Goal: Task Accomplishment & Management: Use online tool/utility

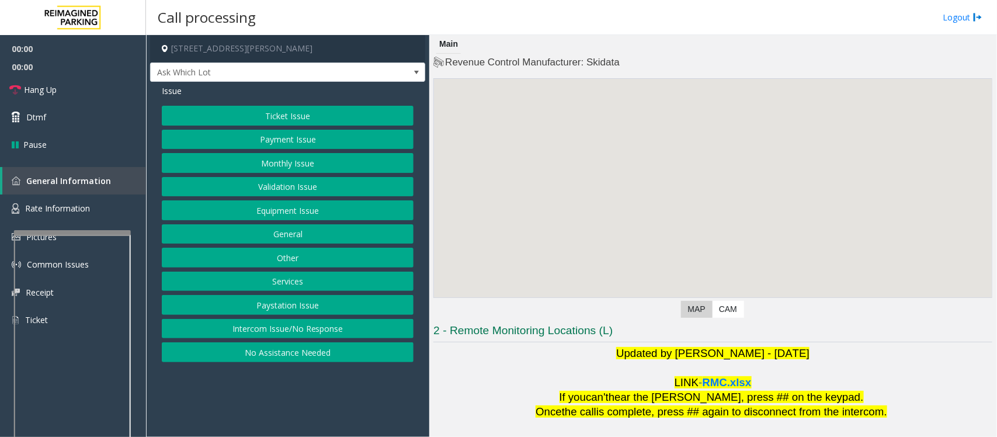
scroll to position [109, 0]
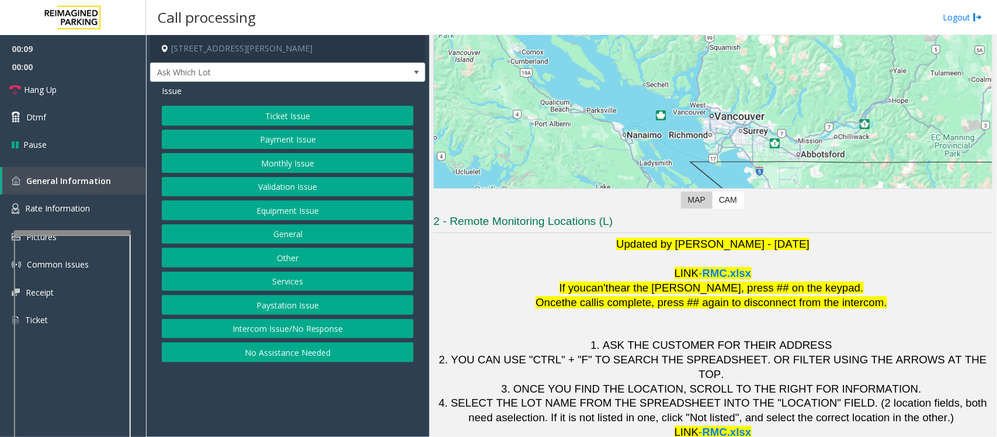
click at [366, 333] on button "Intercom Issue/No Response" at bounding box center [288, 329] width 252 height 20
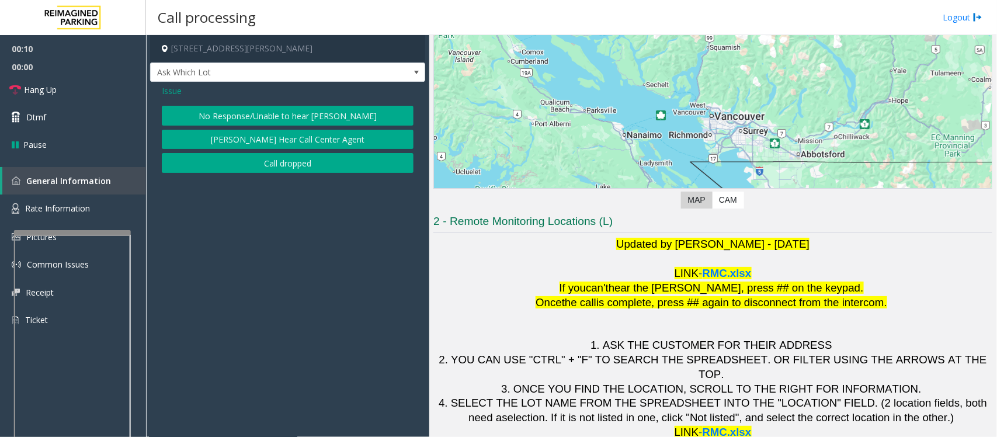
click at [287, 116] on button "No Response/Unable to hear [PERSON_NAME]" at bounding box center [288, 116] width 252 height 20
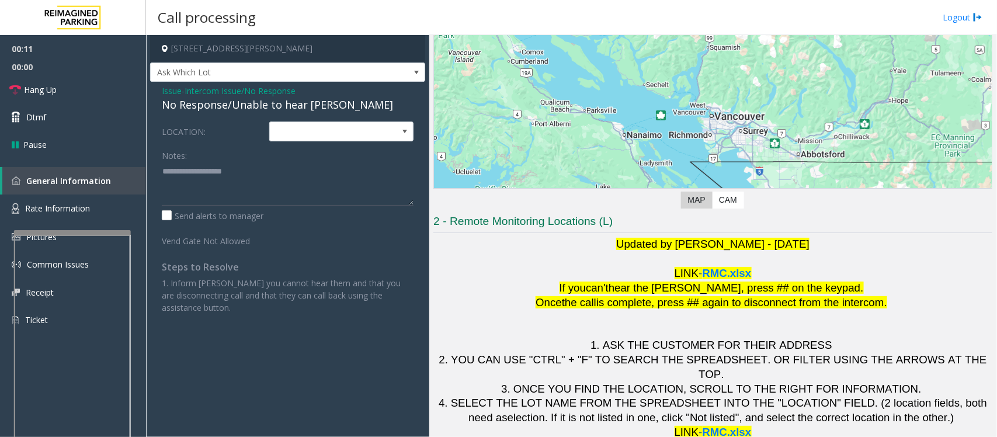
click at [281, 111] on div "No Response/Unable to hear [PERSON_NAME]" at bounding box center [288, 105] width 252 height 16
type textarea "**********"
click at [93, 89] on link "Hang Up" at bounding box center [73, 89] width 146 height 27
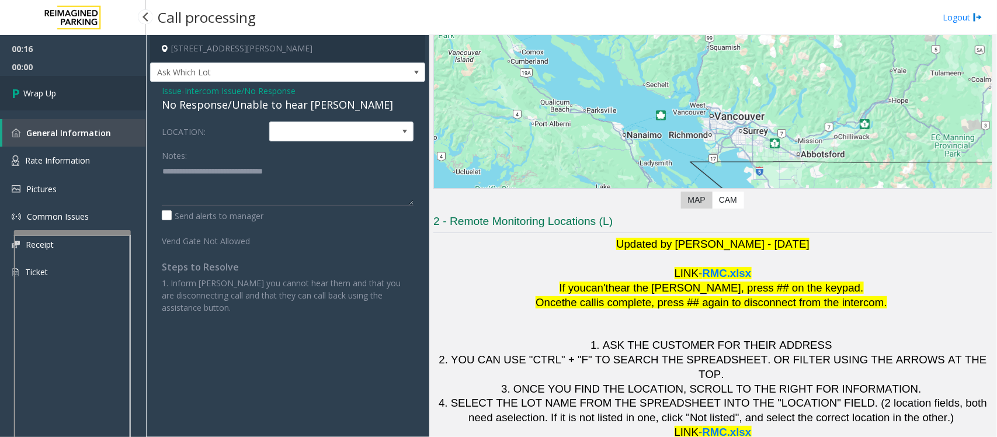
click at [93, 89] on link "Wrap Up" at bounding box center [73, 93] width 146 height 34
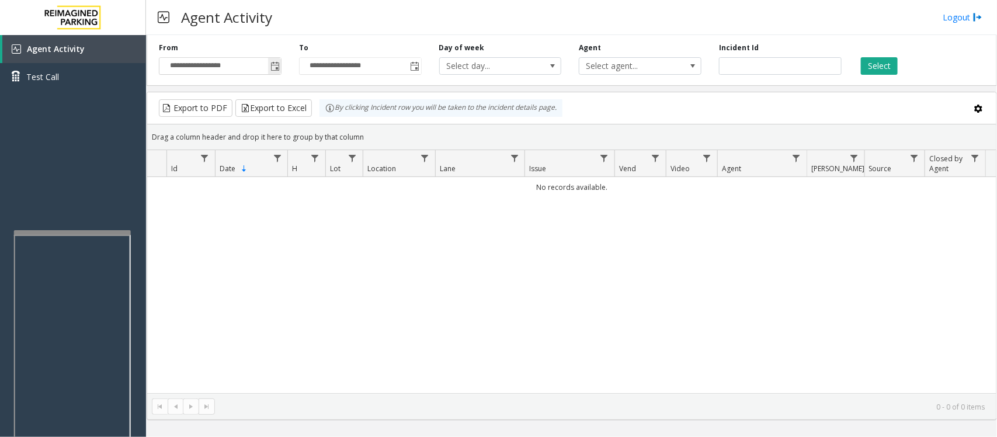
click at [279, 71] on span "Toggle popup" at bounding box center [275, 66] width 9 height 9
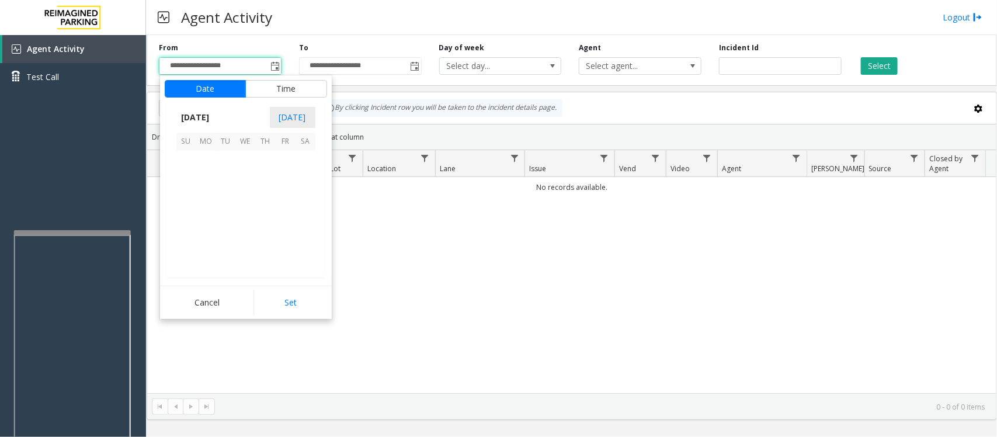
scroll to position [209455, 0]
click at [259, 217] on span "21" at bounding box center [266, 221] width 20 height 20
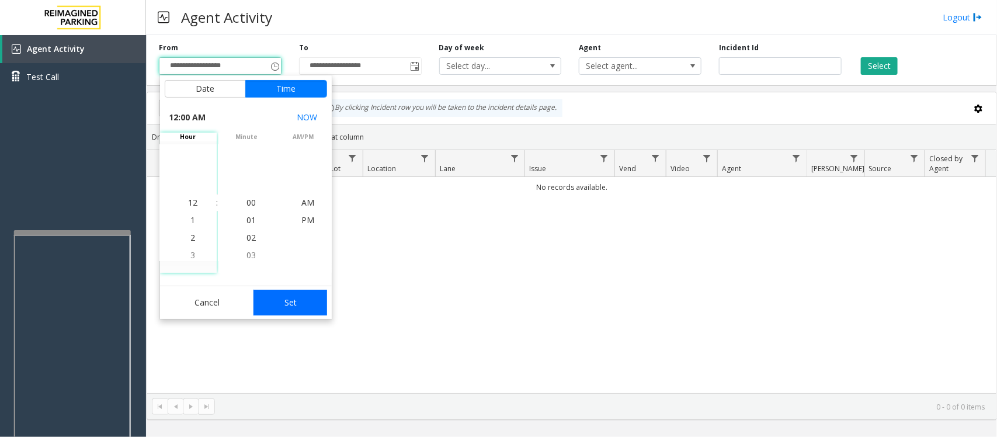
click at [292, 300] on button "Set" at bounding box center [291, 303] width 74 height 26
type input "**********"
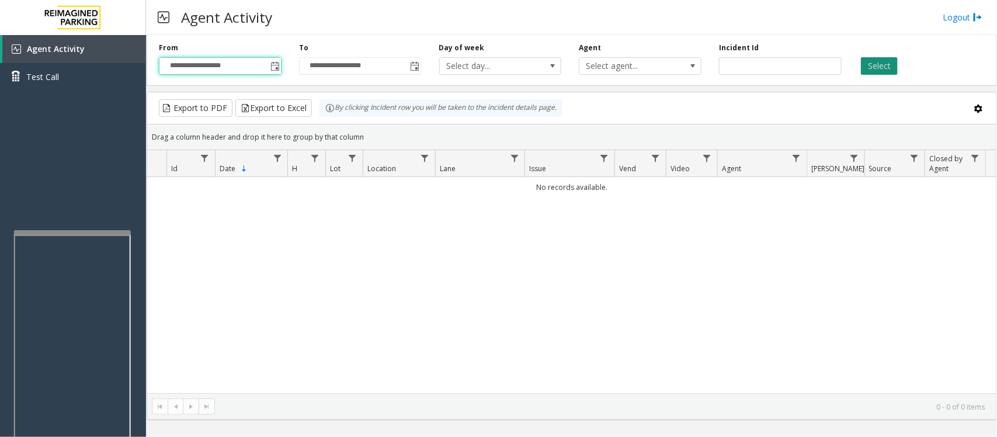
click at [878, 65] on button "Select" at bounding box center [879, 66] width 37 height 18
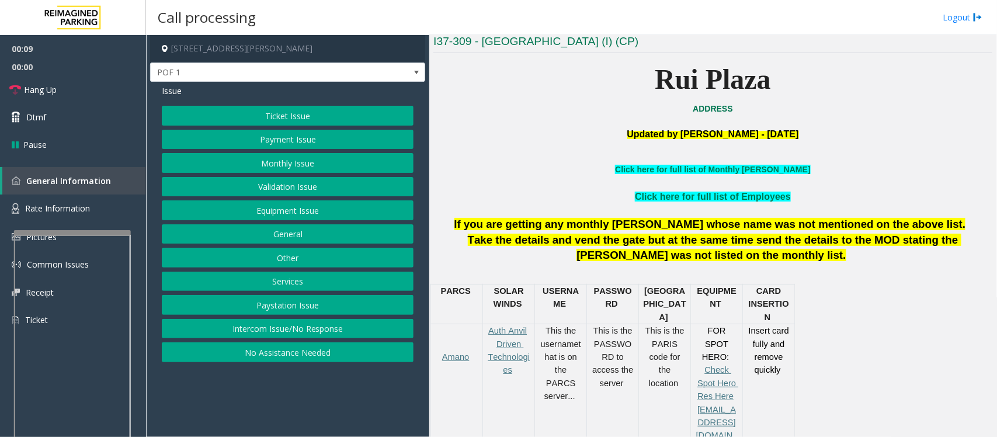
scroll to position [365, 0]
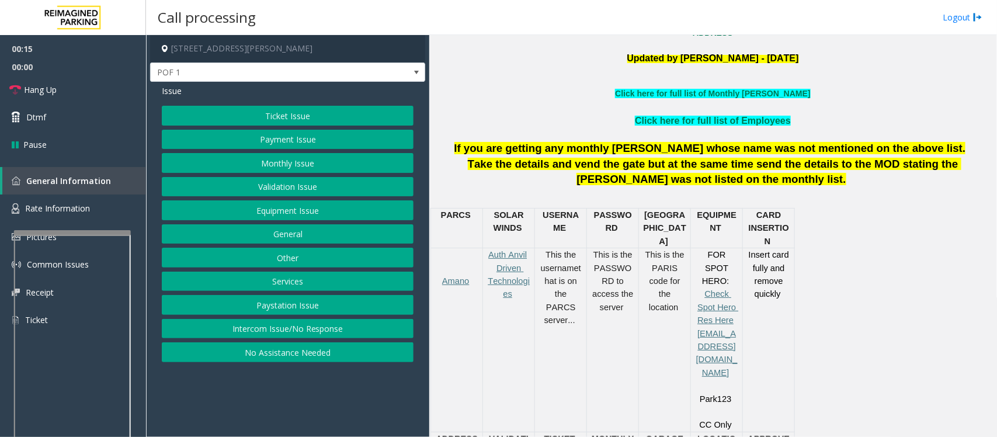
click at [325, 144] on button "Payment Issue" at bounding box center [288, 140] width 252 height 20
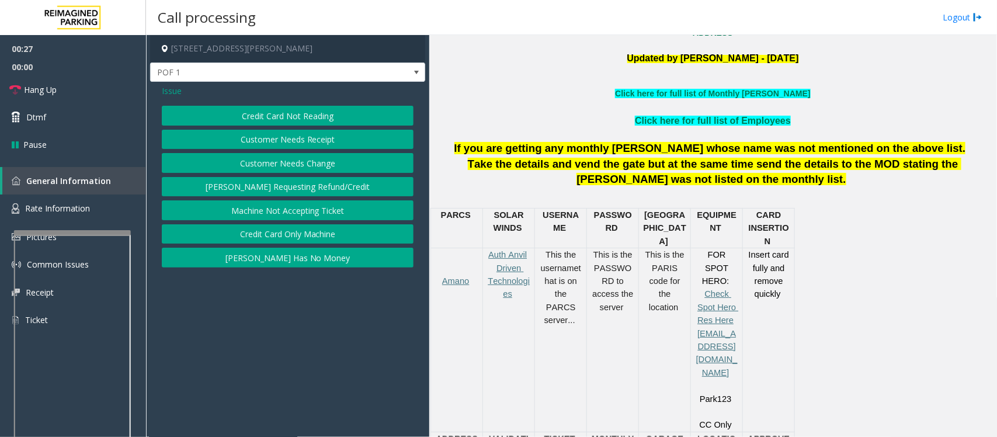
click at [178, 93] on span "Issue" at bounding box center [172, 91] width 20 height 12
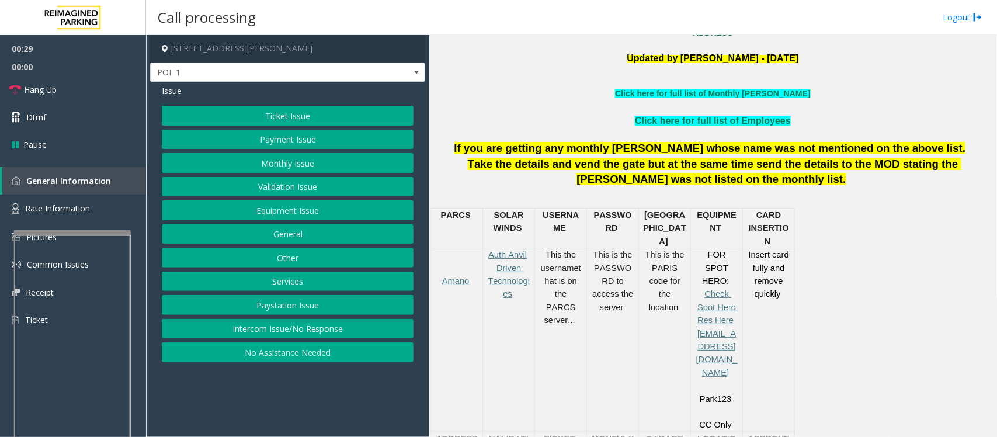
click at [288, 147] on button "Payment Issue" at bounding box center [288, 140] width 252 height 20
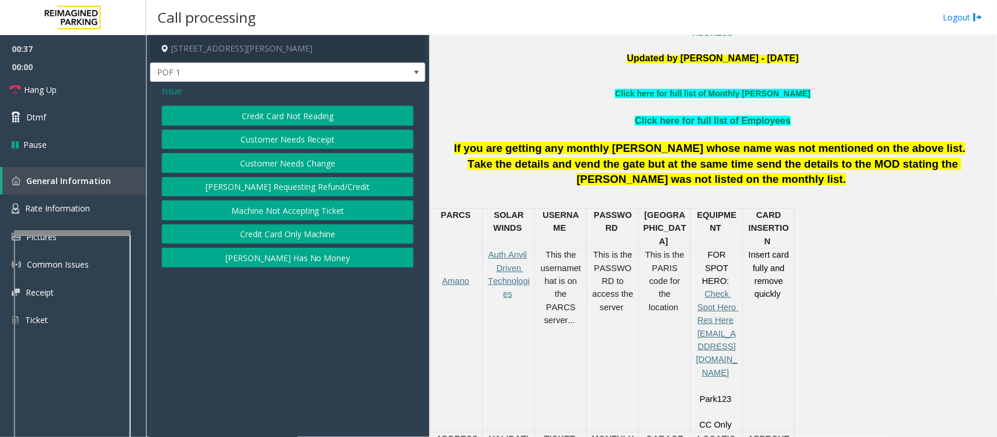
click at [172, 92] on span "Issue" at bounding box center [172, 91] width 20 height 12
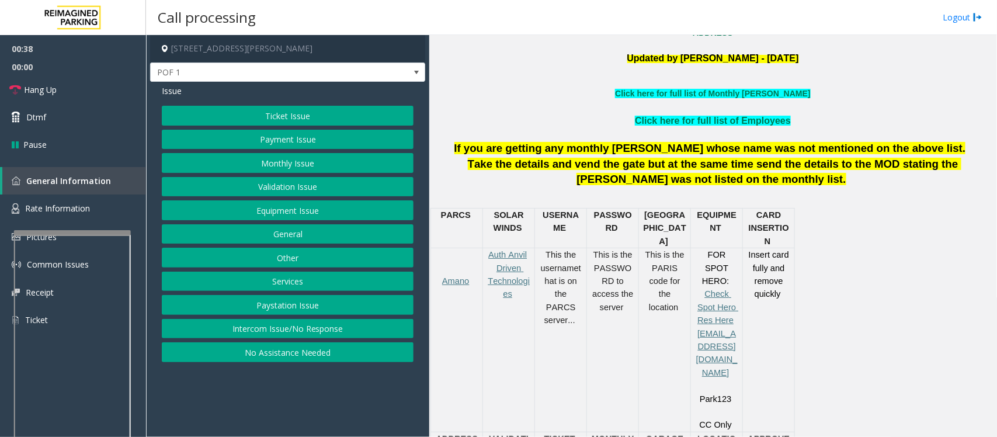
click at [301, 117] on button "Ticket Issue" at bounding box center [288, 116] width 252 height 20
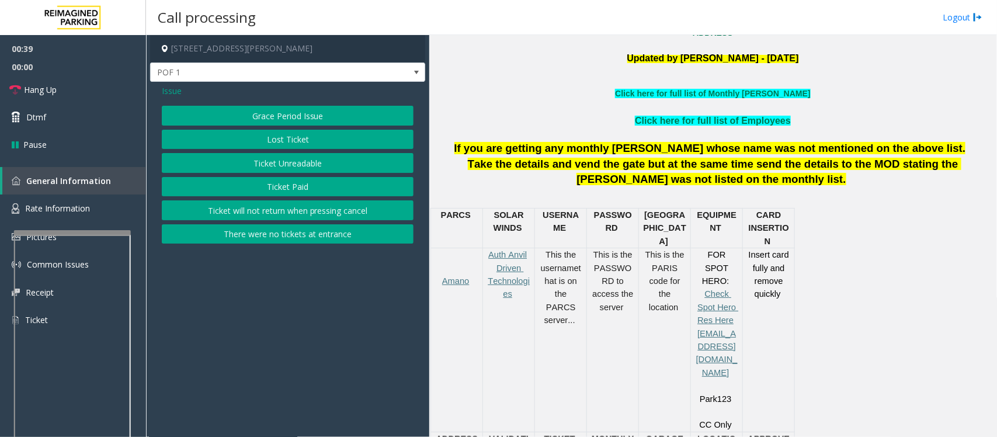
click at [293, 161] on button "Ticket Unreadable" at bounding box center [288, 163] width 252 height 20
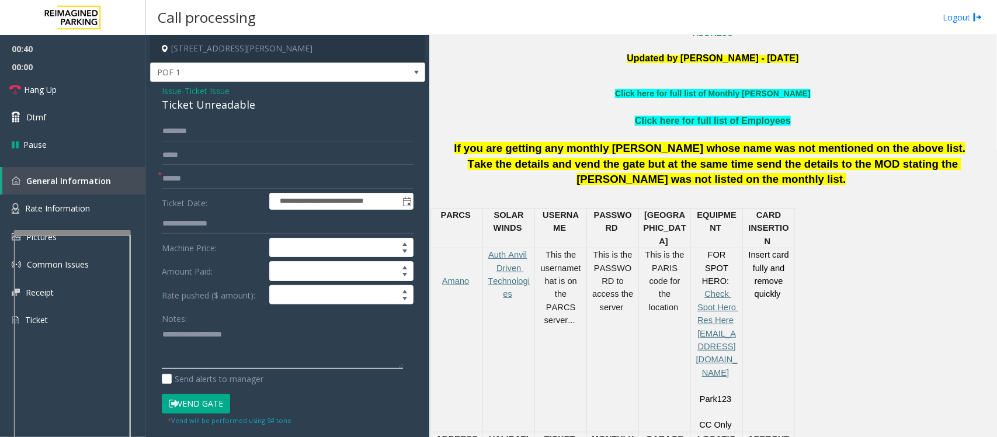
click at [234, 348] on textarea at bounding box center [282, 347] width 241 height 44
click at [210, 100] on div "Ticket Unreadable" at bounding box center [288, 105] width 252 height 16
type textarea "**********"
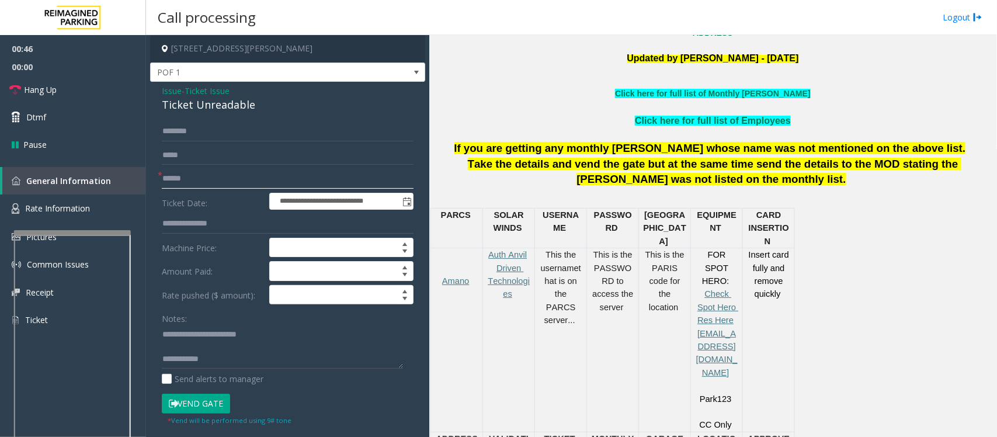
click at [188, 171] on input "text" at bounding box center [288, 179] width 252 height 20
type input "**"
click at [185, 343] on textarea at bounding box center [282, 347] width 241 height 44
click at [213, 351] on textarea at bounding box center [282, 347] width 241 height 44
click at [46, 89] on span "Hang Up" at bounding box center [40, 90] width 33 height 12
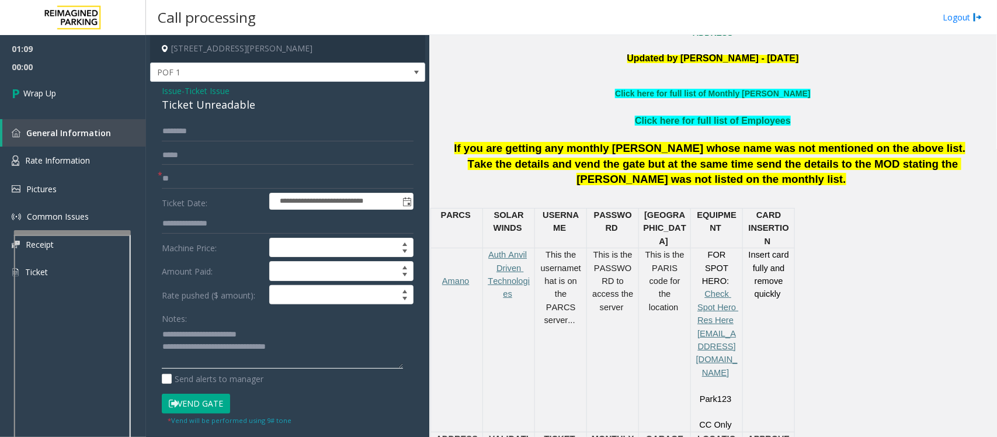
drag, startPoint x: 272, startPoint y: 348, endPoint x: 328, endPoint y: 351, distance: 56.2
click at [328, 351] on textarea at bounding box center [282, 347] width 241 height 44
paste textarea "**********"
click at [272, 351] on textarea at bounding box center [282, 347] width 241 height 44
type textarea "**********"
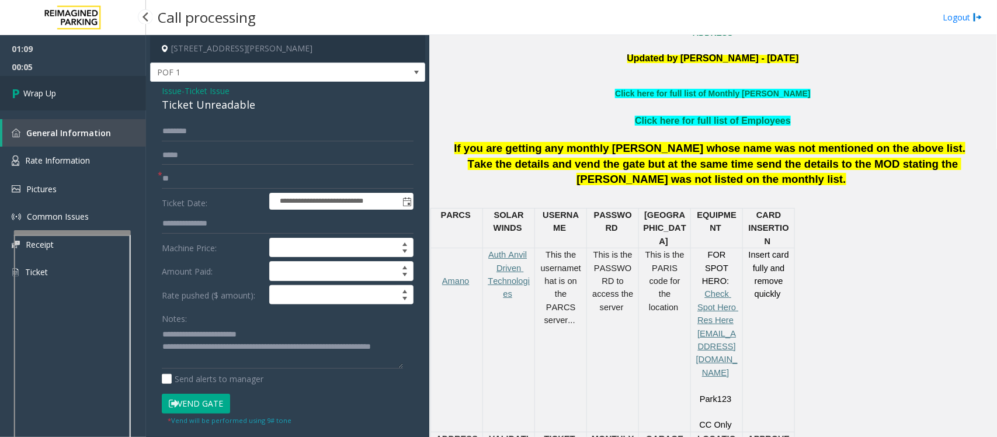
click at [91, 92] on link "Wrap Up" at bounding box center [73, 93] width 146 height 34
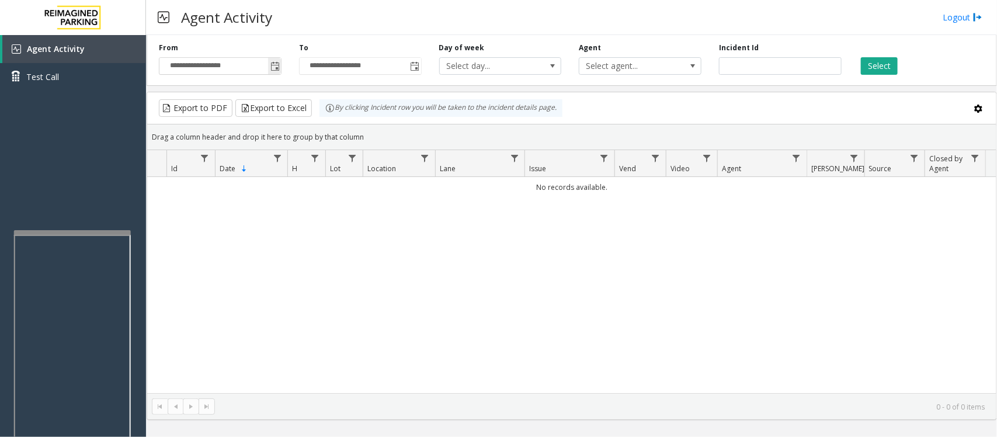
click at [273, 68] on span "Toggle popup" at bounding box center [275, 66] width 9 height 9
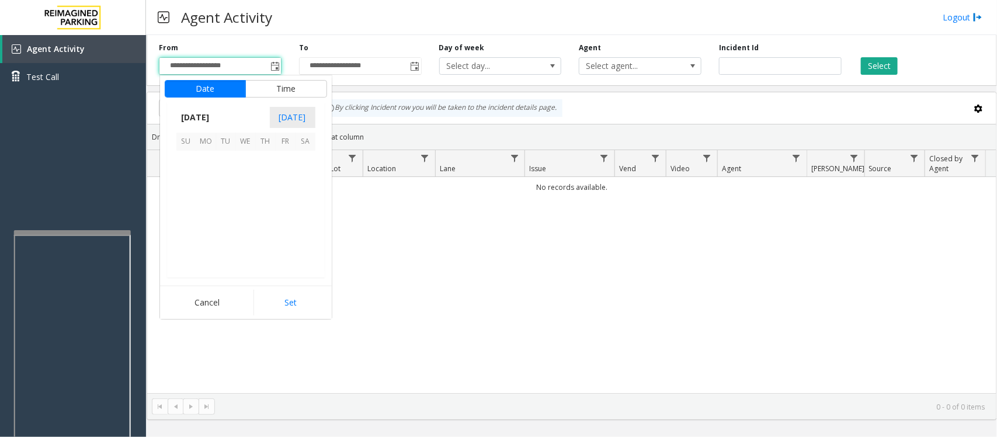
scroll to position [209455, 0]
click at [259, 220] on span "21" at bounding box center [266, 221] width 20 height 20
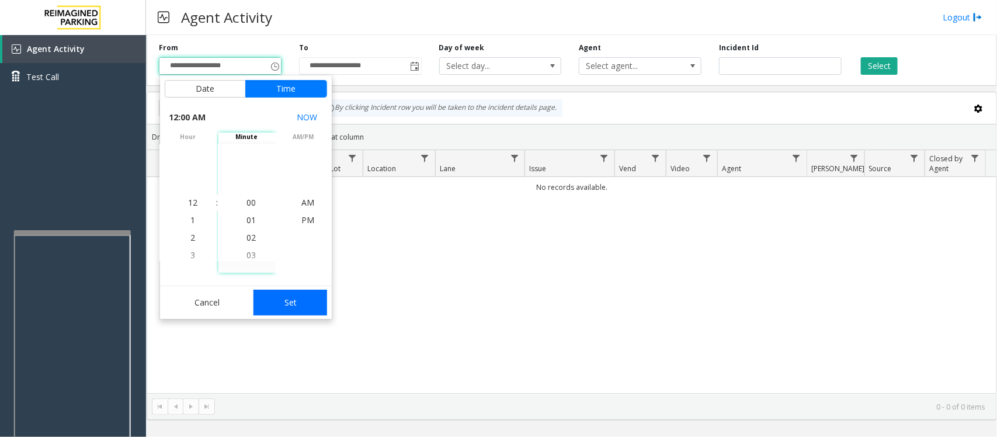
click at [281, 303] on button "Set" at bounding box center [291, 303] width 74 height 26
type input "**********"
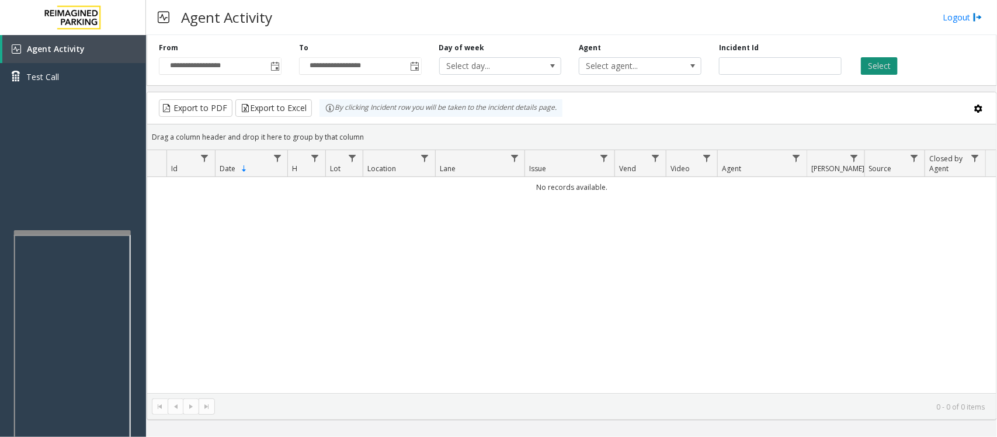
click at [875, 68] on button "Select" at bounding box center [879, 66] width 37 height 18
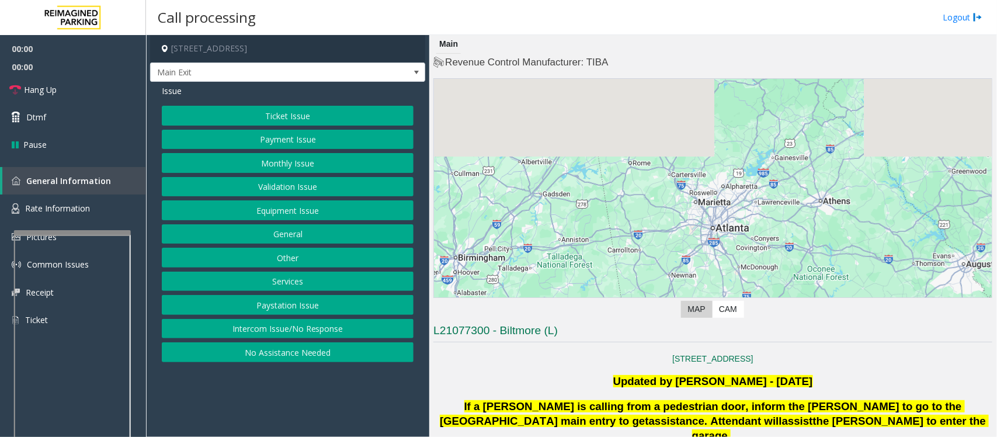
scroll to position [292, 0]
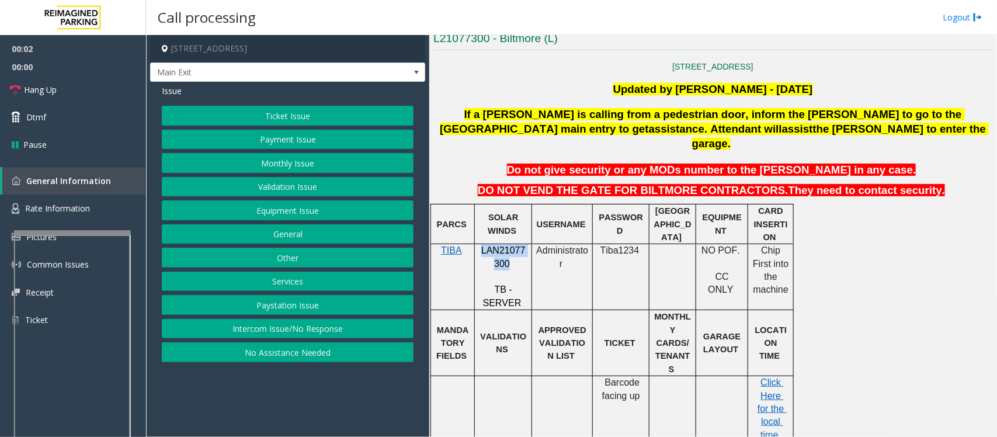
drag, startPoint x: 480, startPoint y: 238, endPoint x: 505, endPoint y: 251, distance: 28.5
click at [505, 251] on p "LAN21077300" at bounding box center [503, 257] width 48 height 26
copy span "LAN21077300"
click at [275, 213] on button "Equipment Issue" at bounding box center [288, 210] width 252 height 20
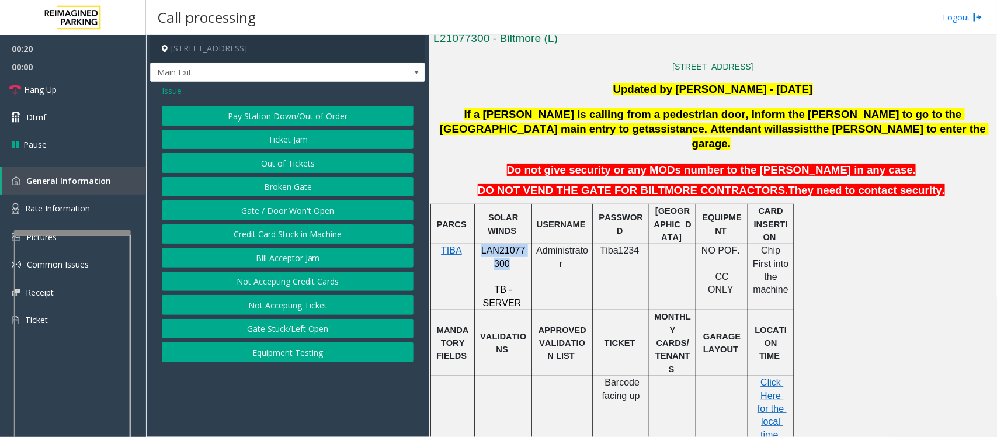
click at [331, 358] on button "Equipment Testing" at bounding box center [288, 352] width 252 height 20
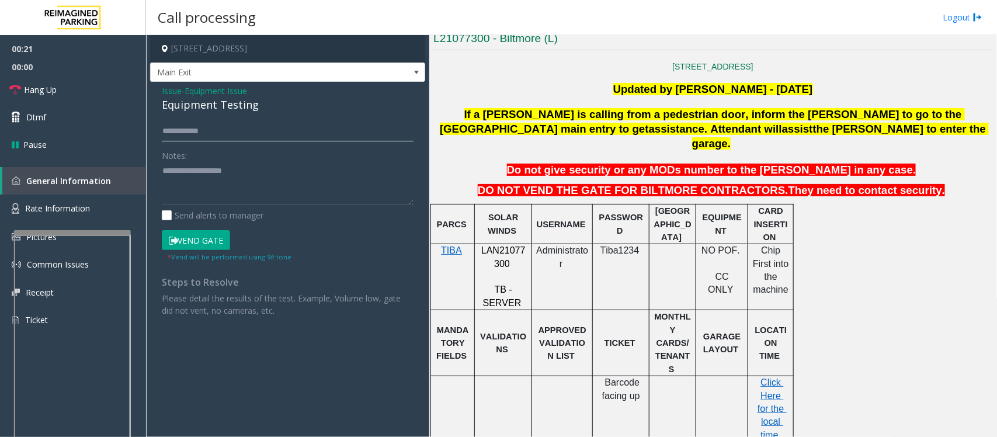
click at [231, 130] on input "text" at bounding box center [288, 132] width 252 height 20
type input "**"
click at [68, 95] on link "Hang Up" at bounding box center [73, 89] width 146 height 27
click at [209, 103] on div "Equipment Testing" at bounding box center [288, 105] width 252 height 16
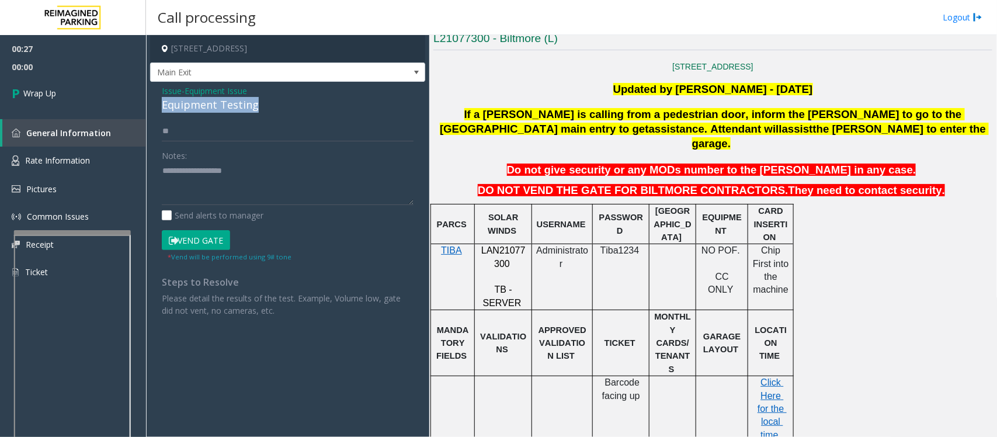
click at [209, 103] on div "Equipment Testing" at bounding box center [288, 105] width 252 height 16
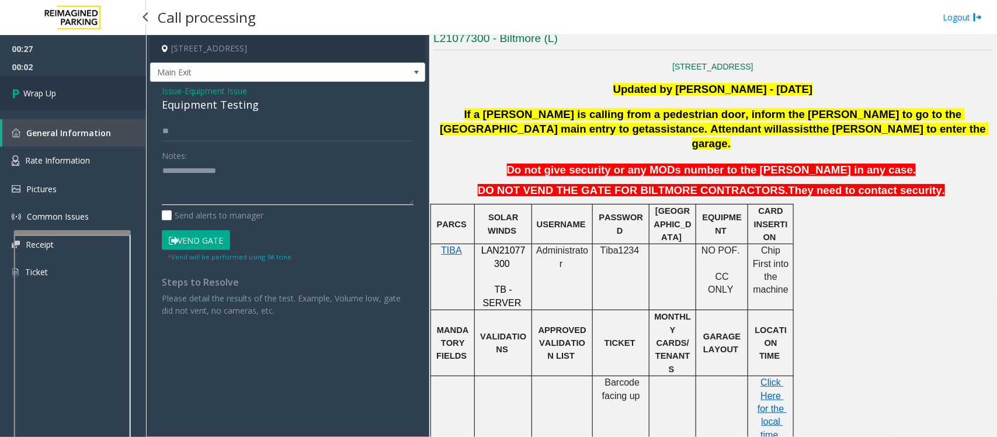
type textarea "**********"
click at [86, 96] on link "Wrap Up" at bounding box center [73, 93] width 146 height 34
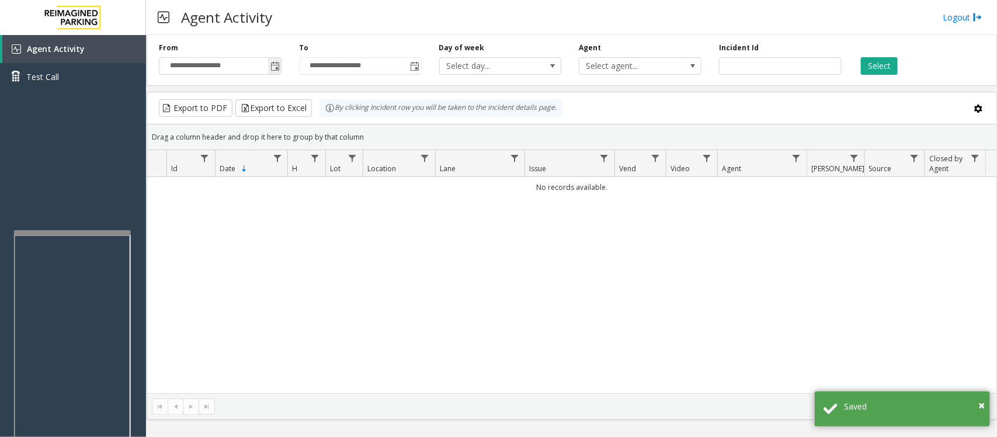
click at [278, 65] on span "Toggle popup" at bounding box center [275, 66] width 9 height 9
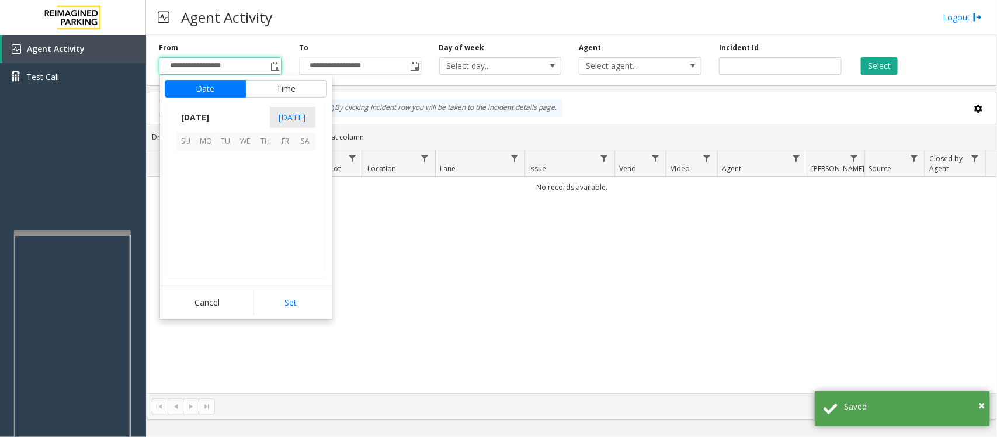
scroll to position [209455, 0]
click at [263, 226] on span "21" at bounding box center [266, 221] width 20 height 20
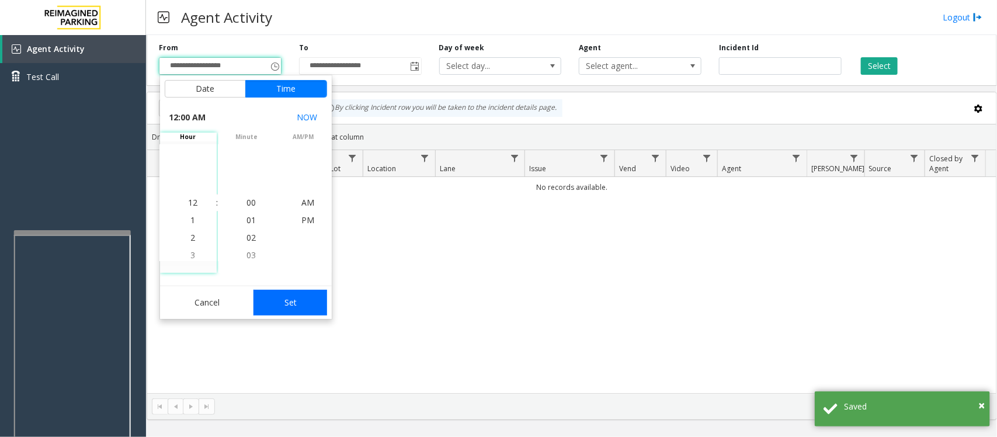
click at [296, 308] on button "Set" at bounding box center [291, 303] width 74 height 26
type input "**********"
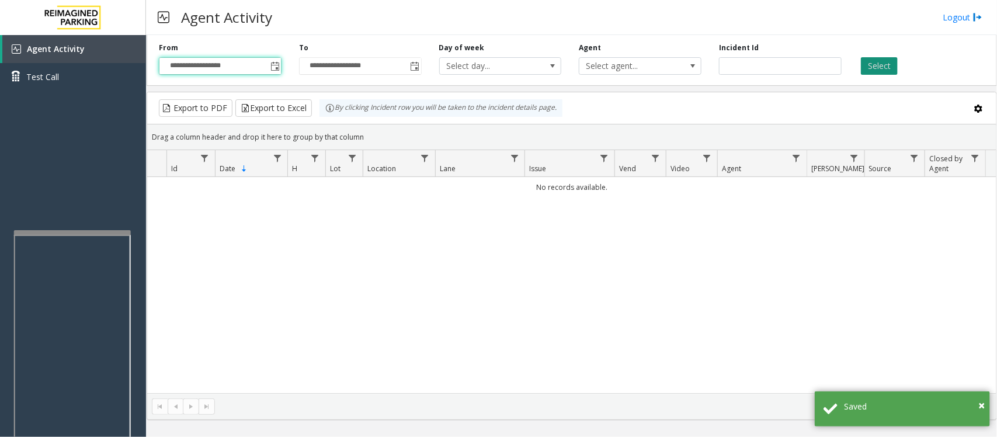
click at [884, 61] on button "Select" at bounding box center [879, 66] width 37 height 18
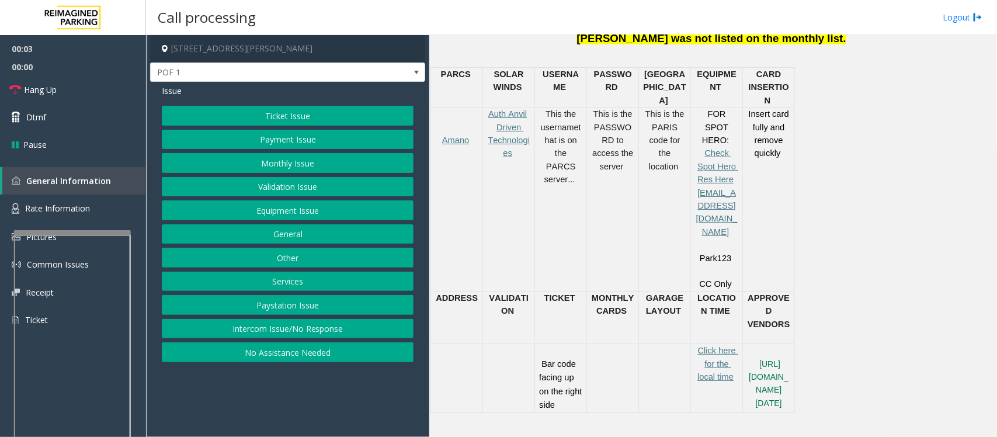
scroll to position [511, 0]
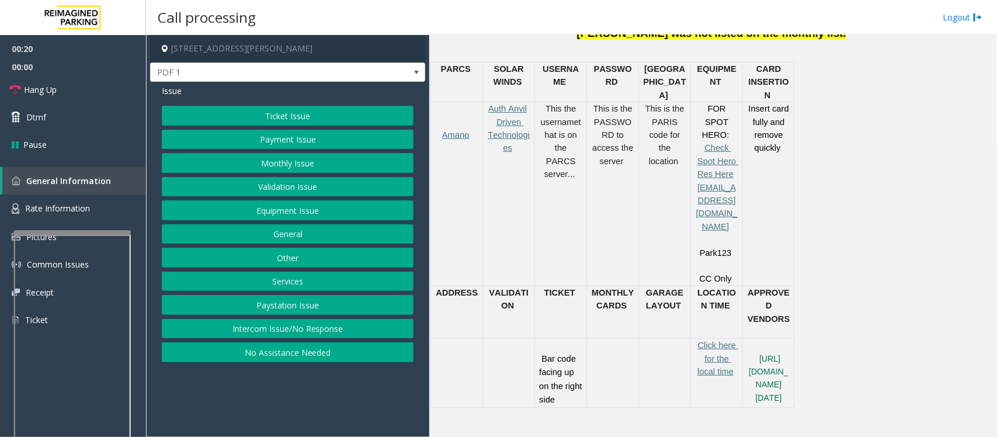
click at [307, 144] on button "Payment Issue" at bounding box center [288, 140] width 252 height 20
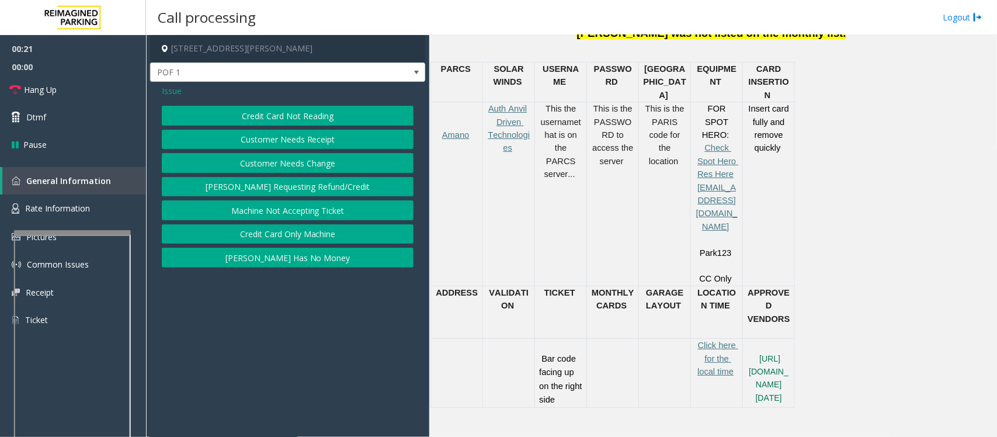
click at [323, 112] on button "Credit Card Not Reading" at bounding box center [288, 116] width 252 height 20
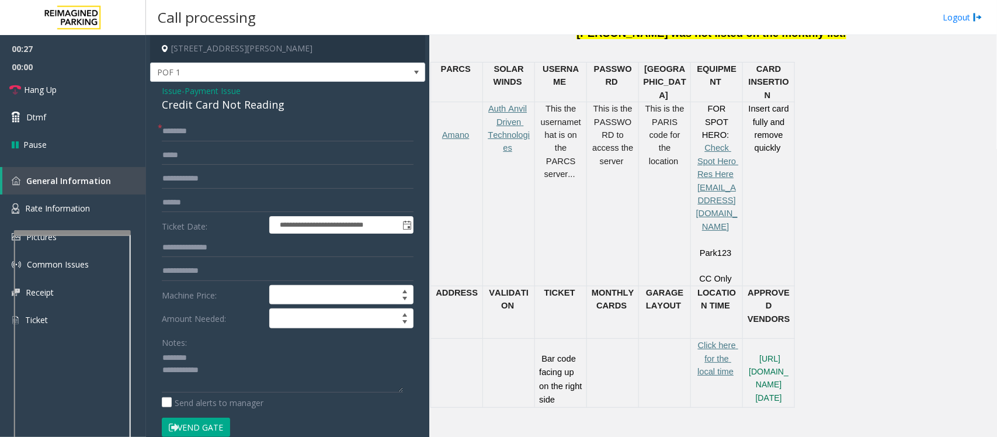
click at [231, 106] on div "Credit Card Not Reading" at bounding box center [288, 105] width 252 height 16
click at [210, 372] on textarea at bounding box center [282, 371] width 241 height 44
type textarea "**********"
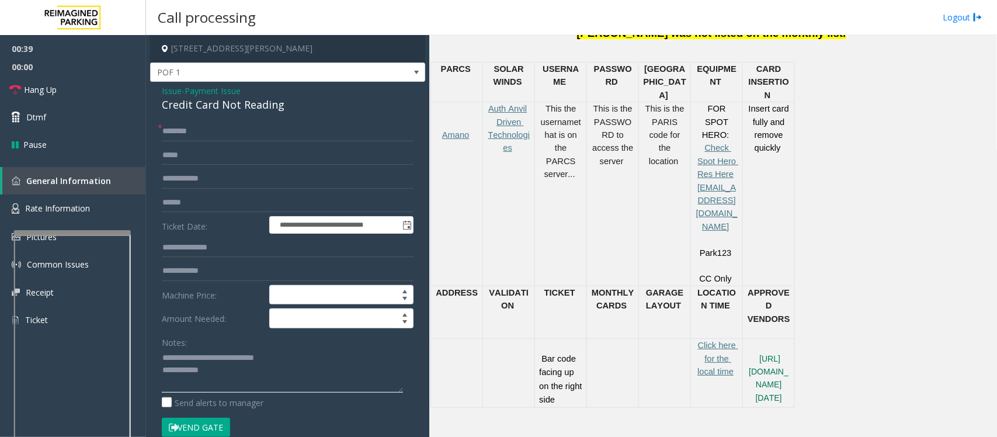
click at [250, 383] on textarea at bounding box center [282, 371] width 241 height 44
click at [194, 130] on input "text" at bounding box center [288, 132] width 252 height 20
type input "**"
click at [223, 378] on textarea at bounding box center [282, 371] width 241 height 44
click at [223, 374] on textarea at bounding box center [282, 371] width 241 height 44
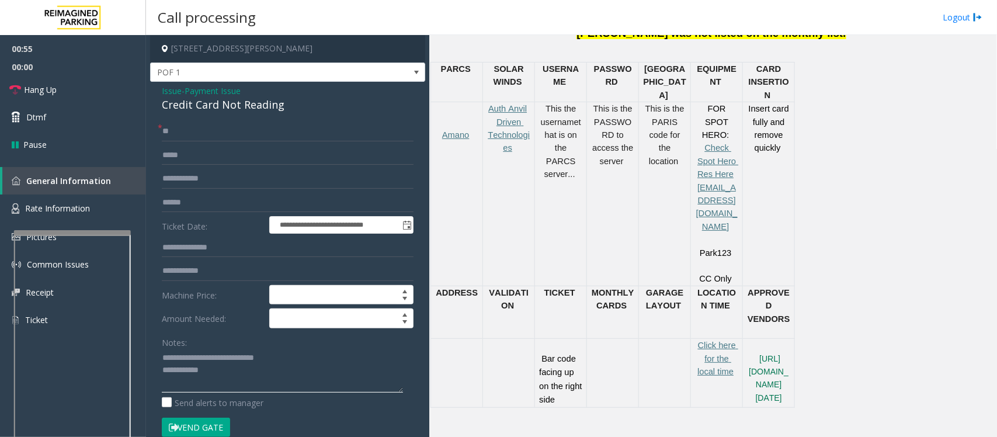
paste textarea "**********"
click at [206, 369] on textarea at bounding box center [282, 371] width 241 height 44
type textarea "**********"
click at [85, 92] on link "Hang Up" at bounding box center [73, 89] width 146 height 27
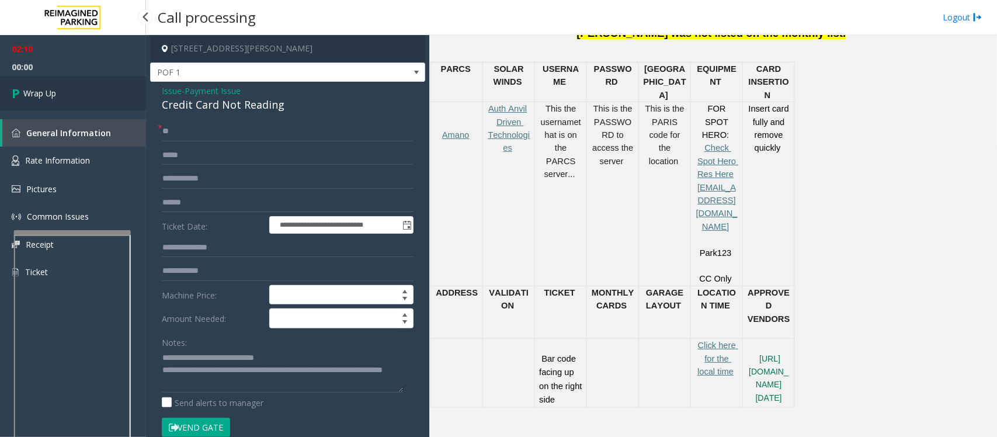
click at [85, 92] on link "Wrap Up" at bounding box center [73, 93] width 146 height 34
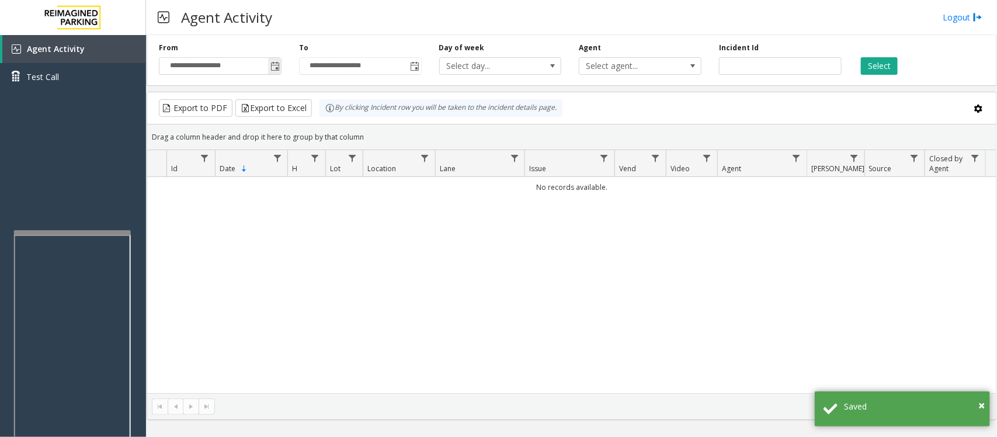
click at [275, 63] on span "Toggle popup" at bounding box center [275, 66] width 9 height 9
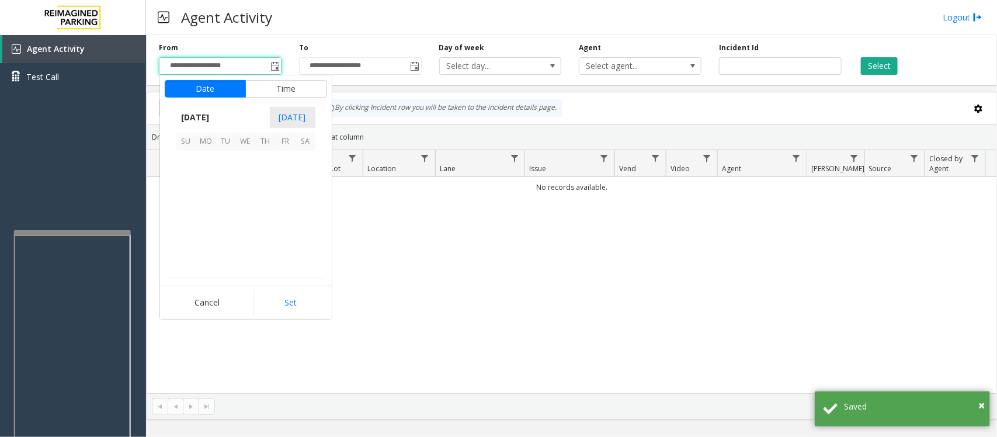
scroll to position [209455, 0]
click at [262, 223] on span "21" at bounding box center [266, 221] width 20 height 20
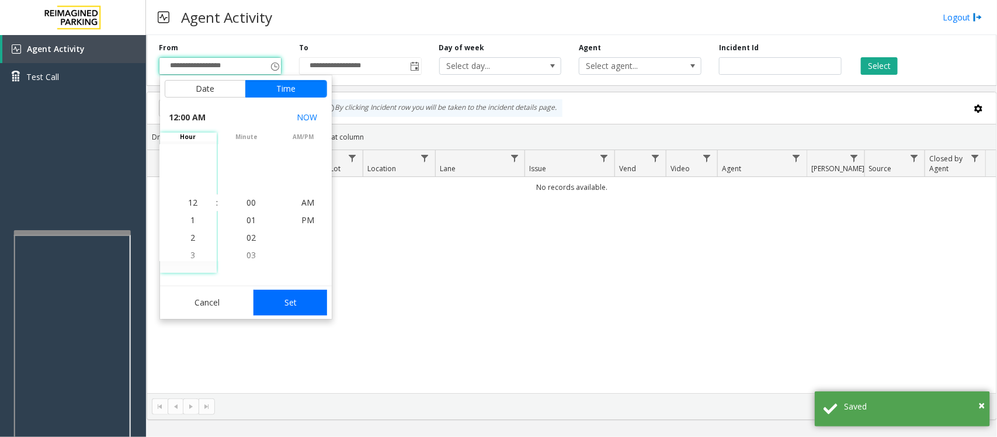
click at [304, 315] on button "Set" at bounding box center [291, 303] width 74 height 26
type input "**********"
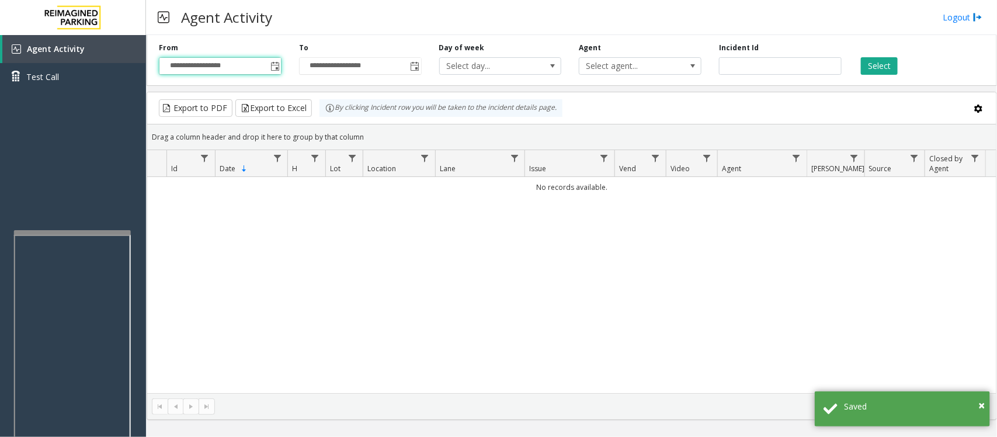
click at [308, 306] on div "No records available." at bounding box center [572, 285] width 850 height 216
drag, startPoint x: 276, startPoint y: 63, endPoint x: 278, endPoint y: 72, distance: 8.9
click at [276, 63] on span "Toggle popup" at bounding box center [275, 66] width 9 height 9
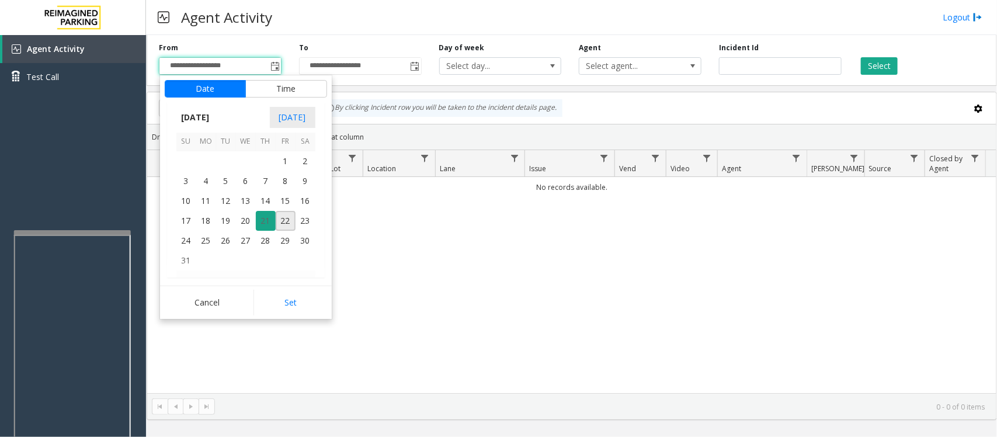
click at [266, 221] on span "21" at bounding box center [266, 221] width 20 height 20
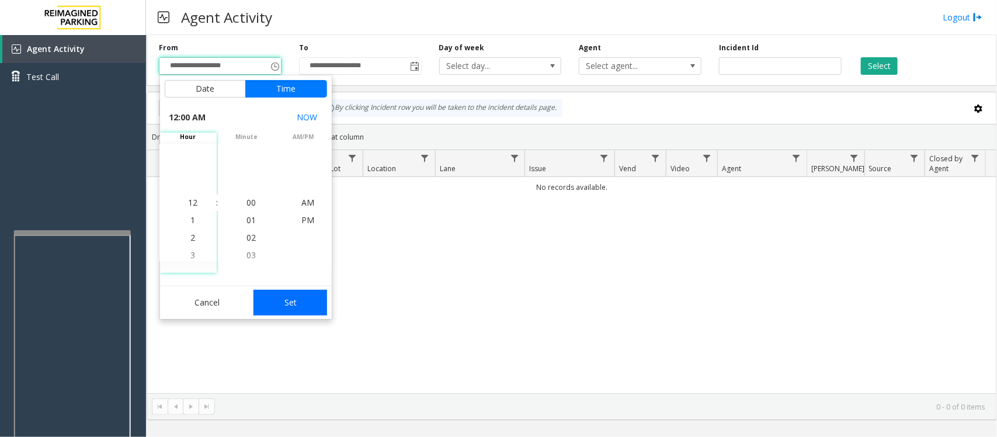
click at [285, 305] on button "Set" at bounding box center [291, 303] width 74 height 26
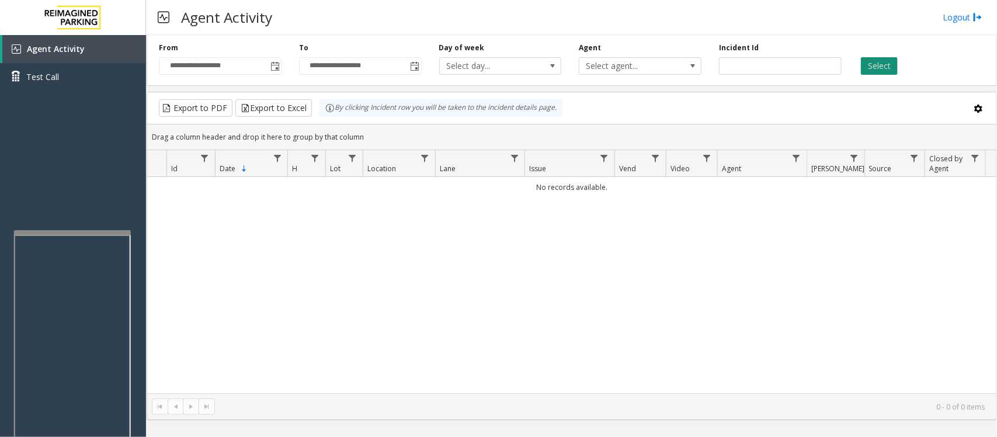
click at [878, 68] on button "Select" at bounding box center [879, 66] width 37 height 18
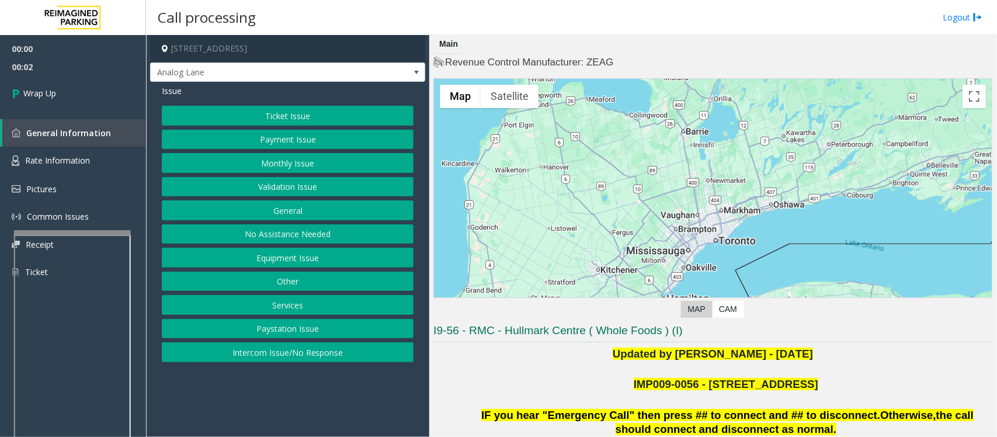
click at [292, 354] on button "Intercom Issue/No Response" at bounding box center [288, 352] width 252 height 20
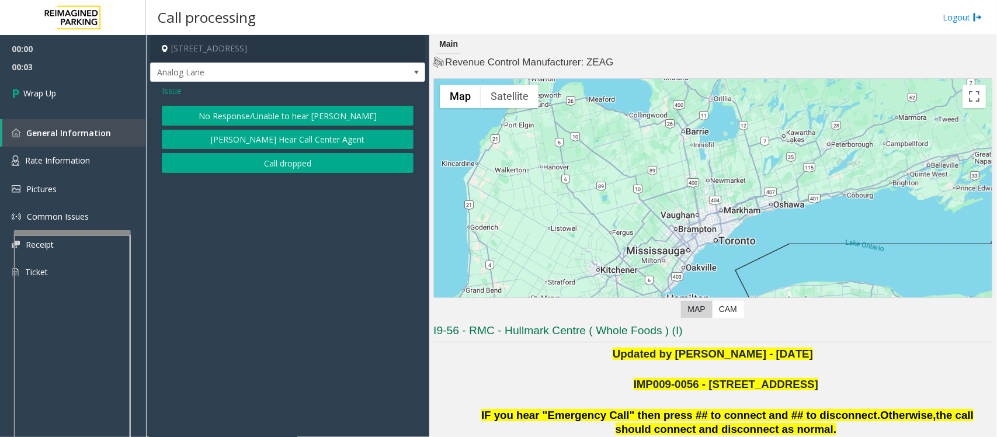
click at [280, 161] on button "Call dropped" at bounding box center [288, 163] width 252 height 20
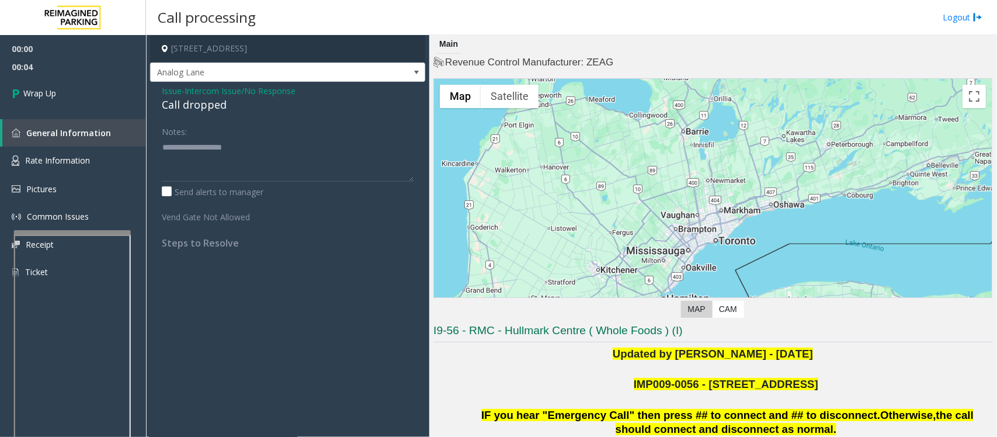
click at [210, 106] on div "Call dropped" at bounding box center [288, 105] width 252 height 16
drag, startPoint x: 211, startPoint y: 106, endPoint x: 209, endPoint y: 161, distance: 55.5
click at [209, 161] on div "Issue - Intercom Issue/No Response Call dropped Notes: Send alerts to manager V…" at bounding box center [287, 171] width 275 height 179
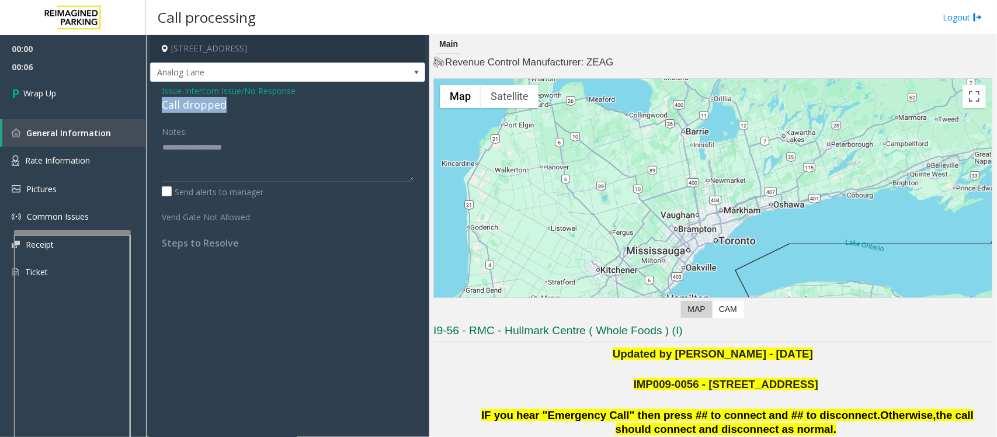
click at [189, 105] on div "Call dropped" at bounding box center [288, 105] width 252 height 16
type textarea "**********"
click at [92, 91] on link "Wrap Up" at bounding box center [73, 93] width 146 height 34
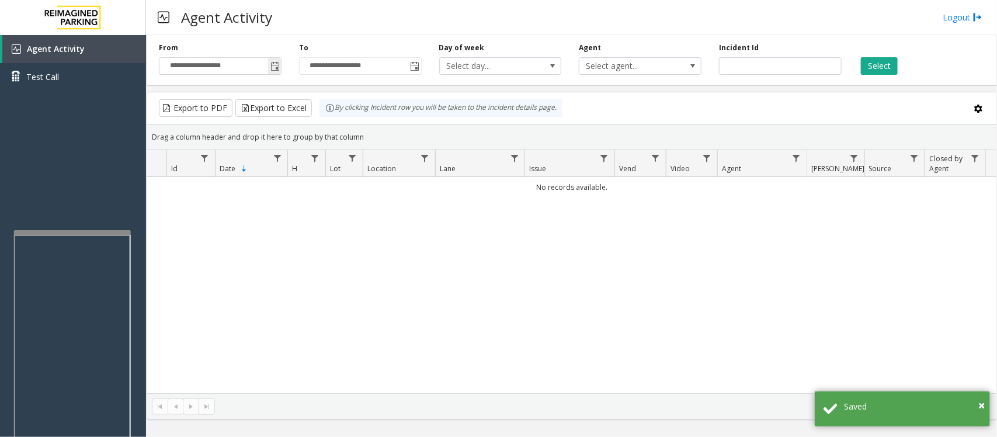
click at [279, 65] on span "Toggle popup" at bounding box center [275, 66] width 9 height 9
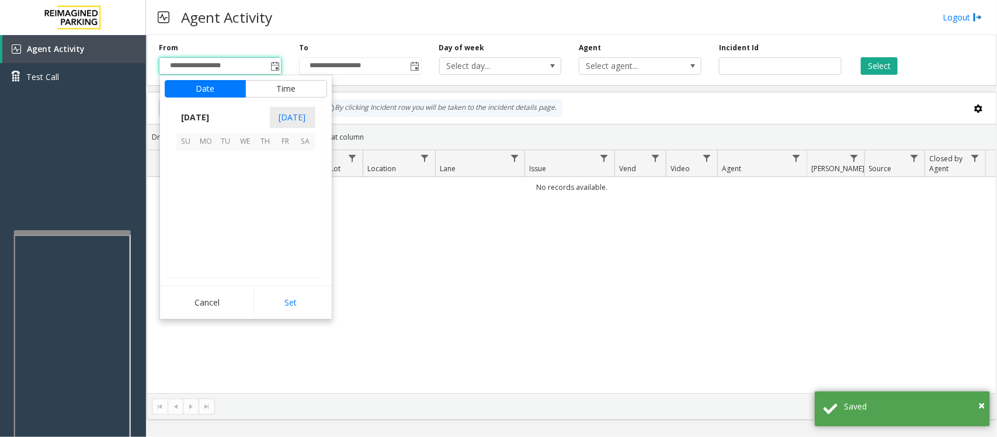
scroll to position [209455, 0]
click at [263, 223] on span "21" at bounding box center [266, 221] width 20 height 20
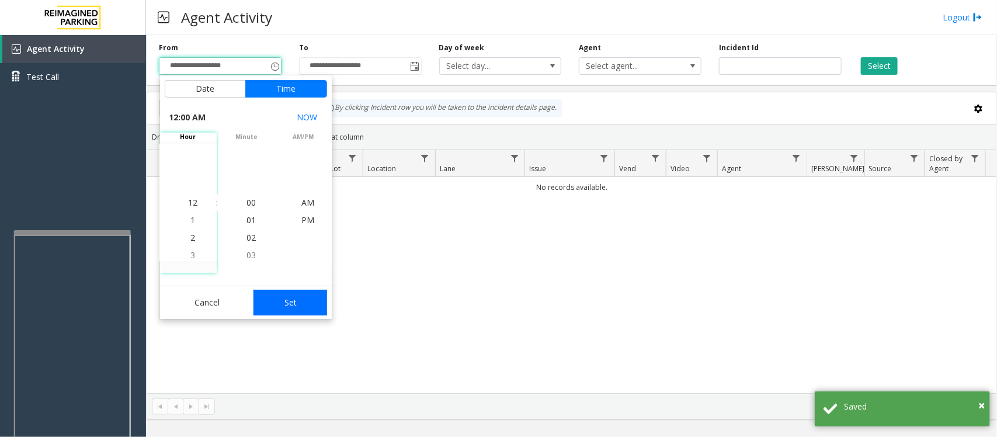
click at [291, 299] on button "Set" at bounding box center [291, 303] width 74 height 26
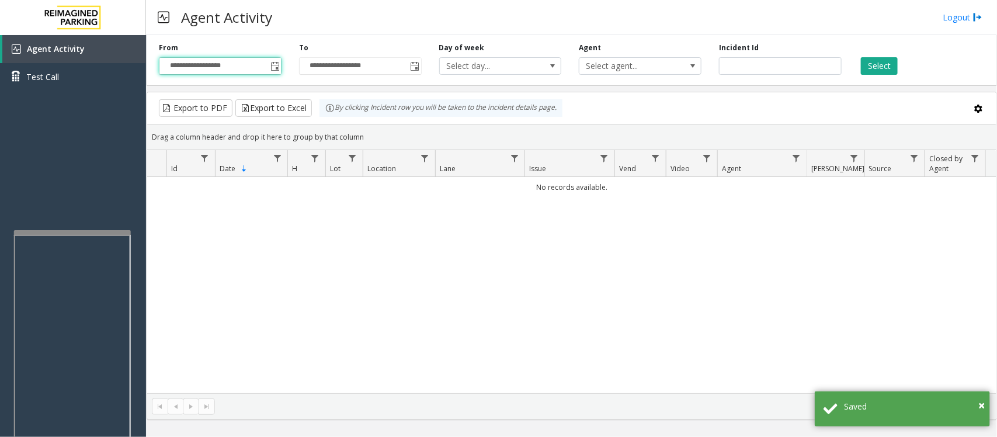
type input "**********"
click at [874, 72] on button "Select" at bounding box center [879, 66] width 37 height 18
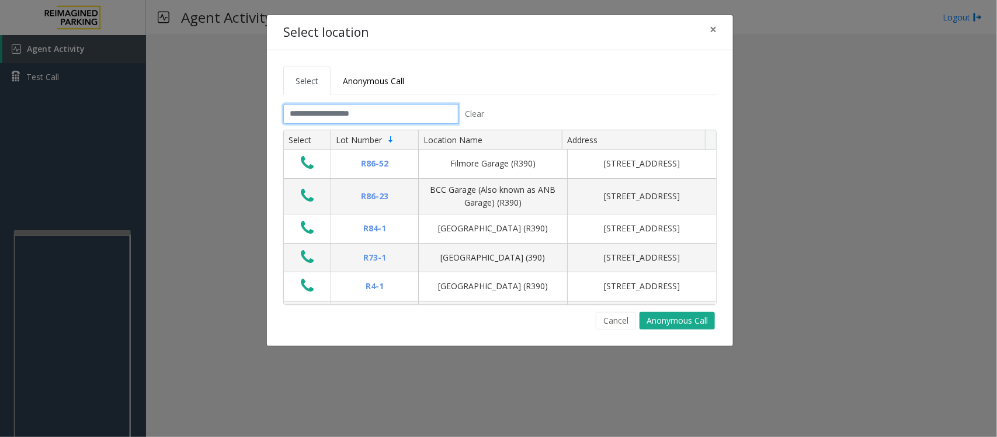
click at [351, 113] on input "text" at bounding box center [370, 114] width 175 height 20
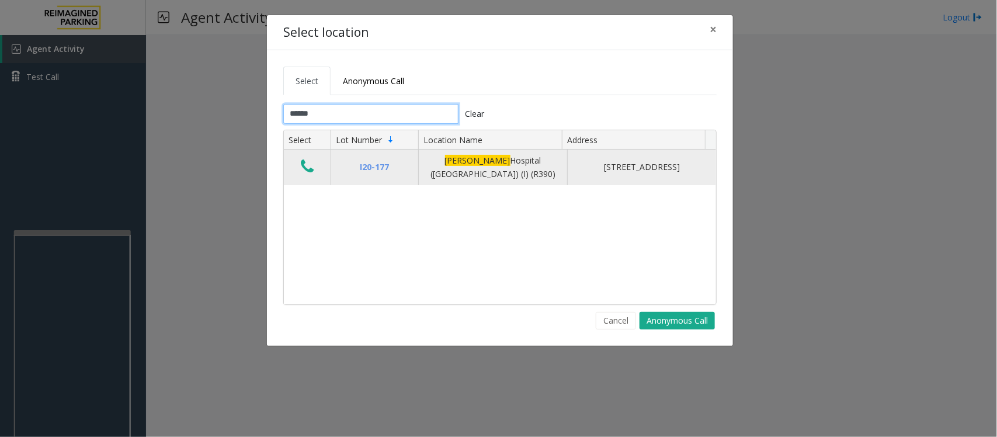
type input "******"
click at [314, 168] on icon "Data table" at bounding box center [307, 166] width 13 height 16
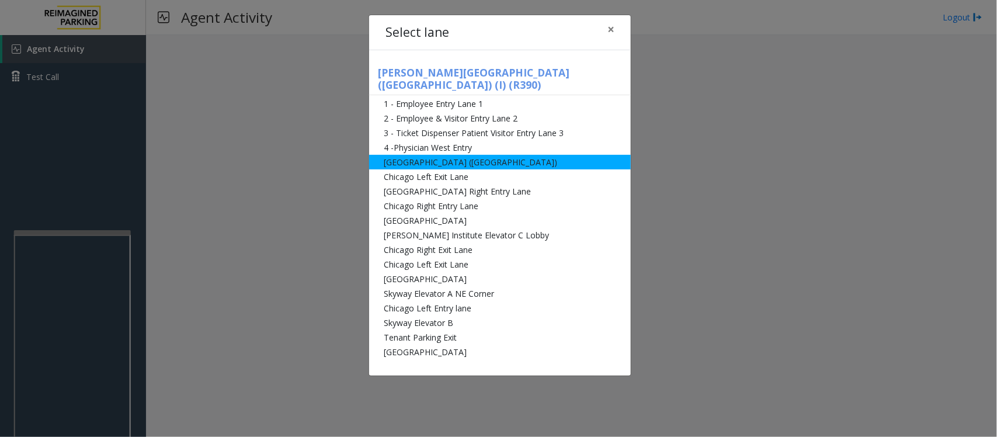
click at [418, 155] on li "[GEOGRAPHIC_DATA] ([GEOGRAPHIC_DATA])" at bounding box center [500, 162] width 262 height 15
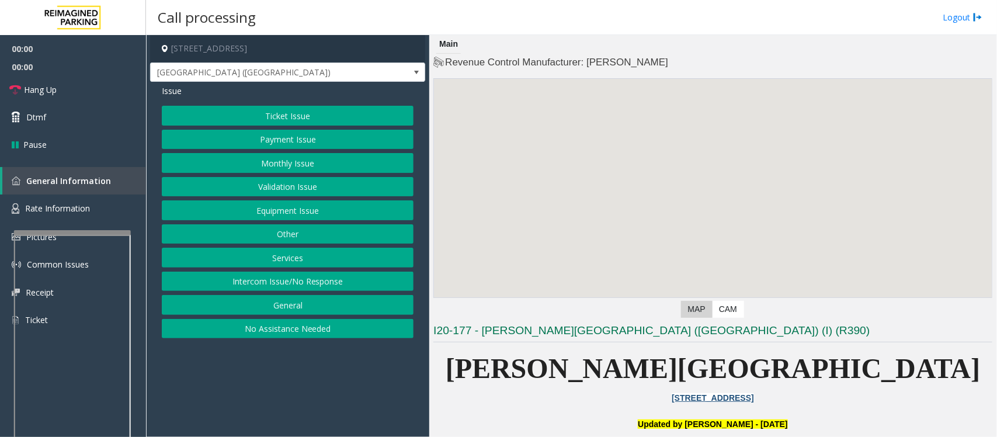
scroll to position [292, 0]
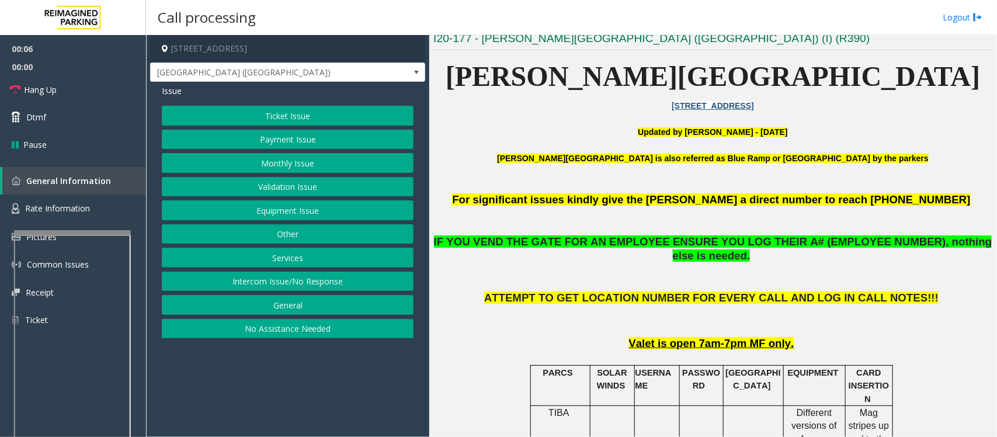
click at [315, 161] on button "Monthly Issue" at bounding box center [288, 163] width 252 height 20
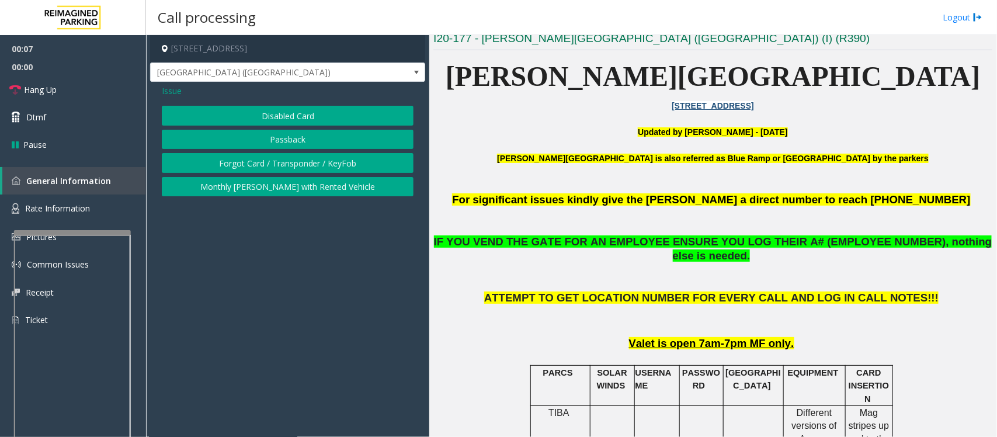
click at [170, 89] on span "Issue" at bounding box center [172, 91] width 20 height 12
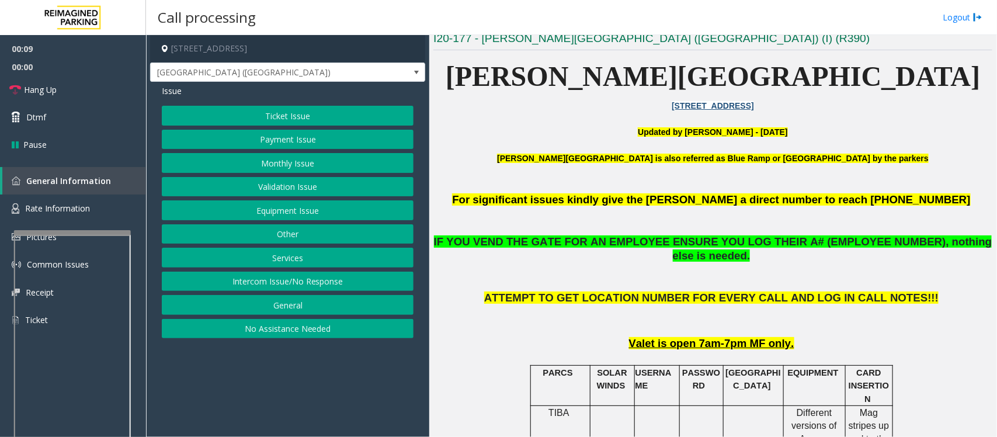
click at [264, 217] on button "Equipment Issue" at bounding box center [288, 210] width 252 height 20
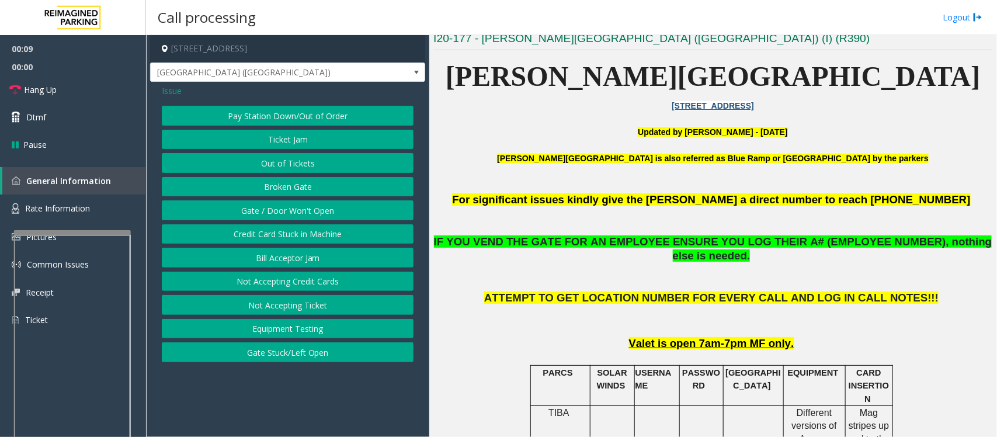
click at [265, 206] on button "Gate / Door Won't Open" at bounding box center [288, 210] width 252 height 20
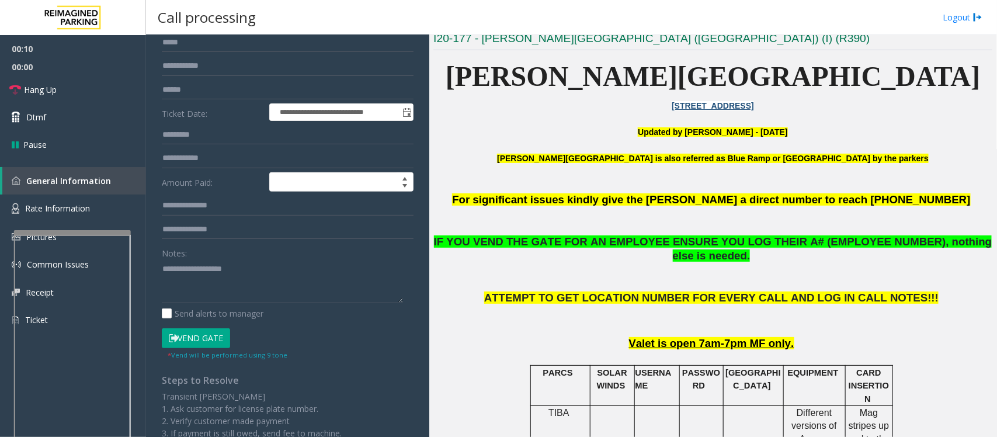
scroll to position [219, 0]
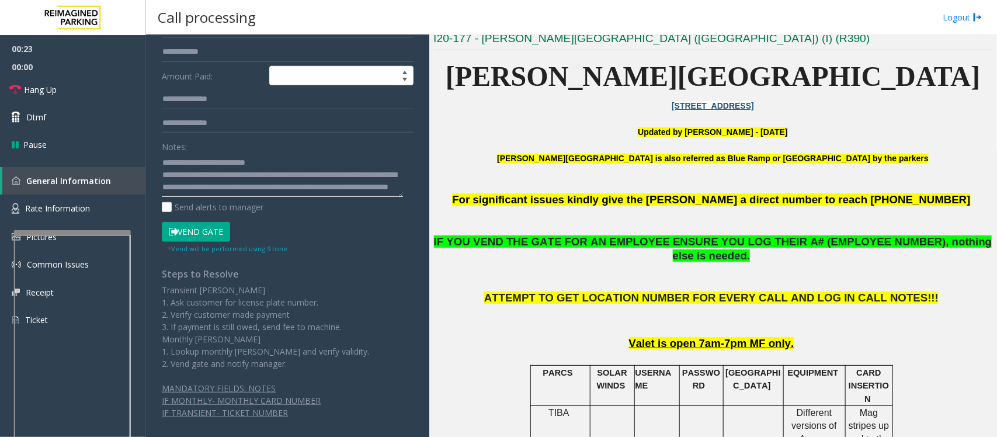
click at [311, 169] on textarea at bounding box center [282, 175] width 241 height 44
type textarea "**********"
click at [204, 231] on button "Vend Gate" at bounding box center [196, 232] width 68 height 20
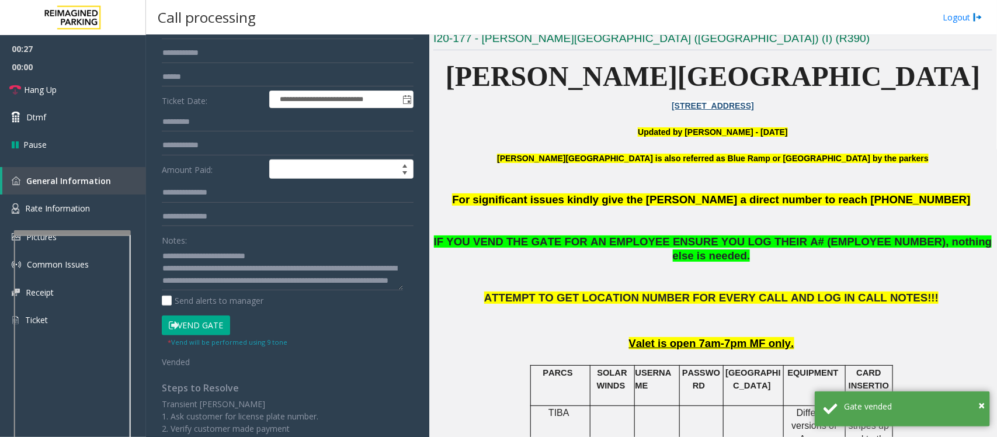
scroll to position [0, 0]
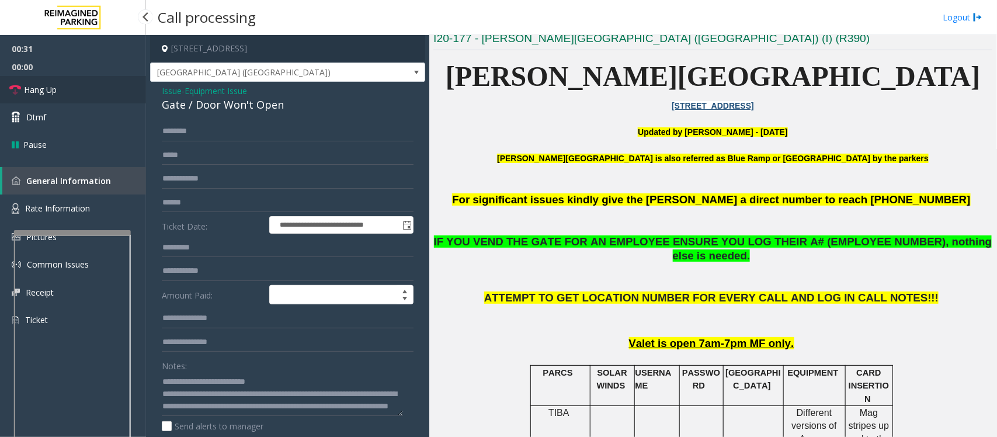
click at [89, 89] on link "Hang Up" at bounding box center [73, 89] width 146 height 27
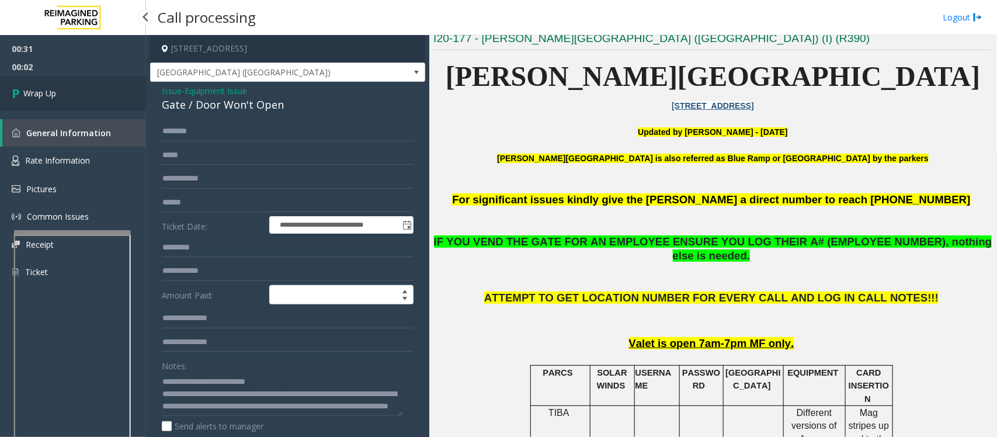
click at [89, 89] on link "Wrap Up" at bounding box center [73, 93] width 146 height 34
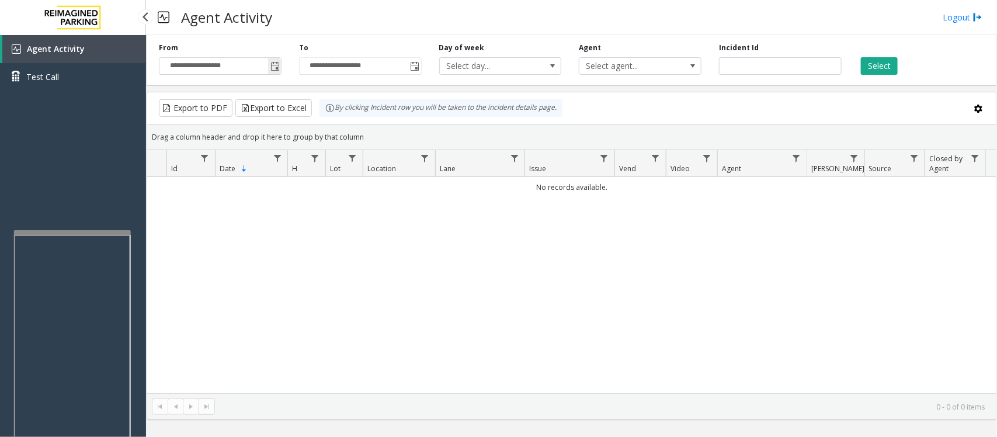
click at [281, 63] on span "**********" at bounding box center [220, 66] width 123 height 18
click at [275, 67] on span "Toggle popup" at bounding box center [275, 66] width 9 height 9
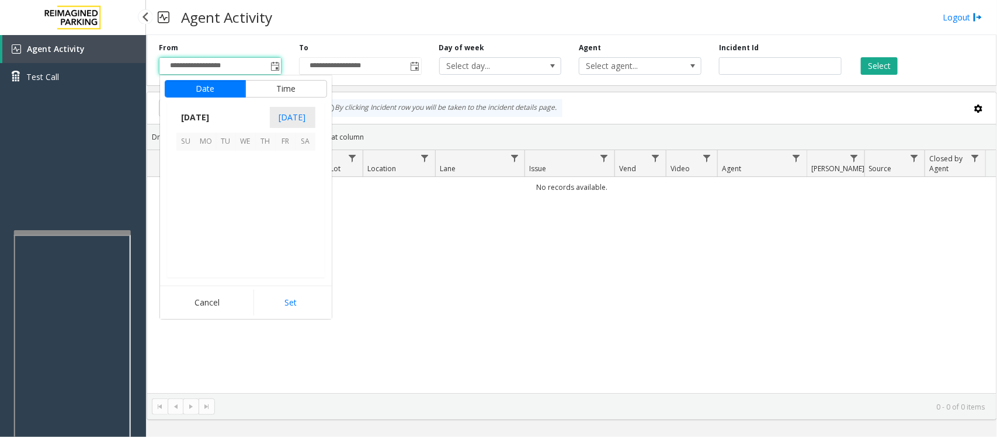
scroll to position [209455, 0]
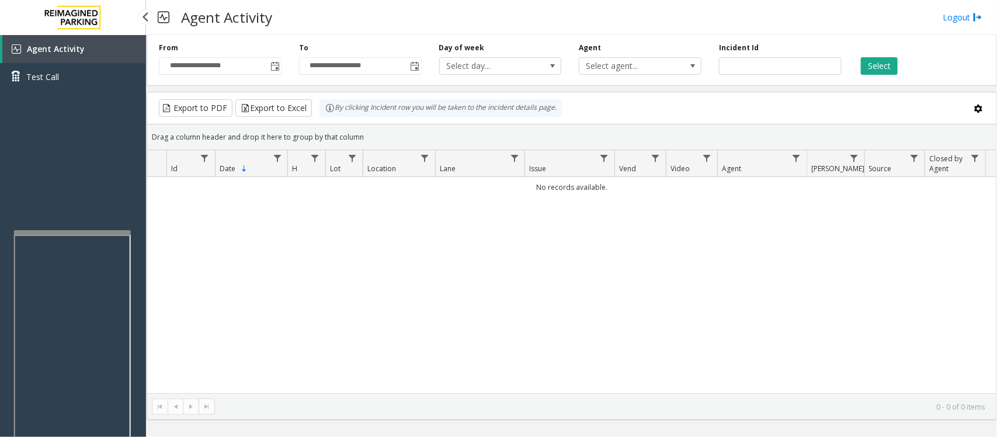
click at [445, 234] on div "No records available." at bounding box center [572, 285] width 850 height 216
click at [275, 66] on span "Toggle popup" at bounding box center [275, 66] width 9 height 9
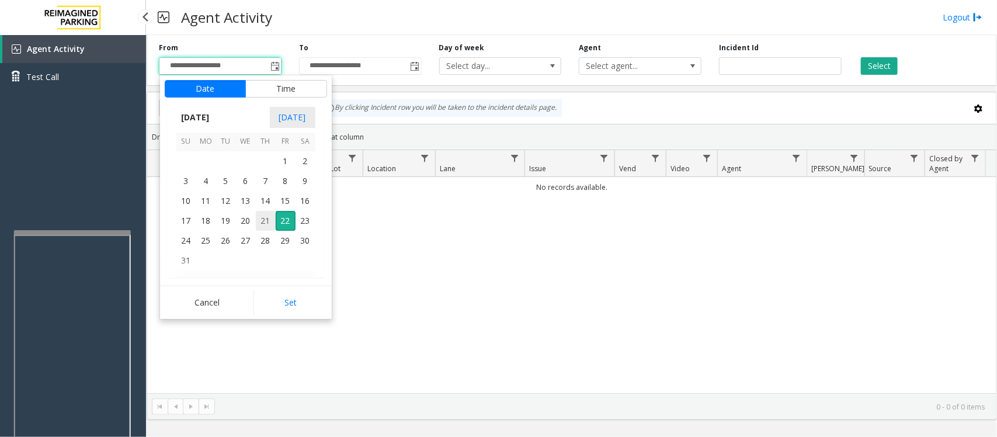
click at [265, 220] on span "21" at bounding box center [266, 221] width 20 height 20
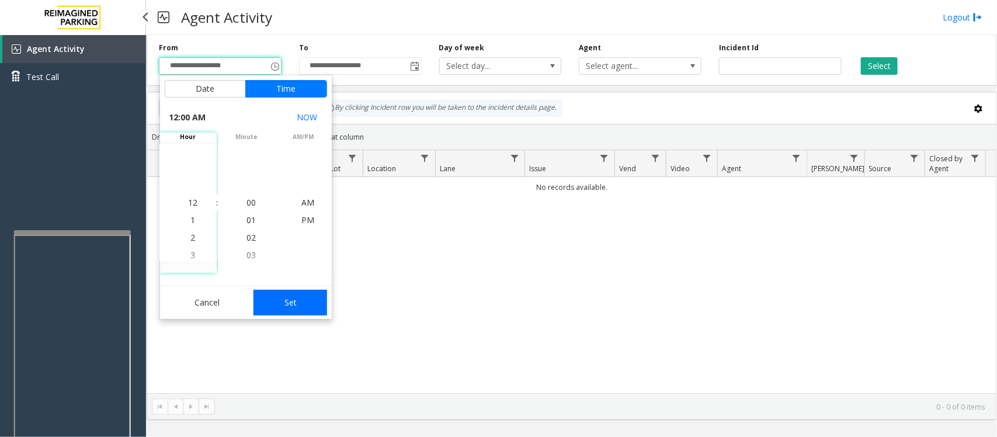
click at [287, 299] on button "Set" at bounding box center [291, 303] width 74 height 26
type input "**********"
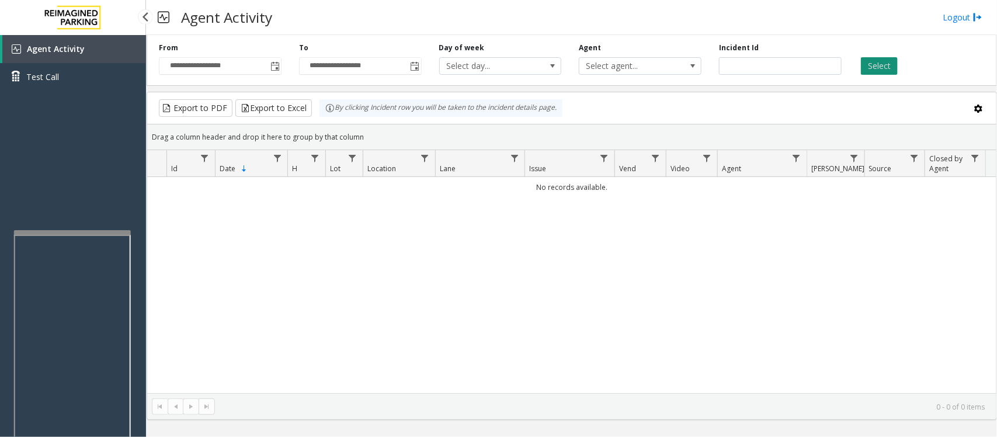
click at [875, 63] on button "Select" at bounding box center [879, 66] width 37 height 18
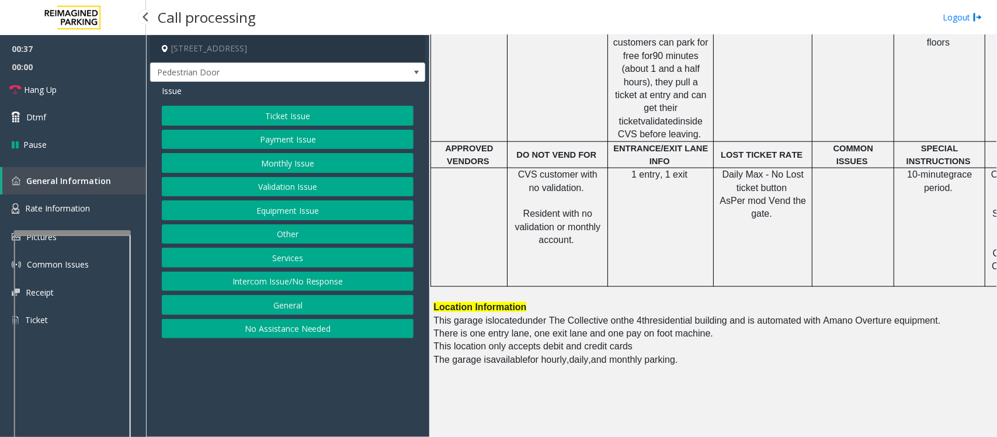
scroll to position [657, 0]
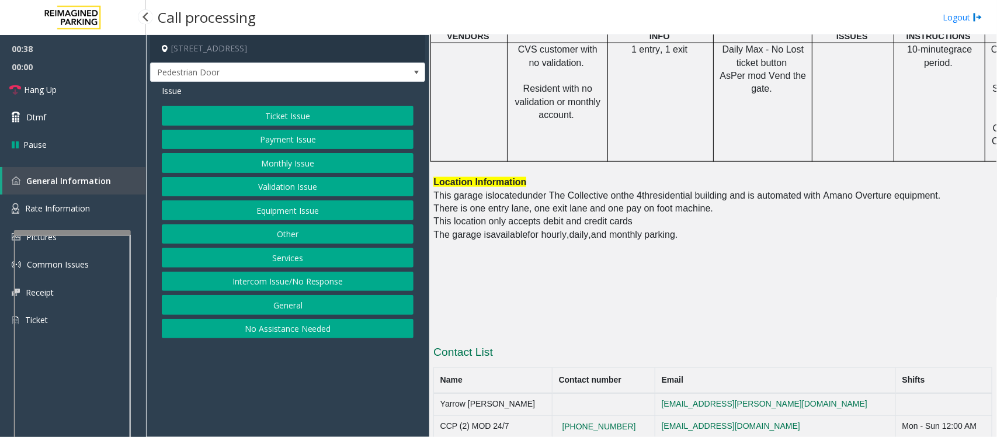
click at [337, 164] on button "Monthly Issue" at bounding box center [288, 163] width 252 height 20
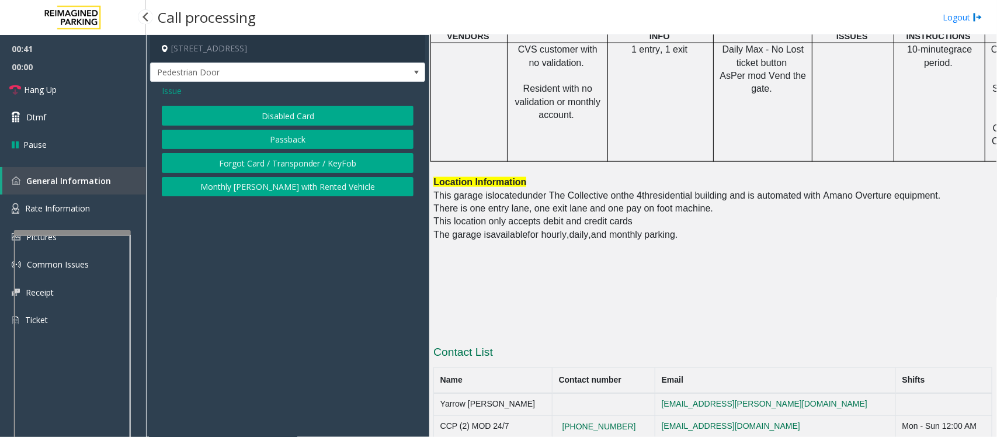
click at [292, 117] on button "Disabled Card" at bounding box center [288, 116] width 252 height 20
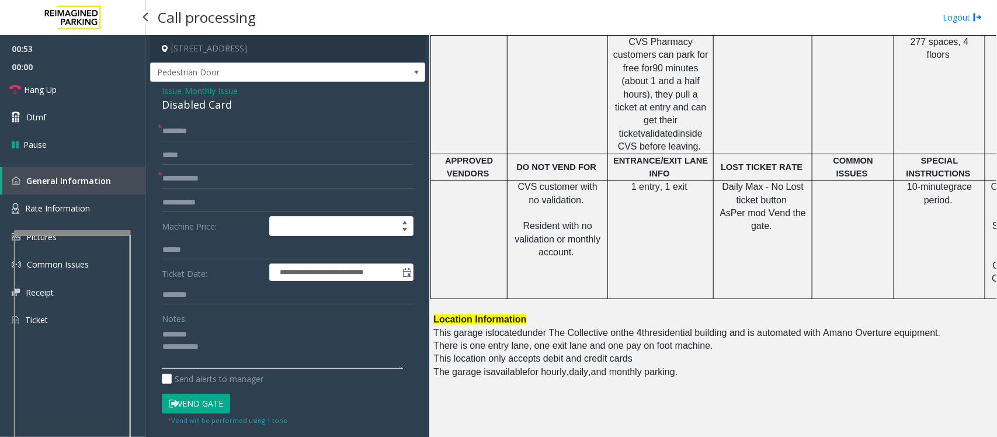
scroll to position [447, 0]
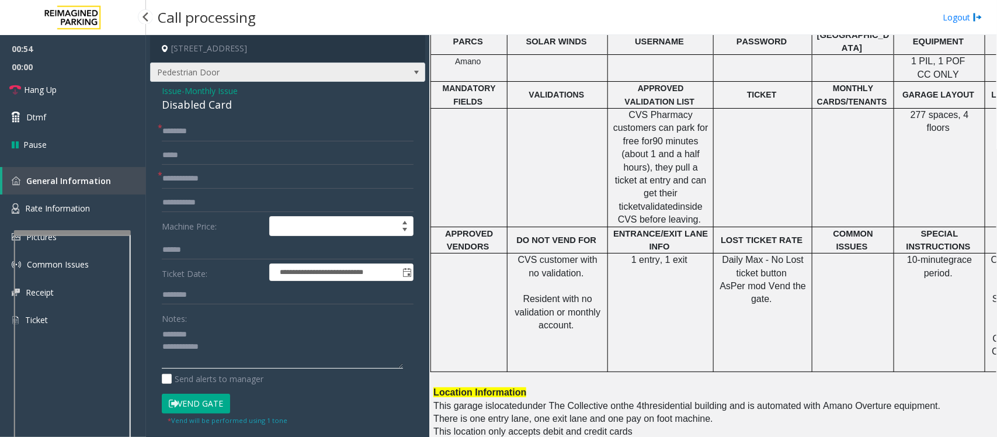
type textarea "**********"
click at [412, 73] on span at bounding box center [416, 72] width 9 height 9
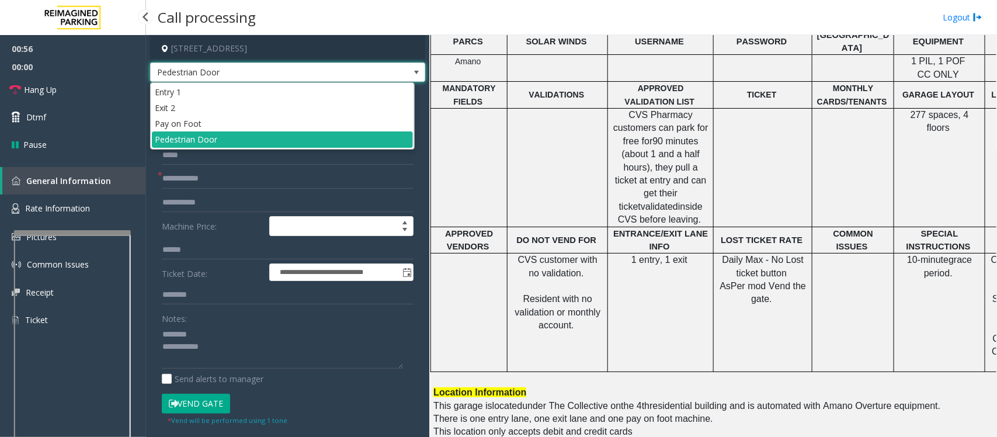
click at [412, 73] on span at bounding box center [416, 72] width 9 height 9
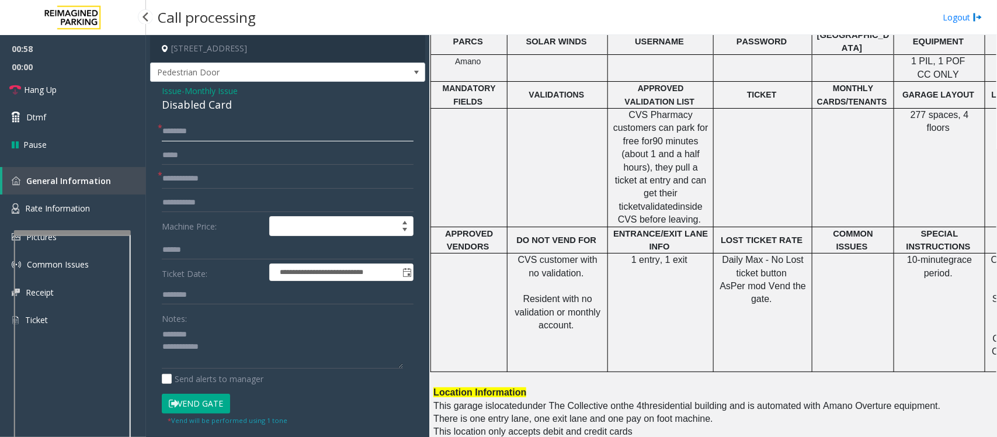
click at [278, 127] on input "text" at bounding box center [288, 132] width 252 height 20
type input "**"
click at [234, 182] on input "text" at bounding box center [288, 179] width 252 height 20
type input "**"
click at [200, 88] on span "Monthly Issue" at bounding box center [211, 91] width 53 height 12
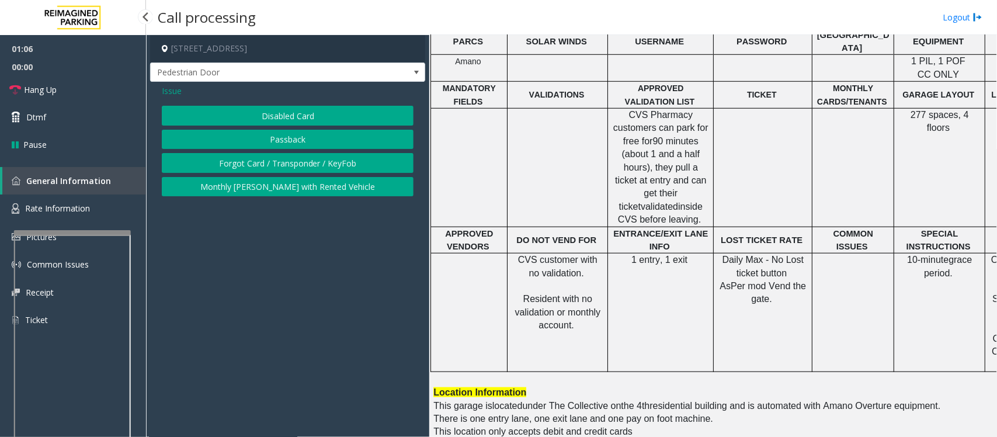
click at [172, 88] on span "Issue" at bounding box center [172, 91] width 20 height 12
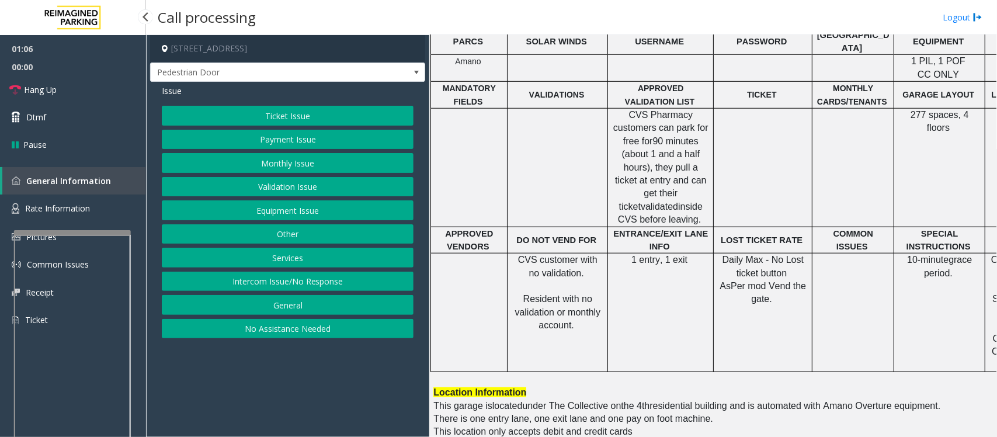
click at [290, 207] on button "Equipment Issue" at bounding box center [288, 210] width 252 height 20
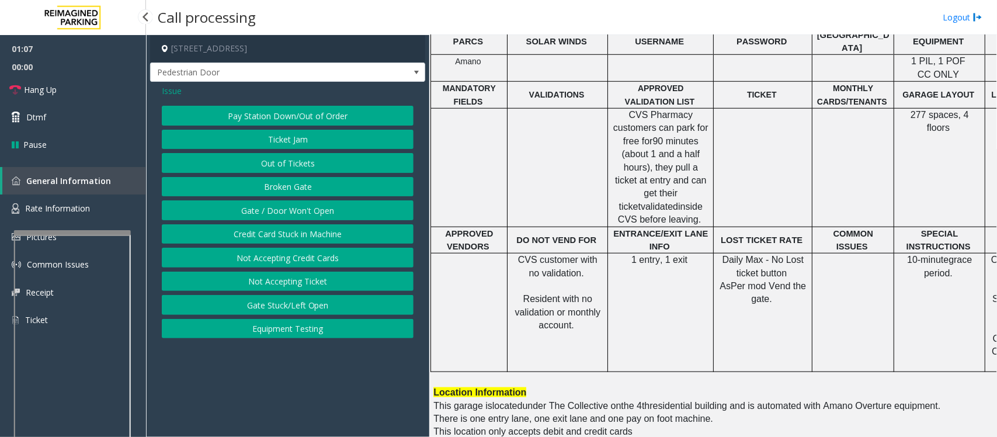
click at [288, 207] on button "Gate / Door Won't Open" at bounding box center [288, 210] width 252 height 20
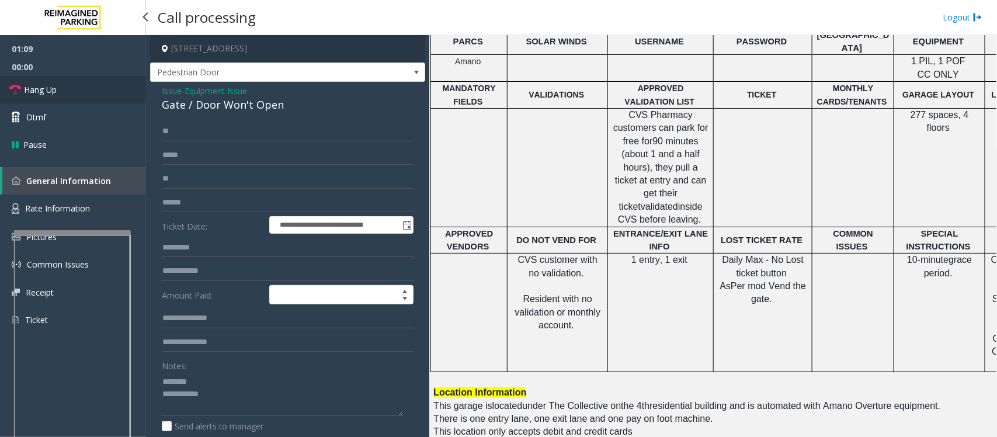
click at [54, 85] on span "Hang Up" at bounding box center [40, 90] width 33 height 12
click at [216, 110] on div "Gate / Door Won't Open" at bounding box center [288, 105] width 252 height 16
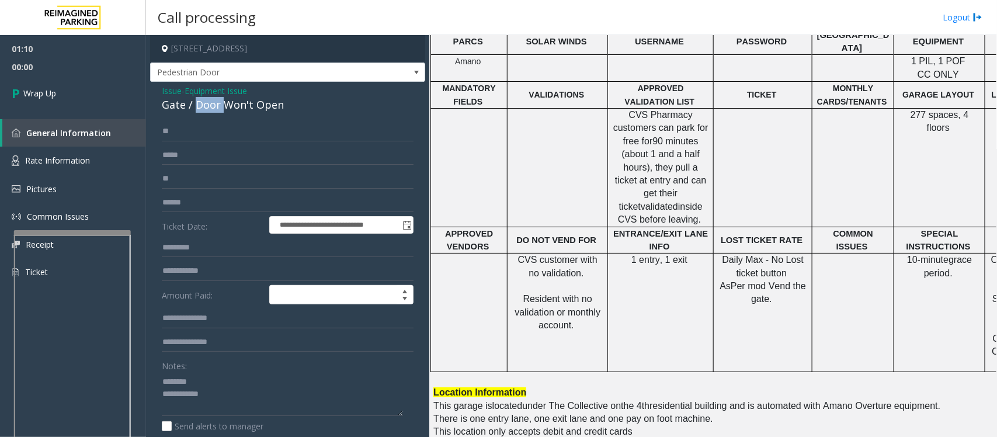
click at [216, 110] on div "Gate / Door Won't Open" at bounding box center [288, 105] width 252 height 16
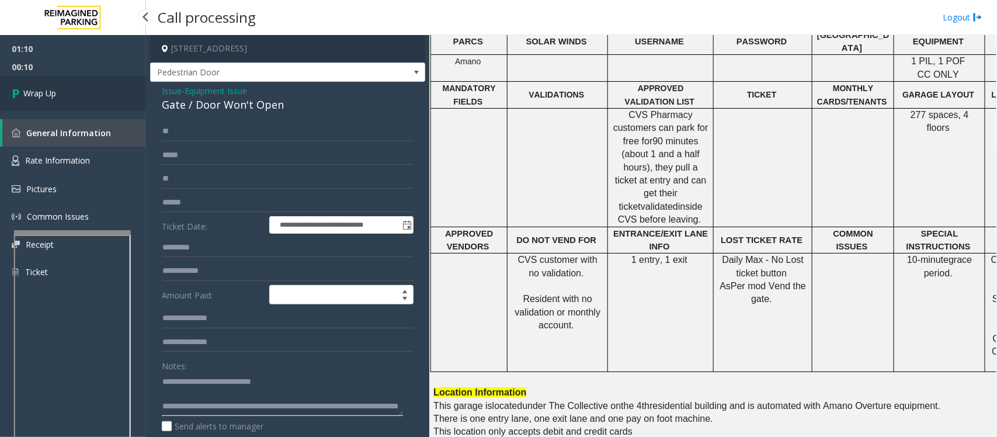
type textarea "**********"
click at [71, 85] on link "Wrap Up" at bounding box center [73, 93] width 146 height 34
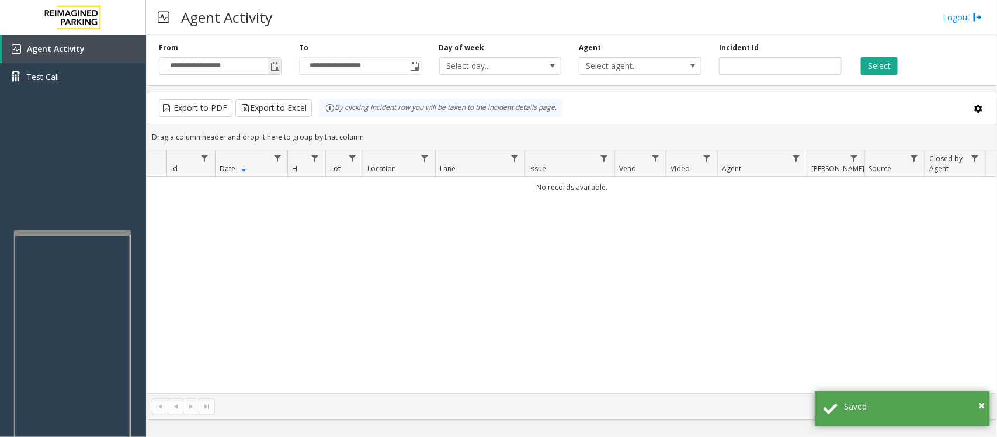
click at [269, 58] on span "Toggle popup" at bounding box center [274, 66] width 13 height 19
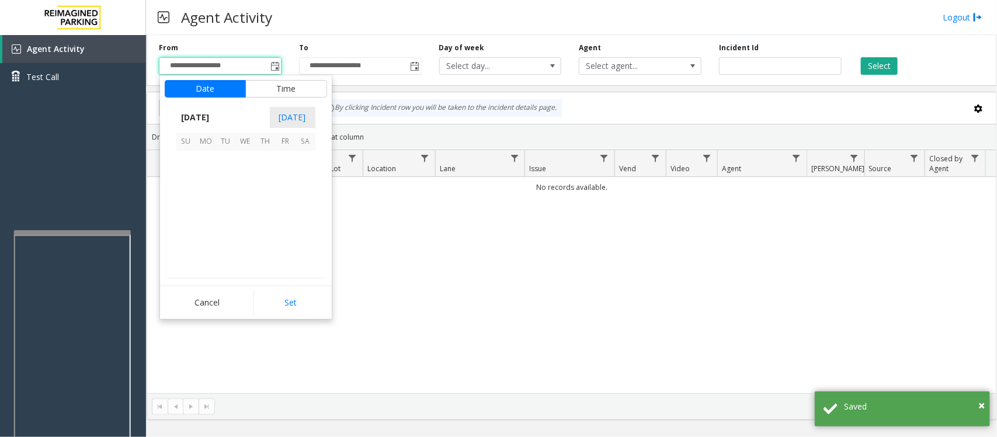
scroll to position [209455, 0]
click at [259, 218] on span "21" at bounding box center [266, 221] width 20 height 20
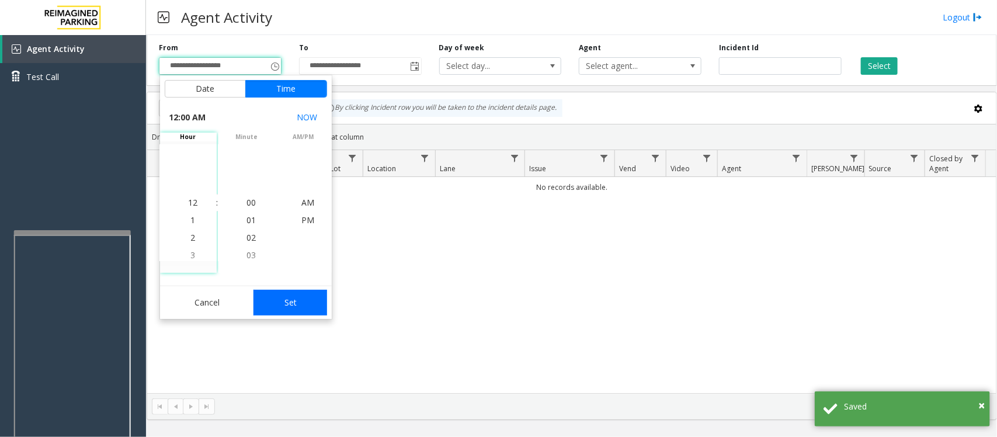
click at [300, 299] on button "Set" at bounding box center [291, 303] width 74 height 26
type input "**********"
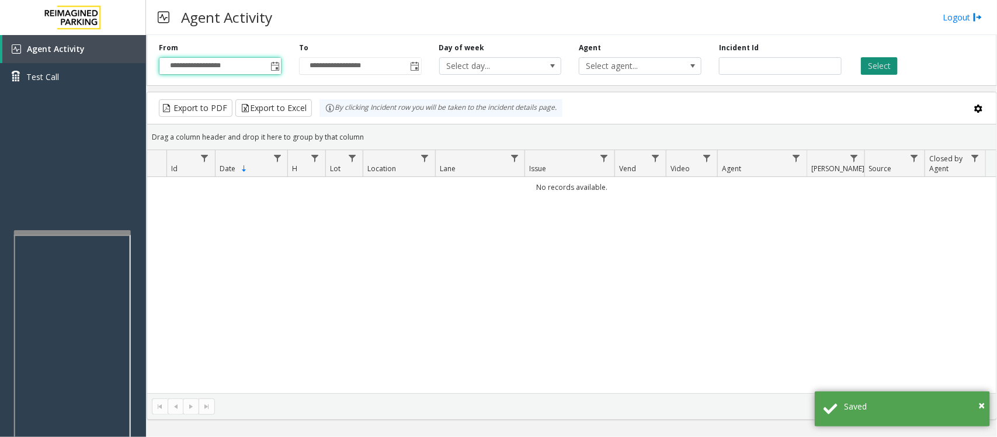
click at [878, 65] on button "Select" at bounding box center [879, 66] width 37 height 18
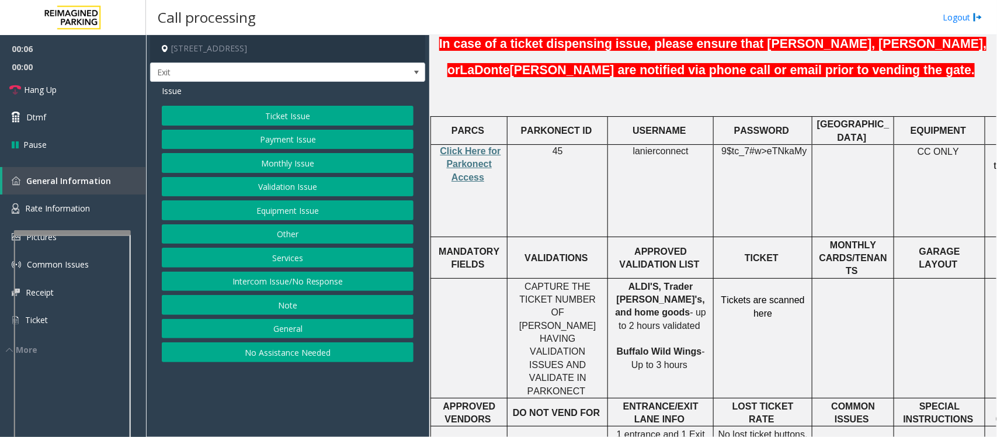
scroll to position [365, 0]
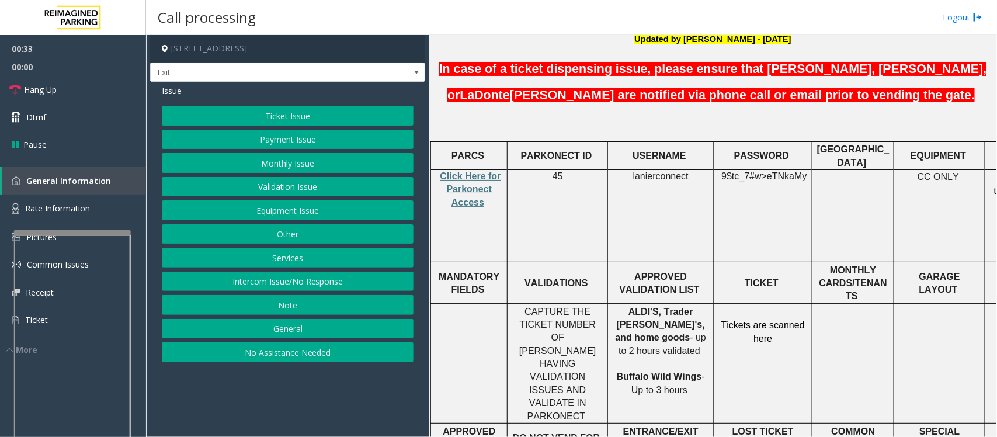
click at [292, 188] on button "Validation Issue" at bounding box center [288, 187] width 252 height 20
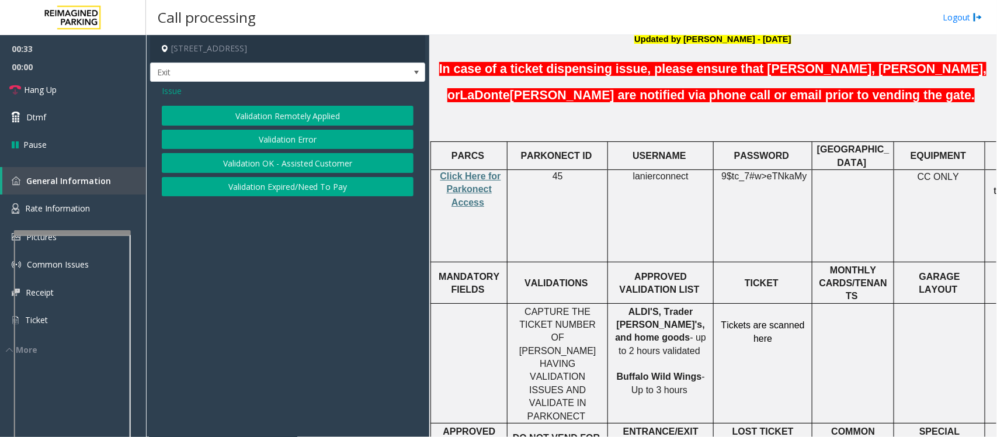
click at [301, 136] on button "Validation Error" at bounding box center [288, 140] width 252 height 20
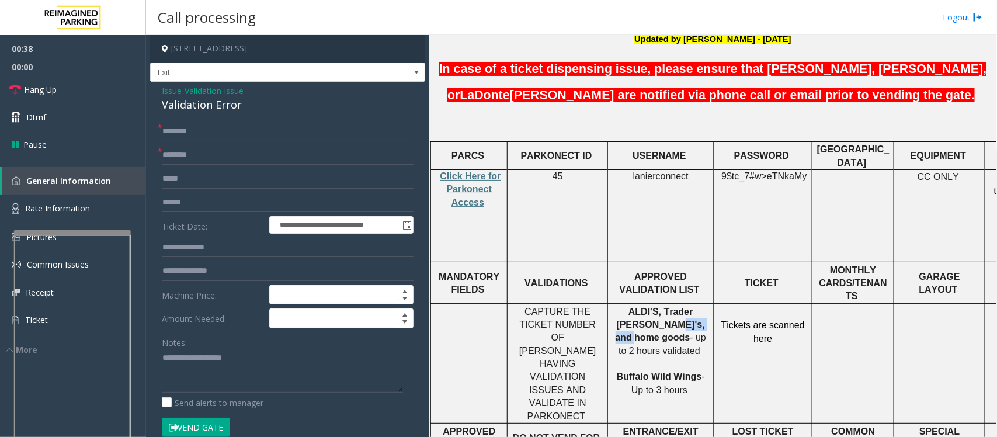
drag, startPoint x: 622, startPoint y: 281, endPoint x: 668, endPoint y: 279, distance: 45.6
click at [668, 307] on span "ALDI'S, Trader Joe's, and home goods" at bounding box center [660, 325] width 89 height 36
copy span "home goods"
click at [199, 159] on input "text" at bounding box center [288, 155] width 252 height 20
paste input "**********"
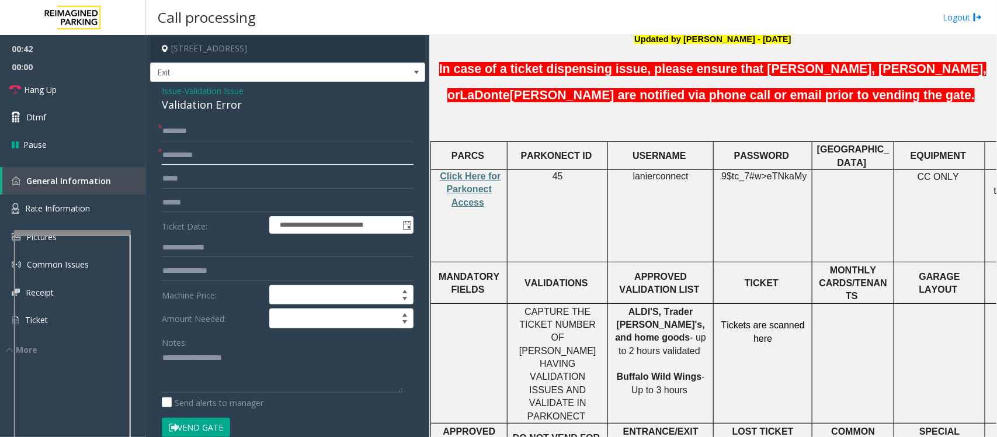
type input "**********"
click at [190, 205] on input "text" at bounding box center [288, 203] width 252 height 20
click at [184, 204] on input "text" at bounding box center [288, 203] width 252 height 20
drag, startPoint x: 219, startPoint y: 208, endPoint x: 226, endPoint y: 241, distance: 33.5
click at [157, 205] on div "**********" at bounding box center [287, 435] width 269 height 627
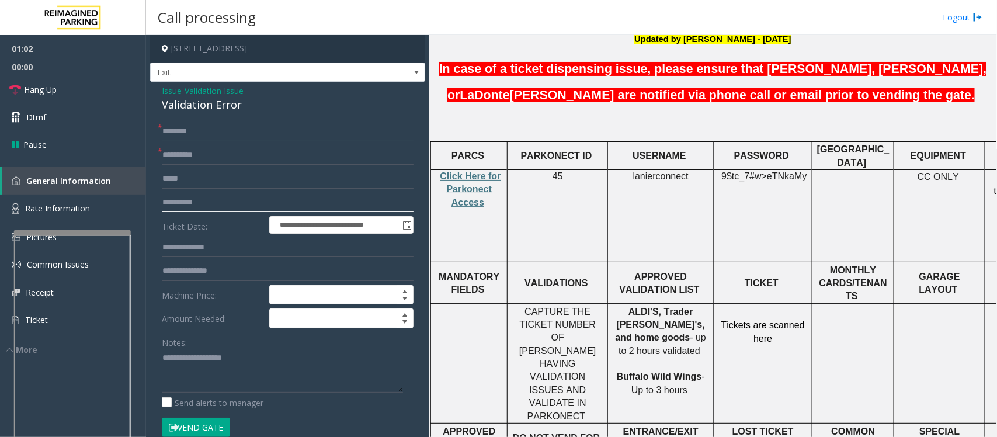
click at [179, 200] on input "**********" at bounding box center [288, 203] width 252 height 20
click at [182, 202] on input "**********" at bounding box center [288, 203] width 252 height 20
click at [206, 202] on input "**********" at bounding box center [288, 203] width 252 height 20
drag, startPoint x: 238, startPoint y: 200, endPoint x: 141, endPoint y: 203, distance: 97.0
click at [141, 203] on app-root "**********" at bounding box center [498, 218] width 997 height 437
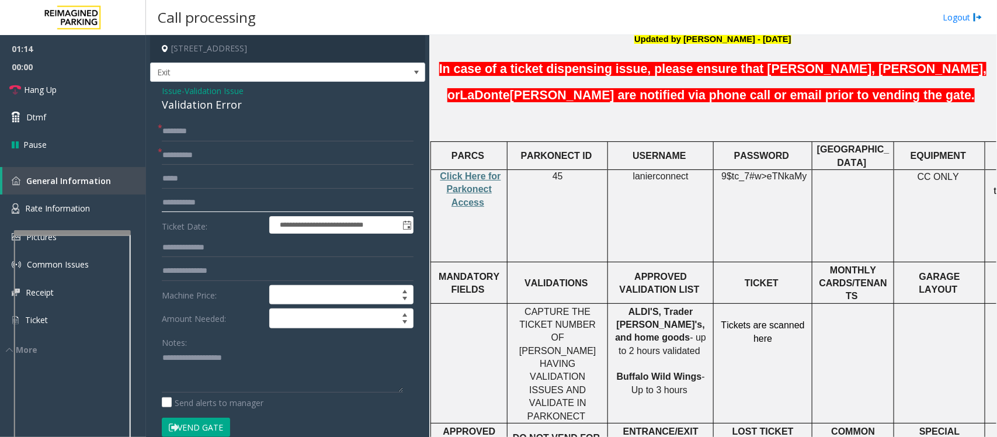
type input "**********"
click at [181, 375] on textarea at bounding box center [282, 371] width 241 height 44
click at [204, 103] on div "Validation Error" at bounding box center [288, 105] width 252 height 16
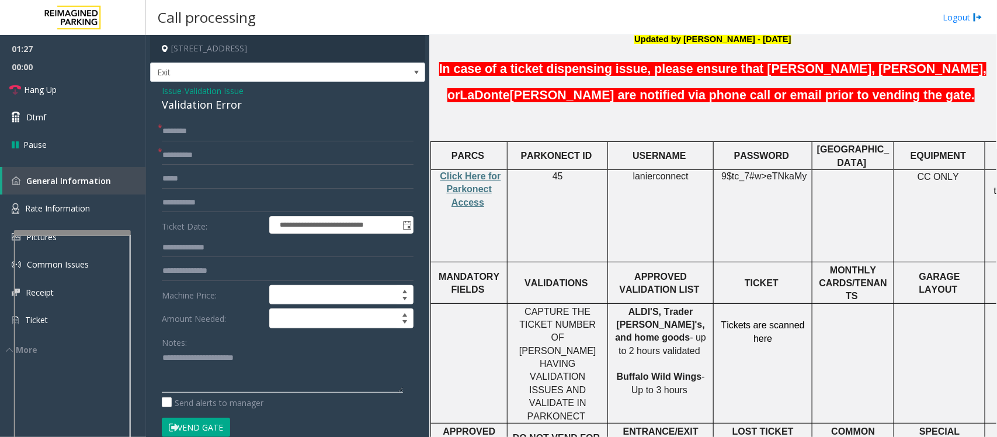
type textarea "**********"
click at [226, 133] on input "text" at bounding box center [288, 132] width 252 height 20
type input "*******"
click at [188, 360] on textarea at bounding box center [282, 371] width 241 height 44
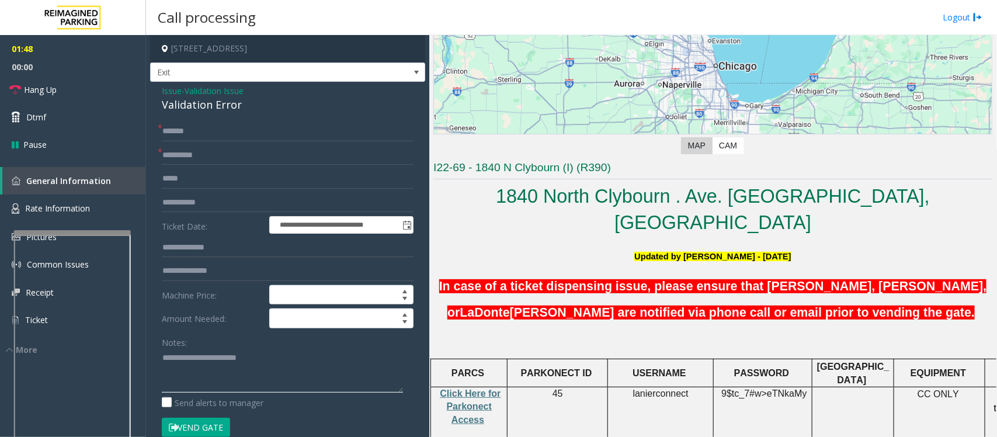
scroll to position [146, 0]
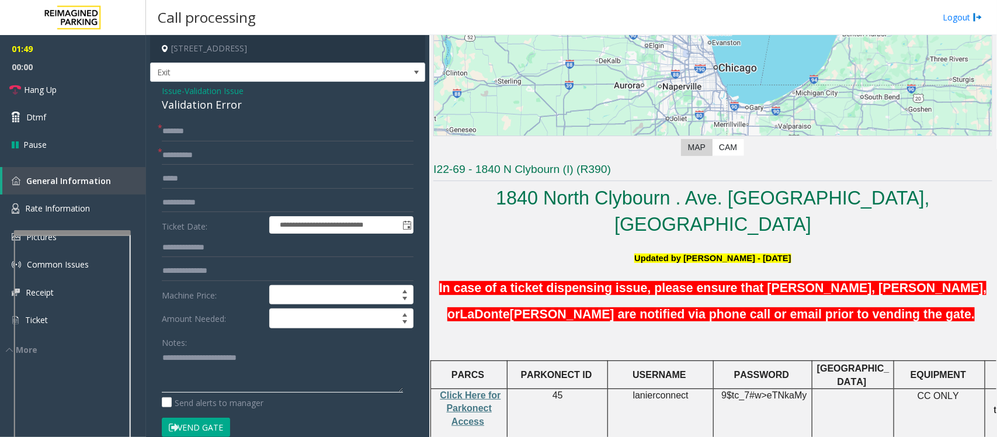
click at [266, 367] on textarea at bounding box center [282, 371] width 241 height 44
drag, startPoint x: 356, startPoint y: 41, endPoint x: 292, endPoint y: 48, distance: 64.6
click at [289, 47] on h4 "[STREET_ADDRESS]" at bounding box center [287, 48] width 275 height 27
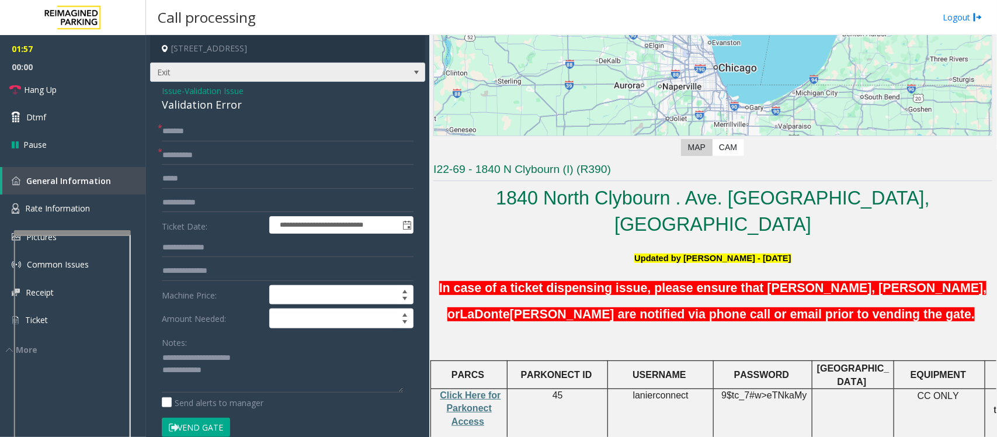
copy h4 "Chicago, IL"
click at [197, 424] on button "Vend Gate" at bounding box center [196, 428] width 68 height 20
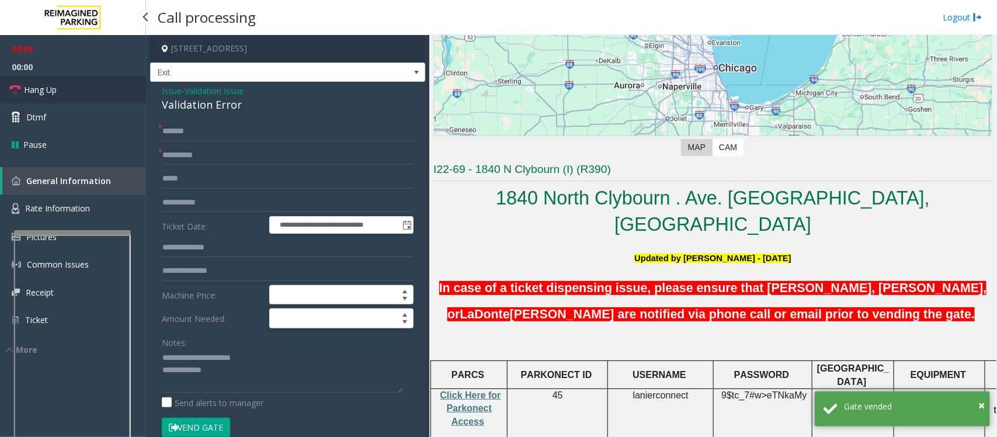
click at [100, 95] on link "Hang Up" at bounding box center [73, 89] width 146 height 27
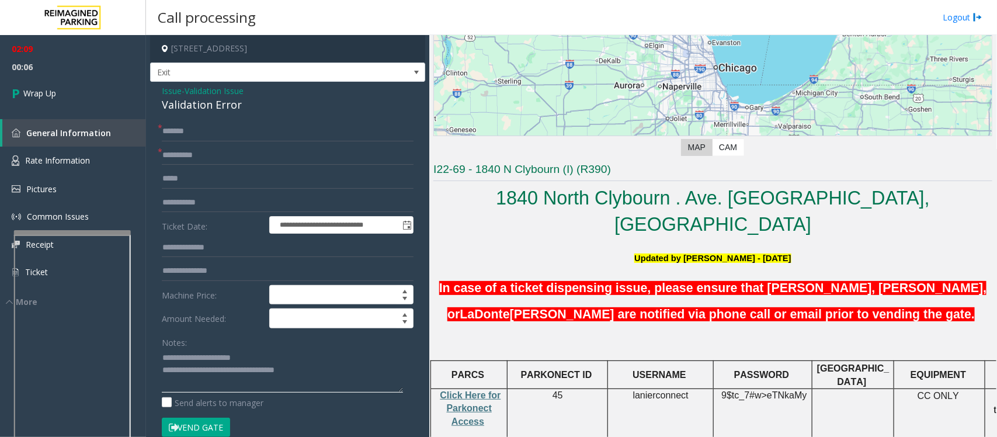
click at [316, 377] on textarea at bounding box center [282, 371] width 241 height 44
click at [255, 369] on textarea at bounding box center [282, 371] width 241 height 44
type textarea "**********"
click at [69, 95] on link "Wrap Up" at bounding box center [73, 93] width 146 height 34
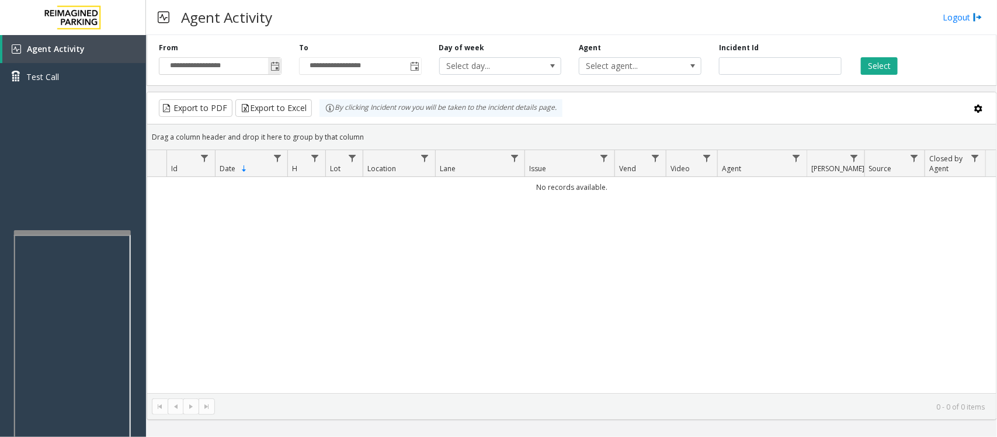
click at [272, 66] on span "Toggle popup" at bounding box center [275, 66] width 9 height 9
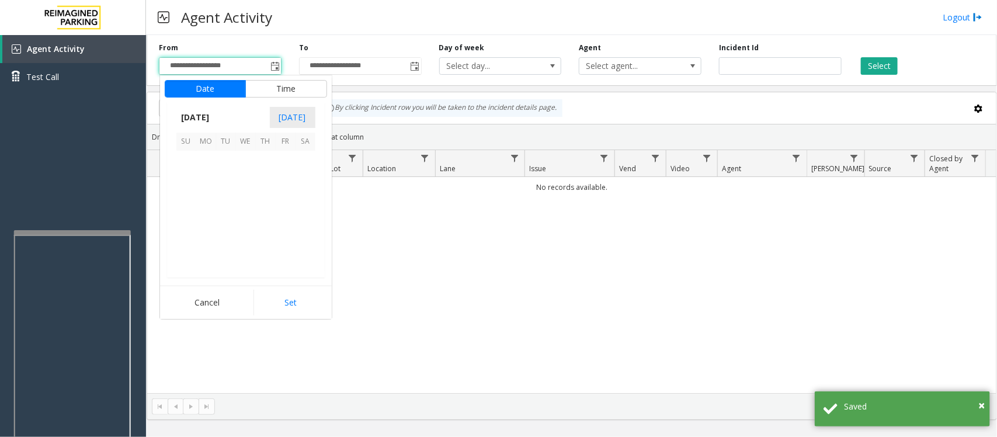
scroll to position [209455, 0]
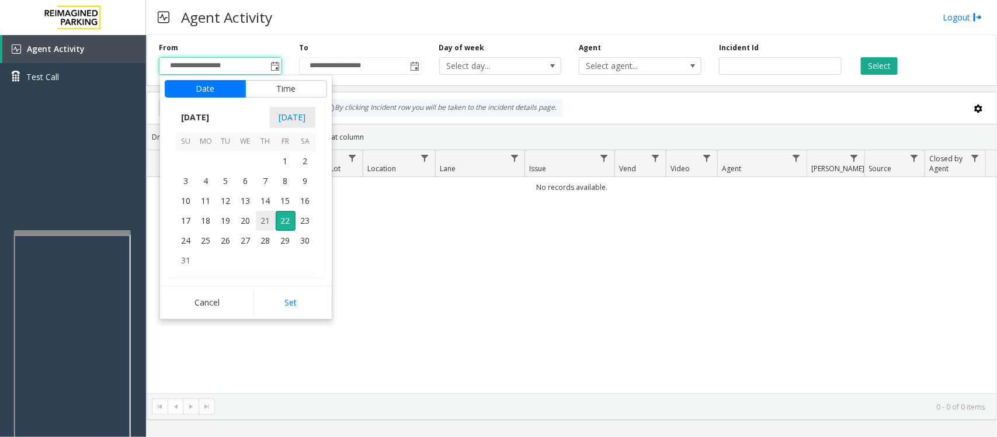
click at [262, 220] on span "21" at bounding box center [266, 221] width 20 height 20
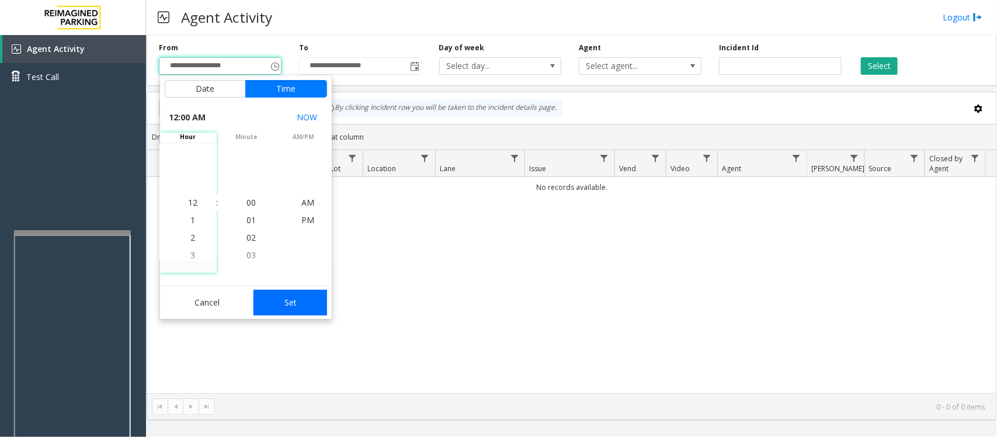
click at [297, 307] on button "Set" at bounding box center [291, 303] width 74 height 26
type input "**********"
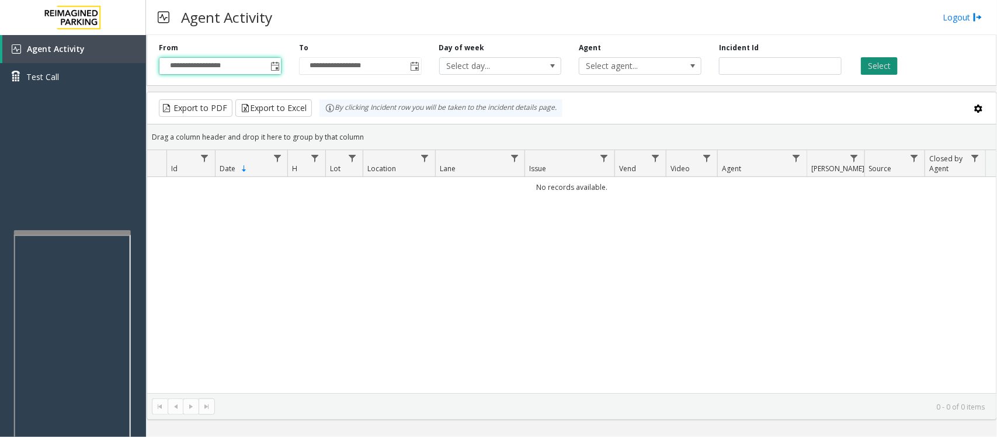
click at [883, 65] on button "Select" at bounding box center [879, 66] width 37 height 18
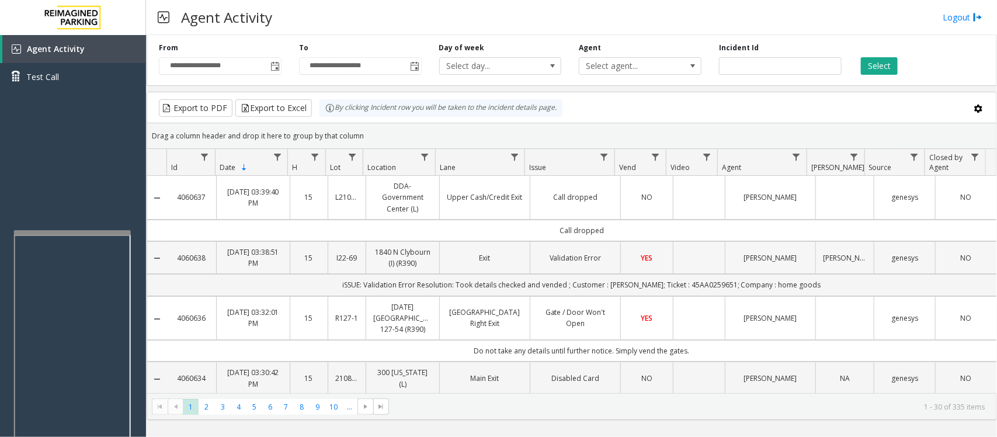
click at [642, 261] on span "YES" at bounding box center [648, 258] width 12 height 10
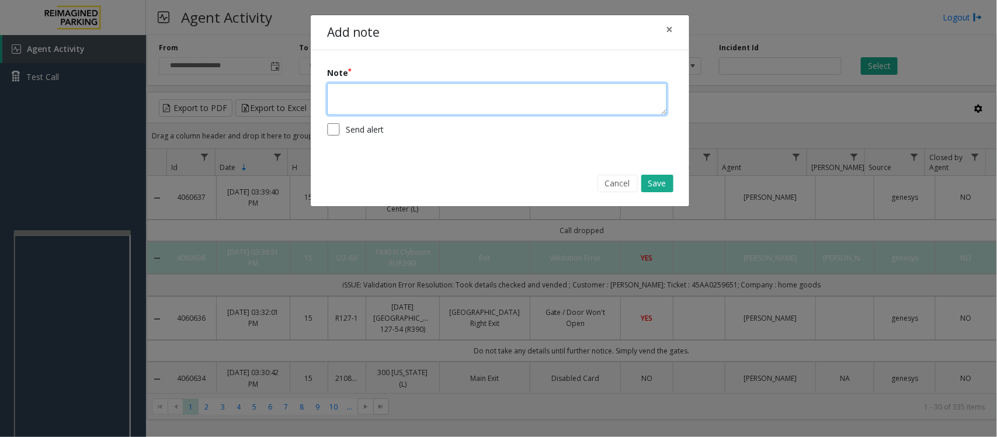
click at [449, 102] on textarea at bounding box center [497, 99] width 340 height 32
type textarea "*****"
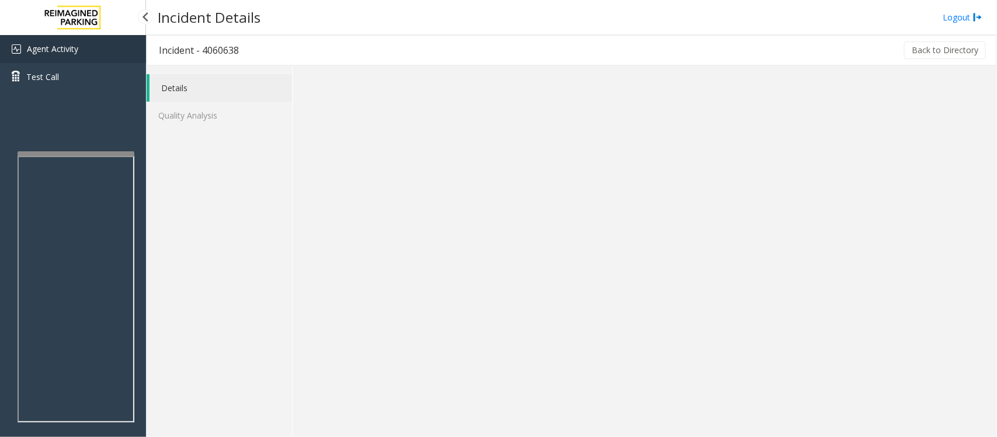
click at [74, 48] on span "Agent Activity" at bounding box center [52, 48] width 51 height 11
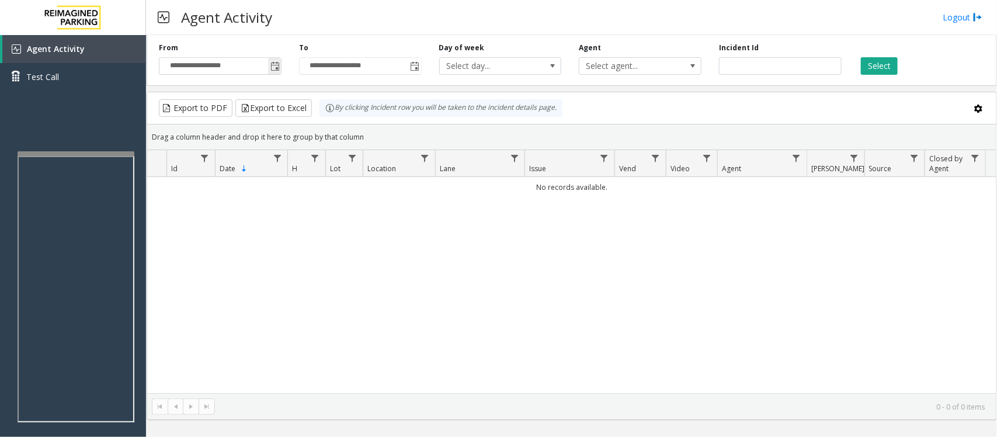
click at [278, 65] on span "Toggle popup" at bounding box center [275, 66] width 9 height 9
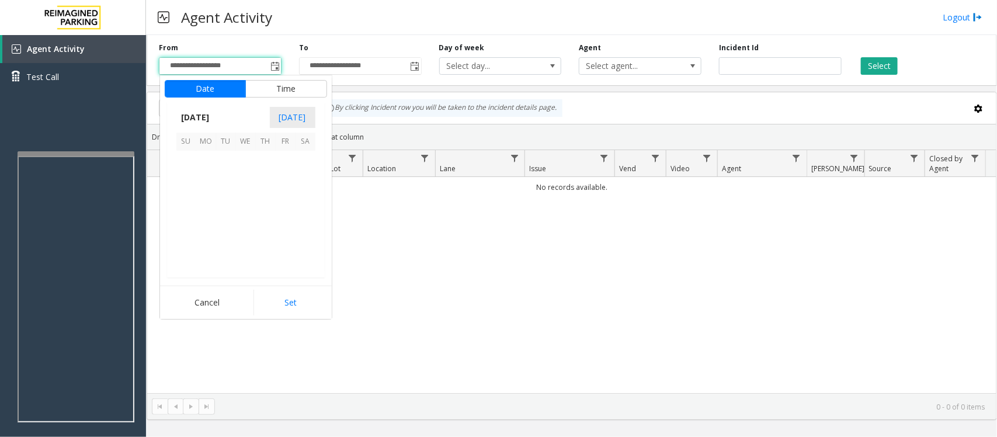
scroll to position [209455, 0]
click at [263, 217] on span "21" at bounding box center [266, 221] width 20 height 20
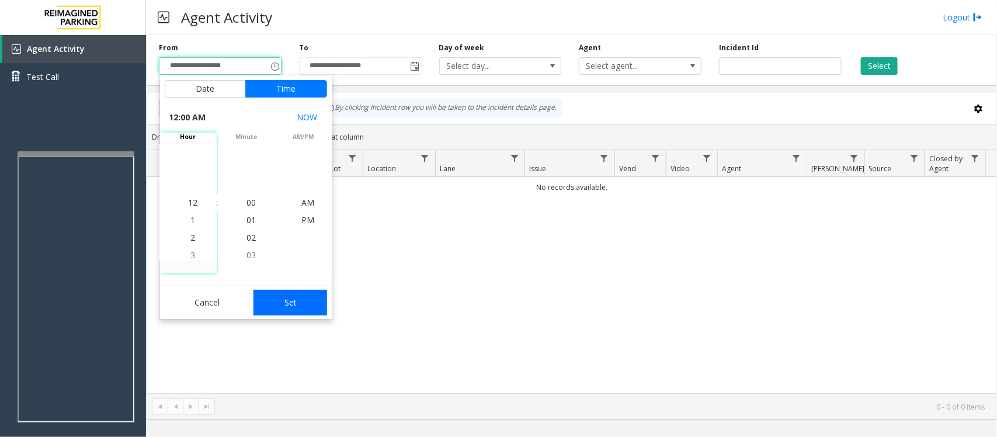
click at [300, 303] on button "Set" at bounding box center [291, 303] width 74 height 26
type input "**********"
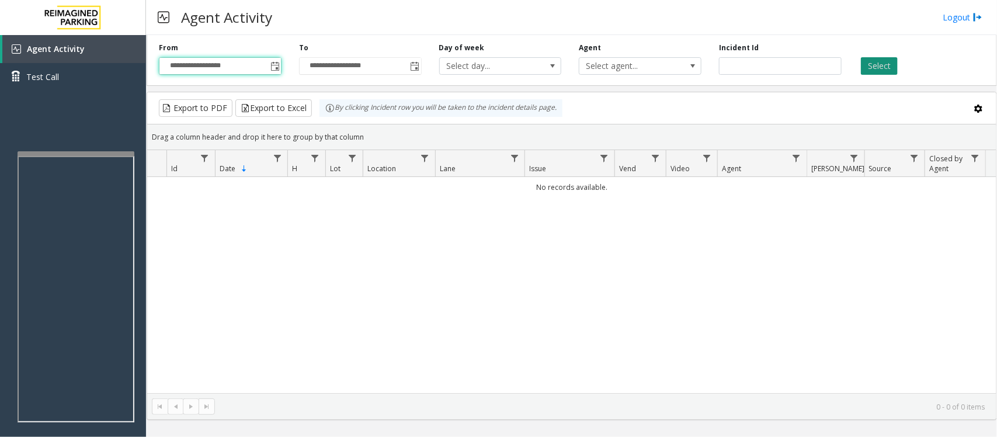
click at [872, 63] on button "Select" at bounding box center [879, 66] width 37 height 18
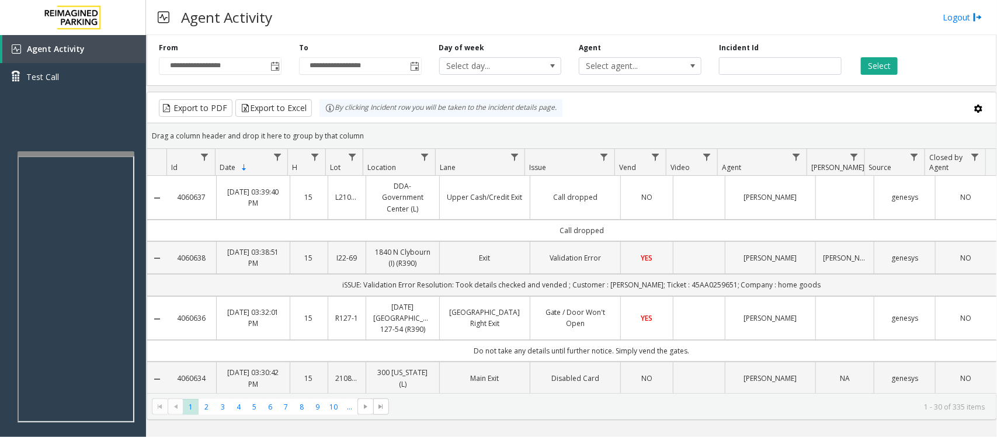
click at [661, 264] on td "YES" at bounding box center [646, 257] width 52 height 33
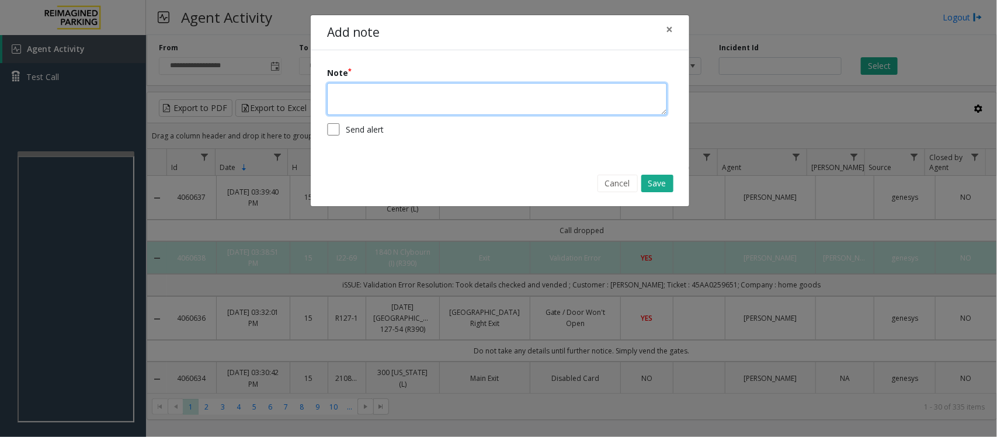
click at [437, 106] on textarea at bounding box center [497, 99] width 340 height 32
click at [354, 91] on textarea "**********" at bounding box center [497, 99] width 340 height 32
click at [428, 83] on textarea "**********" at bounding box center [497, 99] width 340 height 32
click at [511, 92] on textarea "**********" at bounding box center [497, 99] width 340 height 32
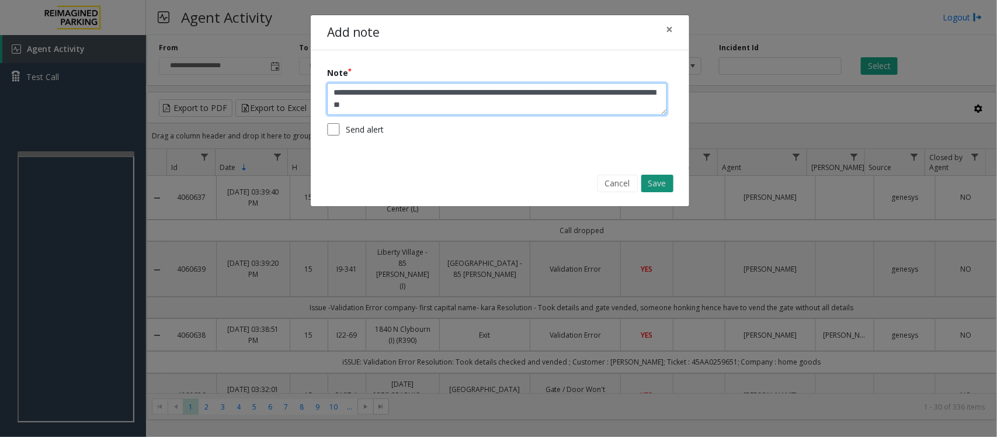
type textarea "**********"
click at [662, 183] on button "Save" at bounding box center [658, 184] width 32 height 18
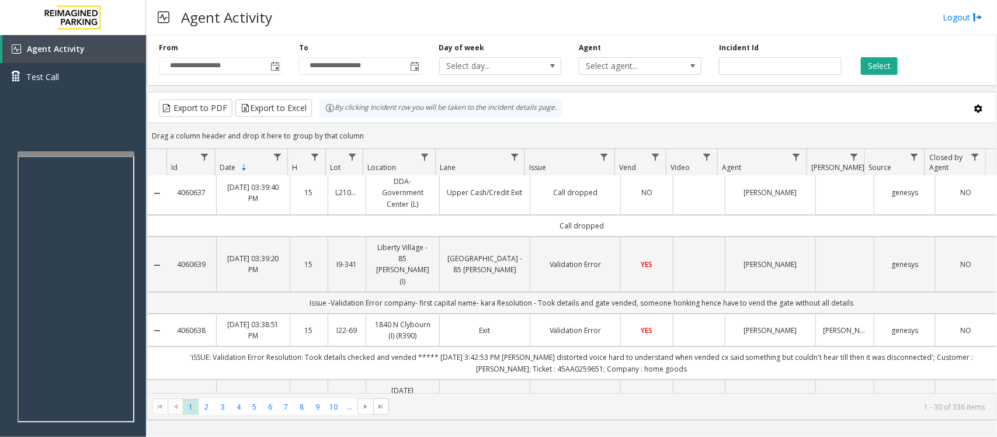
scroll to position [0, 0]
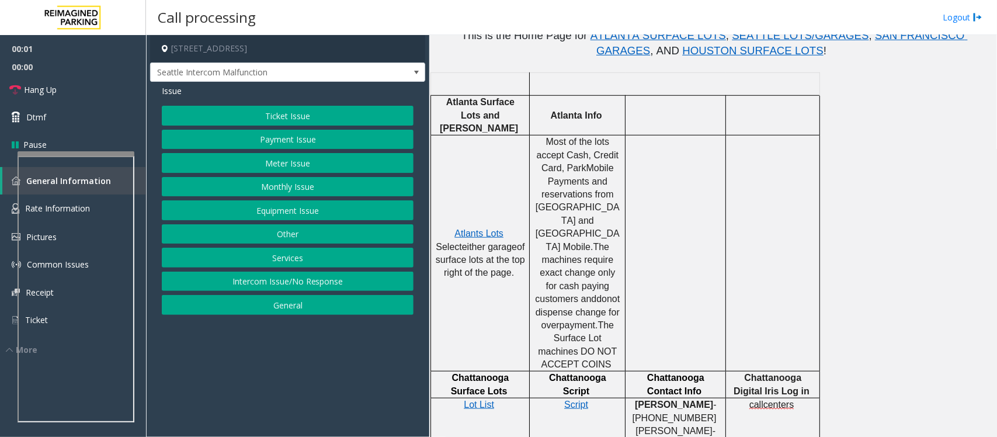
scroll to position [438, 0]
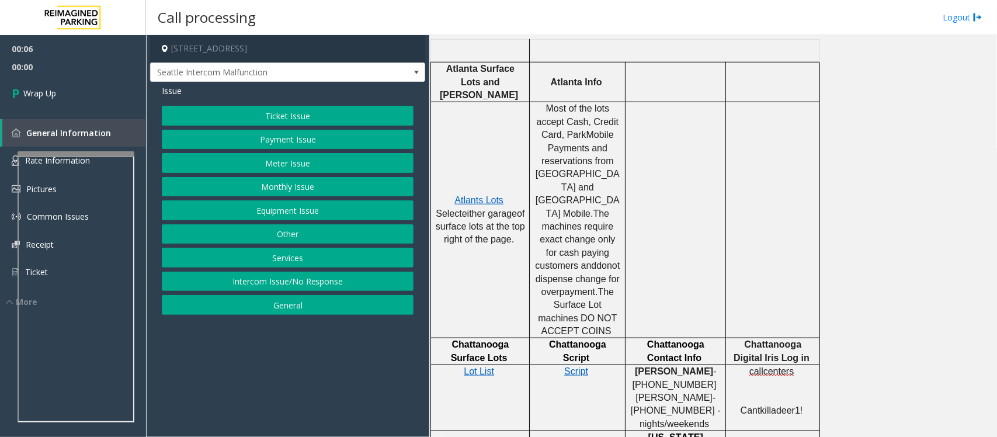
click at [346, 291] on button "Intercom Issue/No Response" at bounding box center [288, 282] width 252 height 20
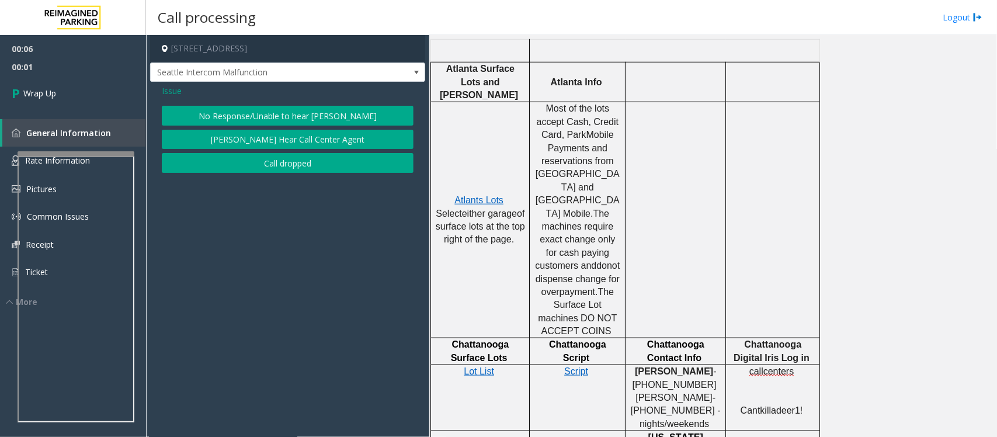
click at [255, 168] on button "Call dropped" at bounding box center [288, 163] width 252 height 20
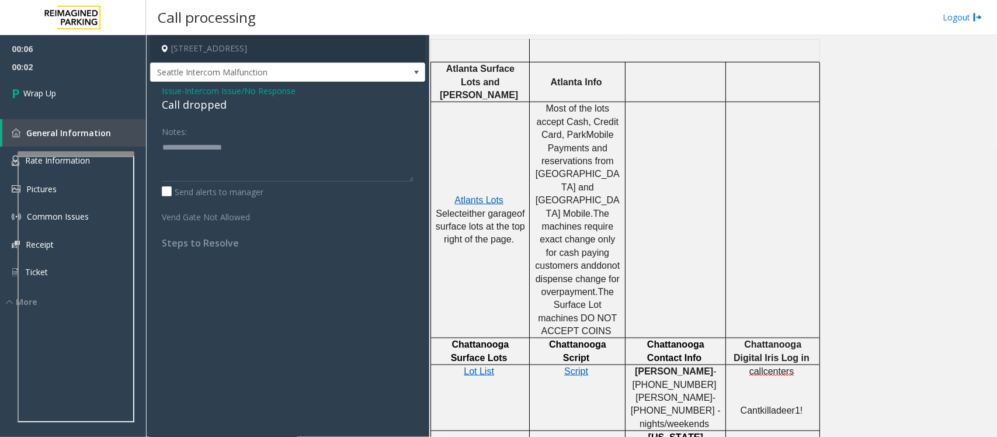
click at [196, 100] on div "Call dropped" at bounding box center [288, 105] width 252 height 16
type textarea "**********"
click at [109, 103] on link "Wrap Up" at bounding box center [73, 93] width 146 height 34
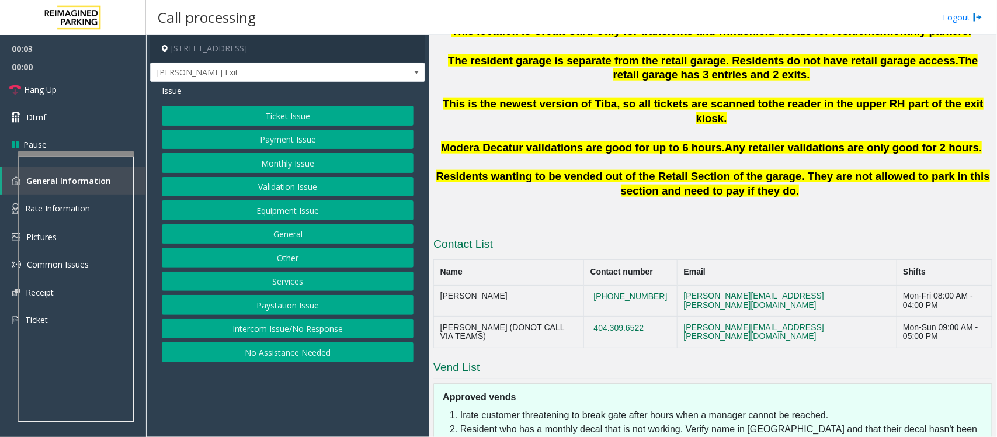
scroll to position [292, 0]
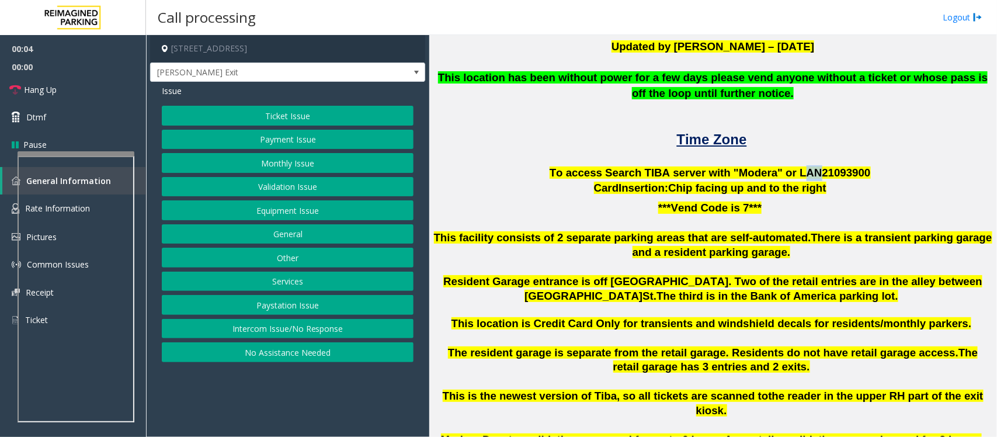
drag, startPoint x: 784, startPoint y: 168, endPoint x: 824, endPoint y: 170, distance: 40.4
click at [802, 169] on span "To access Search TIBA server with "Modera" or LAN21093" at bounding box center [701, 173] width 303 height 12
drag, startPoint x: 854, startPoint y: 170, endPoint x: 783, endPoint y: 174, distance: 70.8
click at [783, 174] on p "To access Search TIBA server with "Modera" or LAN21093 900" at bounding box center [713, 173] width 559 height 16
copy p "LAN21093 900"
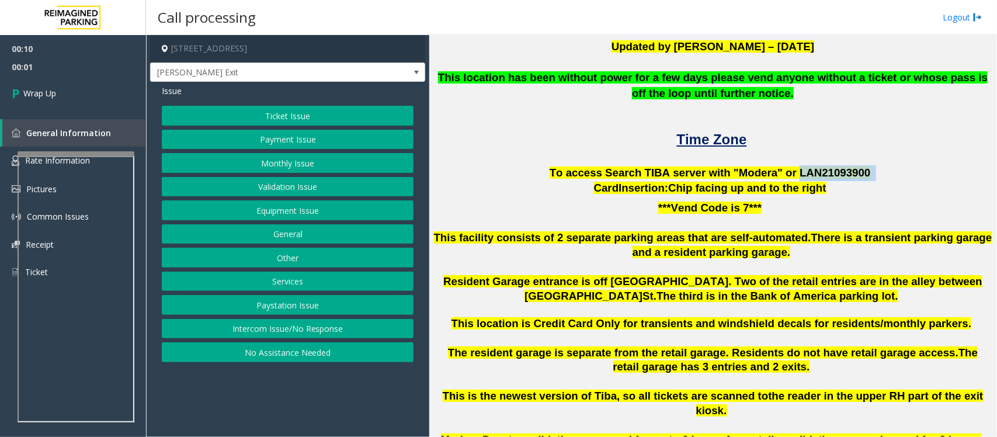
click at [232, 327] on button "Intercom Issue/No Response" at bounding box center [288, 329] width 252 height 20
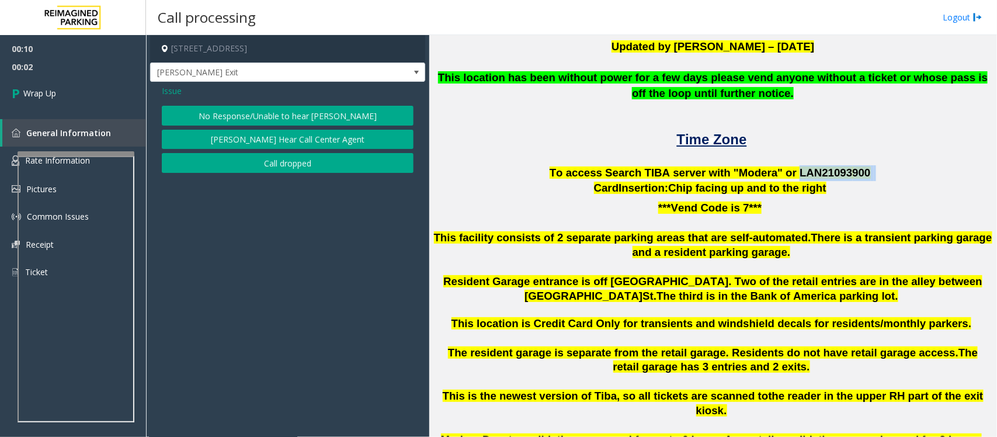
click at [248, 162] on button "Call dropped" at bounding box center [288, 163] width 252 height 20
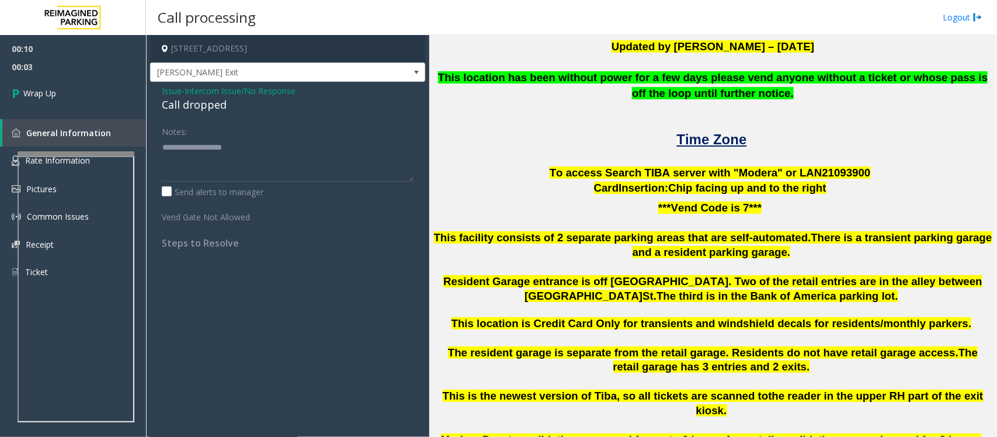
click at [189, 108] on div "Call dropped" at bounding box center [288, 105] width 252 height 16
type textarea "**********"
click at [83, 102] on link "Wrap Up" at bounding box center [73, 93] width 146 height 34
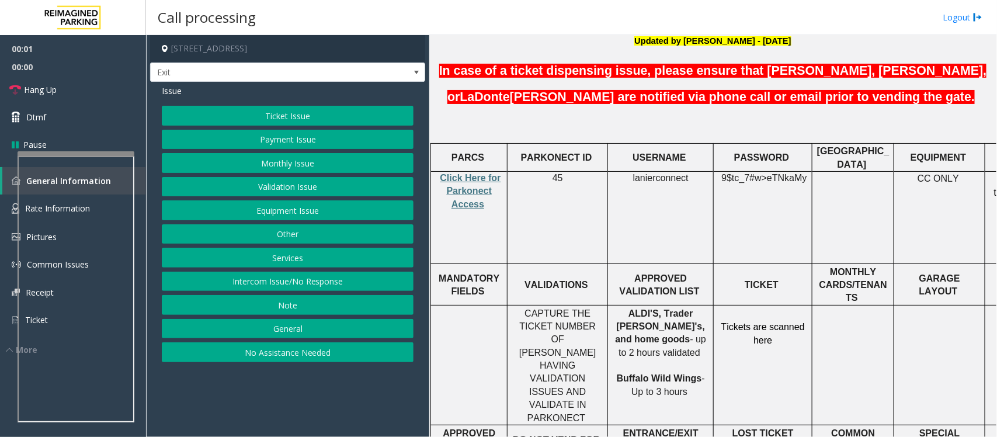
scroll to position [365, 0]
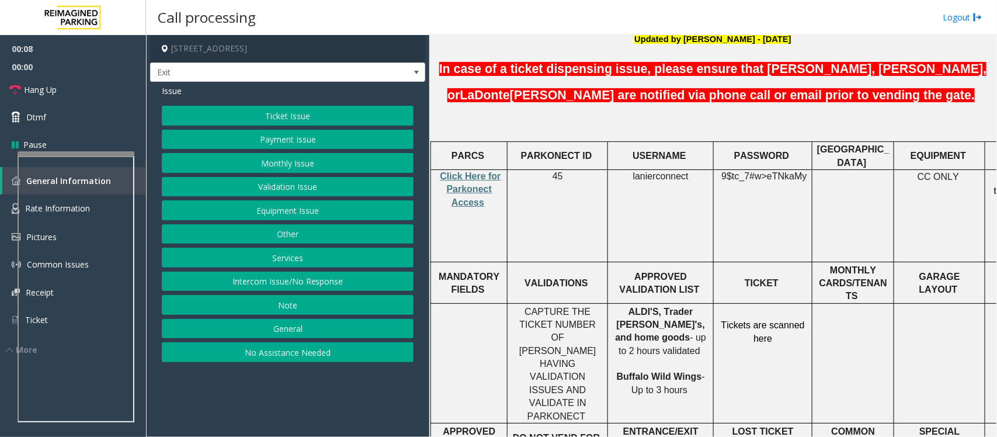
click at [313, 188] on button "Validation Issue" at bounding box center [288, 187] width 252 height 20
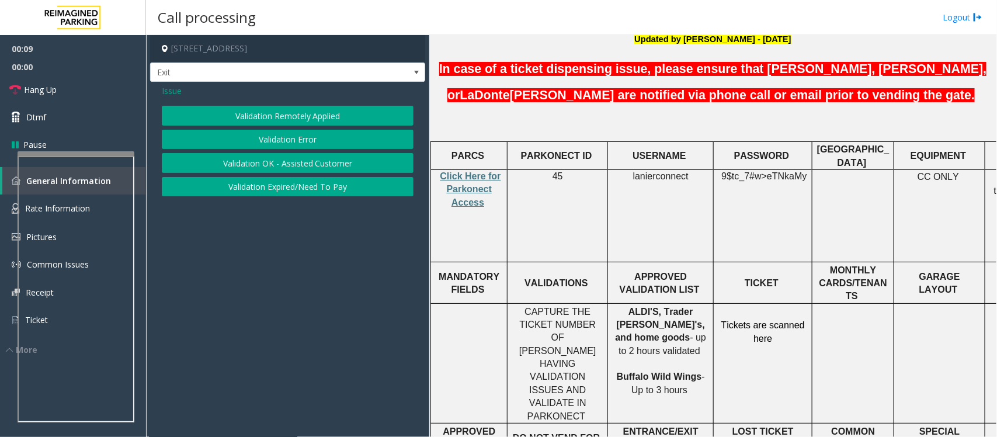
click at [304, 137] on button "Validation Error" at bounding box center [288, 140] width 252 height 20
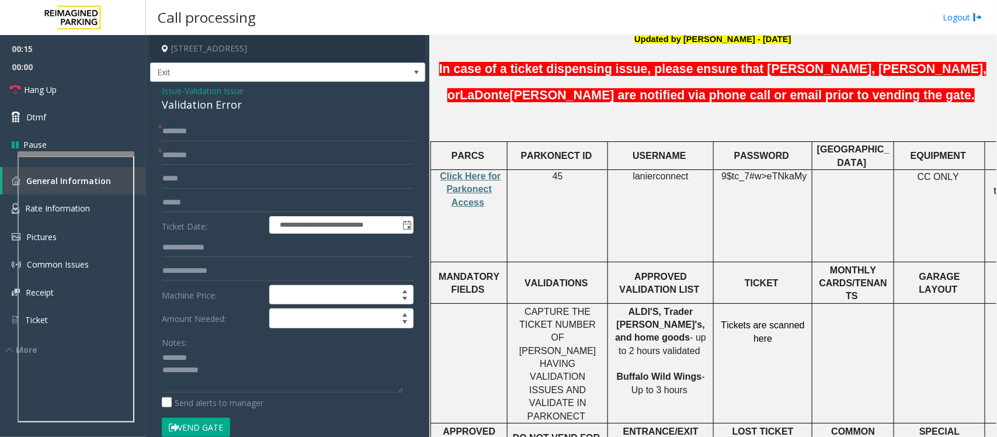
click at [197, 103] on div "Validation Error" at bounding box center [288, 105] width 252 height 16
click at [171, 369] on textarea at bounding box center [282, 371] width 241 height 44
type textarea "**********"
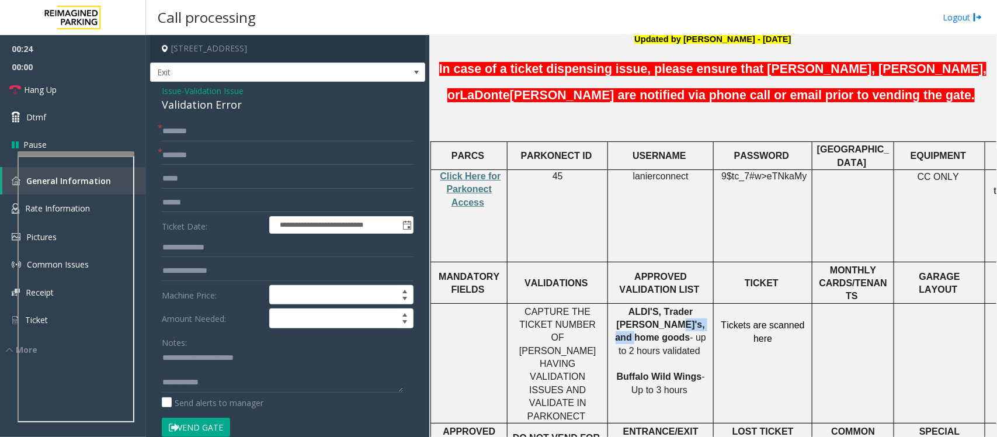
drag, startPoint x: 620, startPoint y: 281, endPoint x: 668, endPoint y: 281, distance: 47.3
click at [668, 307] on span "ALDI'S, Trader [PERSON_NAME]'s, and home goods" at bounding box center [660, 325] width 89 height 36
copy span "home goods"
click at [209, 157] on input "text" at bounding box center [288, 155] width 252 height 20
paste input "**********"
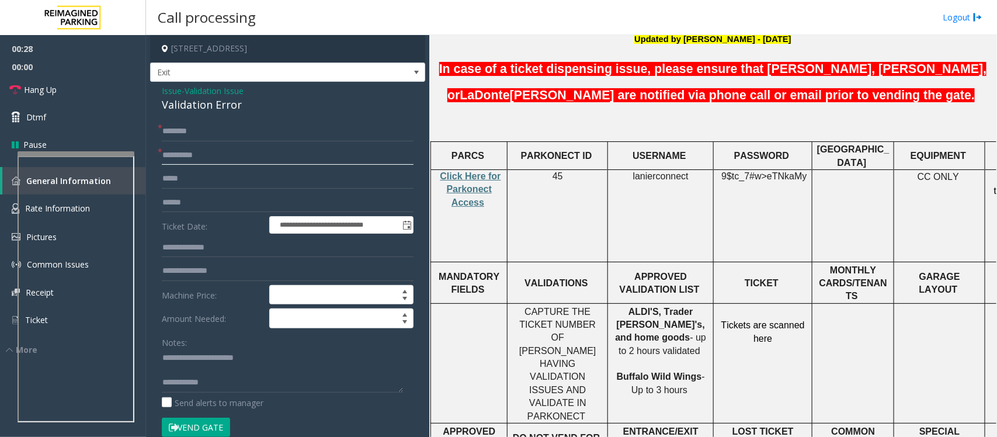
type input "**********"
click at [189, 202] on input "text" at bounding box center [288, 203] width 252 height 20
drag, startPoint x: 255, startPoint y: 204, endPoint x: 158, endPoint y: 204, distance: 97.0
click at [158, 204] on div "**********" at bounding box center [287, 435] width 269 height 627
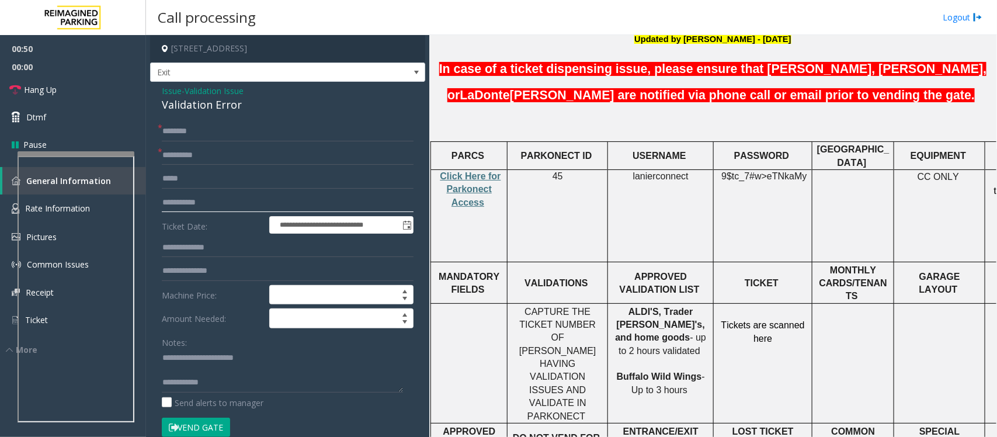
type input "**********"
click at [214, 134] on input "text" at bounding box center [288, 132] width 252 height 20
type textarea "**********"
drag, startPoint x: 175, startPoint y: 130, endPoint x: 852, endPoint y: 112, distance: 676.8
click at [178, 130] on input "text" at bounding box center [288, 132] width 252 height 20
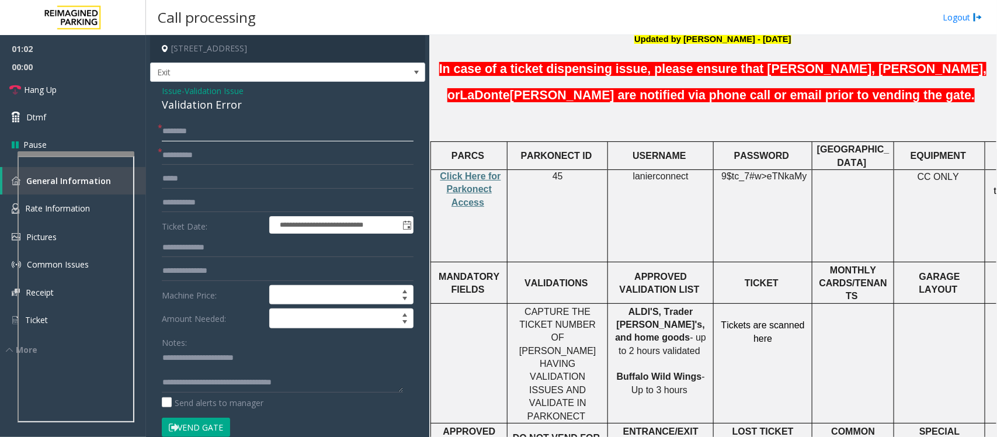
click at [237, 141] on input "text" at bounding box center [288, 132] width 252 height 20
click at [186, 135] on input "*******" at bounding box center [288, 132] width 252 height 20
type input "********"
click at [226, 368] on textarea at bounding box center [282, 371] width 241 height 44
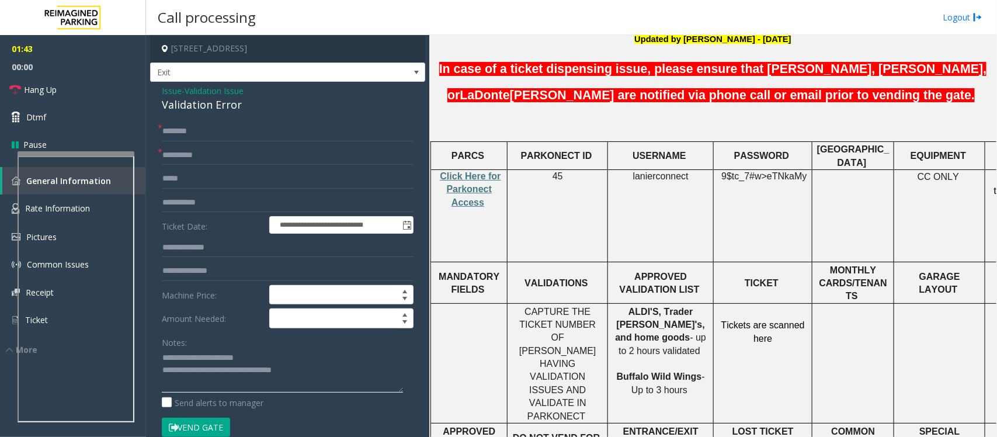
type textarea "**********"
click at [213, 427] on button "Vend Gate" at bounding box center [196, 428] width 68 height 20
click at [73, 92] on link "Hang Up" at bounding box center [73, 89] width 146 height 27
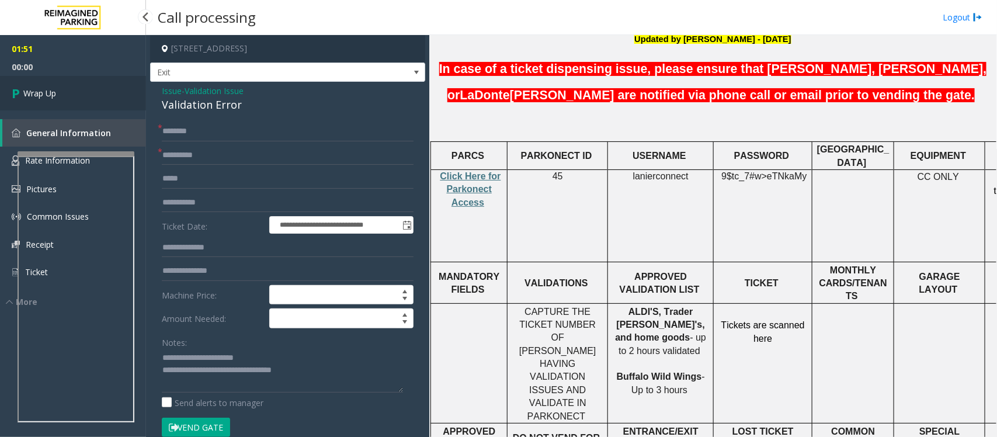
click at [73, 92] on link "Wrap Up" at bounding box center [73, 93] width 146 height 34
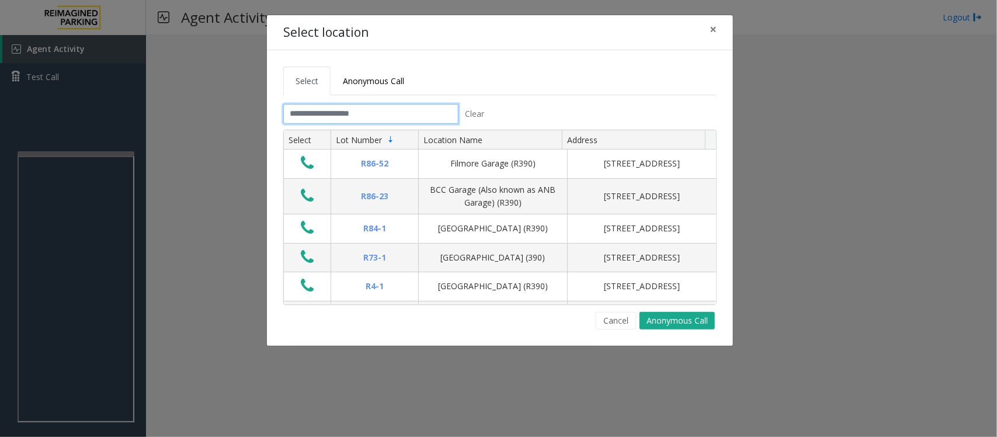
click at [337, 116] on input "text" at bounding box center [370, 114] width 175 height 20
click at [340, 112] on input "text" at bounding box center [370, 114] width 175 height 20
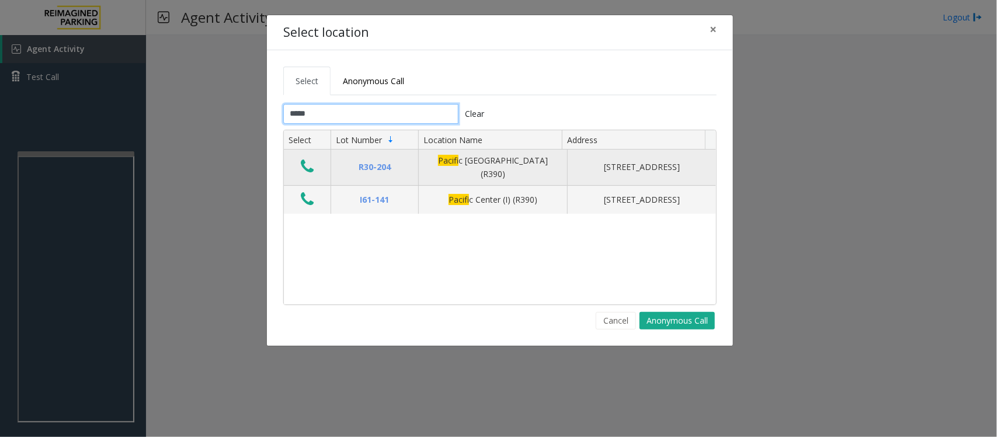
type input "*****"
click at [307, 168] on icon "Data table" at bounding box center [307, 166] width 13 height 16
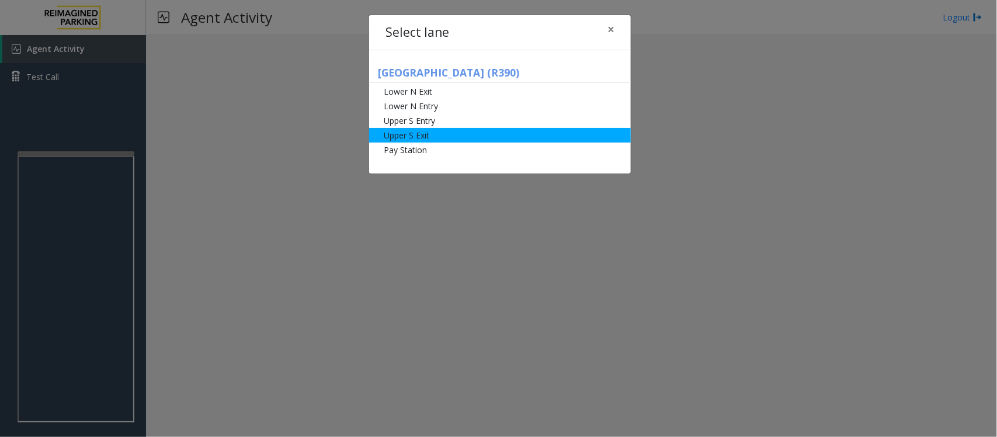
click at [450, 133] on li "Upper S Exit" at bounding box center [500, 135] width 262 height 15
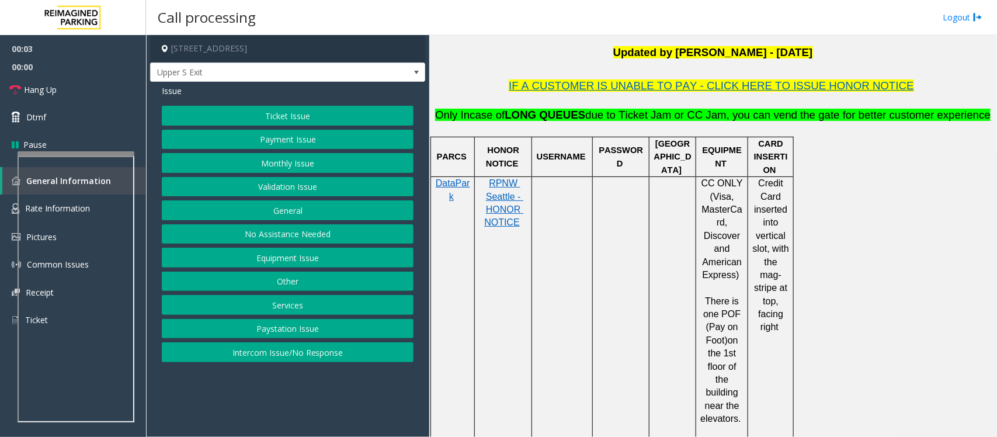
scroll to position [365, 0]
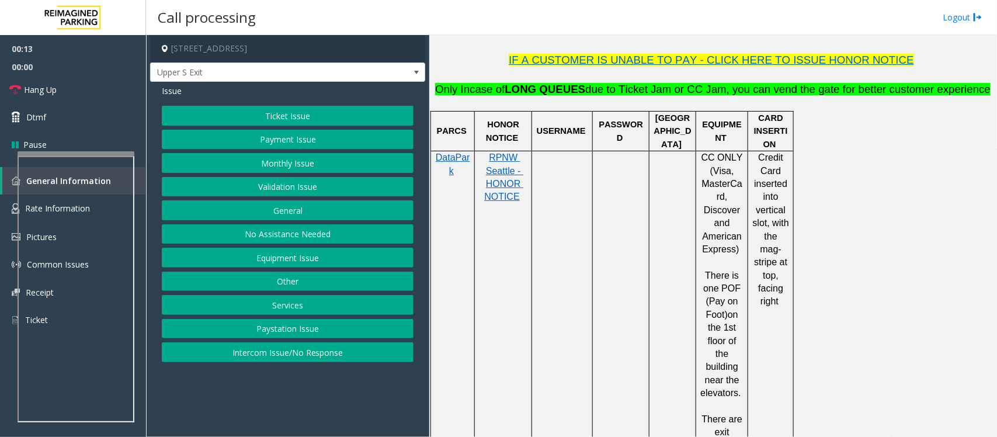
click at [254, 109] on button "Ticket Issue" at bounding box center [288, 116] width 252 height 20
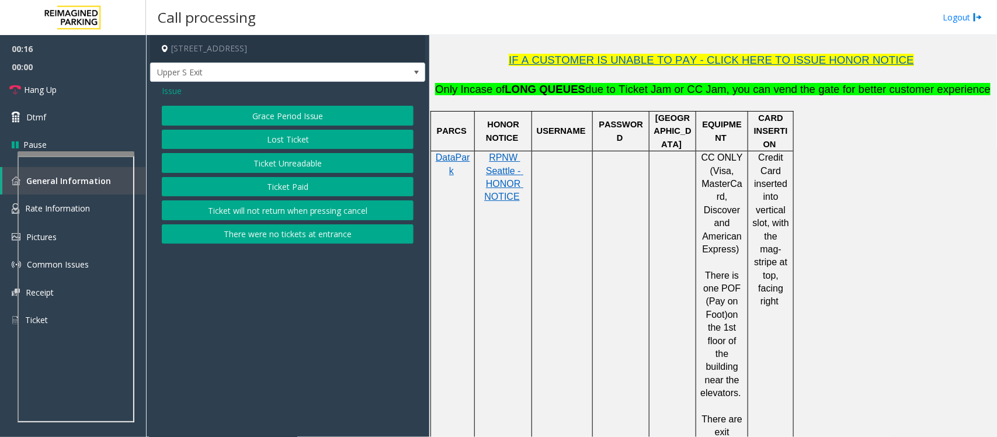
click at [314, 162] on button "Ticket Unreadable" at bounding box center [288, 163] width 252 height 20
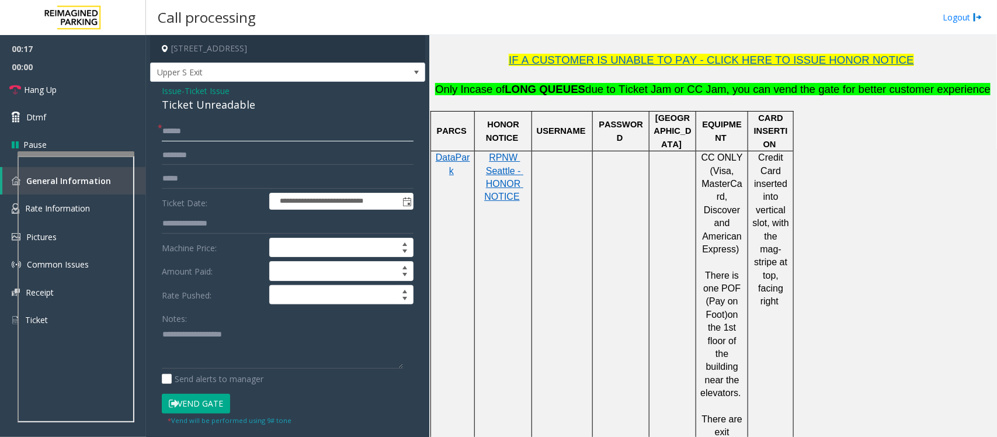
click at [249, 133] on input "text" at bounding box center [288, 132] width 252 height 20
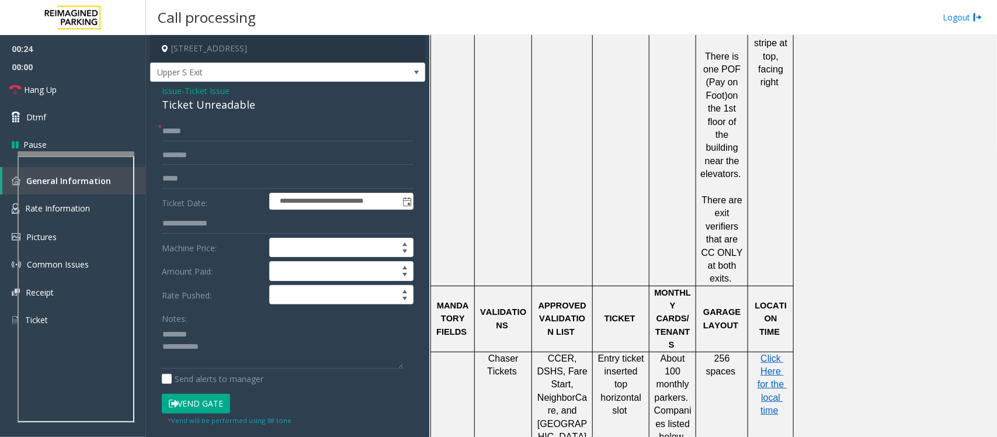
click at [214, 102] on div "Ticket Unreadable" at bounding box center [288, 105] width 252 height 16
click at [218, 349] on textarea at bounding box center [282, 347] width 241 height 44
click at [224, 352] on textarea at bounding box center [282, 347] width 241 height 44
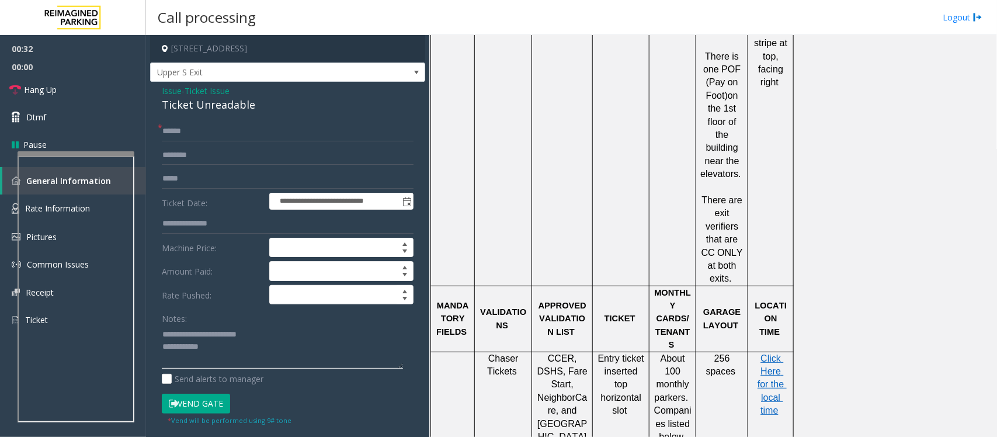
click at [232, 351] on textarea at bounding box center [282, 347] width 241 height 44
click at [205, 130] on input "text" at bounding box center [288, 132] width 252 height 20
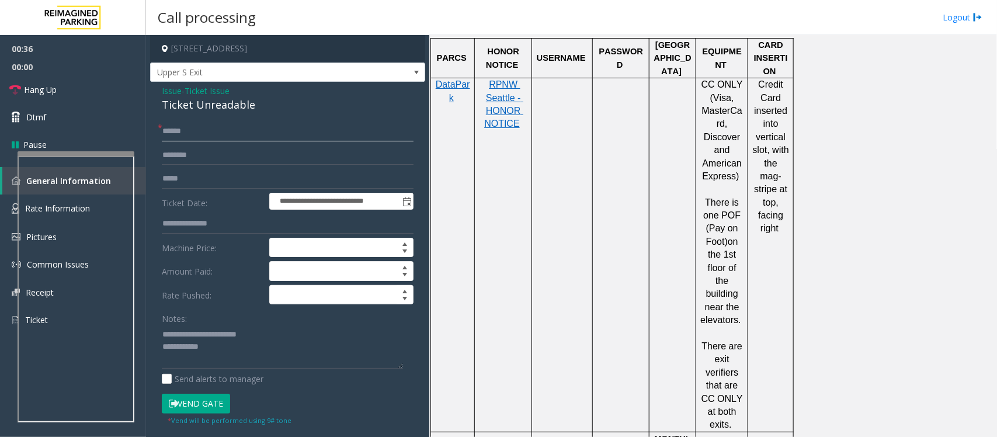
scroll to position [730, 0]
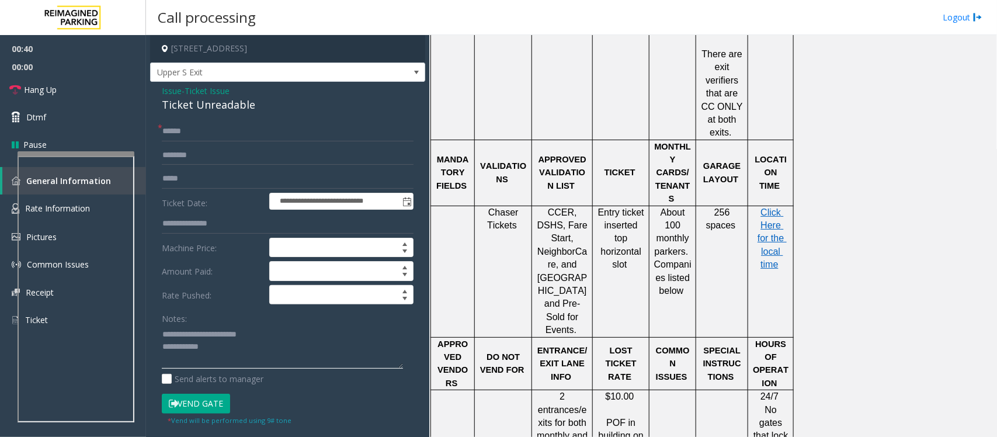
click at [240, 352] on textarea at bounding box center [282, 347] width 241 height 44
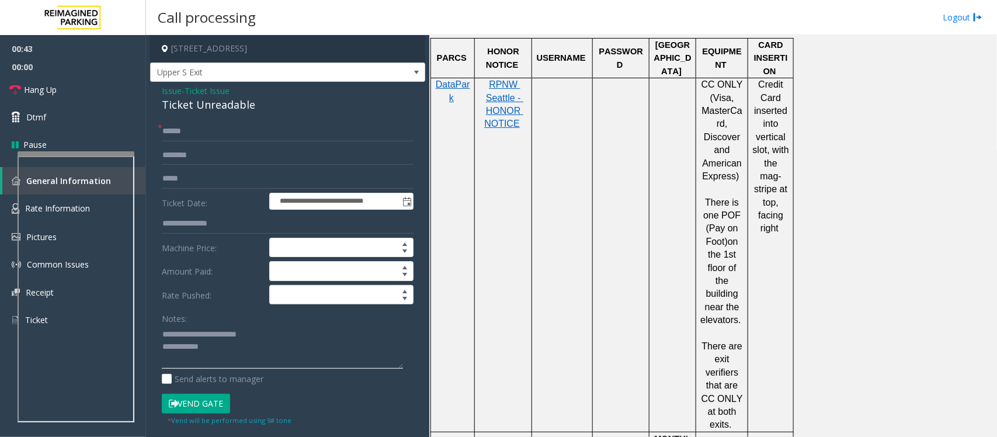
scroll to position [219, 0]
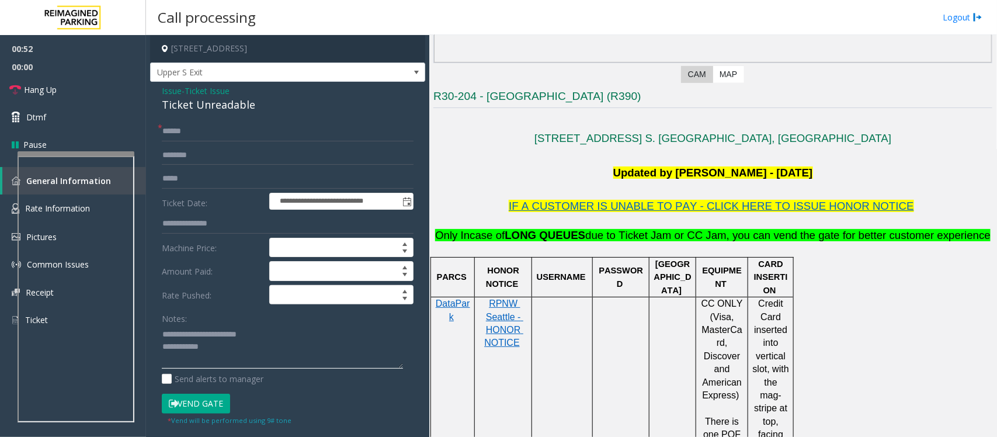
click at [211, 352] on textarea at bounding box center [282, 347] width 241 height 44
click at [219, 351] on textarea at bounding box center [282, 347] width 241 height 44
click at [185, 131] on input "text" at bounding box center [288, 132] width 252 height 20
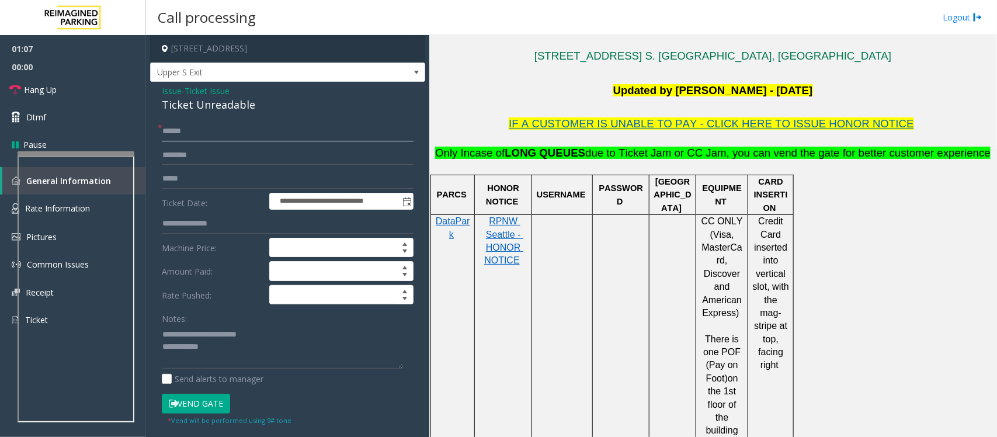
scroll to position [292, 0]
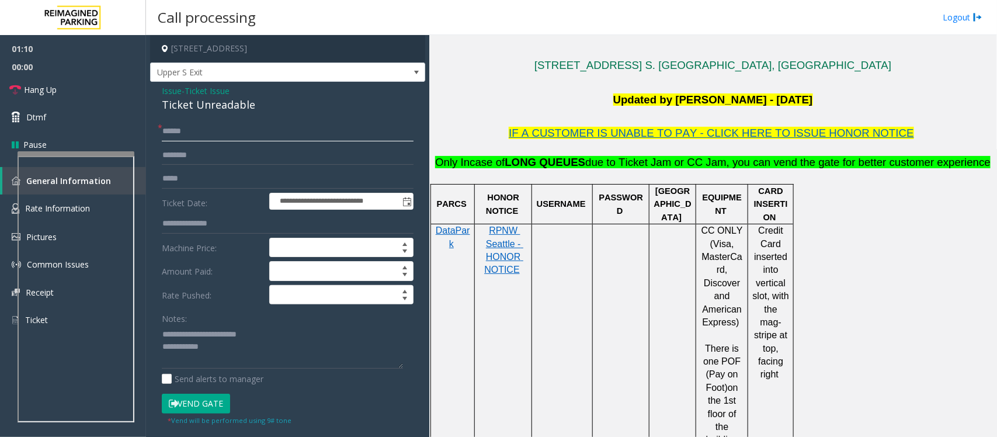
click at [202, 129] on input "text" at bounding box center [288, 132] width 252 height 20
click at [202, 130] on input "text" at bounding box center [288, 132] width 252 height 20
click at [408, 72] on span at bounding box center [416, 72] width 16 height 19
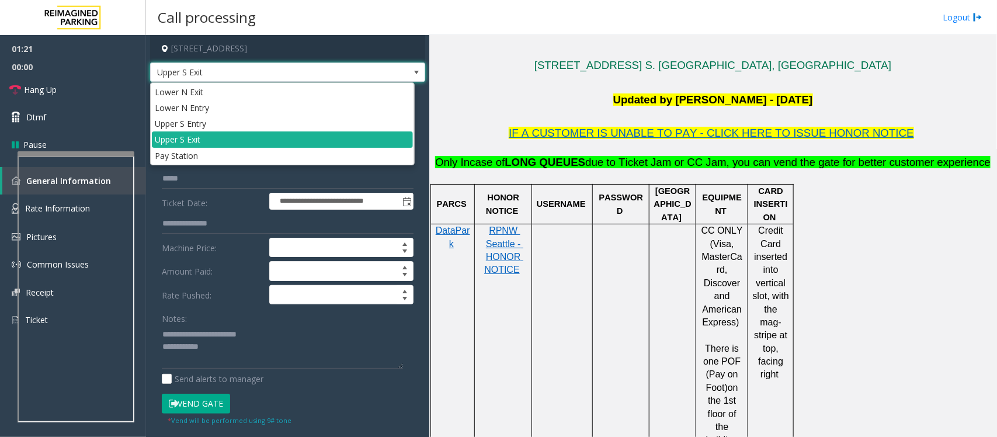
click at [412, 70] on span at bounding box center [416, 72] width 9 height 9
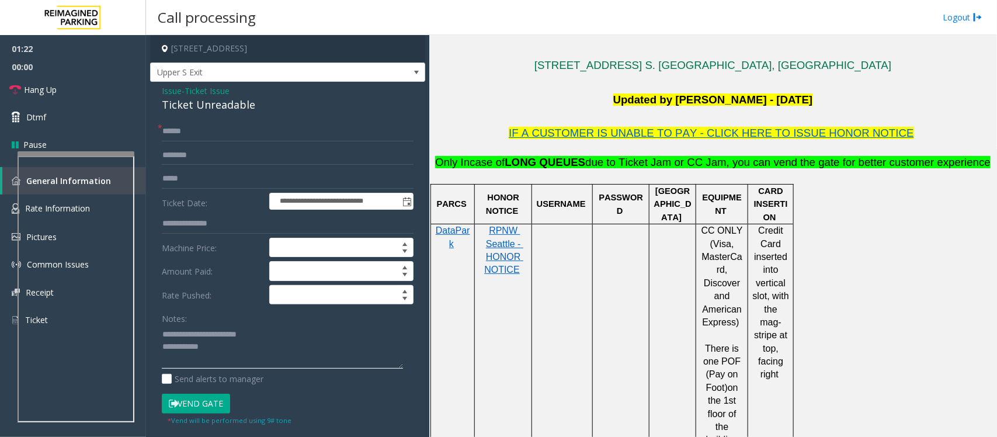
click at [238, 364] on textarea at bounding box center [282, 347] width 241 height 44
drag, startPoint x: 250, startPoint y: 353, endPoint x: 210, endPoint y: 353, distance: 39.7
click at [210, 353] on textarea at bounding box center [282, 347] width 241 height 44
click at [285, 358] on textarea at bounding box center [282, 347] width 241 height 44
type textarea "**********"
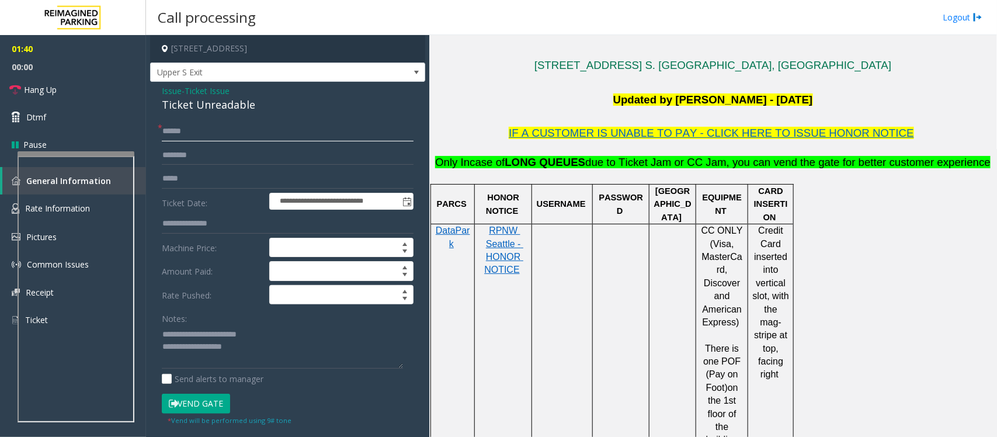
click at [211, 131] on input "text" at bounding box center [288, 132] width 252 height 20
type input "******"
click at [249, 359] on textarea at bounding box center [282, 347] width 241 height 44
drag, startPoint x: 249, startPoint y: 346, endPoint x: 210, endPoint y: 351, distance: 39.4
click at [210, 351] on textarea at bounding box center [282, 347] width 241 height 44
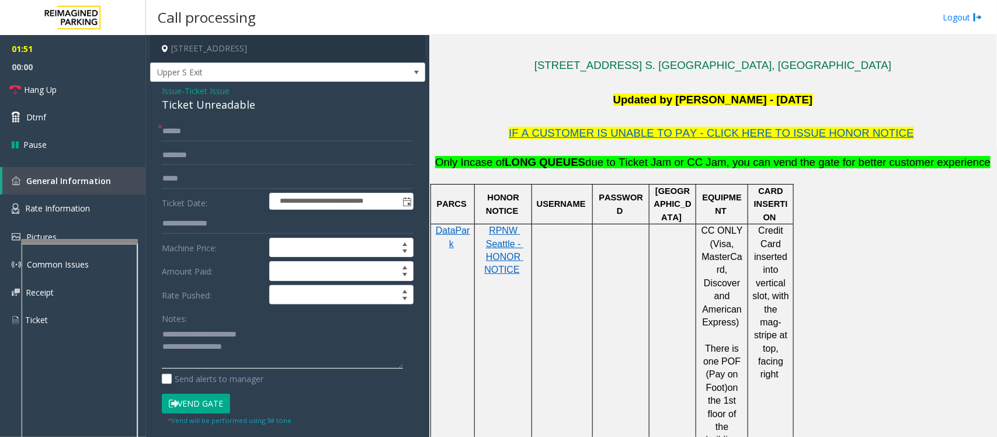
click at [74, 241] on div at bounding box center [79, 241] width 117 height 5
click at [91, 209] on link "Rate Information" at bounding box center [73, 209] width 146 height 29
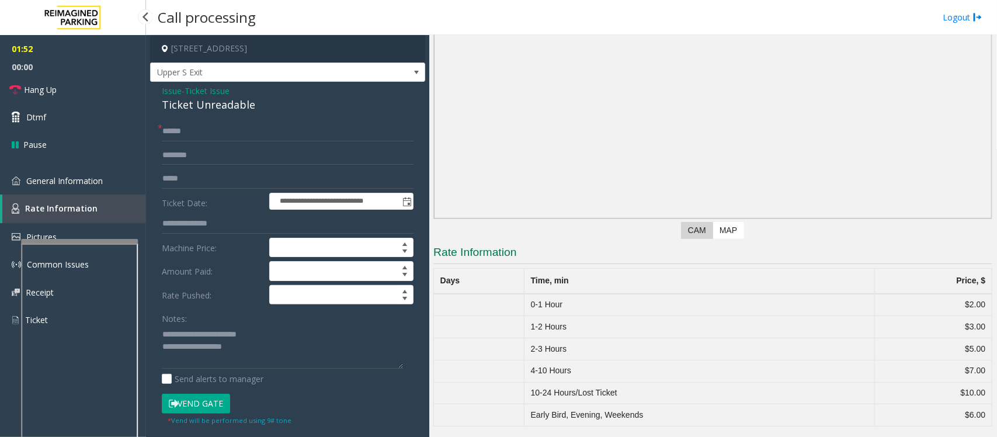
scroll to position [63, 0]
click at [311, 298] on input at bounding box center [341, 295] width 143 height 19
type input "****"
drag, startPoint x: 252, startPoint y: 353, endPoint x: 206, endPoint y: 348, distance: 47.1
click at [206, 348] on textarea at bounding box center [282, 347] width 241 height 44
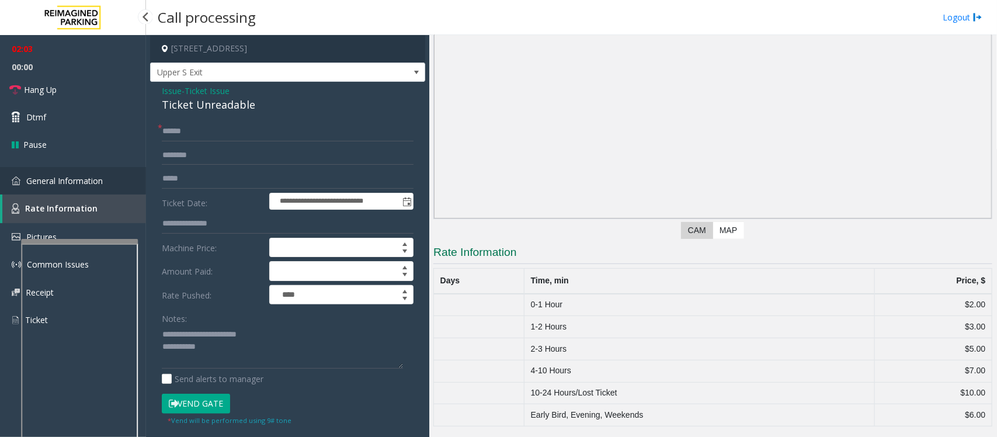
click at [54, 179] on span "General Information" at bounding box center [64, 180] width 77 height 11
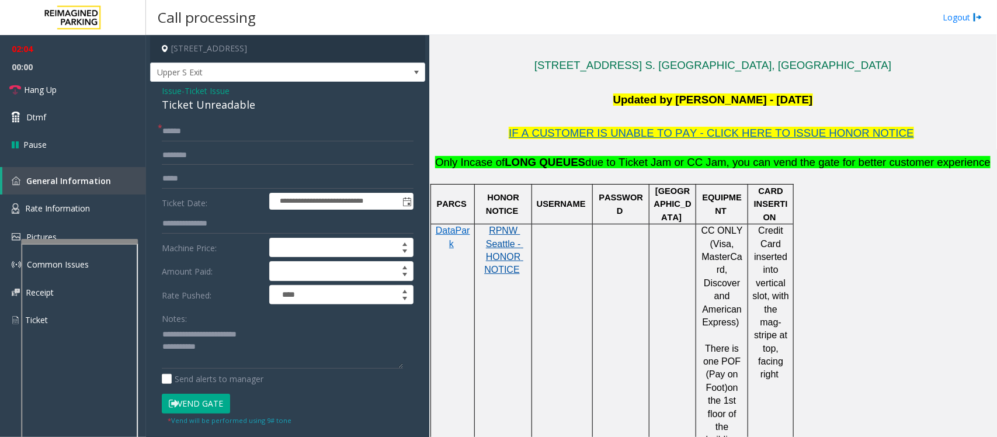
click at [504, 257] on span "RPNW Seattle - HONOR NOTICE" at bounding box center [503, 250] width 39 height 49
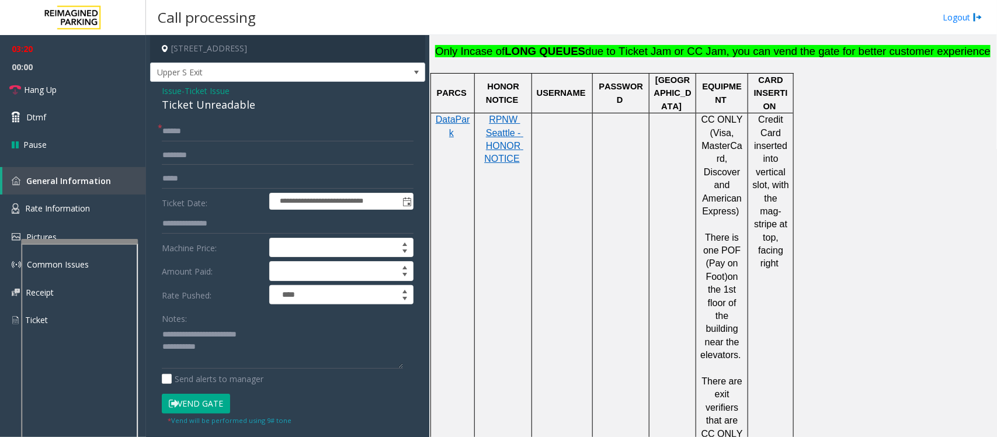
scroll to position [584, 0]
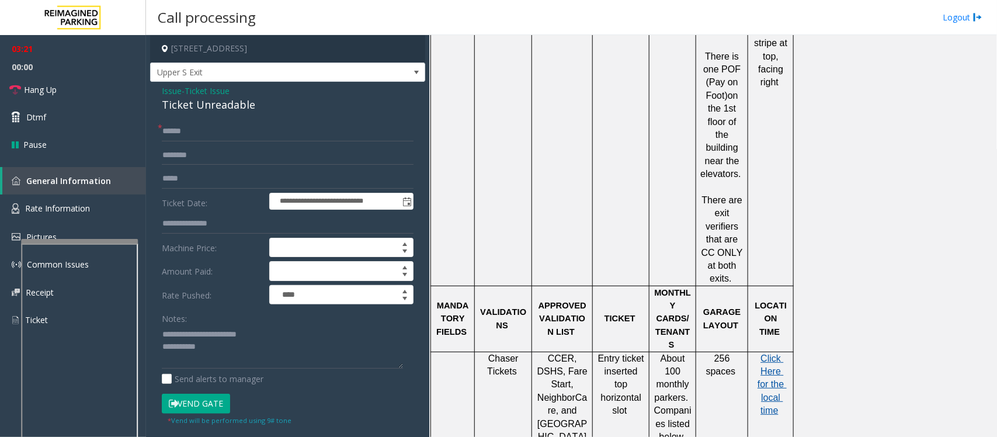
click at [778, 353] on span "Click Here for the local time" at bounding box center [772, 384] width 29 height 63
click at [247, 355] on textarea at bounding box center [282, 347] width 241 height 44
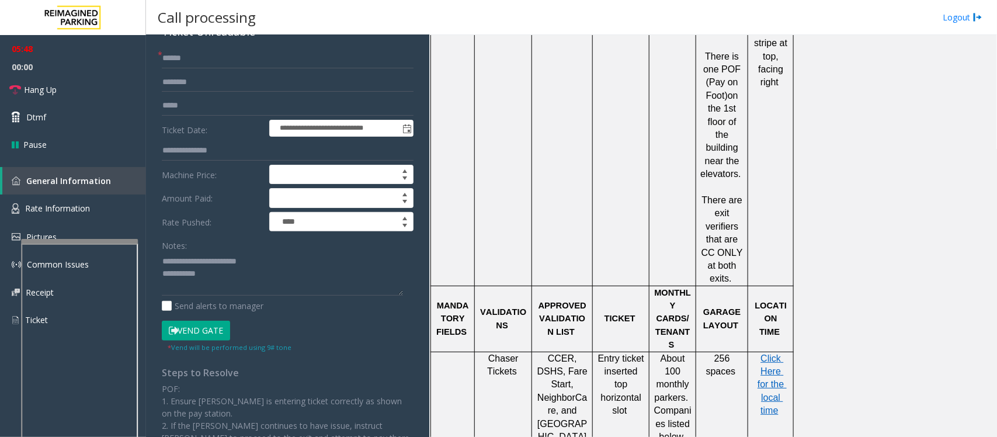
click at [206, 331] on button "Vend Gate" at bounding box center [196, 331] width 68 height 20
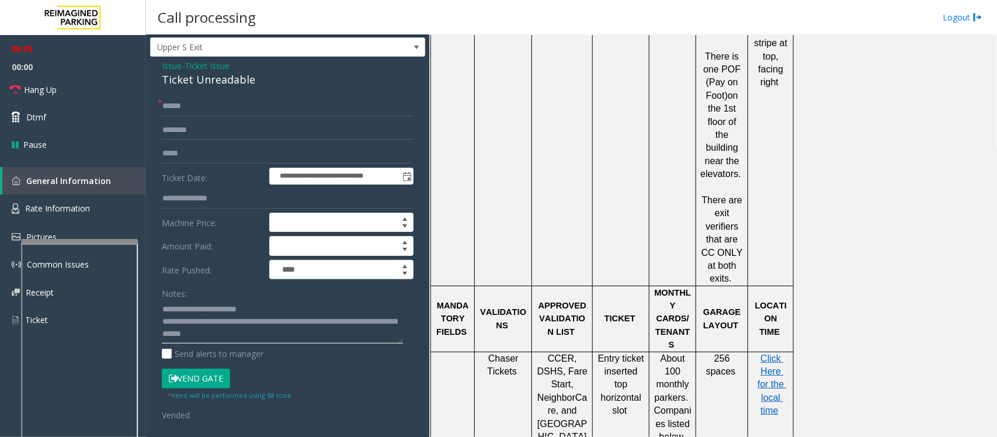
scroll to position [0, 0]
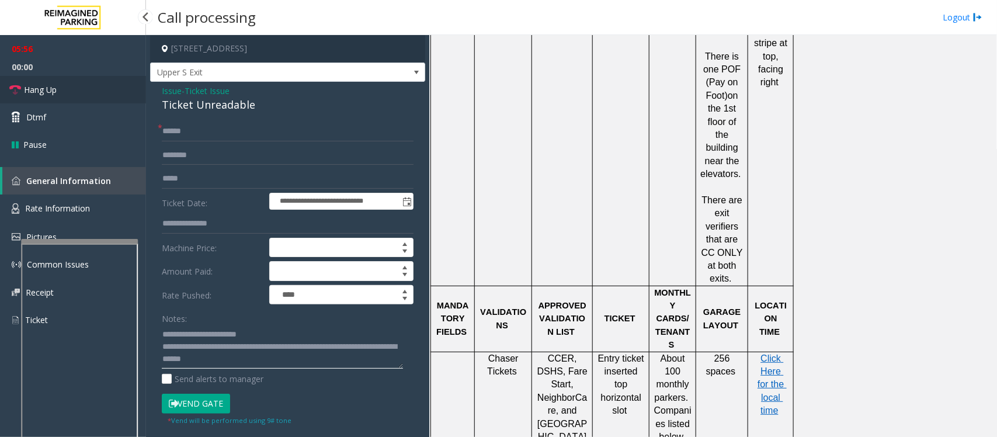
type textarea "**********"
click at [54, 89] on span "Hang Up" at bounding box center [40, 90] width 33 height 12
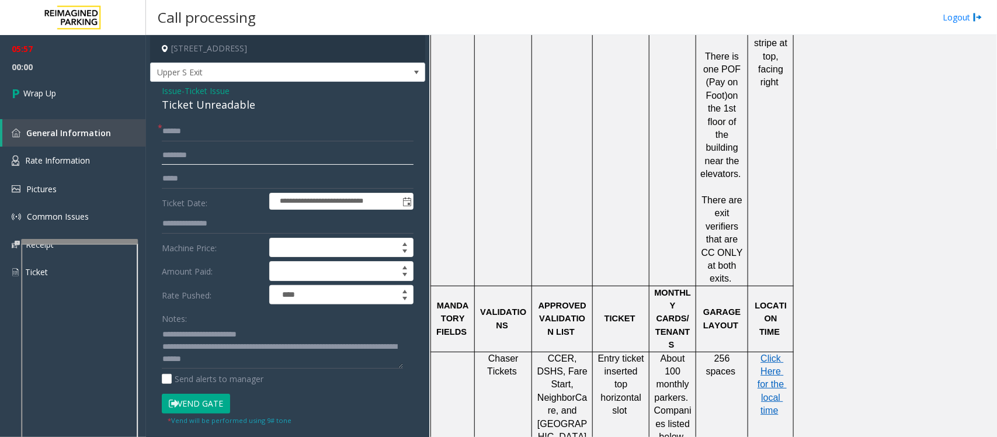
click at [193, 156] on input "text" at bounding box center [288, 155] width 252 height 20
click at [250, 159] on input "text" at bounding box center [288, 155] width 252 height 20
paste input "*****"
type input "*****"
click at [78, 92] on link "Wrap Up" at bounding box center [73, 93] width 146 height 34
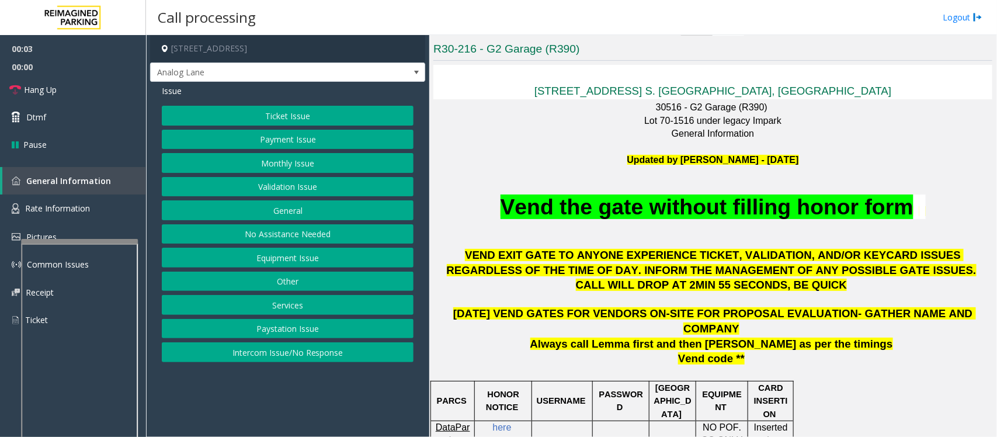
scroll to position [292, 0]
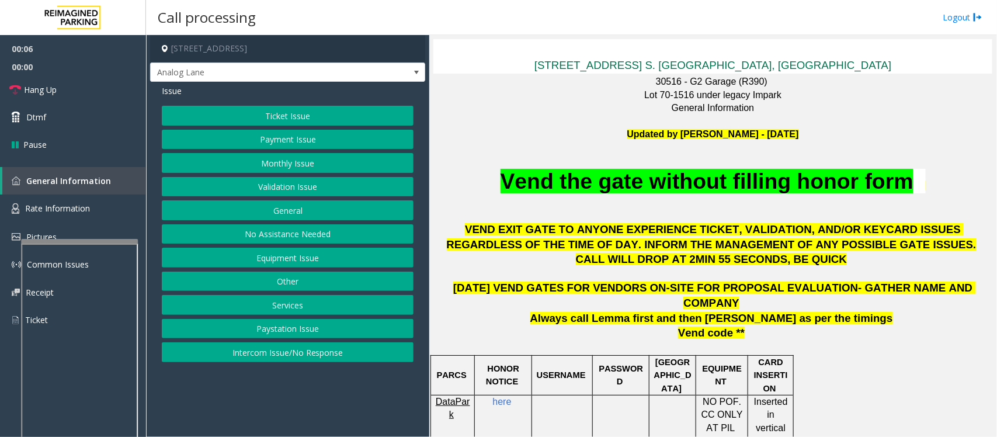
click at [327, 114] on button "Ticket Issue" at bounding box center [288, 116] width 252 height 20
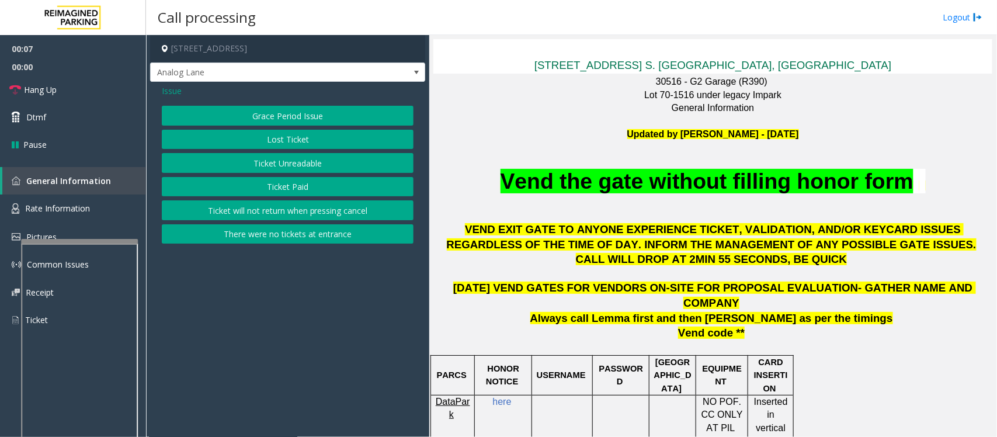
click at [310, 165] on button "Ticket Unreadable" at bounding box center [288, 163] width 252 height 20
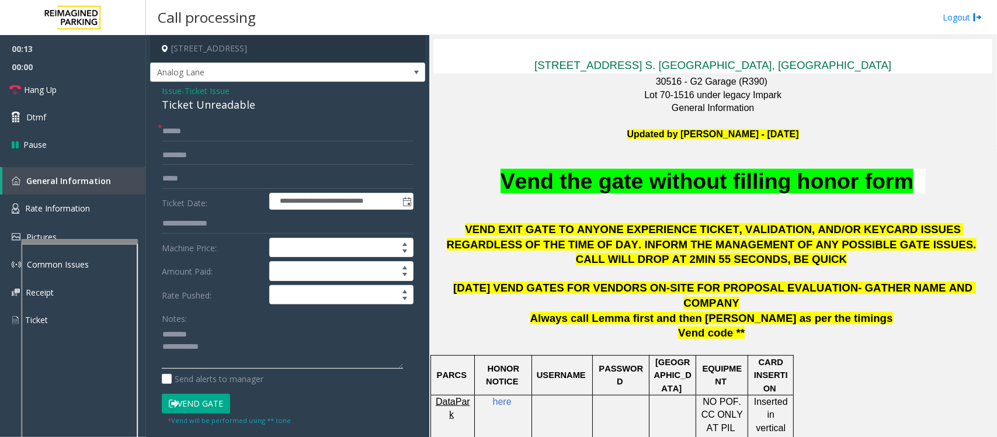
type textarea "**********"
click at [208, 91] on span "Ticket Issue" at bounding box center [207, 91] width 45 height 12
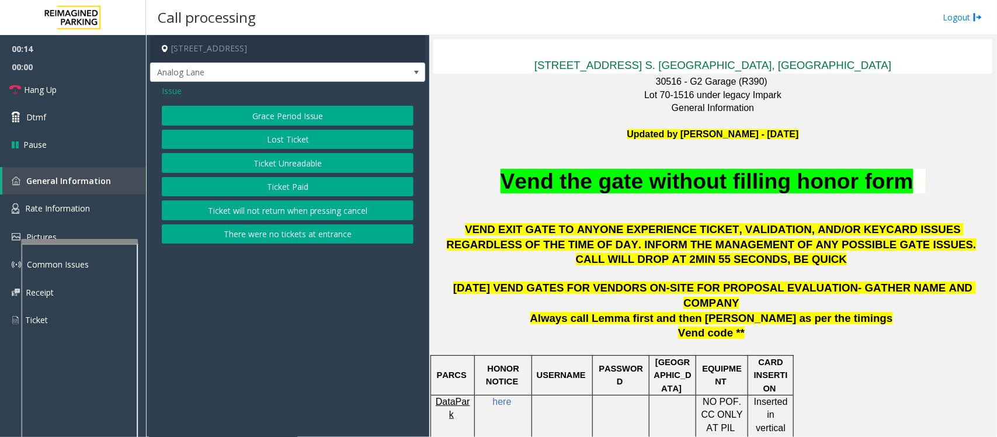
click at [177, 86] on span "Issue" at bounding box center [172, 91] width 20 height 12
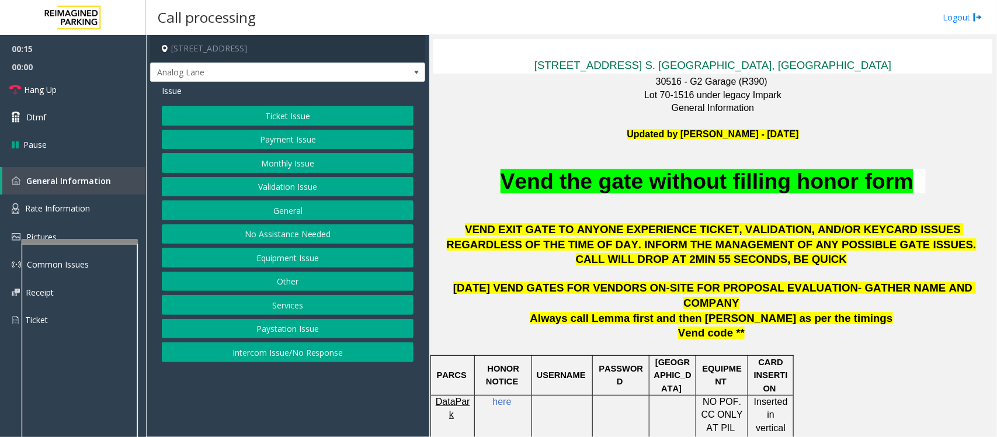
click at [287, 188] on button "Validation Issue" at bounding box center [288, 187] width 252 height 20
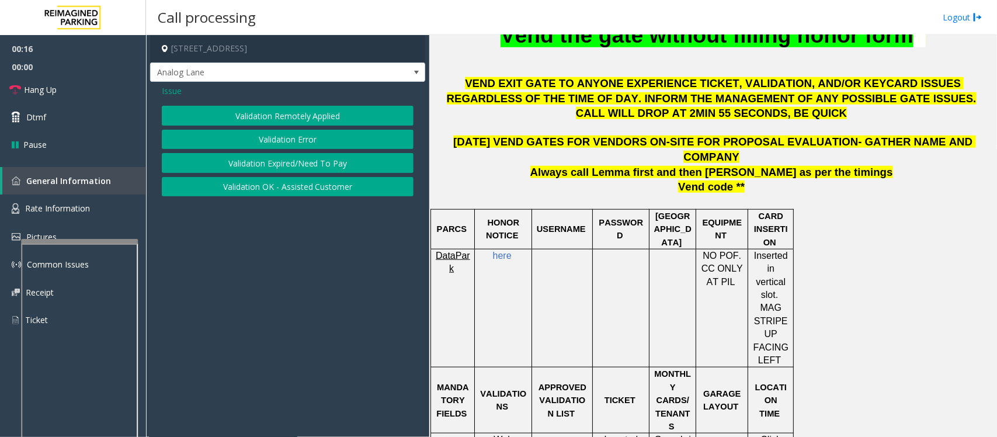
scroll to position [584, 0]
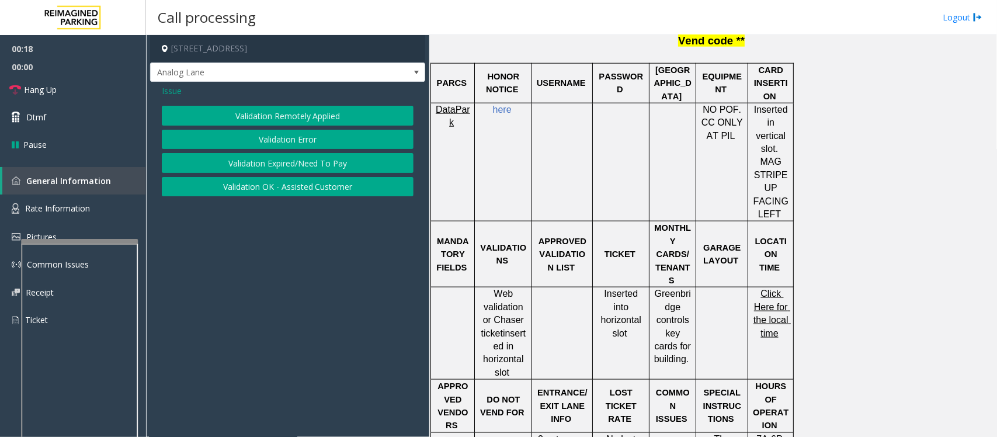
click at [297, 141] on button "Validation Error" at bounding box center [288, 140] width 252 height 20
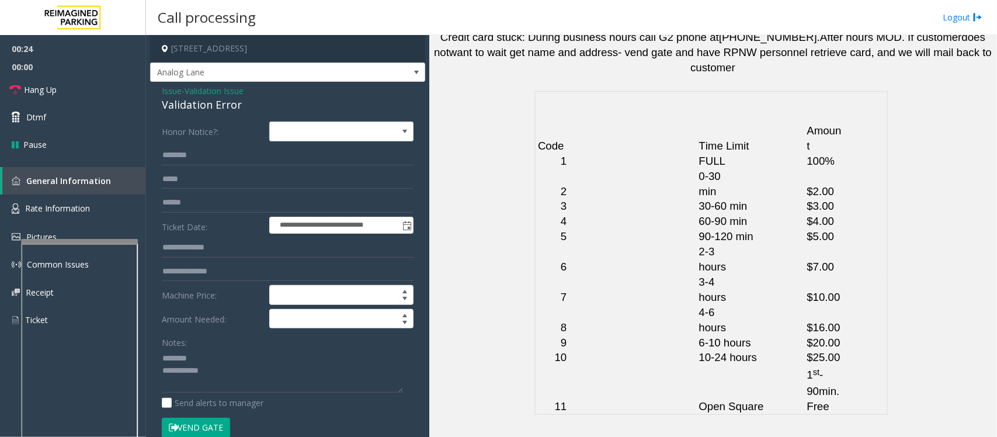
scroll to position [2793, 0]
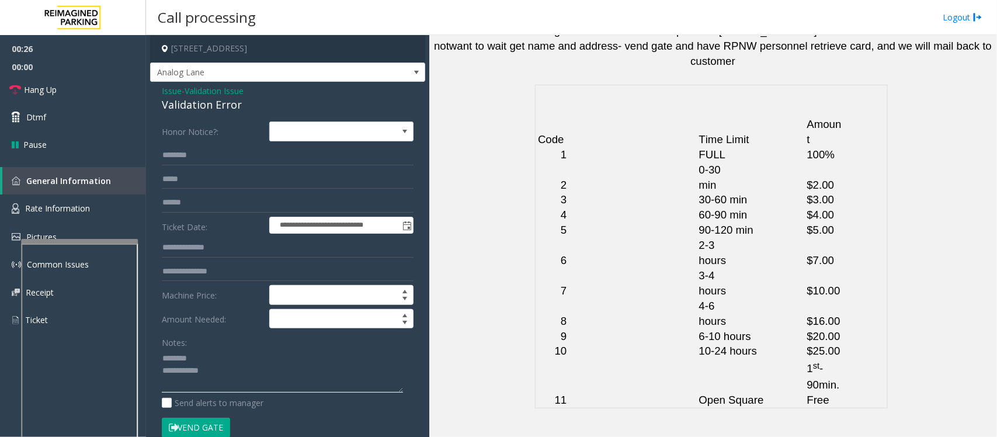
click at [219, 377] on textarea at bounding box center [282, 371] width 241 height 44
click at [263, 372] on textarea at bounding box center [282, 371] width 241 height 44
click at [215, 364] on textarea at bounding box center [282, 371] width 241 height 44
click at [195, 106] on div "Validation Error" at bounding box center [288, 105] width 252 height 16
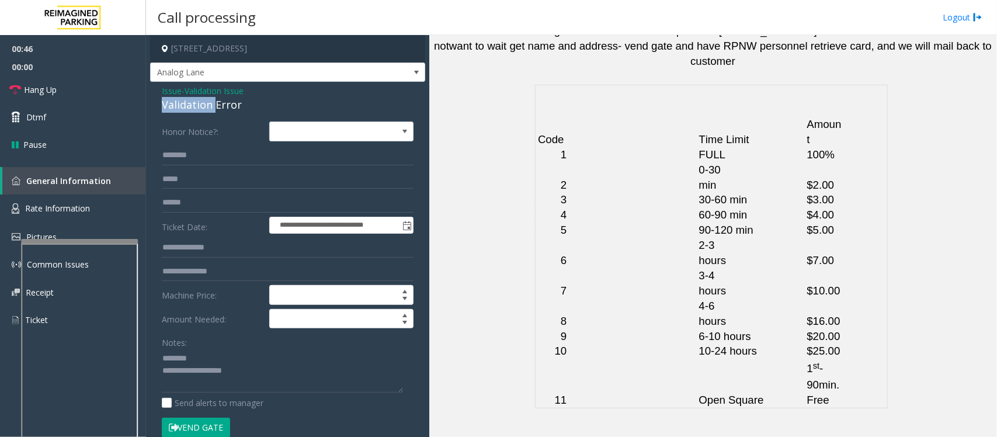
click at [206, 106] on div "Validation Error" at bounding box center [288, 105] width 252 height 16
click at [214, 106] on div "Validation Error" at bounding box center [288, 105] width 252 height 16
click at [204, 106] on div "Validation Error" at bounding box center [288, 105] width 252 height 16
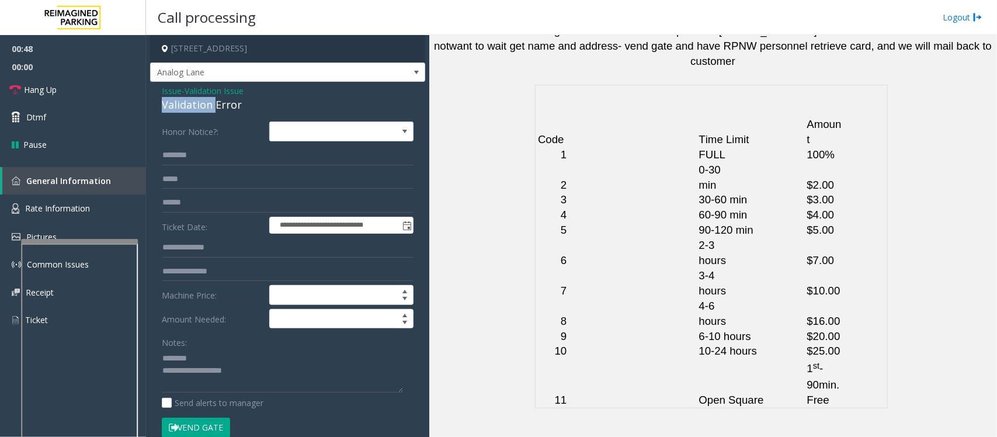
click at [204, 106] on div "Validation Error" at bounding box center [288, 105] width 252 height 16
type textarea "**********"
click at [190, 200] on input "text" at bounding box center [288, 203] width 252 height 20
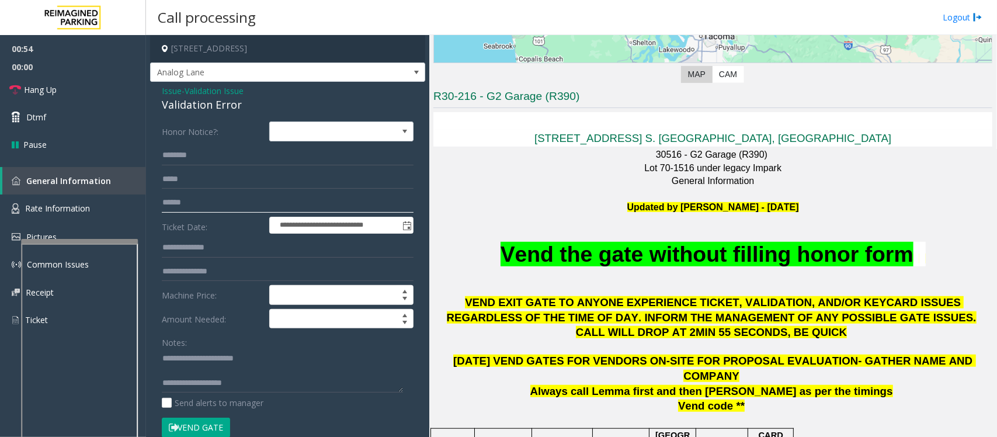
scroll to position [310, 0]
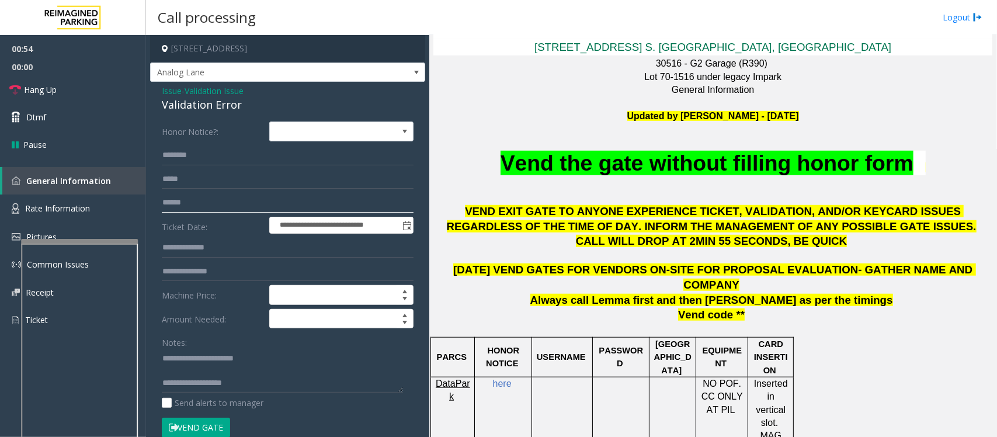
click at [188, 202] on input "text" at bounding box center [288, 203] width 252 height 20
type input "******"
click at [197, 156] on input "text" at bounding box center [288, 155] width 252 height 20
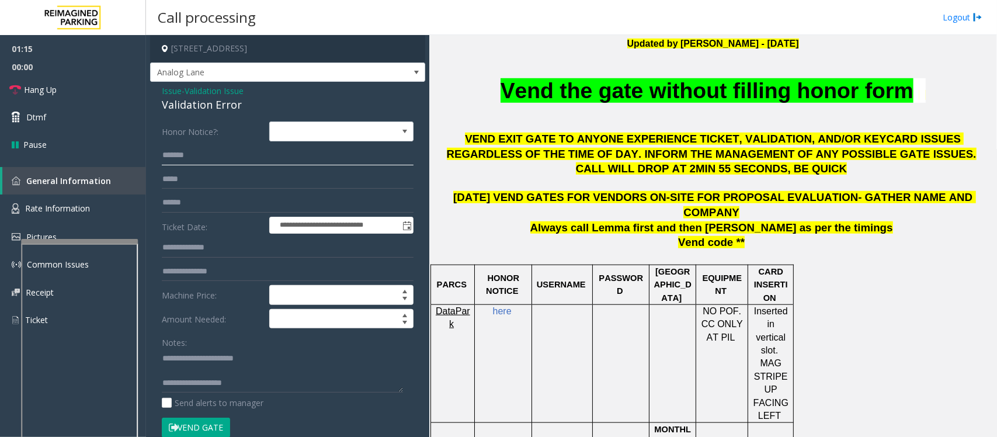
scroll to position [383, 0]
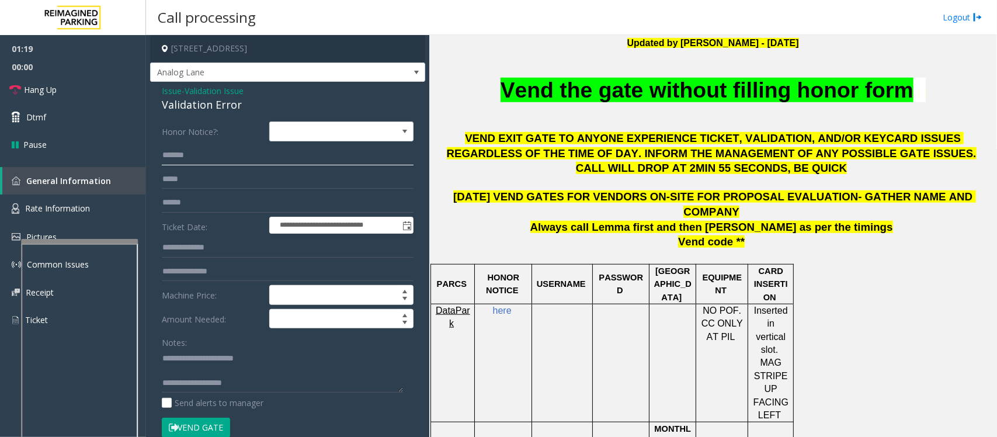
type input "*******"
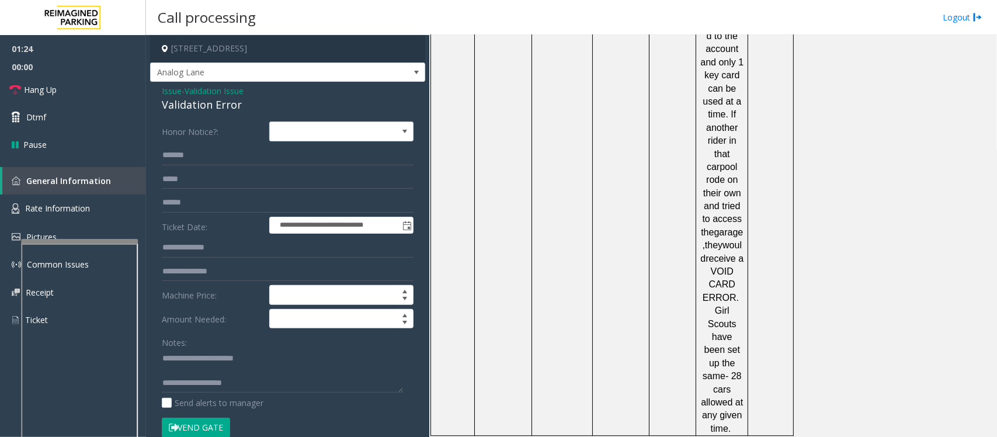
scroll to position [1333, 0]
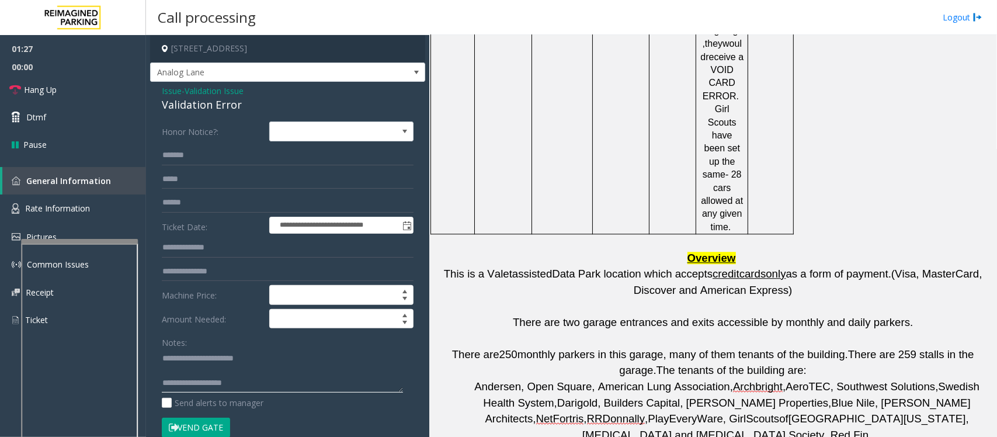
click at [269, 382] on textarea at bounding box center [282, 371] width 241 height 44
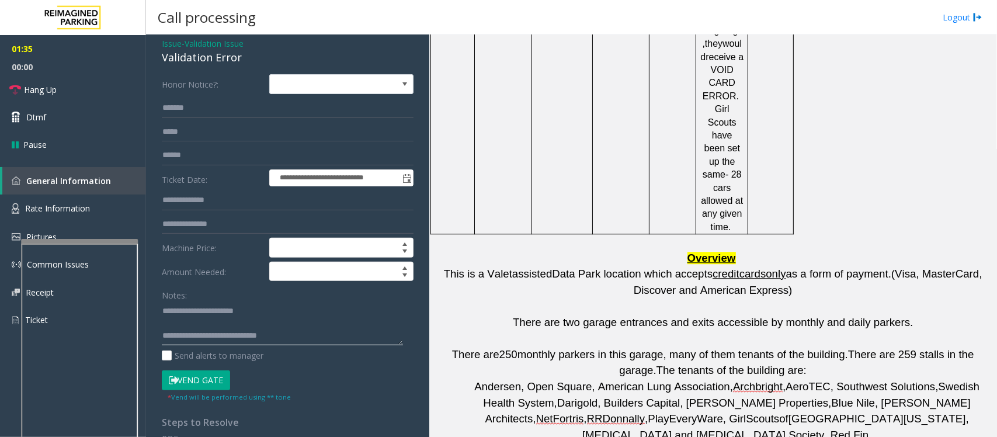
scroll to position [73, 0]
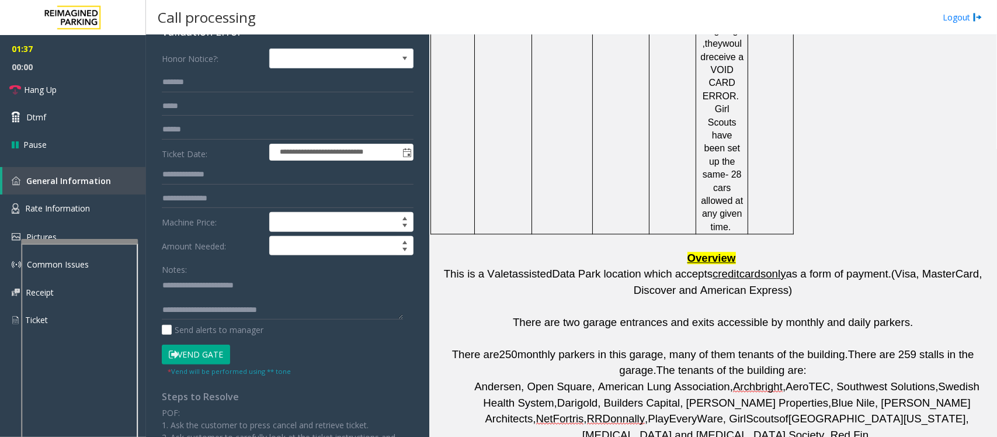
click at [209, 355] on button "Vend Gate" at bounding box center [196, 355] width 68 height 20
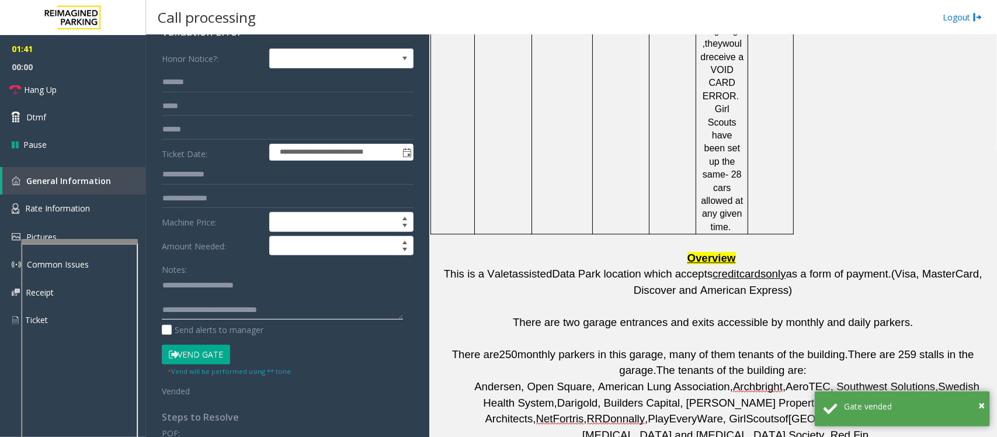
click at [319, 317] on textarea at bounding box center [282, 298] width 241 height 44
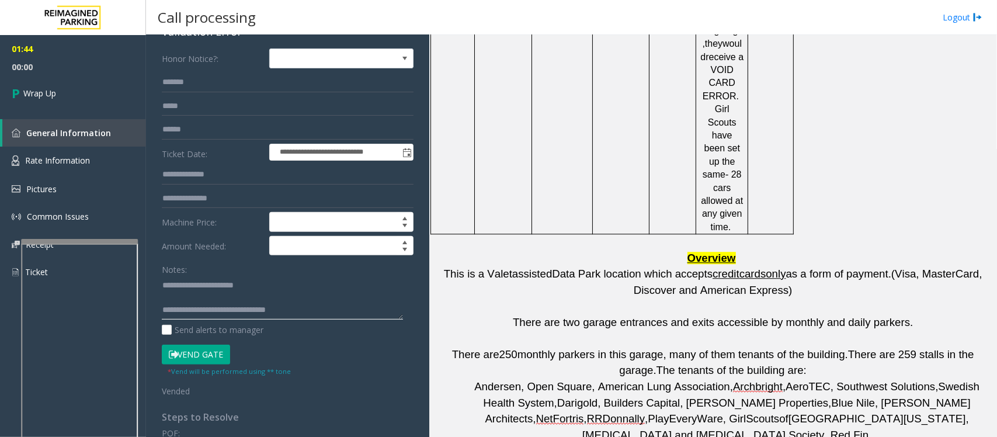
paste textarea "**********"
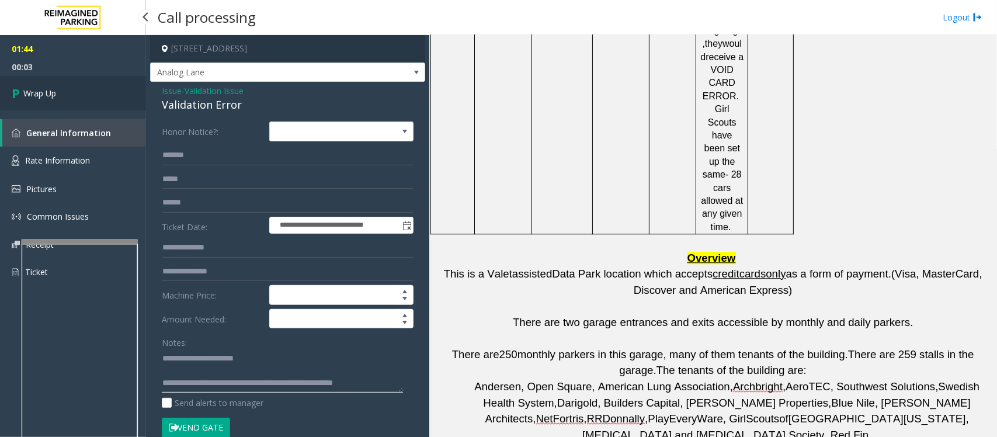
type textarea "**********"
click at [95, 95] on link "Wrap Up" at bounding box center [73, 93] width 146 height 34
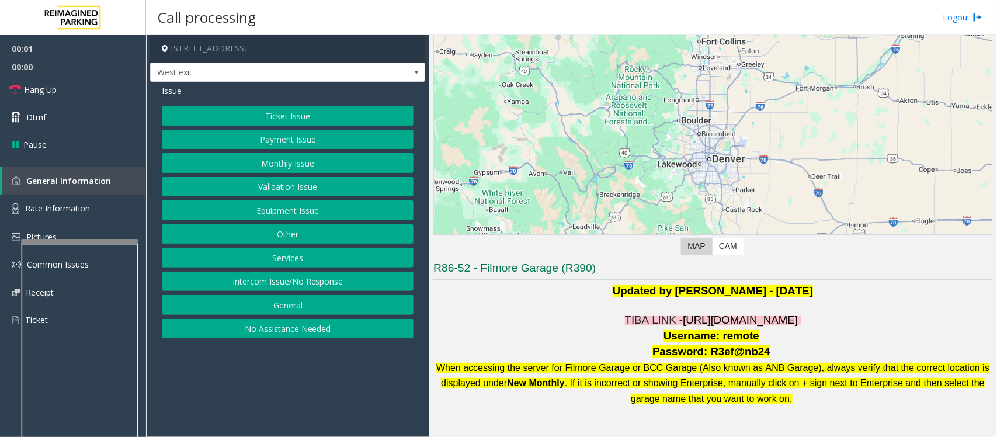
scroll to position [73, 0]
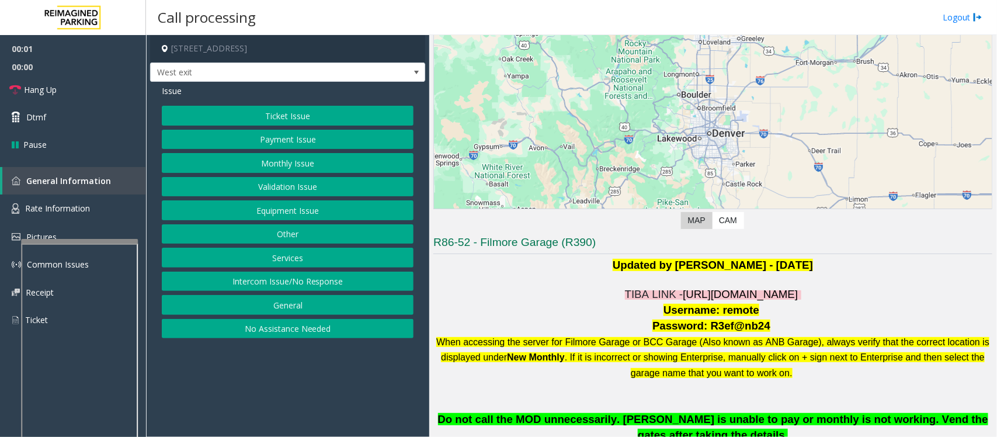
click at [726, 291] on span "https://fillmore-web.sp.tibaparking.net/" at bounding box center [740, 294] width 115 height 12
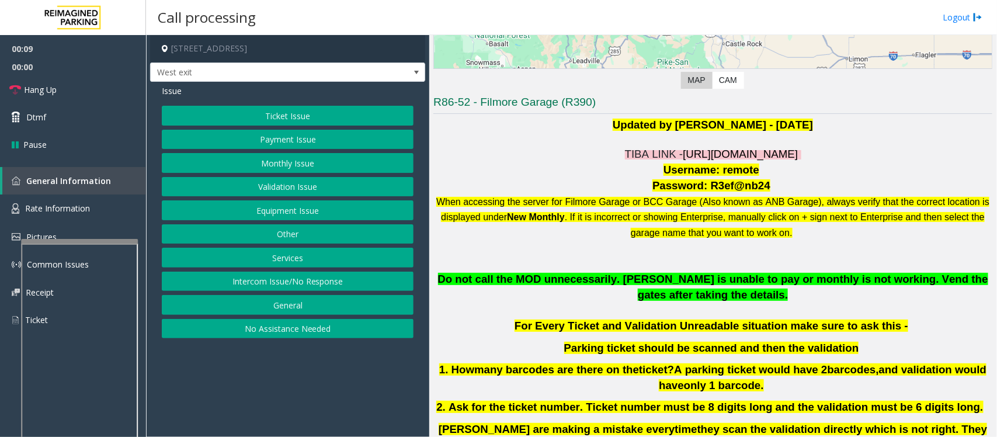
scroll to position [219, 0]
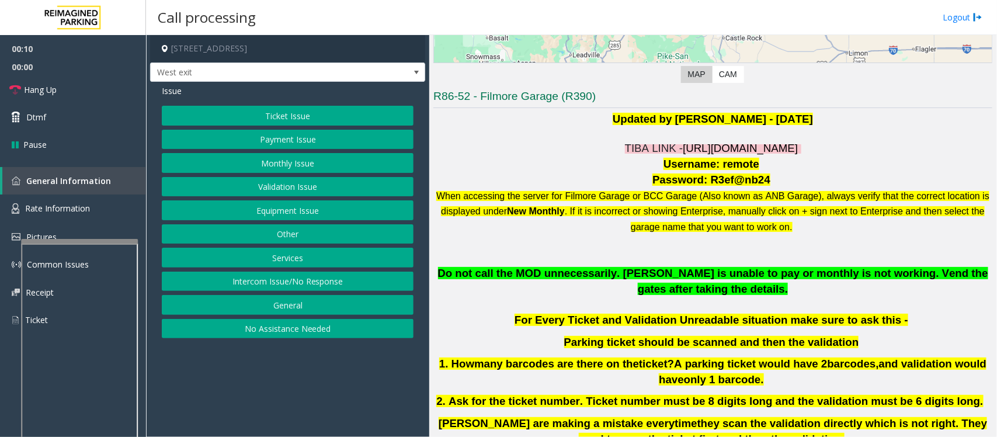
click at [282, 109] on button "Ticket Issue" at bounding box center [288, 116] width 252 height 20
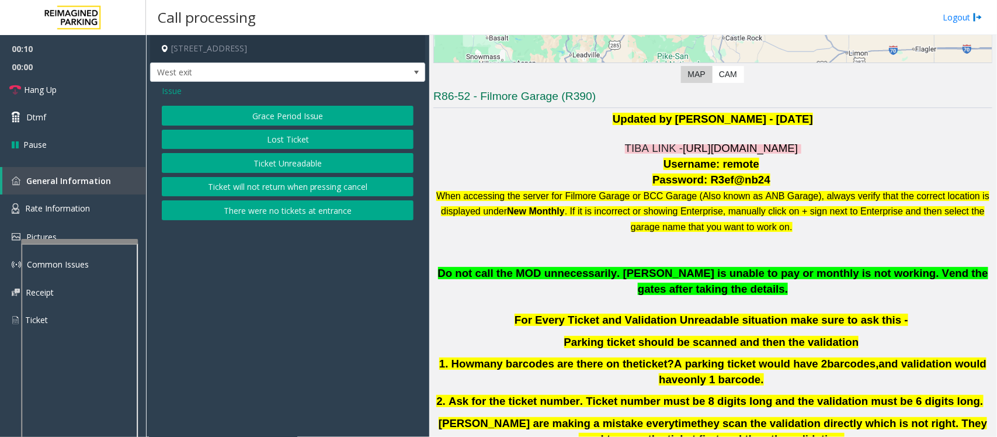
click at [295, 164] on button "Ticket Unreadable" at bounding box center [288, 163] width 252 height 20
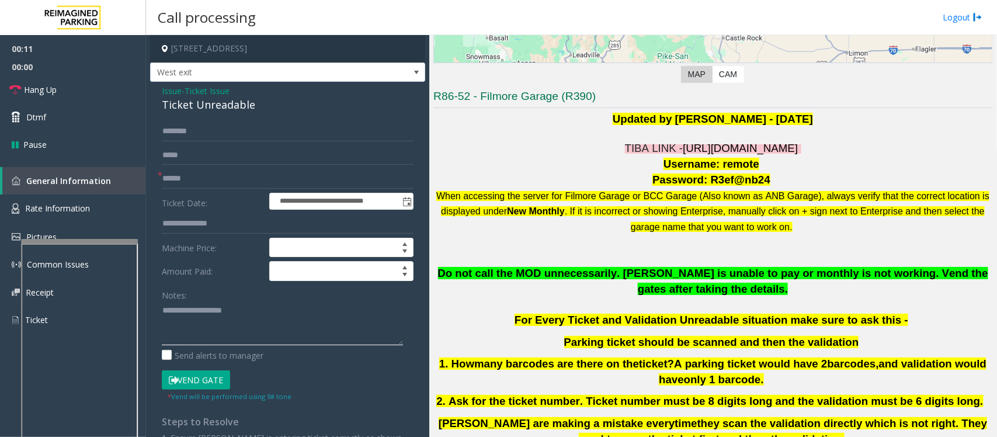
click at [216, 320] on textarea at bounding box center [282, 323] width 241 height 44
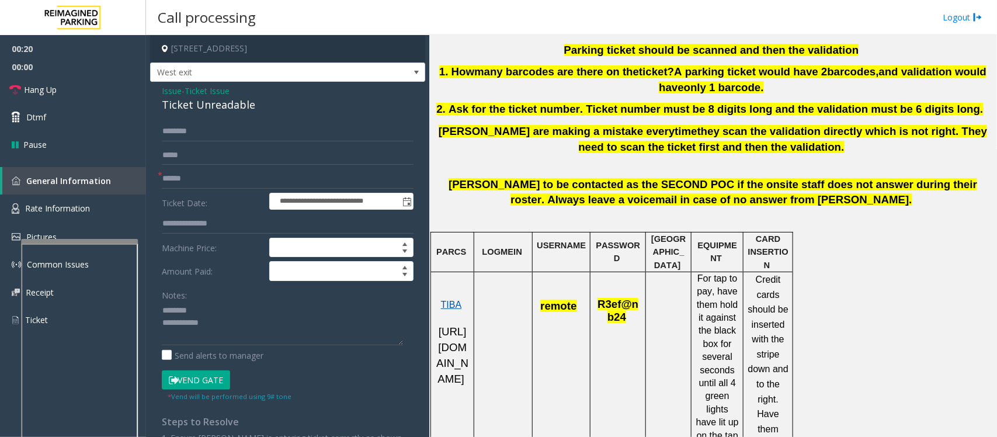
click at [448, 308] on span "TIBA" at bounding box center [451, 305] width 21 height 10
click at [203, 106] on div "Ticket Unreadable" at bounding box center [288, 105] width 252 height 16
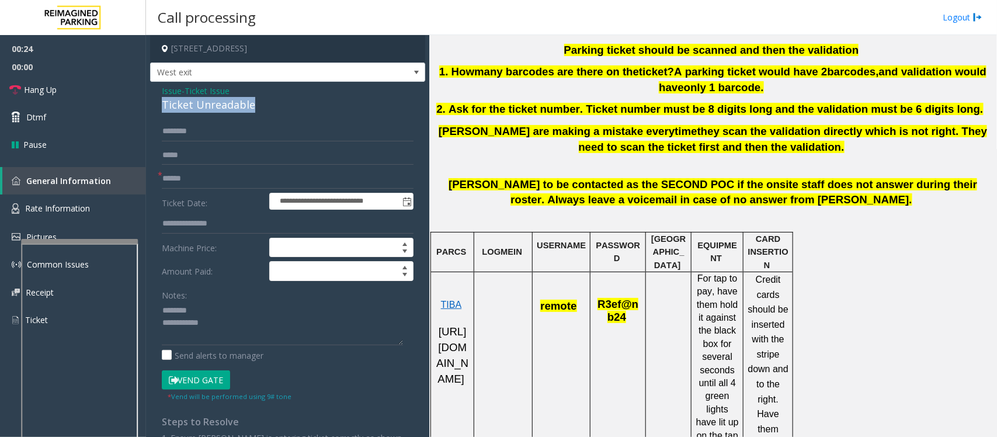
click at [203, 106] on div "Ticket Unreadable" at bounding box center [288, 105] width 252 height 16
click at [220, 331] on textarea at bounding box center [282, 323] width 241 height 44
click at [206, 326] on textarea at bounding box center [282, 323] width 241 height 44
type textarea "**********"
click at [181, 174] on input "text" at bounding box center [288, 179] width 252 height 20
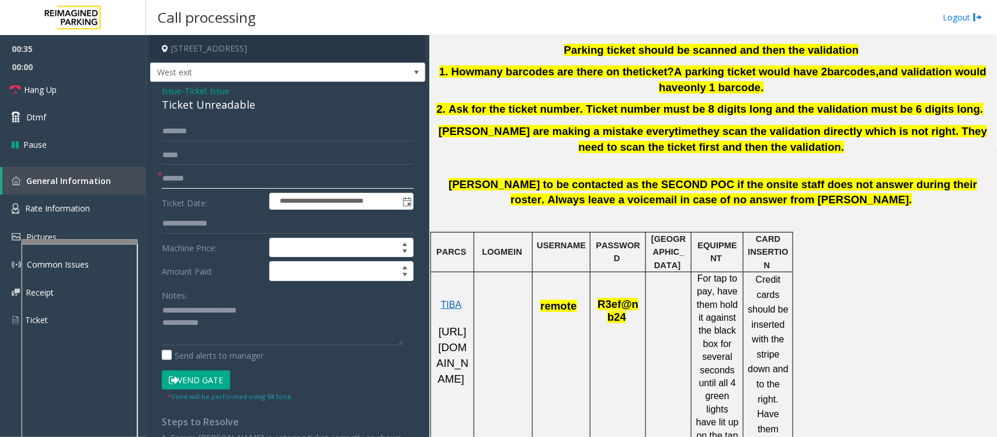
type input "*******"
click at [221, 329] on textarea at bounding box center [282, 323] width 241 height 44
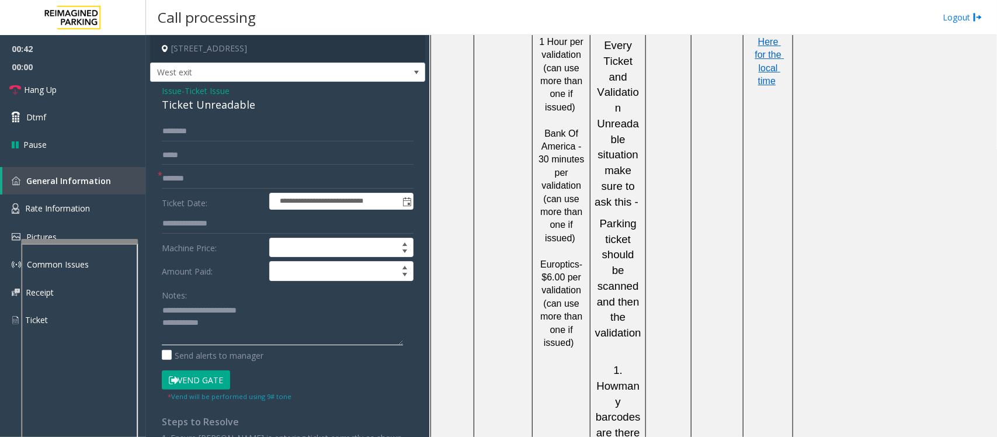
scroll to position [1169, 0]
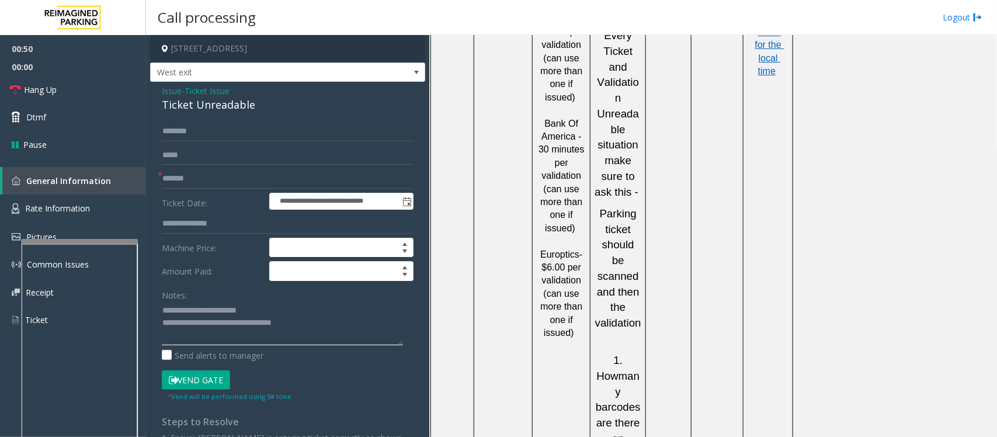
click at [328, 315] on textarea at bounding box center [282, 323] width 241 height 44
click at [209, 129] on input "text" at bounding box center [288, 132] width 252 height 20
click at [328, 325] on textarea at bounding box center [282, 323] width 241 height 44
type textarea "**********"
click at [204, 134] on input "text" at bounding box center [288, 132] width 252 height 20
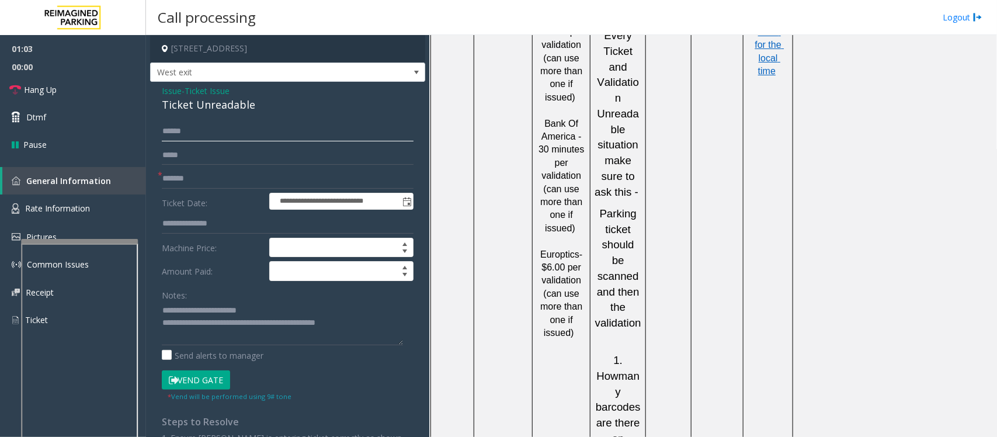
type input "******"
click at [370, 323] on textarea at bounding box center [282, 323] width 241 height 44
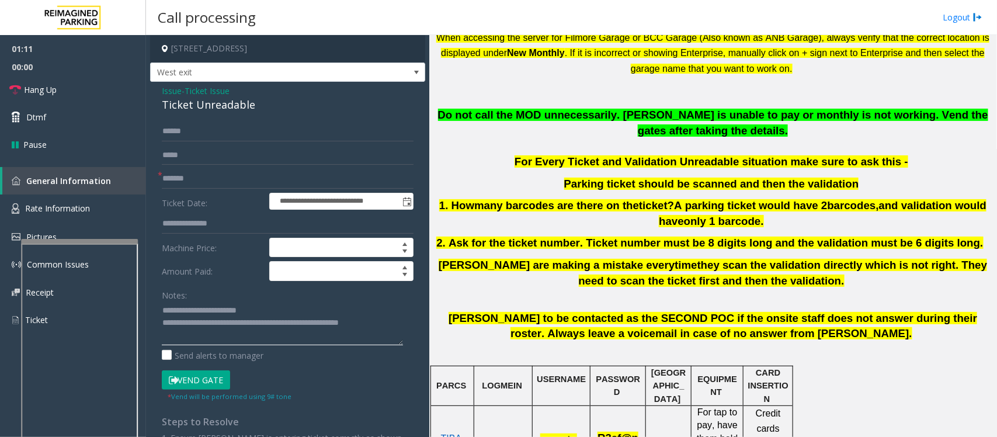
scroll to position [365, 0]
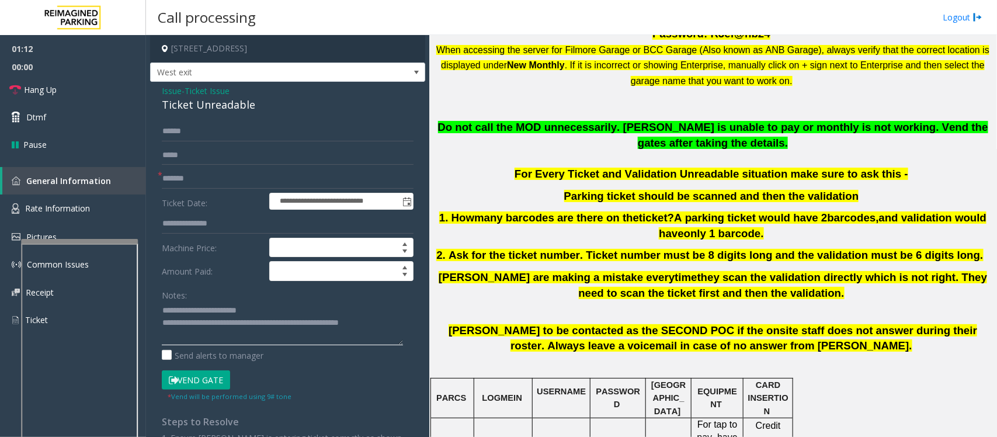
type textarea "**********"
click at [211, 378] on button "Vend Gate" at bounding box center [196, 380] width 68 height 20
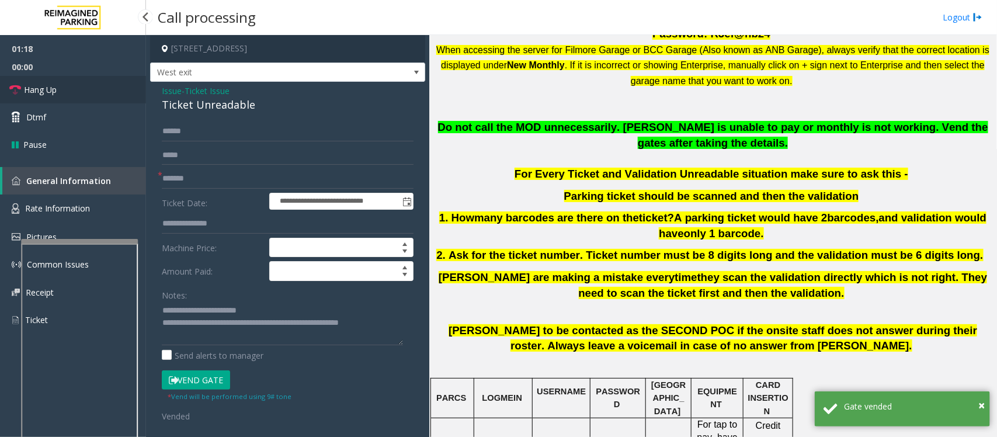
click at [76, 91] on link "Hang Up" at bounding box center [73, 89] width 146 height 27
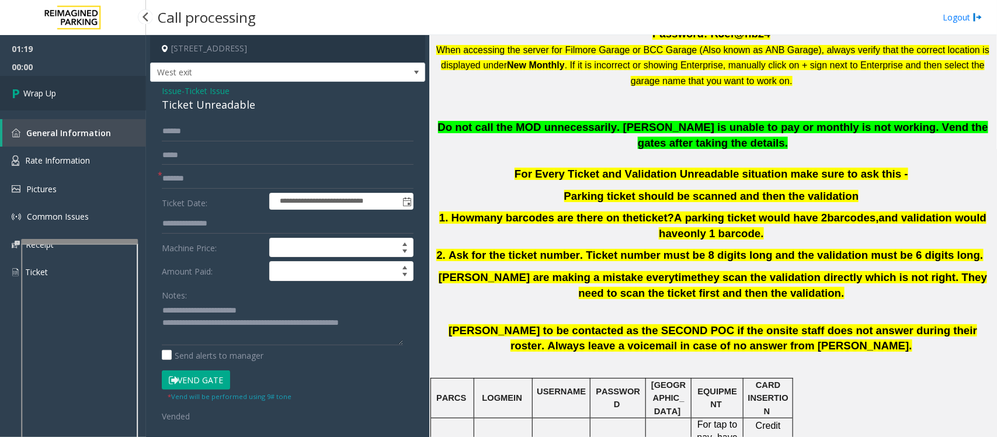
click at [76, 91] on link "Wrap Up" at bounding box center [73, 93] width 146 height 34
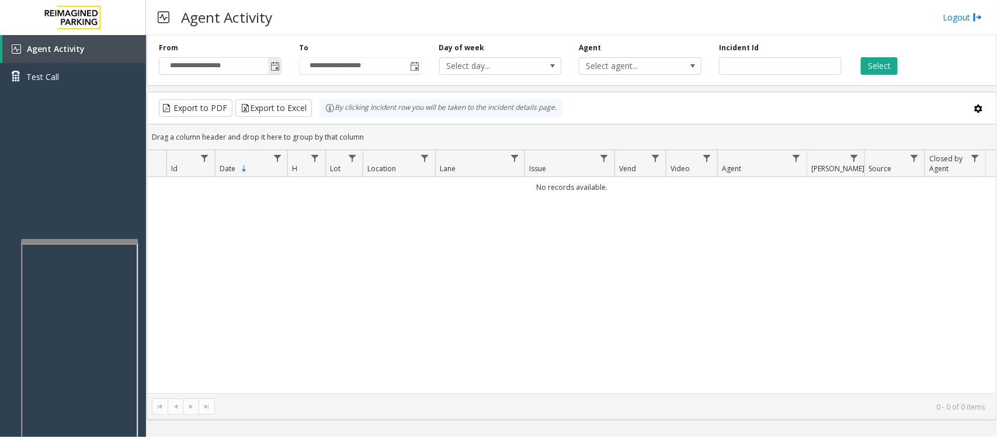
click at [272, 66] on span "Toggle popup" at bounding box center [275, 66] width 9 height 9
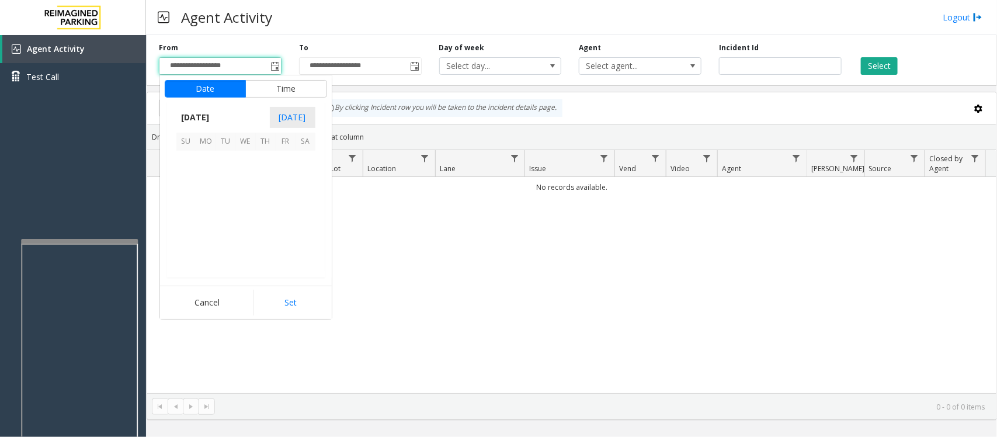
scroll to position [209455, 0]
click at [263, 224] on span "21" at bounding box center [266, 221] width 20 height 20
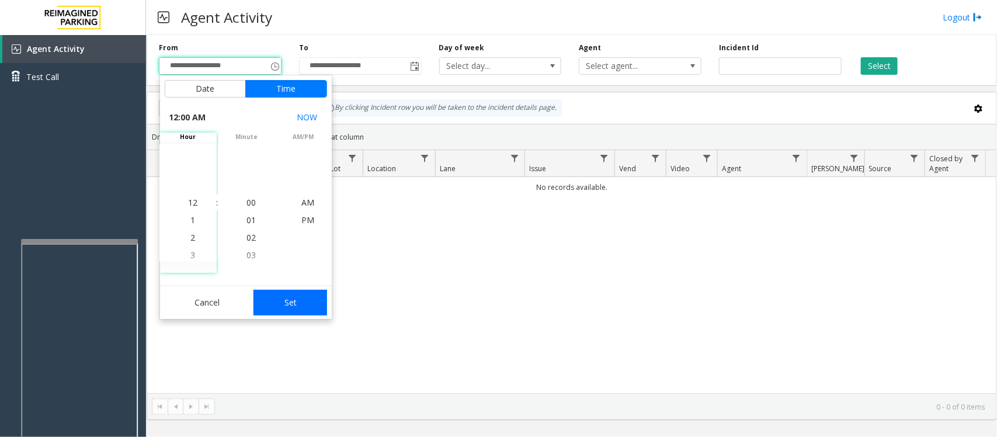
drag, startPoint x: 294, startPoint y: 298, endPoint x: 570, endPoint y: 275, distance: 276.7
click at [294, 295] on button "Set" at bounding box center [291, 303] width 74 height 26
type input "**********"
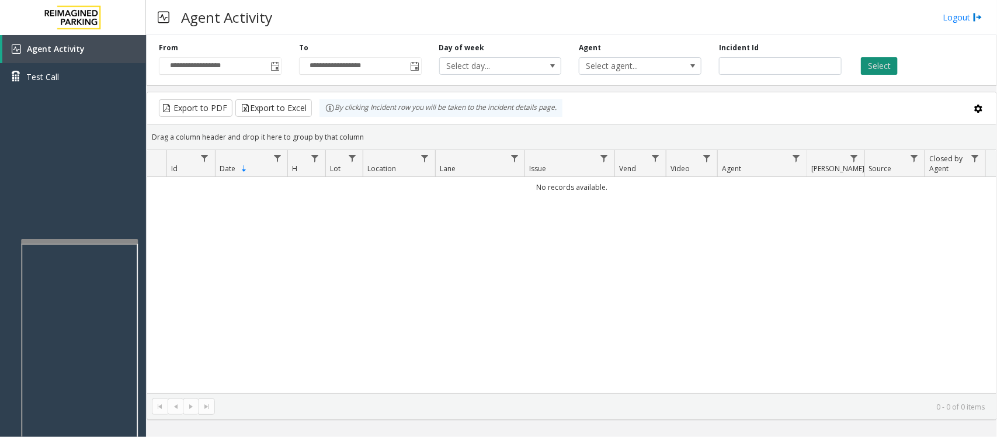
click at [875, 62] on button "Select" at bounding box center [879, 66] width 37 height 18
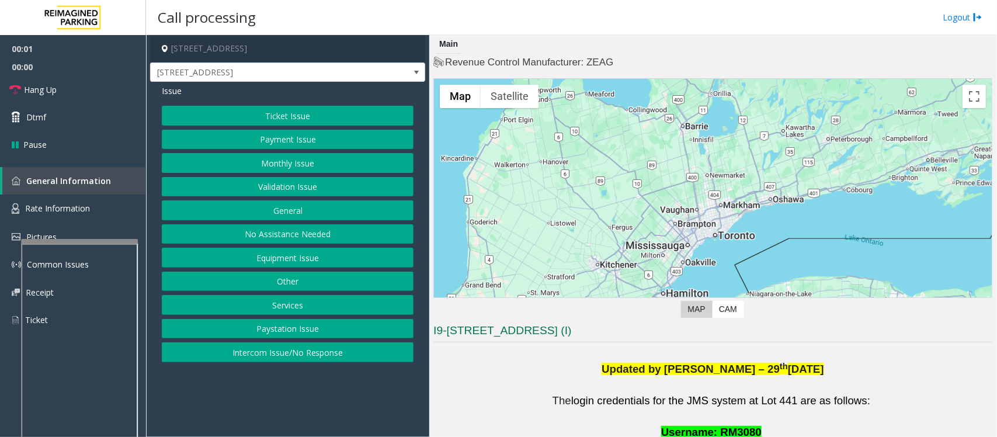
scroll to position [219, 0]
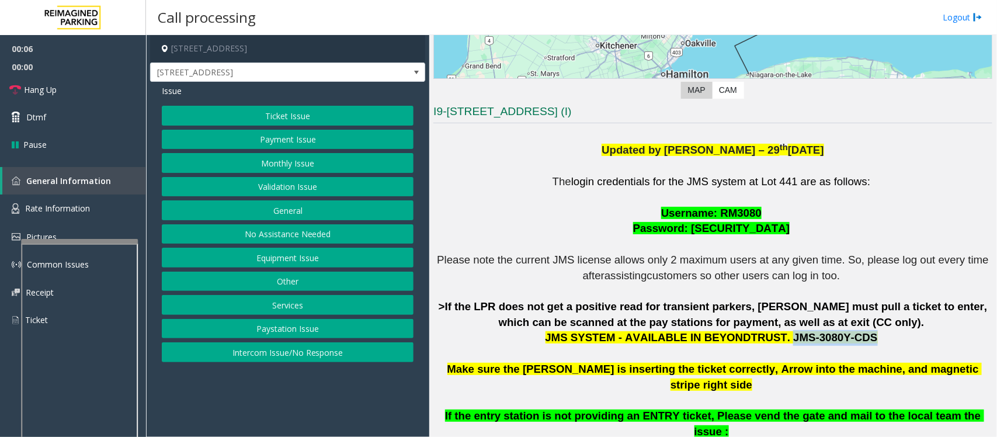
drag, startPoint x: 771, startPoint y: 339, endPoint x: 841, endPoint y: 338, distance: 70.1
click at [841, 338] on span "JMS SYSTEM - AVAILABLE IN BEYONDTRUST. JMS-3080Y-CDS" at bounding box center [712, 337] width 332 height 12
copy span "JMS-3080Y-CDS"
click at [331, 117] on button "Ticket Issue" at bounding box center [288, 116] width 252 height 20
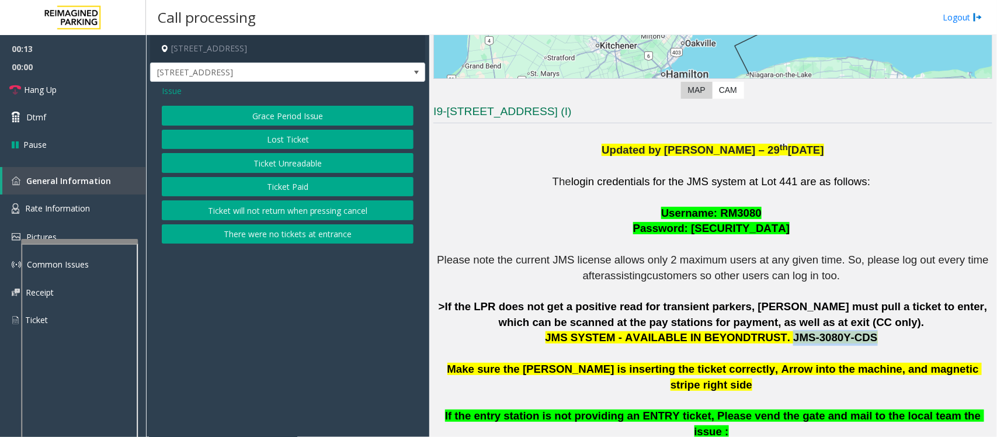
click at [276, 186] on button "Ticket Paid" at bounding box center [288, 187] width 252 height 20
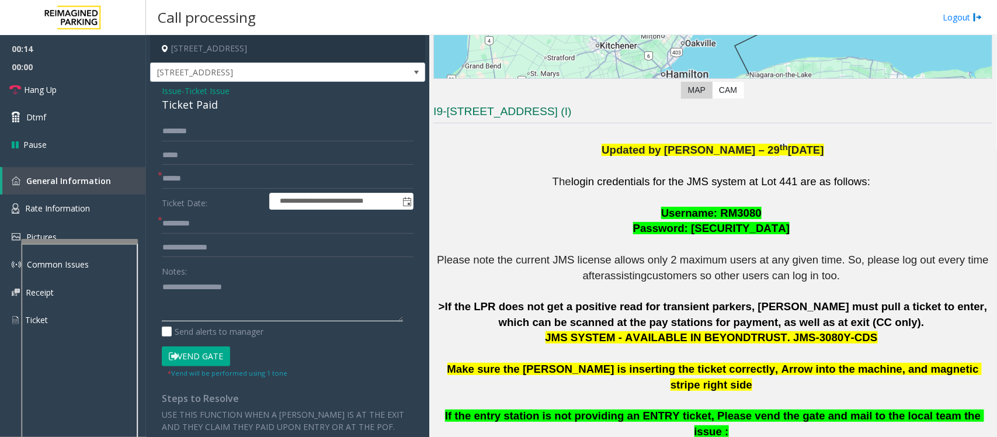
click at [180, 308] on textarea at bounding box center [282, 300] width 241 height 44
click at [220, 280] on textarea at bounding box center [282, 300] width 241 height 44
click at [196, 107] on div "Ticket Paid" at bounding box center [288, 105] width 252 height 16
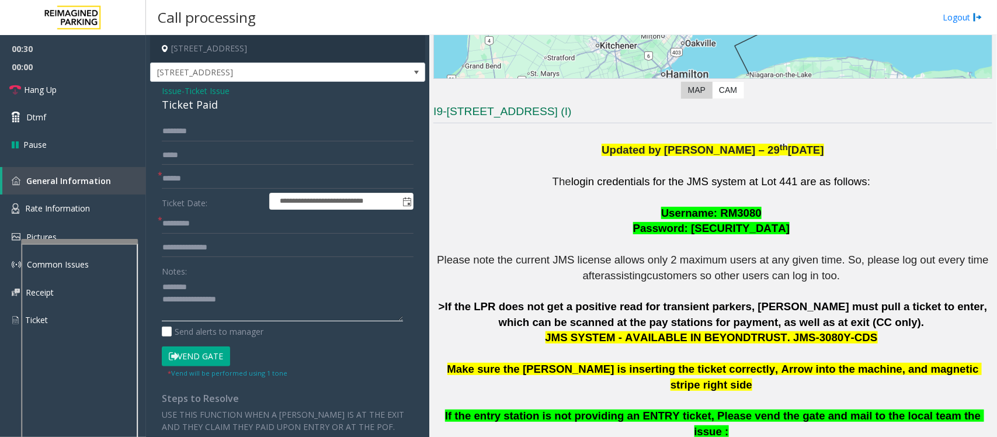
click at [238, 282] on textarea at bounding box center [282, 300] width 241 height 44
click at [188, 296] on textarea at bounding box center [282, 300] width 241 height 44
click at [186, 298] on textarea at bounding box center [282, 300] width 241 height 44
type textarea "**********"
click at [189, 241] on input "text" at bounding box center [288, 248] width 252 height 20
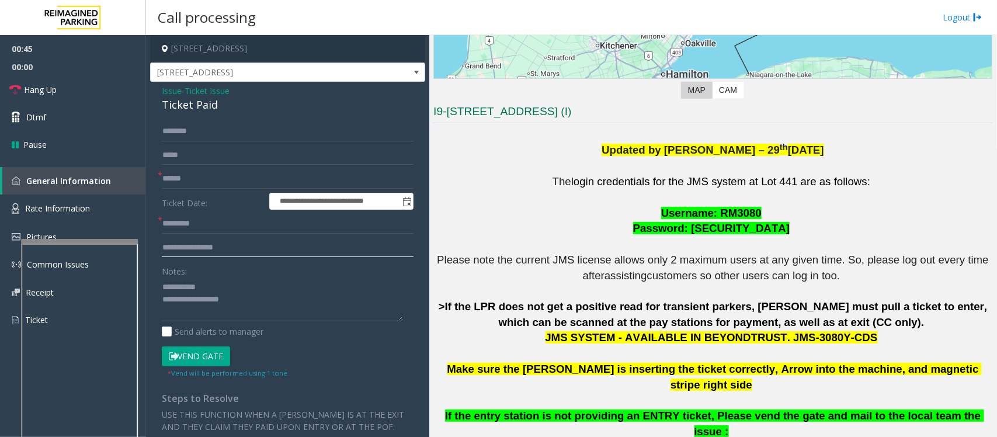
type input "**********"
click at [188, 178] on input "text" at bounding box center [288, 179] width 252 height 20
click at [171, 311] on textarea at bounding box center [282, 300] width 241 height 44
click at [190, 179] on input "text" at bounding box center [288, 179] width 252 height 20
type textarea "**********"
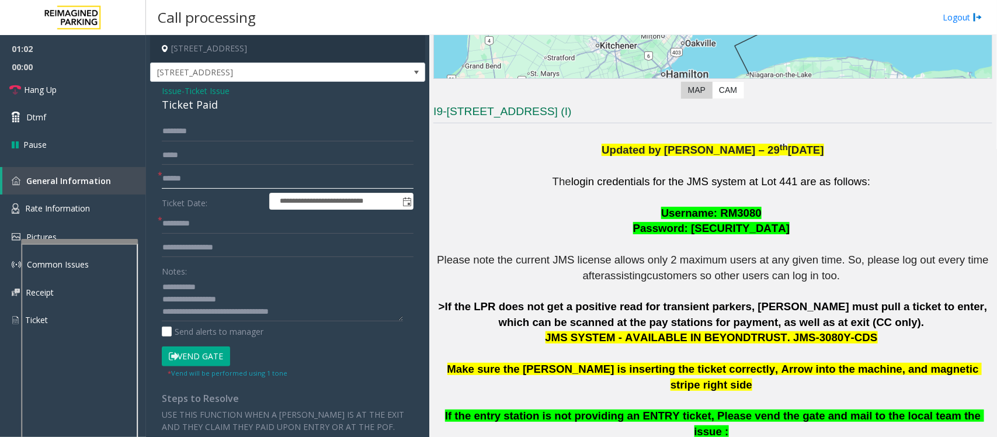
click at [204, 182] on input "text" at bounding box center [288, 179] width 252 height 20
type input "********"
click at [180, 126] on input "text" at bounding box center [288, 132] width 252 height 20
click at [194, 223] on input "text" at bounding box center [288, 224] width 252 height 20
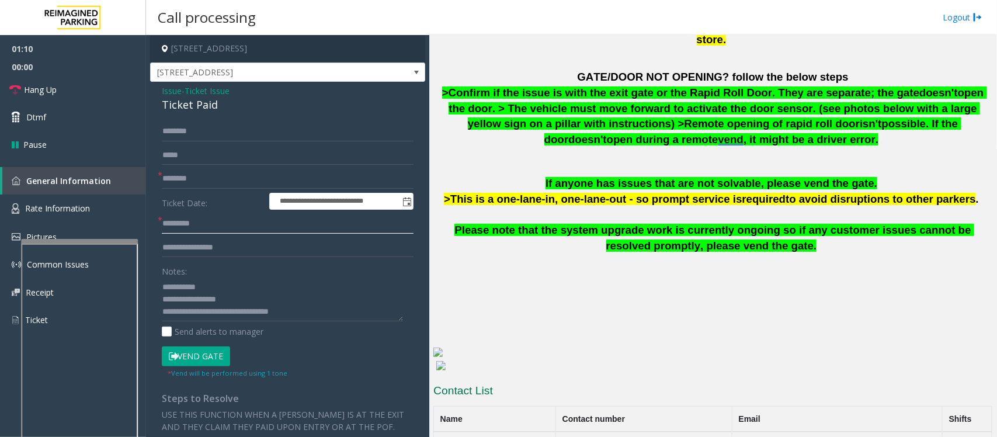
scroll to position [729, 0]
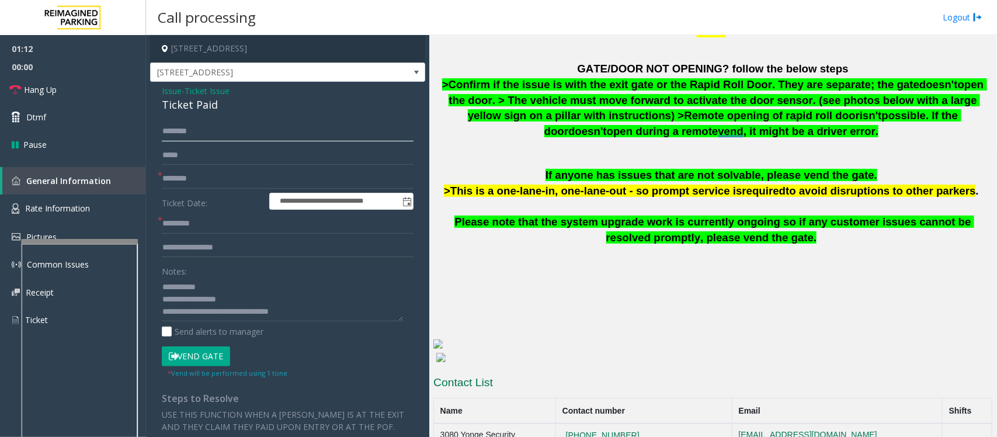
click at [190, 131] on input "text" at bounding box center [288, 132] width 252 height 20
drag, startPoint x: 204, startPoint y: 308, endPoint x: 219, endPoint y: 318, distance: 18.0
click at [204, 308] on textarea at bounding box center [282, 300] width 241 height 44
type textarea "**********"
click at [220, 131] on input "text" at bounding box center [288, 132] width 252 height 20
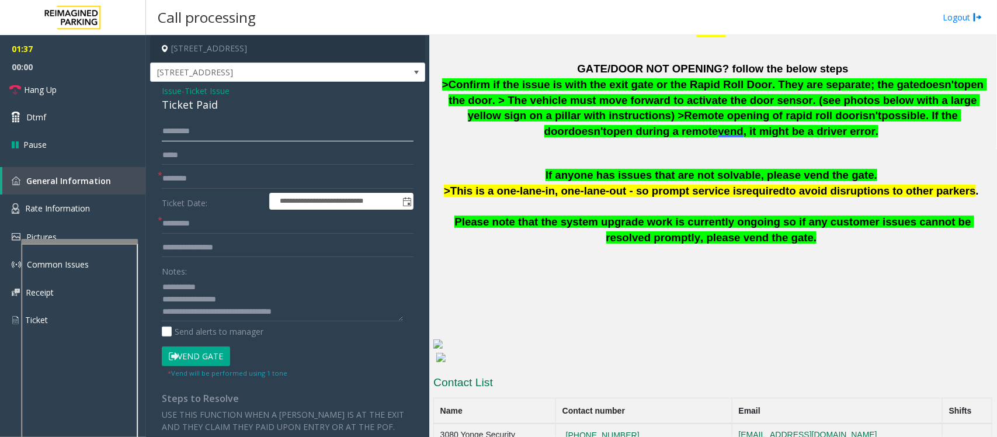
click at [192, 137] on input "*********" at bounding box center [288, 132] width 252 height 20
type input "*********"
click at [196, 228] on input "text" at bounding box center [288, 224] width 252 height 20
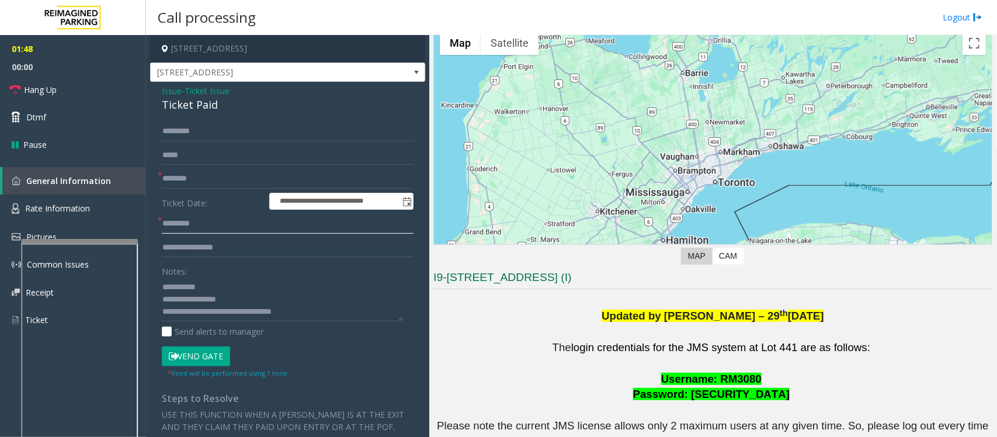
scroll to position [0, 0]
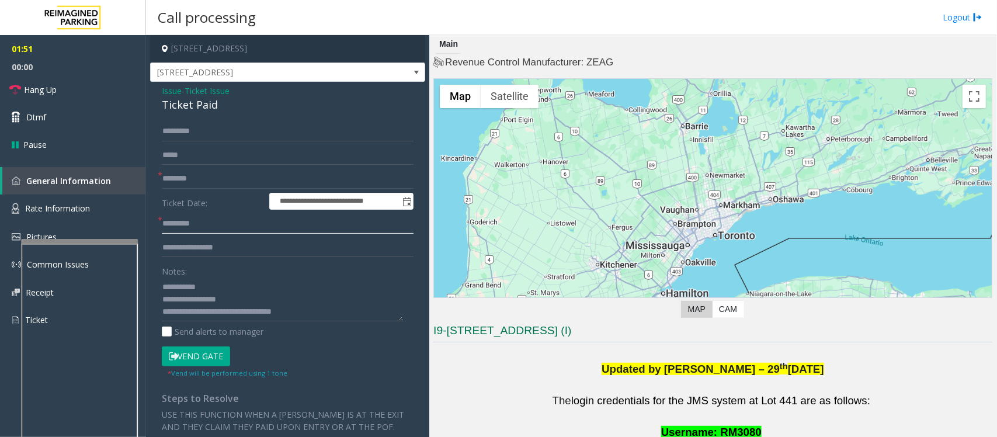
click at [197, 229] on input "text" at bounding box center [288, 224] width 252 height 20
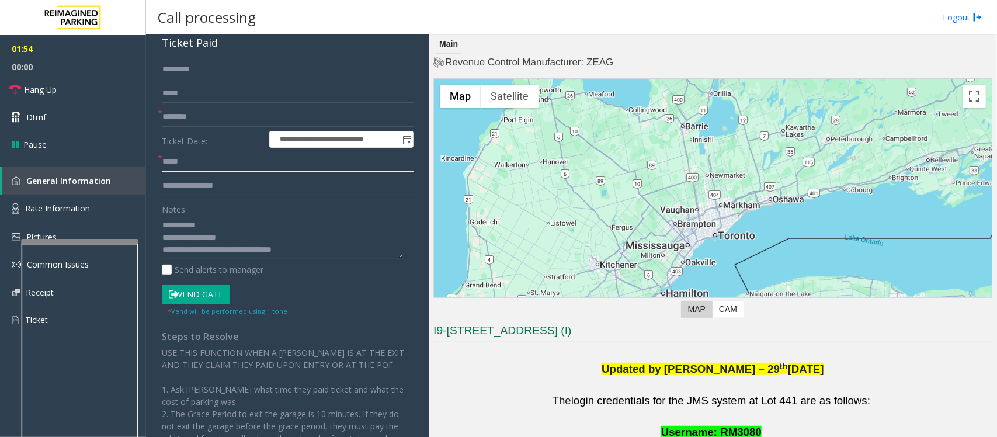
scroll to position [146, 0]
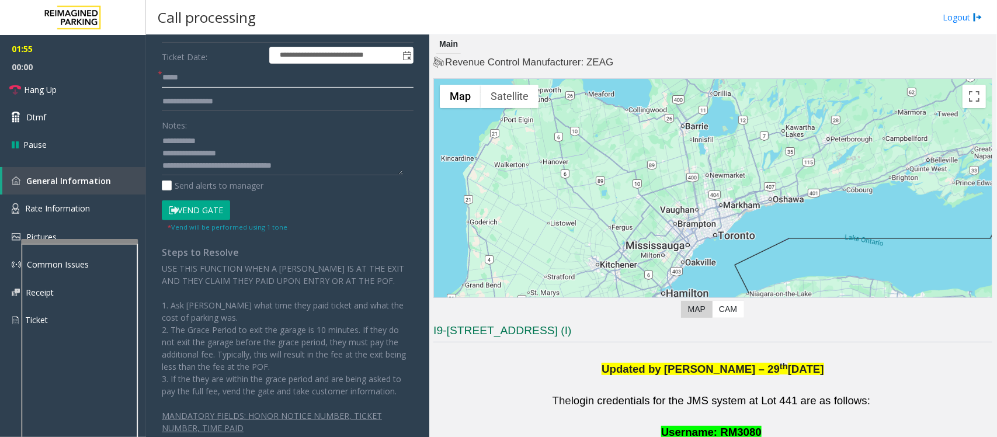
type input "*****"
click at [214, 213] on button "Vend Gate" at bounding box center [196, 210] width 68 height 20
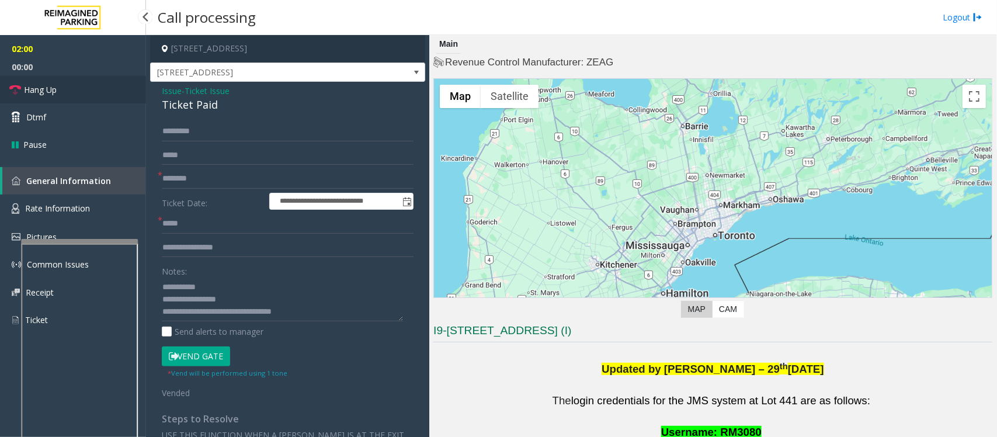
click at [83, 92] on link "Hang Up" at bounding box center [73, 89] width 146 height 27
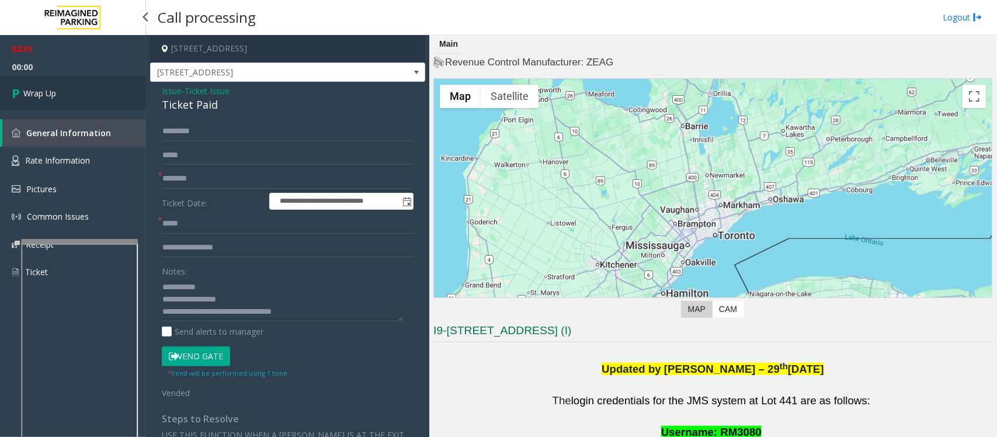
click at [83, 92] on link "Wrap Up" at bounding box center [73, 93] width 146 height 34
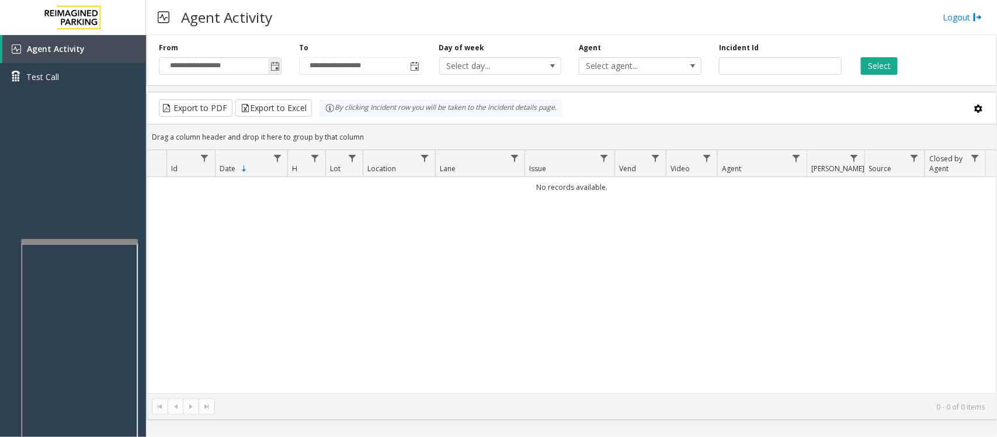
click at [278, 64] on span "Toggle popup" at bounding box center [275, 66] width 9 height 9
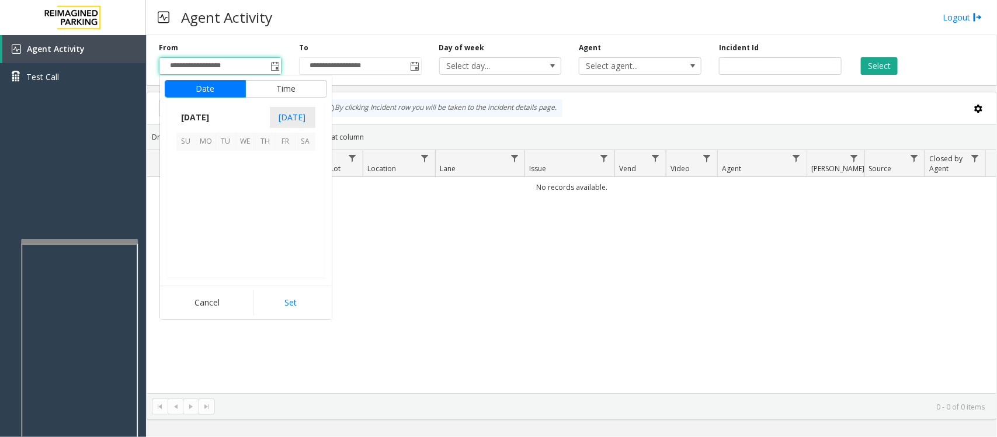
scroll to position [209455, 0]
click at [264, 219] on span "21" at bounding box center [266, 221] width 20 height 20
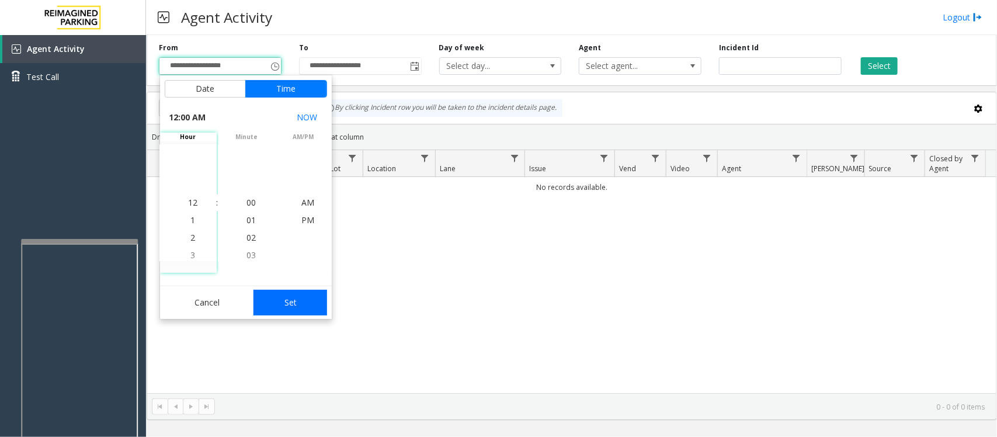
click at [304, 311] on button "Set" at bounding box center [291, 303] width 74 height 26
type input "**********"
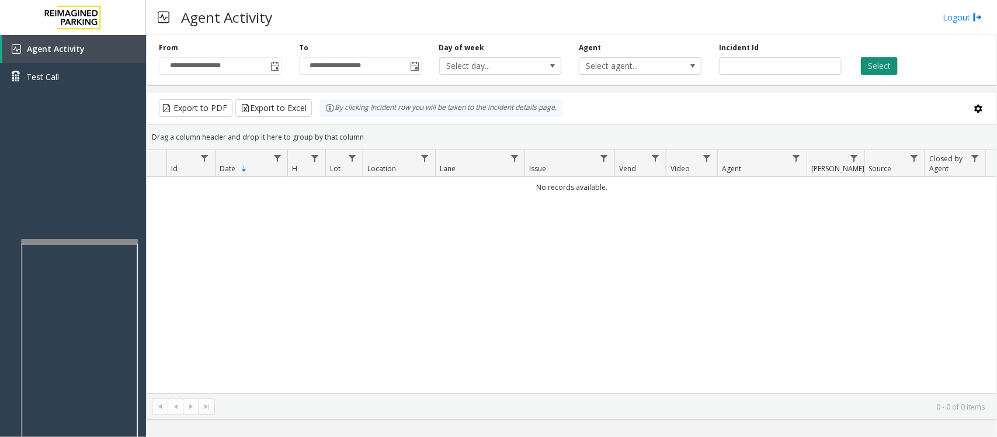
click at [865, 63] on button "Select" at bounding box center [879, 66] width 37 height 18
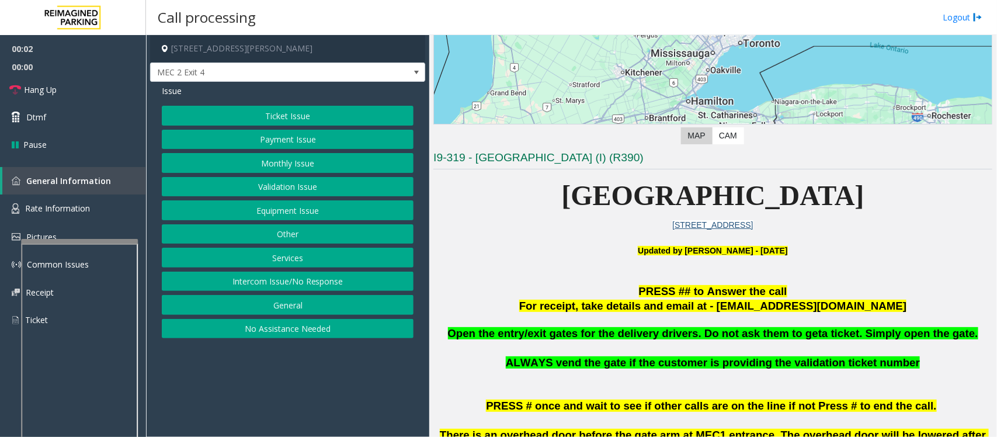
scroll to position [219, 0]
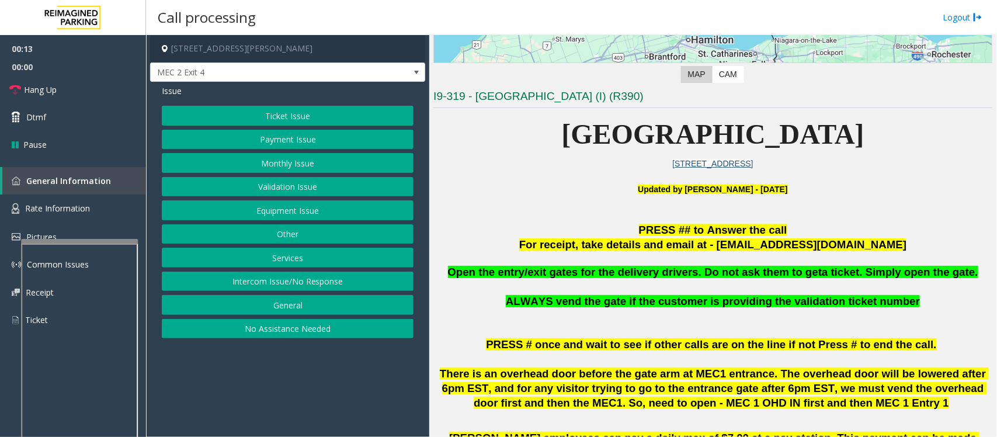
click at [281, 214] on button "Equipment Issue" at bounding box center [288, 210] width 252 height 20
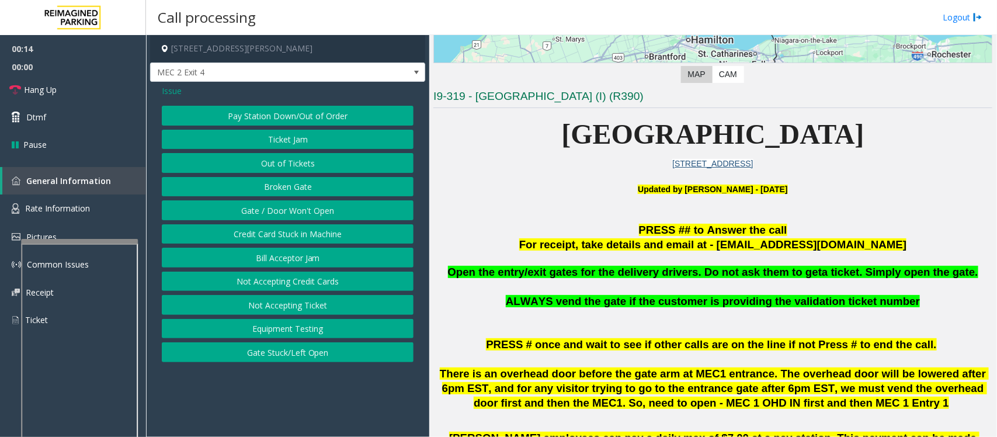
click at [281, 214] on button "Gate / Door Won't Open" at bounding box center [288, 210] width 252 height 20
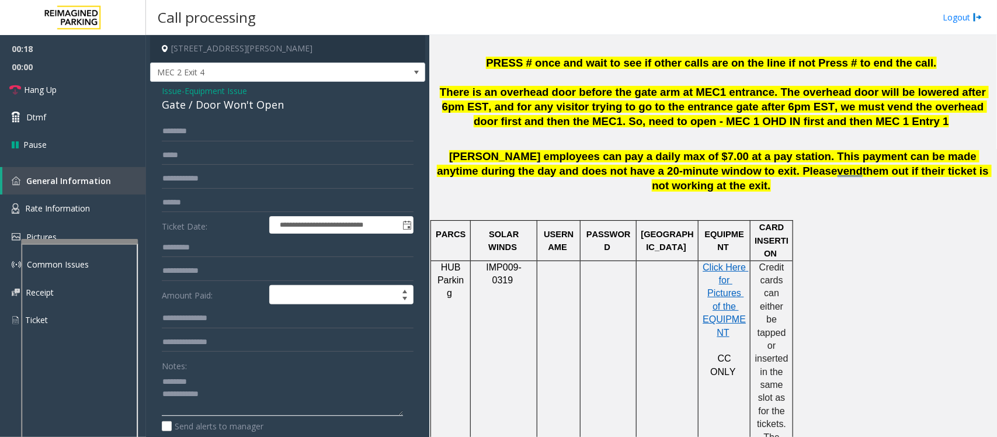
scroll to position [511, 0]
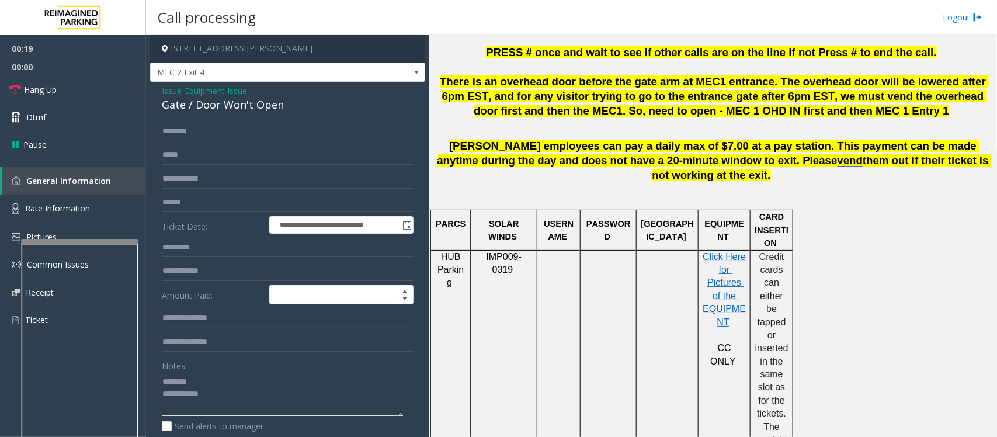
type textarea "**********"
click at [221, 99] on div "Gate / Door Won't Open" at bounding box center [288, 105] width 252 height 16
click at [217, 93] on span "Equipment Issue" at bounding box center [216, 91] width 63 height 12
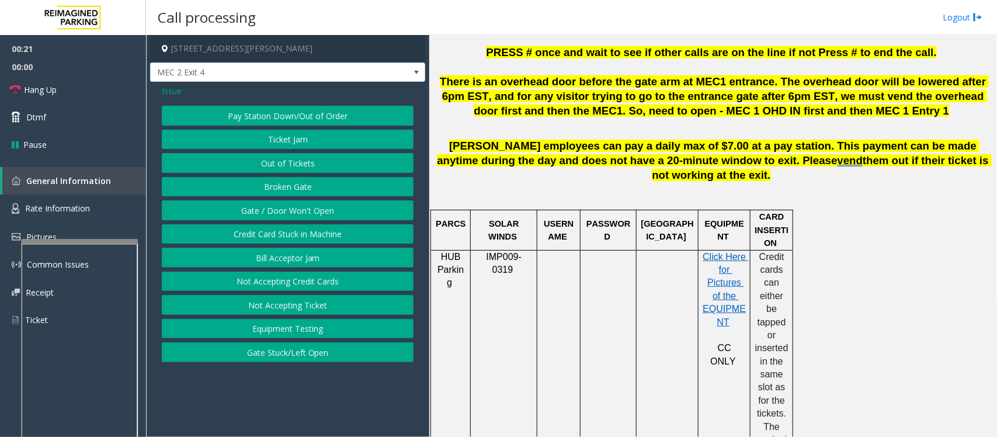
click at [169, 91] on span "Issue" at bounding box center [172, 91] width 20 height 12
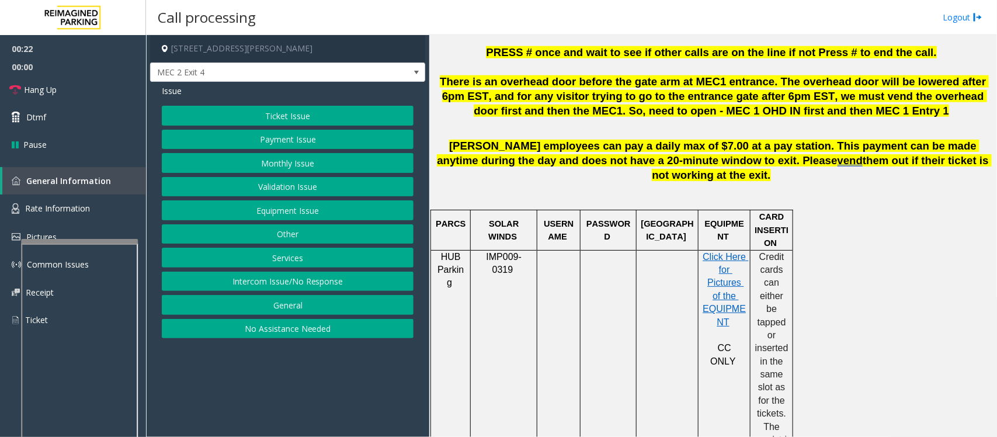
click at [301, 141] on button "Payment Issue" at bounding box center [288, 140] width 252 height 20
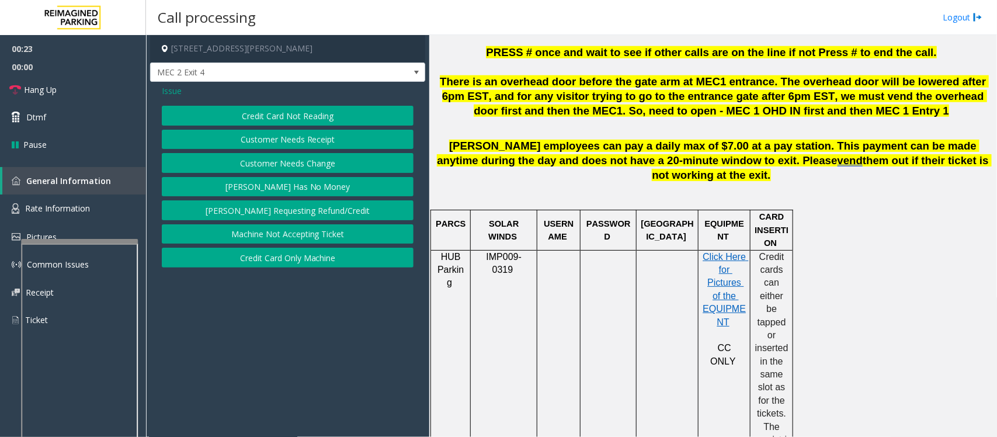
click at [301, 115] on button "Credit Card Not Reading" at bounding box center [288, 116] width 252 height 20
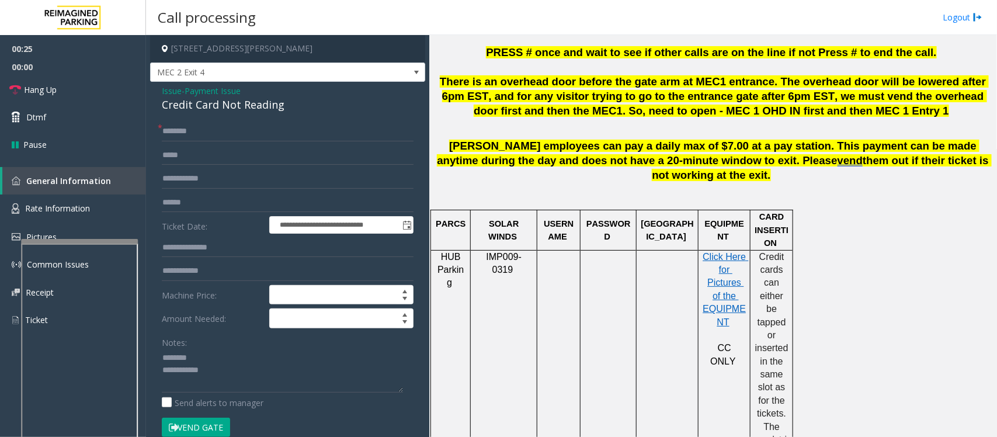
click at [223, 105] on div "Credit Card Not Reading" at bounding box center [288, 105] width 252 height 16
click at [228, 373] on textarea at bounding box center [282, 371] width 241 height 44
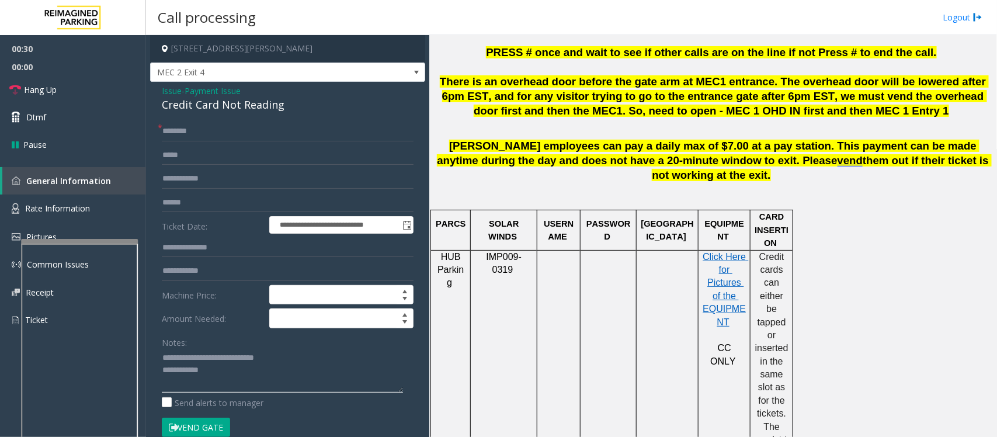
click at [230, 374] on textarea at bounding box center [282, 371] width 241 height 44
click at [223, 137] on input "text" at bounding box center [288, 132] width 252 height 20
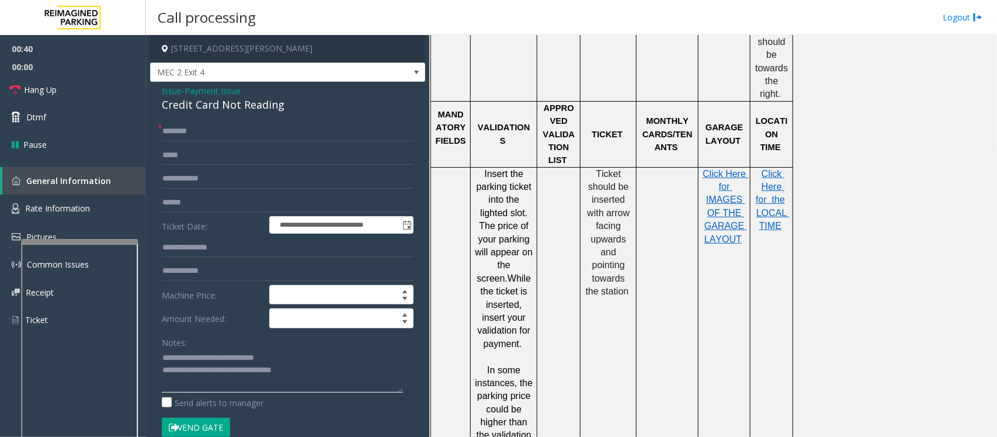
scroll to position [1022, 0]
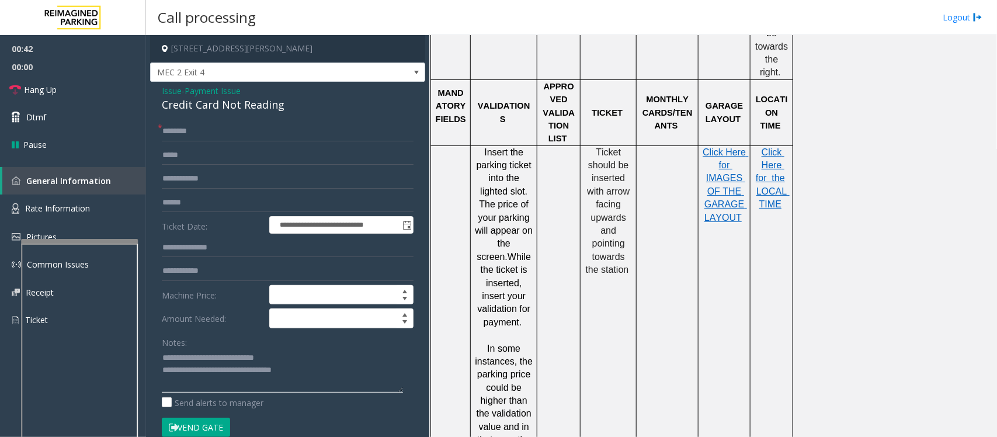
type textarea "**********"
click at [225, 91] on span "Payment Issue" at bounding box center [213, 91] width 56 height 12
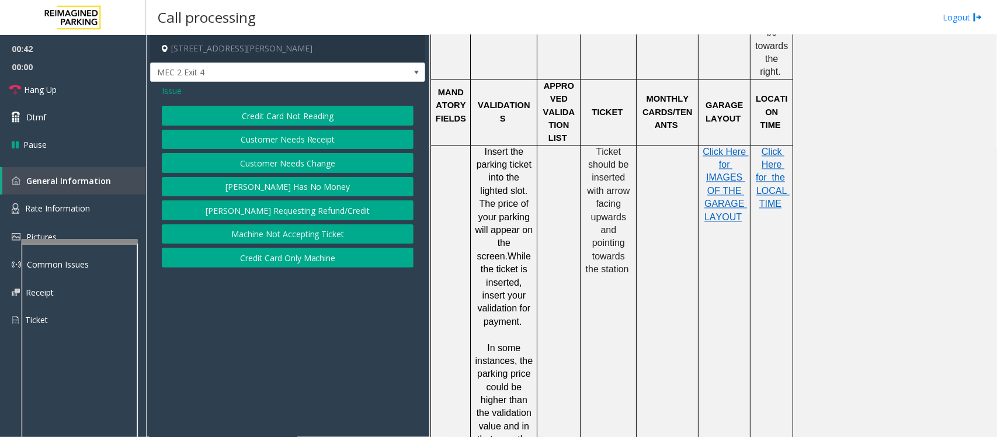
click at [176, 91] on span "Issue" at bounding box center [172, 91] width 20 height 12
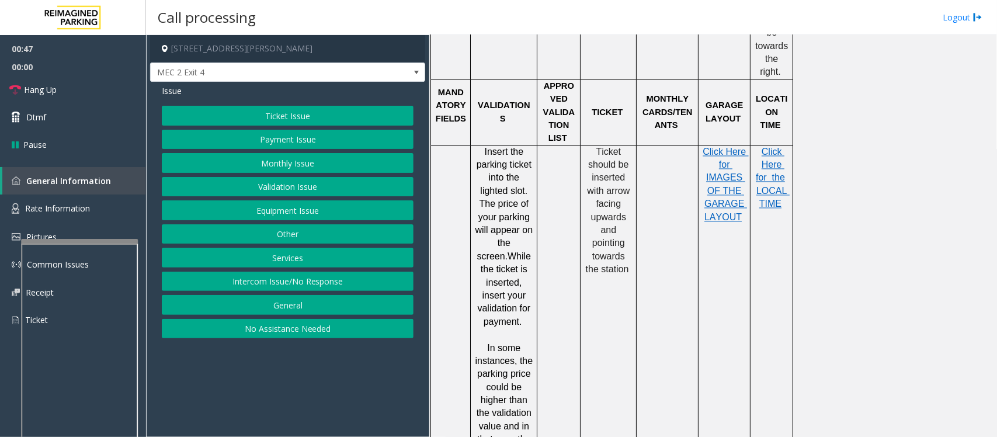
click at [293, 190] on button "Validation Issue" at bounding box center [288, 187] width 252 height 20
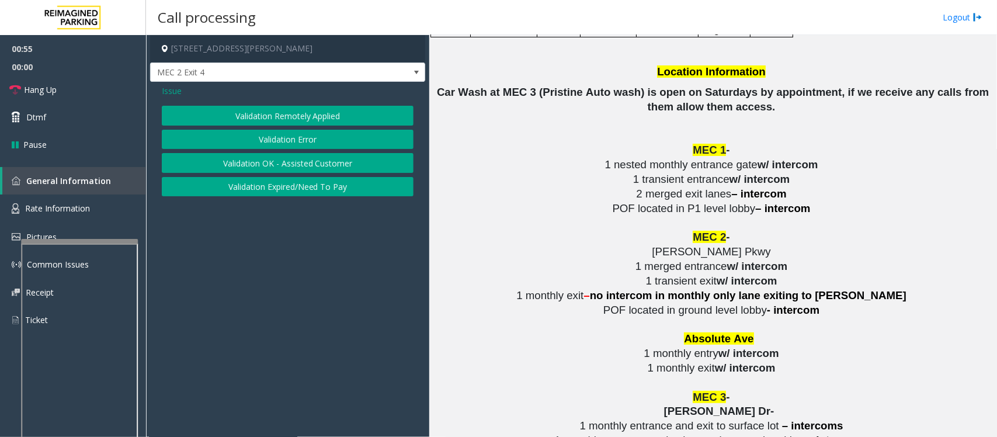
scroll to position [1972, 0]
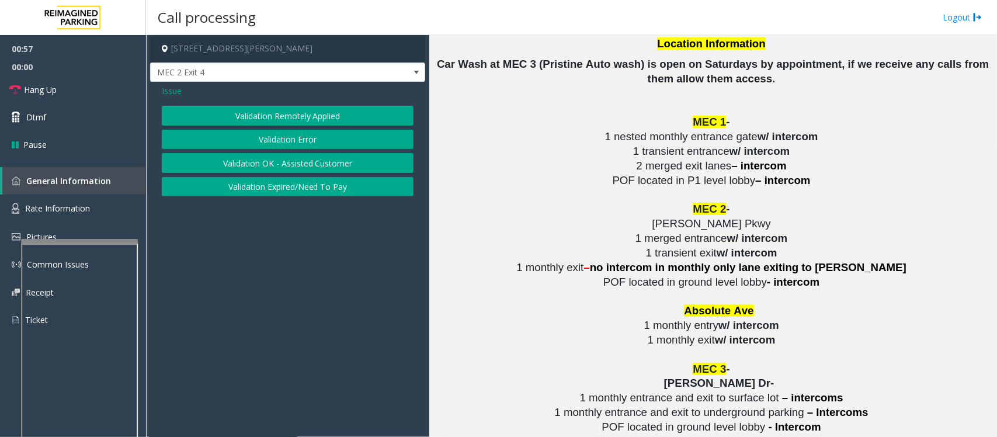
click at [256, 144] on button "Validation Error" at bounding box center [288, 140] width 252 height 20
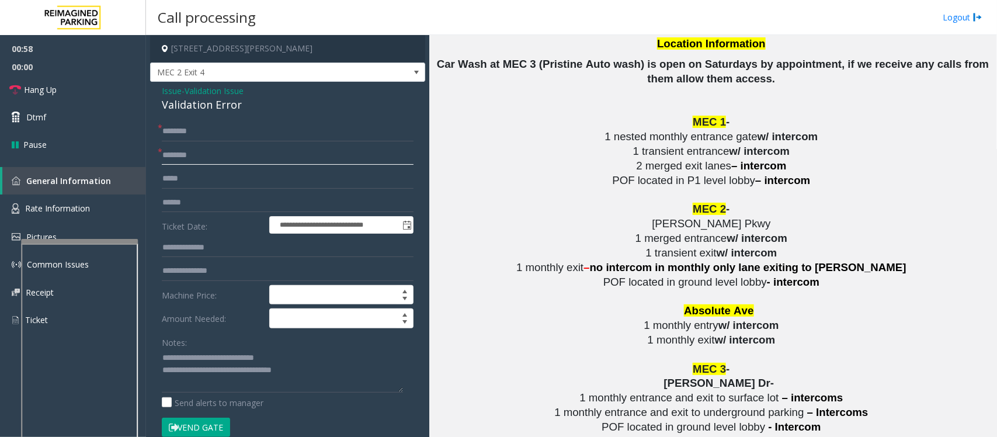
click at [206, 160] on input "text" at bounding box center [288, 155] width 252 height 20
drag, startPoint x: 287, startPoint y: 358, endPoint x: 189, endPoint y: 355, distance: 98.2
click at [189, 355] on textarea at bounding box center [282, 371] width 241 height 44
click at [200, 106] on div "Validation Error" at bounding box center [288, 105] width 252 height 16
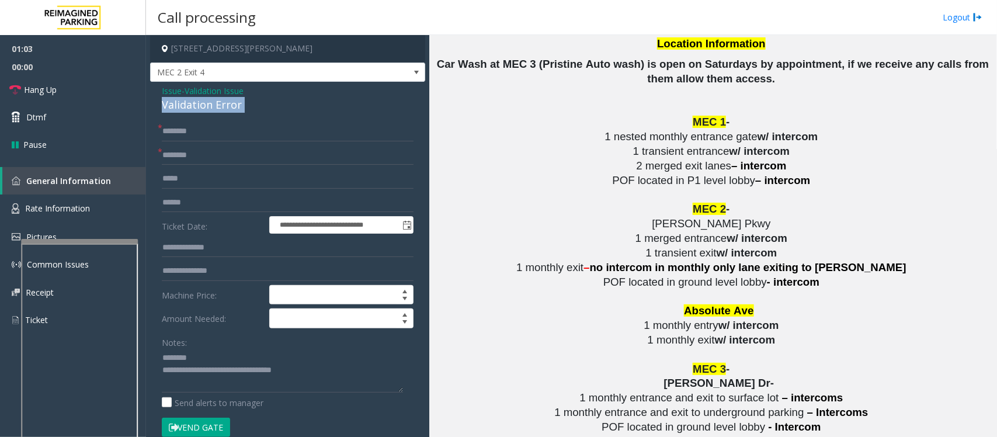
click at [200, 106] on div "Validation Error" at bounding box center [288, 105] width 252 height 16
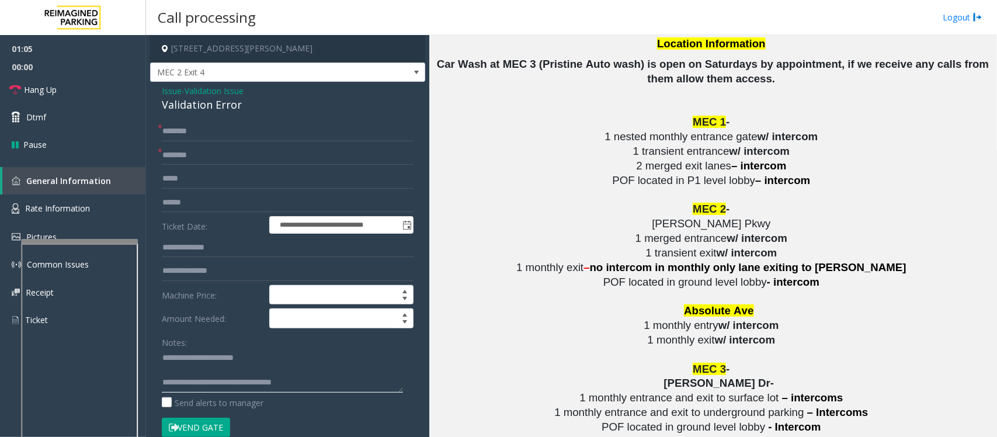
type textarea "**********"
click at [204, 147] on input "text" at bounding box center [288, 155] width 252 height 20
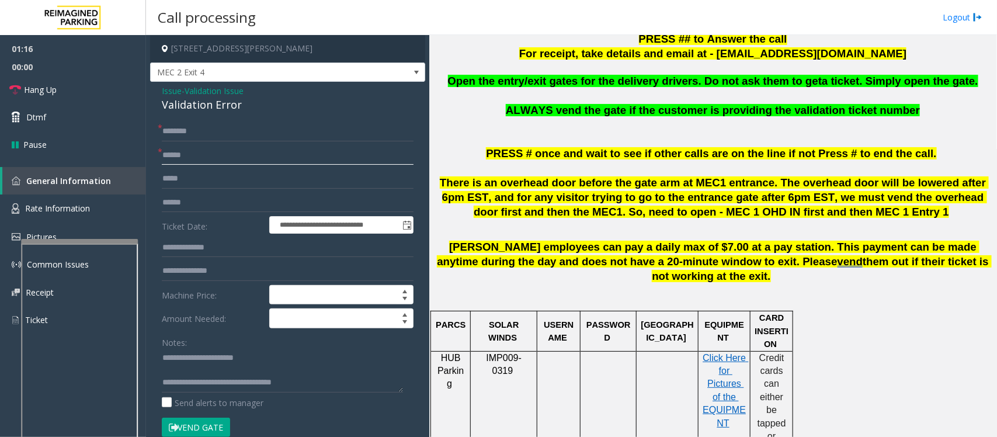
scroll to position [365, 0]
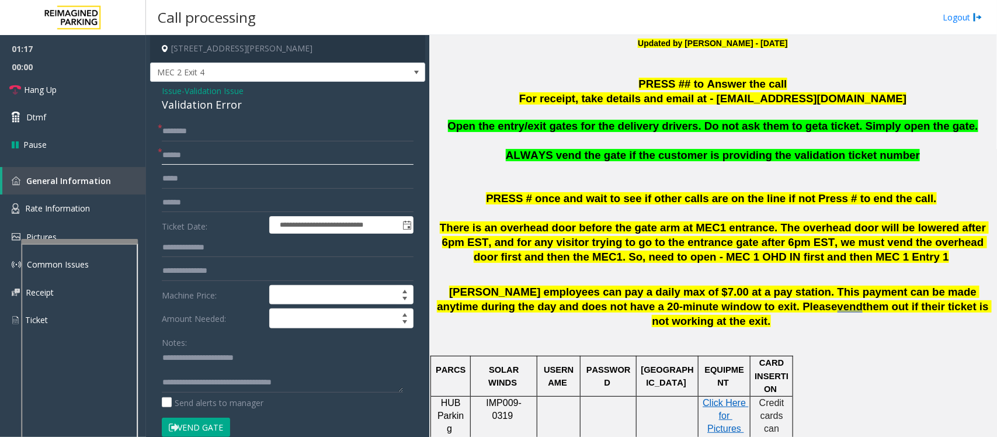
type input "******"
click at [186, 135] on input "text" at bounding box center [288, 132] width 252 height 20
type input "****"
click at [209, 157] on input "******" at bounding box center [288, 155] width 252 height 20
click at [184, 252] on input "text" at bounding box center [288, 248] width 252 height 20
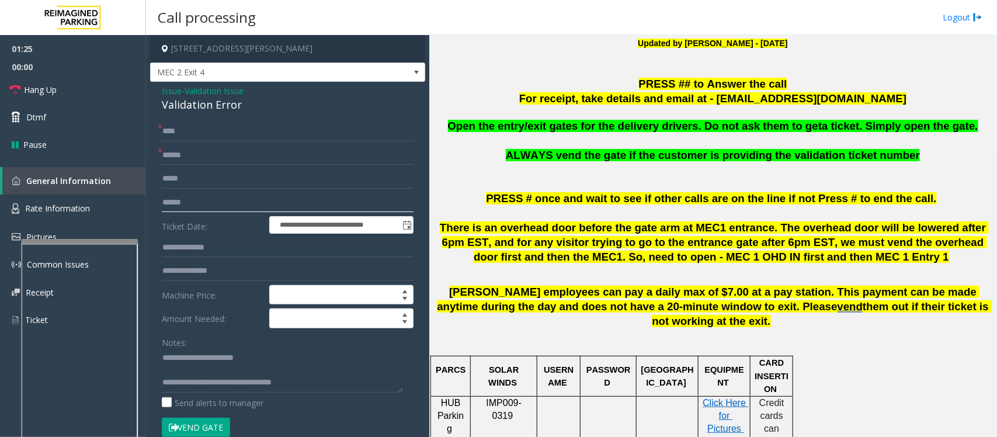
click at [190, 193] on input "text" at bounding box center [288, 203] width 252 height 20
click at [199, 371] on textarea at bounding box center [282, 371] width 241 height 44
type textarea "**********"
click at [189, 203] on input "text" at bounding box center [288, 203] width 252 height 20
click at [185, 202] on input "text" at bounding box center [288, 203] width 252 height 20
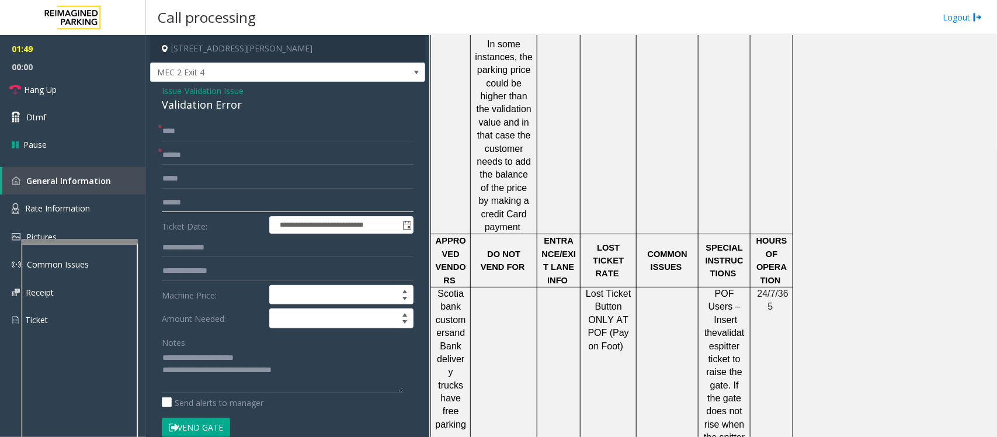
scroll to position [1534, 0]
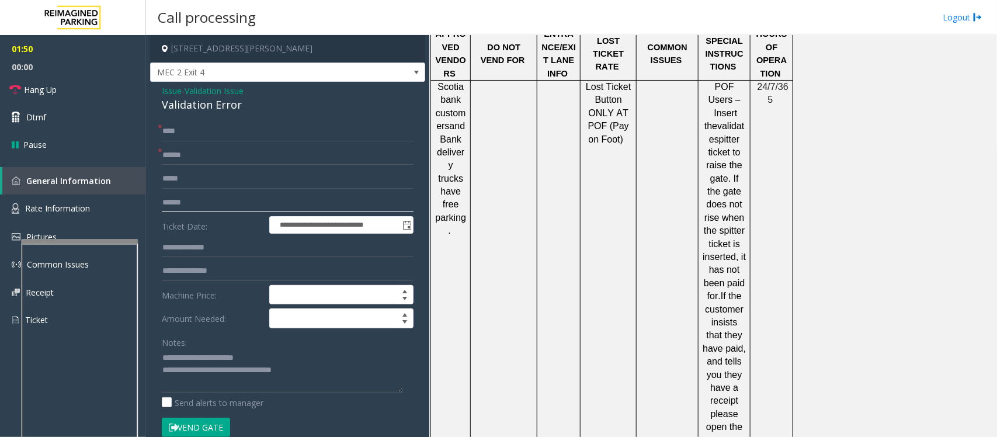
click at [209, 202] on input "text" at bounding box center [288, 203] width 252 height 20
click at [234, 202] on input "text" at bounding box center [288, 203] width 252 height 20
type input "******"
click at [230, 384] on textarea at bounding box center [282, 371] width 241 height 44
click at [203, 425] on button "Vend Gate" at bounding box center [196, 428] width 68 height 20
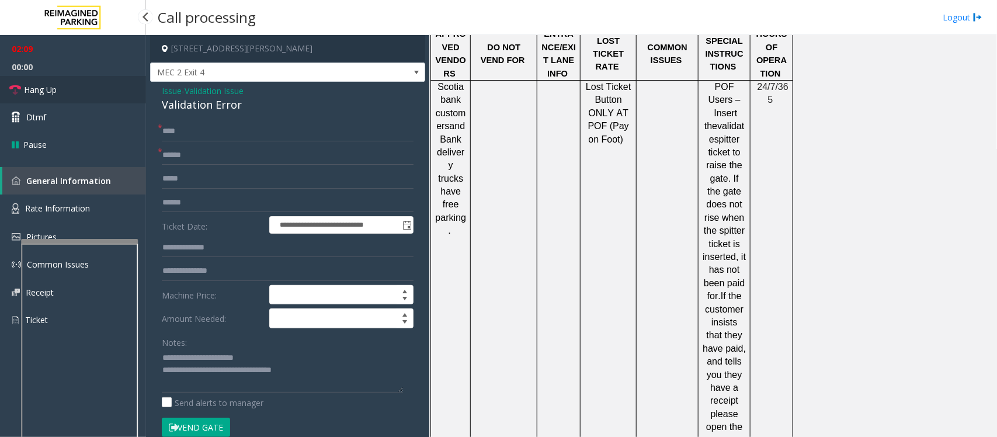
click at [82, 88] on link "Hang Up" at bounding box center [73, 89] width 146 height 27
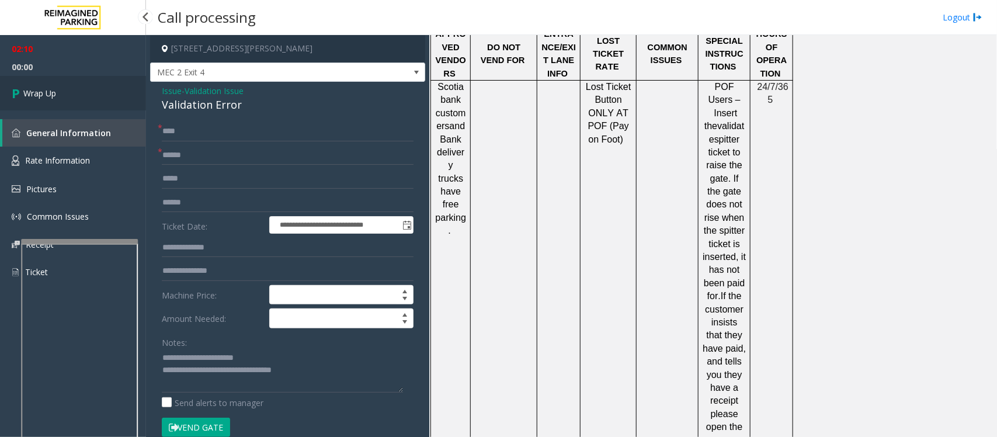
click at [82, 88] on link "Wrap Up" at bounding box center [73, 93] width 146 height 34
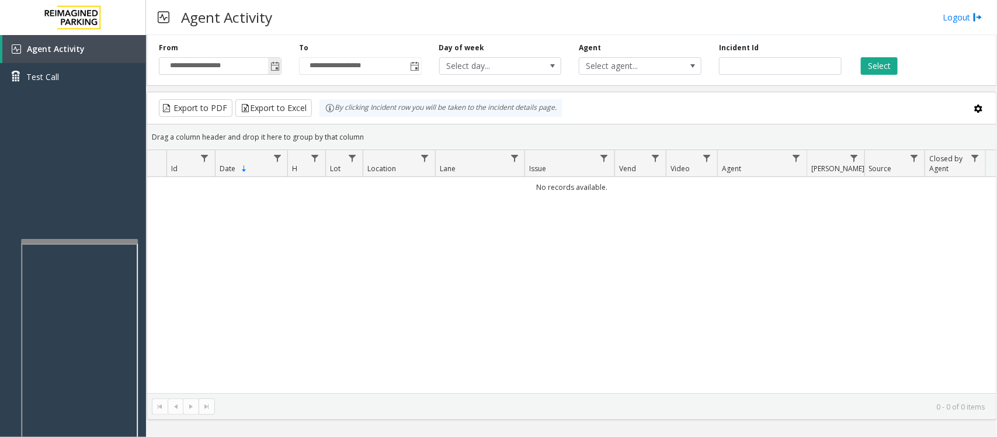
click at [273, 67] on span "Toggle popup" at bounding box center [275, 66] width 9 height 9
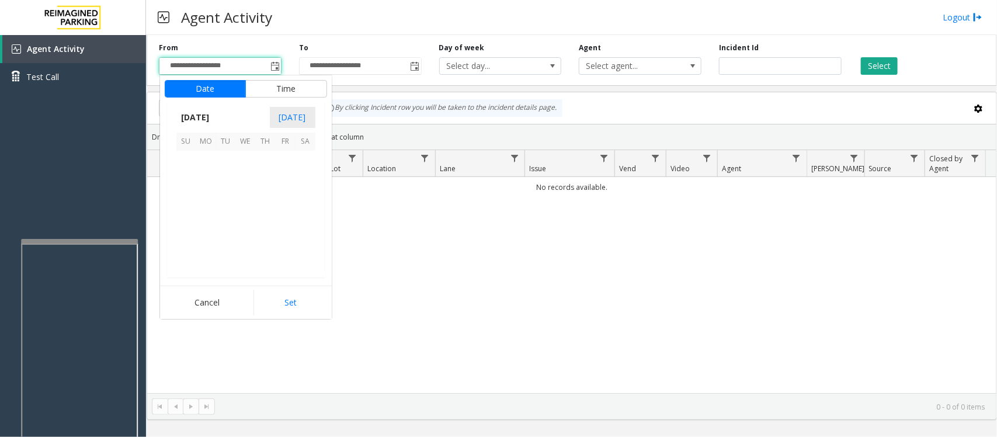
scroll to position [209455, 0]
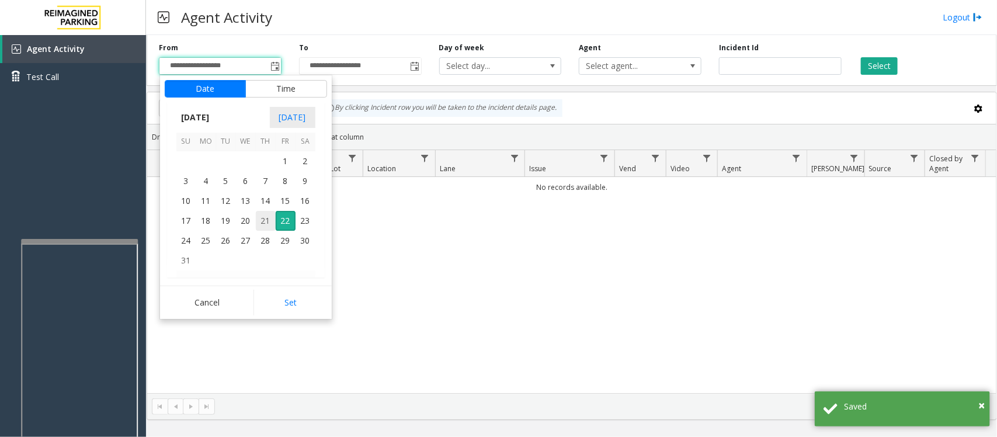
click at [265, 220] on span "21" at bounding box center [266, 221] width 20 height 20
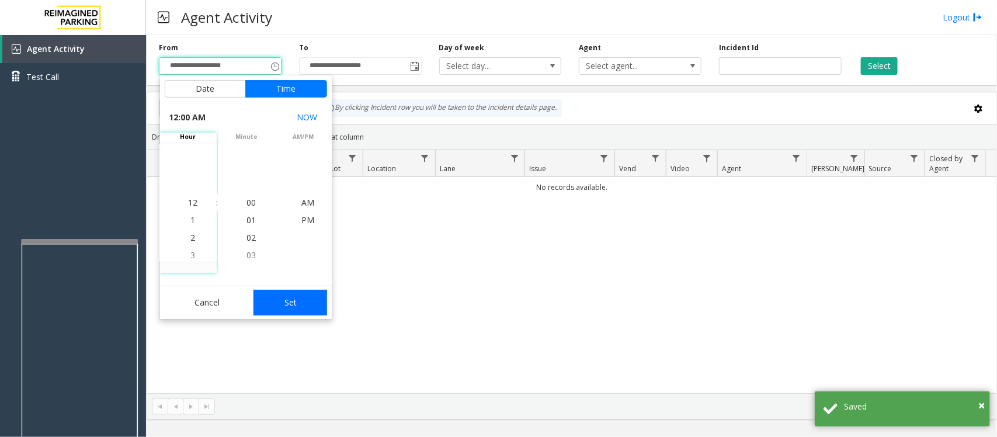
click at [297, 301] on button "Set" at bounding box center [291, 303] width 74 height 26
type input "**********"
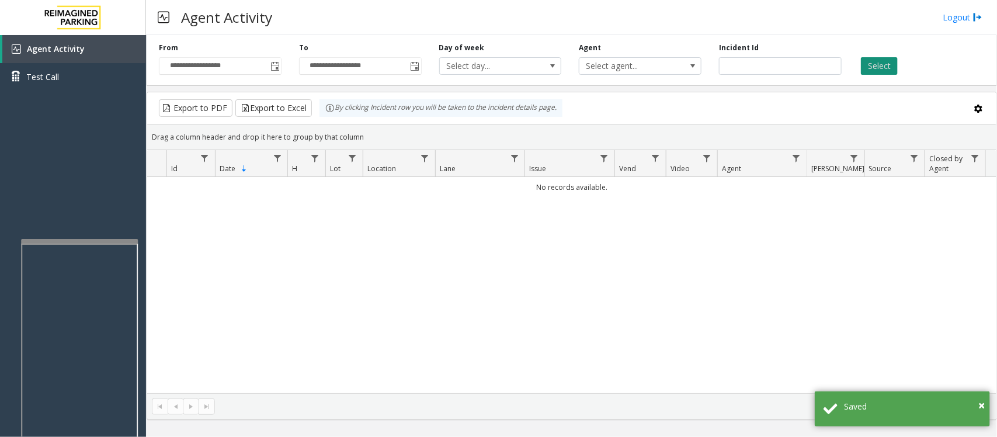
click at [874, 67] on button "Select" at bounding box center [879, 66] width 37 height 18
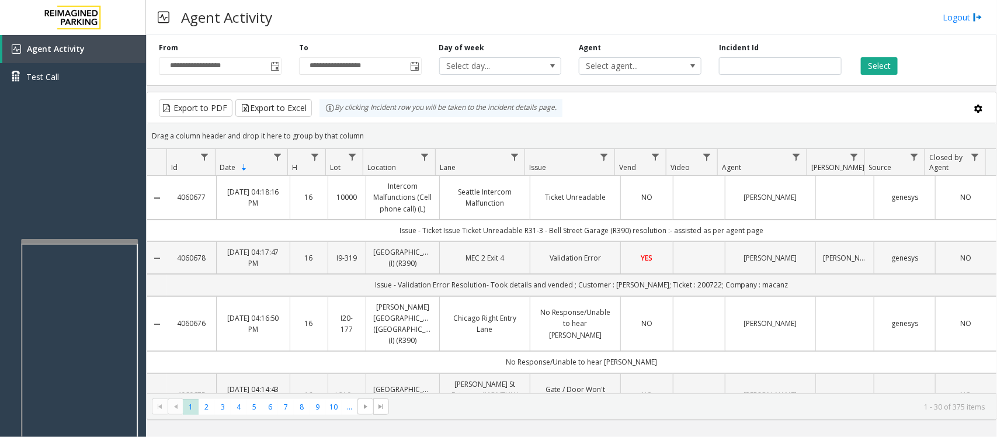
click at [725, 274] on td "[PERSON_NAME]" at bounding box center [770, 257] width 91 height 33
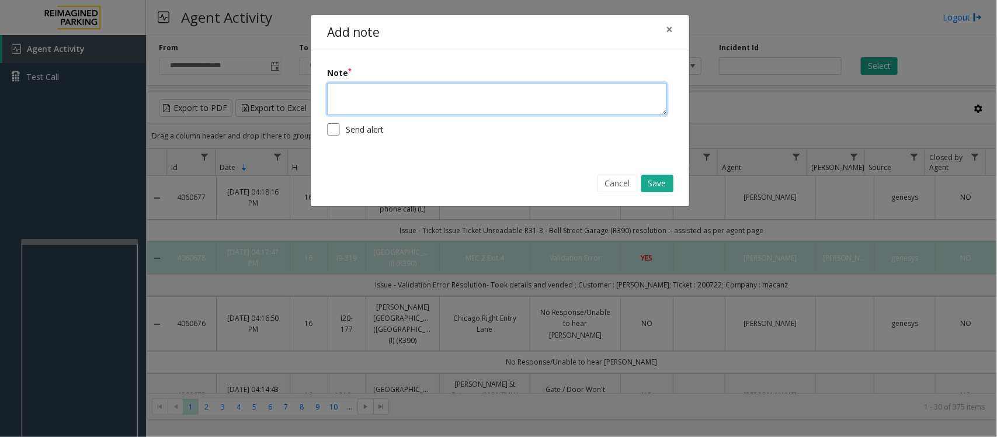
click at [422, 92] on textarea at bounding box center [497, 99] width 340 height 32
type textarea "**********"
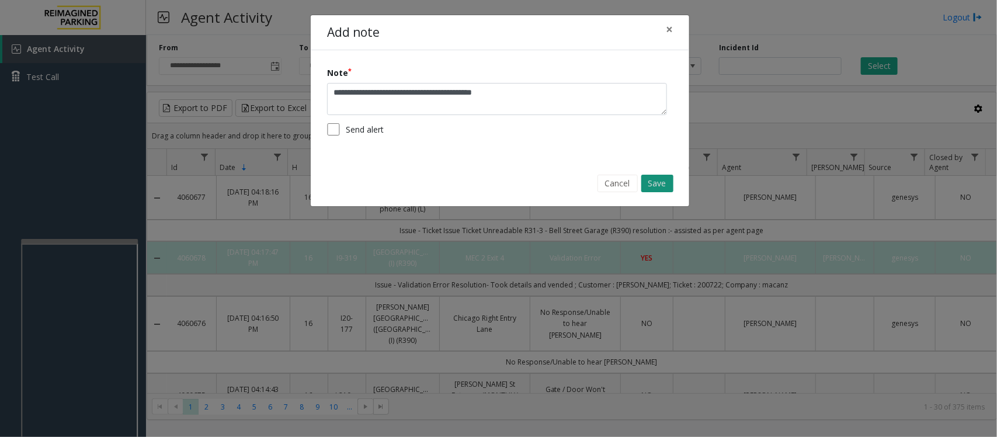
click at [654, 187] on button "Save" at bounding box center [658, 184] width 32 height 18
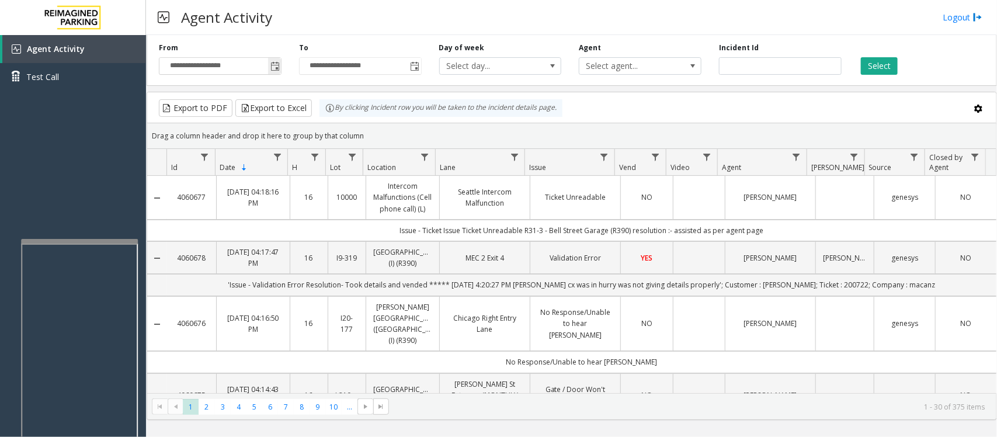
click at [273, 70] on span "Toggle popup" at bounding box center [275, 66] width 9 height 9
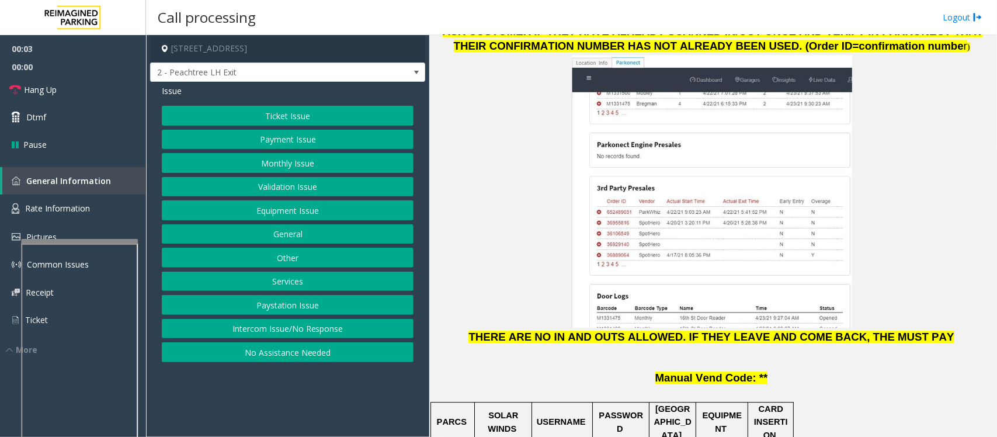
scroll to position [1315, 0]
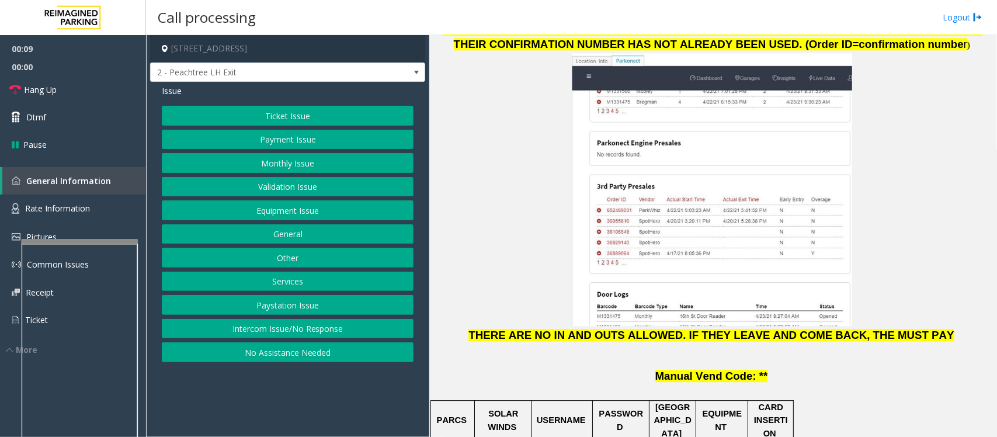
click at [316, 115] on button "Ticket Issue" at bounding box center [288, 116] width 252 height 20
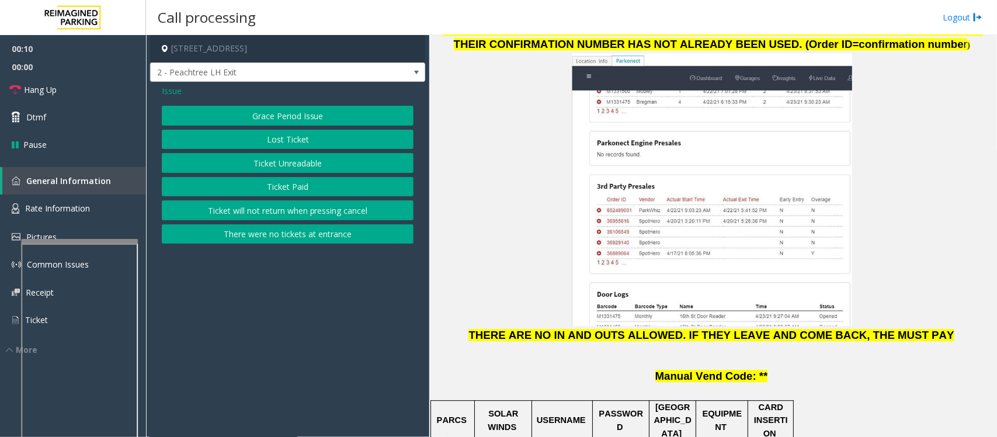
click at [289, 191] on button "Ticket Paid" at bounding box center [288, 187] width 252 height 20
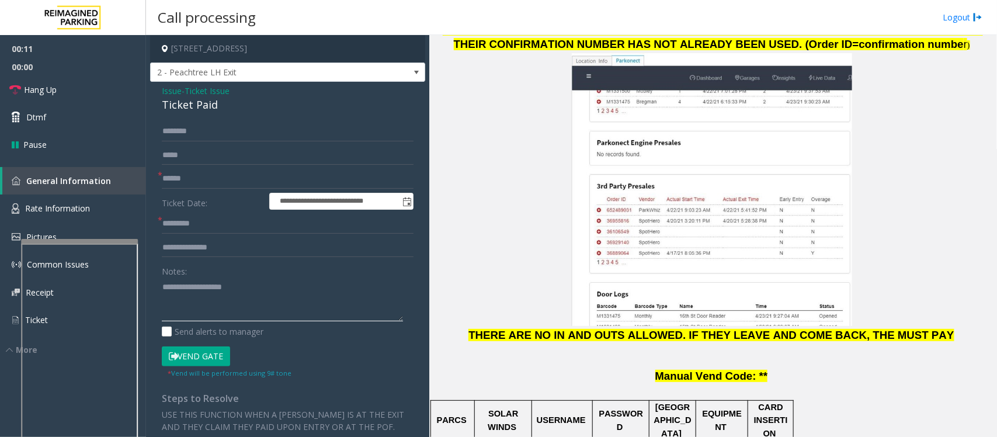
click at [185, 302] on textarea at bounding box center [282, 300] width 241 height 44
click at [170, 307] on textarea at bounding box center [282, 300] width 241 height 44
click at [229, 299] on textarea at bounding box center [282, 300] width 241 height 44
paste textarea "**********"
click at [230, 278] on div "Notes:" at bounding box center [288, 291] width 252 height 60
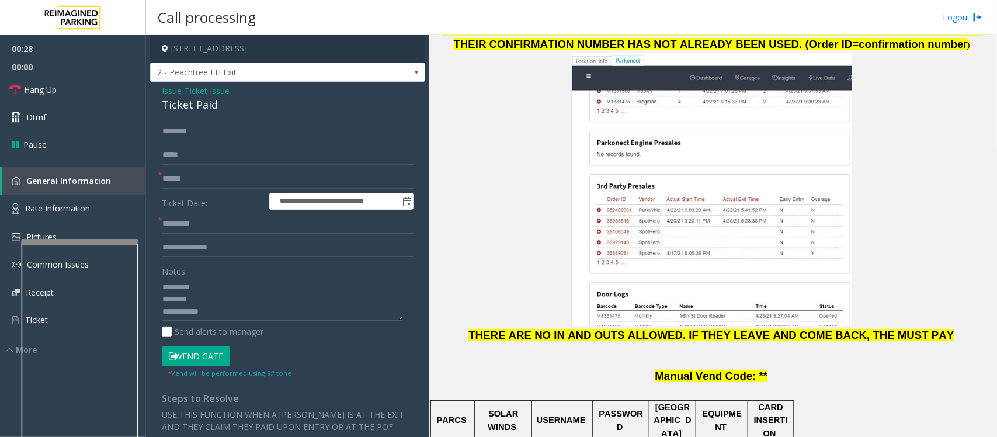
click at [209, 286] on textarea at bounding box center [282, 300] width 241 height 44
type textarea "**********"
click at [232, 241] on input "text" at bounding box center [288, 248] width 252 height 20
click at [181, 249] on input "********" at bounding box center [288, 248] width 252 height 20
type input "**********"
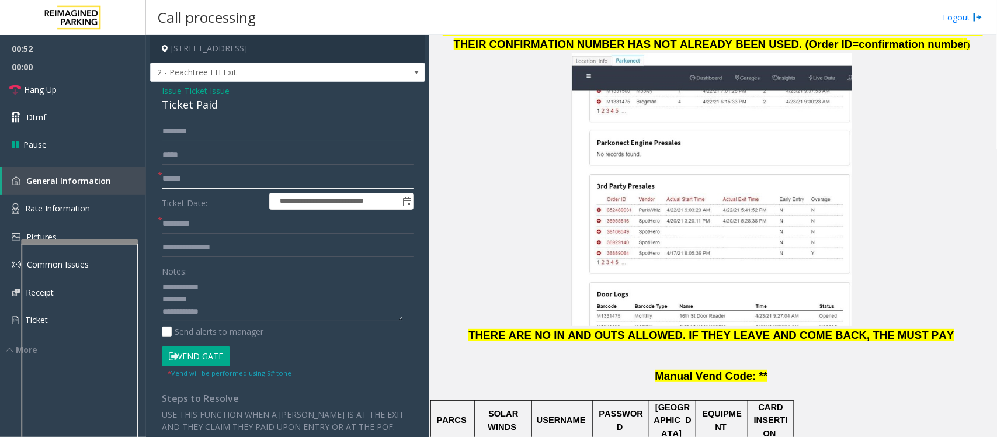
click at [192, 176] on input "text" at bounding box center [288, 179] width 252 height 20
drag, startPoint x: 218, startPoint y: 176, endPoint x: 122, endPoint y: 172, distance: 96.5
click at [122, 172] on app-root "**********" at bounding box center [498, 218] width 997 height 437
type input "**********"
click at [289, 130] on input "text" at bounding box center [288, 132] width 252 height 20
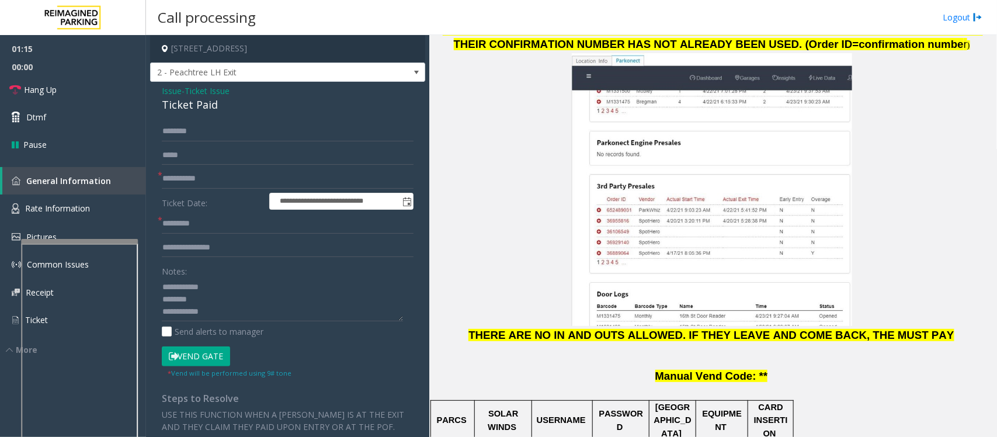
click at [182, 108] on div "Ticket Paid" at bounding box center [288, 105] width 252 height 16
click at [181, 130] on input "text" at bounding box center [288, 132] width 252 height 20
click at [202, 129] on input "text" at bounding box center [288, 132] width 252 height 20
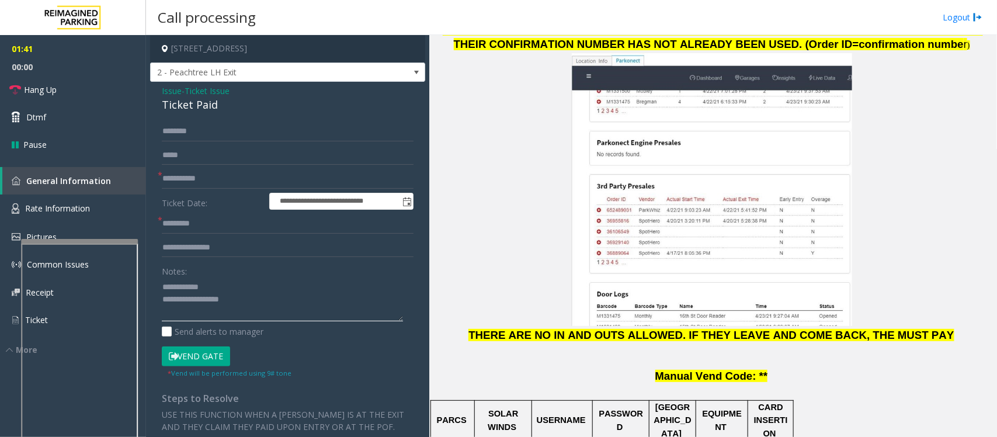
click at [164, 314] on textarea at bounding box center [282, 300] width 241 height 44
type textarea "**********"
click at [188, 130] on input "text" at bounding box center [288, 132] width 252 height 20
type input "*"
click at [182, 222] on input "text" at bounding box center [288, 224] width 252 height 20
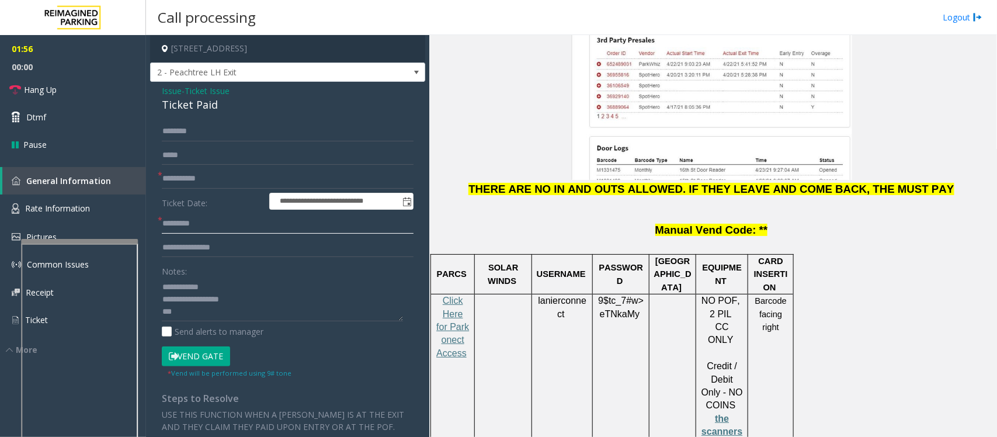
scroll to position [1680, 0]
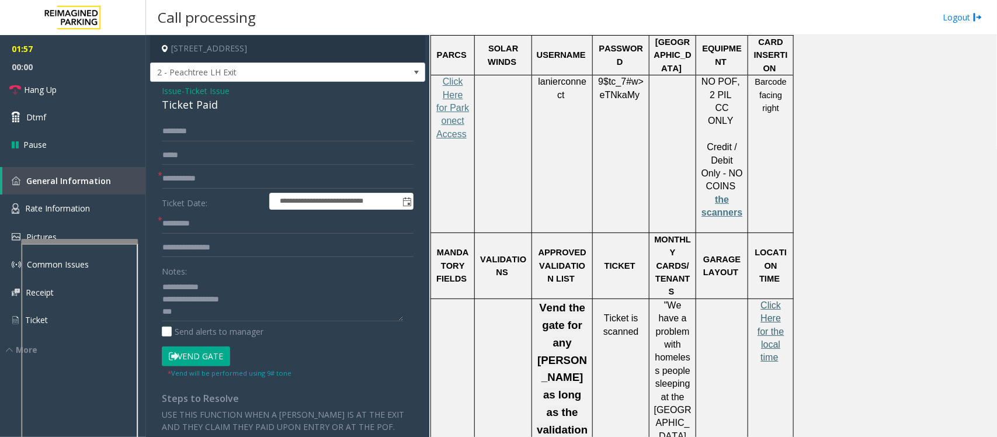
click at [768, 300] on span "Click Here for the local time" at bounding box center [771, 331] width 26 height 63
click at [187, 219] on input "text" at bounding box center [288, 224] width 252 height 20
type input "********"
click at [193, 301] on textarea at bounding box center [282, 300] width 241 height 44
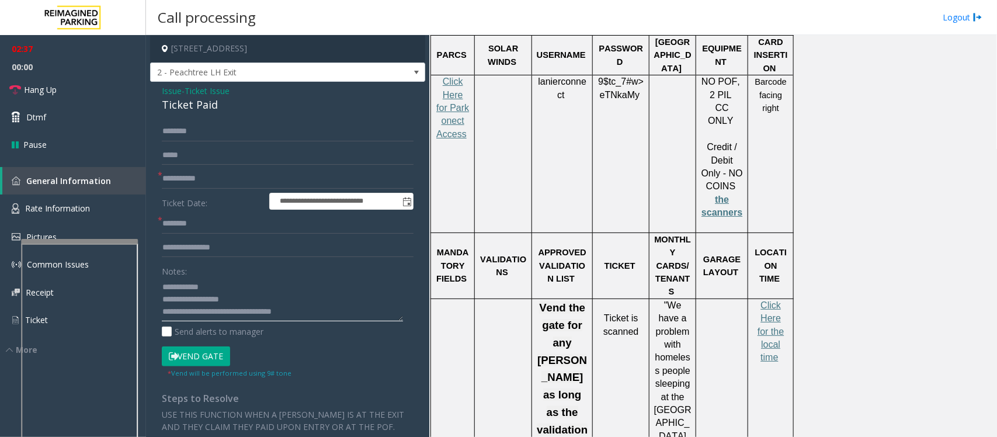
scroll to position [24, 0]
type textarea "**********"
click at [197, 356] on button "Vend Gate" at bounding box center [196, 356] width 68 height 20
click at [54, 92] on span "Hang Up" at bounding box center [40, 90] width 33 height 12
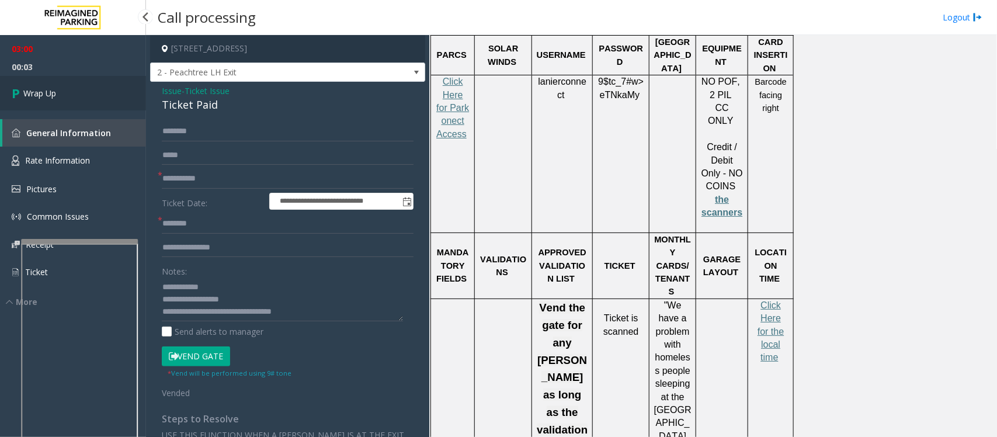
click at [51, 92] on span "Wrap Up" at bounding box center [39, 93] width 33 height 12
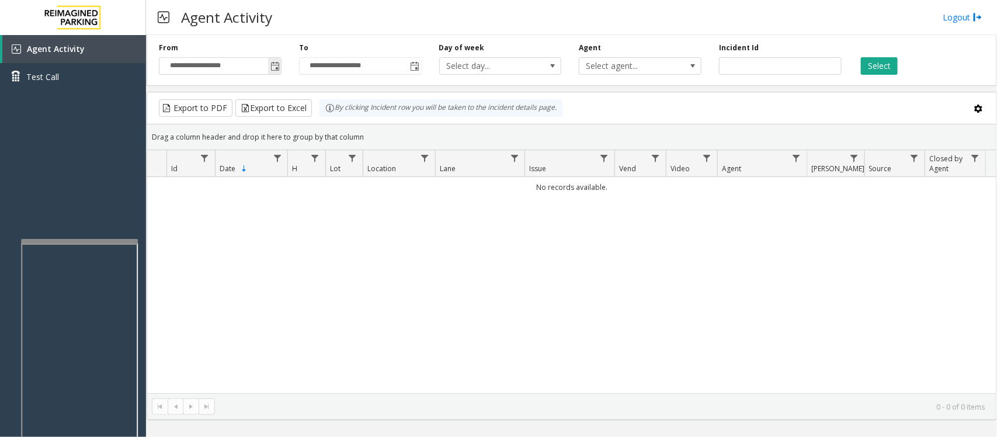
click at [267, 69] on input "**********" at bounding box center [221, 66] width 122 height 16
click at [276, 63] on span "Toggle popup" at bounding box center [275, 66] width 9 height 9
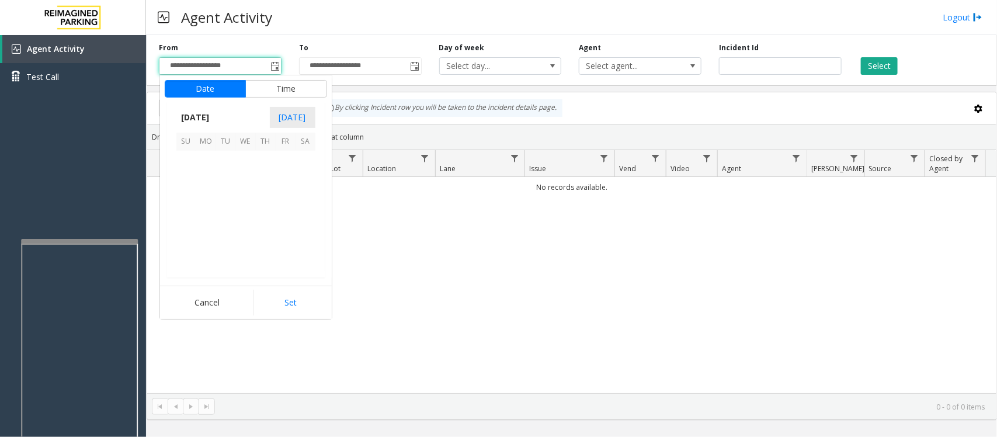
scroll to position [209455, 0]
click at [264, 223] on span "21" at bounding box center [266, 221] width 20 height 20
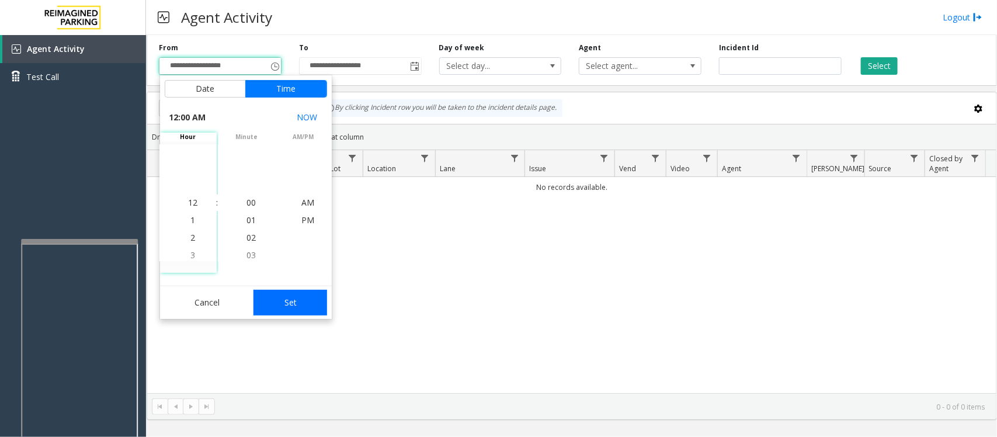
click at [298, 298] on button "Set" at bounding box center [291, 303] width 74 height 26
type input "**********"
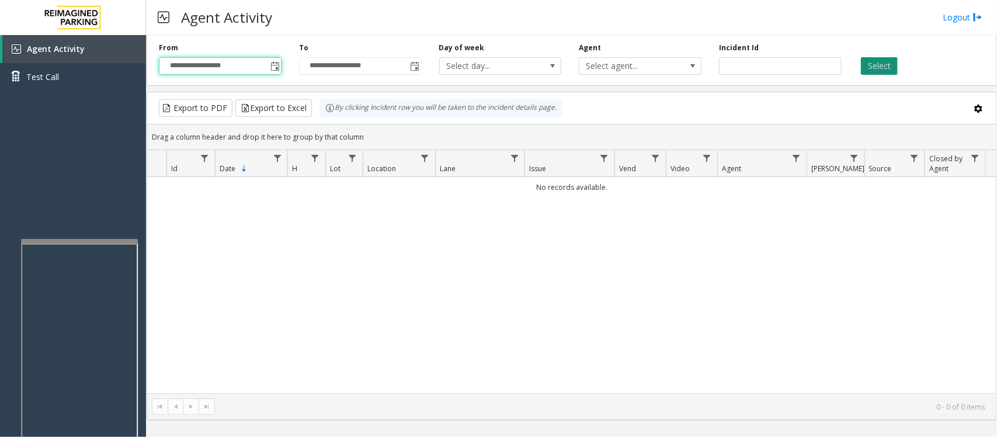
click at [890, 64] on button "Select" at bounding box center [879, 66] width 37 height 18
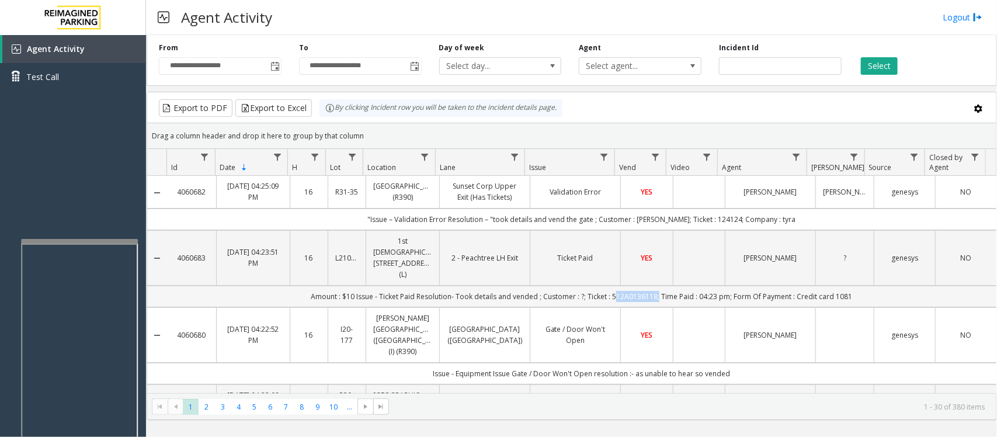
drag, startPoint x: 650, startPoint y: 290, endPoint x: 608, endPoint y: 291, distance: 42.7
click at [608, 291] on td "Amount : $10 Issue - Ticket Paid Resolution- Took details and vended ; Customer…" at bounding box center [582, 297] width 830 height 22
copy td "512A0136118"
click at [466, 15] on div "Agent Activity Logout" at bounding box center [571, 17] width 851 height 35
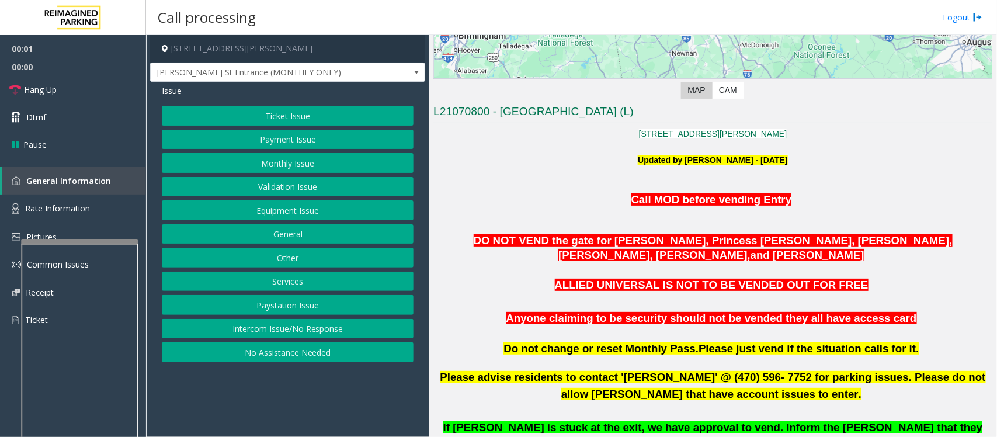
scroll to position [292, 0]
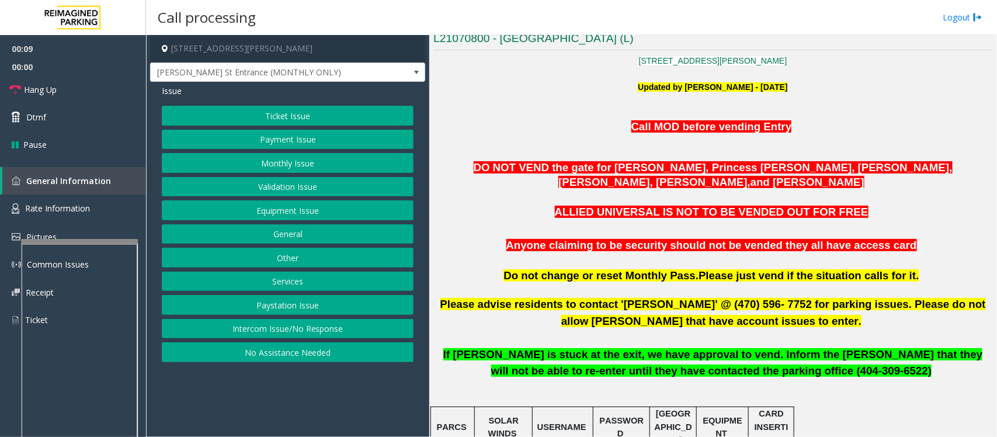
click at [348, 328] on button "Intercom Issue/No Response" at bounding box center [288, 329] width 252 height 20
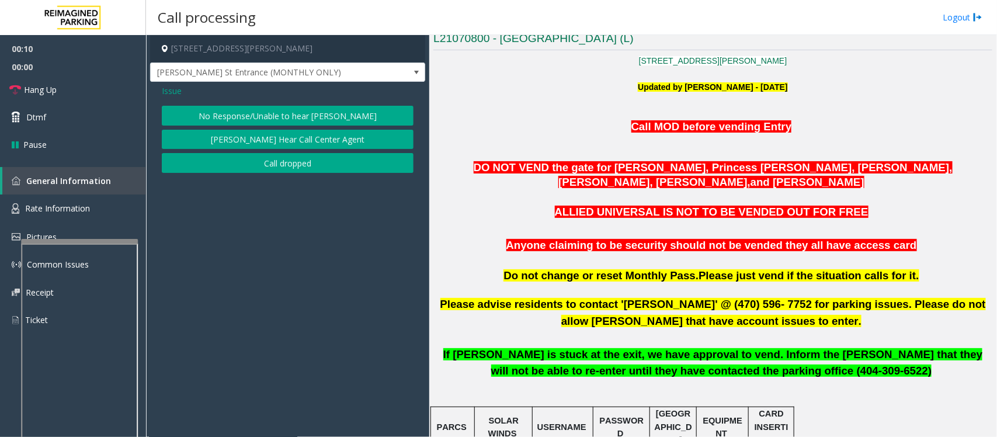
click at [345, 115] on button "No Response/Unable to hear [PERSON_NAME]" at bounding box center [288, 116] width 252 height 20
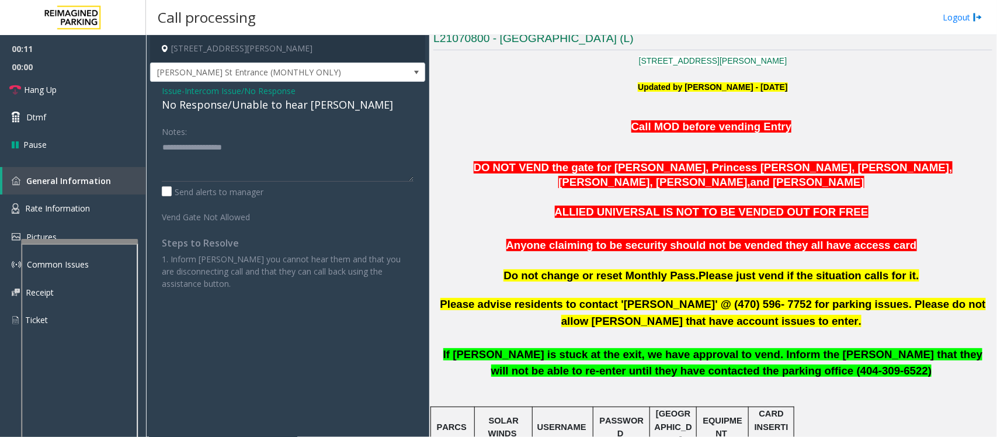
click at [280, 108] on div "No Response/Unable to hear [PERSON_NAME]" at bounding box center [288, 105] width 252 height 16
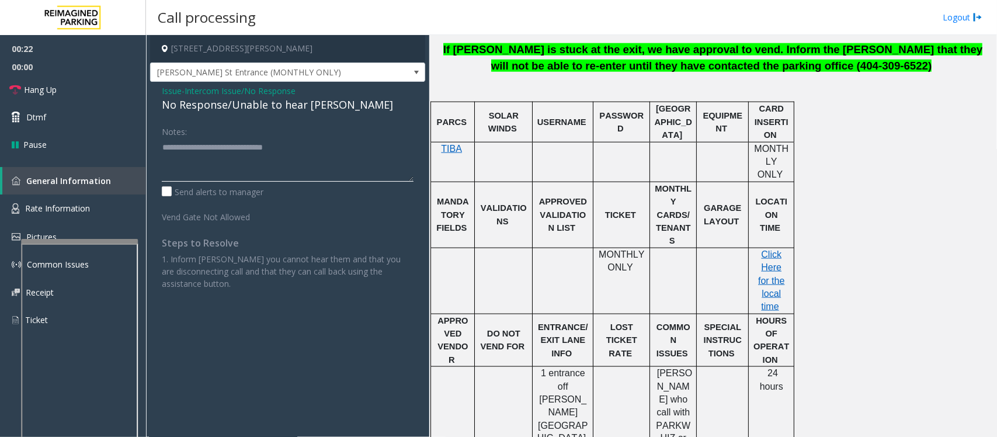
scroll to position [730, 0]
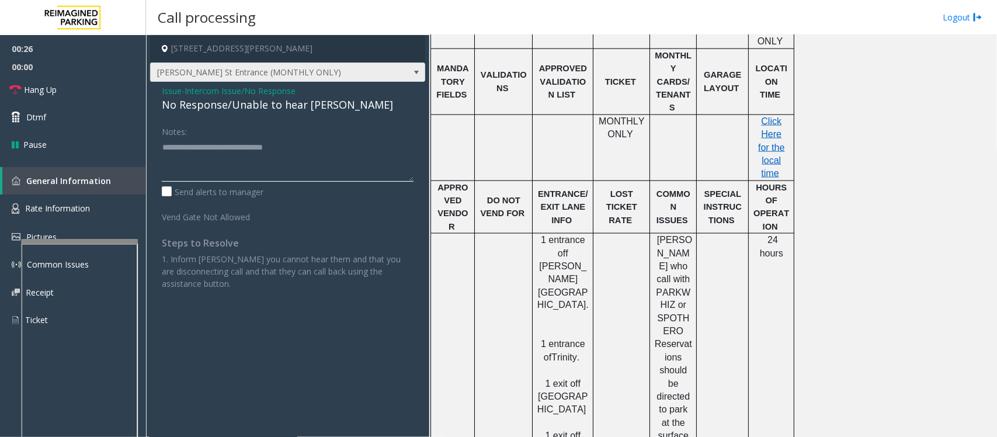
type textarea "**********"
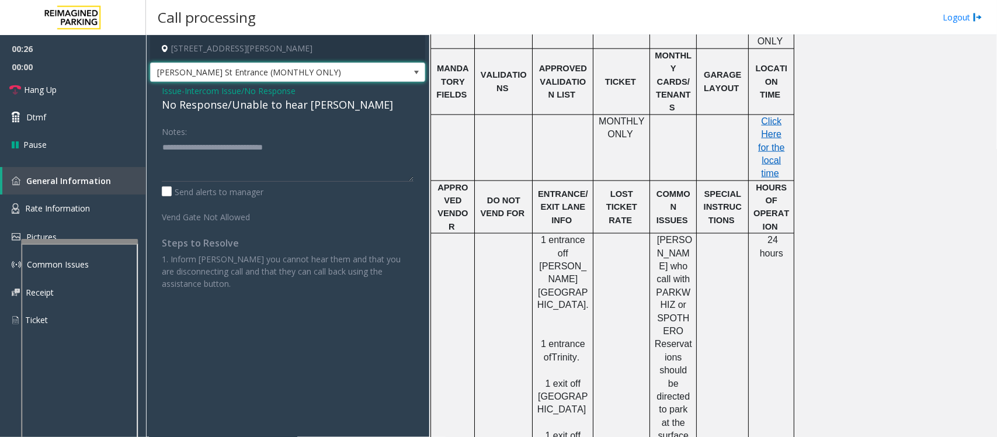
click at [401, 73] on span "Pryor St Entrance (MONTHLY ONLY)" at bounding box center [287, 73] width 275 height 20
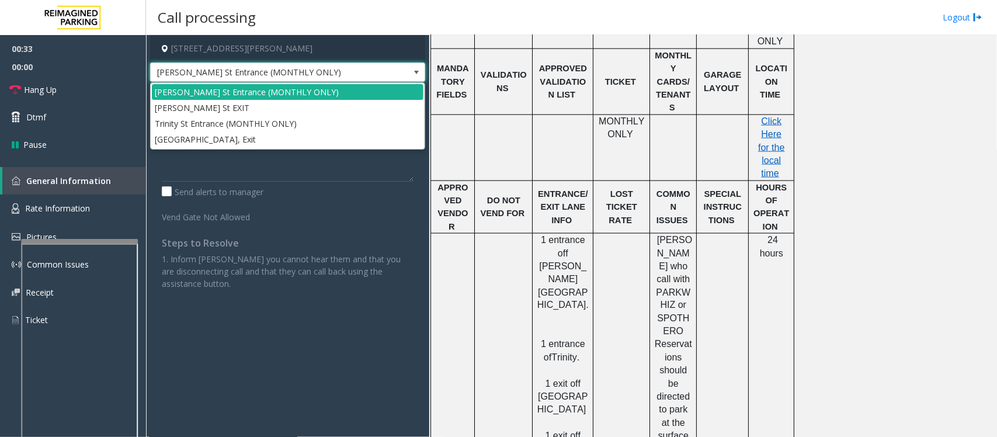
click at [401, 73] on span "Pryor St Entrance (MONTHLY ONLY)" at bounding box center [287, 73] width 275 height 20
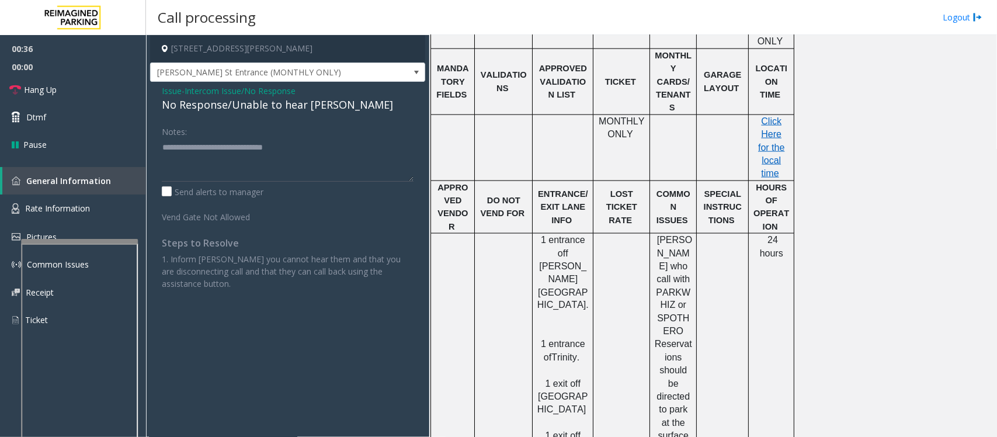
click at [250, 88] on span "Intercom Issue/No Response" at bounding box center [240, 91] width 111 height 12
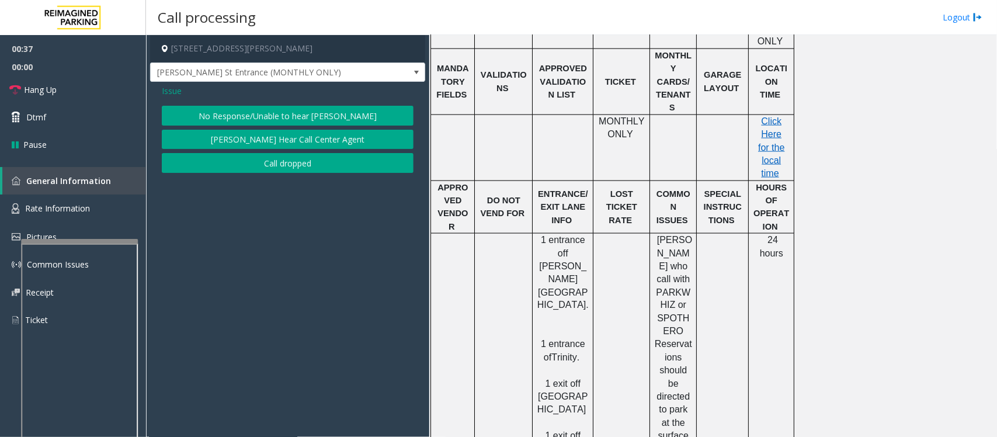
click at [167, 89] on span "Issue" at bounding box center [172, 91] width 20 height 12
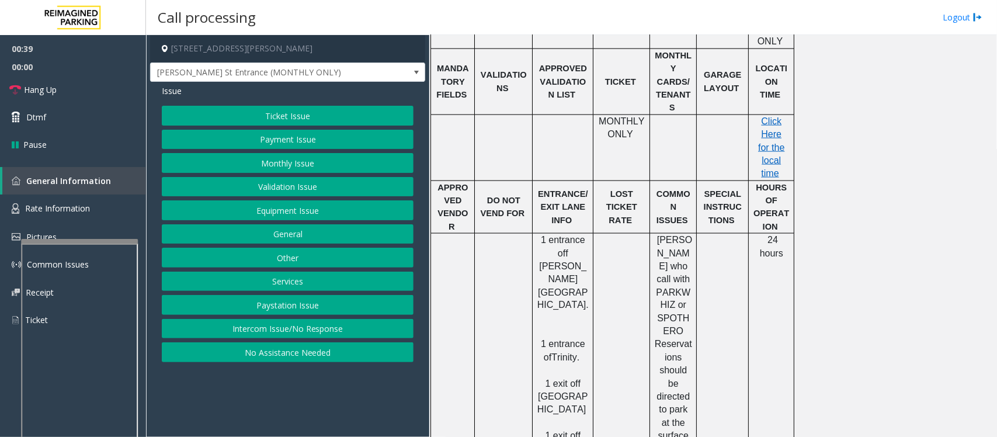
click at [294, 164] on button "Monthly Issue" at bounding box center [288, 163] width 252 height 20
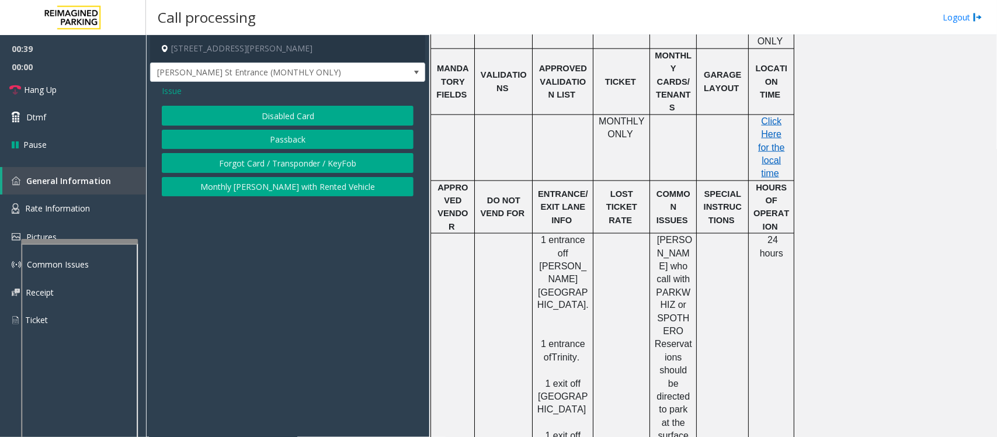
click at [308, 115] on button "Disabled Card" at bounding box center [288, 116] width 252 height 20
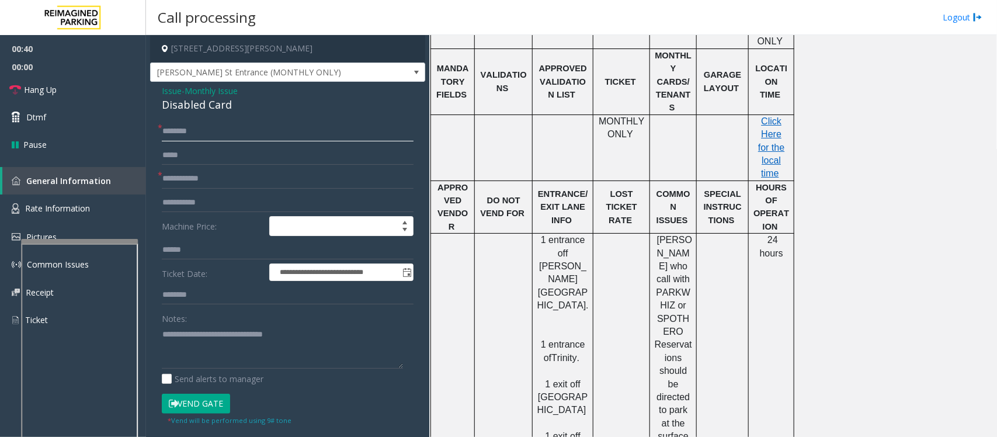
click at [199, 130] on input "text" at bounding box center [288, 132] width 252 height 20
click at [209, 182] on input "text" at bounding box center [288, 179] width 252 height 20
drag, startPoint x: 319, startPoint y: 336, endPoint x: 158, endPoint y: 332, distance: 161.3
click at [158, 332] on div "**********" at bounding box center [287, 387] width 269 height 530
click at [206, 345] on textarea at bounding box center [282, 347] width 241 height 44
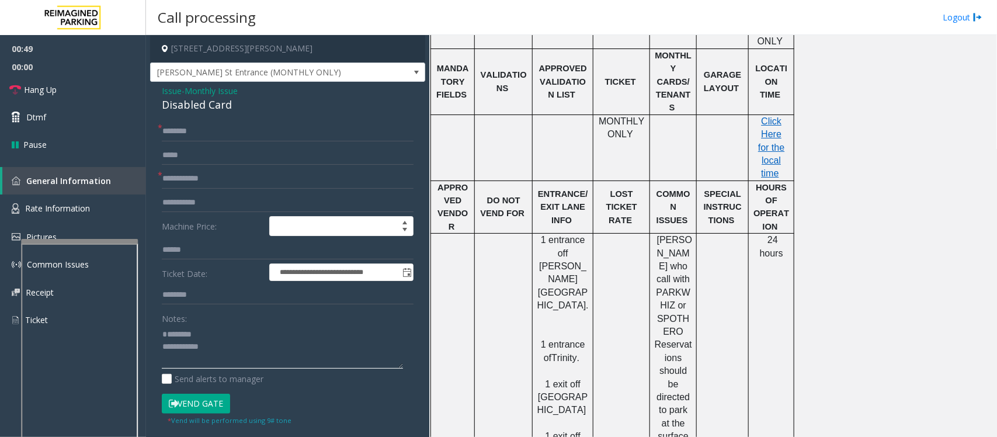
type textarea "**********"
click at [200, 91] on span "Monthly Issue" at bounding box center [211, 91] width 53 height 12
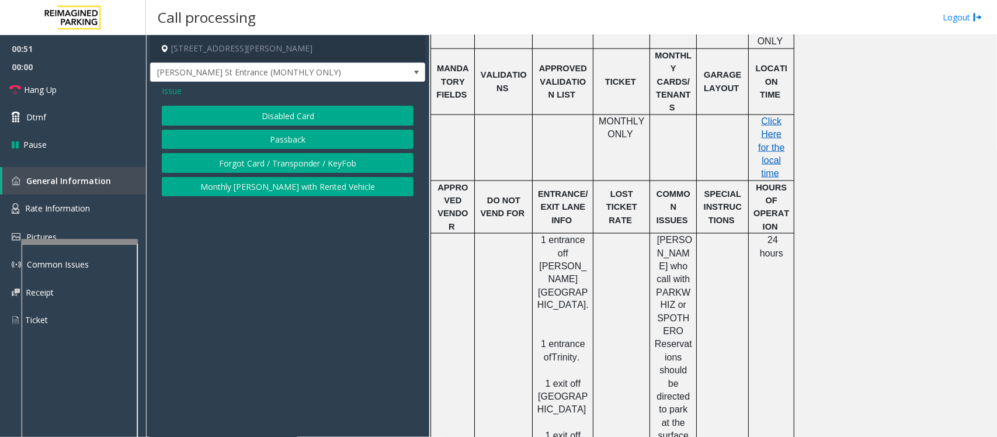
click at [172, 92] on span "Issue" at bounding box center [172, 91] width 20 height 12
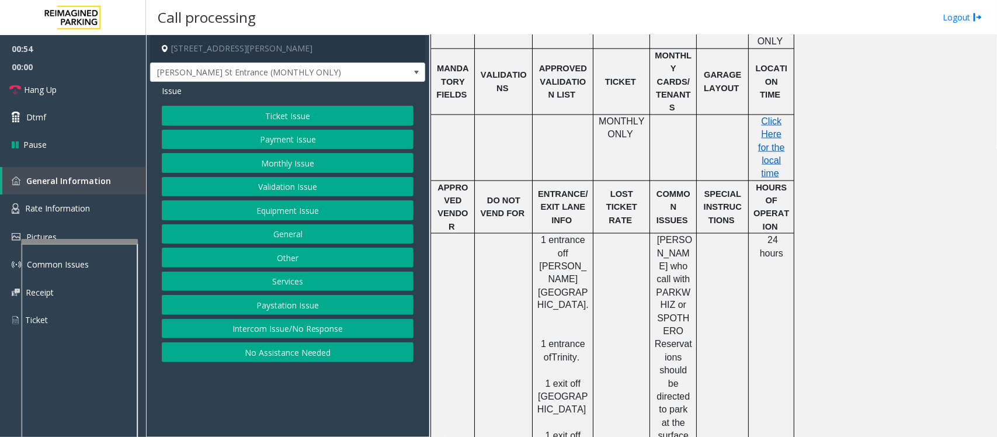
click at [278, 330] on button "Intercom Issue/No Response" at bounding box center [288, 329] width 252 height 20
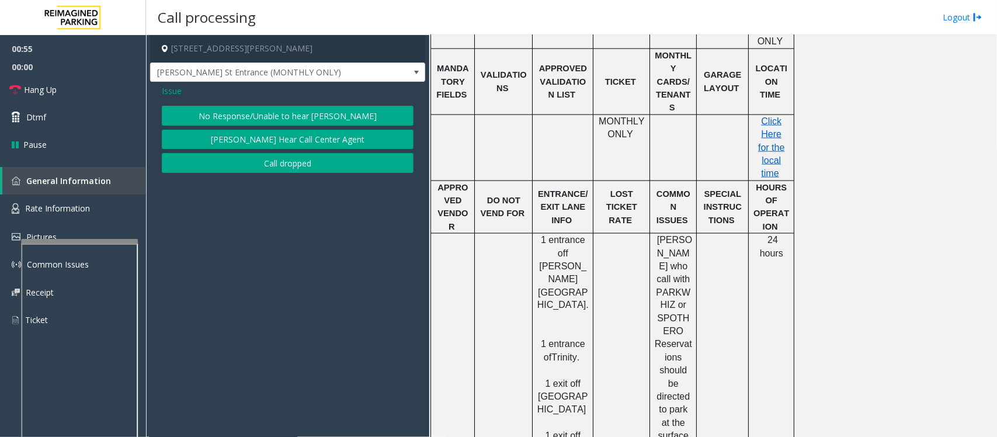
click at [171, 86] on span "Issue" at bounding box center [172, 91] width 20 height 12
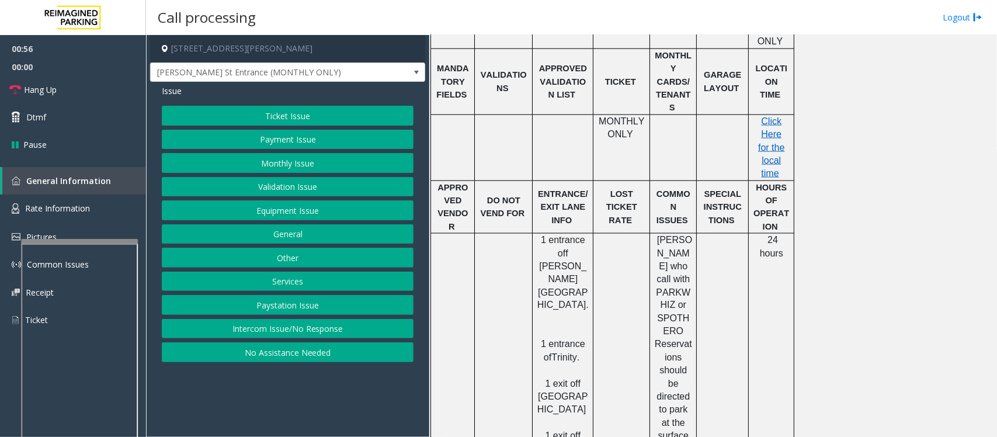
click at [281, 214] on button "Equipment Issue" at bounding box center [288, 210] width 252 height 20
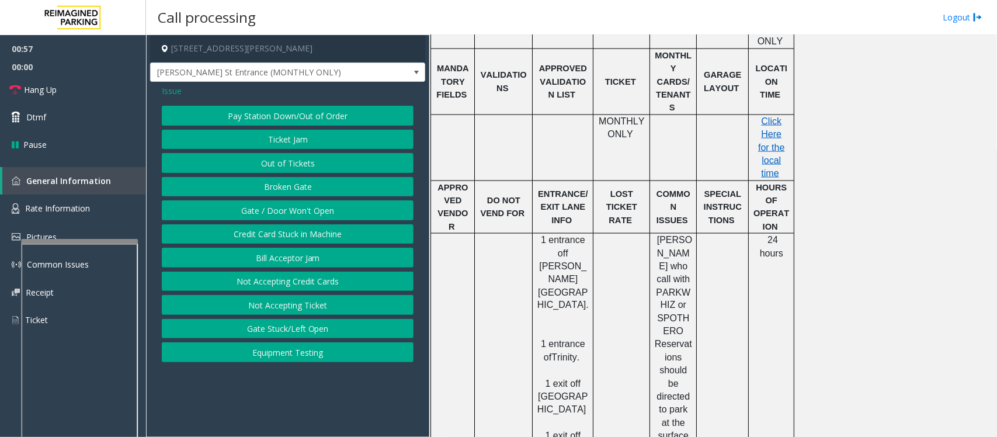
click at [279, 216] on button "Gate / Door Won't Open" at bounding box center [288, 210] width 252 height 20
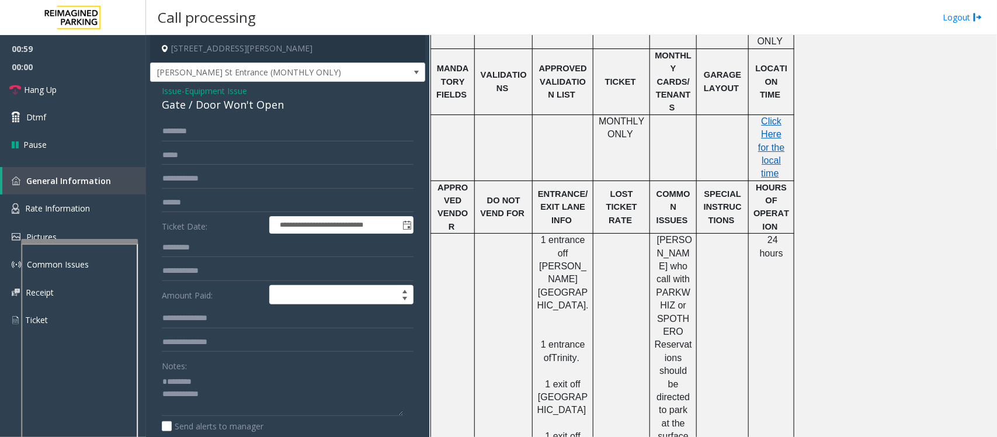
click at [211, 108] on div "Gate / Door Won't Open" at bounding box center [288, 105] width 252 height 16
click at [220, 413] on textarea at bounding box center [282, 394] width 241 height 44
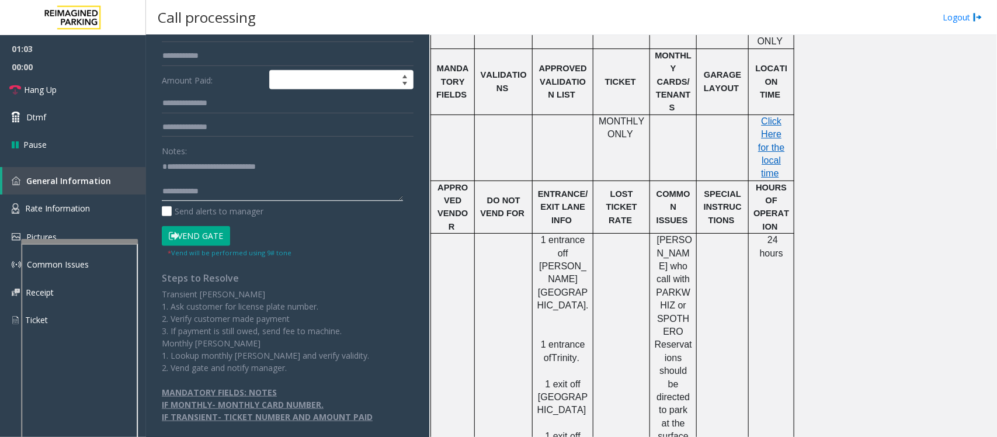
scroll to position [219, 0]
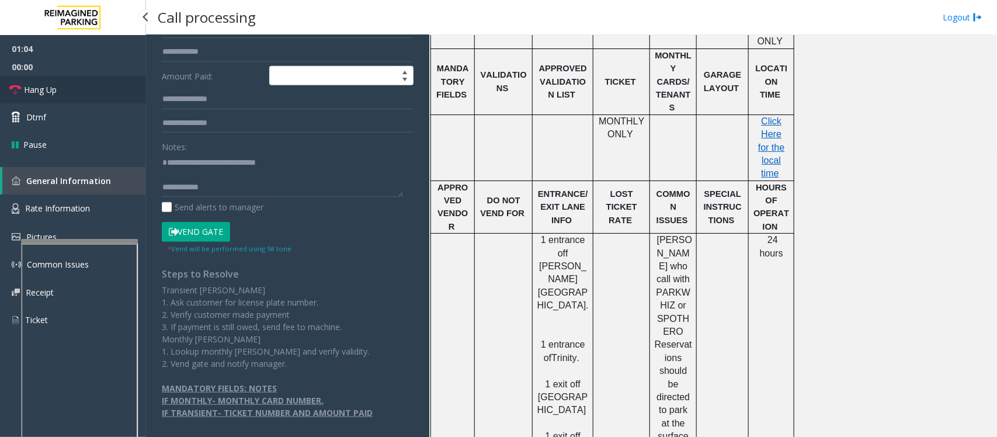
click at [44, 92] on span "Hang Up" at bounding box center [40, 90] width 33 height 12
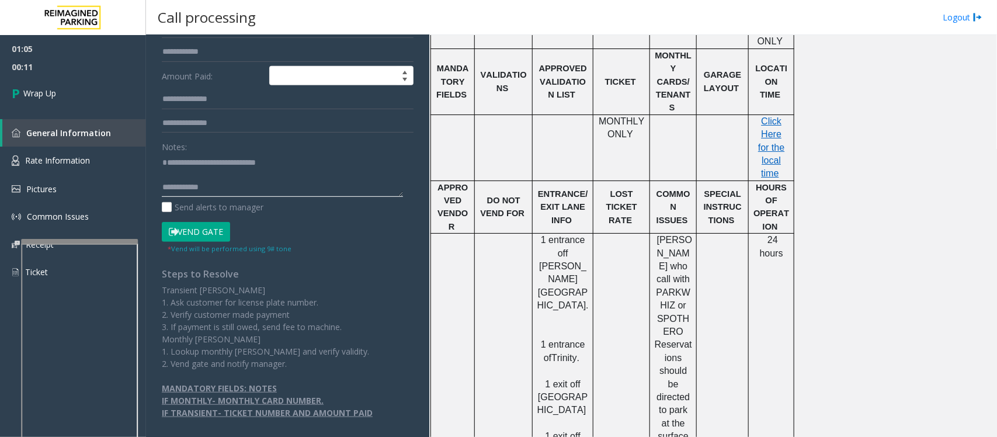
scroll to position [12, 0]
click at [226, 187] on textarea at bounding box center [282, 175] width 241 height 44
paste textarea "**********"
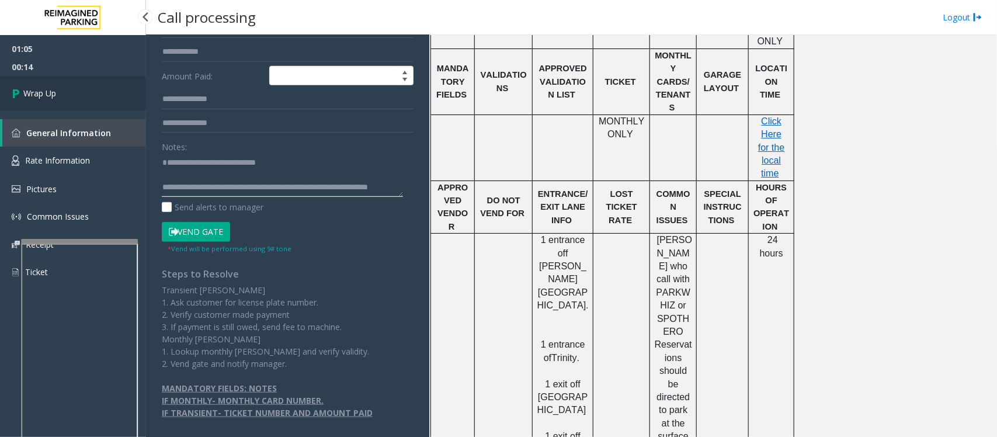
type textarea "**********"
click at [44, 91] on span "Wrap Up" at bounding box center [39, 93] width 33 height 12
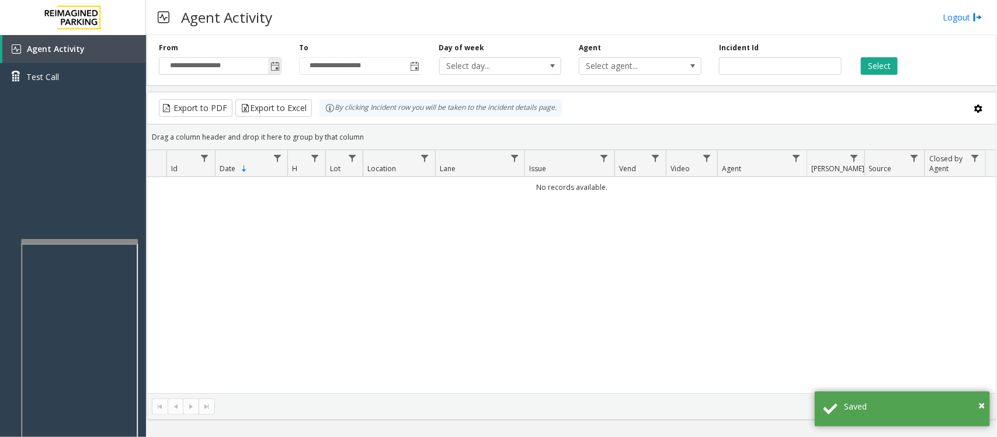
click at [278, 63] on span "Toggle popup" at bounding box center [275, 66] width 9 height 9
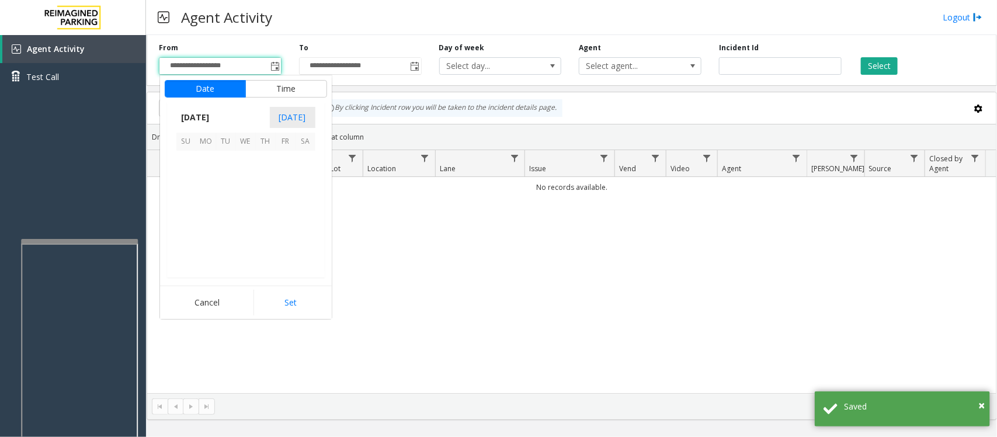
scroll to position [209455, 0]
click at [262, 220] on span "21" at bounding box center [266, 221] width 20 height 20
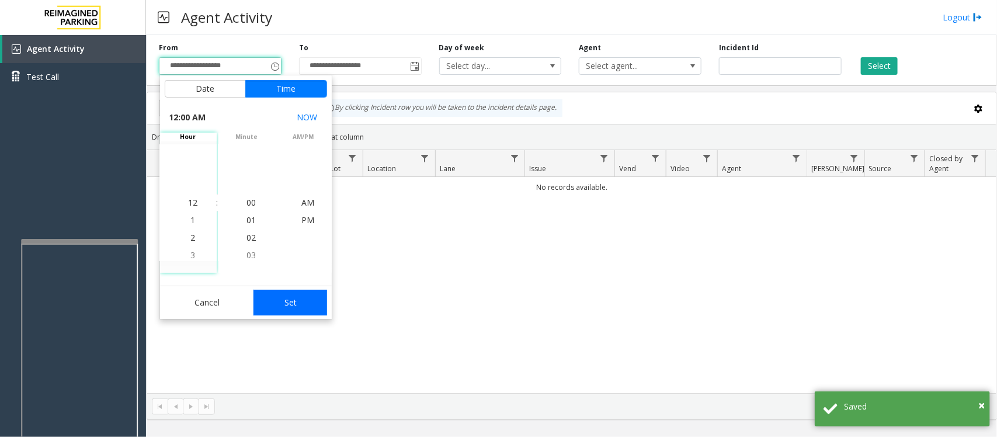
click at [283, 297] on button "Set" at bounding box center [291, 303] width 74 height 26
type input "**********"
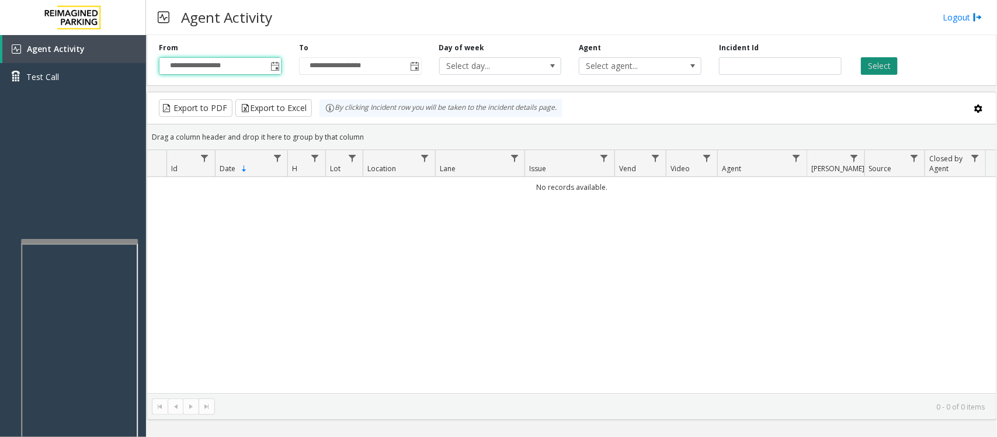
click at [879, 58] on button "Select" at bounding box center [879, 66] width 37 height 18
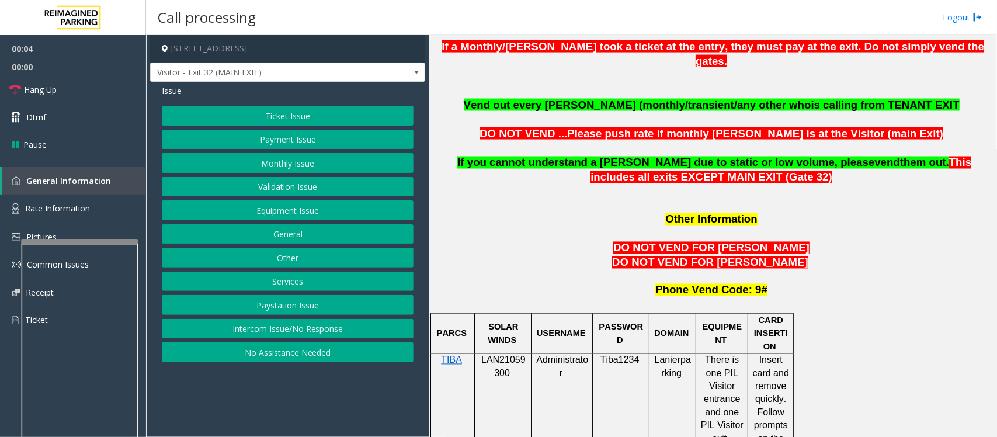
scroll to position [949, 0]
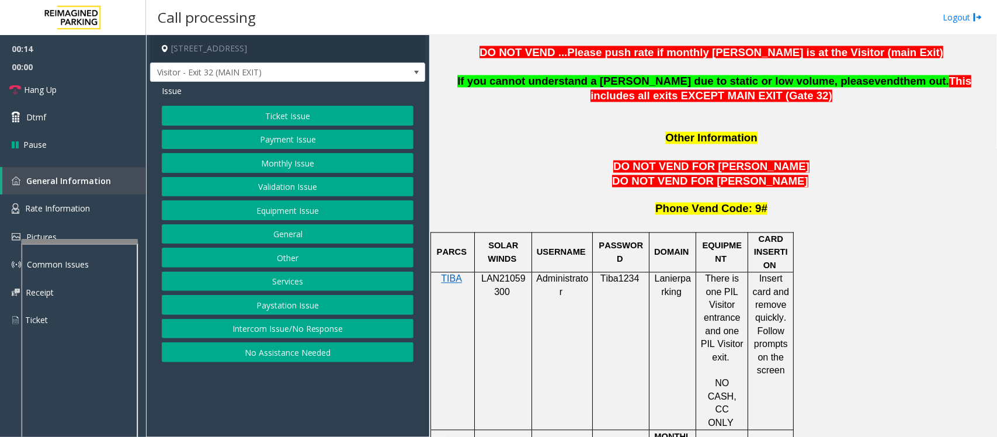
click at [360, 331] on button "Intercom Issue/No Response" at bounding box center [288, 329] width 252 height 20
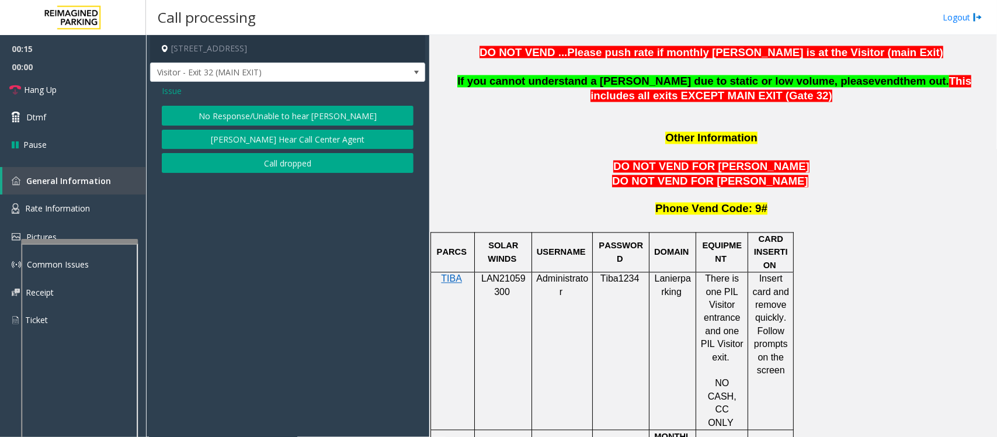
click at [330, 116] on button "No Response/Unable to hear [PERSON_NAME]" at bounding box center [288, 116] width 252 height 20
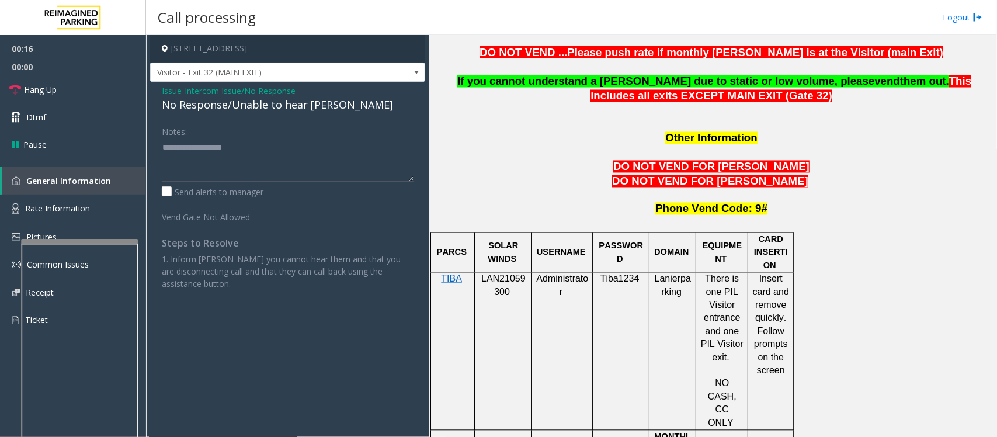
click at [287, 101] on div "No Response/Unable to hear [PERSON_NAME]" at bounding box center [288, 105] width 252 height 16
type textarea "**********"
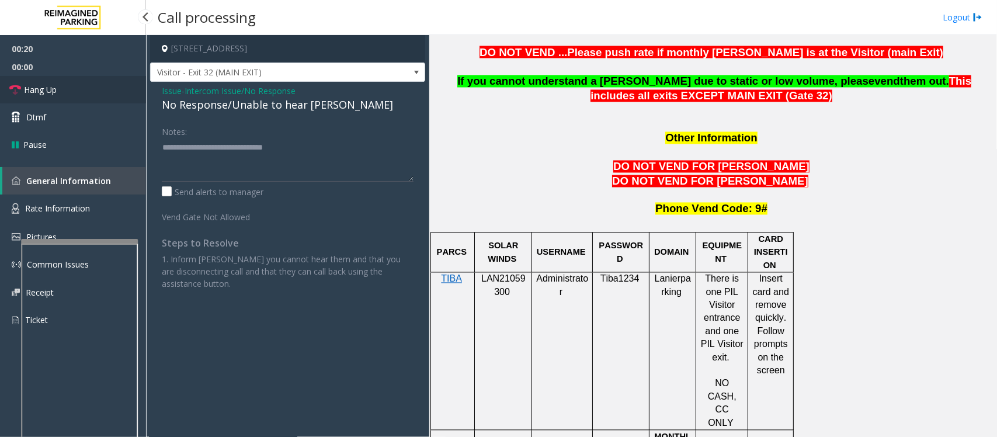
click at [75, 88] on link "Hang Up" at bounding box center [73, 89] width 146 height 27
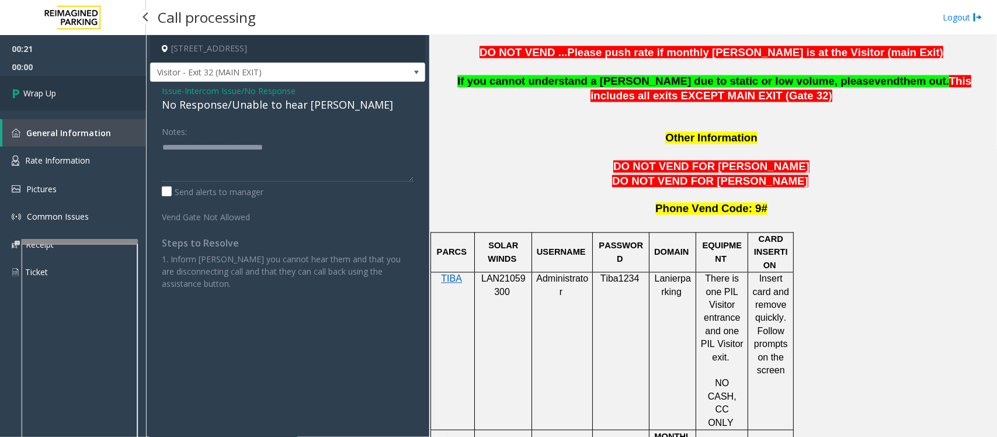
click at [75, 88] on link "Wrap Up" at bounding box center [73, 93] width 146 height 34
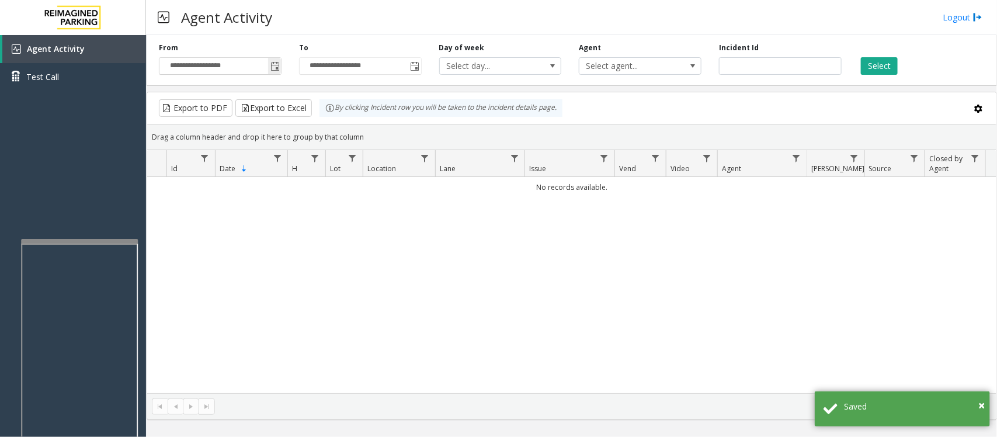
click at [276, 68] on span "Toggle popup" at bounding box center [275, 66] width 9 height 9
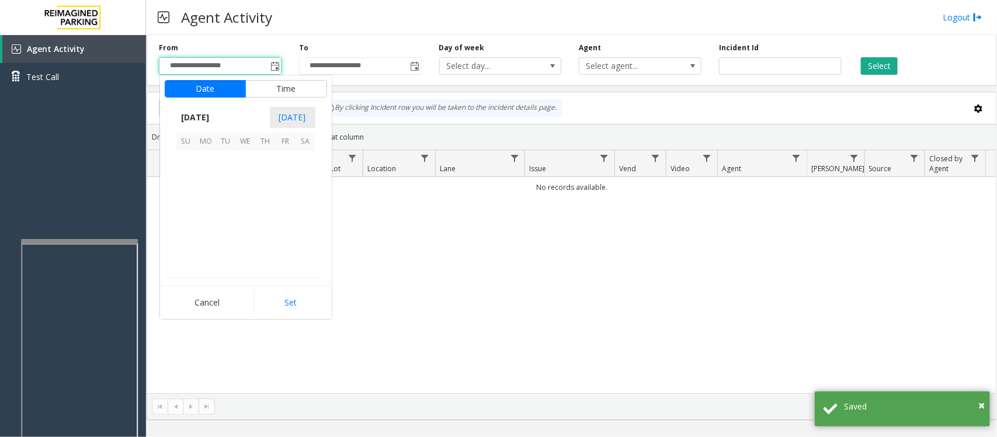
scroll to position [209455, 0]
click at [262, 218] on span "21" at bounding box center [266, 221] width 20 height 20
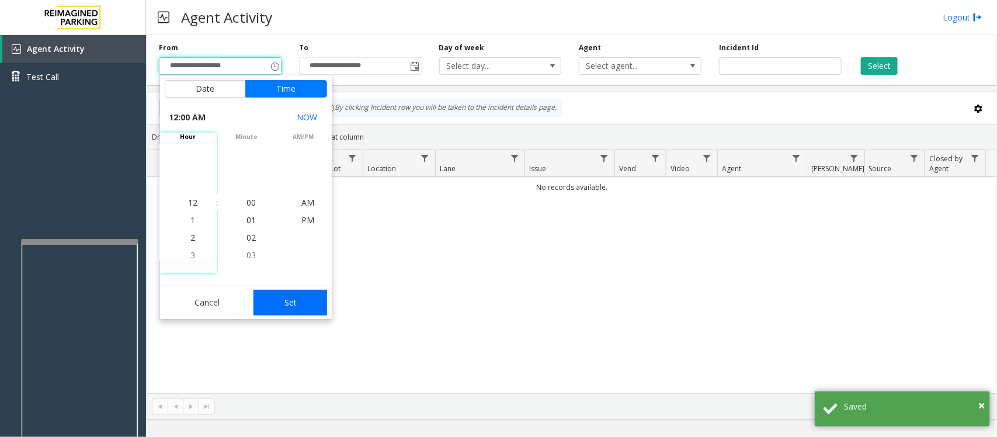
click at [308, 304] on button "Set" at bounding box center [291, 303] width 74 height 26
type input "**********"
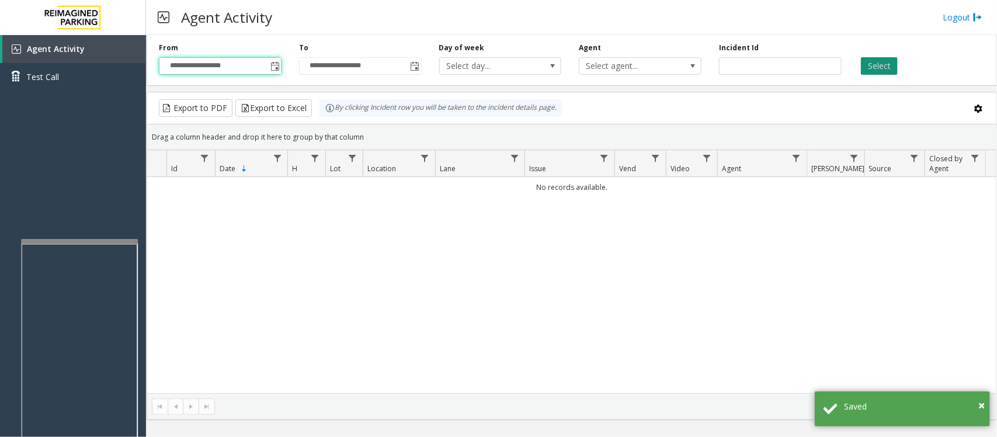
click at [872, 58] on button "Select" at bounding box center [879, 66] width 37 height 18
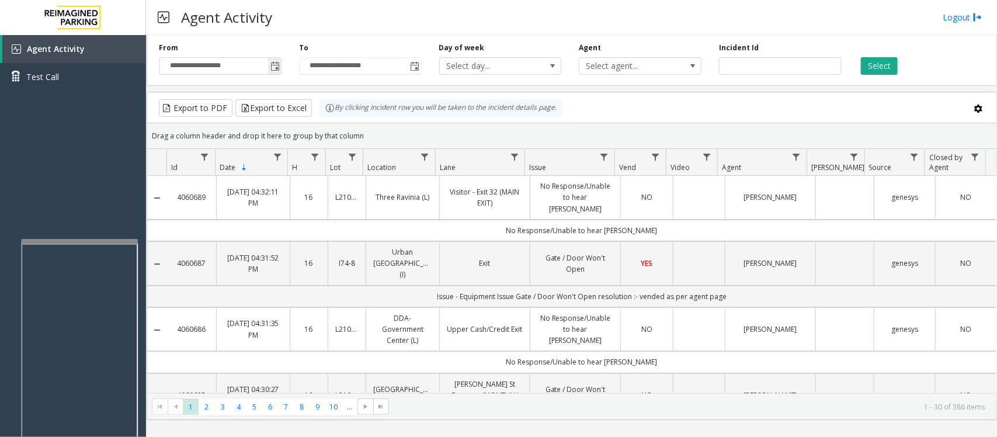
click at [273, 63] on span "Toggle popup" at bounding box center [275, 66] width 9 height 9
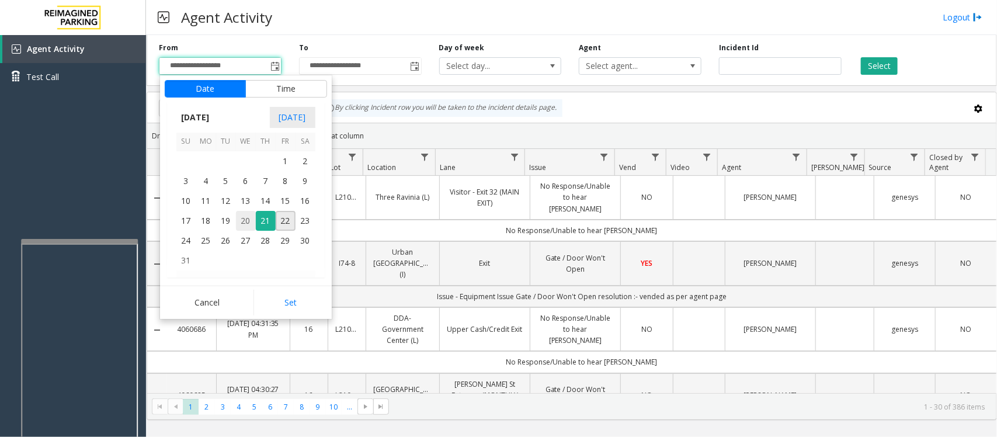
click at [247, 220] on span "20" at bounding box center [246, 221] width 20 height 20
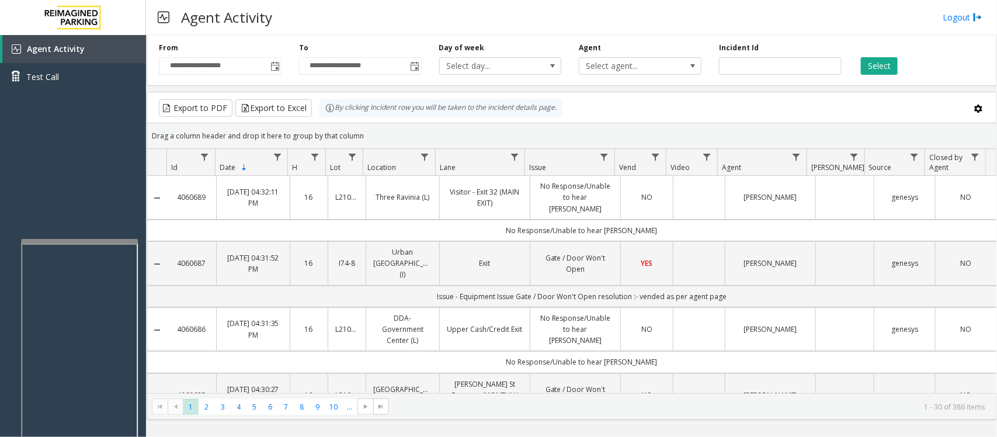
click at [477, 6] on div "Agent Activity Logout" at bounding box center [571, 17] width 851 height 35
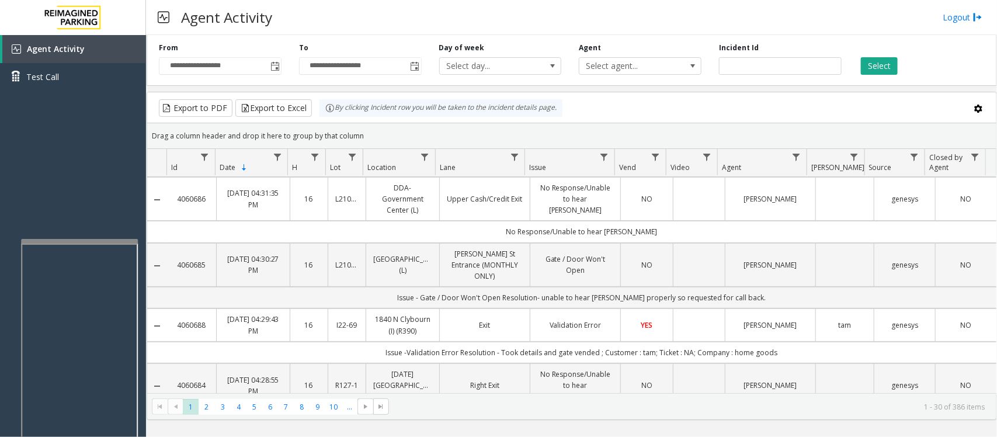
scroll to position [146, 0]
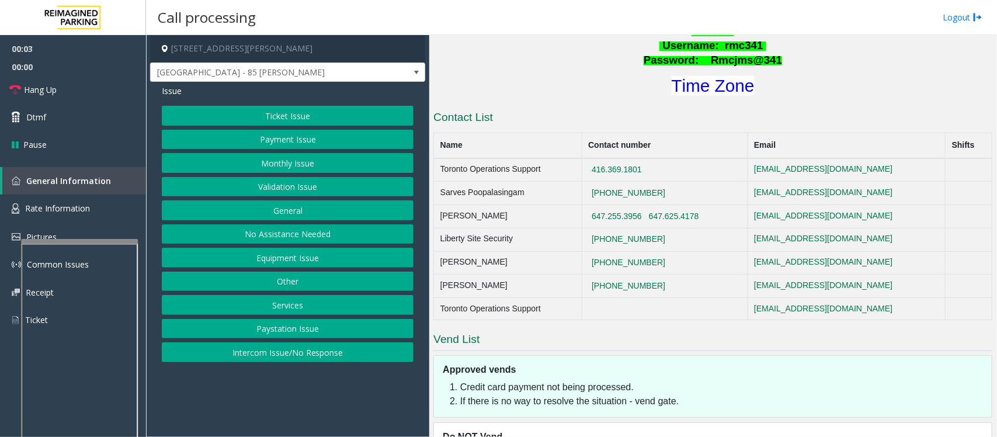
scroll to position [492, 0]
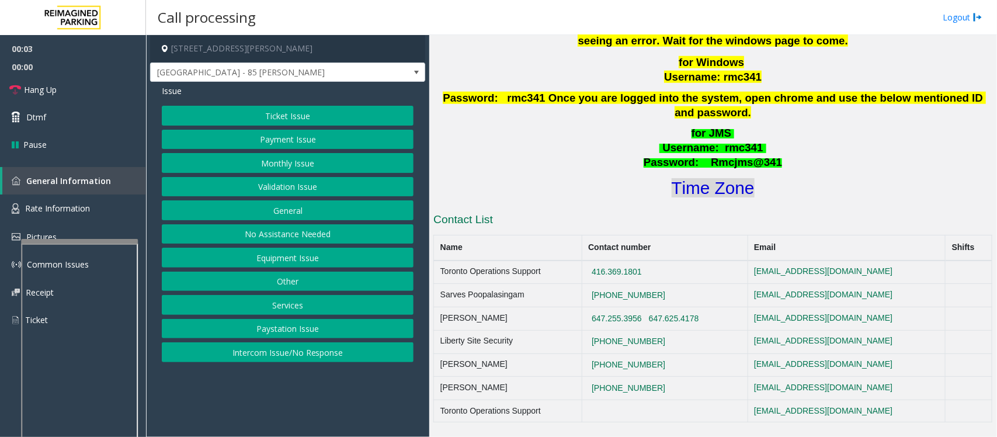
click at [710, 180] on font "Time Zone" at bounding box center [713, 187] width 83 height 19
click at [287, 189] on button "Validation Issue" at bounding box center [288, 187] width 252 height 20
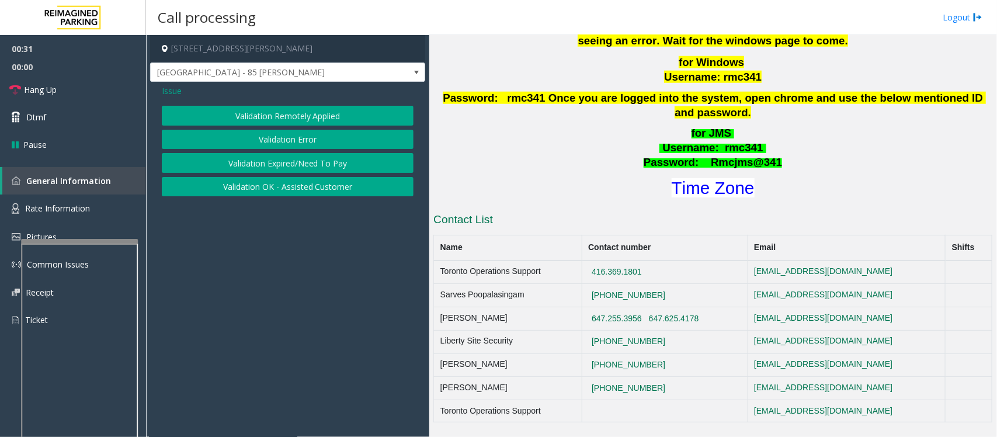
click at [304, 137] on button "Validation Error" at bounding box center [288, 140] width 252 height 20
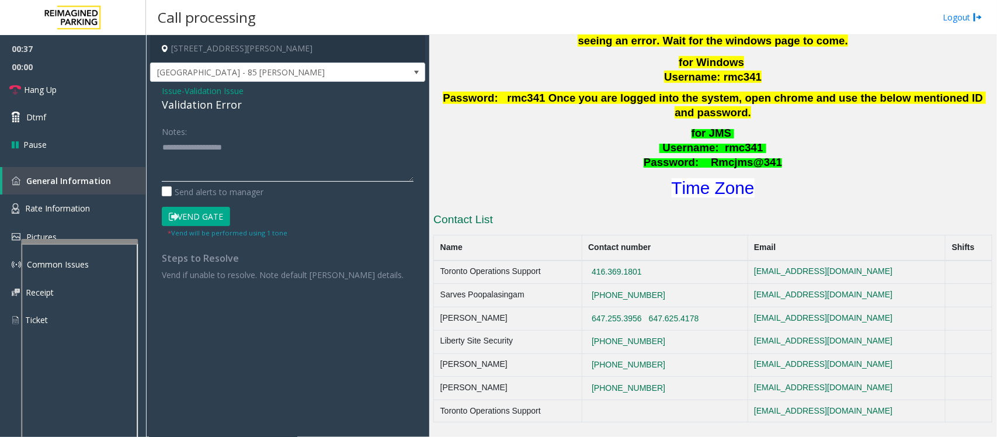
click at [180, 160] on textarea at bounding box center [288, 160] width 252 height 44
paste textarea "**********"
drag, startPoint x: 196, startPoint y: 147, endPoint x: 151, endPoint y: 144, distance: 45.1
click at [151, 144] on div "Issue - Validation Issue Validation Error Notes: Send alerts to manager Vend Ga…" at bounding box center [287, 187] width 275 height 210
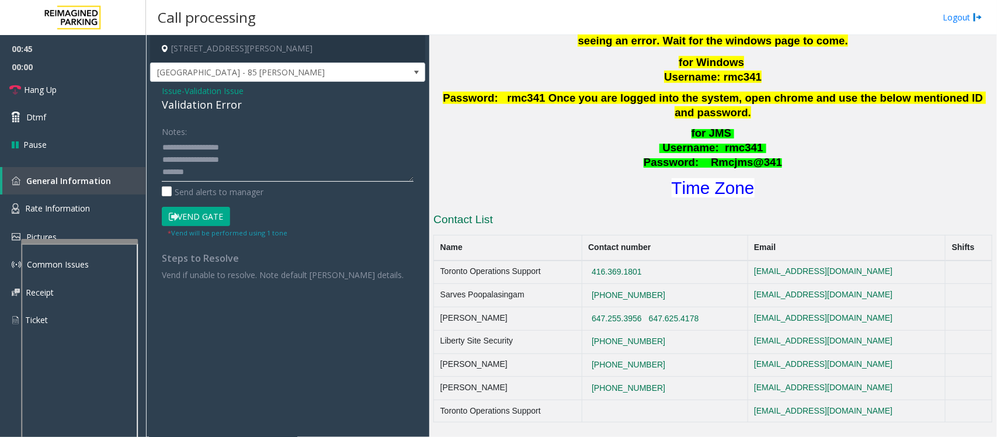
click at [214, 170] on textarea at bounding box center [288, 160] width 252 height 44
drag, startPoint x: 208, startPoint y: 159, endPoint x: 244, endPoint y: 155, distance: 35.8
click at [244, 155] on textarea at bounding box center [288, 160] width 252 height 44
click at [211, 168] on textarea at bounding box center [288, 160] width 252 height 44
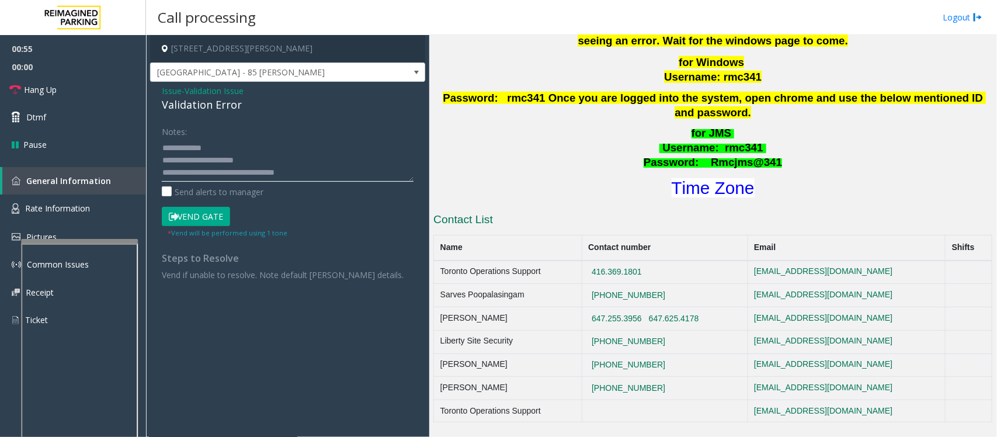
click at [219, 150] on textarea at bounding box center [288, 160] width 252 height 44
click at [211, 168] on textarea at bounding box center [288, 160] width 252 height 44
type textarea "**********"
click at [221, 89] on span "Validation Issue" at bounding box center [214, 91] width 59 height 12
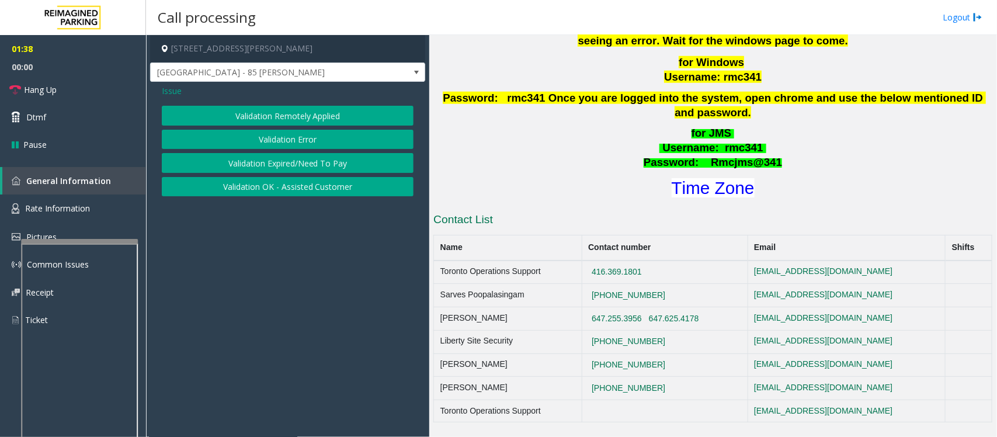
click at [234, 167] on button "Validation Expired/Need To Pay" at bounding box center [288, 163] width 252 height 20
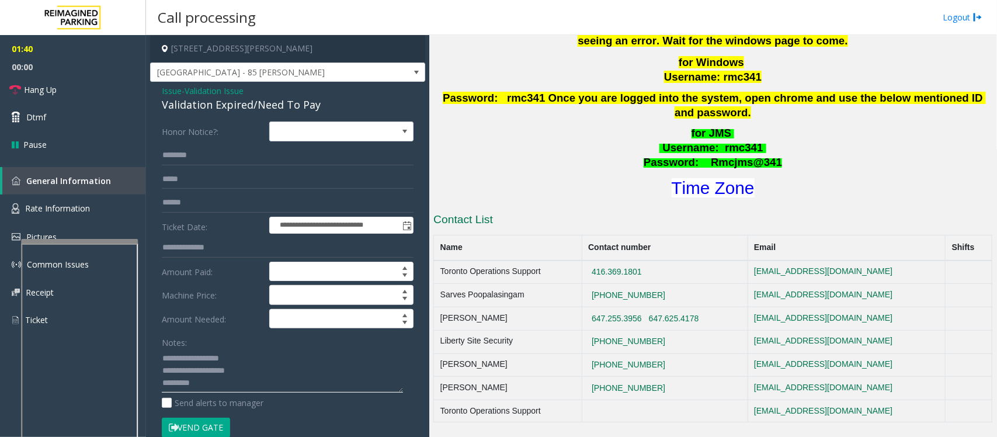
click at [217, 383] on textarea at bounding box center [282, 371] width 241 height 44
drag, startPoint x: 190, startPoint y: 371, endPoint x: 263, endPoint y: 366, distance: 72.6
click at [263, 366] on textarea at bounding box center [282, 371] width 241 height 44
click at [196, 100] on div "Validation Expired/Need To Pay" at bounding box center [288, 105] width 252 height 16
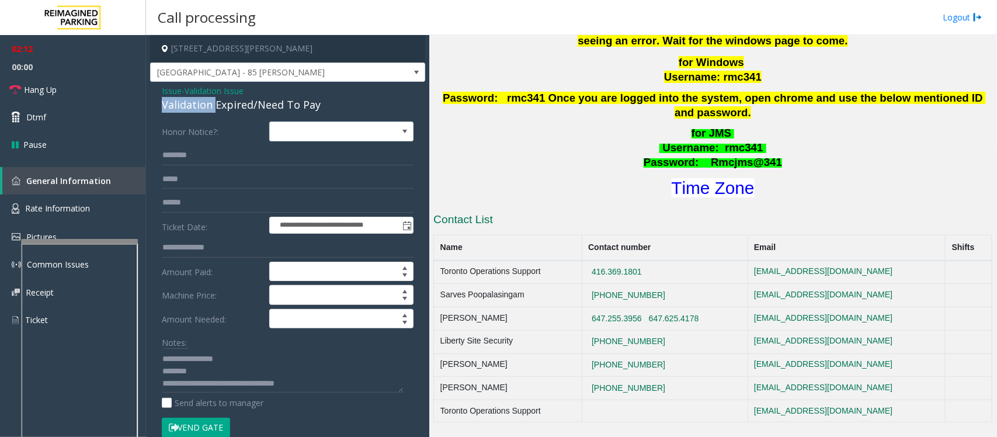
click at [196, 100] on div "Validation Expired/Need To Pay" at bounding box center [288, 105] width 252 height 16
click at [199, 100] on div "Validation Expired/Need To Pay" at bounding box center [288, 105] width 252 height 16
click at [231, 104] on div "Validation Expired/Need To Pay" at bounding box center [288, 105] width 252 height 16
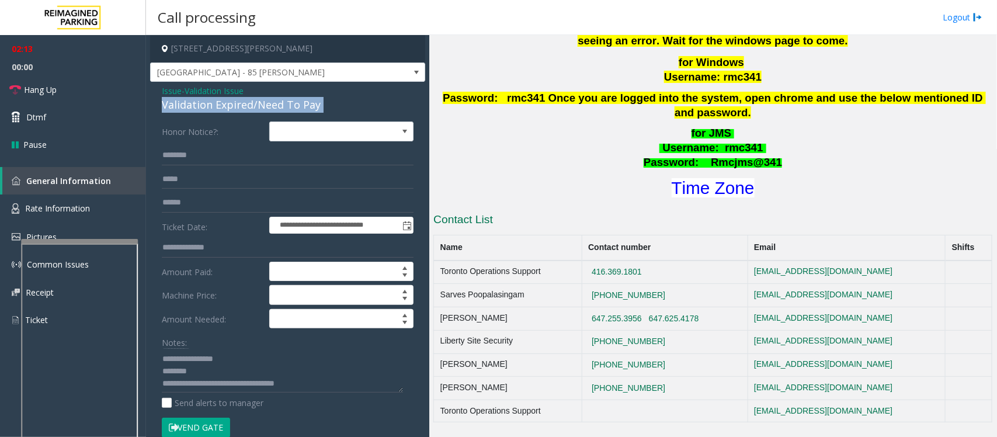
click at [231, 104] on div "Validation Expired/Need To Pay" at bounding box center [288, 105] width 252 height 16
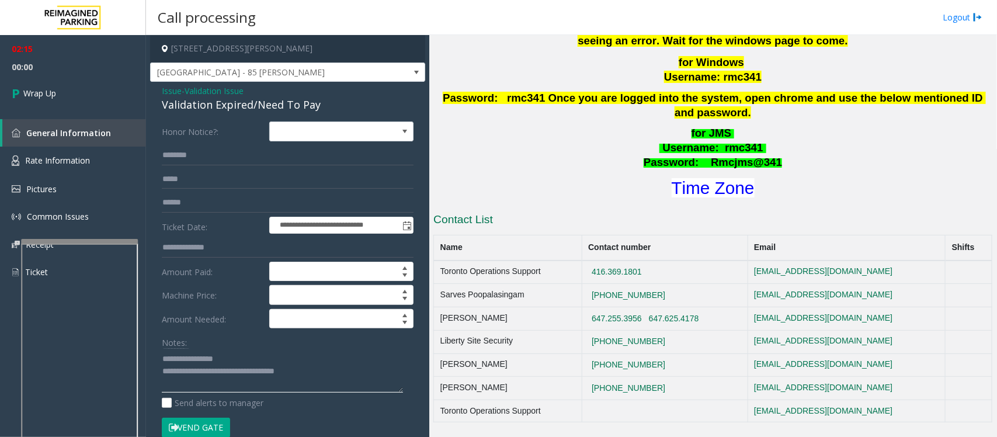
click at [193, 381] on textarea at bounding box center [282, 371] width 241 height 44
drag, startPoint x: 206, startPoint y: 386, endPoint x: 333, endPoint y: 383, distance: 126.8
click at [333, 383] on textarea at bounding box center [282, 371] width 241 height 44
click at [342, 387] on textarea at bounding box center [282, 371] width 241 height 44
drag, startPoint x: 209, startPoint y: 384, endPoint x: 339, endPoint y: 384, distance: 130.3
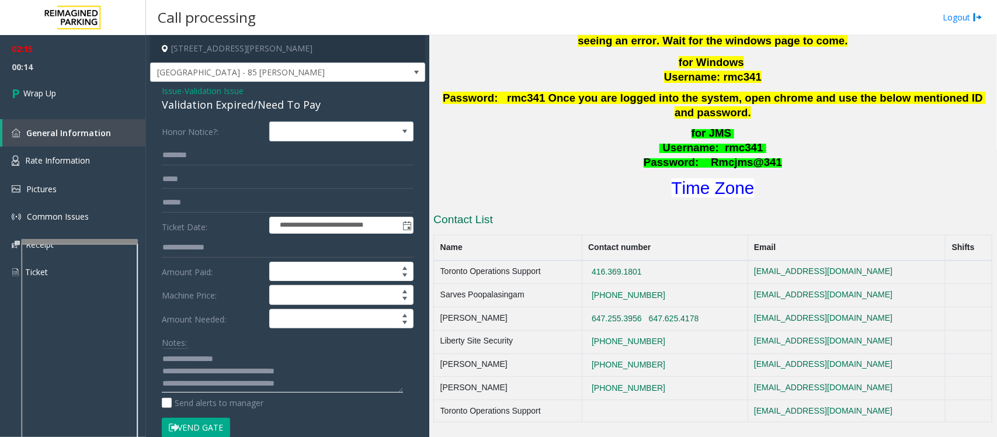
click at [339, 384] on textarea at bounding box center [282, 371] width 241 height 44
paste textarea "**********"
click at [216, 383] on textarea at bounding box center [282, 371] width 241 height 44
drag, startPoint x: 246, startPoint y: 370, endPoint x: 206, endPoint y: 372, distance: 39.8
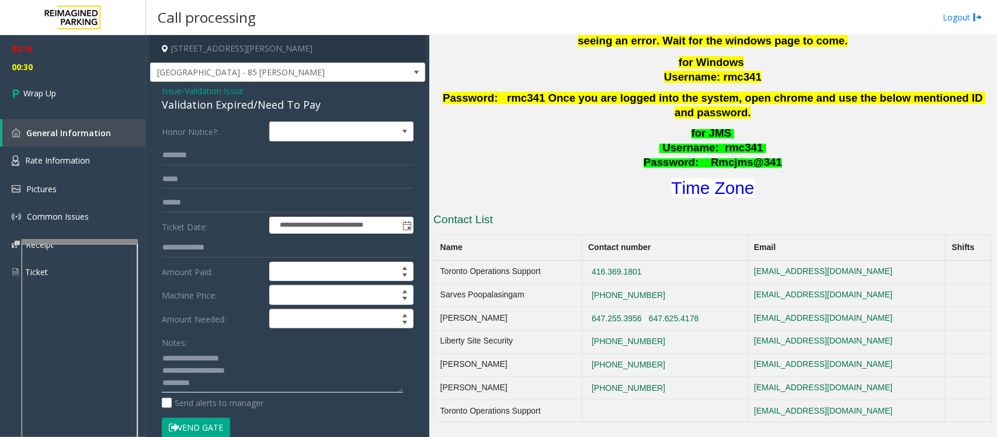
click at [206, 372] on textarea at bounding box center [282, 371] width 241 height 44
type textarea "**********"
click at [183, 202] on input "text" at bounding box center [288, 203] width 252 height 20
paste input "********"
type input "********"
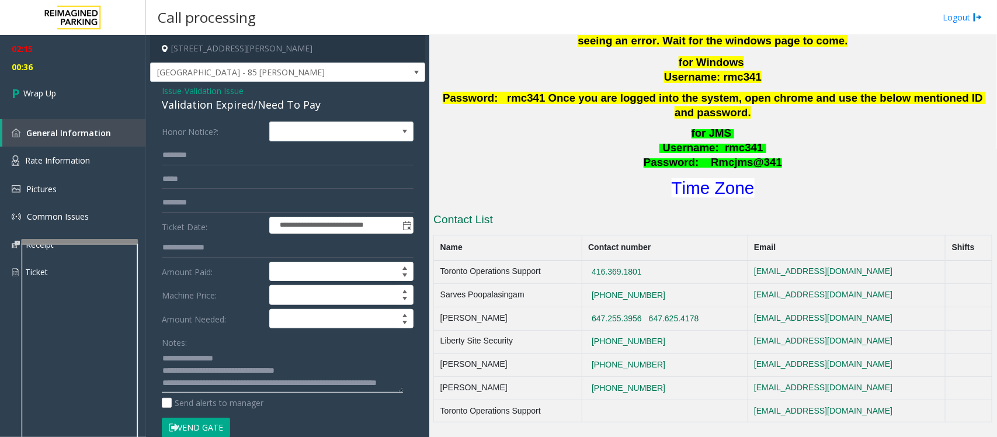
scroll to position [48, 0]
drag, startPoint x: 209, startPoint y: 382, endPoint x: 169, endPoint y: 365, distance: 43.0
click at [169, 365] on textarea at bounding box center [282, 371] width 241 height 44
click at [234, 386] on textarea at bounding box center [282, 371] width 241 height 44
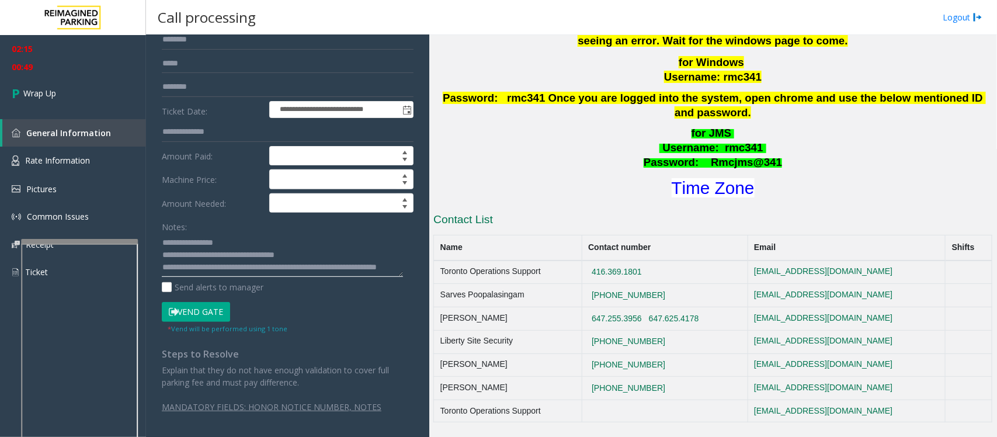
scroll to position [24, 0]
type textarea "**********"
click at [57, 86] on link "Wrap Up" at bounding box center [73, 93] width 146 height 34
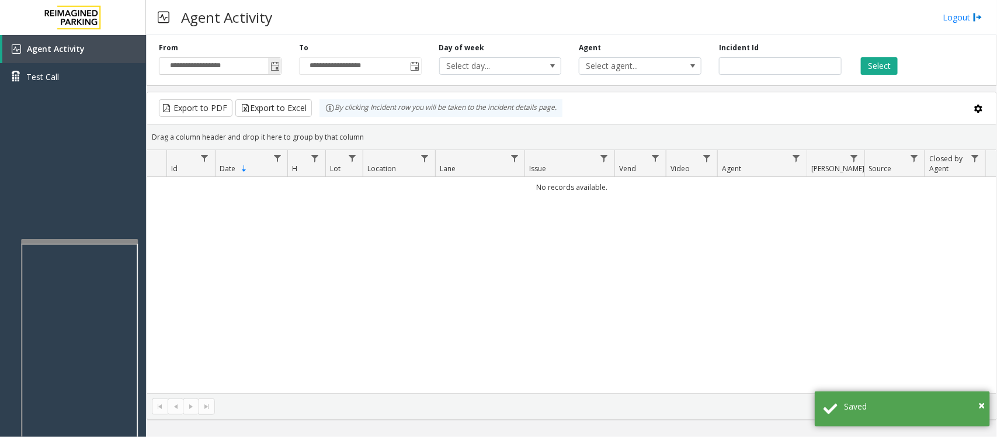
click at [276, 63] on span "Toggle popup" at bounding box center [275, 66] width 9 height 9
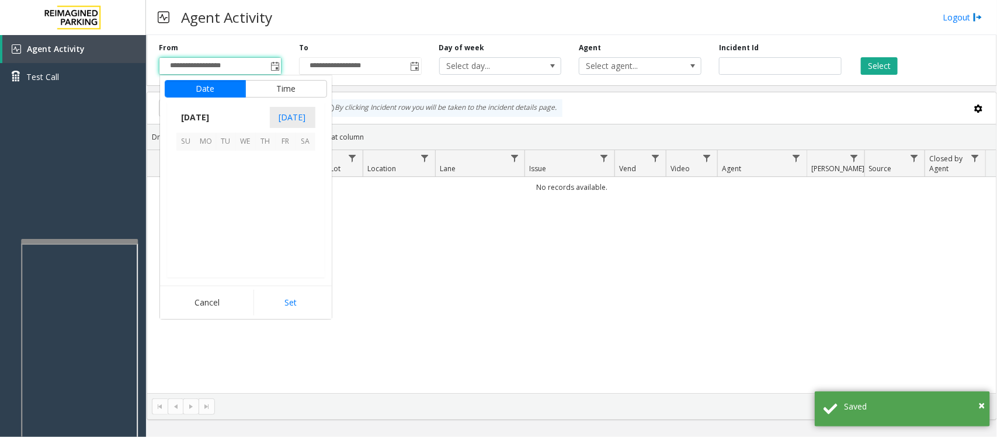
scroll to position [209455, 0]
click at [262, 217] on span "21" at bounding box center [266, 221] width 20 height 20
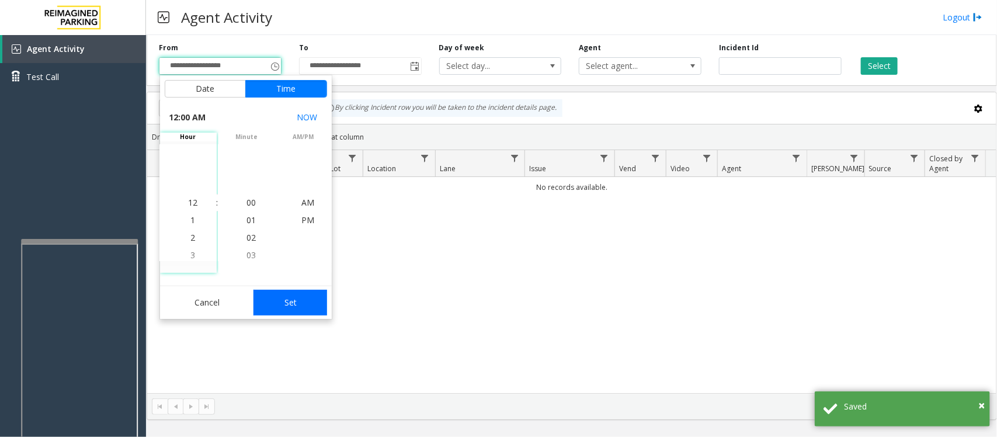
click at [310, 307] on button "Set" at bounding box center [291, 303] width 74 height 26
type input "**********"
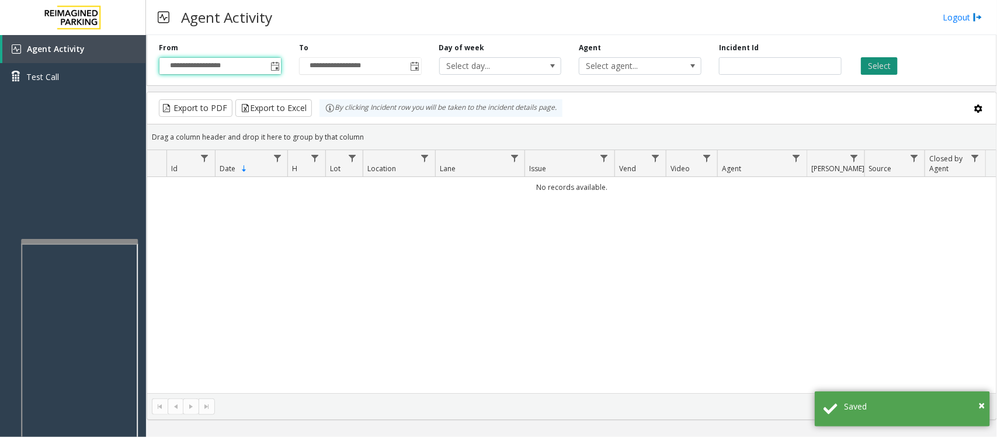
click at [882, 69] on button "Select" at bounding box center [879, 66] width 37 height 18
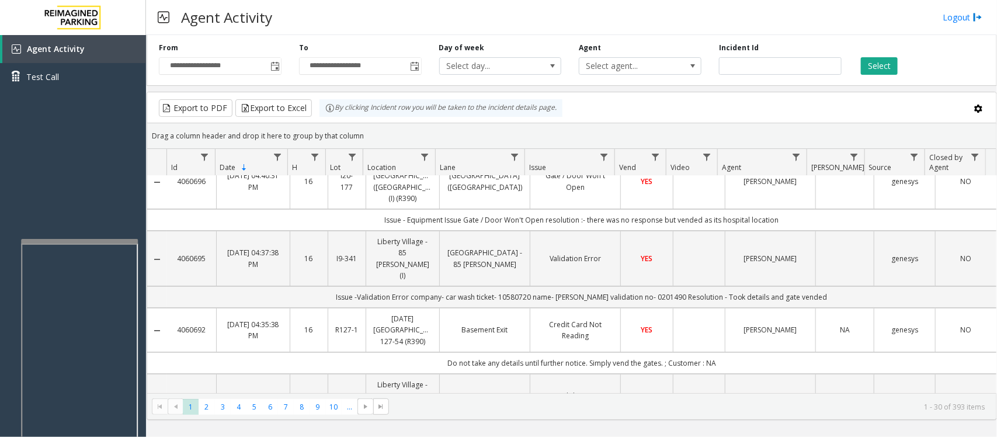
scroll to position [0, 0]
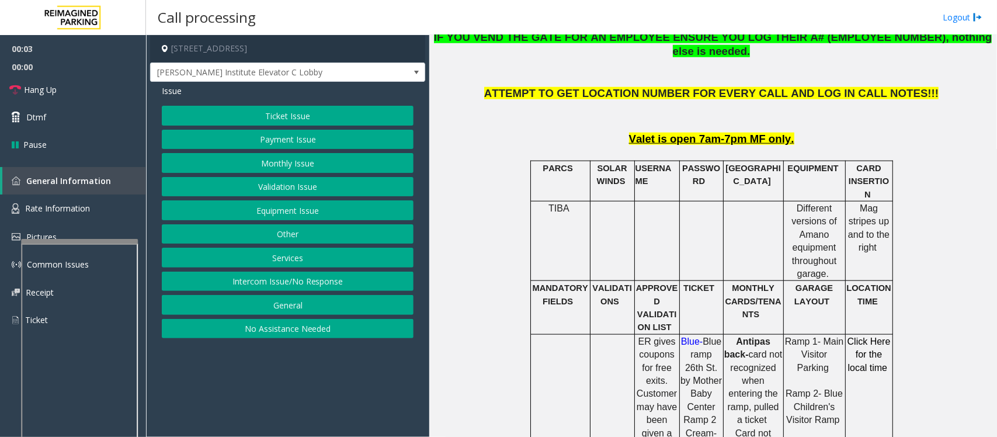
scroll to position [511, 0]
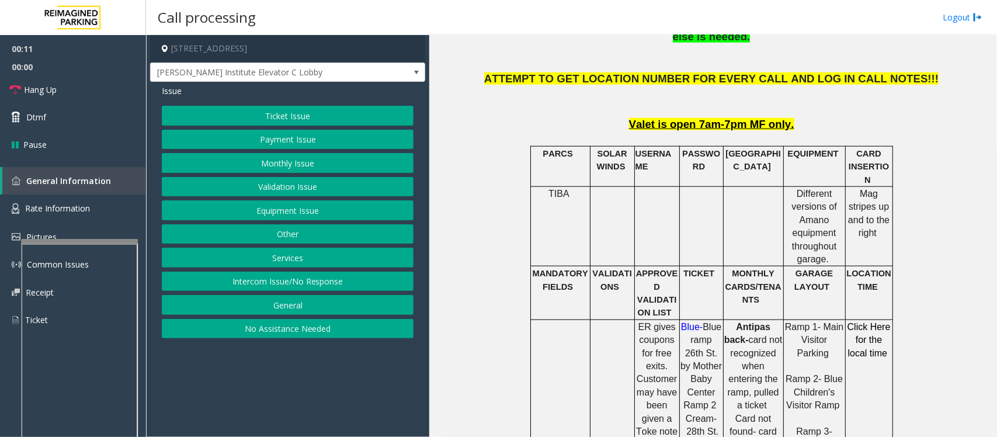
click at [242, 280] on button "Intercom Issue/No Response" at bounding box center [288, 282] width 252 height 20
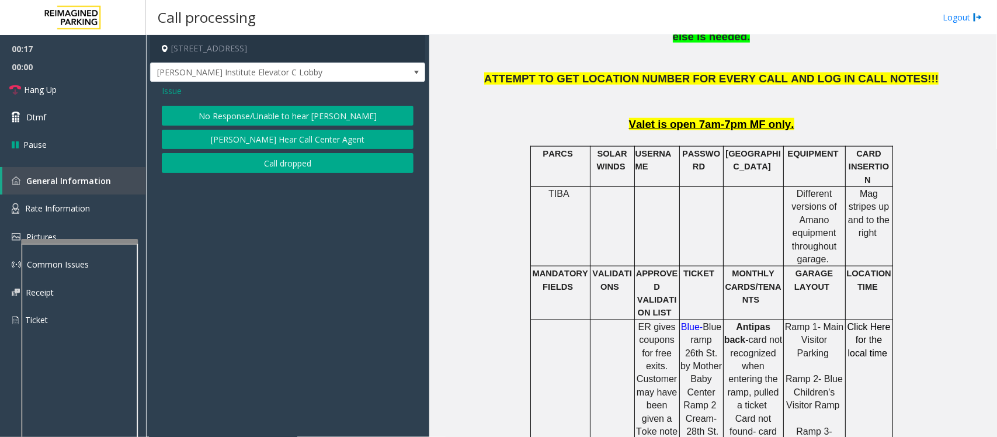
click at [175, 89] on span "Issue" at bounding box center [172, 91] width 20 height 12
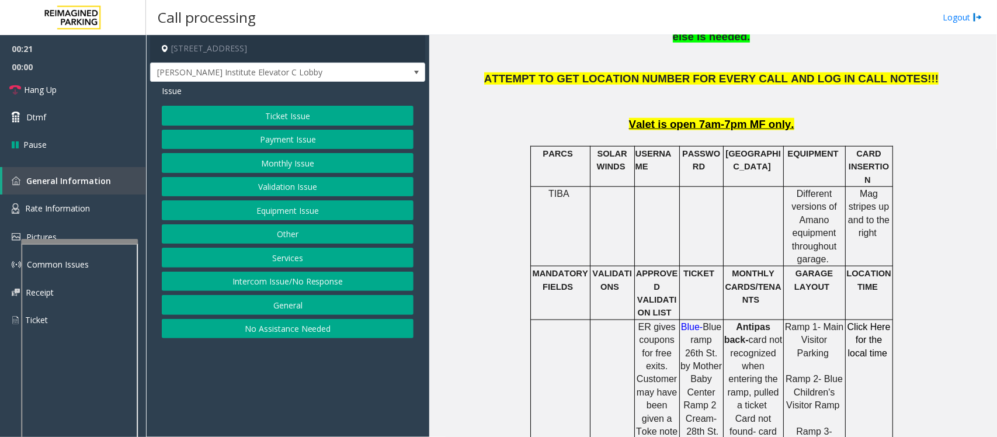
click at [348, 284] on button "Intercom Issue/No Response" at bounding box center [288, 282] width 252 height 20
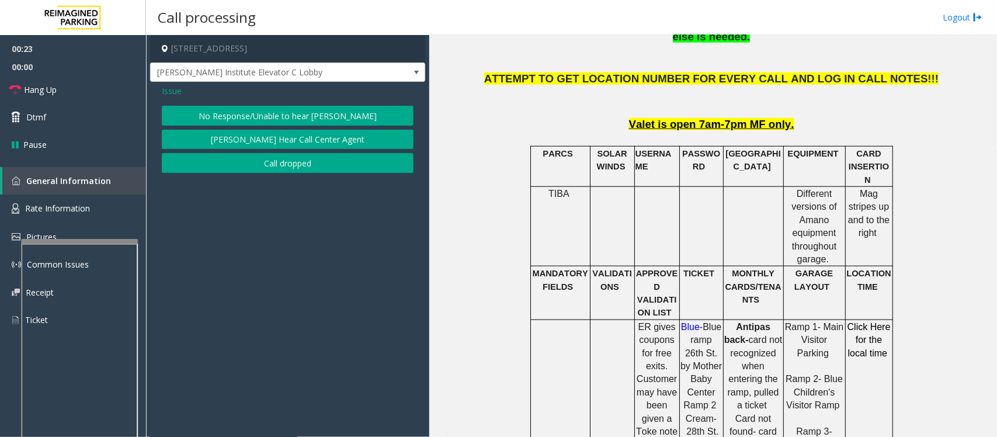
click at [293, 117] on button "No Response/Unable to hear [PERSON_NAME]" at bounding box center [288, 116] width 252 height 20
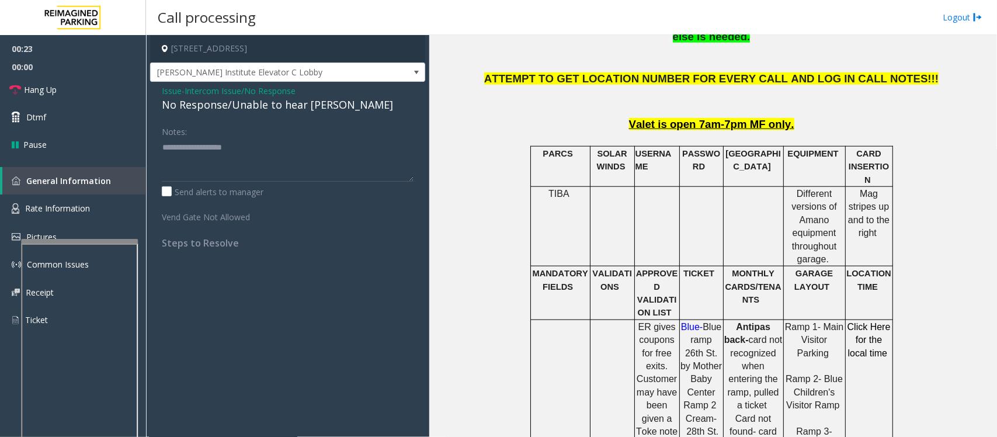
click at [282, 100] on div "No Response/Unable to hear [PERSON_NAME]" at bounding box center [288, 105] width 252 height 16
type textarea "**********"
click at [91, 85] on link "Hang Up" at bounding box center [73, 89] width 146 height 27
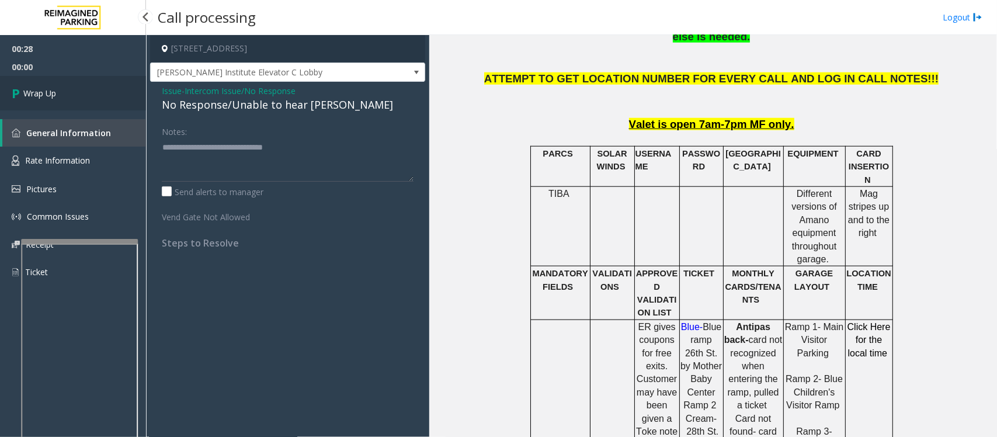
click at [91, 85] on link "Wrap Up" at bounding box center [73, 93] width 146 height 34
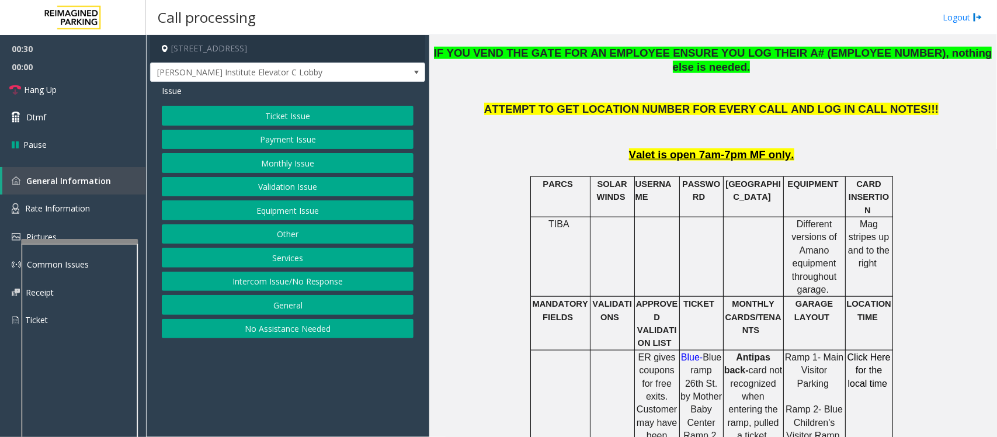
scroll to position [438, 0]
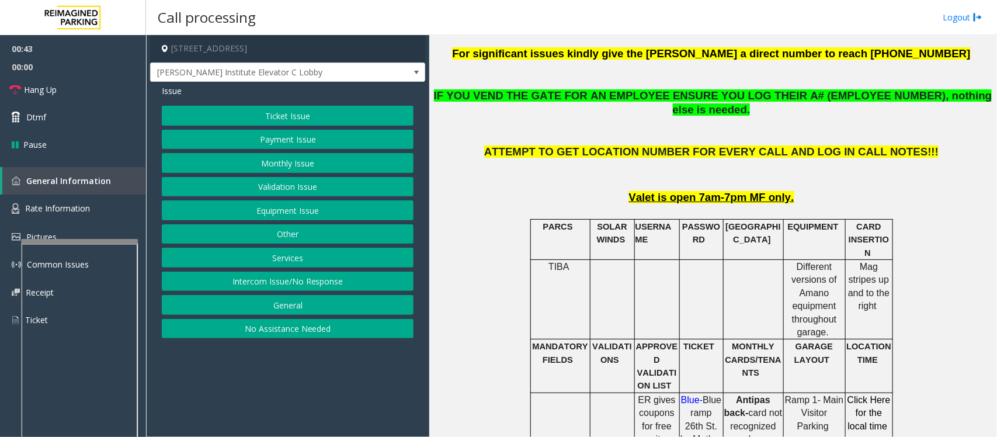
click at [267, 285] on button "Intercom Issue/No Response" at bounding box center [288, 282] width 252 height 20
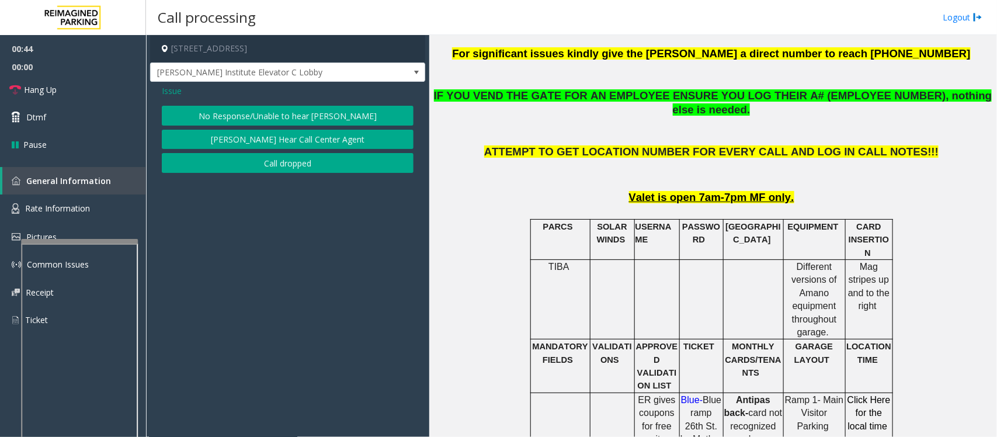
click at [273, 119] on button "No Response/Unable to hear [PERSON_NAME]" at bounding box center [288, 116] width 252 height 20
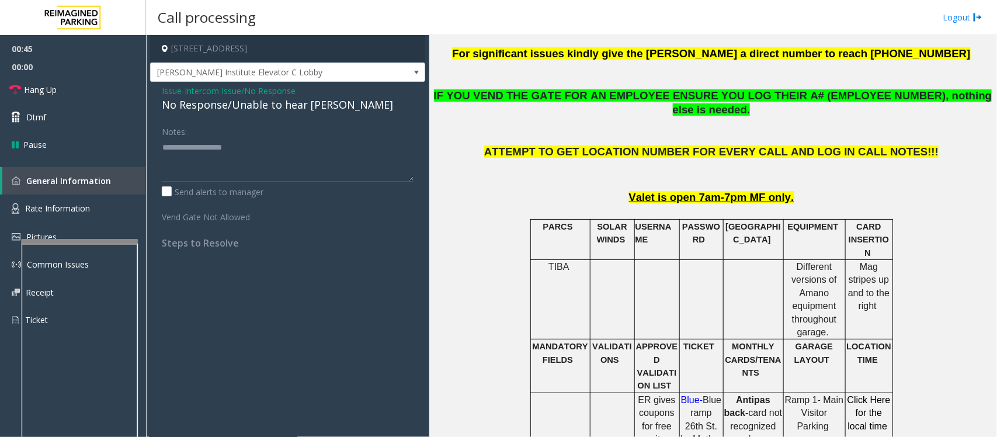
click at [238, 108] on div "No Response/Unable to hear [PERSON_NAME]" at bounding box center [288, 105] width 252 height 16
type textarea "**********"
click at [75, 89] on link "Hang Up" at bounding box center [73, 89] width 146 height 27
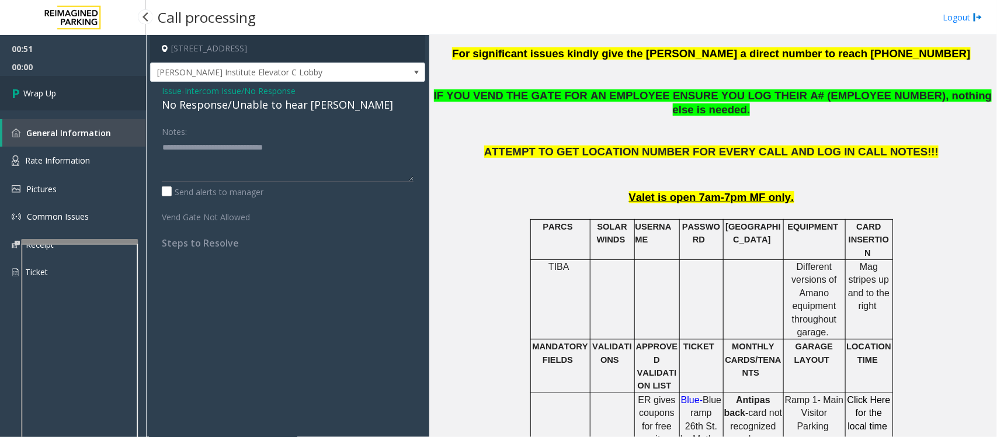
click at [75, 89] on link "Wrap Up" at bounding box center [73, 93] width 146 height 34
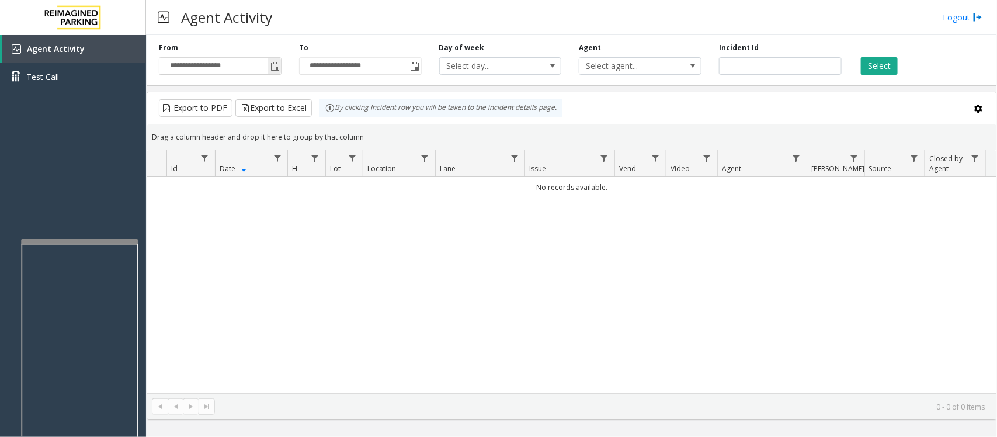
click at [272, 64] on span "Toggle popup" at bounding box center [275, 66] width 9 height 9
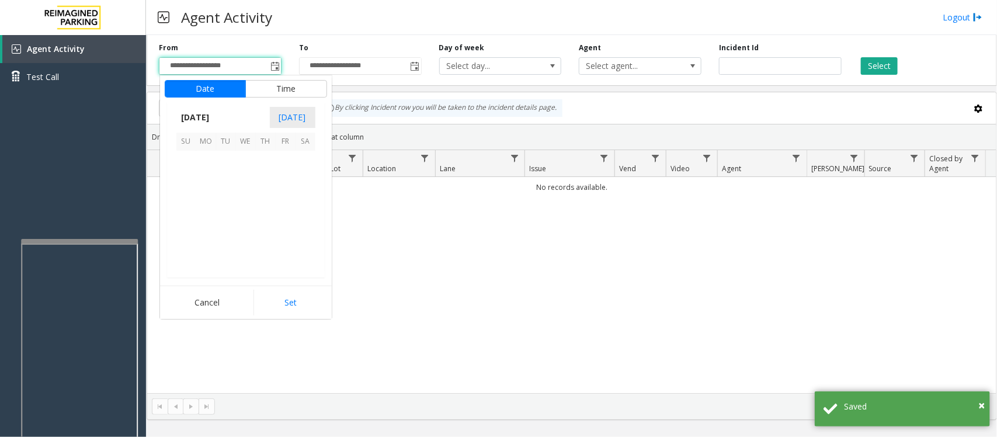
scroll to position [209455, 0]
click at [261, 221] on span "21" at bounding box center [266, 221] width 20 height 20
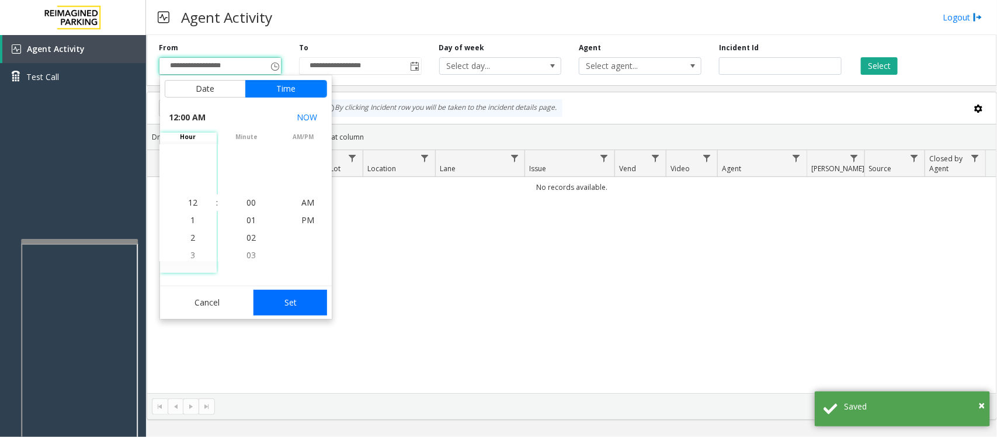
click at [276, 298] on button "Set" at bounding box center [291, 303] width 74 height 26
type input "**********"
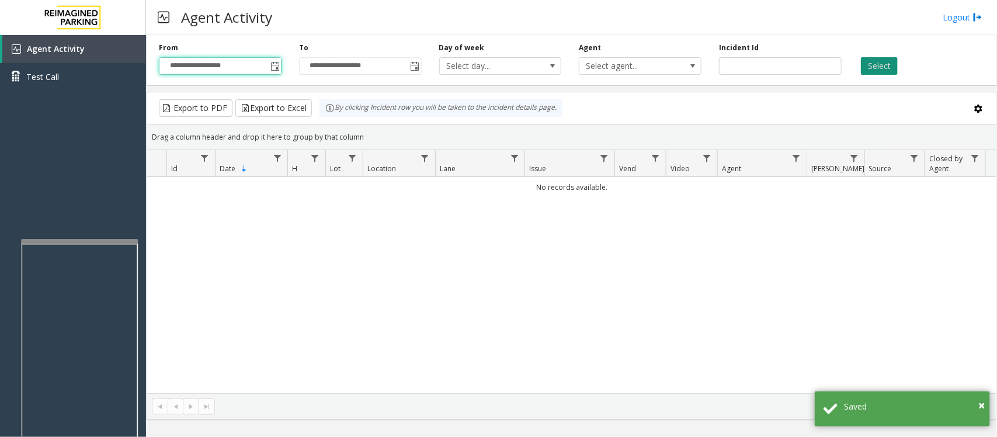
click at [887, 60] on button "Select" at bounding box center [879, 66] width 37 height 18
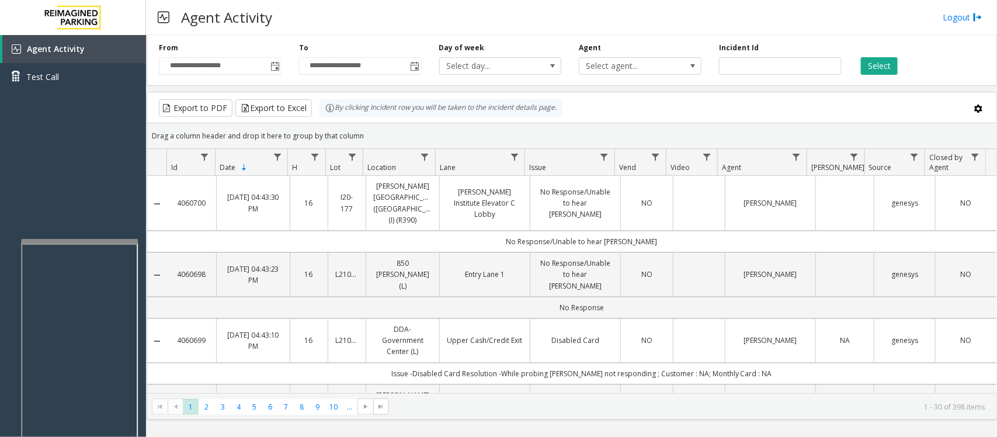
click at [659, 197] on td "NO" at bounding box center [646, 203] width 52 height 55
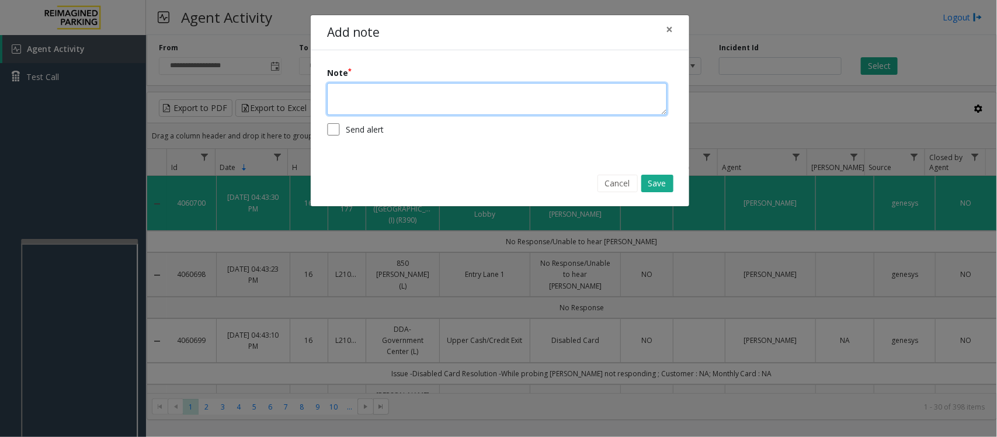
click at [444, 103] on textarea at bounding box center [497, 99] width 340 height 32
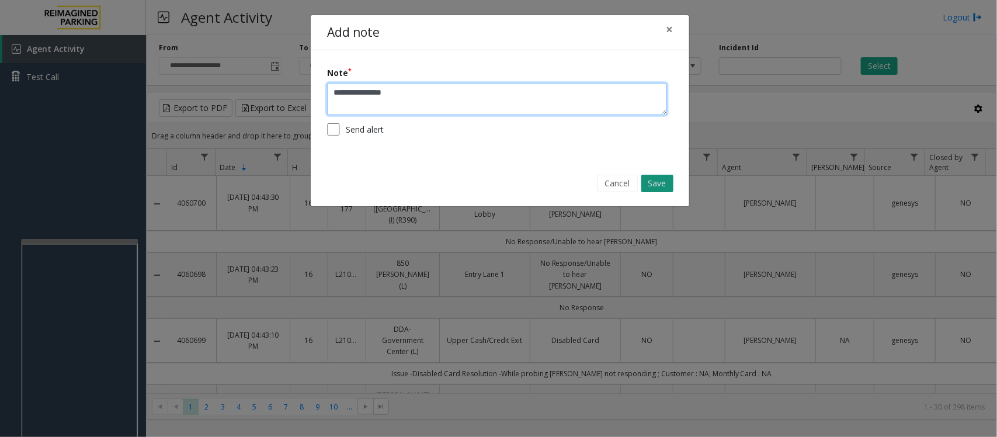
type textarea "**********"
click at [655, 186] on button "Save" at bounding box center [658, 184] width 32 height 18
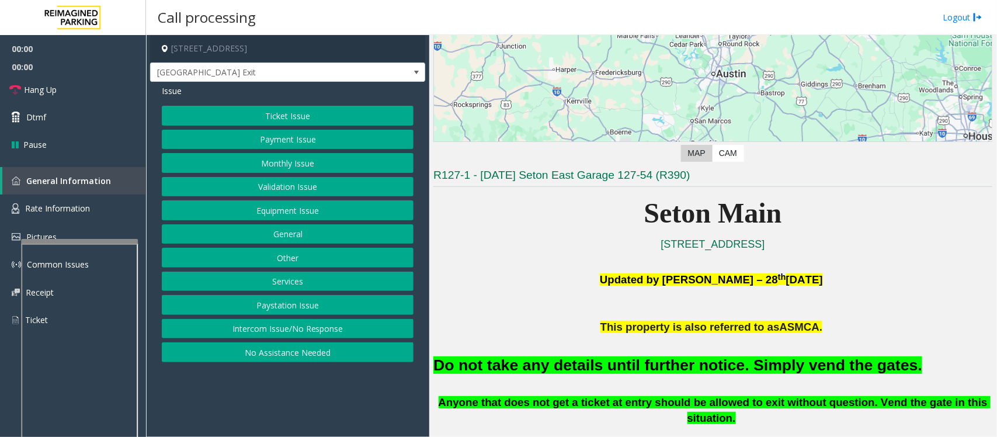
scroll to position [292, 0]
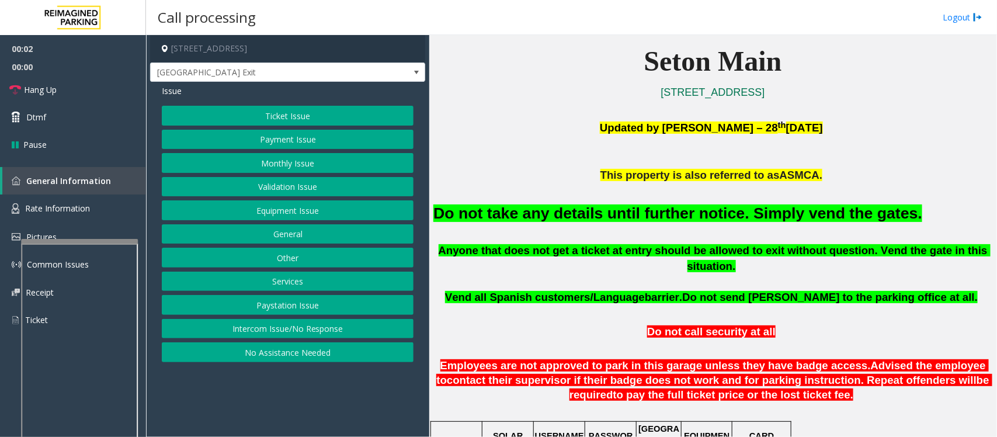
click at [289, 211] on button "Equipment Issue" at bounding box center [288, 210] width 252 height 20
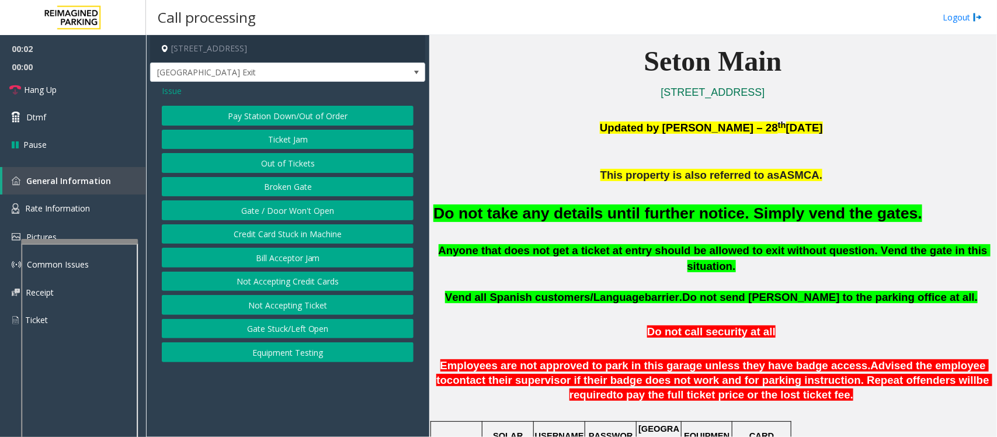
click at [289, 216] on button "Gate / Door Won't Open" at bounding box center [288, 210] width 252 height 20
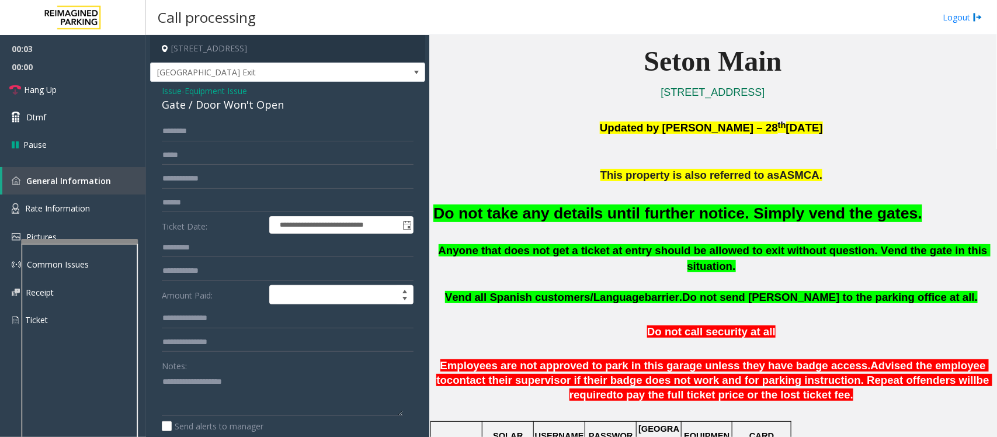
click at [521, 228] on div "Do not take any details until further notice. Simply vend the gates." at bounding box center [713, 213] width 559 height 60
click at [524, 219] on font "Do not take any details until further notice. Simply vend the gates." at bounding box center [678, 213] width 489 height 18
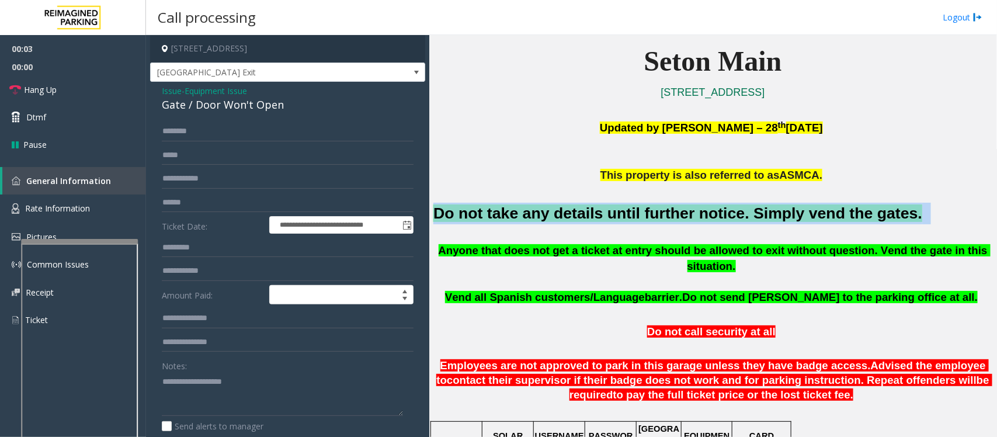
click at [524, 219] on font "Do not take any details until further notice. Simply vend the gates." at bounding box center [678, 213] width 489 height 18
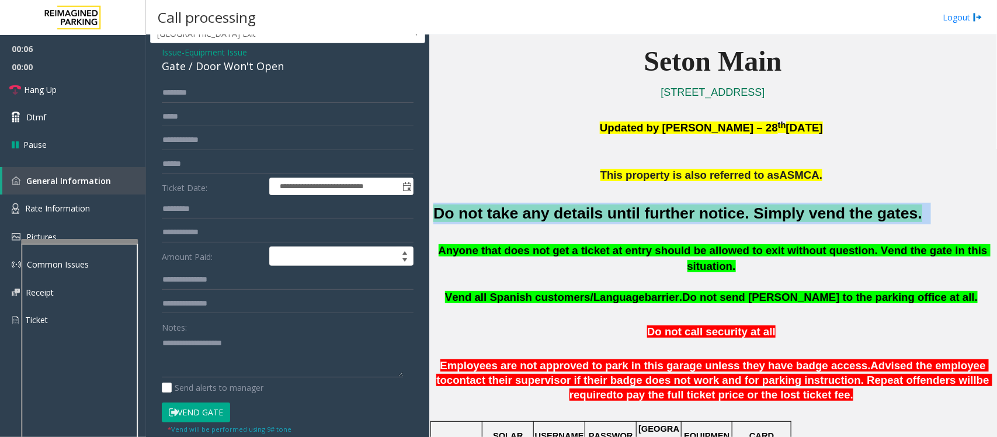
scroll to position [73, 0]
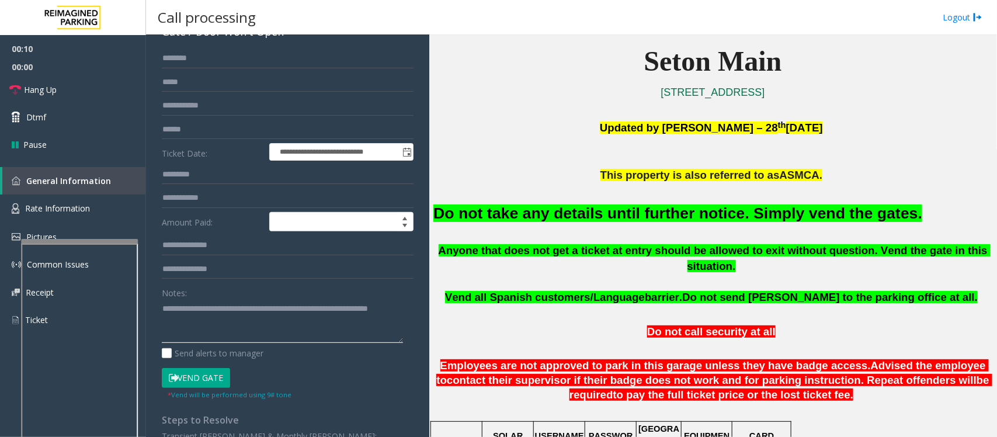
type textarea "**********"
click at [212, 380] on button "Vend Gate" at bounding box center [196, 378] width 68 height 20
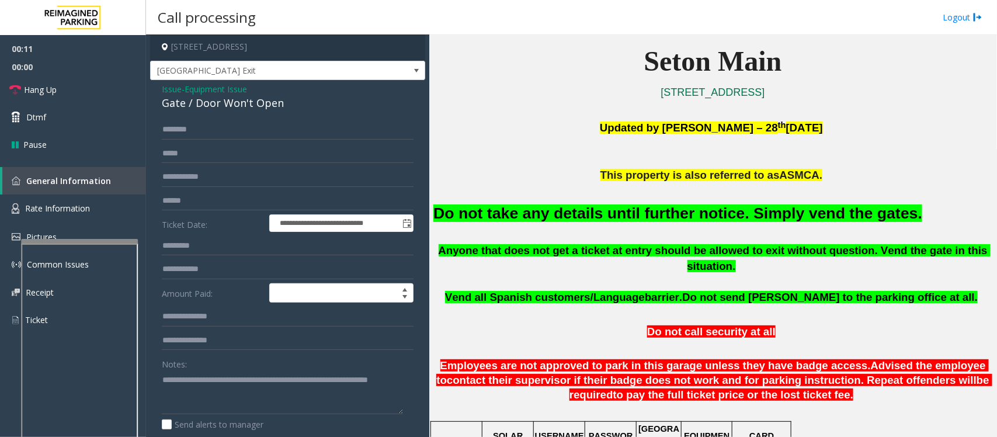
scroll to position [0, 0]
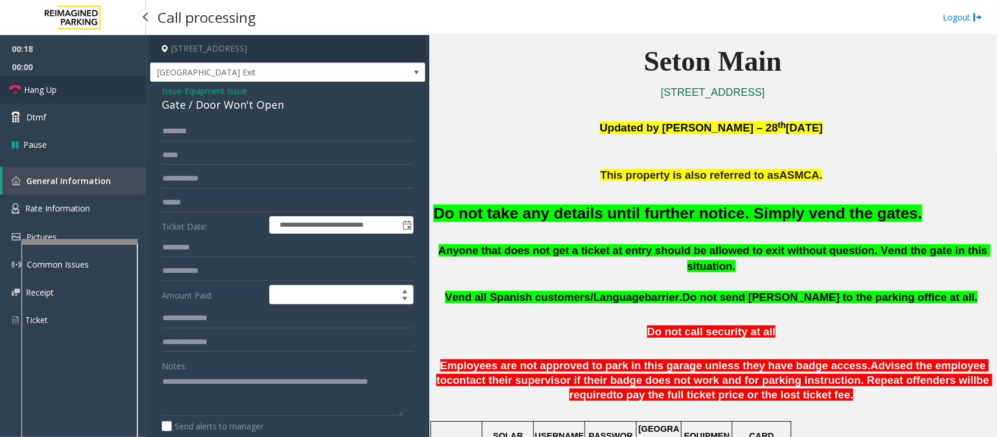
click at [82, 92] on link "Hang Up" at bounding box center [73, 89] width 146 height 27
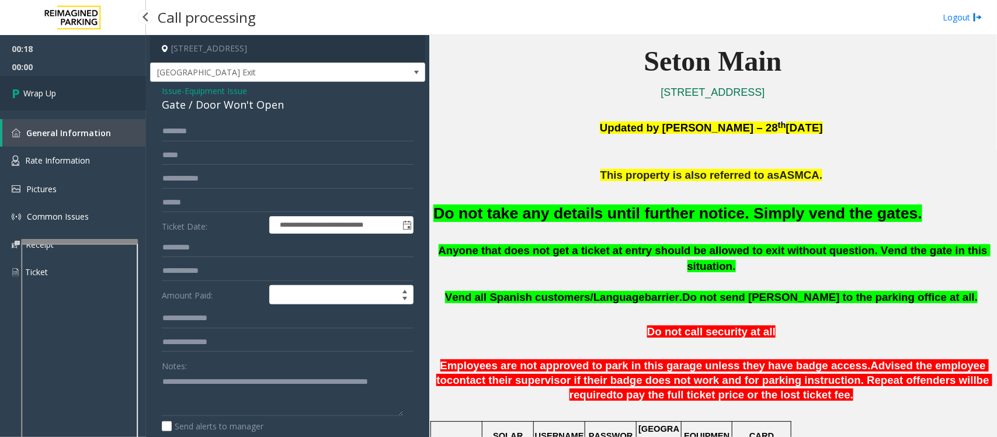
click at [82, 92] on link "Wrap Up" at bounding box center [73, 93] width 146 height 34
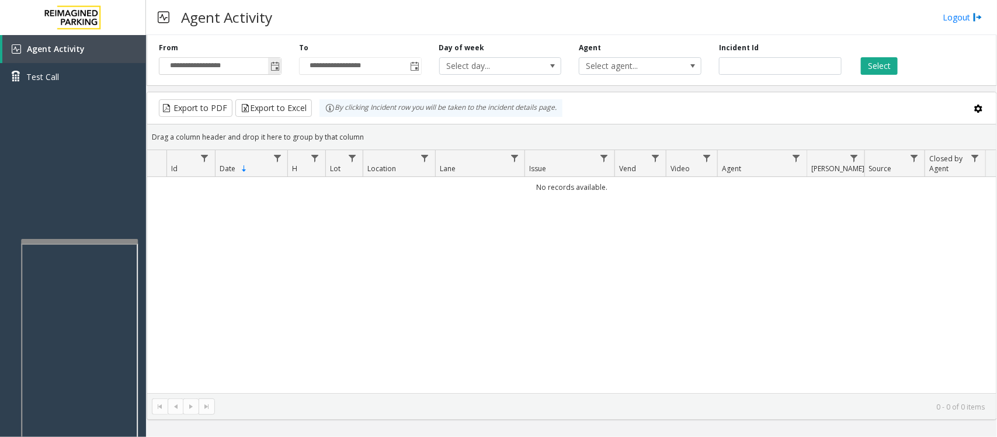
click at [275, 68] on span "Toggle popup" at bounding box center [275, 66] width 9 height 9
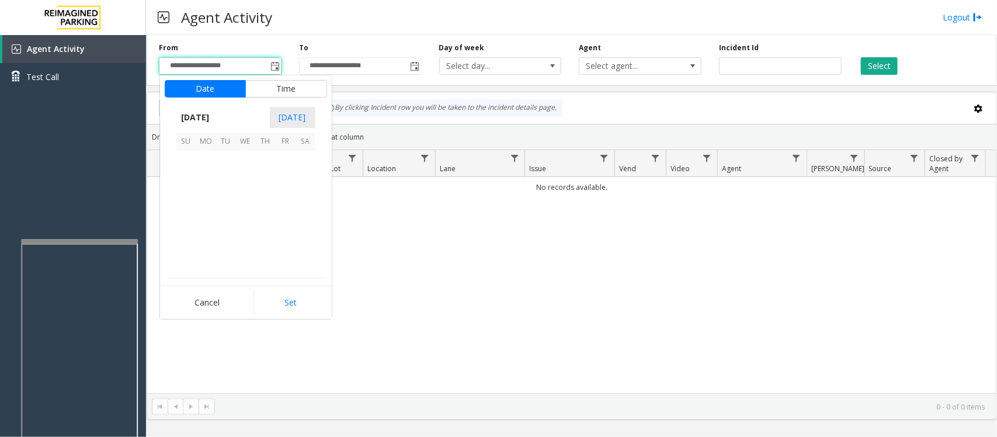
scroll to position [209455, 0]
click at [263, 220] on span "21" at bounding box center [266, 221] width 20 height 20
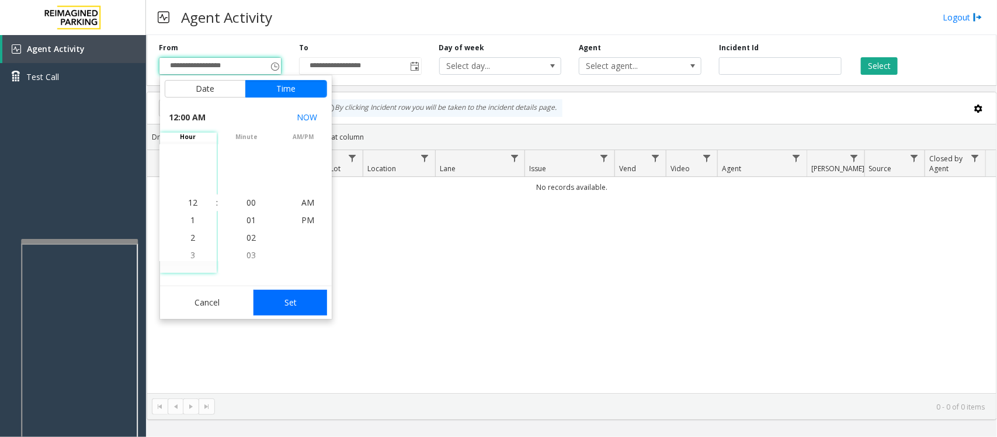
click at [287, 298] on button "Set" at bounding box center [291, 303] width 74 height 26
type input "**********"
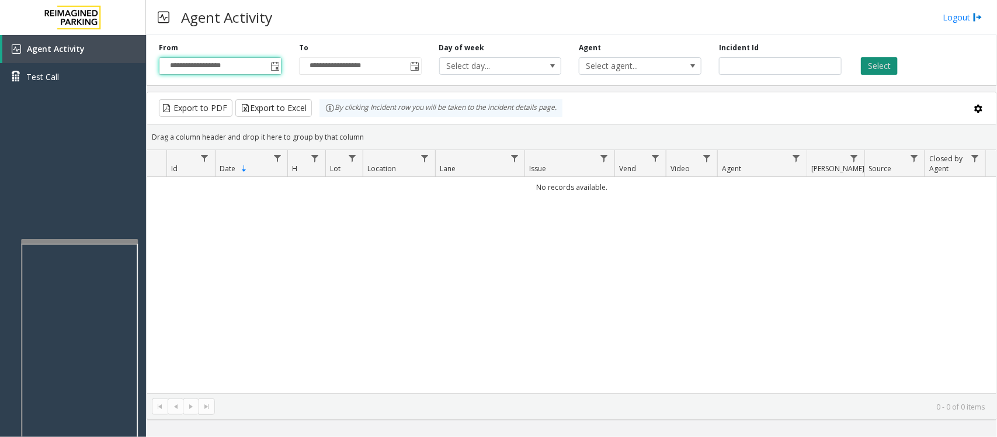
click at [885, 63] on button "Select" at bounding box center [879, 66] width 37 height 18
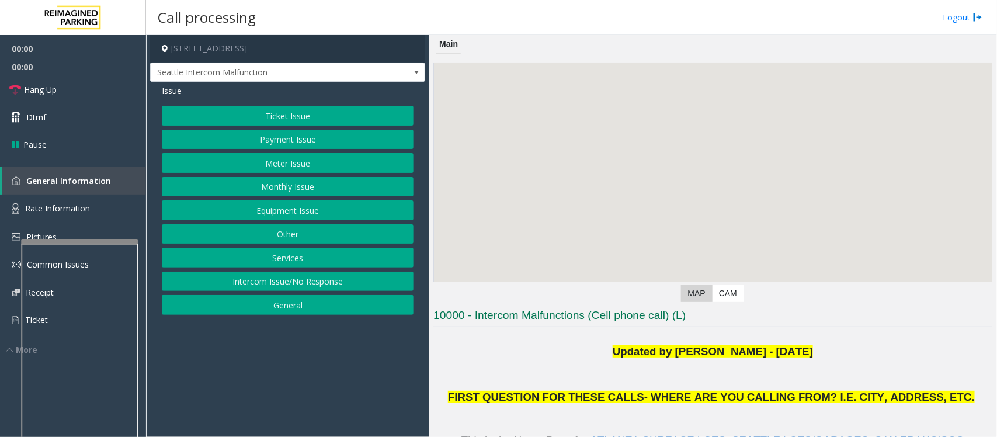
scroll to position [219, 0]
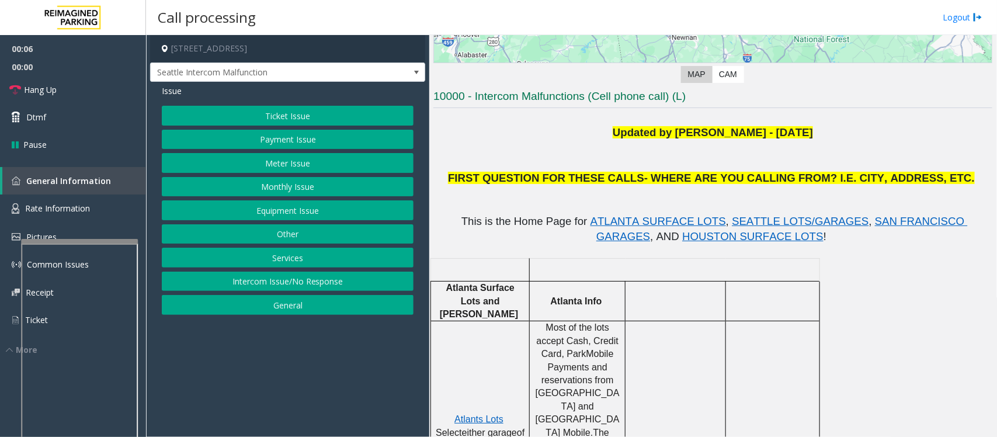
click at [346, 279] on button "Intercom Issue/No Response" at bounding box center [288, 282] width 252 height 20
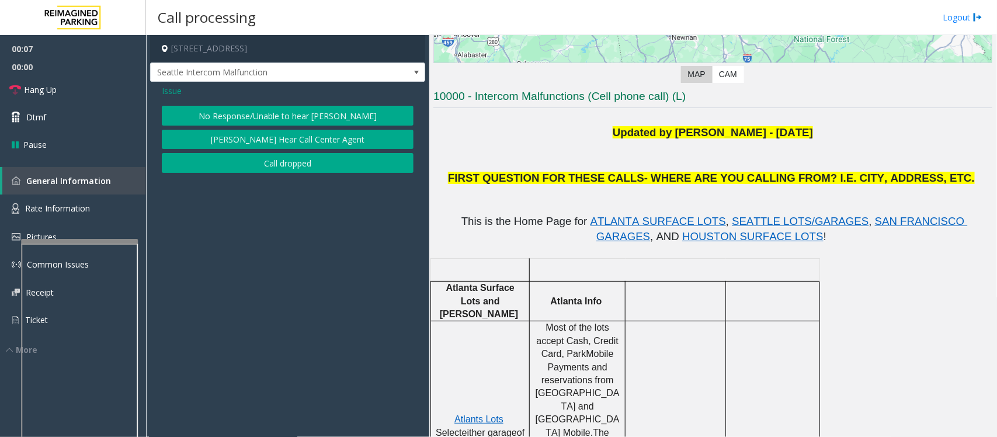
click at [313, 103] on div "Issue No Response/Unable to hear [PERSON_NAME] Cannot Hear Call Center Agent Ca…" at bounding box center [287, 130] width 275 height 97
click at [313, 112] on button "No Response/Unable to hear [PERSON_NAME]" at bounding box center [288, 116] width 252 height 20
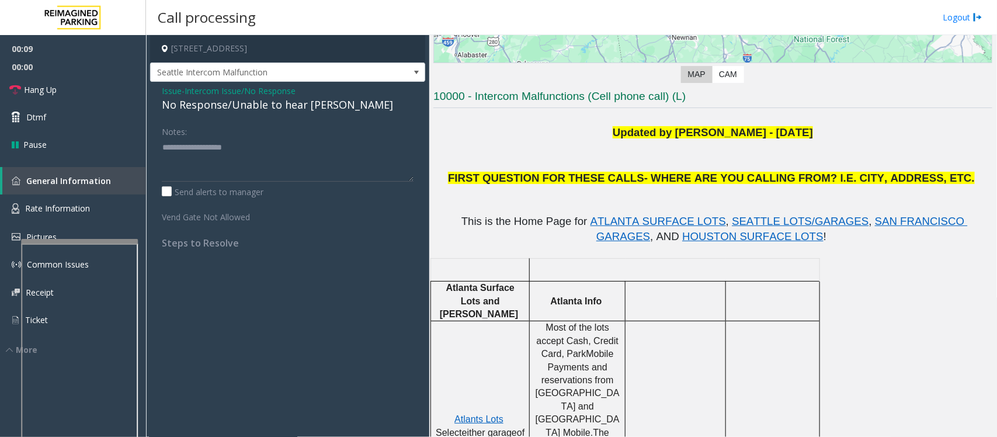
click at [287, 106] on div "No Response/Unable to hear [PERSON_NAME]" at bounding box center [288, 105] width 252 height 16
type textarea "**********"
click at [103, 92] on link "Hang Up" at bounding box center [73, 89] width 146 height 27
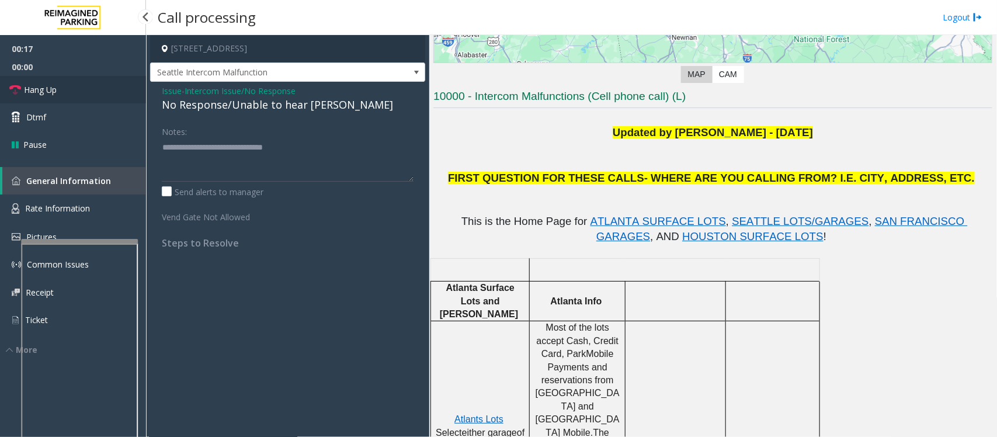
click at [103, 92] on link "Hang Up" at bounding box center [73, 89] width 146 height 27
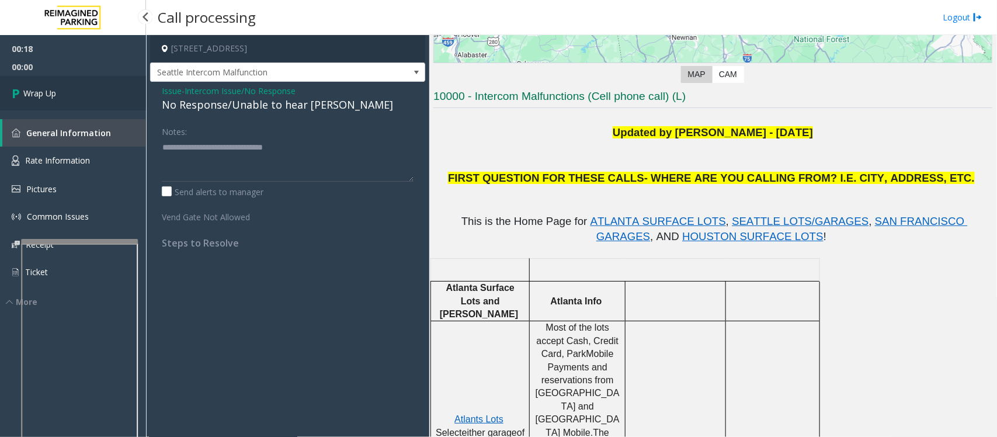
click at [103, 92] on link "Wrap Up" at bounding box center [73, 93] width 146 height 34
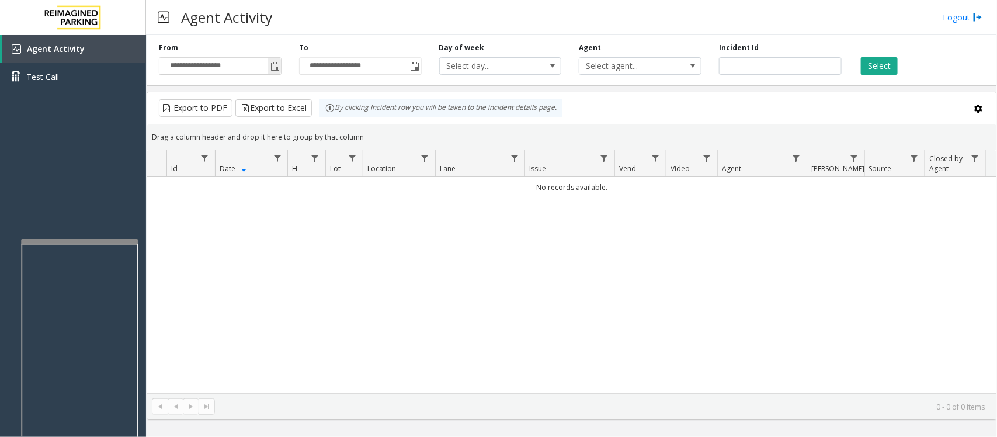
click at [273, 65] on span "Toggle popup" at bounding box center [275, 66] width 9 height 9
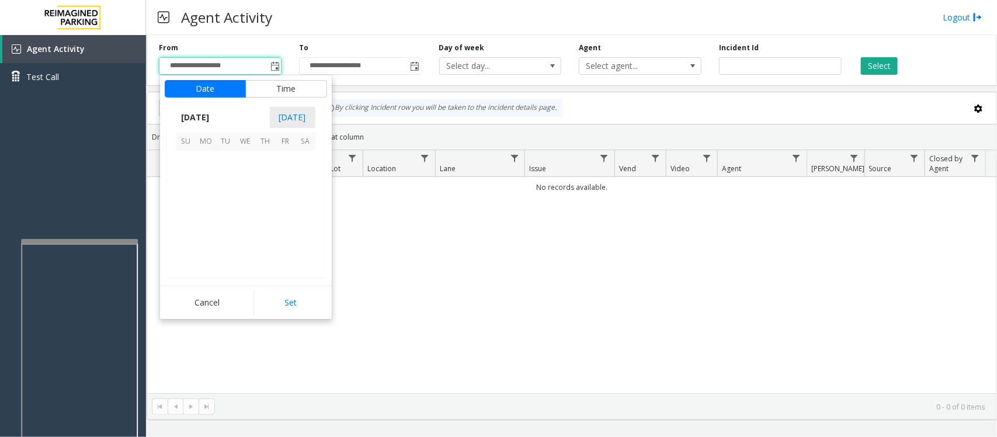
scroll to position [209455, 0]
click at [264, 223] on span "21" at bounding box center [266, 221] width 20 height 20
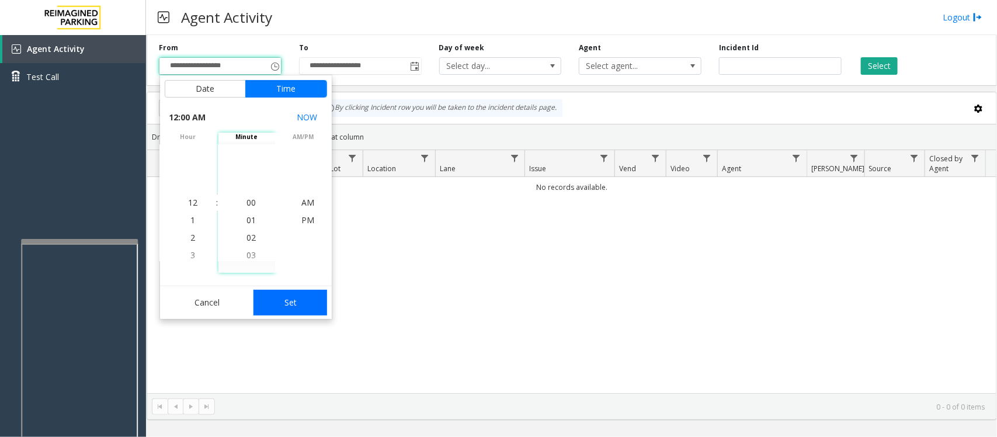
click at [298, 307] on button "Set" at bounding box center [291, 303] width 74 height 26
type input "**********"
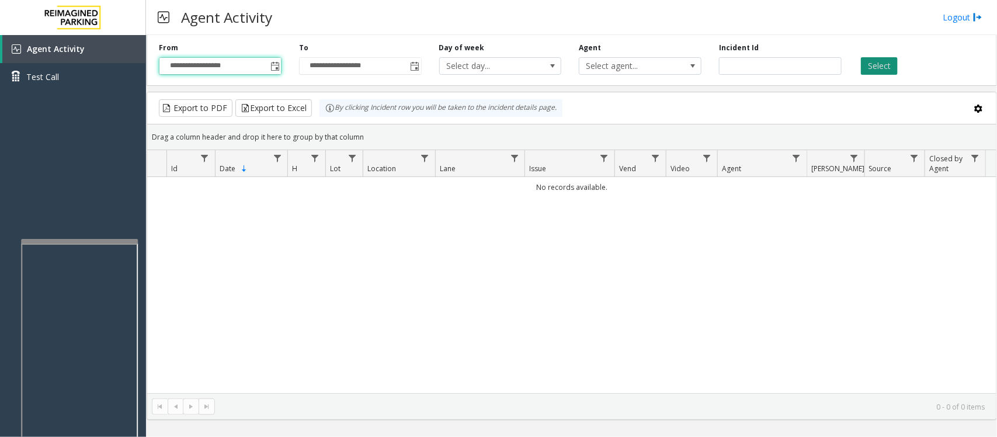
click at [879, 66] on button "Select" at bounding box center [879, 66] width 37 height 18
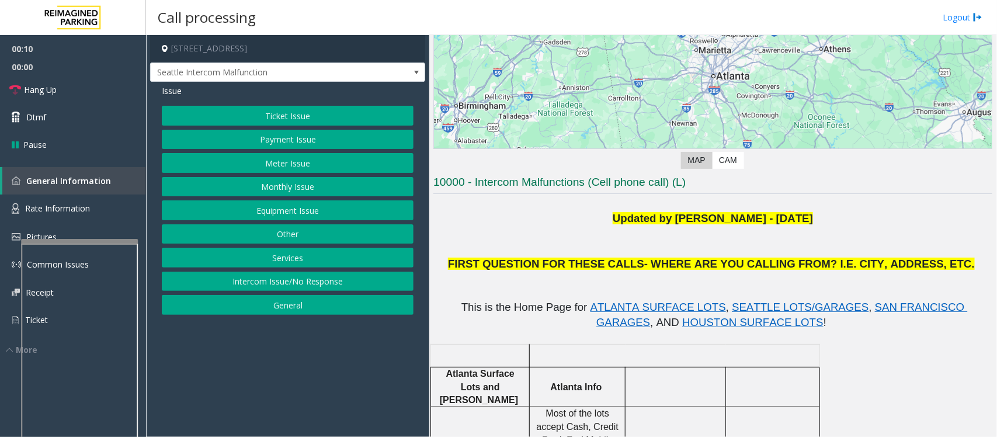
scroll to position [292, 0]
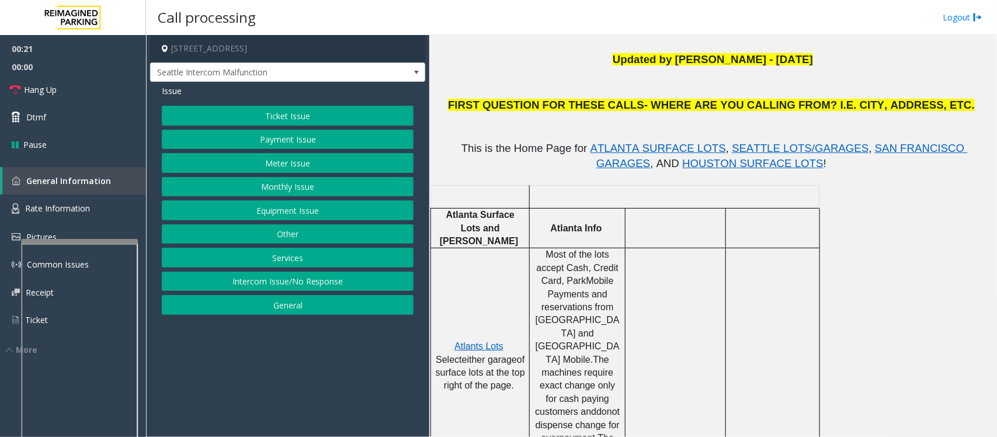
click at [301, 213] on button "Equipment Issue" at bounding box center [288, 210] width 252 height 20
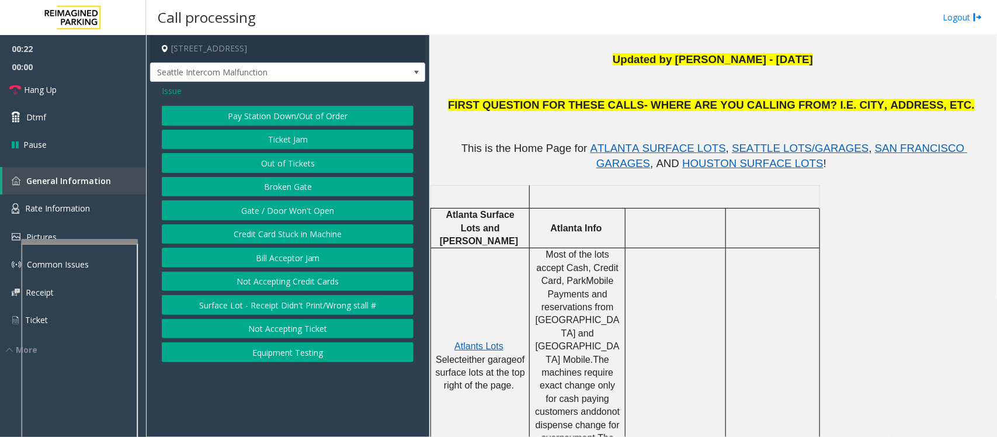
click at [301, 213] on button "Gate / Door Won't Open" at bounding box center [288, 210] width 252 height 20
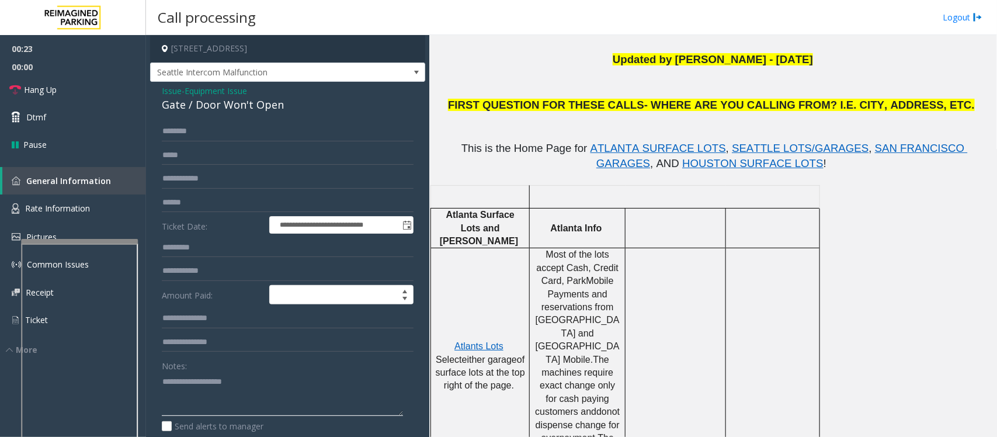
click at [289, 380] on textarea at bounding box center [282, 394] width 241 height 44
click at [231, 106] on div "Gate / Door Won't Open" at bounding box center [288, 105] width 252 height 16
click at [218, 396] on textarea at bounding box center [282, 394] width 241 height 44
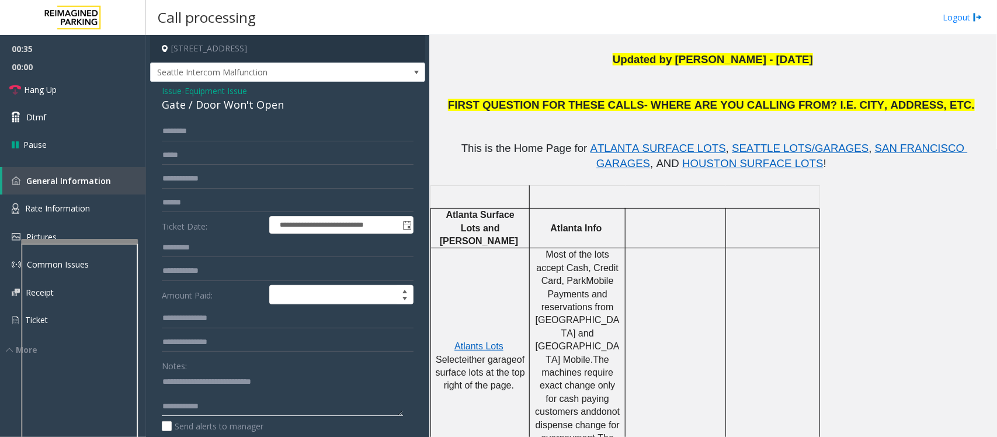
click at [287, 407] on textarea at bounding box center [282, 394] width 241 height 44
click at [243, 395] on textarea at bounding box center [282, 394] width 241 height 44
type textarea "**********"
click at [101, 86] on link "Hang Up" at bounding box center [73, 89] width 146 height 27
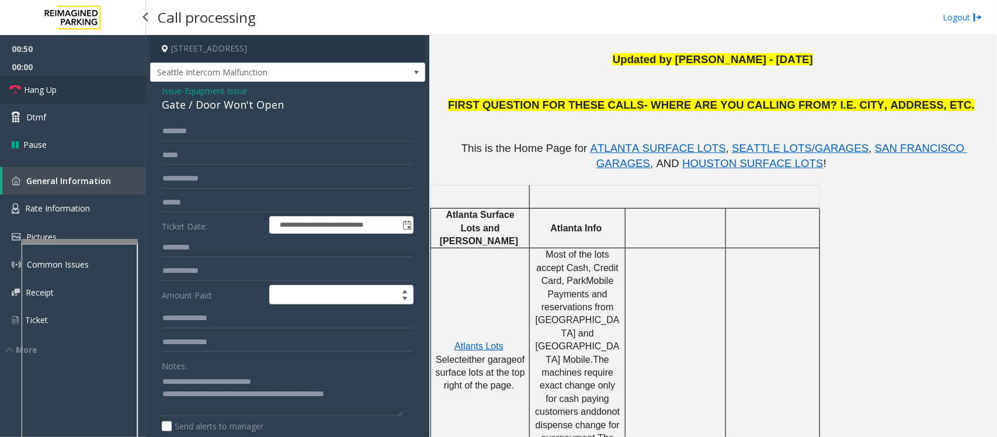
click at [101, 86] on link "Hang Up" at bounding box center [73, 89] width 146 height 27
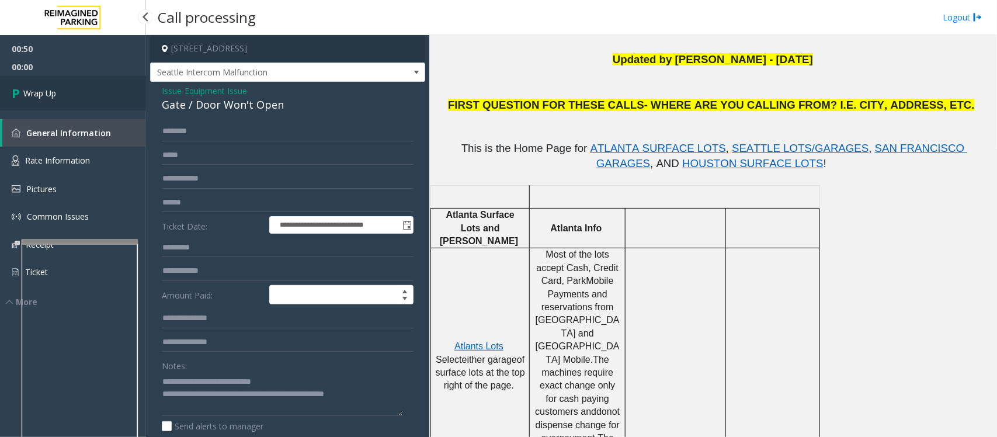
click at [101, 86] on link "Wrap Up" at bounding box center [73, 93] width 146 height 34
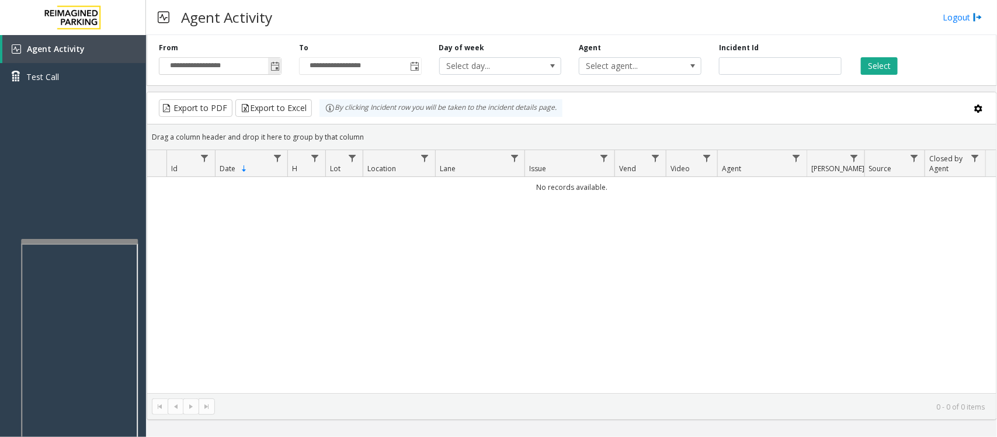
click at [273, 68] on span "Toggle popup" at bounding box center [275, 66] width 9 height 9
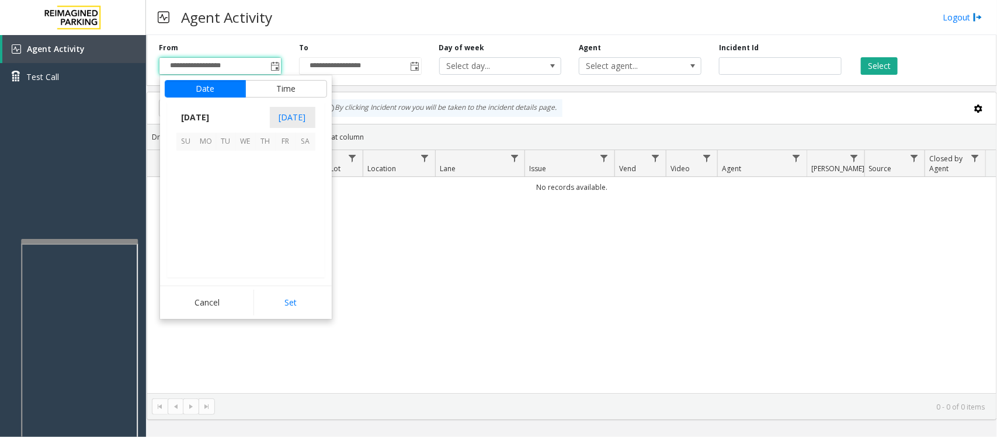
scroll to position [209455, 0]
click at [265, 220] on span "21" at bounding box center [266, 221] width 20 height 20
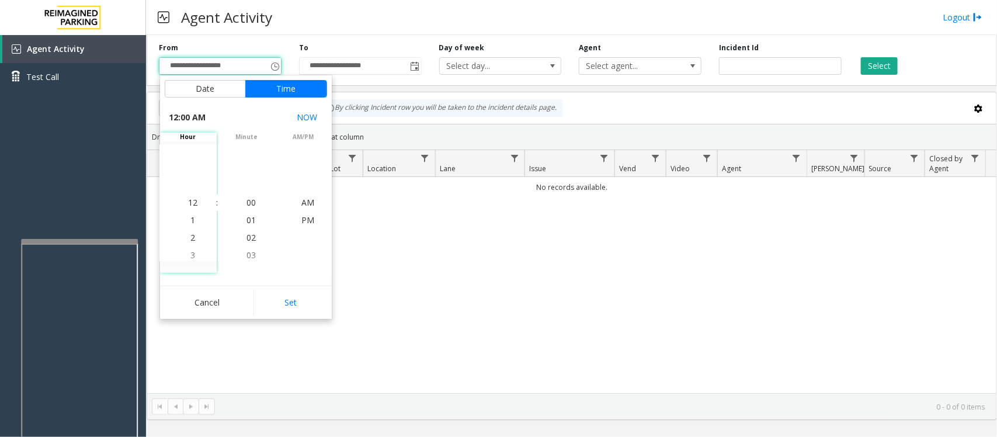
drag, startPoint x: 285, startPoint y: 299, endPoint x: 323, endPoint y: 304, distance: 38.8
click at [292, 300] on button "Set" at bounding box center [291, 303] width 74 height 26
type input "**********"
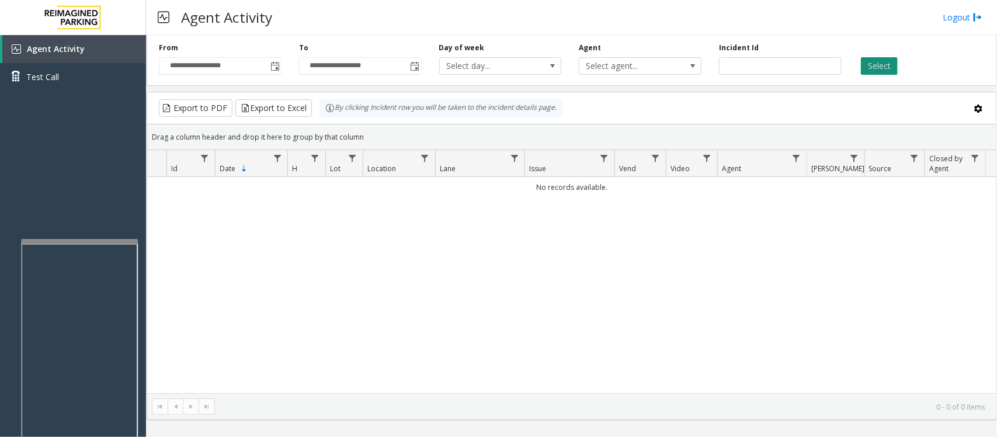
click at [869, 66] on button "Select" at bounding box center [879, 66] width 37 height 18
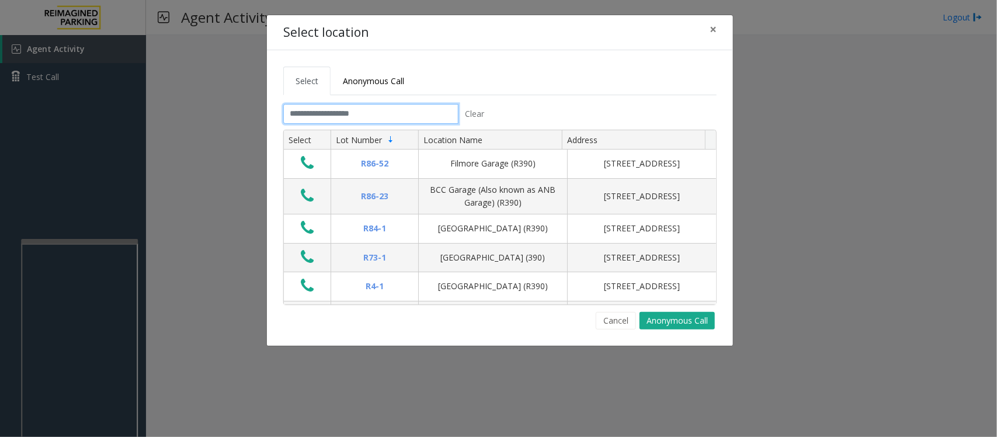
click at [380, 114] on input "text" at bounding box center [370, 114] width 175 height 20
click at [330, 112] on input "text" at bounding box center [370, 114] width 175 height 20
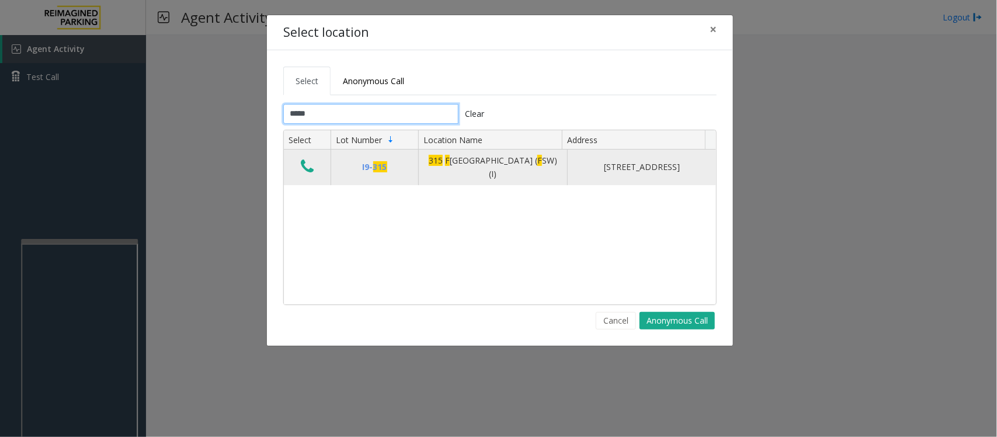
type input "*****"
click at [308, 174] on icon "Data table" at bounding box center [307, 166] width 13 height 16
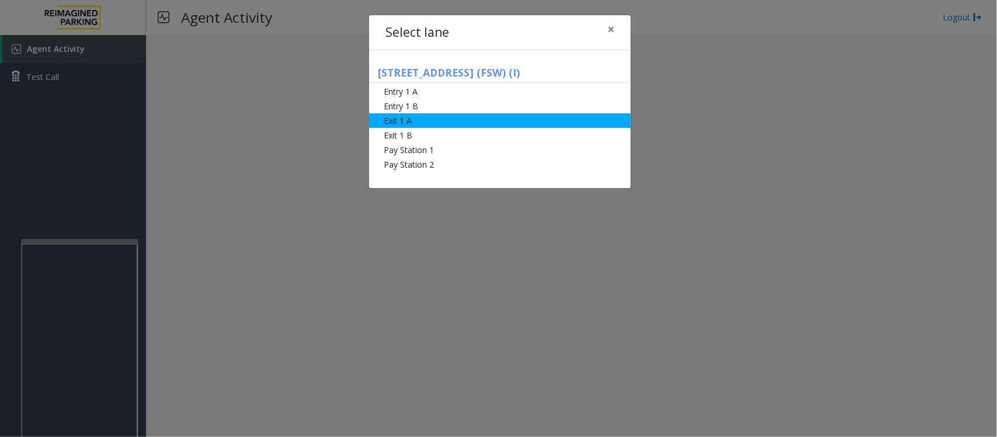
click at [415, 120] on li "Exit 1 A" at bounding box center [500, 120] width 262 height 15
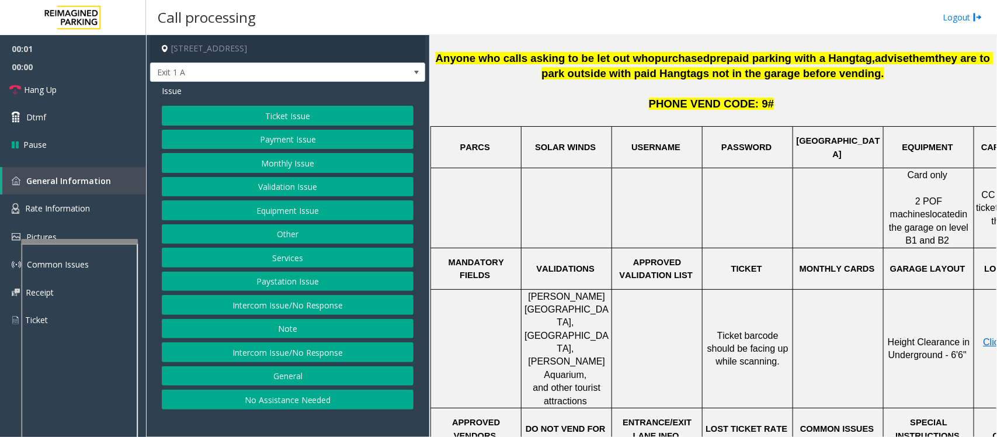
scroll to position [438, 0]
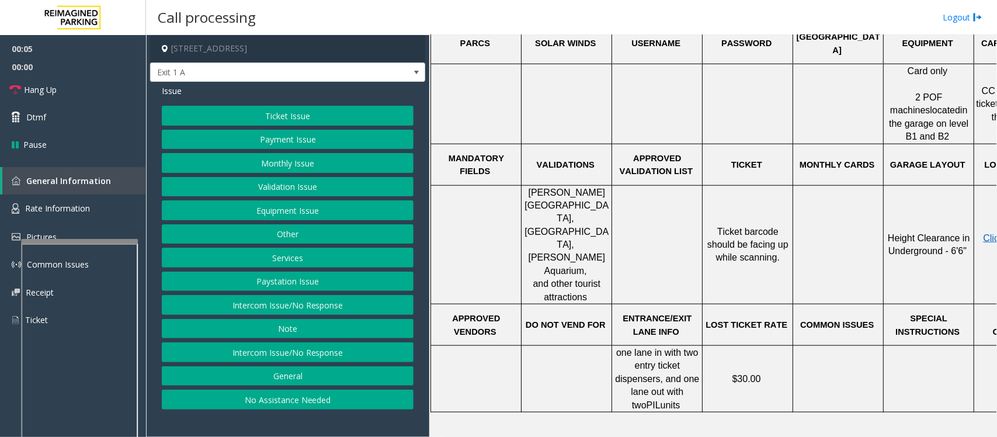
click at [272, 404] on button "No Assistance Needed" at bounding box center [288, 400] width 252 height 20
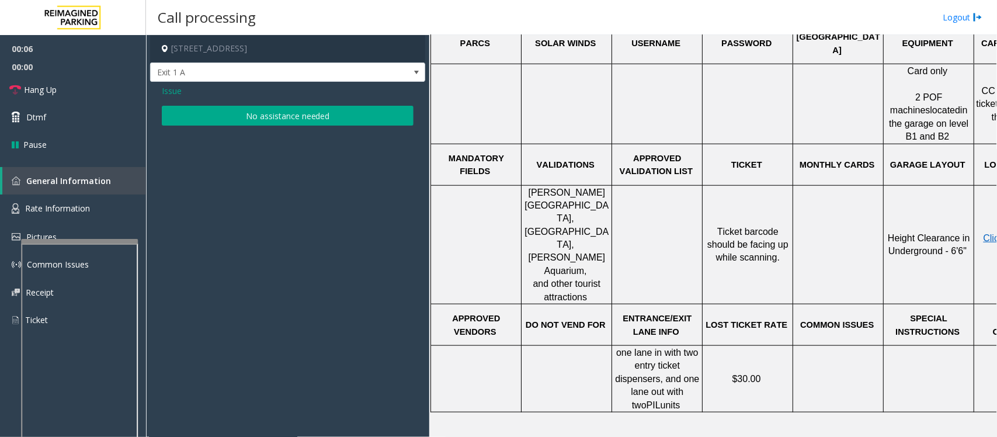
click at [266, 120] on button "No assistance needed" at bounding box center [288, 116] width 252 height 20
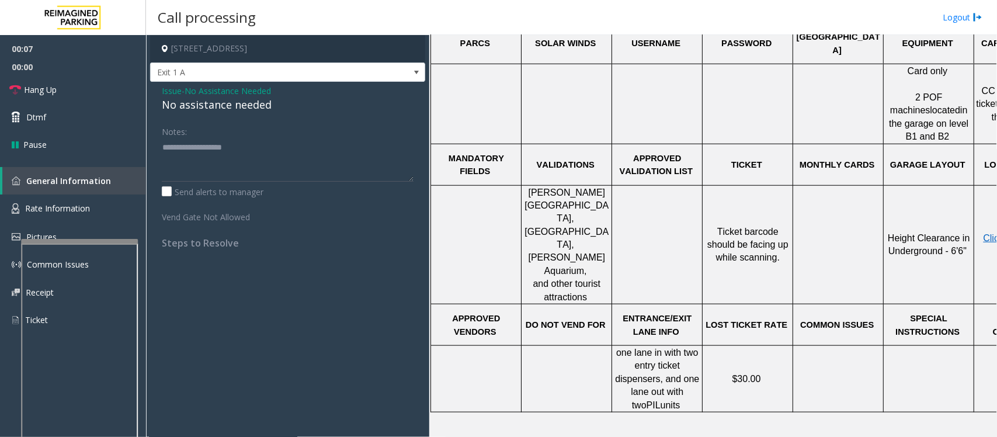
click at [255, 107] on div "No assistance needed" at bounding box center [288, 105] width 252 height 16
click at [65, 89] on link "Hang Up" at bounding box center [73, 89] width 146 height 27
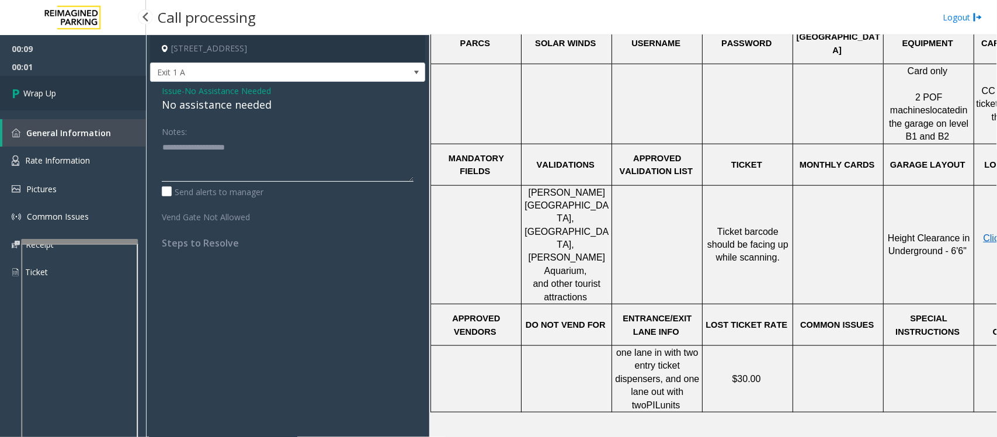
type textarea "**********"
click at [57, 93] on link "Wrap Up" at bounding box center [73, 93] width 146 height 34
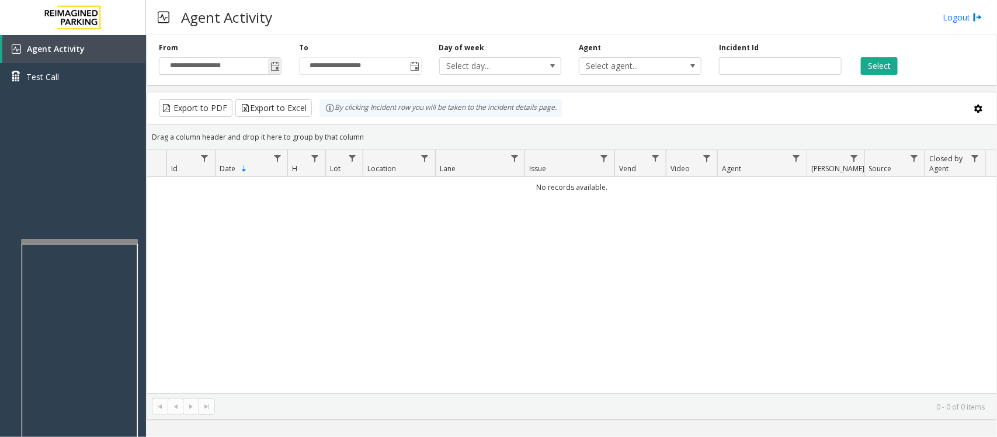
click at [278, 69] on span "Toggle popup" at bounding box center [275, 66] width 9 height 9
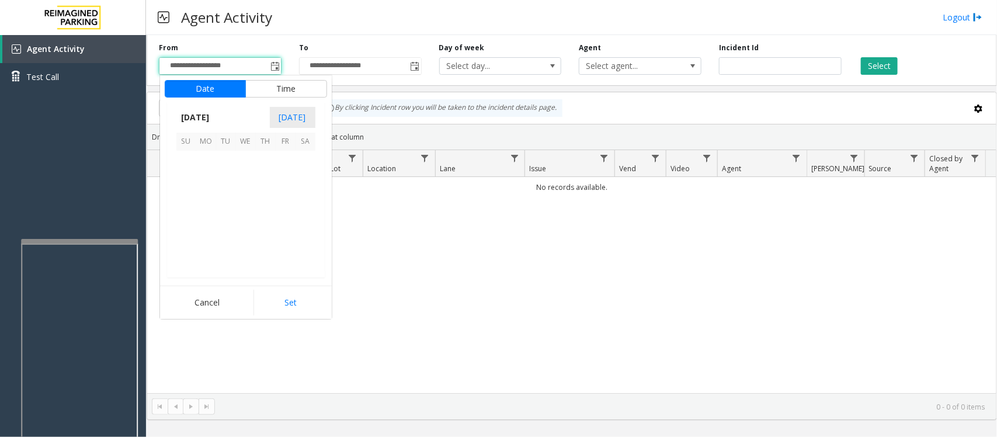
scroll to position [209455, 0]
click at [264, 219] on span "21" at bounding box center [266, 221] width 20 height 20
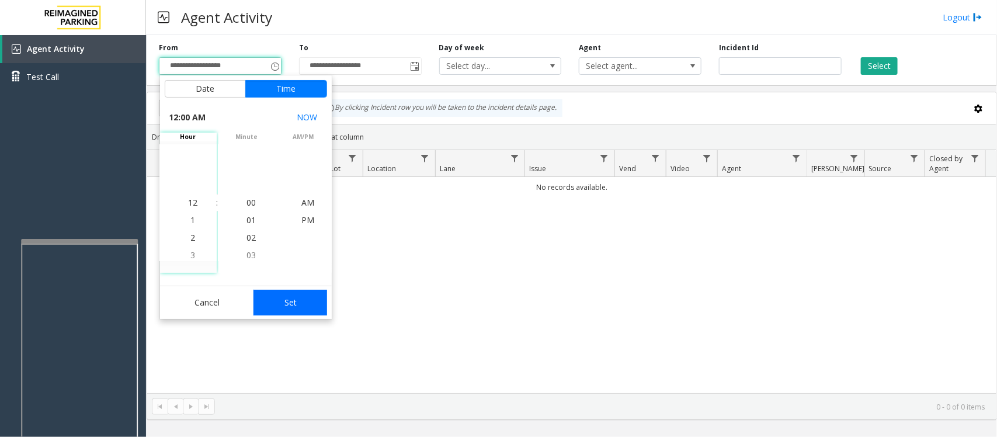
click at [299, 304] on button "Set" at bounding box center [291, 303] width 74 height 26
type input "**********"
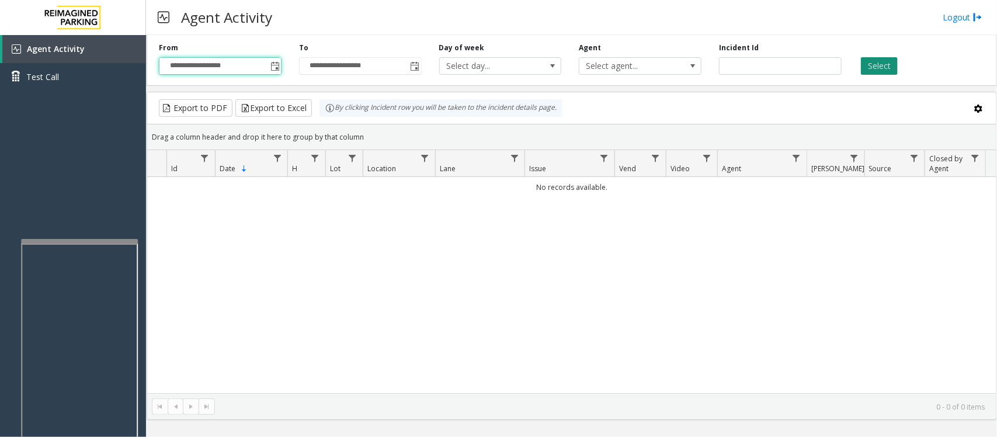
click at [877, 66] on button "Select" at bounding box center [879, 66] width 37 height 18
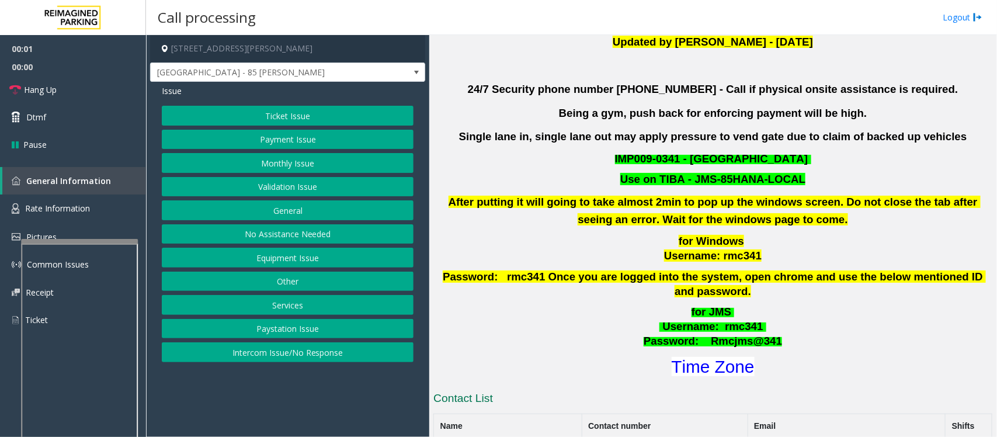
scroll to position [438, 0]
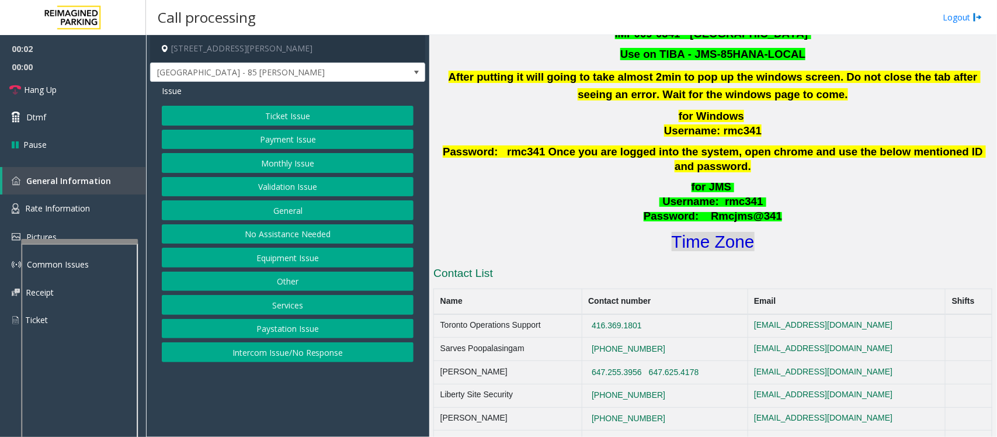
click at [725, 232] on font "Time Zone" at bounding box center [713, 241] width 83 height 19
click at [279, 184] on button "Validation Issue" at bounding box center [288, 187] width 252 height 20
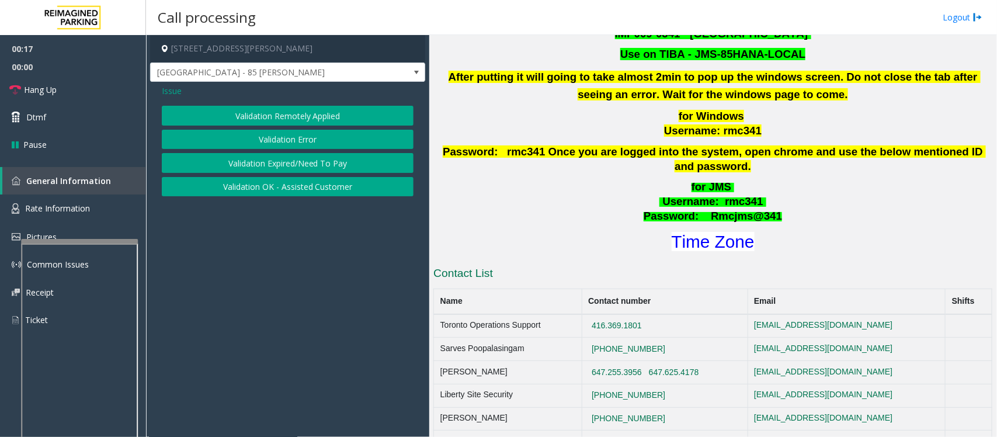
click at [297, 134] on button "Validation Error" at bounding box center [288, 140] width 252 height 20
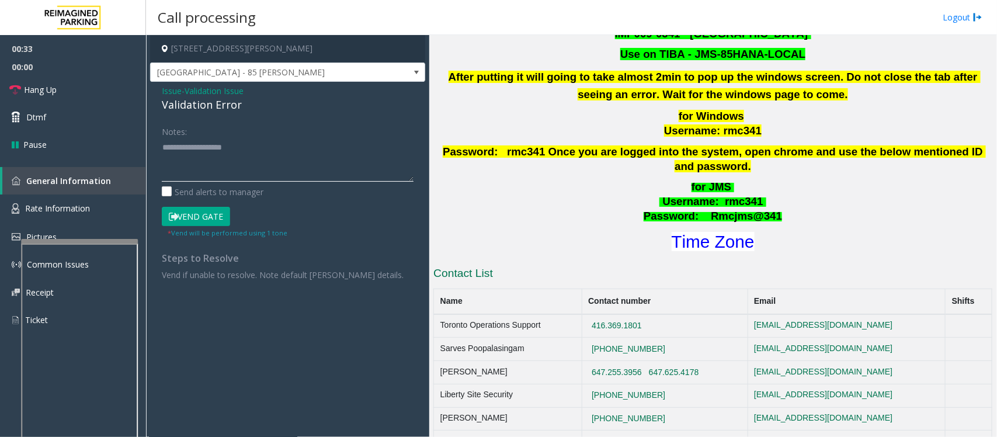
click at [225, 144] on textarea at bounding box center [288, 160] width 252 height 44
click at [226, 162] on textarea at bounding box center [288, 160] width 252 height 44
click at [206, 140] on textarea at bounding box center [288, 160] width 252 height 44
click at [214, 179] on textarea at bounding box center [288, 160] width 252 height 44
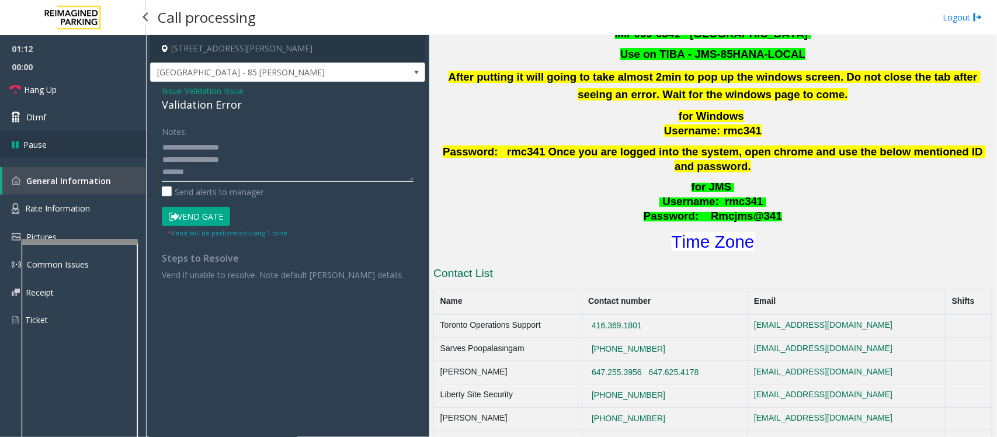
drag, startPoint x: 199, startPoint y: 146, endPoint x: 122, endPoint y: 143, distance: 77.2
click at [122, 143] on app-root "01:12 00:00 Hang Up Dtmf Pause General Information Rate Information Pictures Co…" at bounding box center [498, 218] width 997 height 437
drag, startPoint x: 205, startPoint y: 161, endPoint x: 256, endPoint y: 162, distance: 50.8
click at [256, 162] on textarea at bounding box center [288, 160] width 252 height 44
click at [206, 171] on textarea at bounding box center [288, 160] width 252 height 44
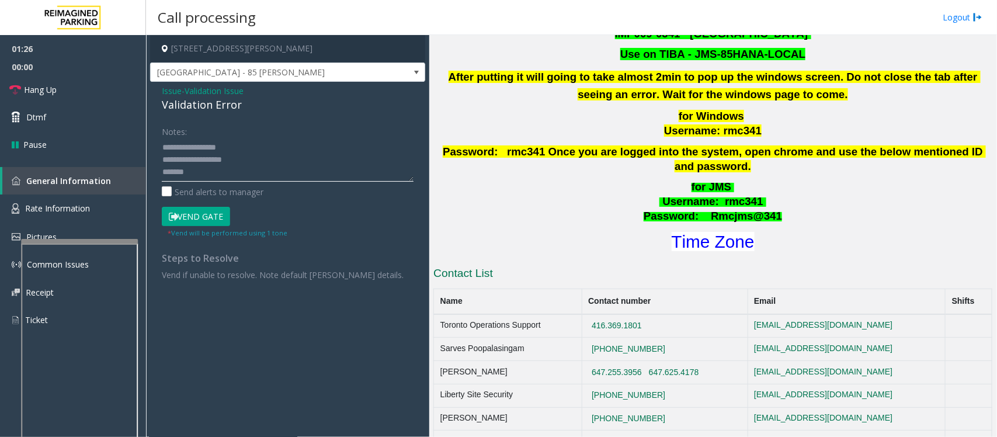
click at [199, 146] on textarea at bounding box center [288, 160] width 252 height 44
click at [211, 170] on textarea at bounding box center [288, 160] width 252 height 44
click at [220, 151] on textarea at bounding box center [288, 160] width 252 height 44
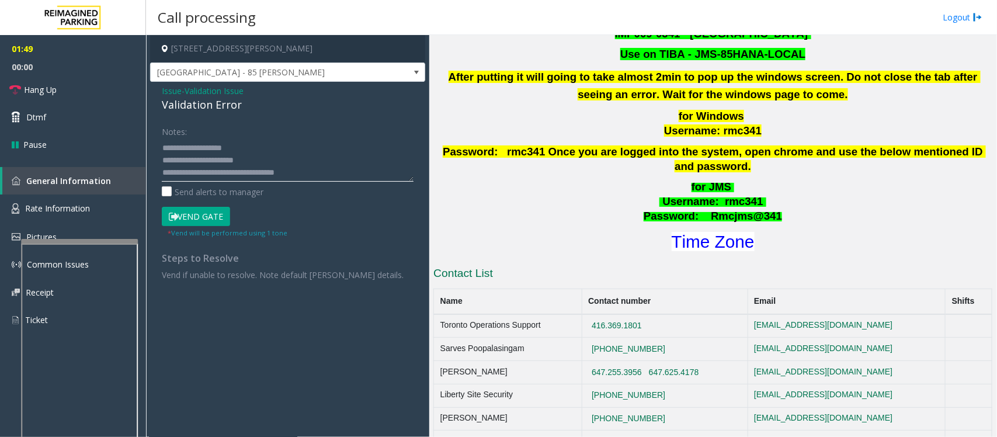
click at [252, 161] on textarea at bounding box center [288, 160] width 252 height 44
click at [223, 176] on textarea at bounding box center [288, 160] width 252 height 44
click at [264, 158] on textarea at bounding box center [288, 160] width 252 height 44
click at [200, 170] on textarea at bounding box center [288, 160] width 252 height 44
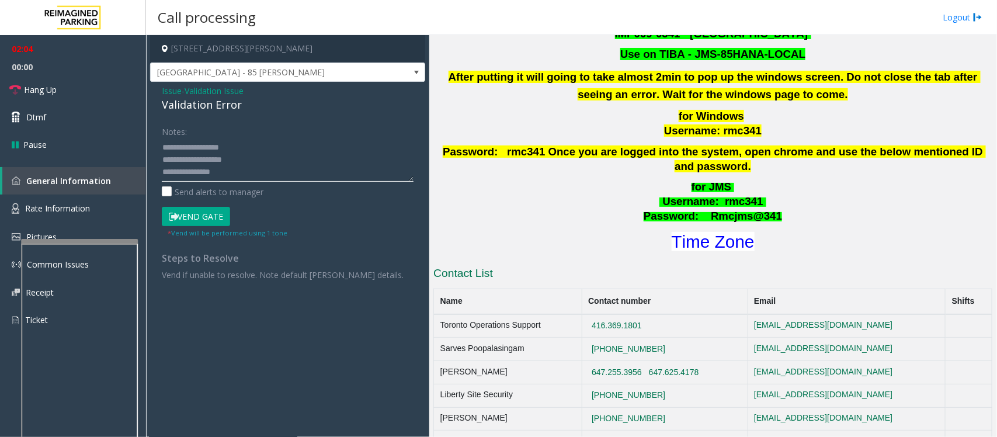
click at [226, 173] on textarea at bounding box center [288, 160] width 252 height 44
drag, startPoint x: 233, startPoint y: 172, endPoint x: 181, endPoint y: 160, distance: 53.0
click at [181, 160] on textarea at bounding box center [288, 160] width 252 height 44
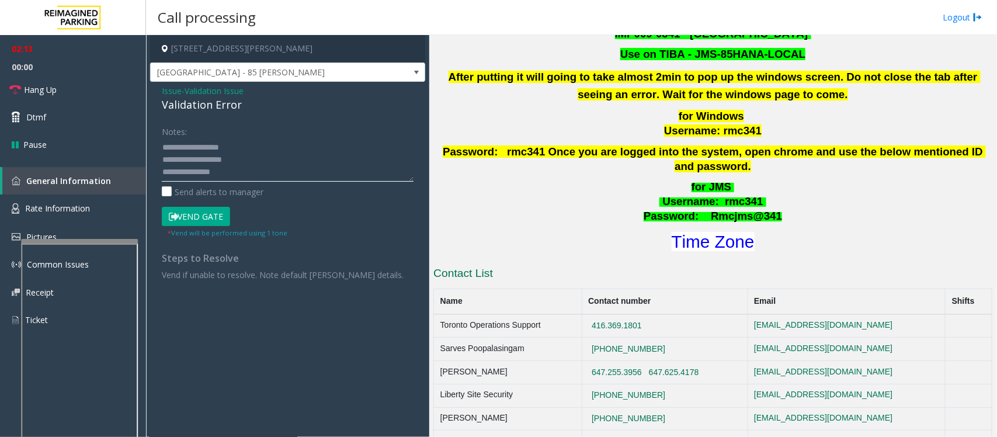
click at [223, 168] on textarea at bounding box center [288, 160] width 252 height 44
click at [211, 220] on button "Vend Gate" at bounding box center [196, 217] width 68 height 20
drag, startPoint x: 231, startPoint y: 168, endPoint x: 182, endPoint y: 164, distance: 49.2
click at [182, 164] on textarea at bounding box center [288, 160] width 252 height 44
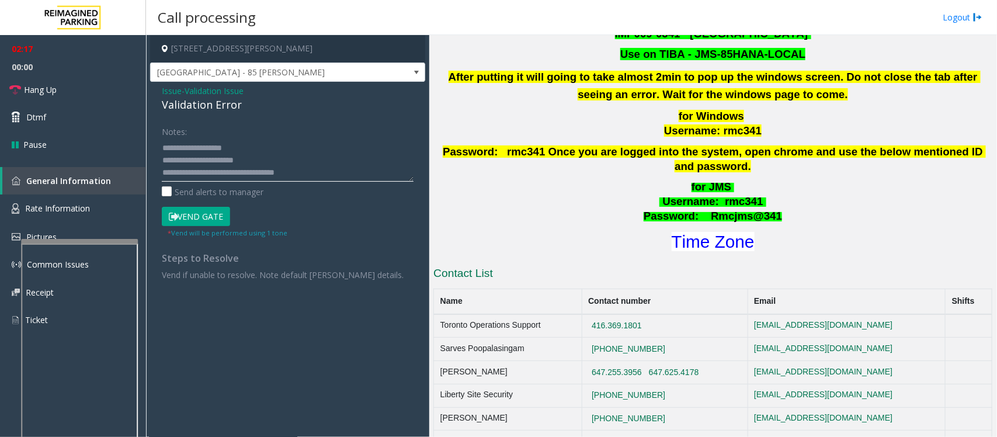
scroll to position [0, 0]
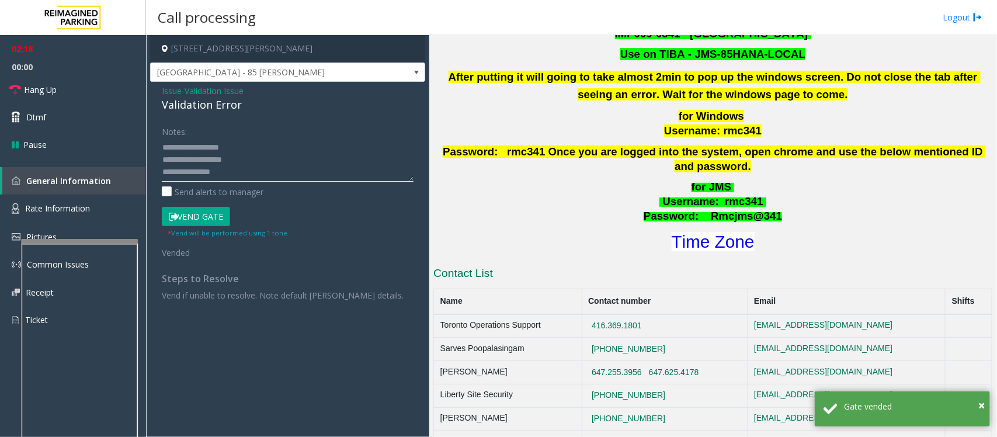
click at [226, 167] on textarea at bounding box center [288, 160] width 252 height 44
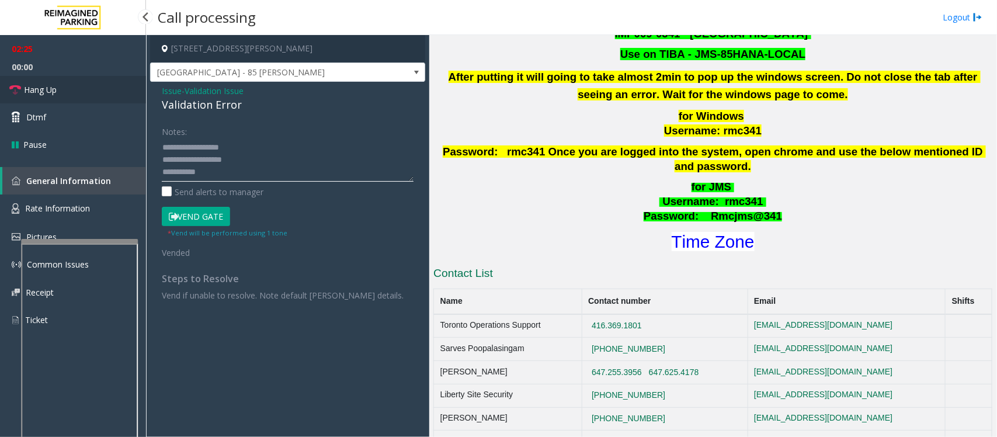
type textarea "**********"
click at [61, 91] on link "Hang Up" at bounding box center [73, 89] width 146 height 27
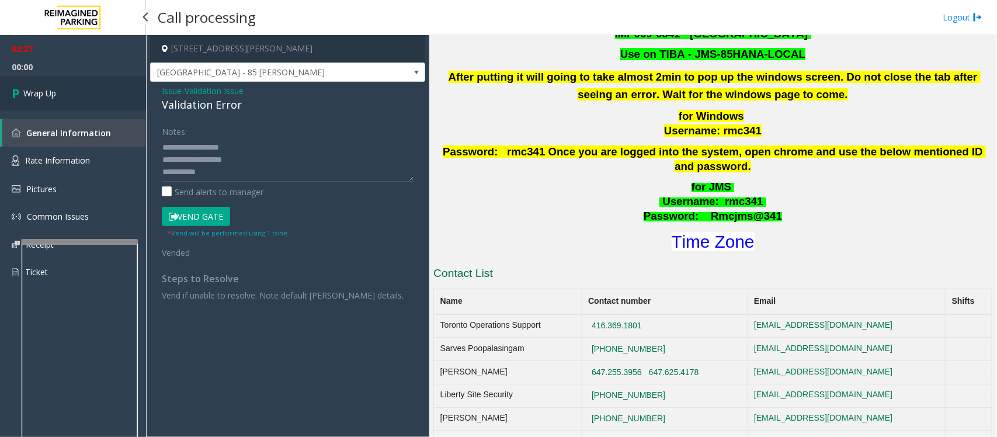
click at [91, 85] on link "Wrap Up" at bounding box center [73, 93] width 146 height 34
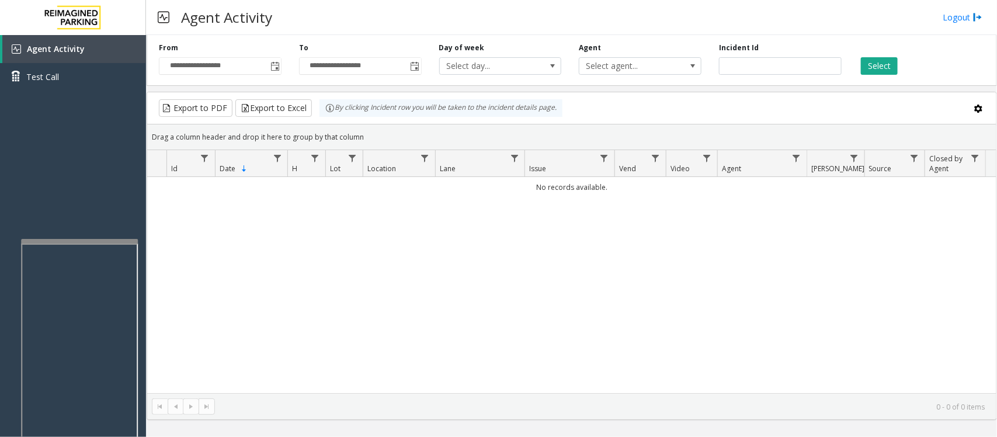
click at [282, 64] on div "**********" at bounding box center [220, 59] width 140 height 32
drag, startPoint x: 272, startPoint y: 63, endPoint x: 279, endPoint y: 70, distance: 9.9
click at [272, 63] on span "Toggle popup" at bounding box center [275, 66] width 9 height 9
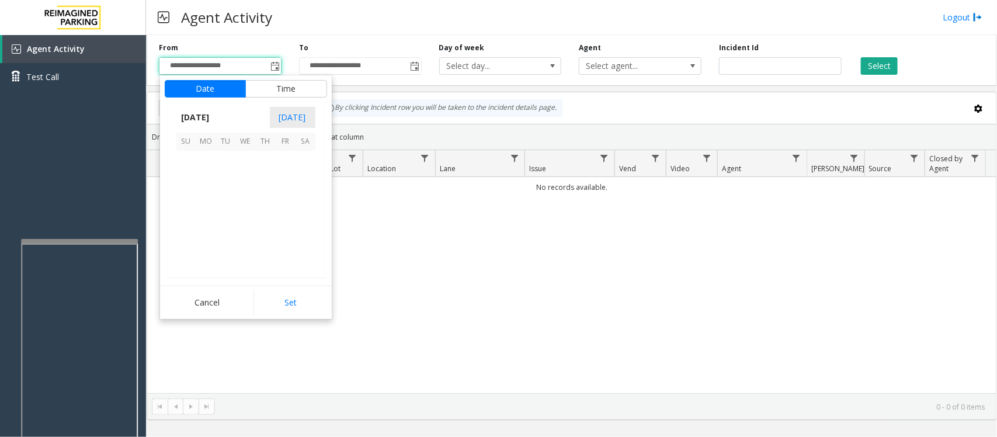
scroll to position [209455, 0]
drag, startPoint x: 262, startPoint y: 218, endPoint x: 261, endPoint y: 228, distance: 10.0
click at [261, 223] on span "21" at bounding box center [266, 221] width 20 height 20
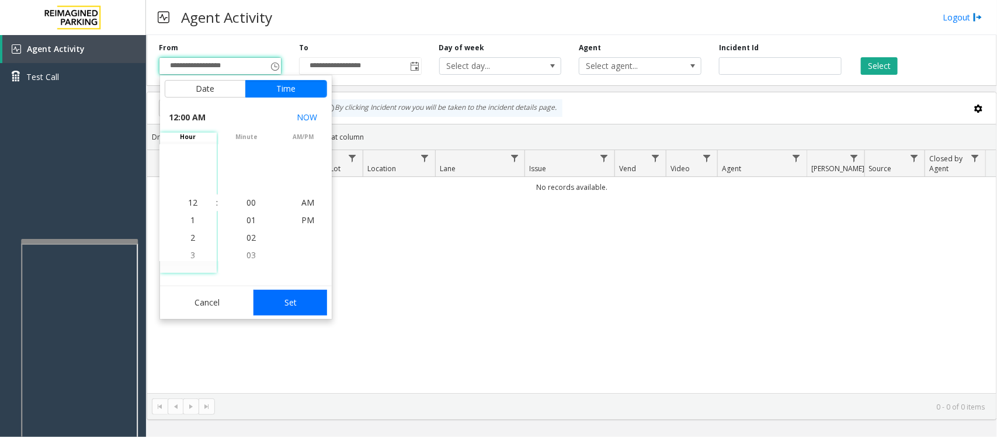
click at [299, 306] on button "Set" at bounding box center [291, 303] width 74 height 26
type input "**********"
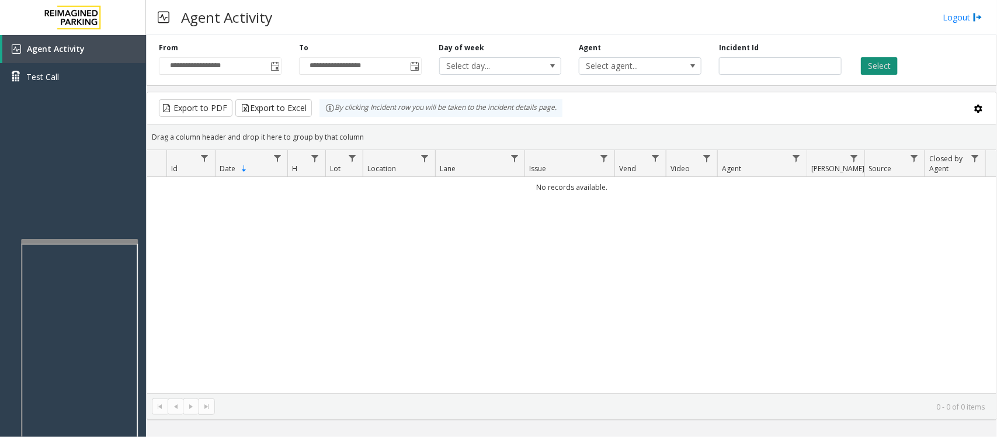
click at [883, 65] on button "Select" at bounding box center [879, 66] width 37 height 18
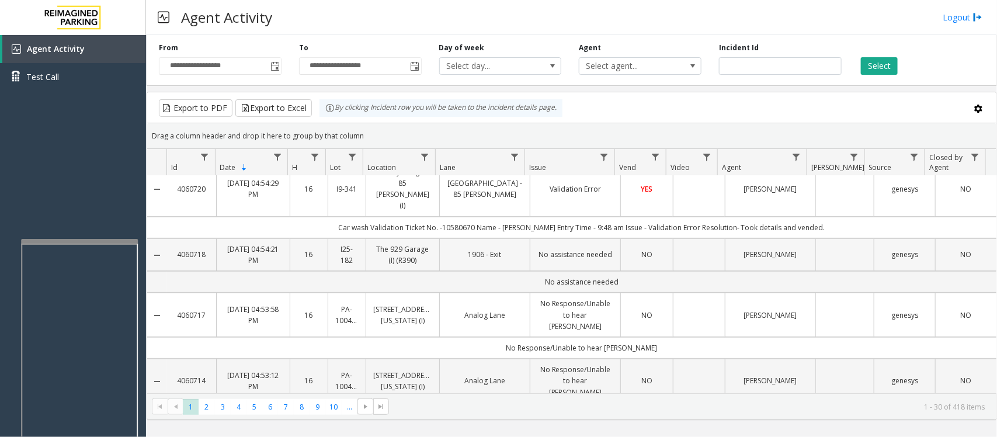
scroll to position [0, 0]
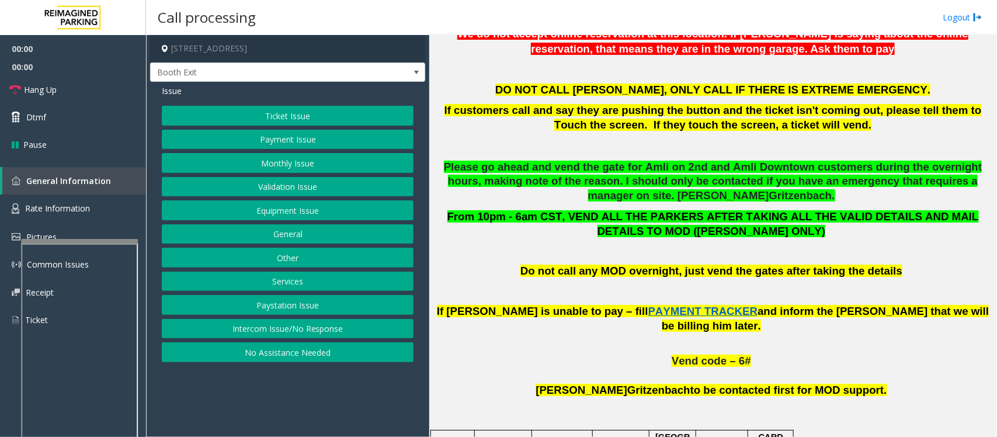
scroll to position [584, 0]
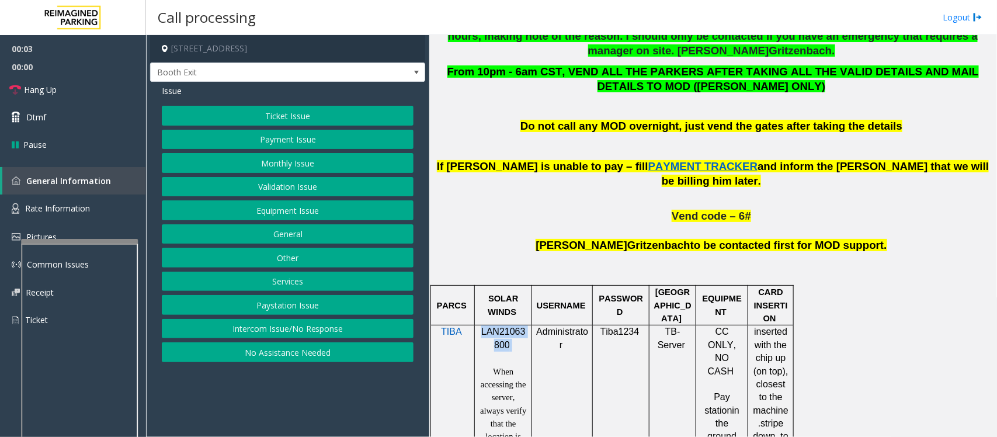
drag, startPoint x: 483, startPoint y: 320, endPoint x: 509, endPoint y: 334, distance: 30.1
click at [509, 334] on p "LAN21063800" at bounding box center [503, 338] width 48 height 26
copy p "LAN21063800"
click at [279, 189] on button "Validation Issue" at bounding box center [288, 187] width 252 height 20
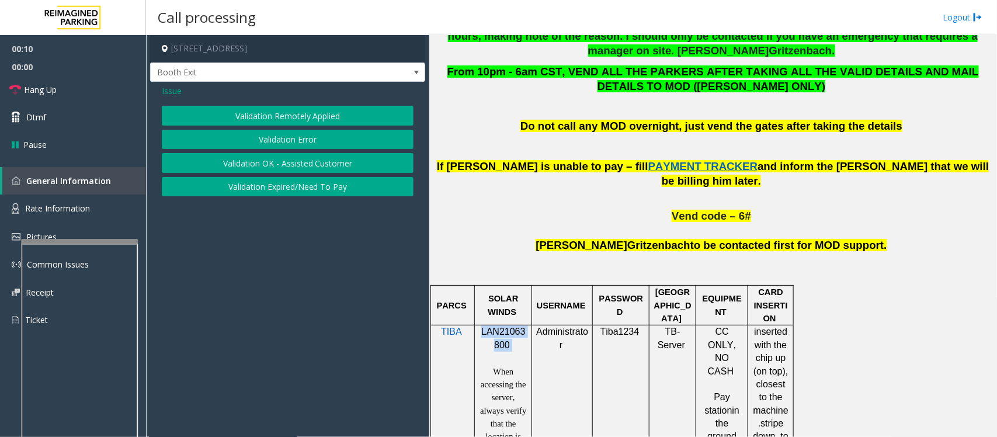
click at [293, 143] on button "Validation Error" at bounding box center [288, 140] width 252 height 20
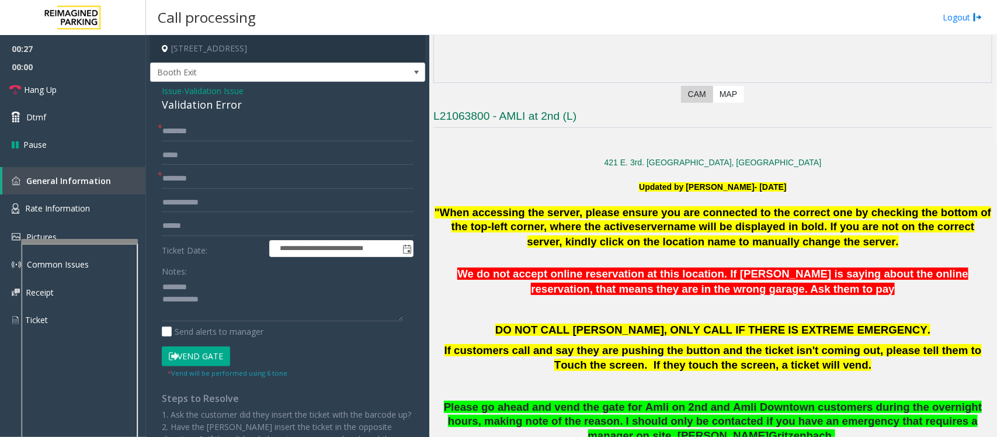
scroll to position [292, 0]
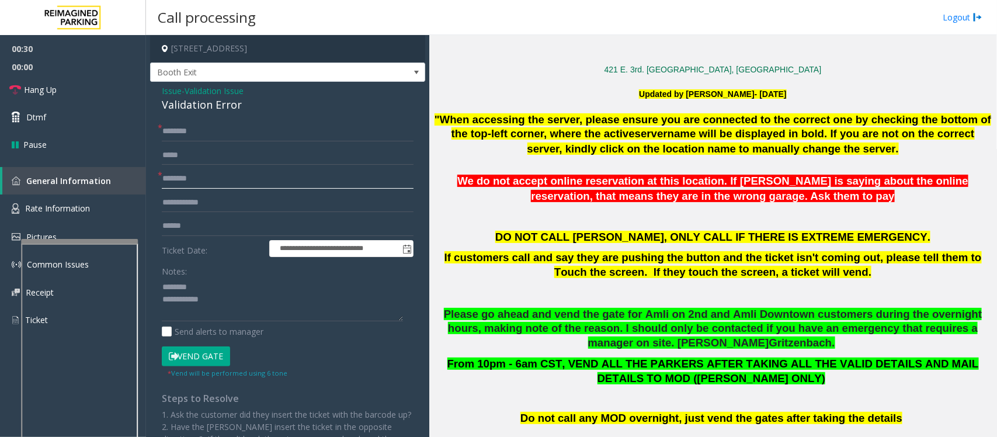
click at [228, 183] on input "text" at bounding box center [288, 179] width 252 height 20
click at [204, 107] on div "Validation Error" at bounding box center [288, 105] width 252 height 16
type textarea "**********"
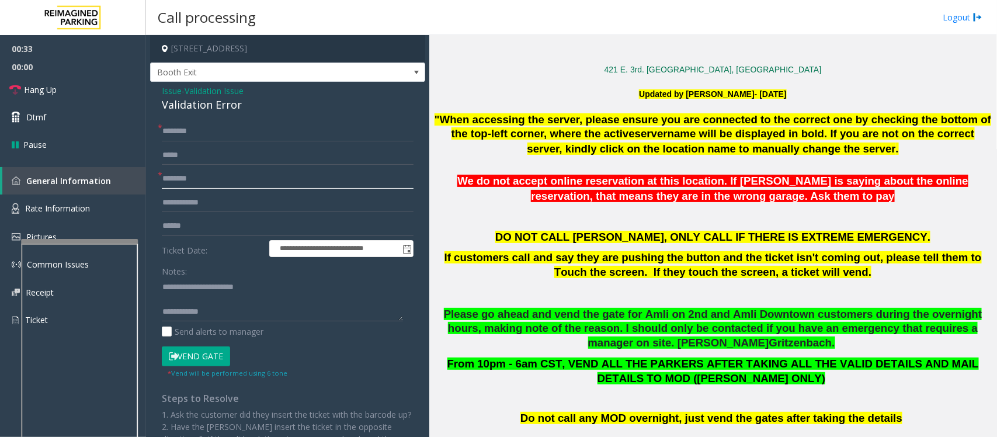
click at [219, 176] on input "text" at bounding box center [288, 179] width 252 height 20
type input "*****"
click at [238, 223] on input "text" at bounding box center [288, 226] width 252 height 20
drag, startPoint x: 238, startPoint y: 223, endPoint x: 162, endPoint y: 226, distance: 76.0
click at [162, 226] on input "*******" at bounding box center [288, 226] width 252 height 20
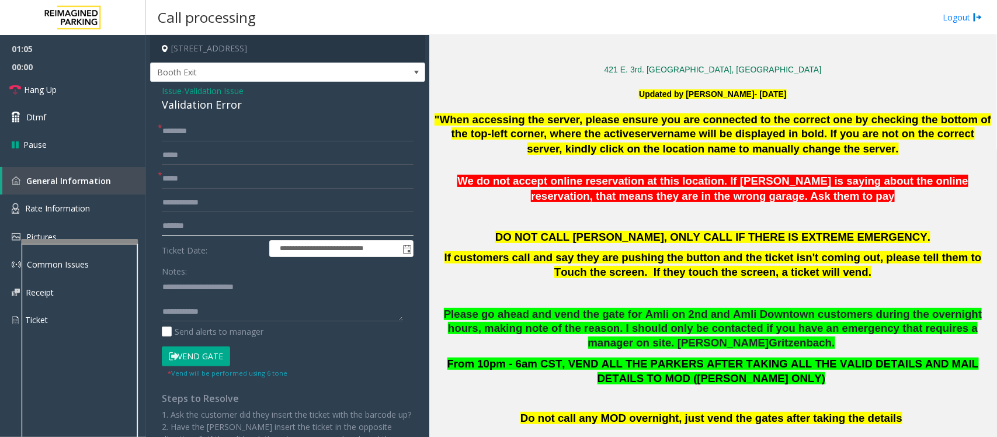
type input "*******"
click at [207, 176] on input "*****" at bounding box center [288, 179] width 252 height 20
click at [240, 317] on textarea at bounding box center [282, 300] width 241 height 44
click at [189, 299] on textarea at bounding box center [282, 300] width 241 height 44
drag, startPoint x: 209, startPoint y: 299, endPoint x: 244, endPoint y: 311, distance: 37.1
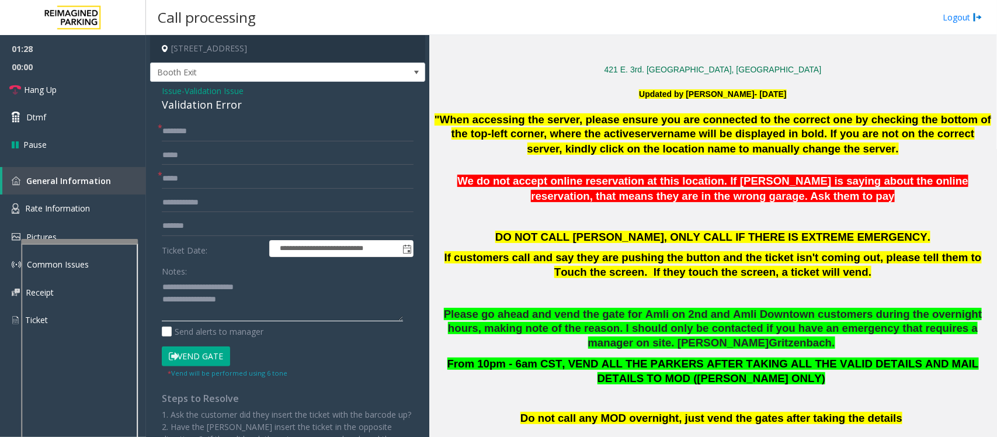
click at [212, 301] on textarea at bounding box center [282, 300] width 241 height 44
click at [310, 297] on textarea at bounding box center [282, 300] width 241 height 44
type textarea "**********"
click at [199, 136] on input "text" at bounding box center [288, 132] width 252 height 20
click at [197, 184] on input "*****" at bounding box center [288, 179] width 252 height 20
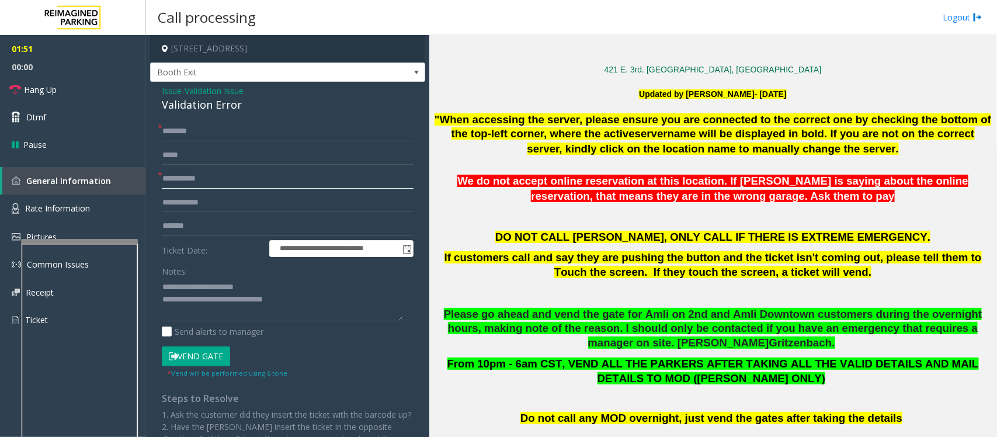
type input "**********"
click at [211, 124] on input "text" at bounding box center [288, 132] width 252 height 20
type input "***"
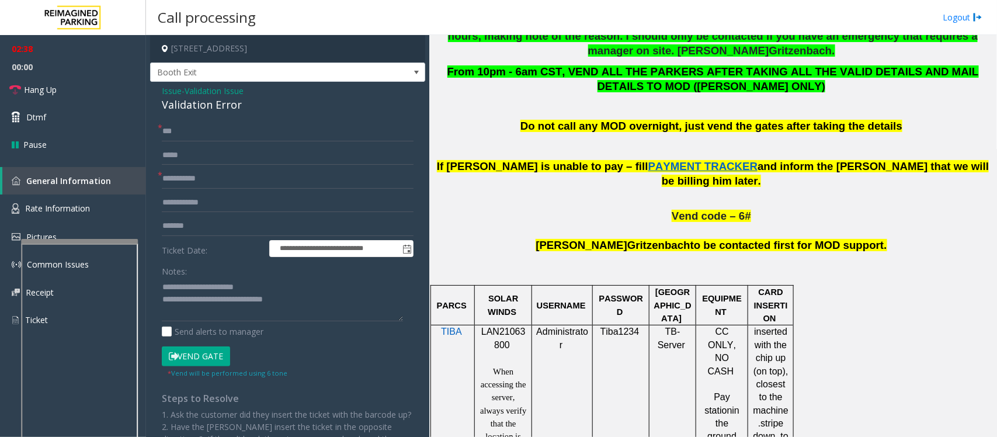
scroll to position [876, 0]
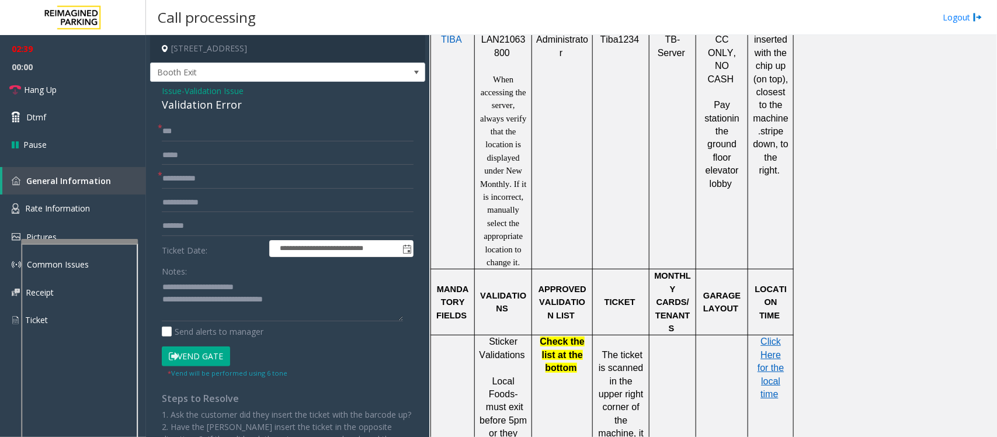
click at [766, 335] on p "Click Here for the local time" at bounding box center [771, 367] width 37 height 65
click at [767, 337] on span "Click Here for the local time" at bounding box center [771, 368] width 26 height 63
click at [218, 313] on textarea at bounding box center [282, 300] width 241 height 44
click at [314, 305] on textarea at bounding box center [282, 300] width 241 height 44
click at [203, 357] on button "Vend Gate" at bounding box center [196, 356] width 68 height 20
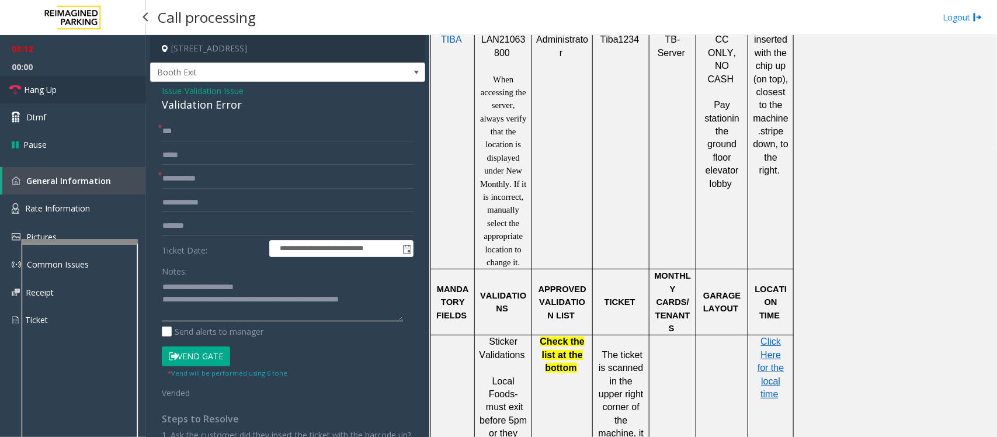
type textarea "**********"
click at [64, 86] on link "Hang Up" at bounding box center [73, 89] width 146 height 27
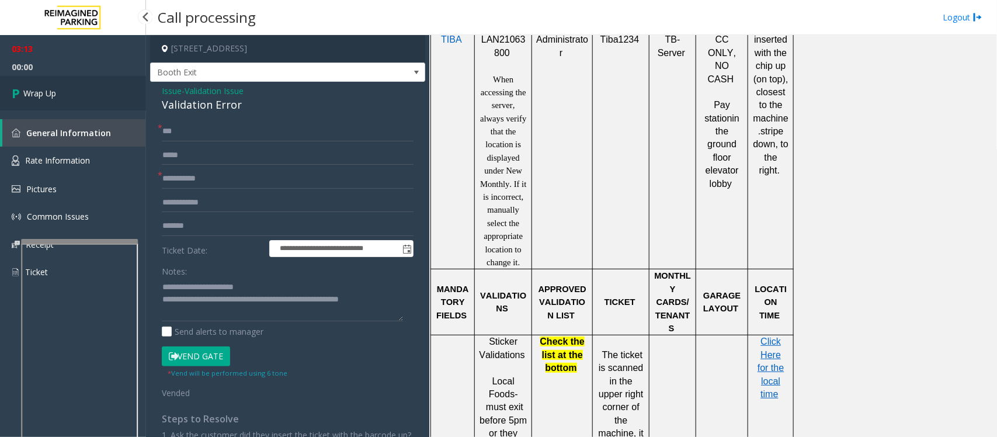
click at [64, 86] on link "Wrap Up" at bounding box center [73, 93] width 146 height 34
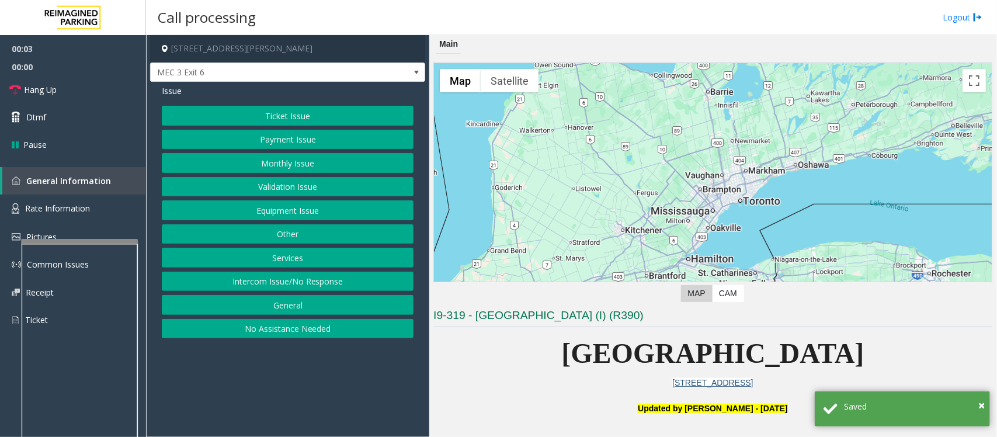
scroll to position [292, 0]
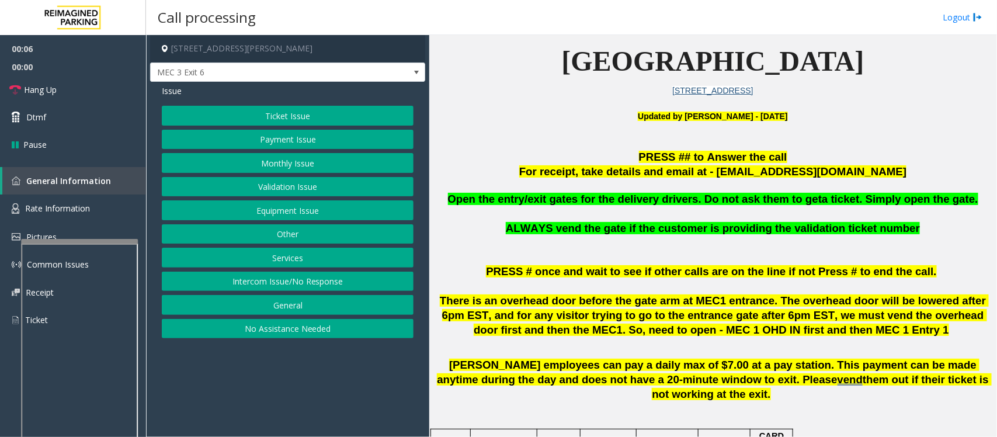
click at [229, 114] on button "Ticket Issue" at bounding box center [288, 116] width 252 height 20
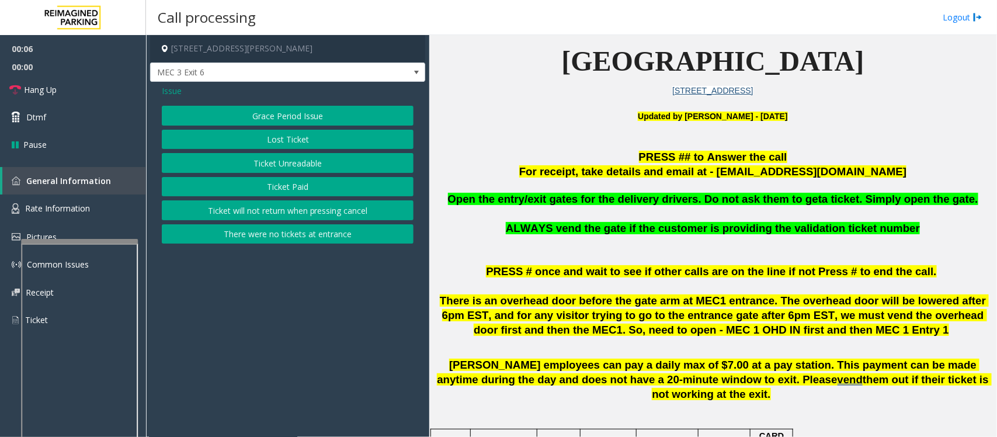
click at [288, 234] on button "There were no tickets at entrance" at bounding box center [288, 234] width 252 height 20
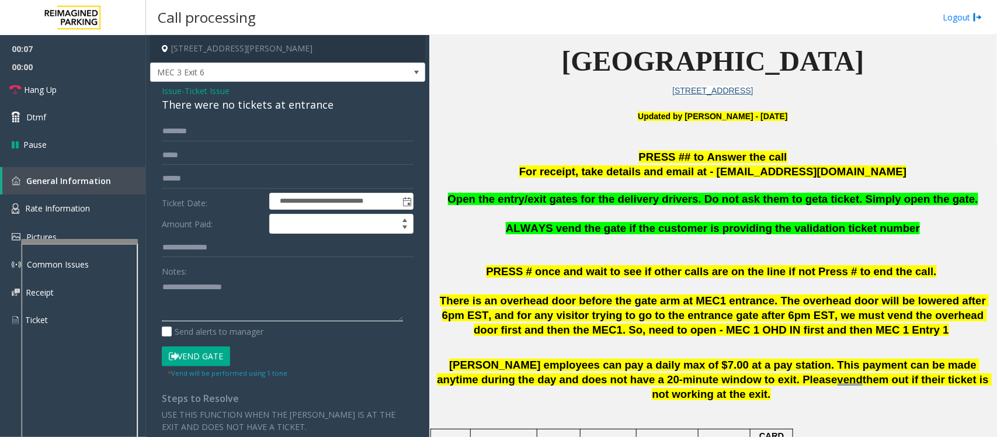
click at [263, 317] on textarea at bounding box center [282, 300] width 241 height 44
click at [228, 111] on div "There were no tickets at entrance" at bounding box center [288, 105] width 252 height 16
click at [237, 101] on div "There were no tickets at entrance" at bounding box center [288, 105] width 252 height 16
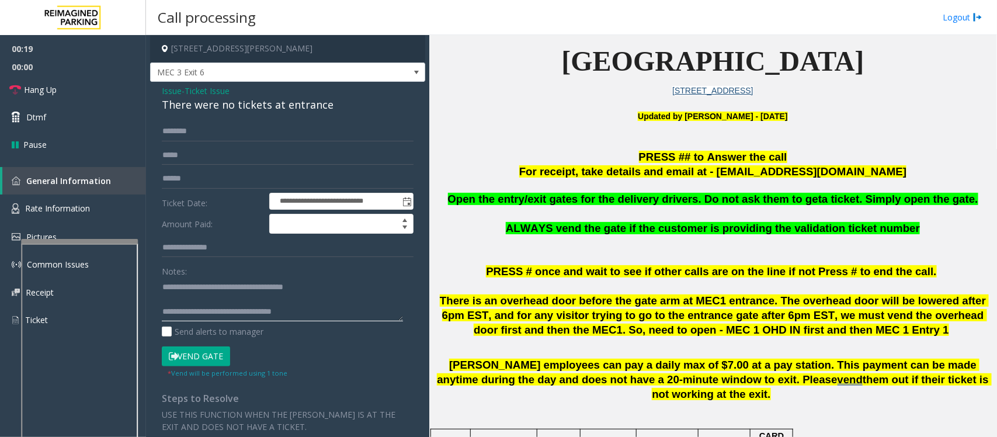
type textarea "**********"
click at [211, 140] on input "text" at bounding box center [288, 132] width 252 height 20
type input "******"
click at [217, 301] on textarea at bounding box center [282, 300] width 241 height 44
type textarea "**********"
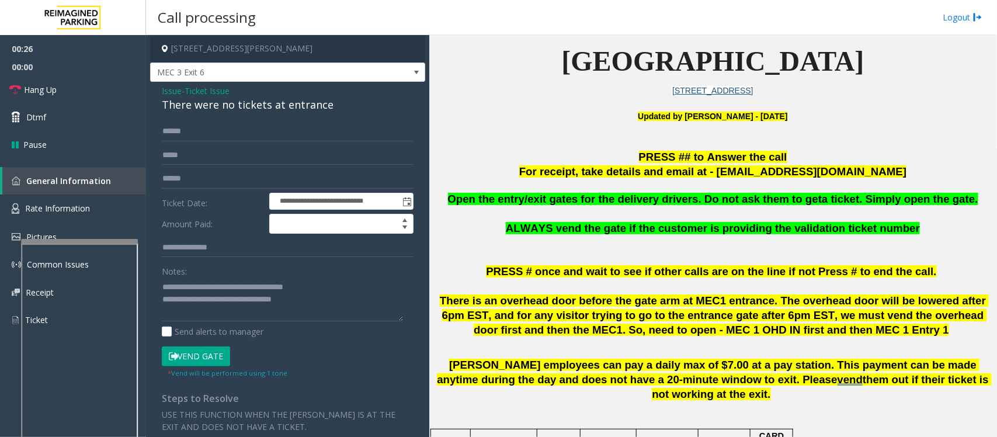
click at [197, 355] on button "Vend Gate" at bounding box center [196, 356] width 68 height 20
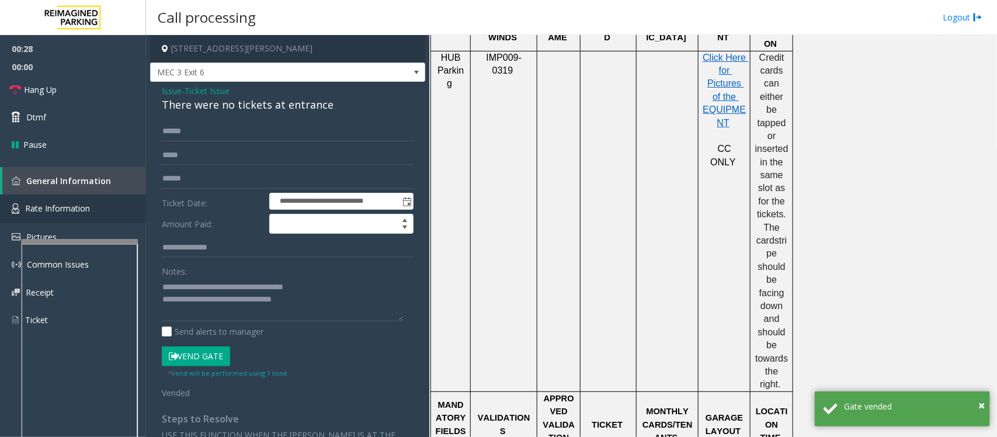
scroll to position [730, 0]
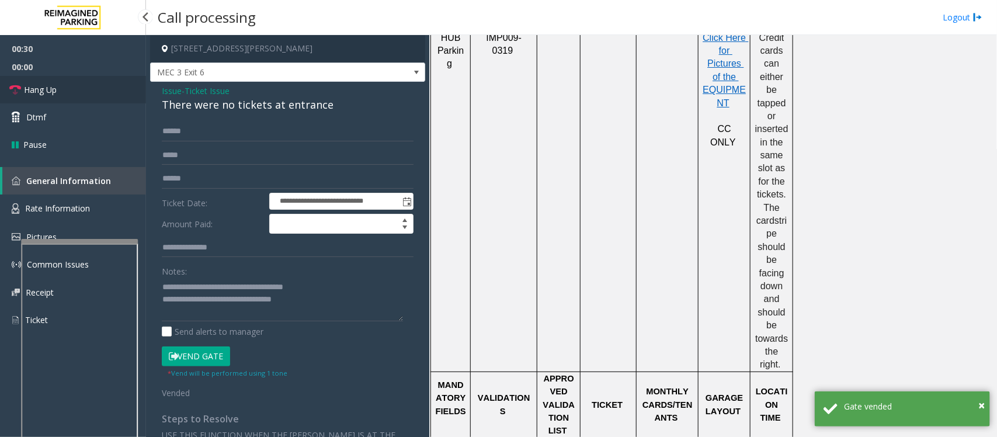
click at [83, 94] on link "Hang Up" at bounding box center [73, 89] width 146 height 27
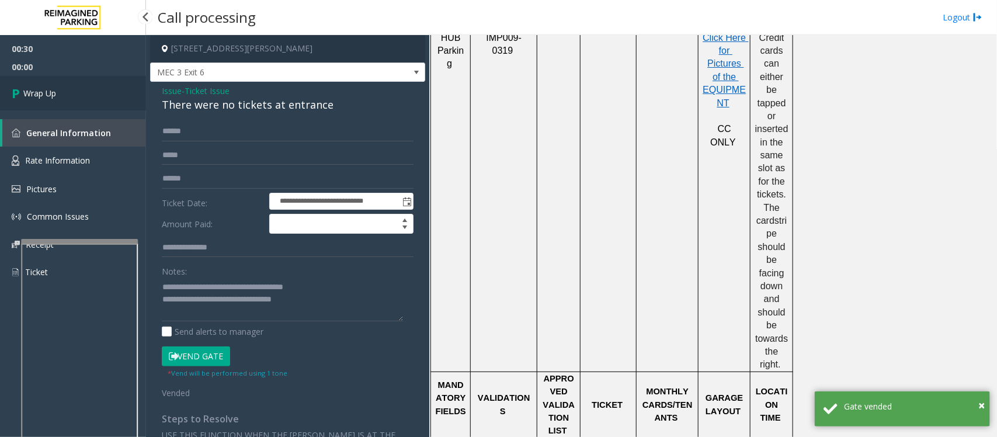
click at [83, 94] on link "Wrap Up" at bounding box center [73, 93] width 146 height 34
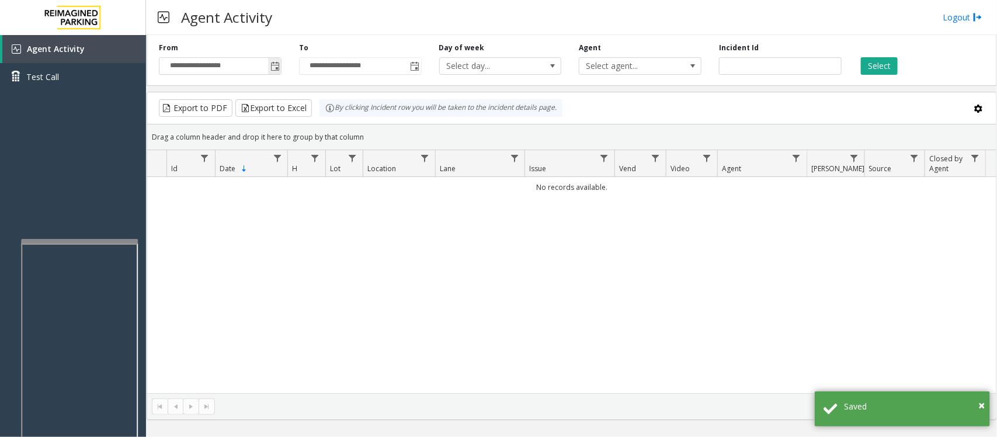
click at [275, 60] on span "Toggle popup" at bounding box center [274, 66] width 13 height 19
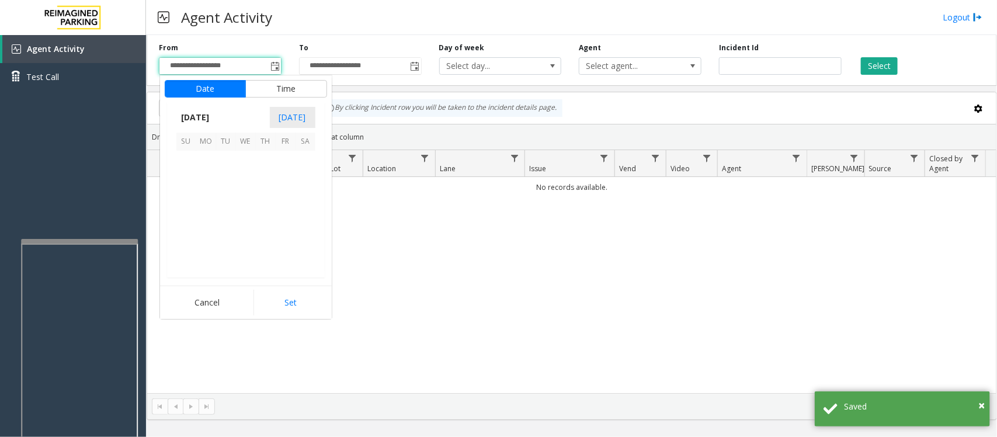
scroll to position [209455, 0]
click at [261, 222] on span "21" at bounding box center [266, 221] width 20 height 20
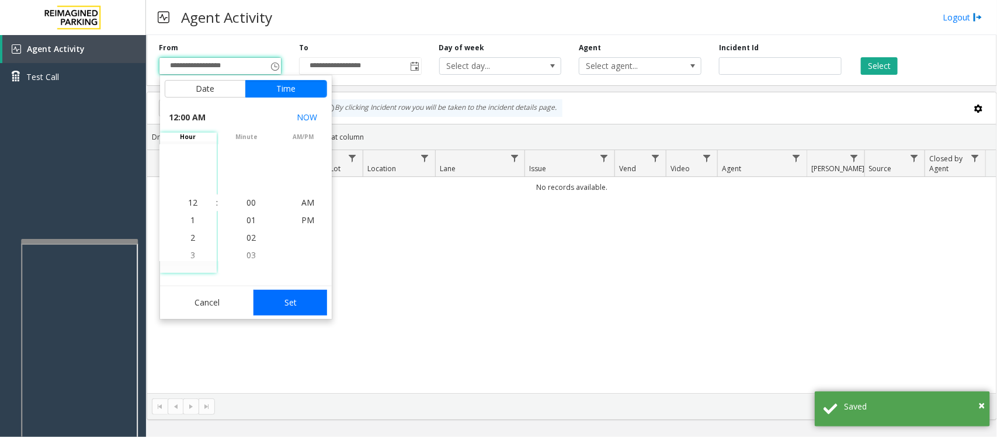
click at [307, 304] on button "Set" at bounding box center [291, 303] width 74 height 26
type input "**********"
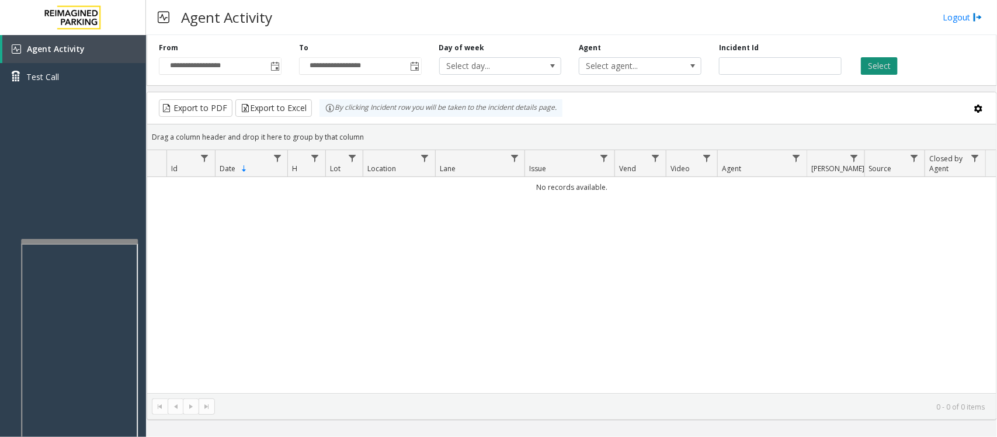
click at [884, 68] on button "Select" at bounding box center [879, 66] width 37 height 18
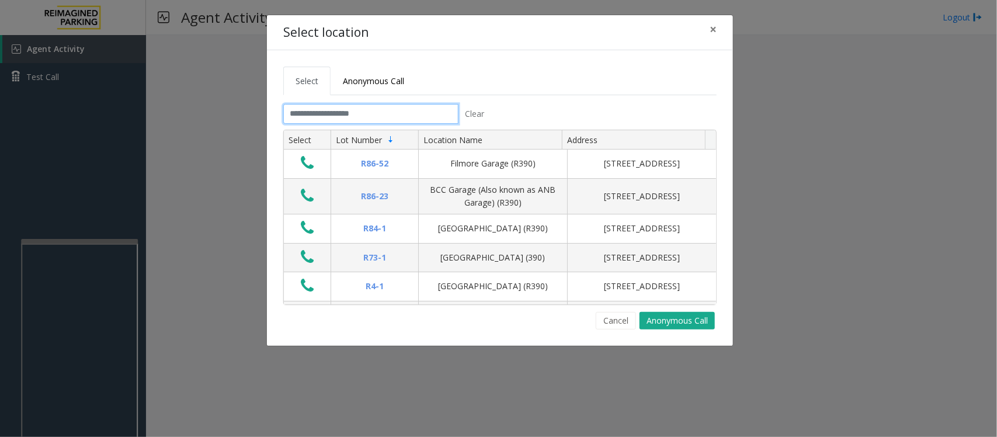
click at [390, 117] on input "text" at bounding box center [370, 114] width 175 height 20
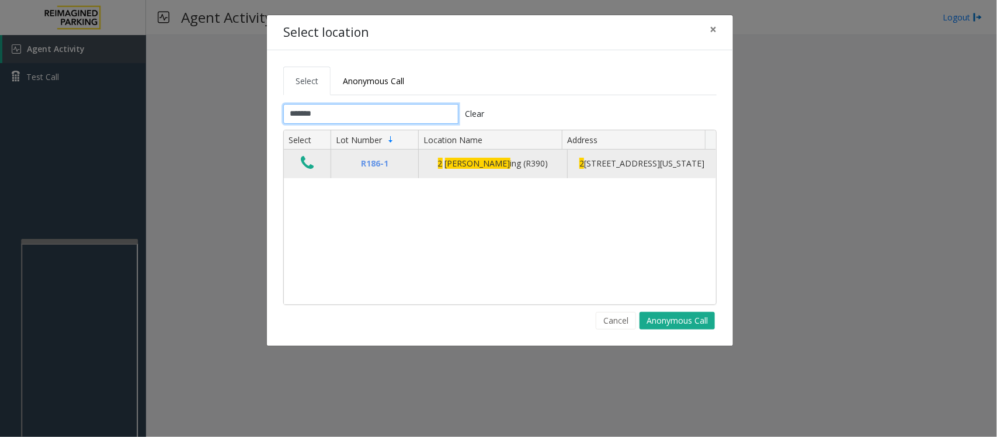
type input "*******"
click at [308, 171] on icon "Data table" at bounding box center [307, 163] width 13 height 16
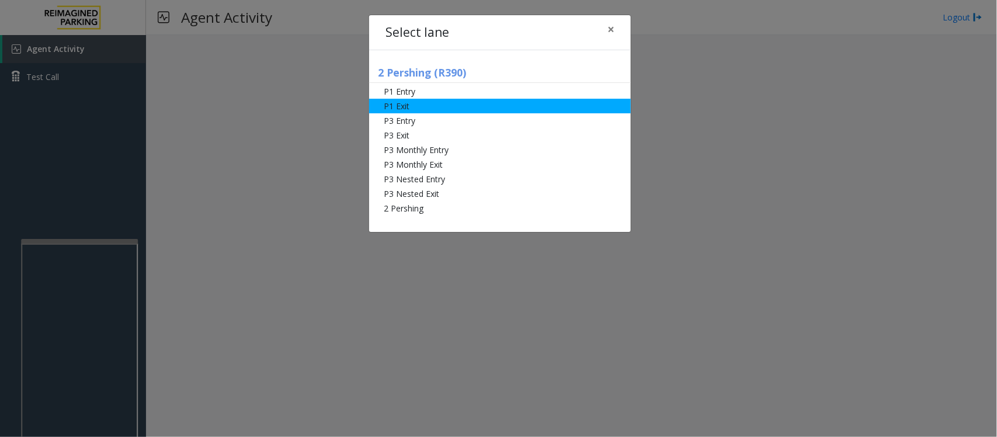
click at [419, 105] on li "P1 Exit" at bounding box center [500, 106] width 262 height 15
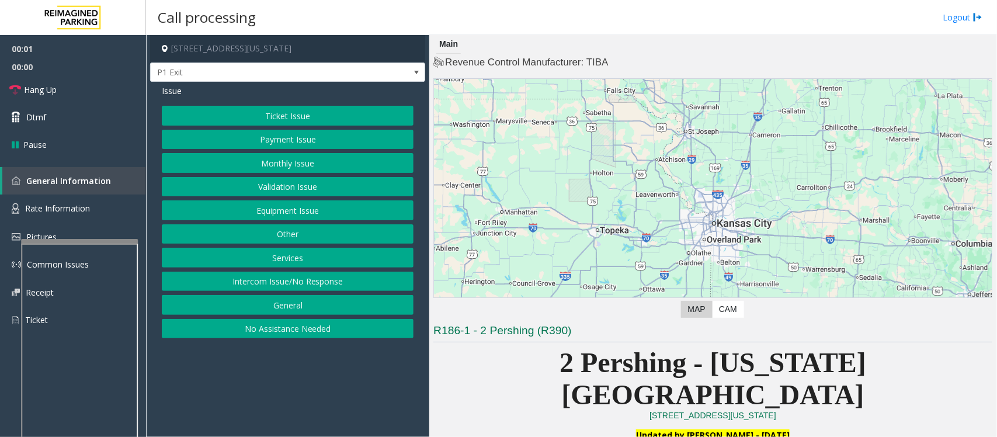
click at [294, 188] on button "Validation Issue" at bounding box center [288, 187] width 252 height 20
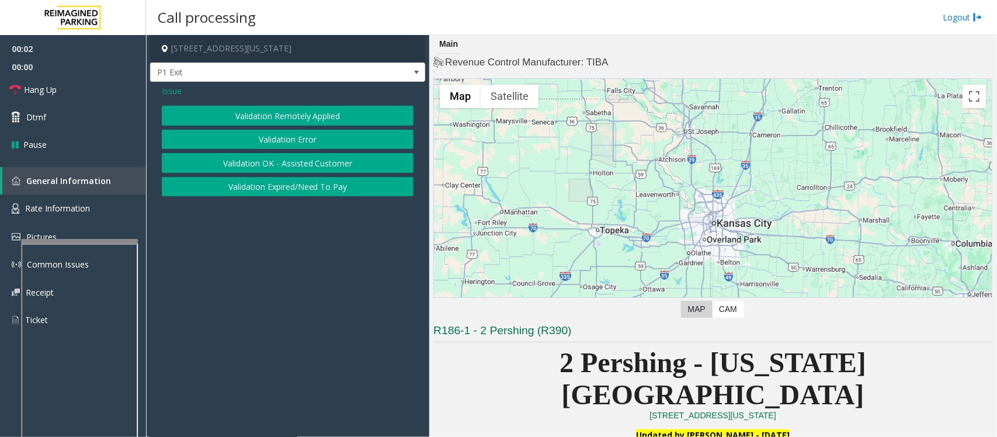
click at [289, 138] on button "Validation Error" at bounding box center [288, 140] width 252 height 20
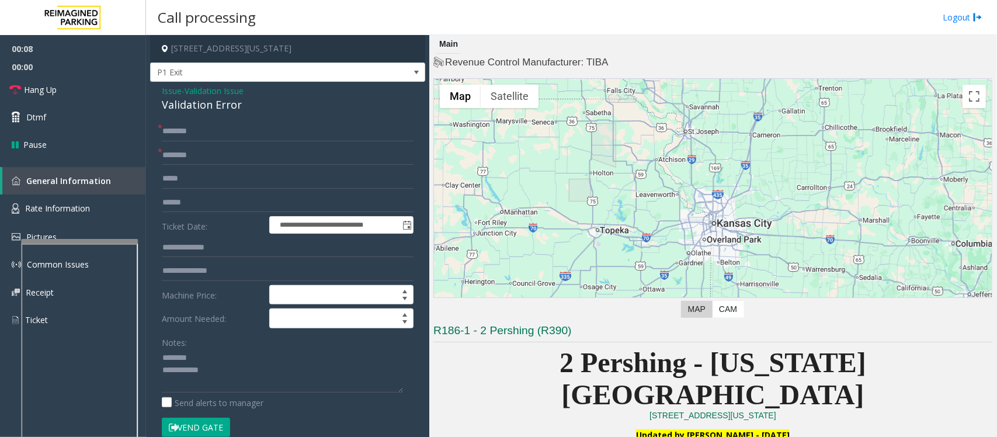
click at [193, 106] on div "Validation Error" at bounding box center [288, 105] width 252 height 16
click at [215, 366] on textarea at bounding box center [282, 371] width 241 height 44
click at [209, 372] on textarea at bounding box center [282, 371] width 241 height 44
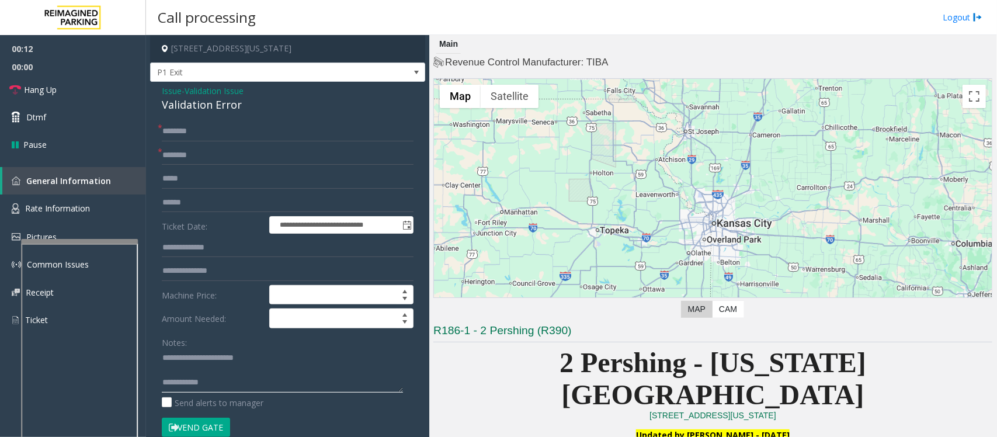
click at [202, 368] on textarea at bounding box center [282, 371] width 241 height 44
type textarea "**********"
click at [206, 158] on input "text" at bounding box center [288, 155] width 252 height 20
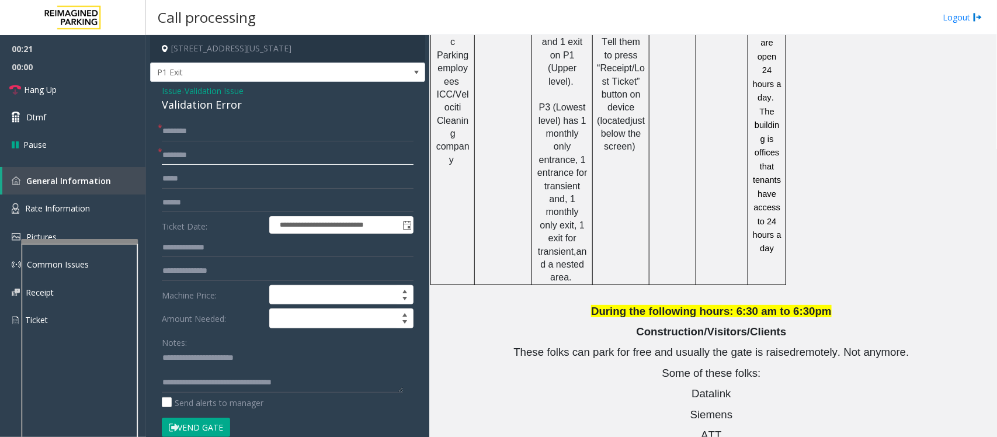
scroll to position [1315, 0]
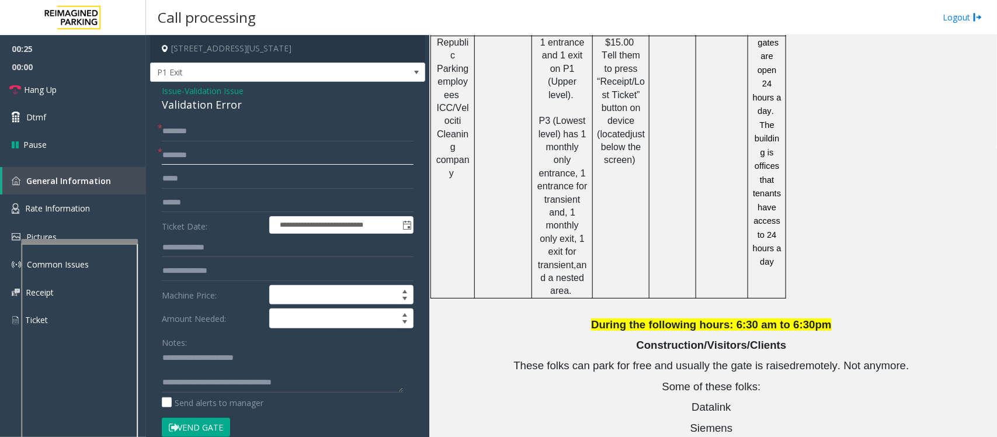
click at [221, 154] on input "text" at bounding box center [288, 155] width 252 height 20
type input "*****"
click at [199, 138] on input "text" at bounding box center [288, 132] width 252 height 20
click at [193, 203] on input "text" at bounding box center [288, 203] width 252 height 20
click at [190, 377] on textarea at bounding box center [282, 371] width 241 height 44
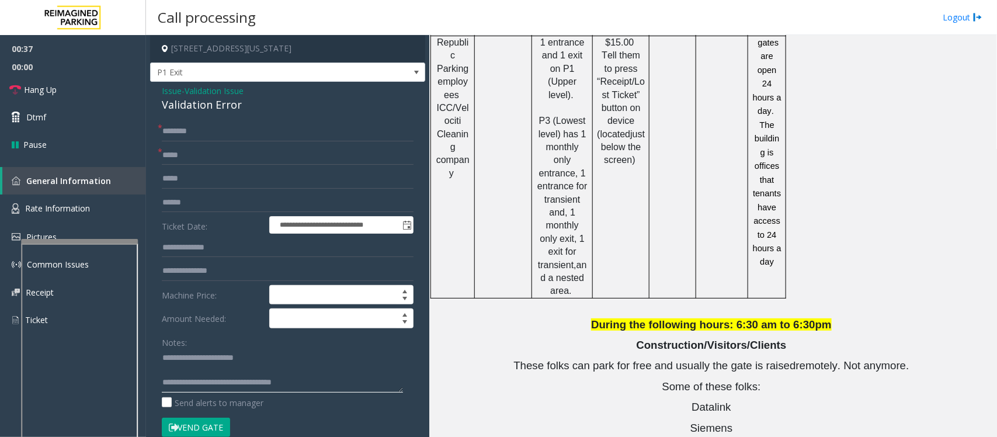
click at [190, 373] on textarea at bounding box center [282, 371] width 241 height 44
drag, startPoint x: 206, startPoint y: 369, endPoint x: 218, endPoint y: 372, distance: 12.6
click at [211, 370] on textarea at bounding box center [282, 371] width 241 height 44
type textarea "**********"
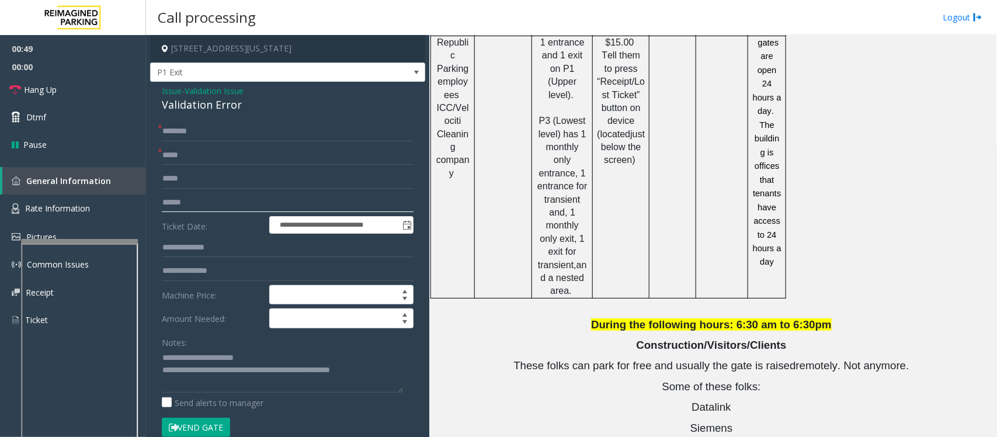
click at [193, 202] on input "text" at bounding box center [288, 203] width 252 height 20
type input "*******"
click at [193, 254] on input "text" at bounding box center [288, 248] width 252 height 20
click at [195, 247] on input "text" at bounding box center [288, 248] width 252 height 20
click at [180, 133] on input "text" at bounding box center [288, 132] width 252 height 20
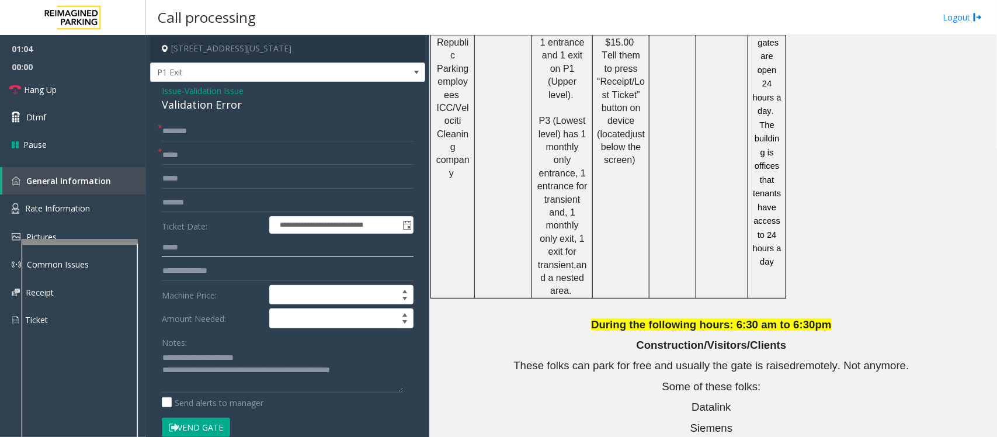
click at [182, 249] on input "*****" at bounding box center [288, 248] width 252 height 20
type input "*****"
click at [204, 130] on input "text" at bounding box center [288, 132] width 252 height 20
type input "******"
click at [256, 358] on textarea at bounding box center [282, 371] width 241 height 44
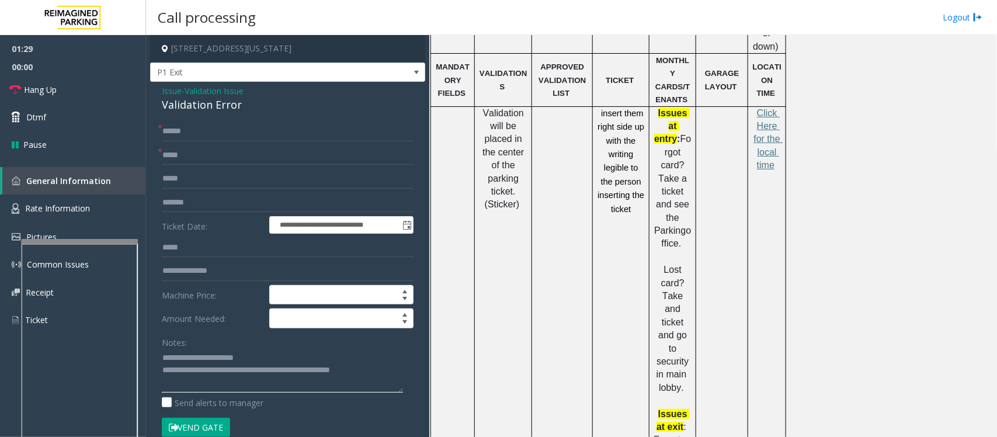
scroll to position [511, 0]
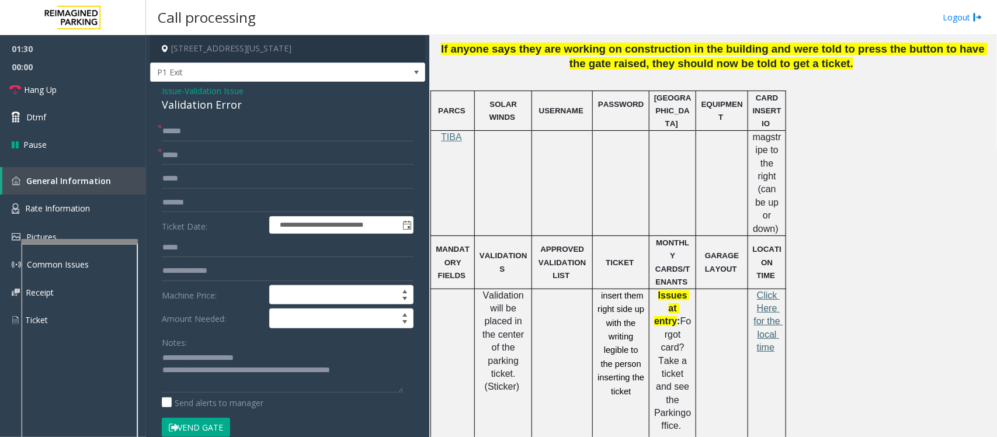
click at [769, 290] on span "Click Here for the local time" at bounding box center [768, 321] width 29 height 63
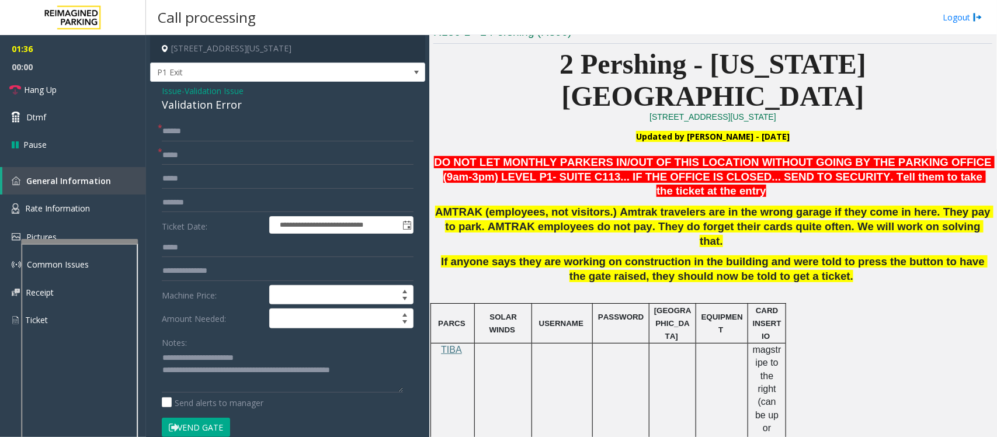
scroll to position [292, 0]
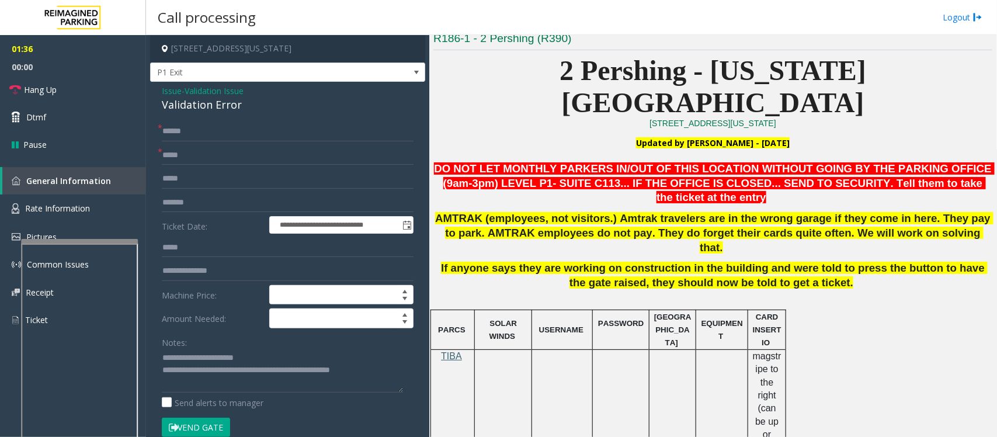
click at [451, 351] on span "TIBA" at bounding box center [451, 356] width 21 height 10
click at [162, 354] on textarea at bounding box center [282, 371] width 241 height 44
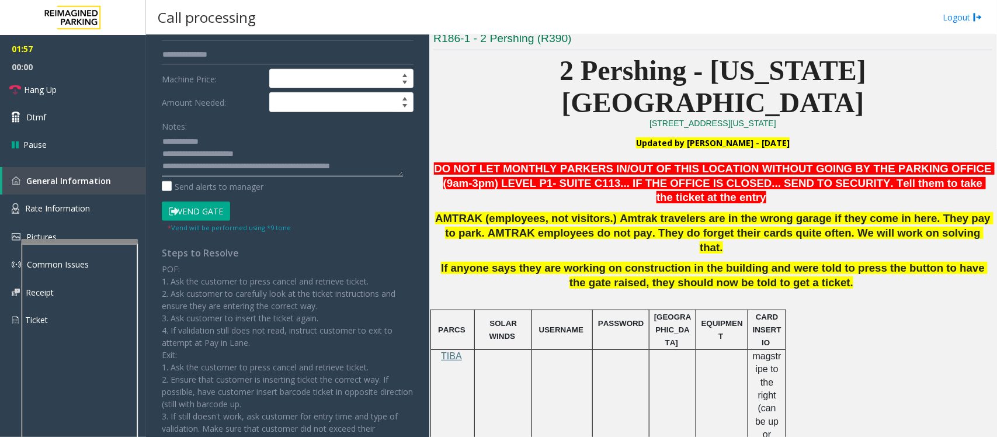
scroll to position [219, 0]
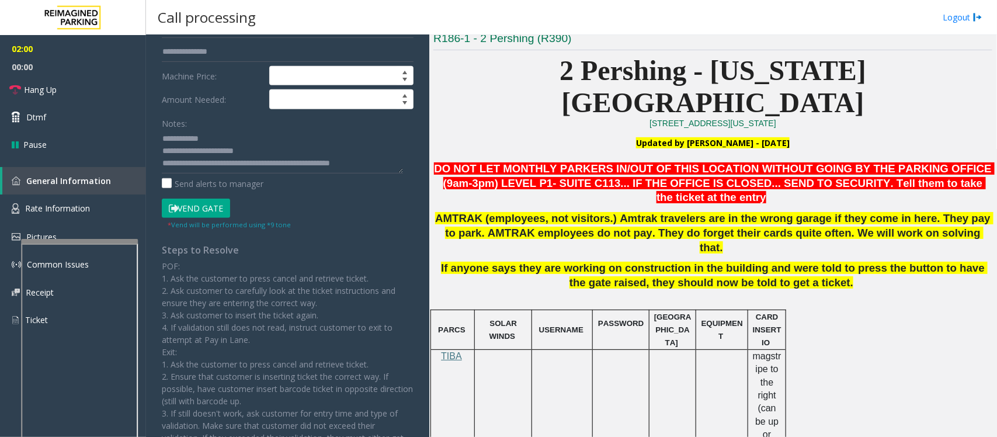
click at [211, 205] on button "Vend Gate" at bounding box center [196, 209] width 68 height 20
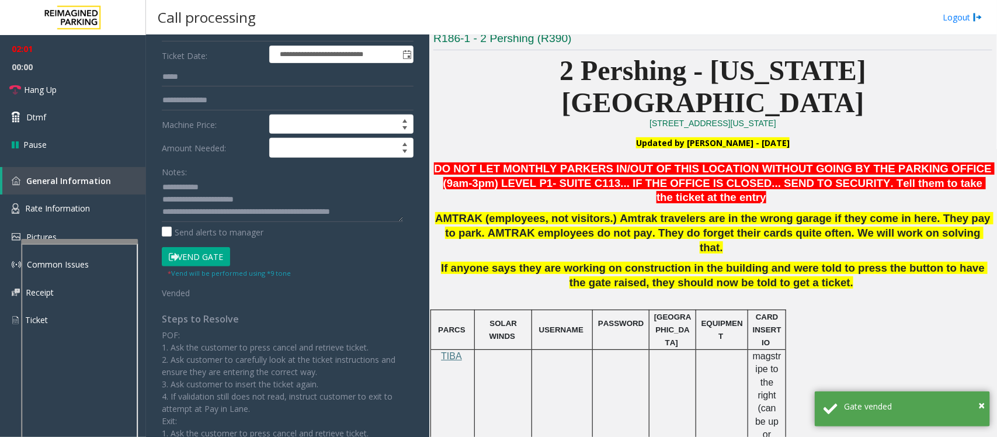
scroll to position [146, 0]
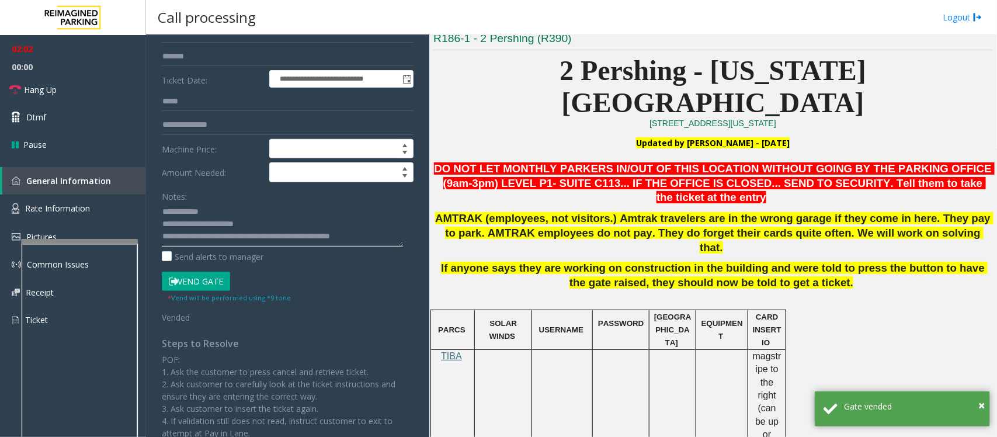
drag, startPoint x: 220, startPoint y: 209, endPoint x: 150, endPoint y: 209, distance: 70.1
click at [150, 209] on div "**********" at bounding box center [287, 285] width 275 height 699
type textarea "**********"
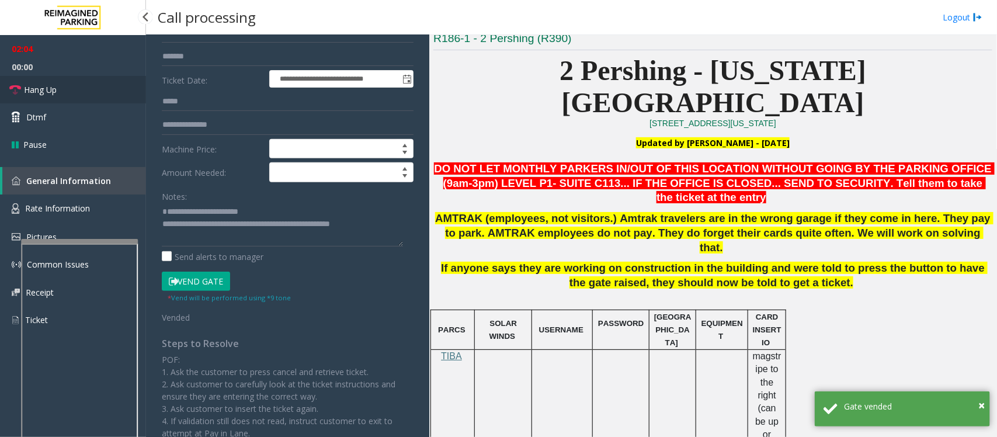
click at [73, 82] on link "Hang Up" at bounding box center [73, 89] width 146 height 27
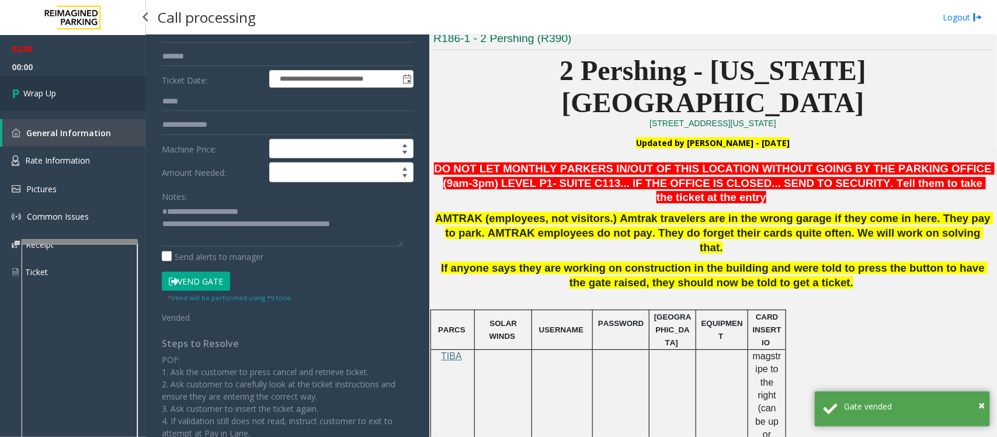
click at [75, 88] on link "Wrap Up" at bounding box center [73, 93] width 146 height 34
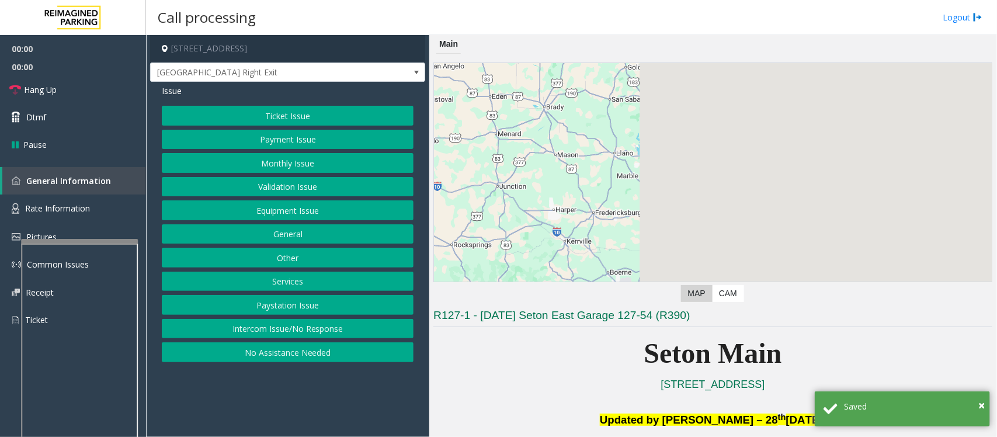
scroll to position [219, 0]
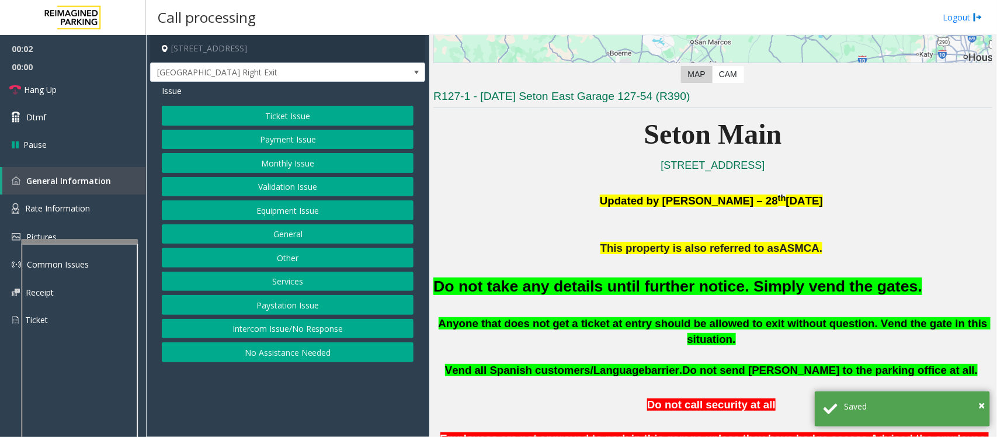
click at [254, 214] on button "Equipment Issue" at bounding box center [288, 210] width 252 height 20
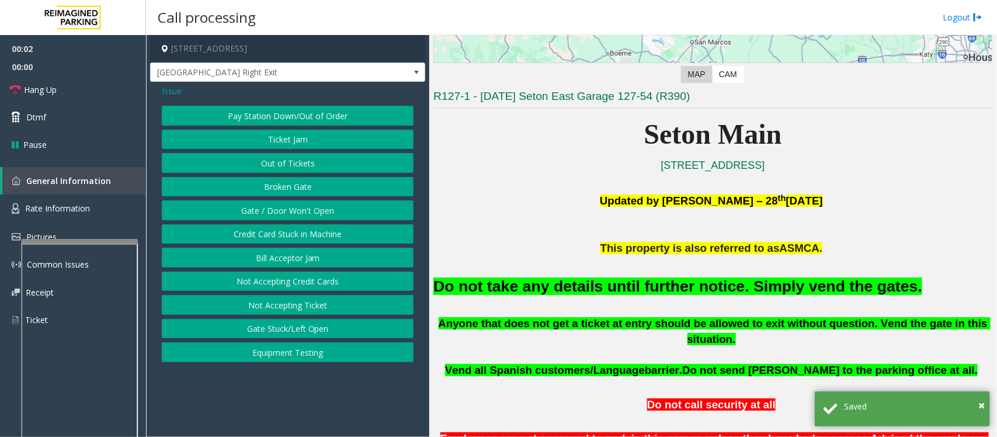
click at [255, 214] on button "Gate / Door Won't Open" at bounding box center [288, 210] width 252 height 20
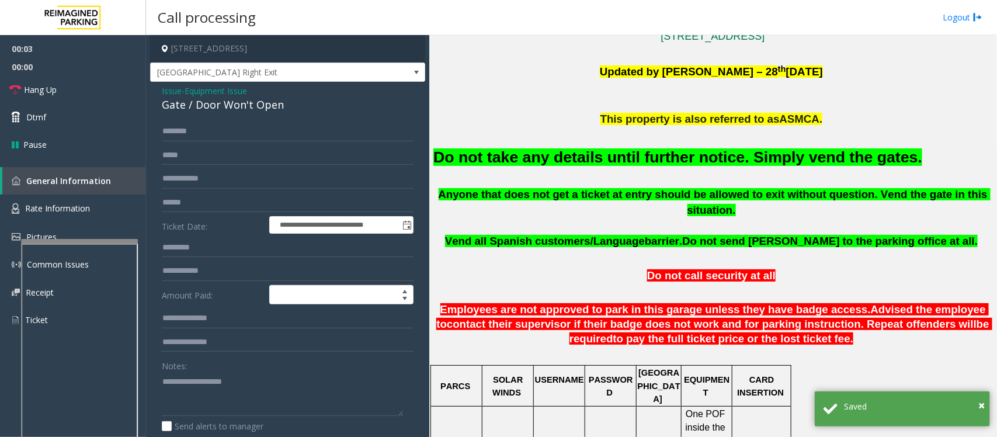
scroll to position [438, 0]
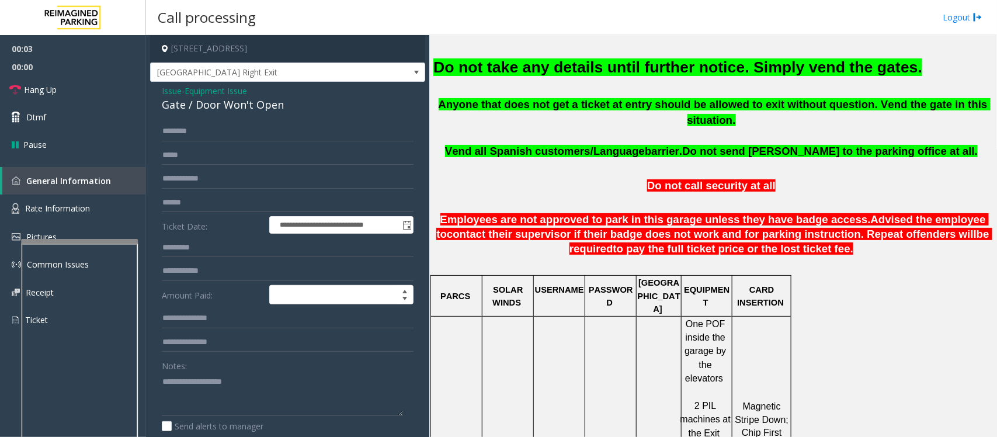
click at [527, 74] on font "Do not take any details until further notice. Simply vend the gates." at bounding box center [678, 67] width 489 height 18
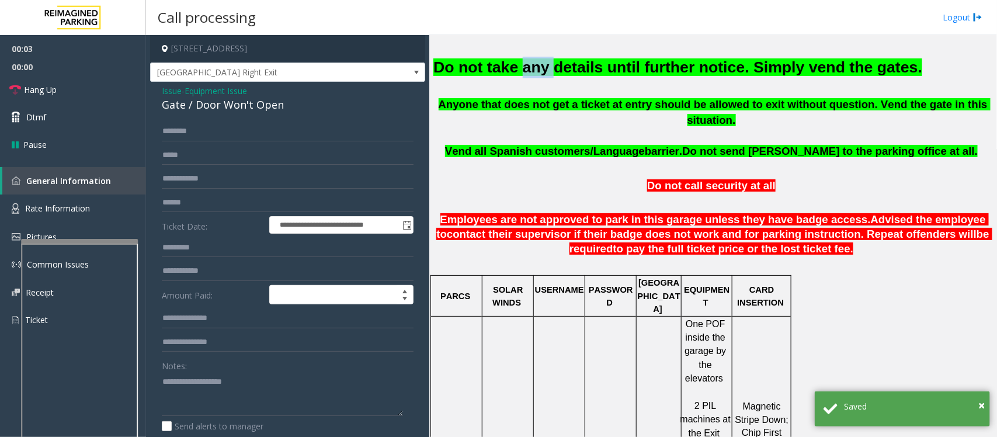
click at [527, 74] on font "Do not take any details until further notice. Simply vend the gates." at bounding box center [678, 67] width 489 height 18
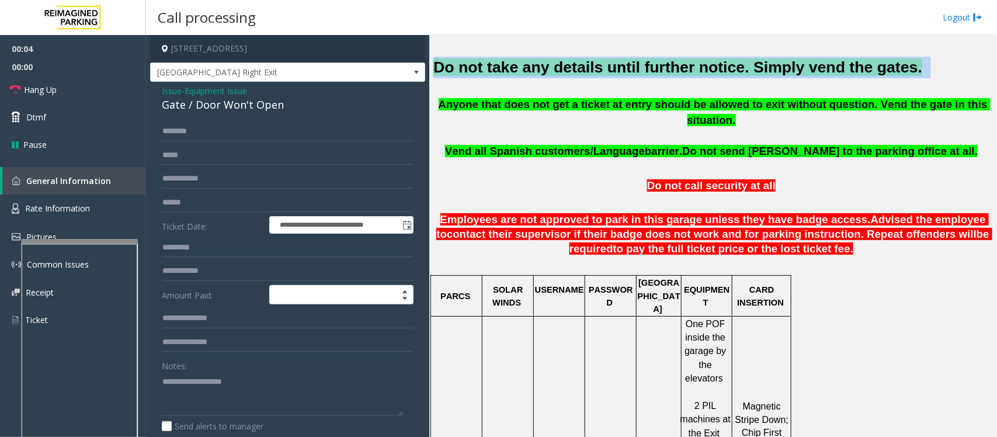
click at [527, 74] on font "Do not take any details until further notice. Simply vend the gates." at bounding box center [678, 67] width 489 height 18
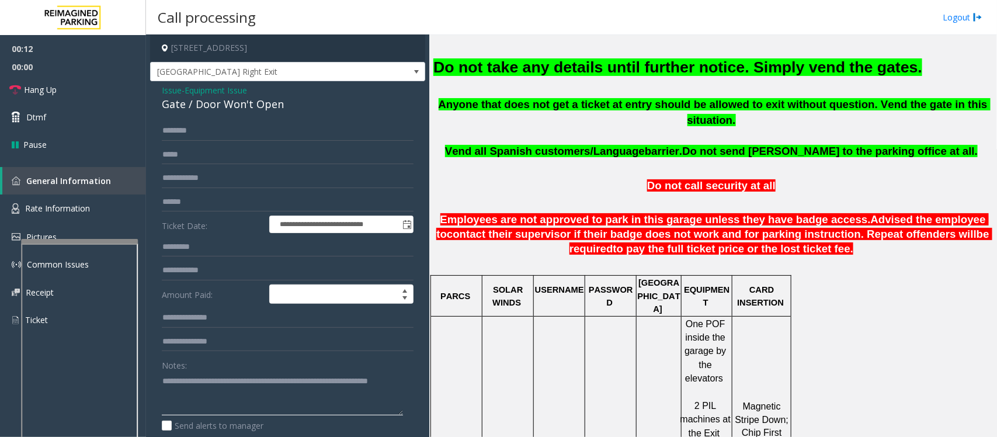
scroll to position [0, 0]
type textarea "**********"
click at [205, 91] on span "Equipment Issue" at bounding box center [216, 91] width 63 height 12
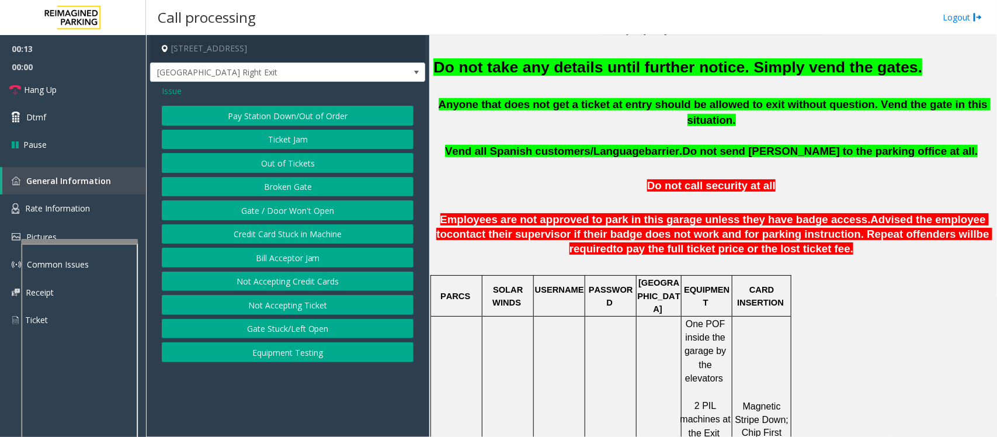
click at [168, 91] on span "Issue" at bounding box center [172, 91] width 20 height 12
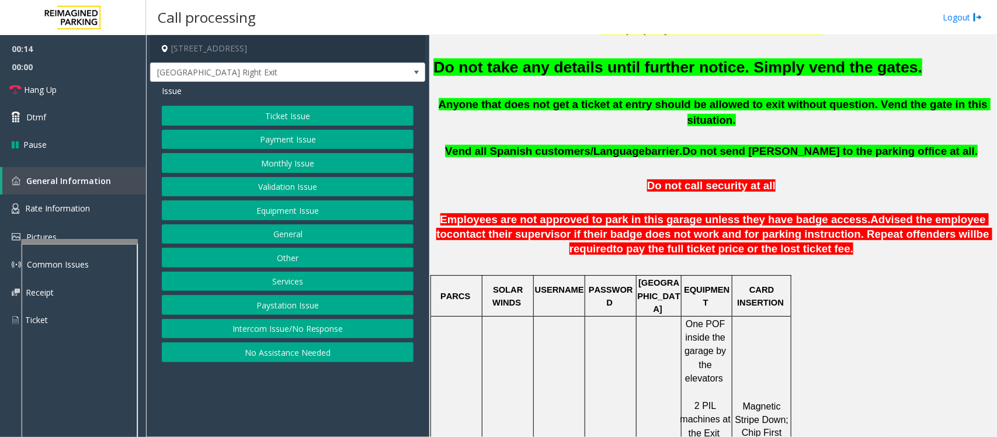
click at [276, 329] on button "Intercom Issue/No Response" at bounding box center [288, 329] width 252 height 20
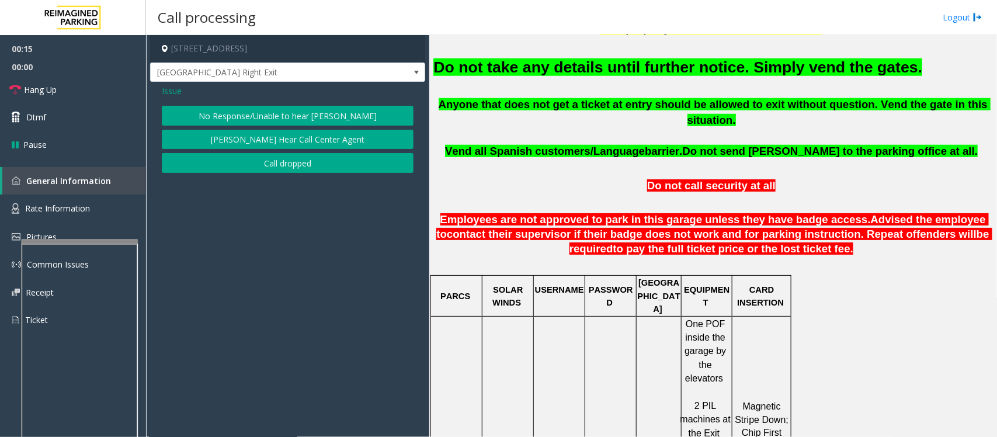
click at [247, 117] on button "No Response/Unable to hear [PERSON_NAME]" at bounding box center [288, 116] width 252 height 20
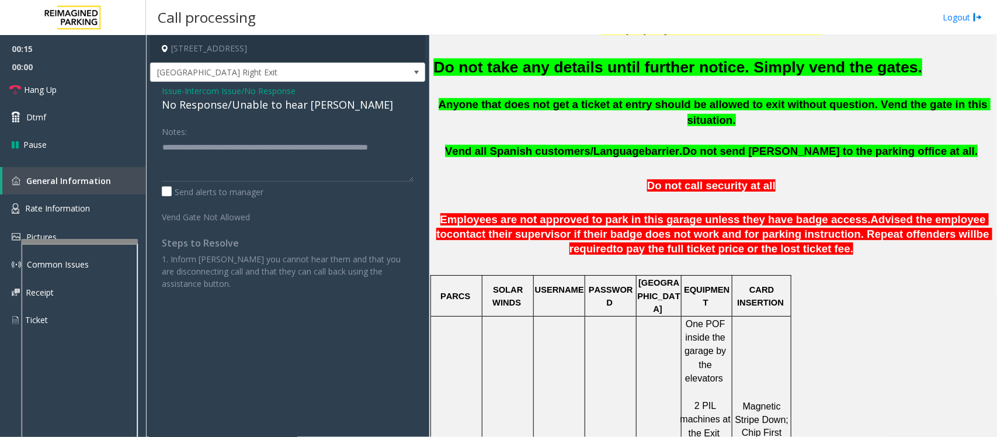
click at [244, 106] on div "No Response/Unable to hear [PERSON_NAME]" at bounding box center [288, 105] width 252 height 16
copy div "No Response/Unable to hear [PERSON_NAME]"
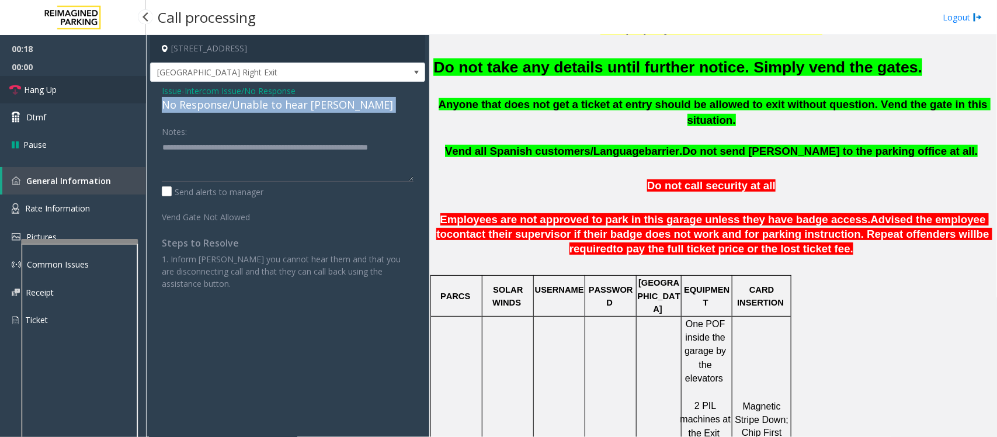
click at [80, 86] on link "Hang Up" at bounding box center [73, 89] width 146 height 27
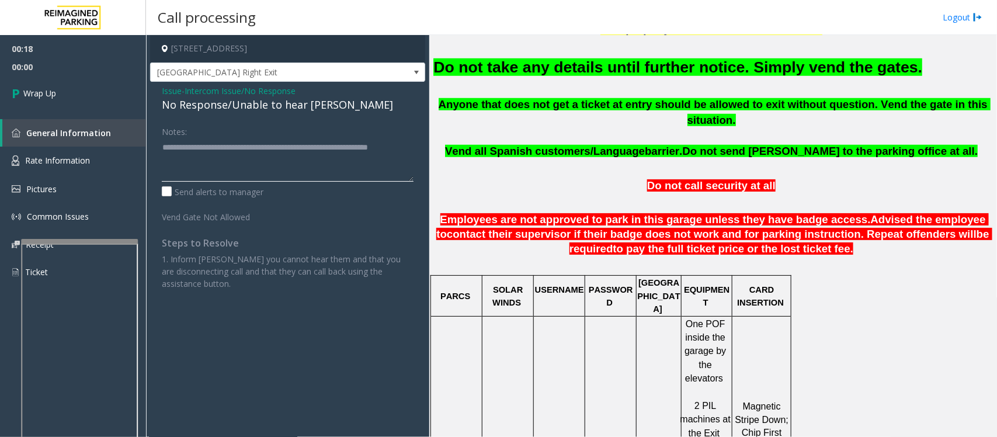
drag, startPoint x: 207, startPoint y: 164, endPoint x: 151, endPoint y: 151, distance: 58.2
click at [149, 152] on app-call-processing-form "1201 West 38th Street, Austin, TX 34th Street Right Exit Issue - Intercom Issue…" at bounding box center [287, 236] width 283 height 402
paste textarea
type textarea "**********"
click at [68, 93] on link "Wrap Up" at bounding box center [73, 93] width 146 height 34
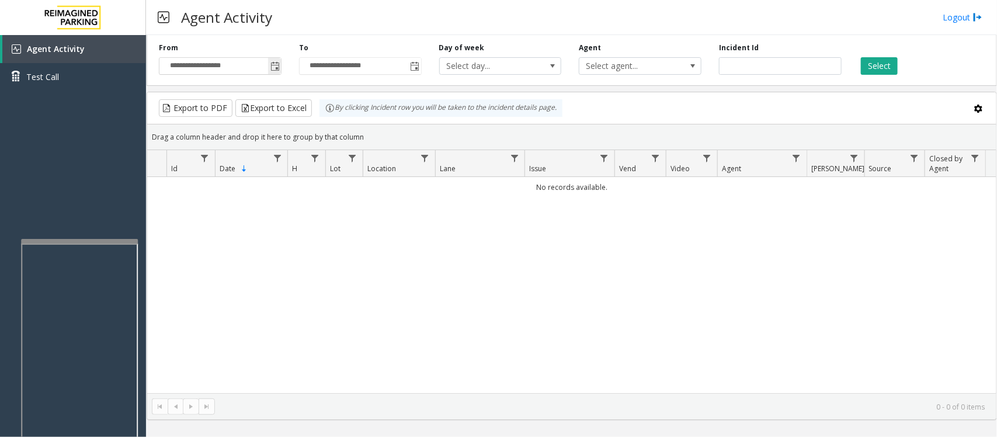
click at [276, 63] on span "Toggle popup" at bounding box center [275, 66] width 9 height 9
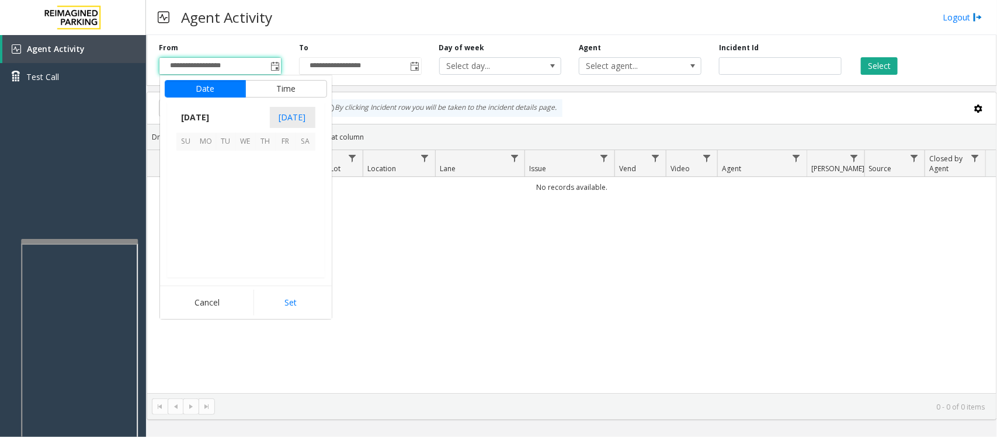
scroll to position [209455, 0]
click at [262, 220] on span "21" at bounding box center [266, 221] width 20 height 20
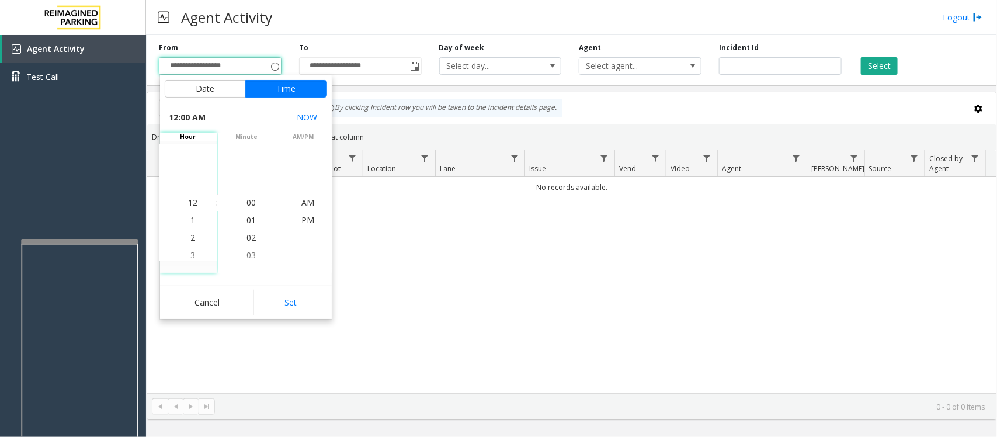
drag, startPoint x: 286, startPoint y: 293, endPoint x: 540, endPoint y: 234, distance: 260.9
click at [286, 294] on button "Set" at bounding box center [291, 303] width 74 height 26
type input "**********"
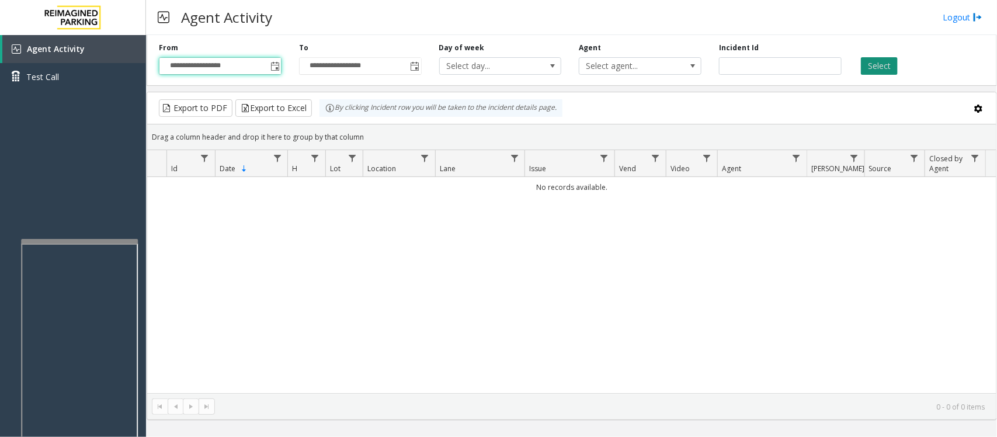
click at [871, 65] on button "Select" at bounding box center [879, 66] width 37 height 18
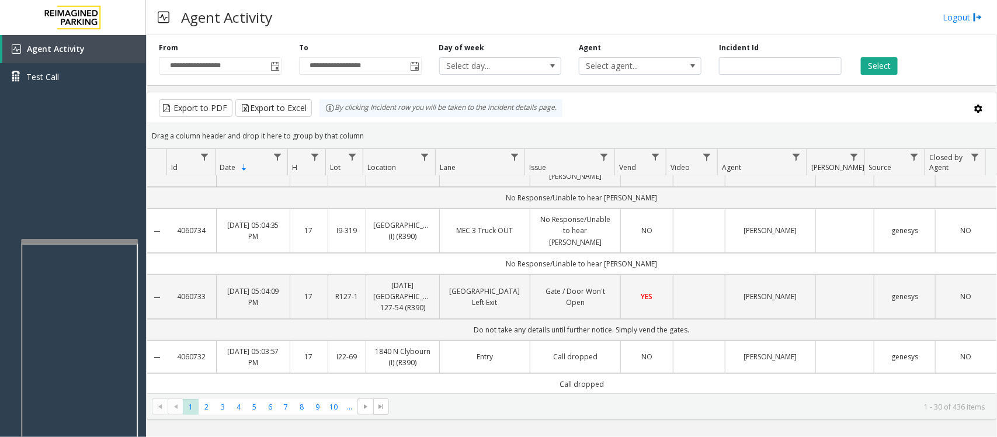
scroll to position [0, 0]
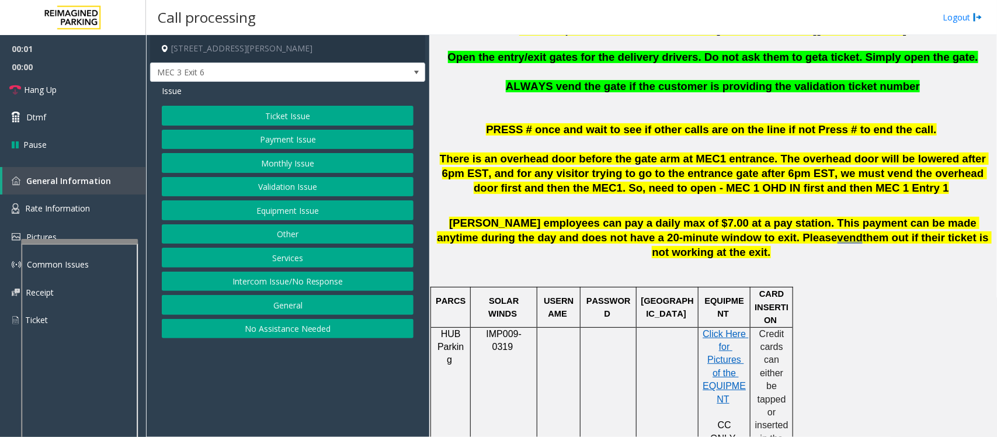
scroll to position [438, 0]
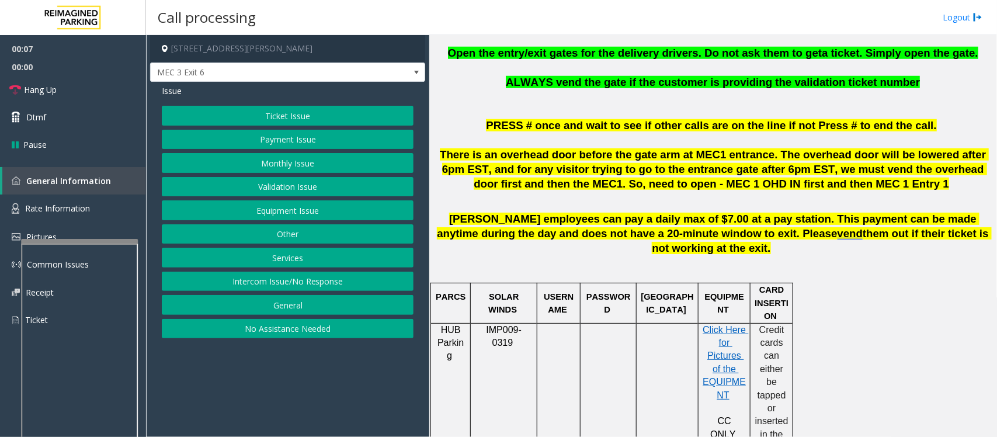
click at [293, 120] on button "Ticket Issue" at bounding box center [288, 116] width 252 height 20
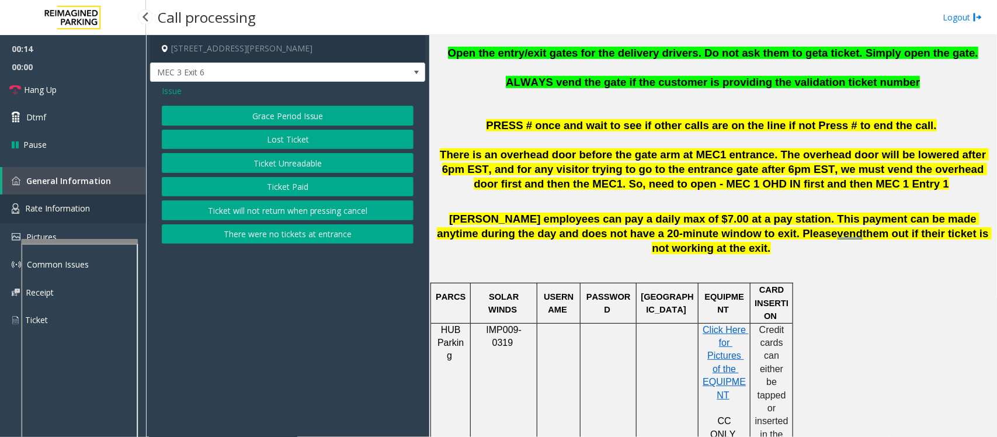
click at [68, 211] on span "Rate Information" at bounding box center [57, 208] width 65 height 11
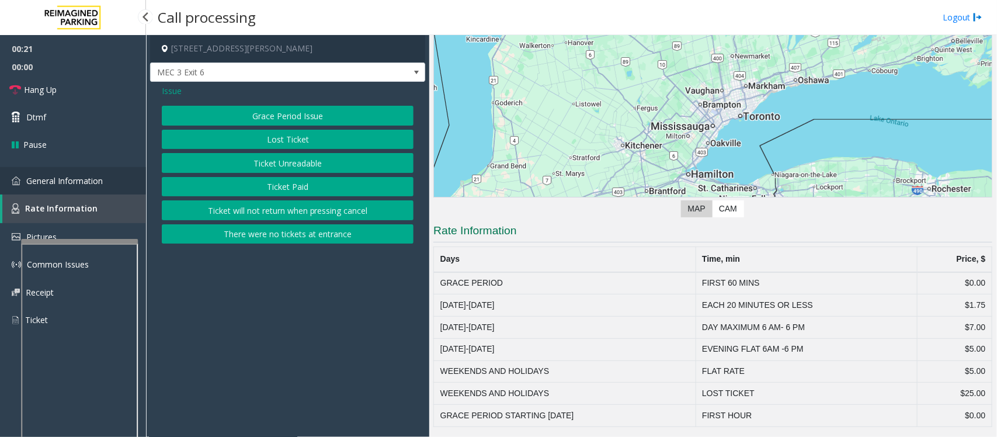
click at [94, 185] on link "General Information" at bounding box center [73, 180] width 146 height 27
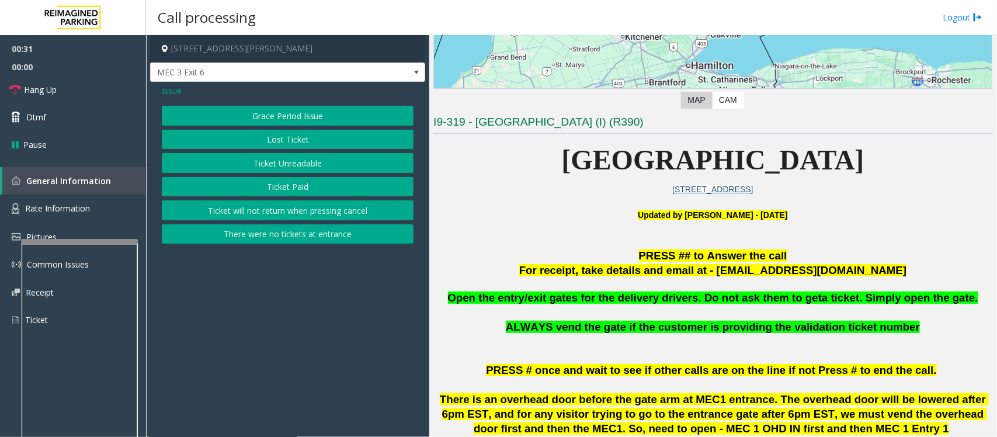
scroll to position [219, 0]
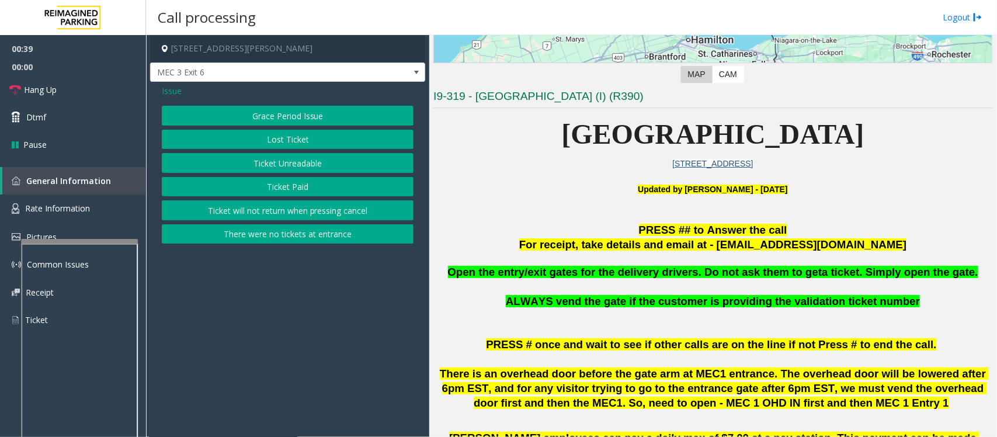
click at [170, 89] on span "Issue" at bounding box center [172, 91] width 20 height 12
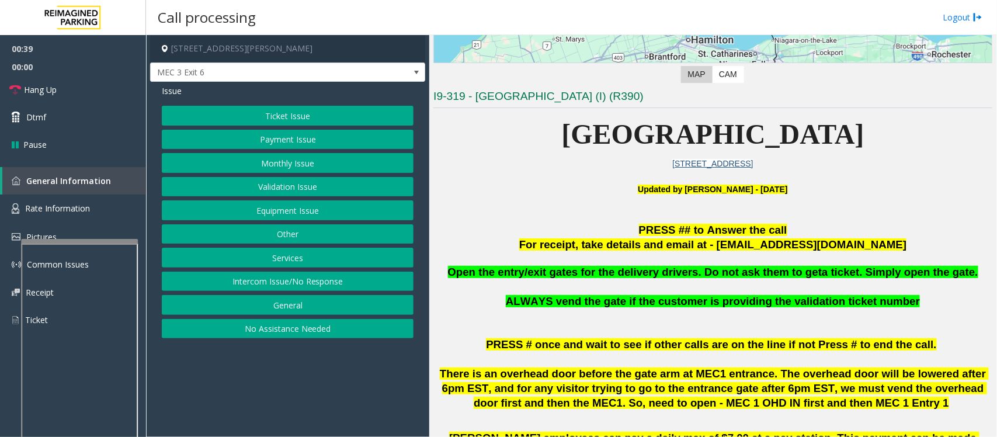
click at [275, 214] on button "Equipment Issue" at bounding box center [288, 210] width 252 height 20
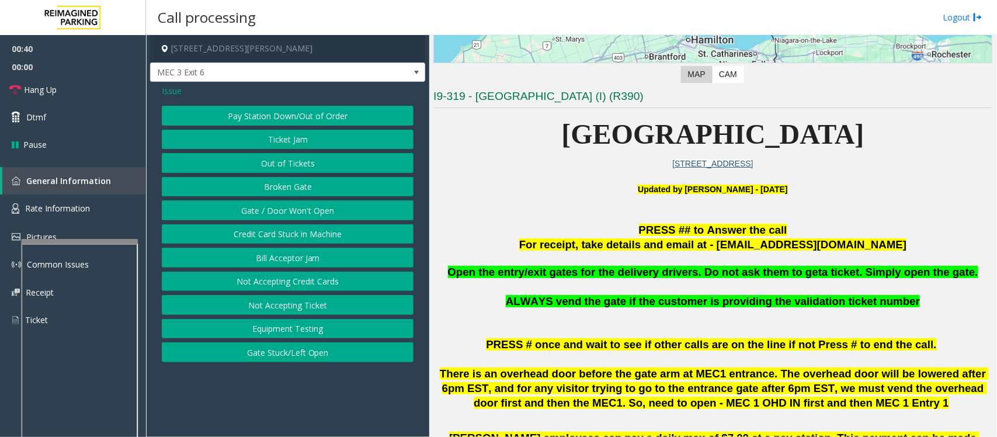
click at [272, 211] on button "Gate / Door Won't Open" at bounding box center [288, 210] width 252 height 20
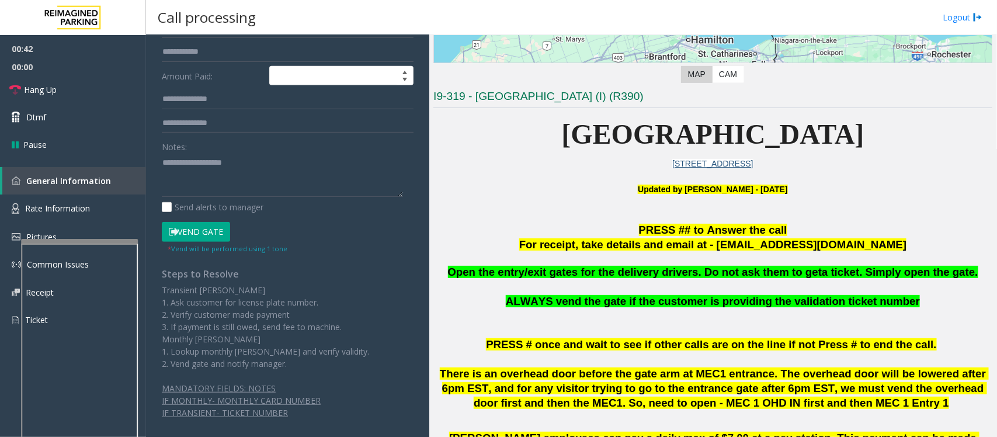
click at [209, 231] on button "Vend Gate" at bounding box center [196, 232] width 68 height 20
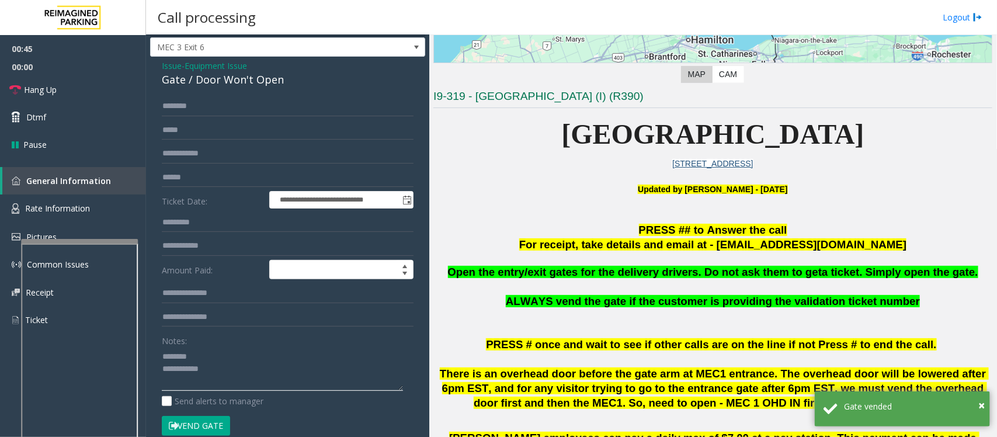
scroll to position [0, 0]
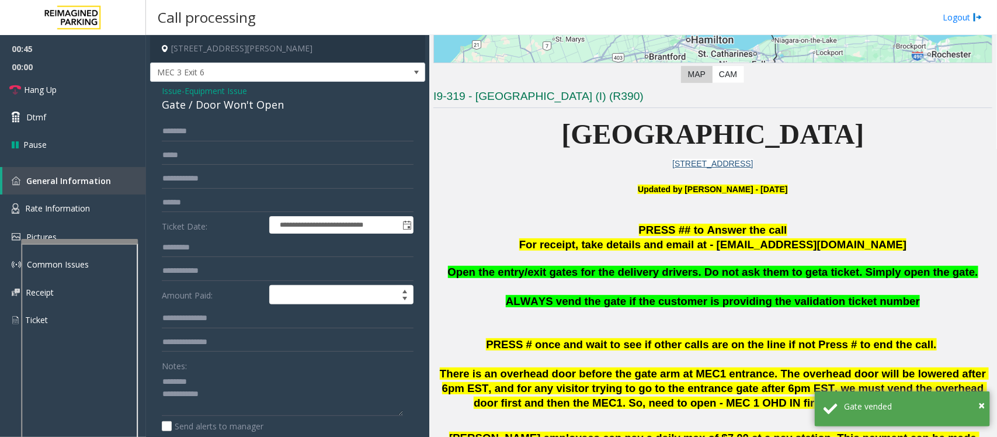
click at [199, 109] on div "Gate / Door Won't Open" at bounding box center [288, 105] width 252 height 16
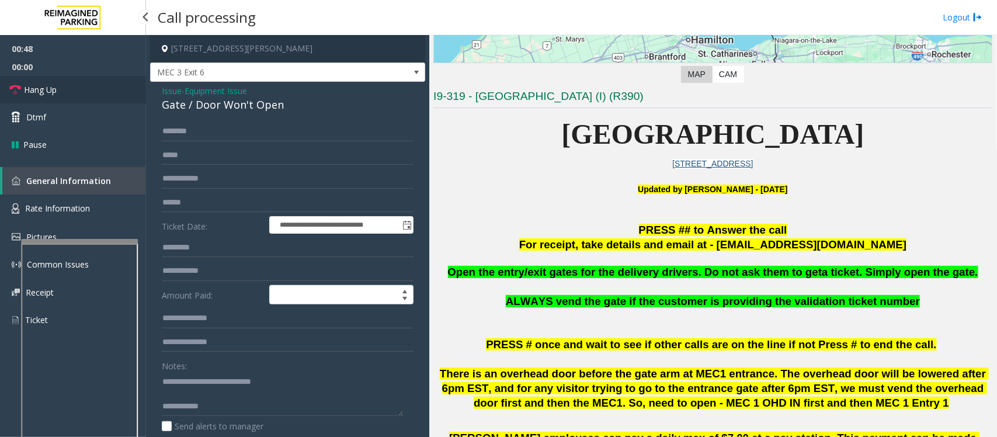
drag, startPoint x: 62, startPoint y: 88, endPoint x: 189, endPoint y: 156, distance: 144.0
click at [62, 88] on link "Hang Up" at bounding box center [73, 89] width 146 height 27
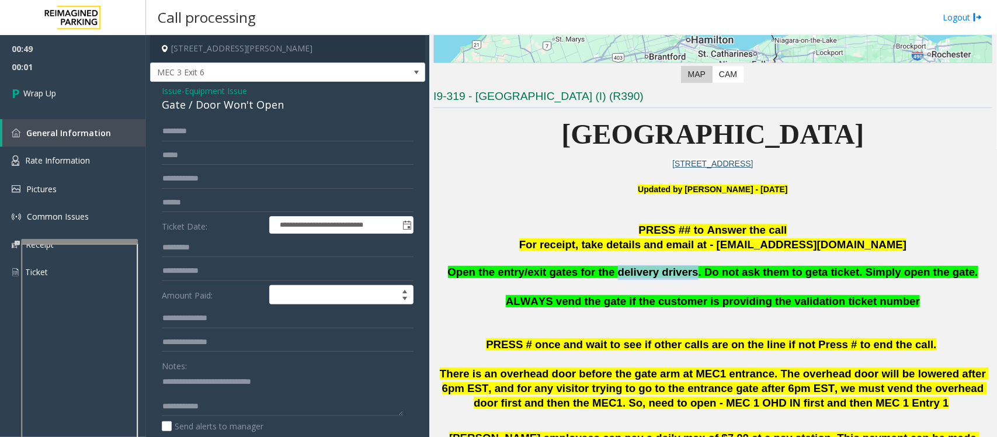
drag, startPoint x: 626, startPoint y: 272, endPoint x: 695, endPoint y: 269, distance: 69.6
click at [695, 269] on span "Open the entry/exit gates for the delivery drivers. Do not ask them to get" at bounding box center [635, 272] width 375 height 12
copy span "delivery drivers"
click at [226, 406] on textarea at bounding box center [282, 394] width 241 height 44
paste textarea "**********"
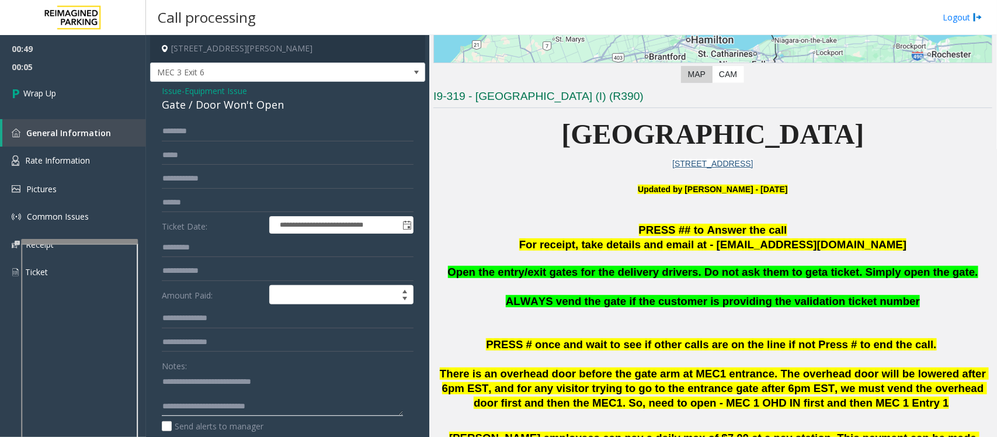
click at [290, 411] on textarea at bounding box center [282, 394] width 241 height 44
type textarea "**********"
click at [69, 92] on link "Wrap Up" at bounding box center [73, 93] width 146 height 34
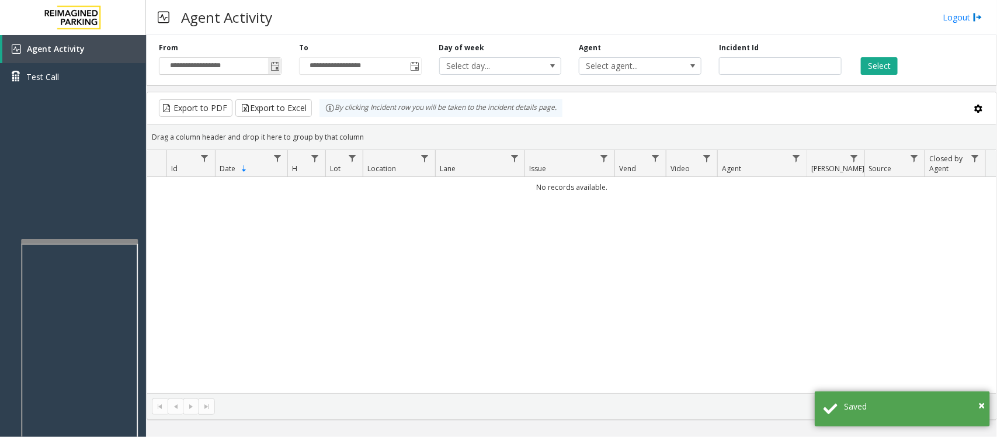
click at [273, 62] on span "Toggle popup" at bounding box center [275, 66] width 9 height 9
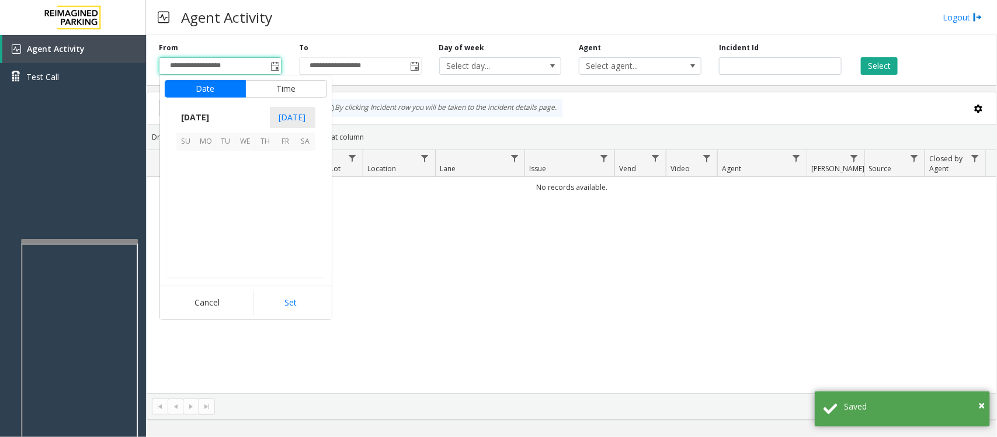
scroll to position [209455, 0]
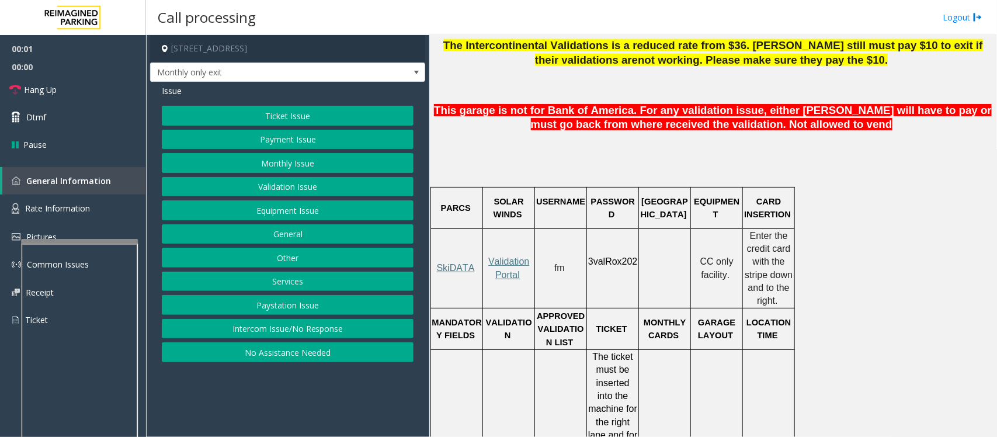
scroll to position [730, 0]
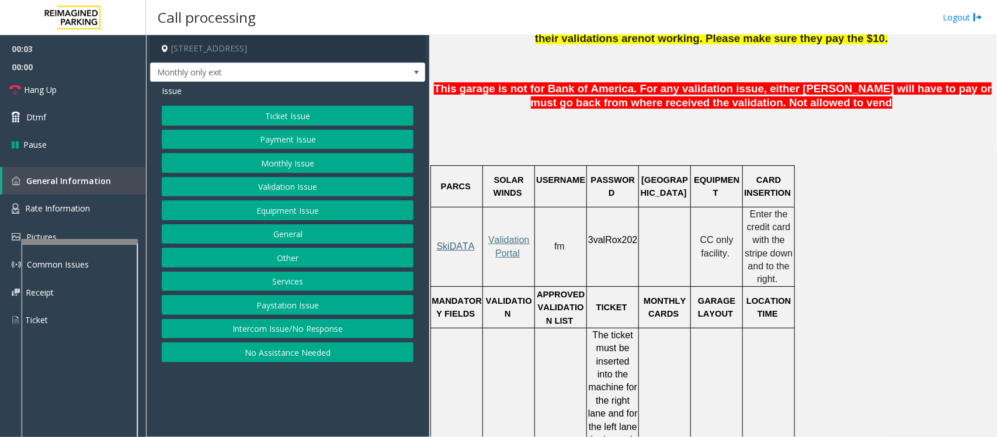
click at [457, 241] on span "SkiDATA" at bounding box center [456, 246] width 38 height 10
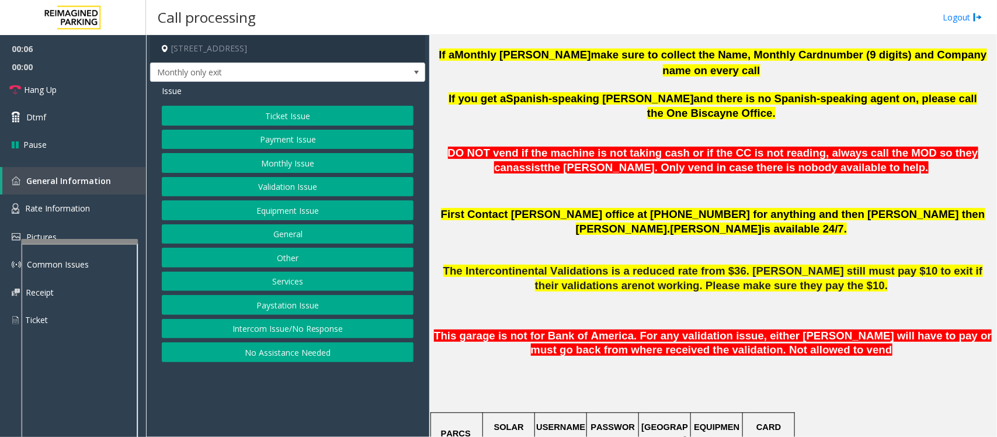
scroll to position [511, 0]
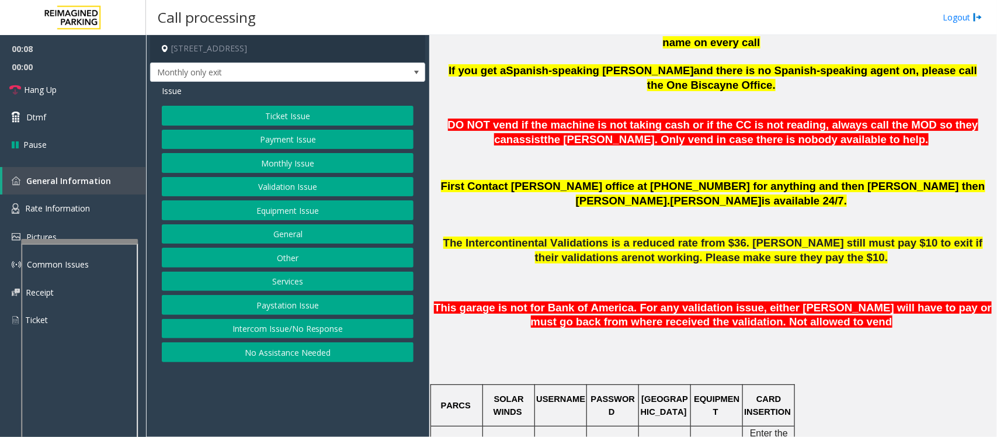
click at [270, 162] on button "Monthly Issue" at bounding box center [288, 163] width 252 height 20
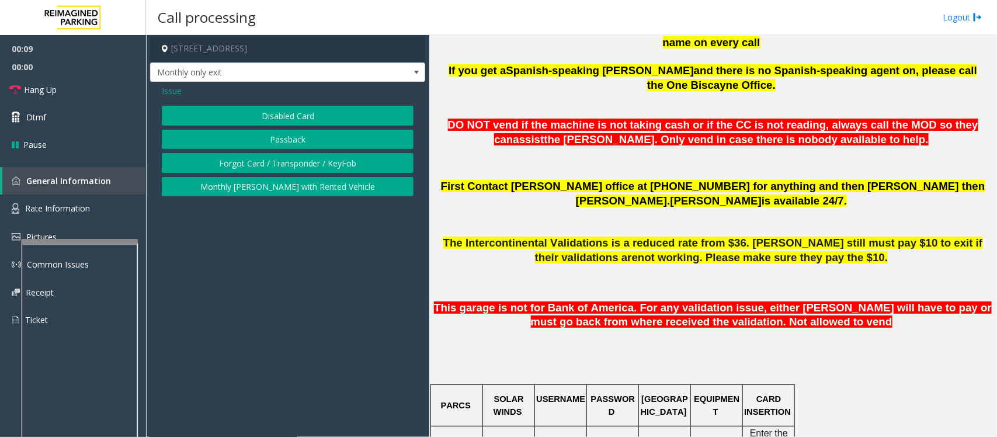
click at [285, 117] on button "Disabled Card" at bounding box center [288, 116] width 252 height 20
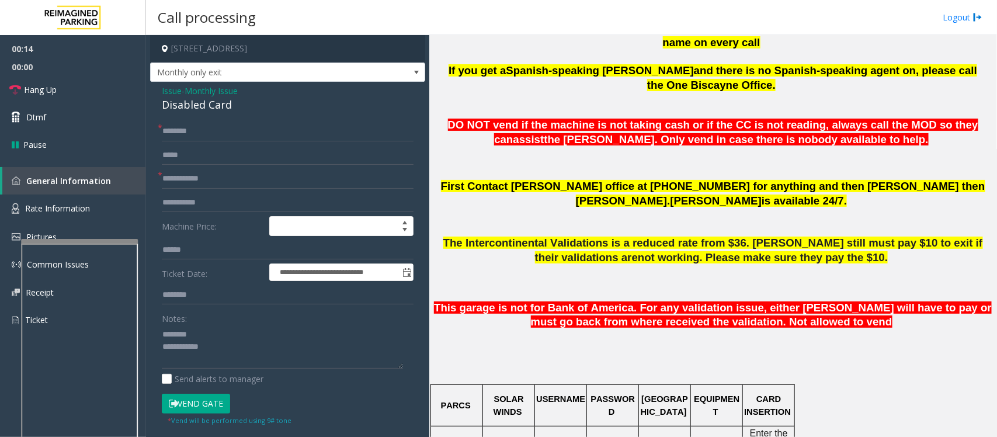
click at [211, 102] on div "Disabled Card" at bounding box center [288, 105] width 252 height 16
click at [217, 349] on textarea at bounding box center [282, 347] width 241 height 44
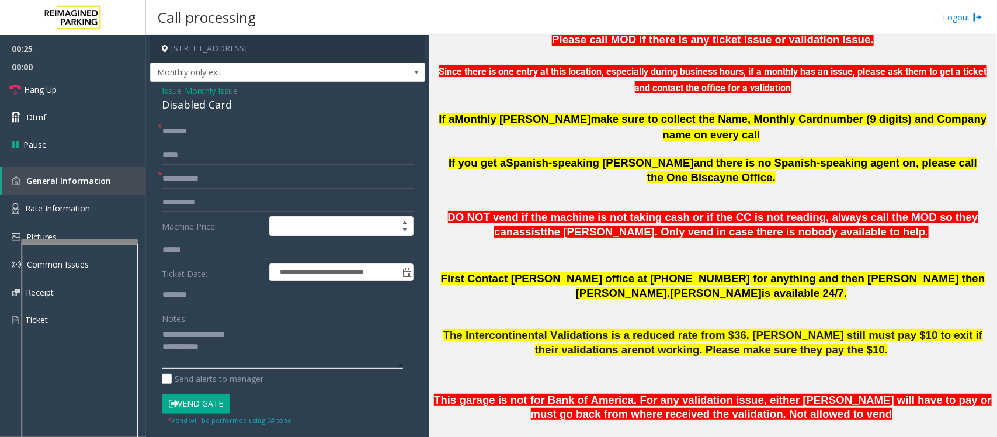
scroll to position [438, 0]
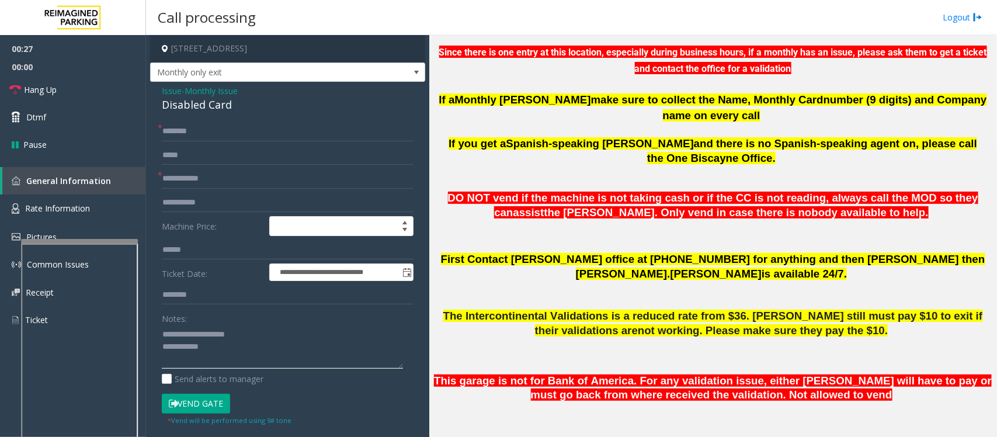
type textarea "**********"
click at [210, 92] on span "Monthly Issue" at bounding box center [211, 91] width 53 height 12
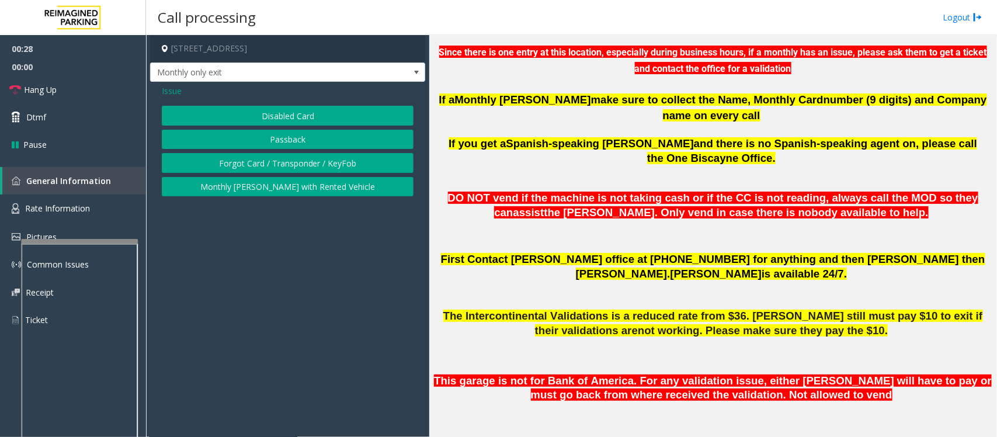
click at [261, 161] on button "Forgot Card / Transponder / KeyFob" at bounding box center [288, 163] width 252 height 20
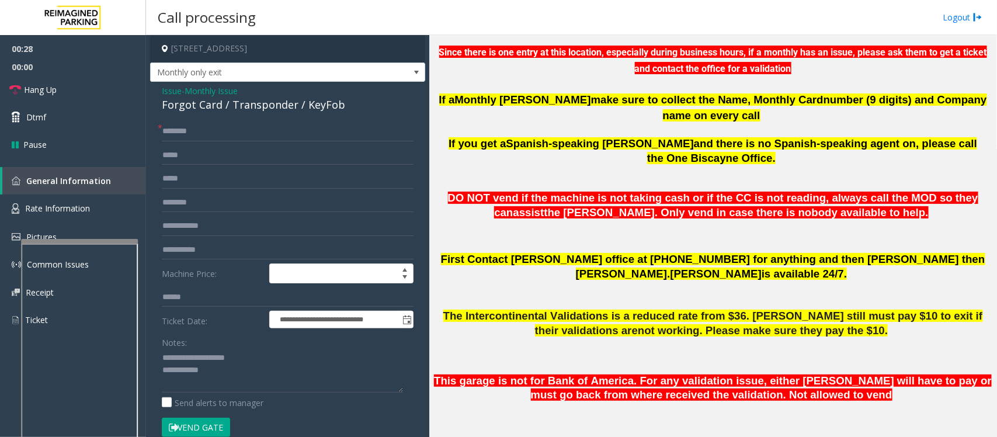
click at [193, 106] on div "Forgot Card / Transponder / KeyFob" at bounding box center [288, 105] width 252 height 16
copy div "Forgot Card / Transponder / KeyFob"
drag, startPoint x: 190, startPoint y: 357, endPoint x: 276, endPoint y: 356, distance: 85.9
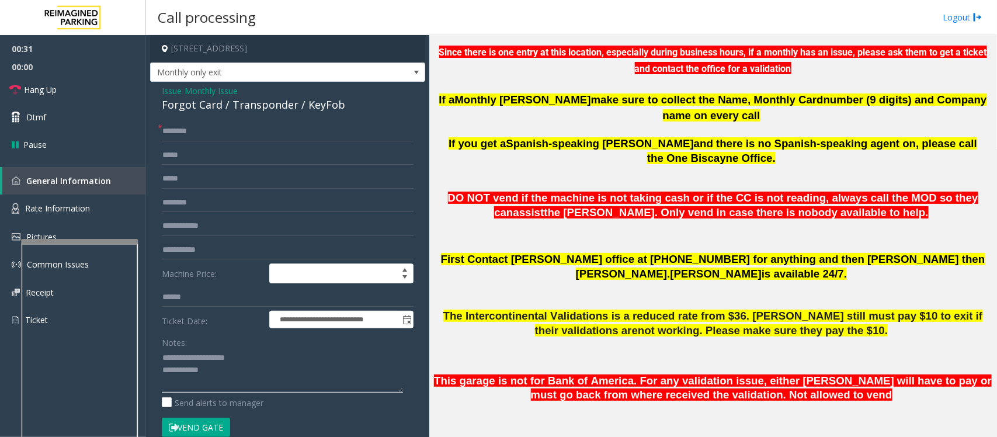
click at [276, 356] on textarea at bounding box center [282, 371] width 241 height 44
paste textarea "**********"
click at [214, 371] on textarea at bounding box center [282, 371] width 241 height 44
click at [190, 133] on input "text" at bounding box center [288, 132] width 252 height 20
type textarea "**********"
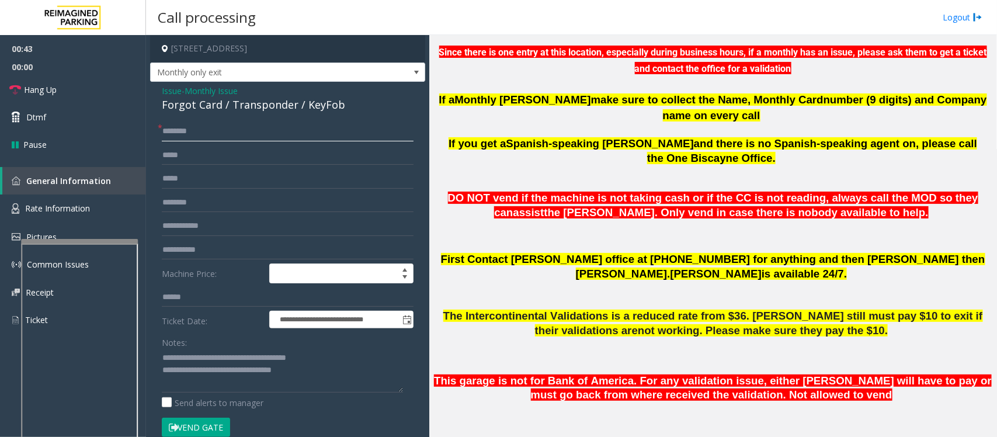
click at [202, 138] on input "text" at bounding box center [288, 132] width 252 height 20
click at [197, 138] on input "text" at bounding box center [288, 132] width 252 height 20
click at [203, 136] on input "text" at bounding box center [288, 132] width 252 height 20
click at [207, 119] on div "**********" at bounding box center [287, 366] width 275 height 568
click at [205, 123] on input "text" at bounding box center [288, 132] width 252 height 20
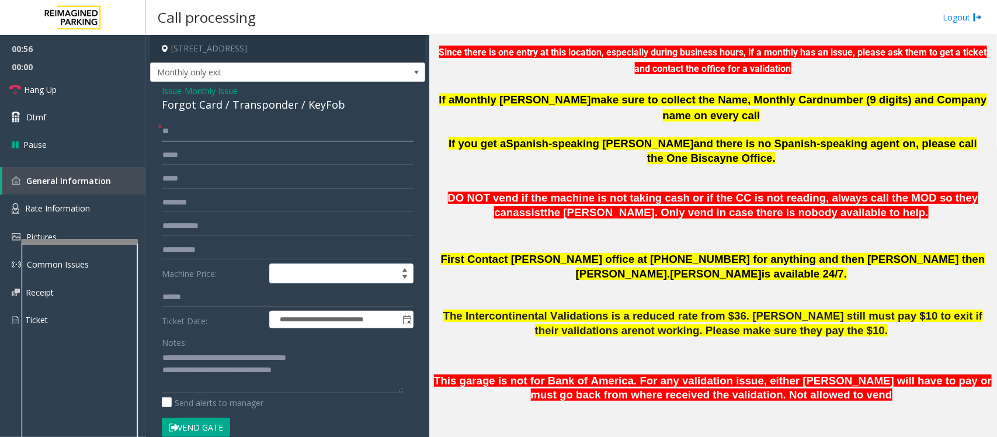
type input "**"
drag, startPoint x: 209, startPoint y: 372, endPoint x: 303, endPoint y: 373, distance: 94.1
click at [303, 373] on textarea at bounding box center [282, 371] width 241 height 44
click at [53, 86] on span "Hang Up" at bounding box center [40, 90] width 33 height 12
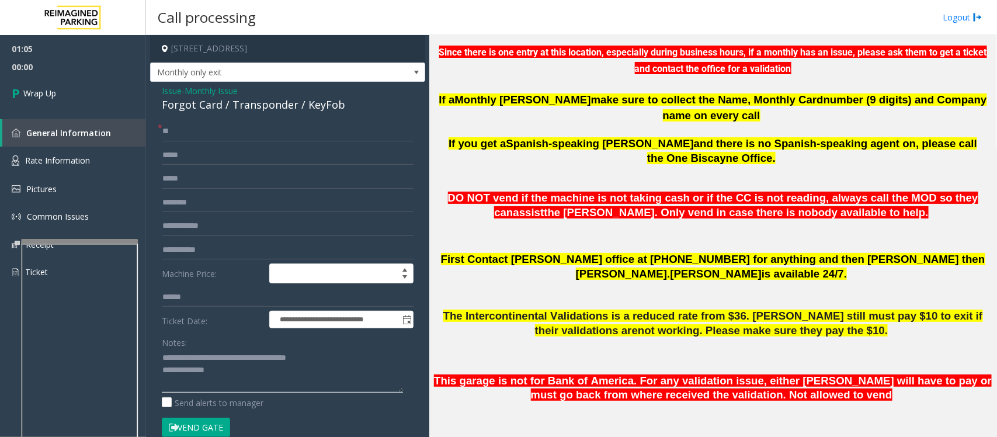
click at [250, 375] on textarea at bounding box center [282, 371] width 241 height 44
paste textarea "**********"
type textarea "**********"
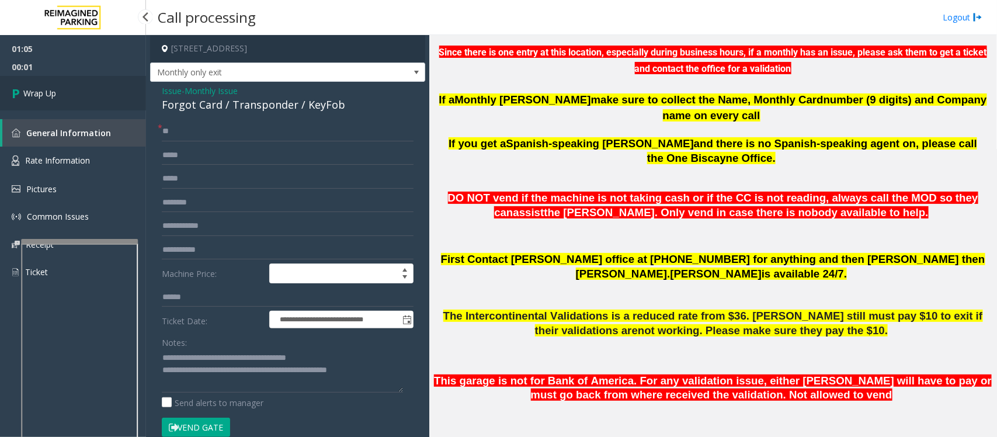
click at [65, 100] on link "Wrap Up" at bounding box center [73, 93] width 146 height 34
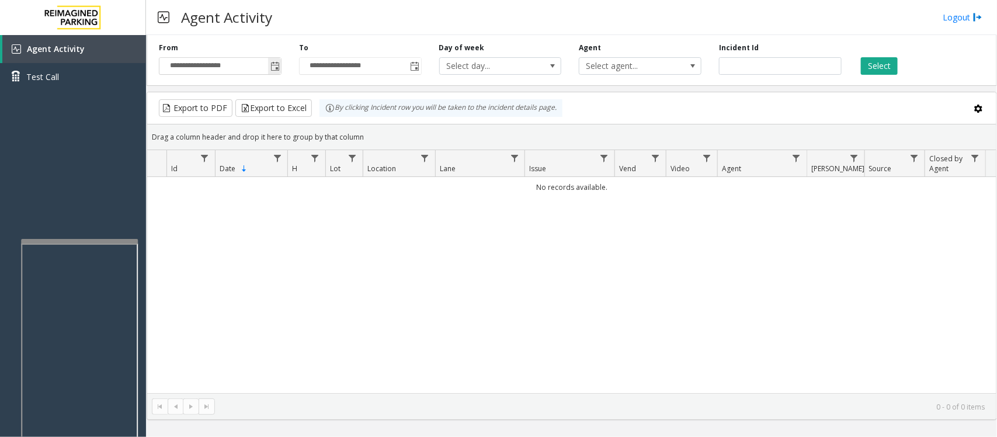
click at [278, 62] on span "Toggle popup" at bounding box center [275, 66] width 9 height 9
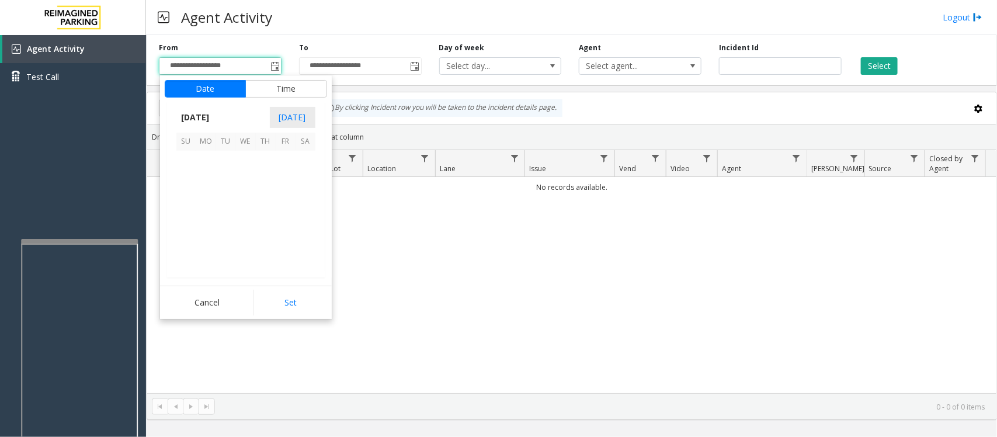
scroll to position [209455, 0]
click at [264, 220] on span "21" at bounding box center [266, 221] width 20 height 20
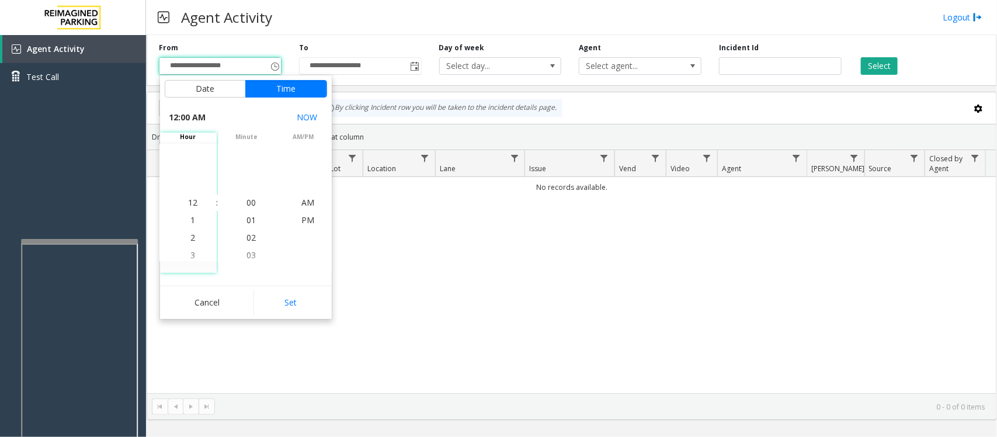
drag, startPoint x: 282, startPoint y: 292, endPoint x: 334, endPoint y: 300, distance: 52.0
click at [282, 292] on button "Set" at bounding box center [291, 303] width 74 height 26
type input "**********"
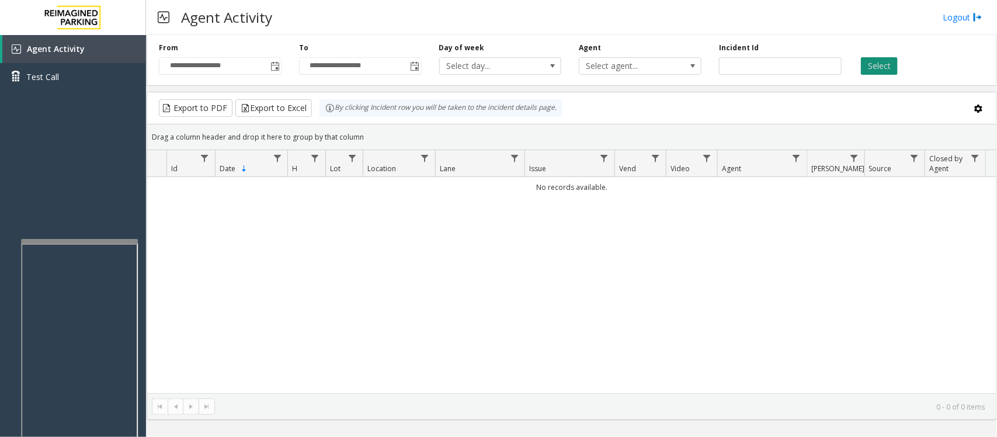
click at [889, 61] on button "Select" at bounding box center [879, 66] width 37 height 18
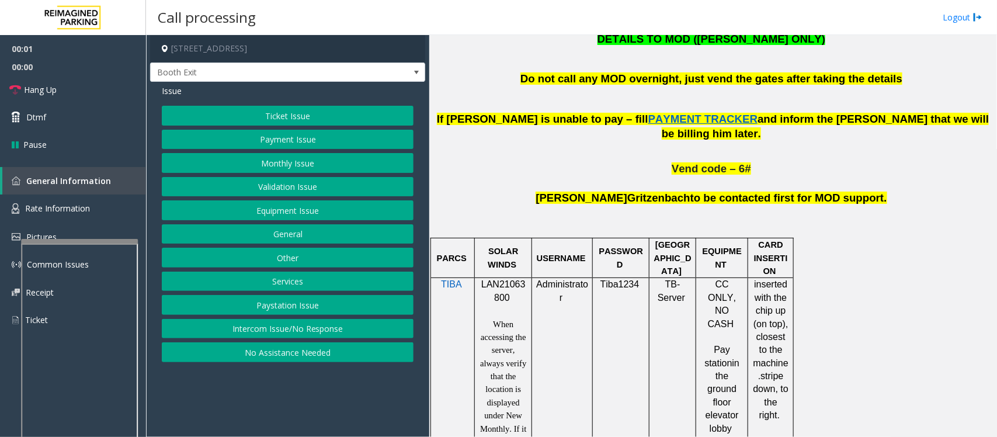
scroll to position [657, 0]
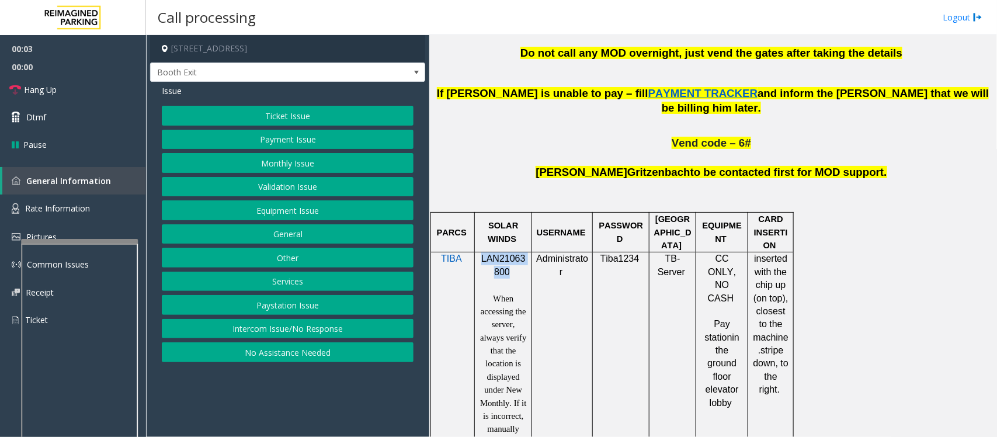
drag, startPoint x: 483, startPoint y: 246, endPoint x: 508, endPoint y: 263, distance: 30.6
click at [508, 263] on p "LAN21063800" at bounding box center [503, 265] width 48 height 26
copy span "LAN21063800"
click at [276, 188] on button "Validation Issue" at bounding box center [288, 187] width 252 height 20
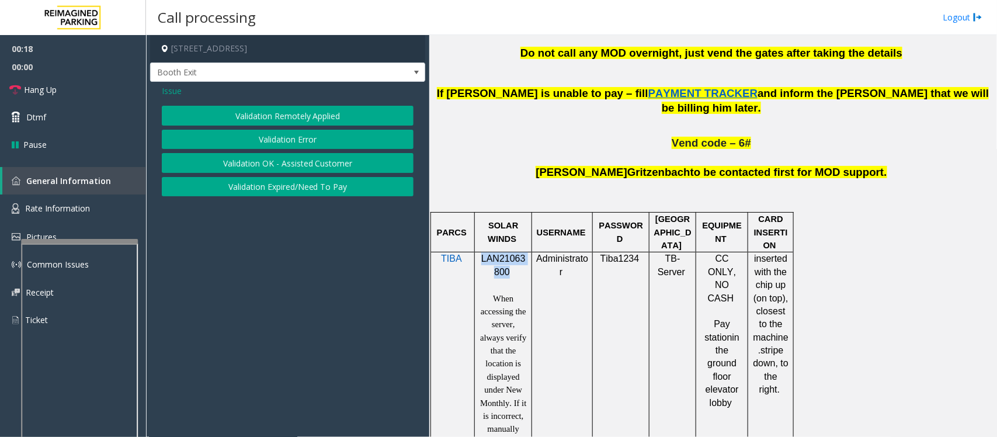
click at [293, 140] on button "Validation Error" at bounding box center [288, 140] width 252 height 20
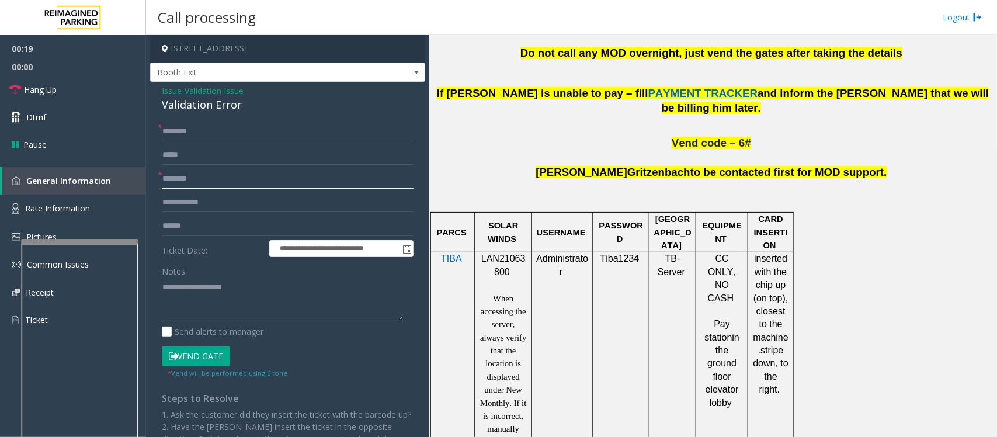
click at [199, 178] on input "text" at bounding box center [288, 179] width 252 height 20
type input "*****"
type textarea "**********"
click at [197, 223] on input "text" at bounding box center [288, 226] width 252 height 20
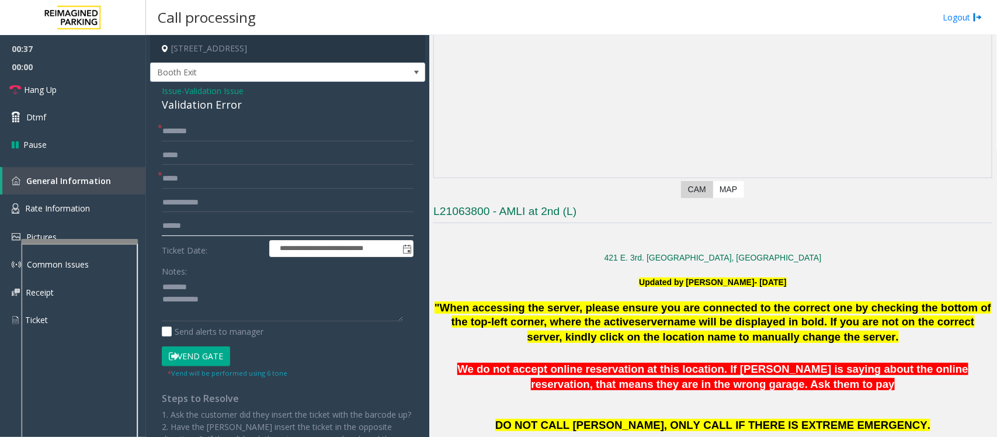
scroll to position [73, 0]
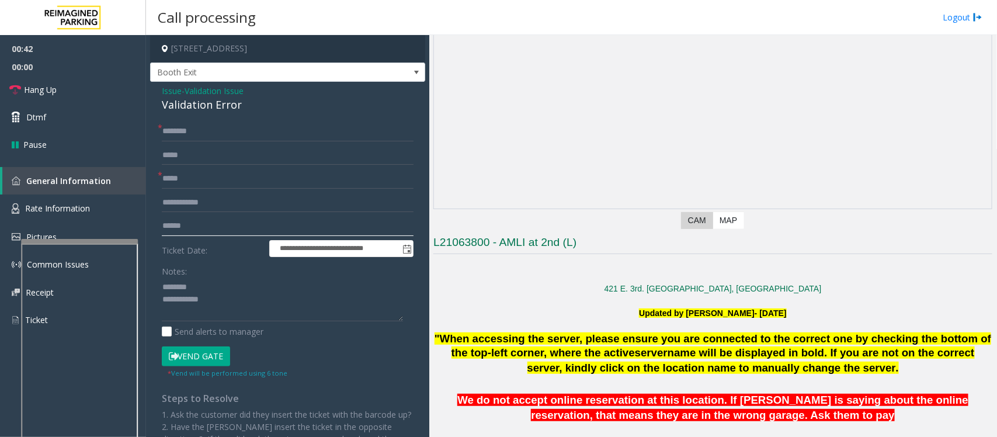
click at [199, 220] on input "text" at bounding box center [288, 226] width 252 height 20
type input "*"
click at [196, 100] on div "Validation Error" at bounding box center [288, 105] width 252 height 16
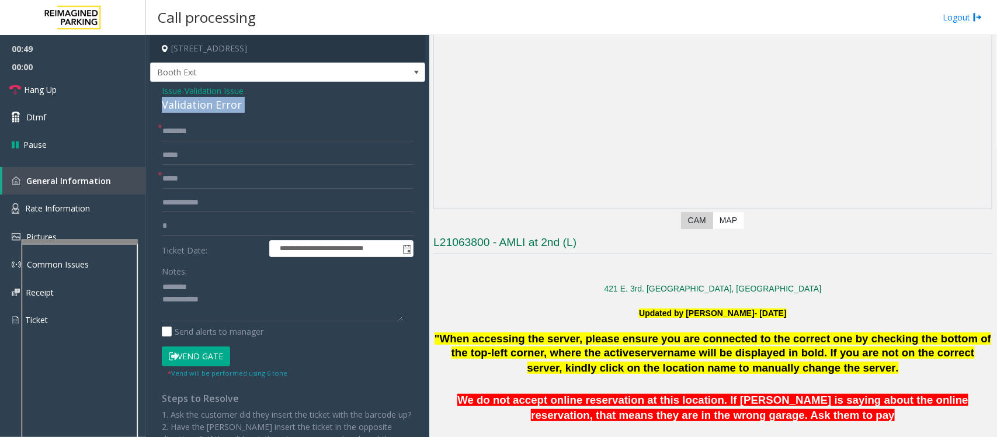
click at [196, 100] on div "Validation Error" at bounding box center [288, 105] width 252 height 16
type textarea "**********"
click at [188, 225] on input "*" at bounding box center [288, 226] width 252 height 20
click at [220, 230] on input "*" at bounding box center [288, 226] width 252 height 20
type input "*******"
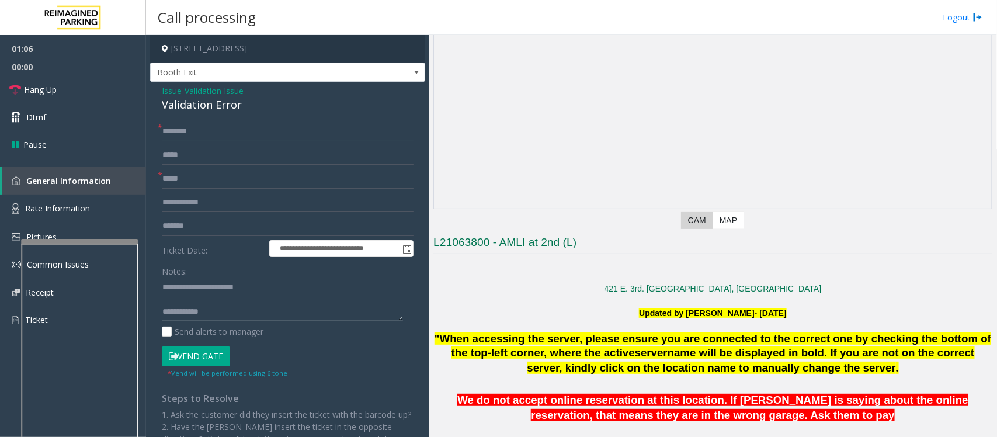
click at [223, 314] on textarea at bounding box center [282, 300] width 241 height 44
click at [173, 299] on textarea at bounding box center [282, 300] width 241 height 44
type textarea "**********"
click at [209, 127] on input "text" at bounding box center [288, 132] width 252 height 20
type input "****"
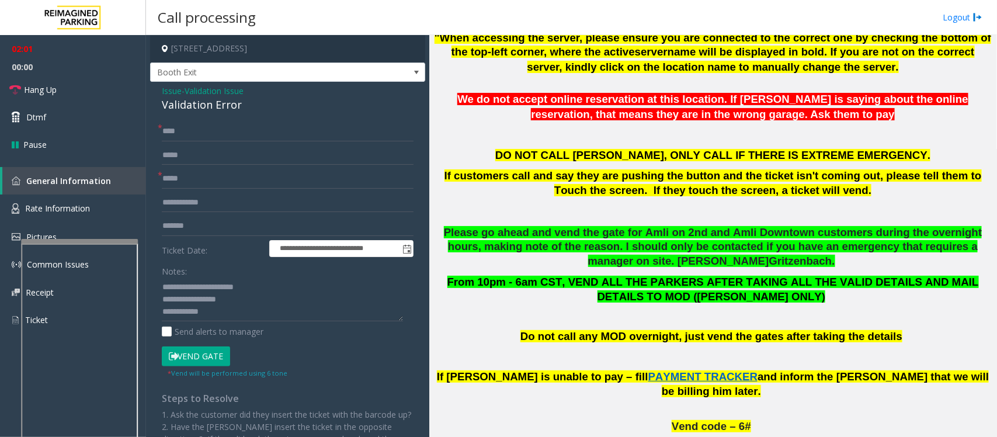
scroll to position [584, 0]
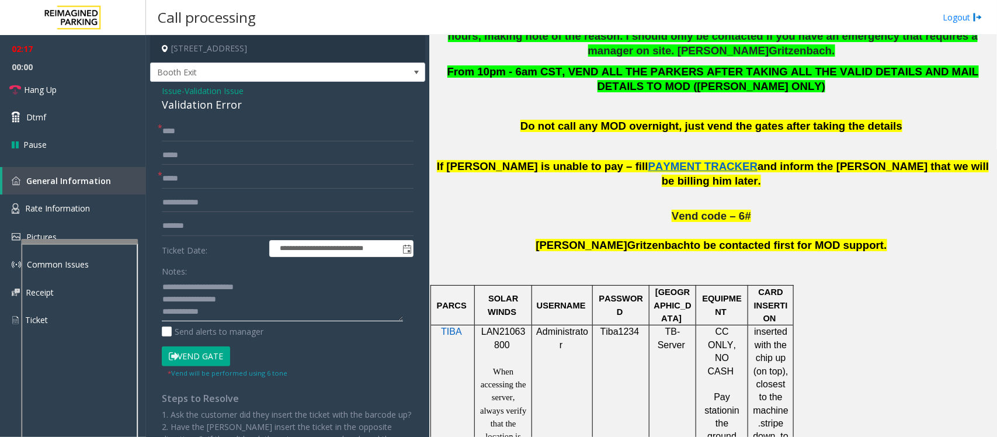
click at [228, 317] on textarea at bounding box center [282, 300] width 241 height 44
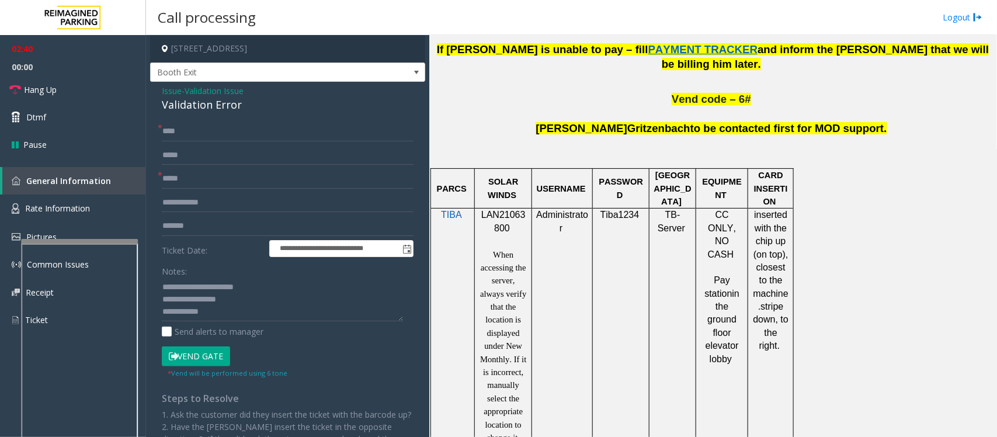
scroll to position [876, 0]
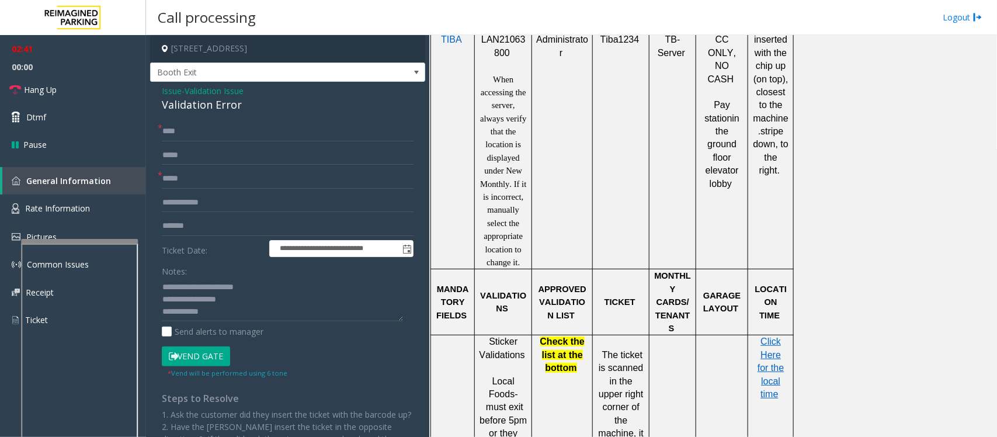
click at [762, 342] on p "Click Here for the local time" at bounding box center [771, 367] width 37 height 65
click at [769, 337] on span "Click Here for the local time" at bounding box center [771, 368] width 26 height 63
click at [224, 313] on textarea at bounding box center [282, 300] width 241 height 44
click at [326, 318] on textarea at bounding box center [282, 300] width 241 height 44
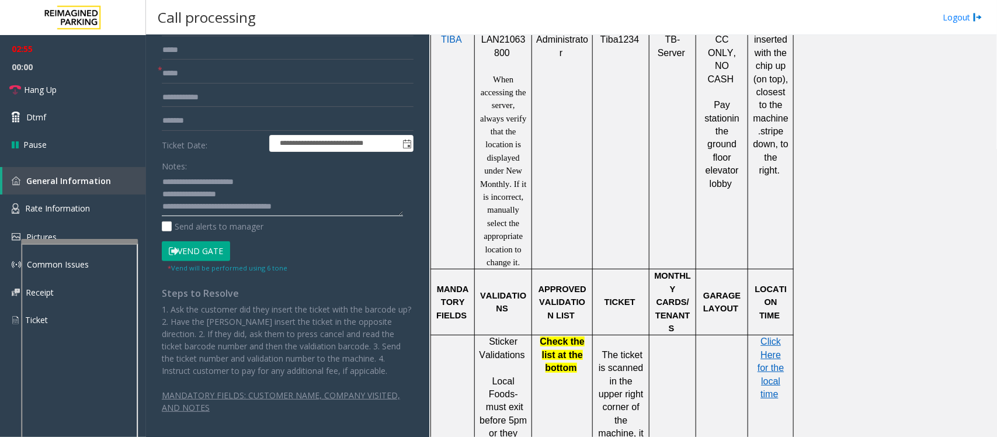
scroll to position [106, 0]
click at [209, 252] on button "Vend Gate" at bounding box center [196, 251] width 68 height 20
click at [320, 202] on textarea at bounding box center [282, 194] width 241 height 44
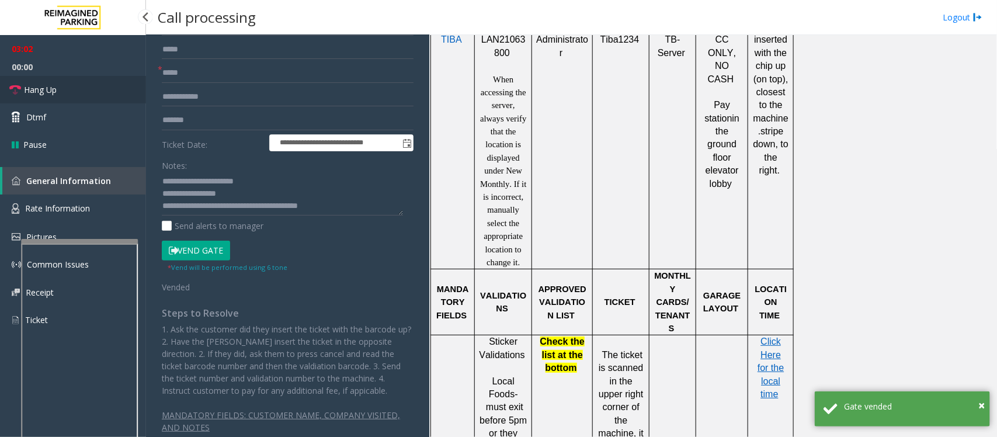
click at [100, 91] on link "Hang Up" at bounding box center [73, 89] width 146 height 27
click at [346, 206] on textarea at bounding box center [282, 194] width 241 height 44
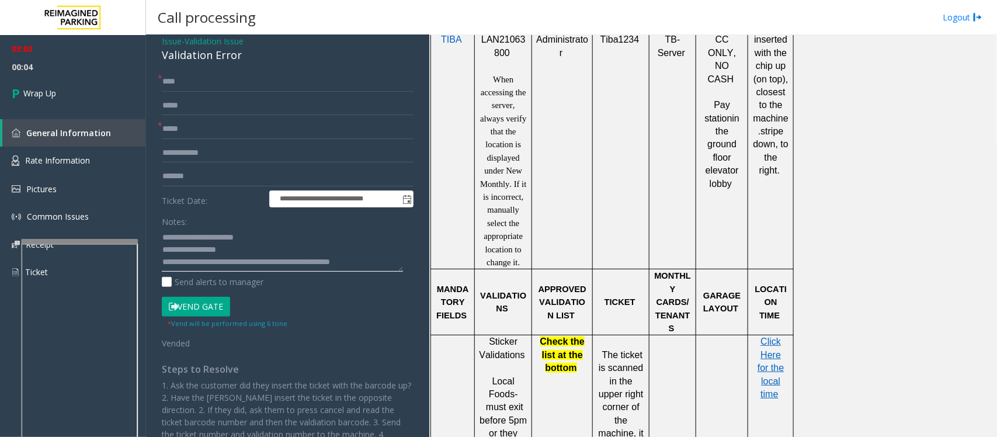
scroll to position [0, 0]
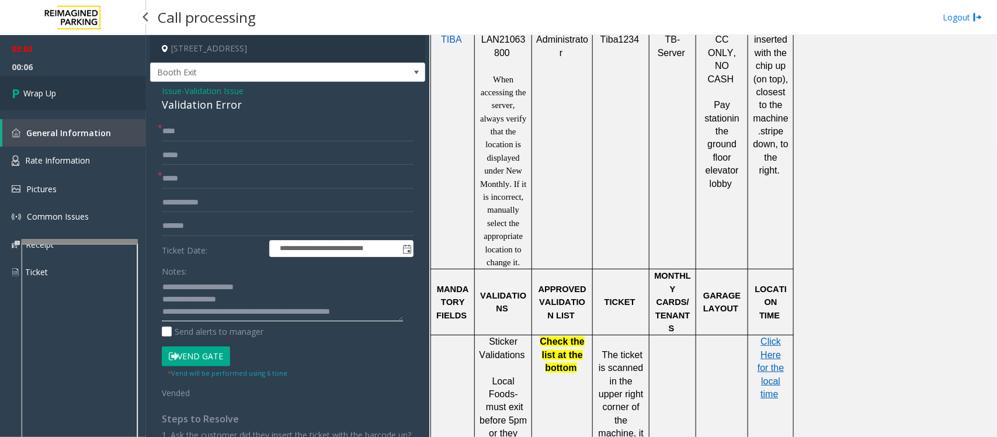
type textarea "**********"
click at [51, 96] on span "Wrap Up" at bounding box center [39, 93] width 33 height 12
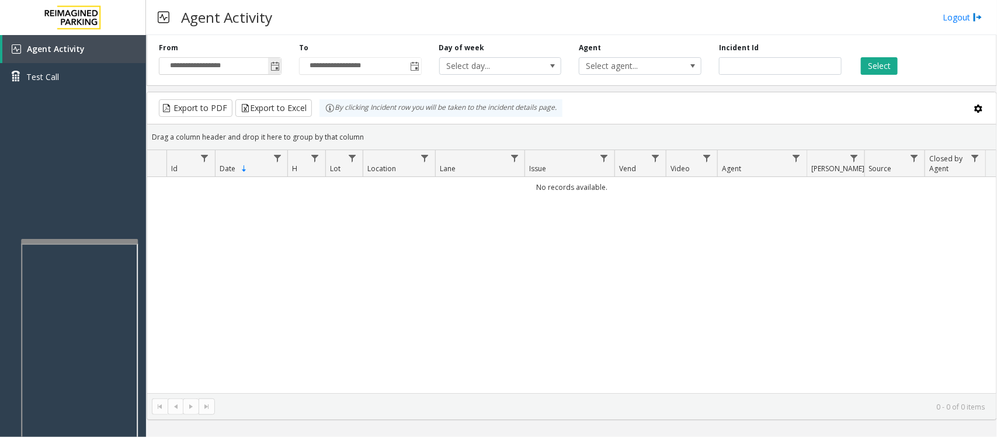
click at [279, 70] on span "Toggle popup" at bounding box center [275, 66] width 9 height 9
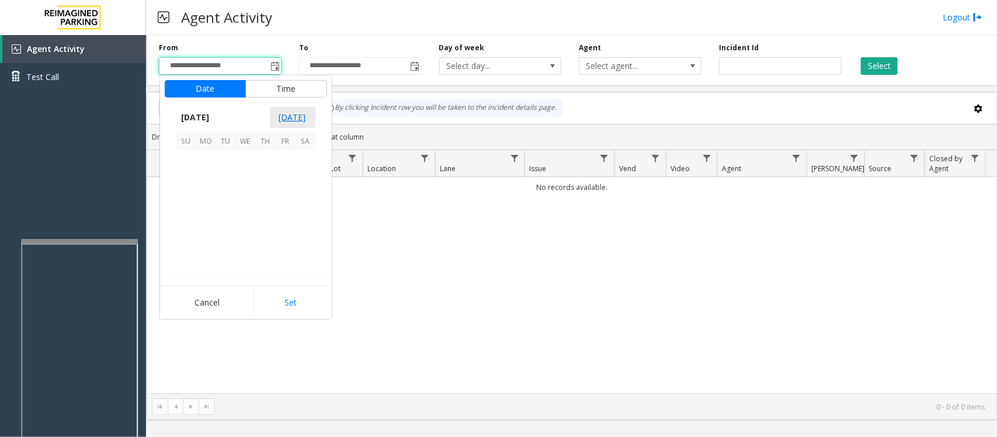
scroll to position [209455, 0]
click at [265, 216] on span "21" at bounding box center [266, 221] width 20 height 20
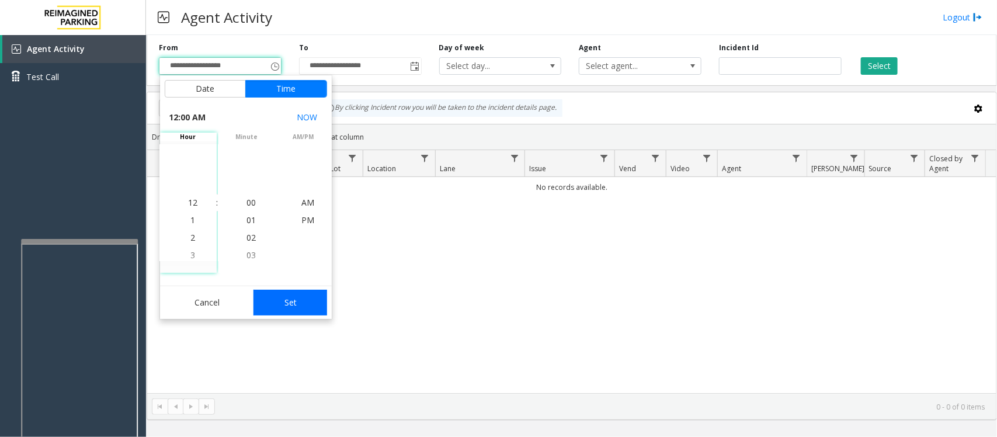
drag, startPoint x: 294, startPoint y: 305, endPoint x: 646, endPoint y: 231, distance: 359.9
click at [296, 307] on button "Set" at bounding box center [291, 303] width 74 height 26
type input "**********"
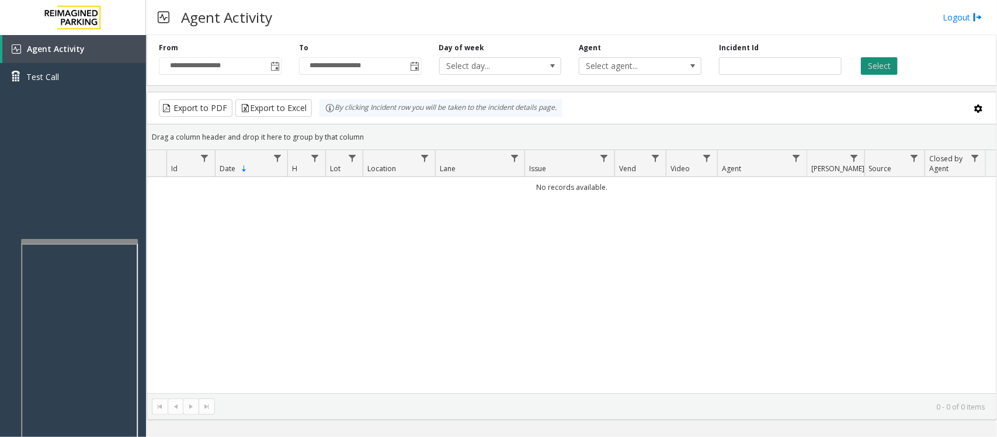
click at [882, 66] on button "Select" at bounding box center [879, 66] width 37 height 18
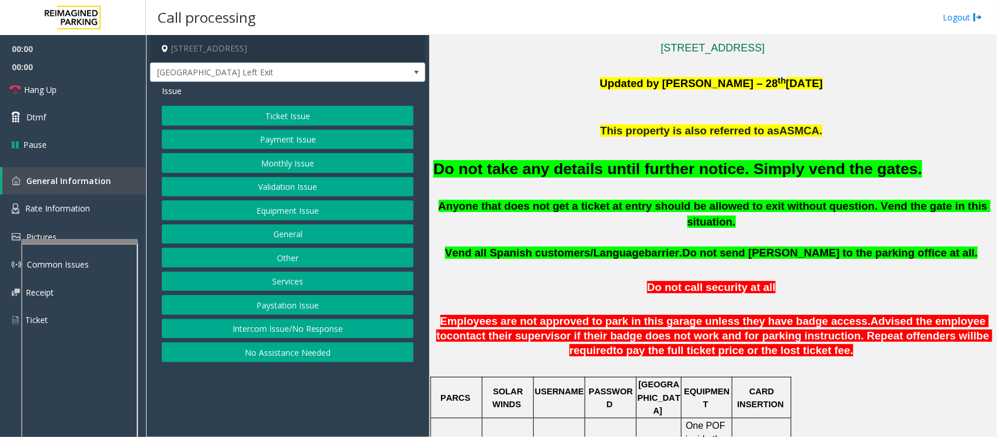
scroll to position [438, 0]
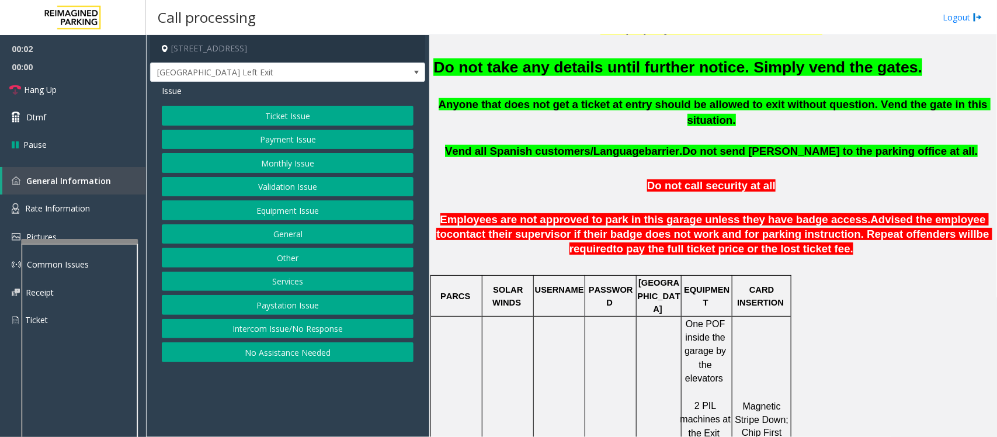
click at [292, 210] on button "Equipment Issue" at bounding box center [288, 210] width 252 height 20
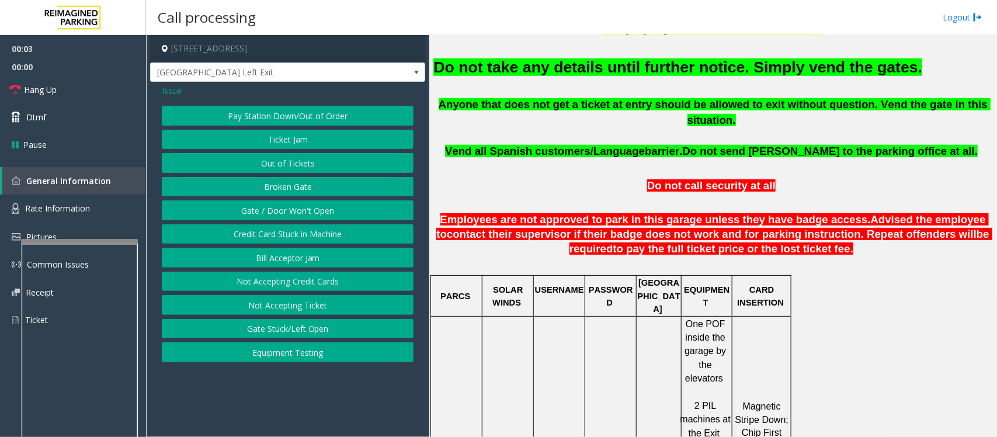
click at [292, 209] on button "Gate / Door Won't Open" at bounding box center [288, 210] width 252 height 20
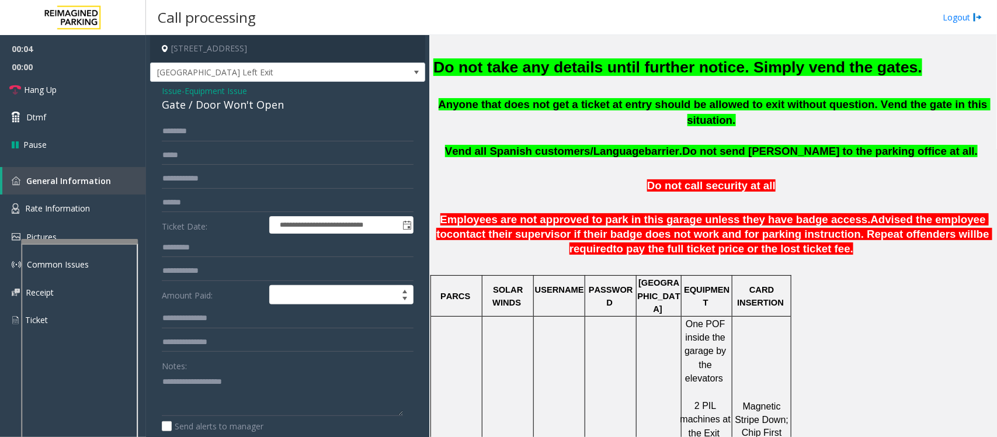
click at [562, 68] on font "Do not take any details until further notice. Simply vend the gates." at bounding box center [678, 67] width 489 height 18
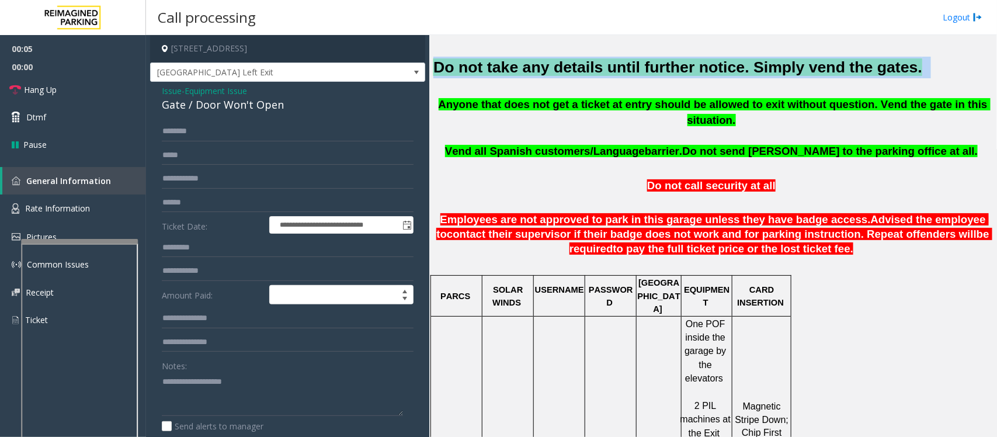
click at [562, 68] on font "Do not take any details until further notice. Simply vend the gates." at bounding box center [678, 67] width 489 height 18
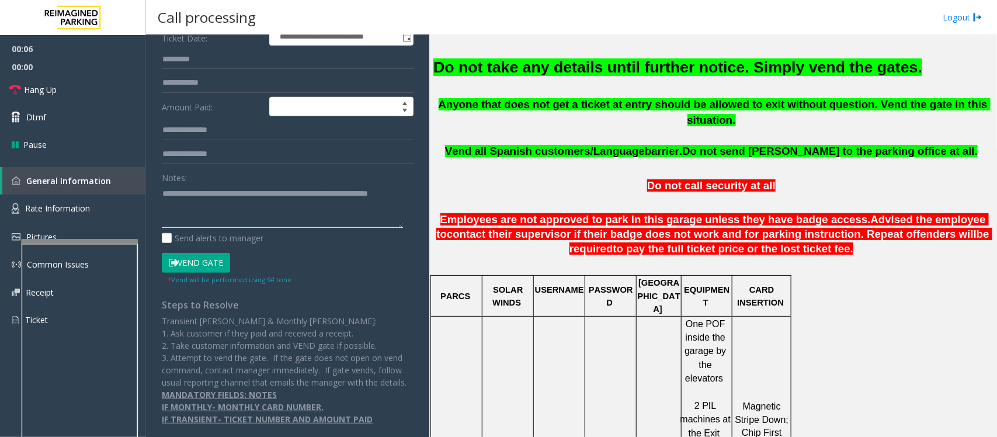
scroll to position [200, 0]
type textarea "**********"
click at [203, 253] on button "Vend Gate" at bounding box center [196, 263] width 68 height 20
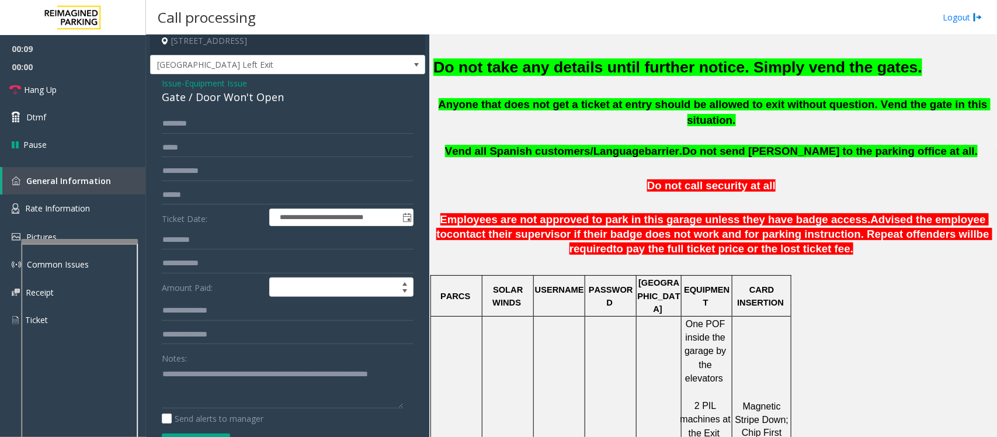
scroll to position [0, 0]
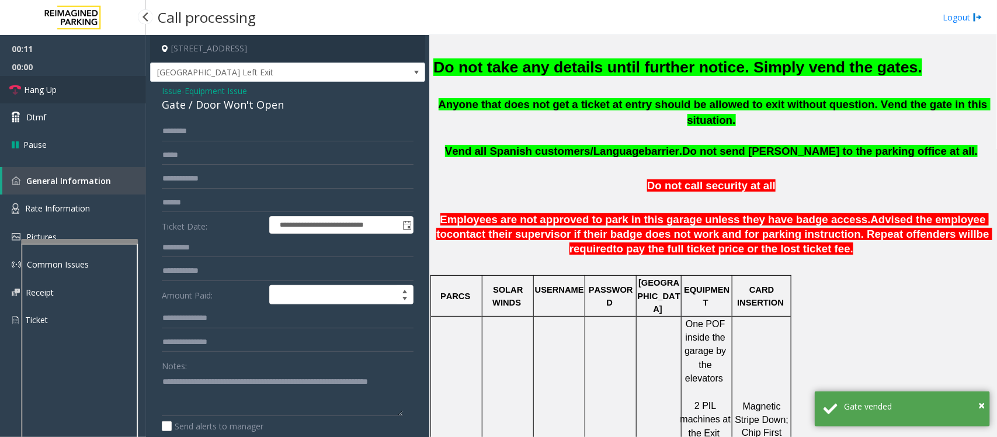
click at [91, 93] on link "Hang Up" at bounding box center [73, 89] width 146 height 27
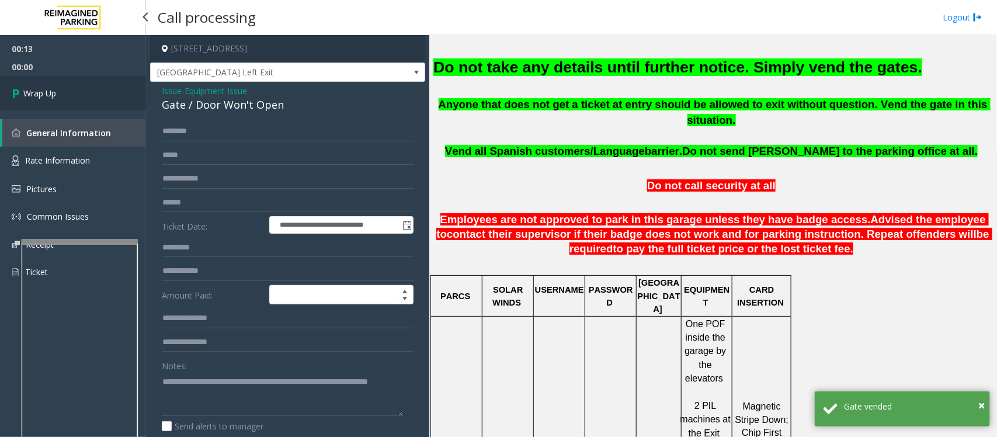
click at [91, 93] on link "Wrap Up" at bounding box center [73, 93] width 146 height 34
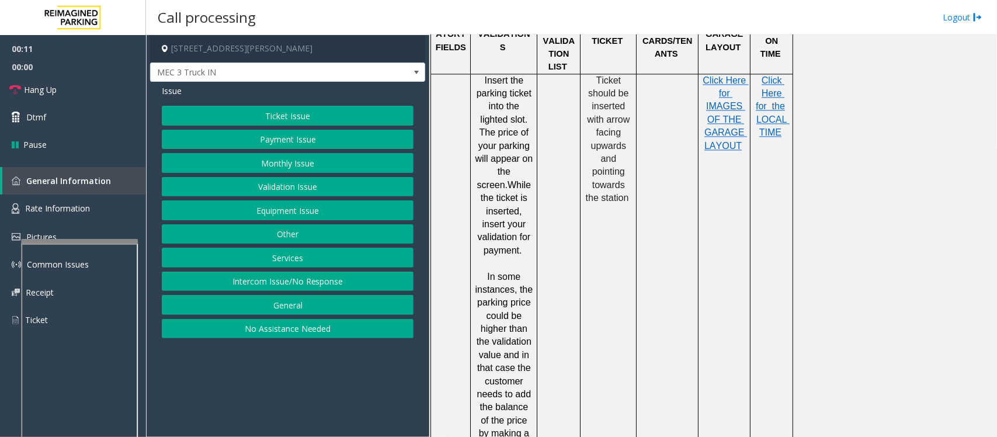
scroll to position [1095, 0]
click at [698, 268] on div at bounding box center [698, 268] width 4 height 393
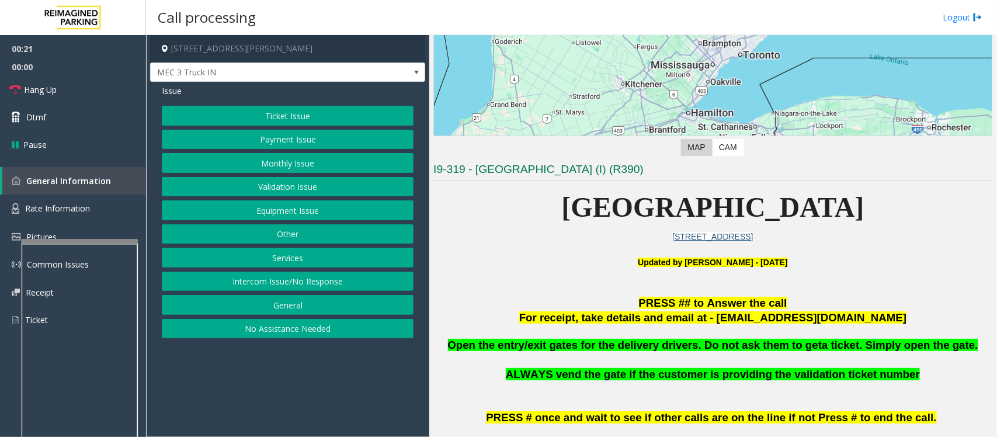
scroll to position [219, 0]
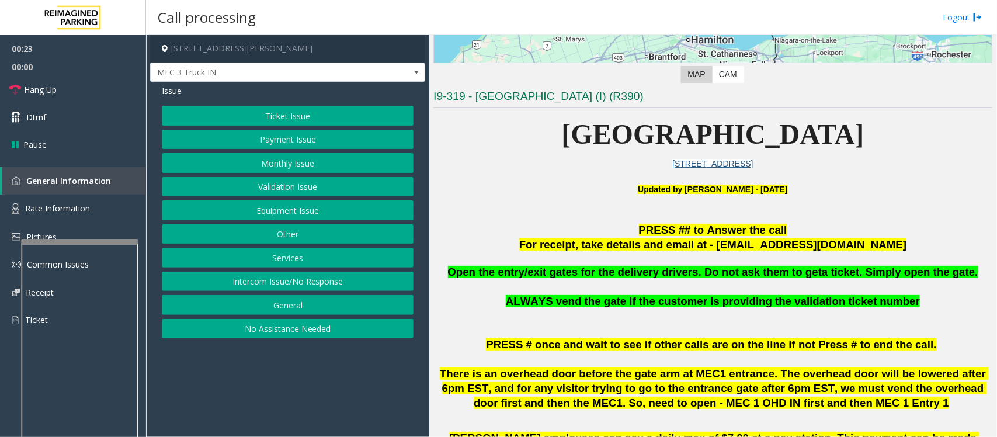
click at [281, 214] on button "Equipment Issue" at bounding box center [288, 210] width 252 height 20
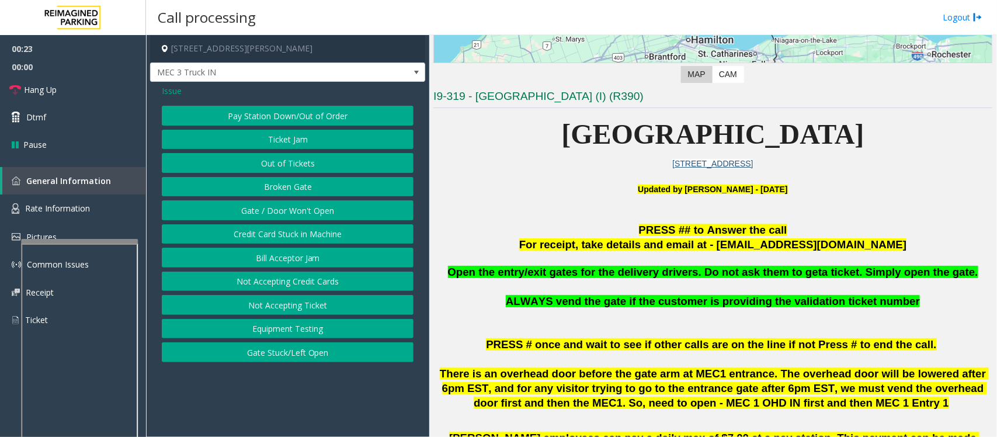
click at [281, 214] on button "Gate / Door Won't Open" at bounding box center [288, 210] width 252 height 20
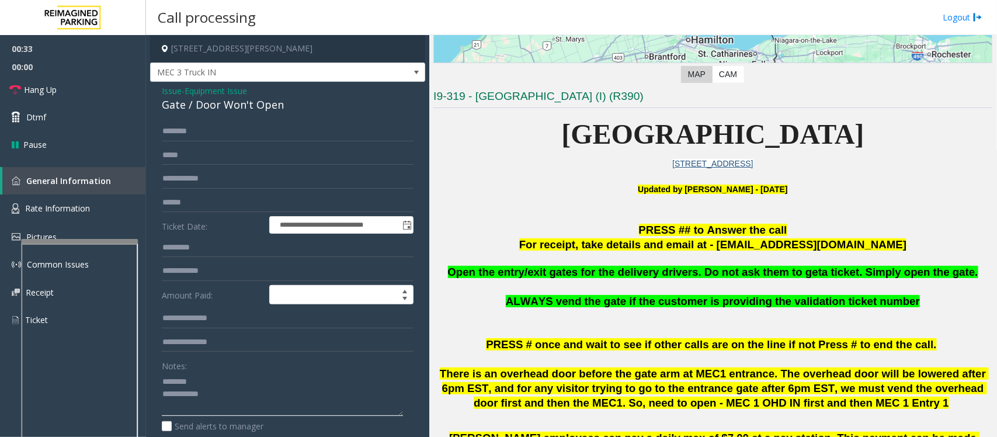
click at [193, 382] on textarea at bounding box center [282, 394] width 241 height 44
click at [200, 380] on textarea at bounding box center [282, 394] width 241 height 44
click at [233, 106] on div "Gate / Door Won't Open" at bounding box center [288, 105] width 252 height 16
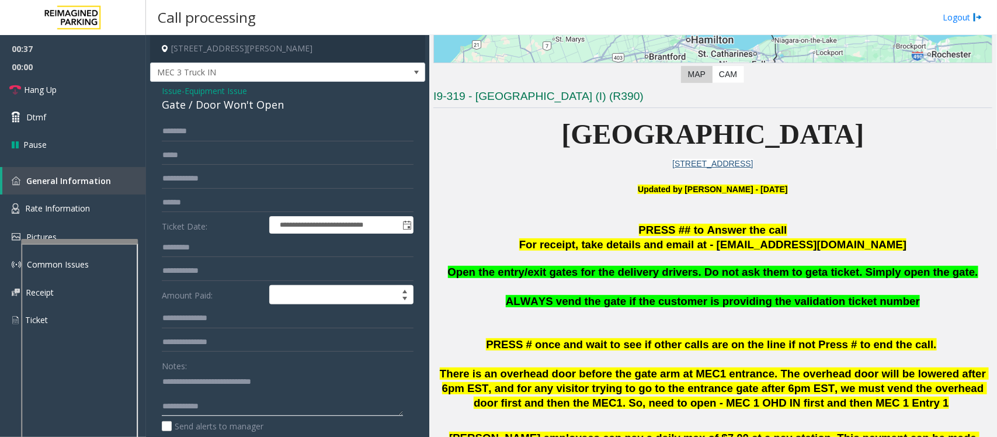
click at [228, 407] on textarea at bounding box center [282, 394] width 241 height 44
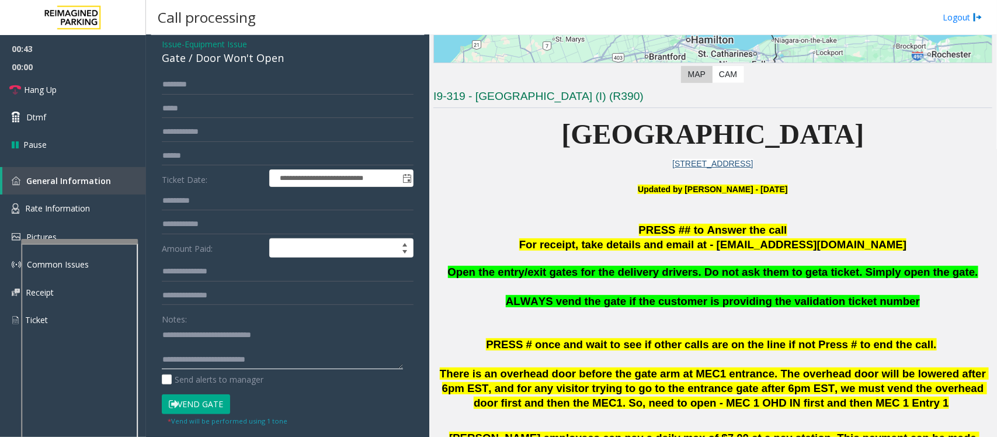
scroll to position [146, 0]
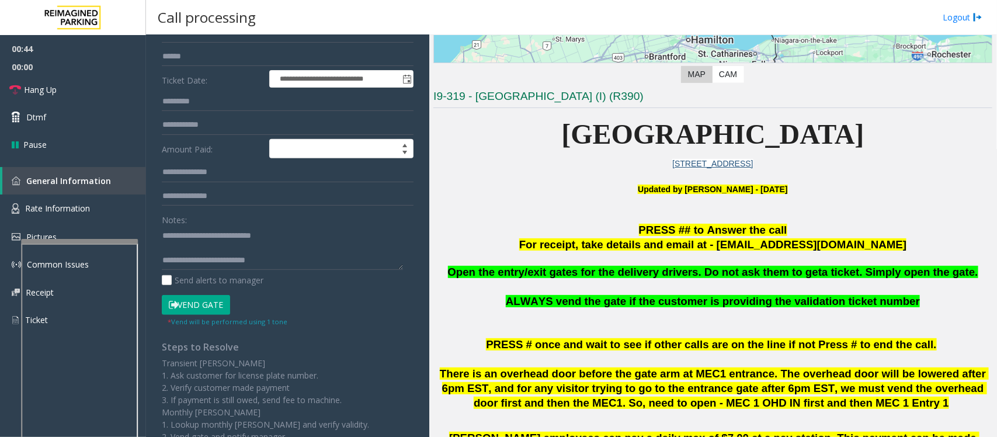
click at [202, 301] on button "Vend Gate" at bounding box center [196, 305] width 68 height 20
click at [284, 258] on textarea at bounding box center [282, 248] width 241 height 44
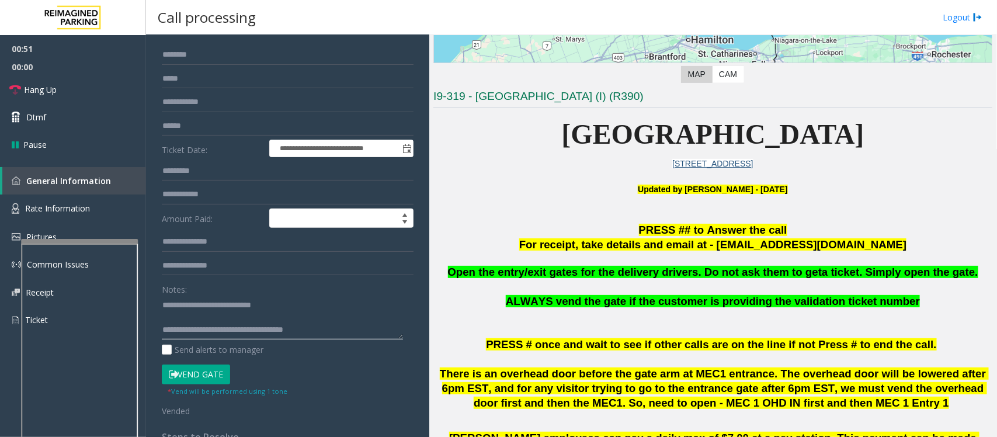
scroll to position [0, 0]
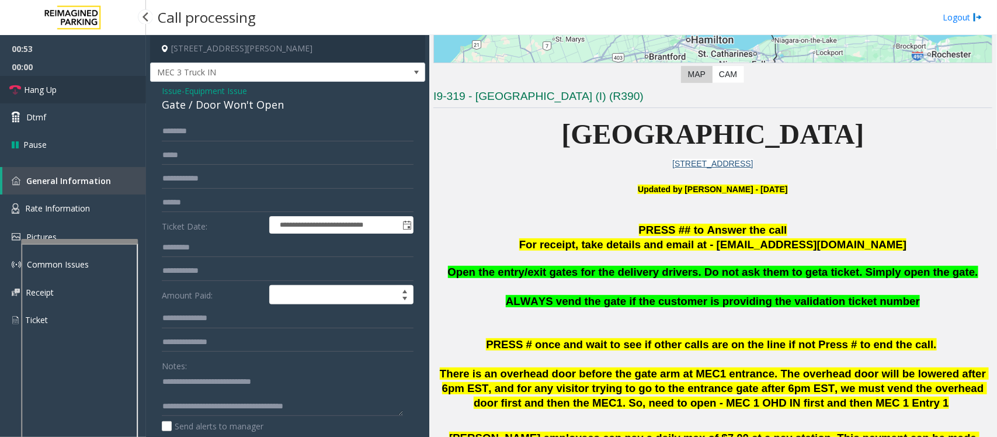
click at [83, 92] on link "Hang Up" at bounding box center [73, 89] width 146 height 27
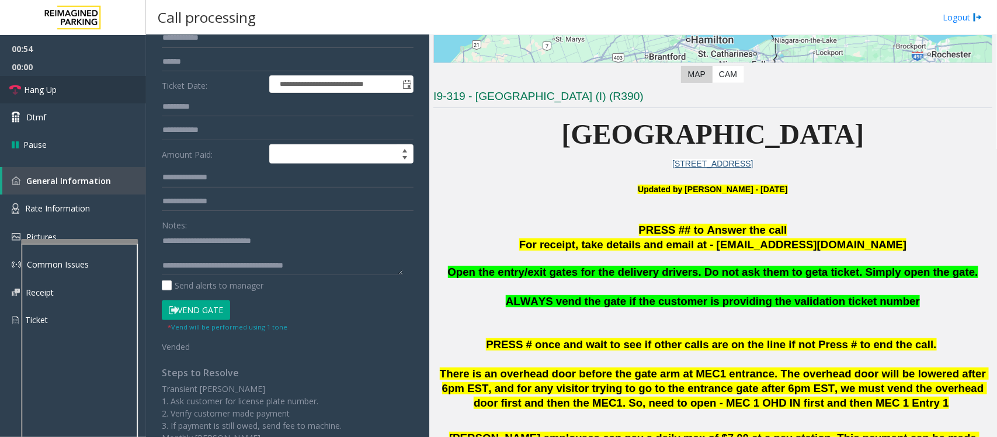
scroll to position [219, 0]
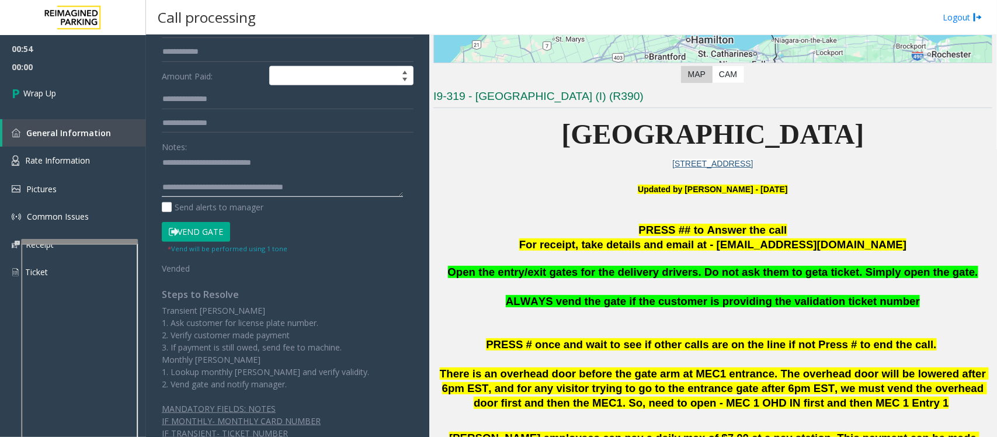
click at [338, 182] on textarea at bounding box center [282, 175] width 241 height 44
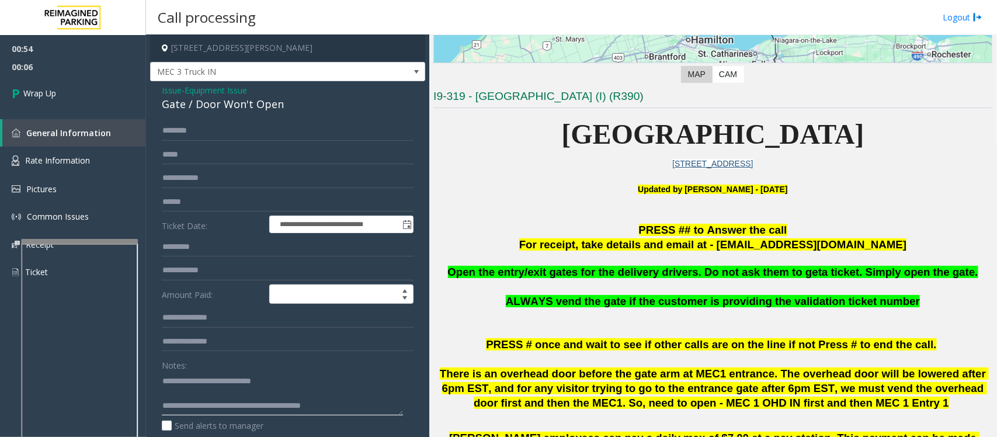
scroll to position [0, 0]
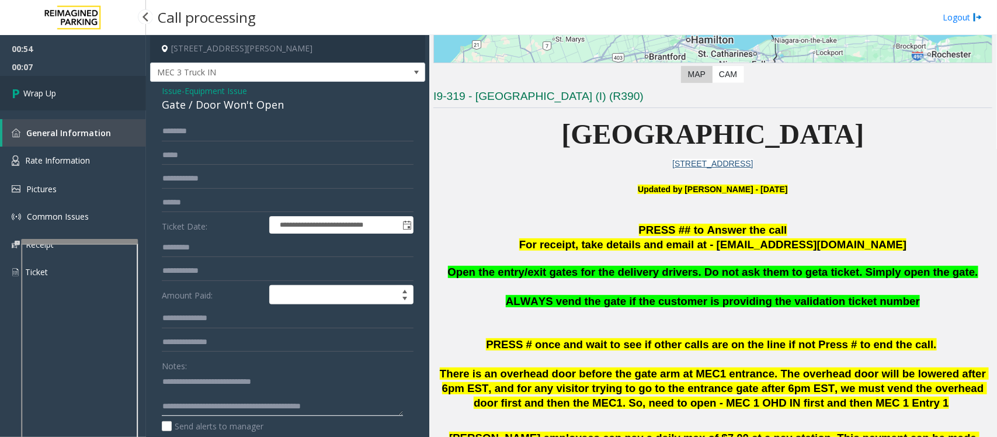
type textarea "**********"
click at [70, 97] on link "Wrap Up" at bounding box center [73, 93] width 146 height 34
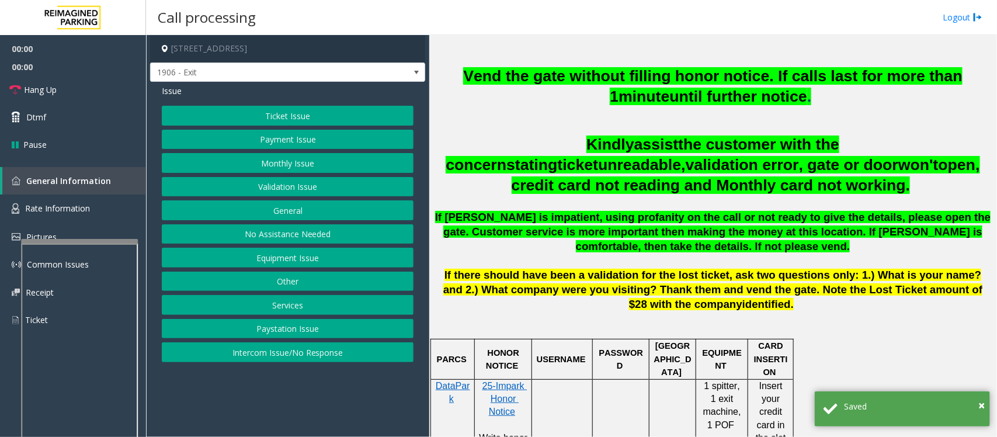
scroll to position [438, 0]
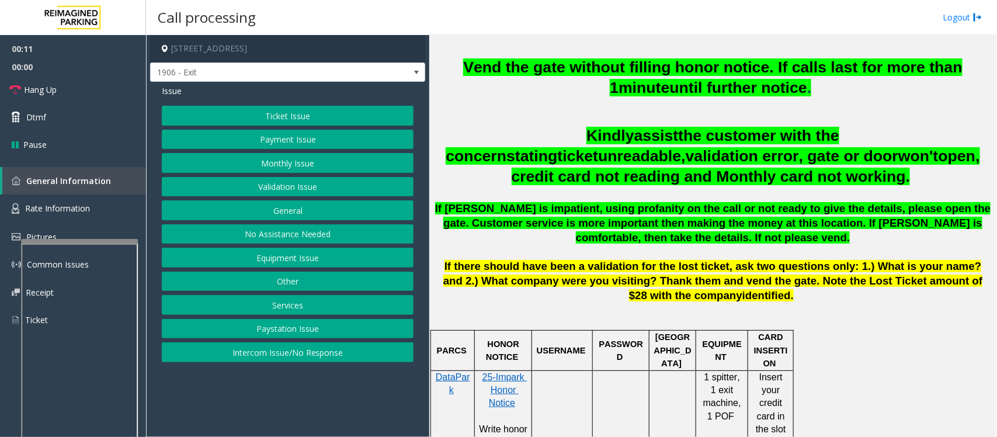
click at [363, 354] on button "Intercom Issue/No Response" at bounding box center [288, 352] width 252 height 20
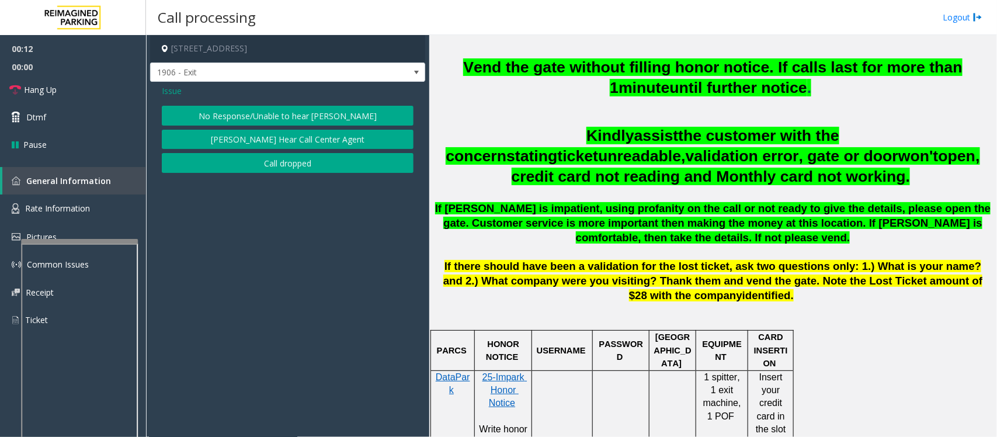
click at [237, 115] on button "No Response/Unable to hear [PERSON_NAME]" at bounding box center [288, 116] width 252 height 20
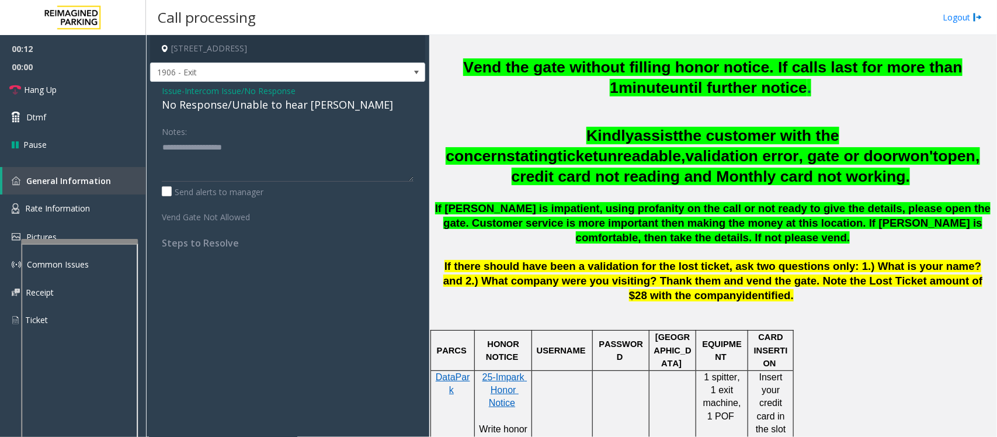
click at [297, 106] on div "No Response/Unable to hear [PERSON_NAME]" at bounding box center [288, 105] width 252 height 16
type textarea "**********"
click at [205, 89] on span "Intercom Issue/No Response" at bounding box center [240, 91] width 111 height 12
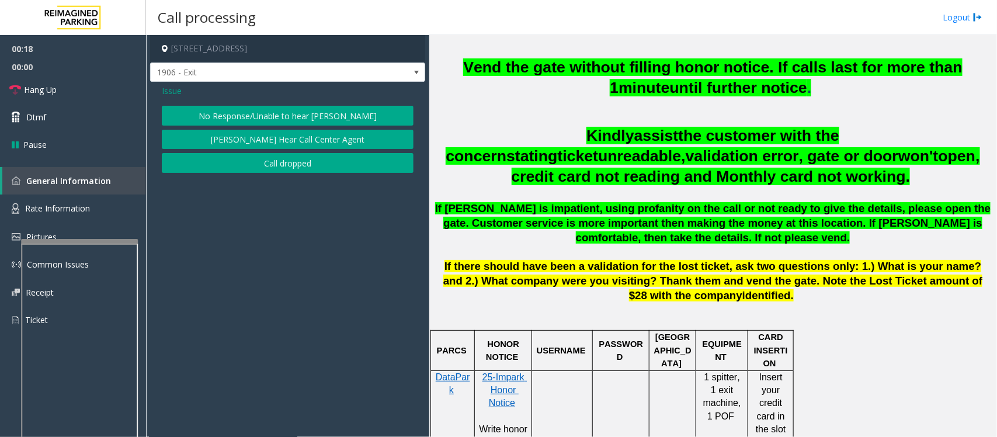
click at [172, 89] on span "Issue" at bounding box center [172, 91] width 20 height 12
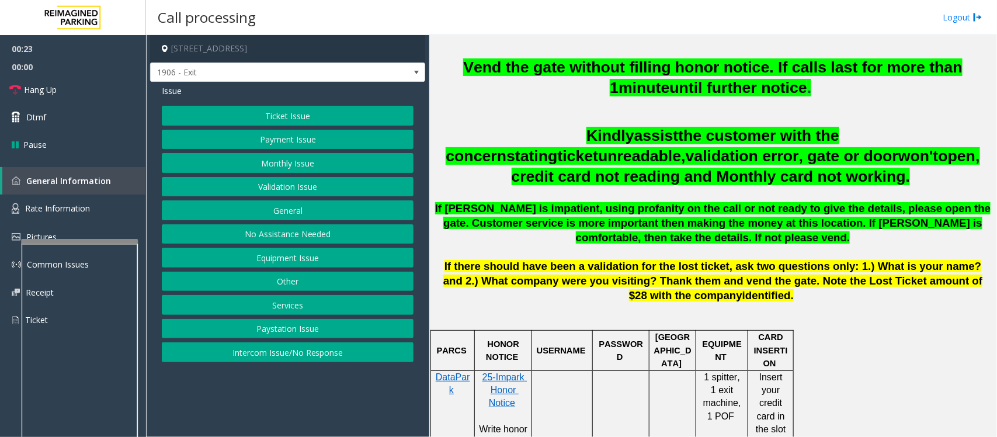
click at [360, 355] on button "Intercom Issue/No Response" at bounding box center [288, 352] width 252 height 20
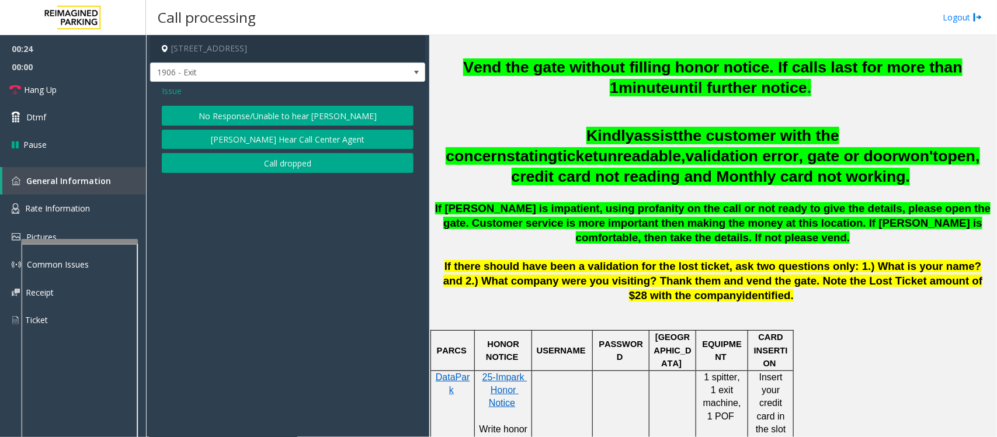
click at [175, 93] on span "Issue" at bounding box center [172, 91] width 20 height 12
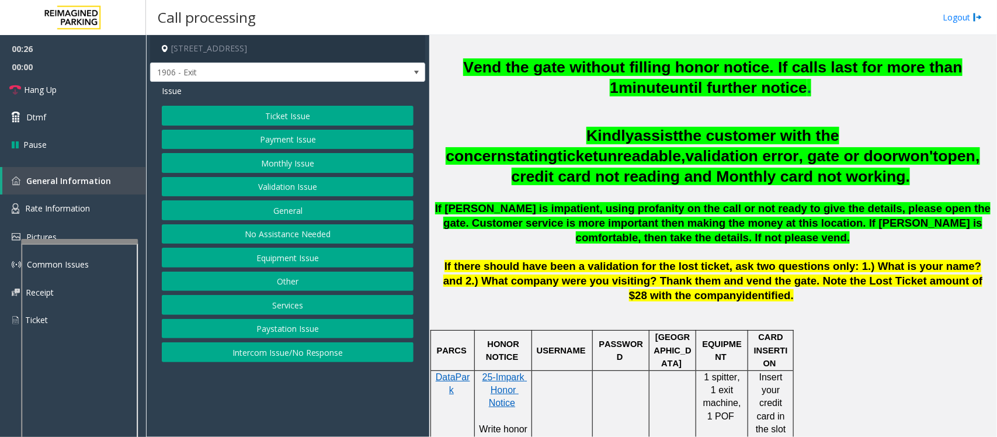
click at [299, 233] on button "No Assistance Needed" at bounding box center [288, 234] width 252 height 20
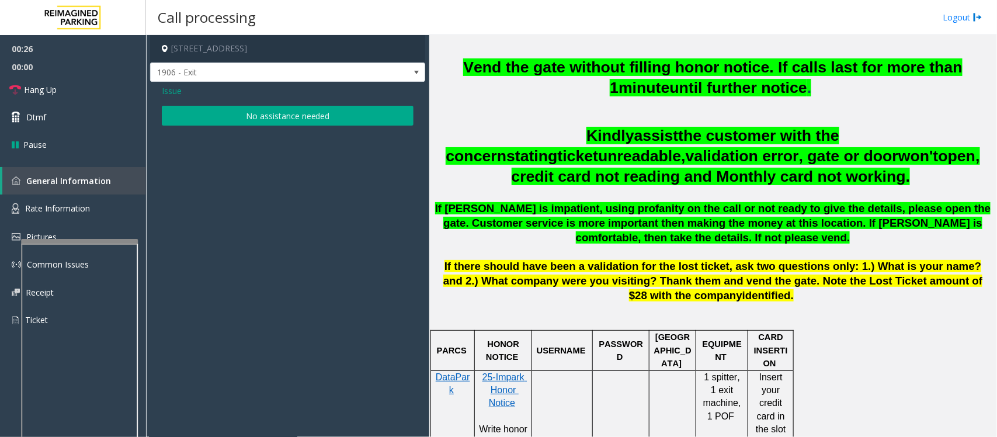
click at [262, 120] on button "No assistance needed" at bounding box center [288, 116] width 252 height 20
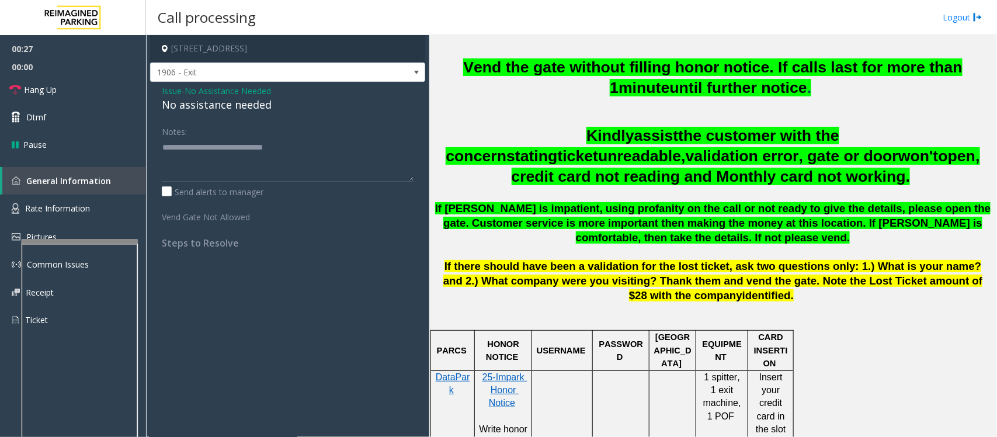
click at [254, 111] on div "No assistance needed" at bounding box center [288, 105] width 252 height 16
drag, startPoint x: 308, startPoint y: 147, endPoint x: 138, endPoint y: 152, distance: 170.7
click at [138, 152] on app-root "00:30 00:00 Hang Up Dtmf Pause General Information Rate Information Pictures Co…" at bounding box center [498, 218] width 997 height 437
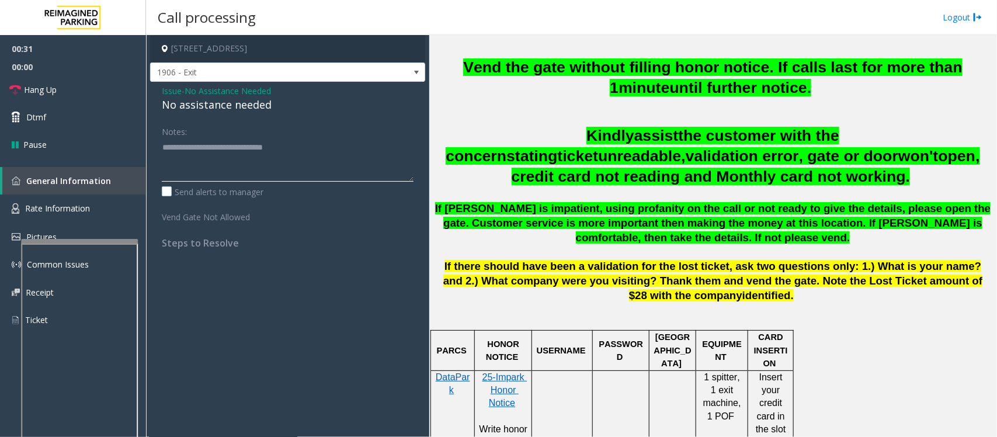
paste textarea
click at [83, 91] on link "Hang Up" at bounding box center [73, 89] width 146 height 27
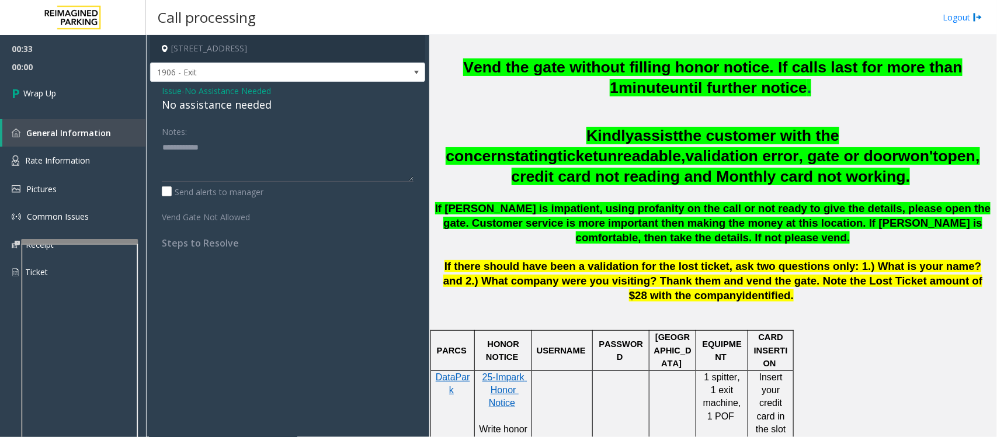
click at [223, 109] on div "No assistance needed" at bounding box center [288, 105] width 252 height 16
copy div "No assistance needed"
drag, startPoint x: 286, startPoint y: 148, endPoint x: 114, endPoint y: 152, distance: 172.4
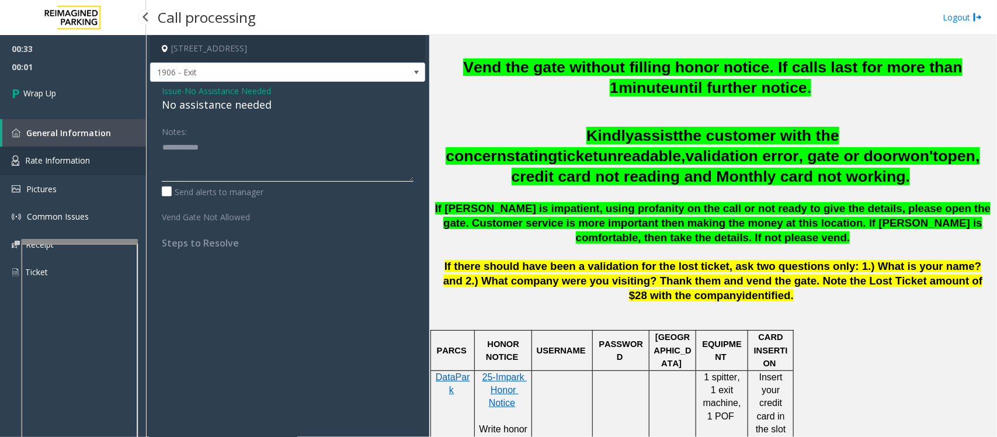
click at [114, 152] on app-root "00:33 00:01 Wrap Up General Information Rate Information Pictures Common Issues…" at bounding box center [498, 218] width 997 height 437
paste textarea "*********"
type textarea "**********"
click at [61, 100] on link "Wrap Up" at bounding box center [73, 93] width 146 height 34
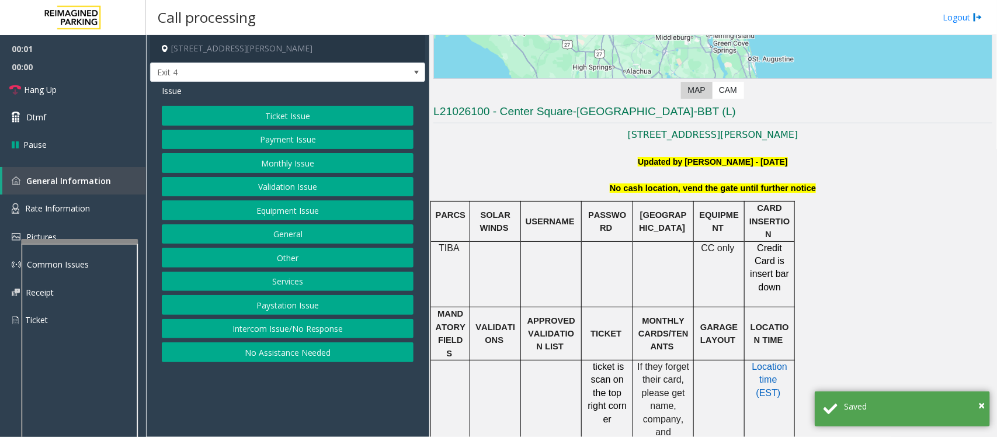
scroll to position [292, 0]
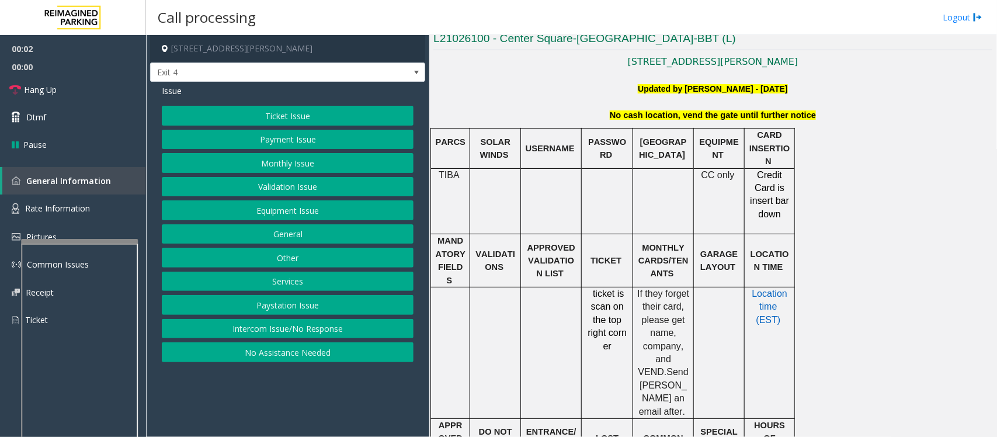
click at [446, 169] on p "TIB A" at bounding box center [450, 175] width 30 height 13
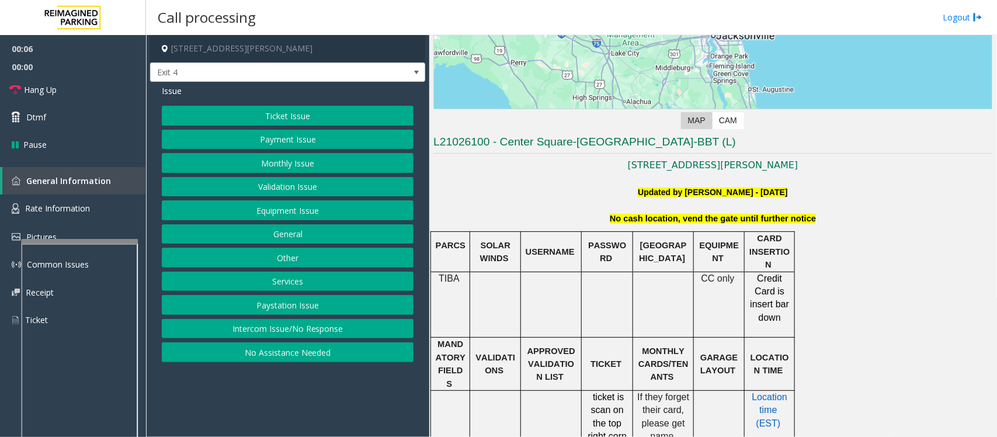
scroll to position [146, 0]
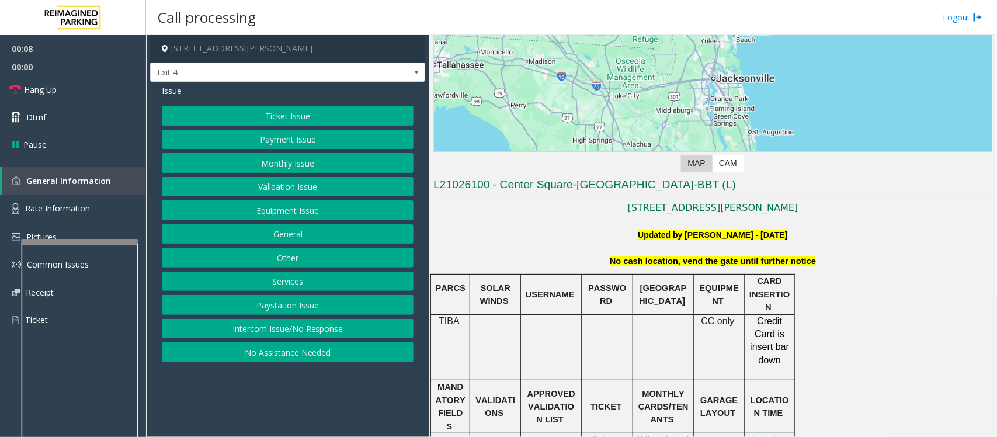
click at [269, 140] on button "Payment Issue" at bounding box center [288, 140] width 252 height 20
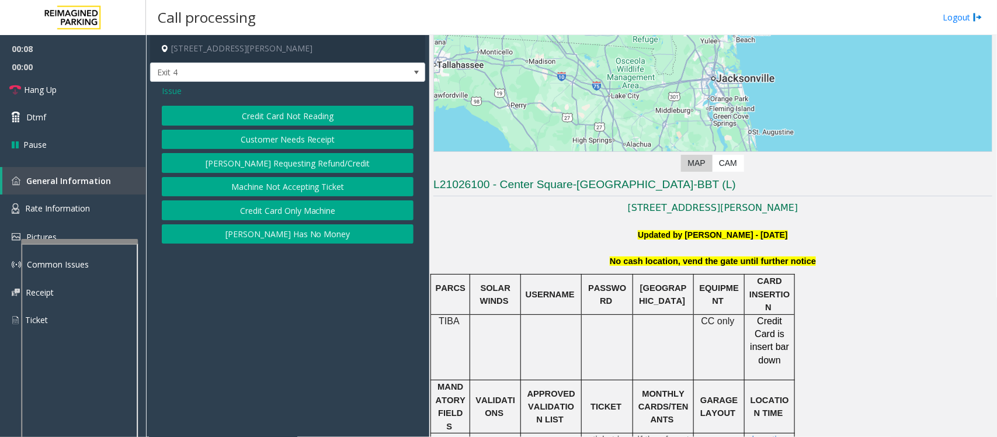
click at [293, 116] on button "Credit Card Not Reading" at bounding box center [288, 116] width 252 height 20
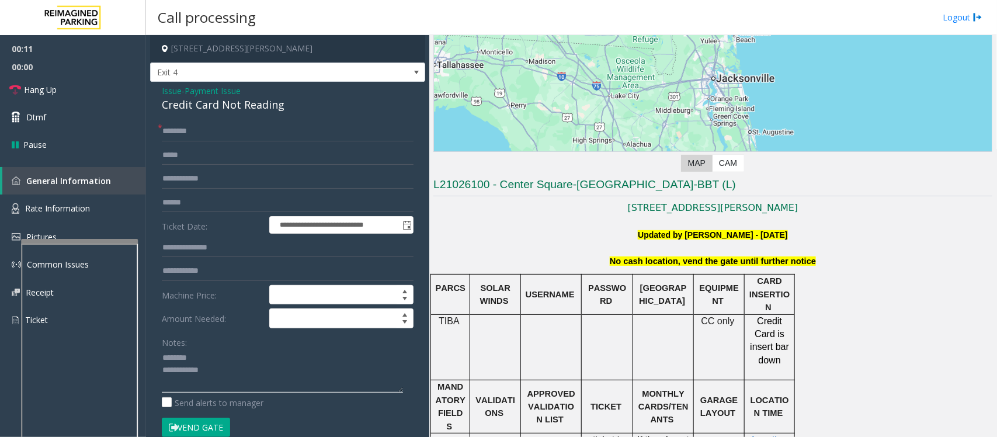
type textarea "**********"
click at [208, 91] on span "Payment Issue" at bounding box center [213, 91] width 56 height 12
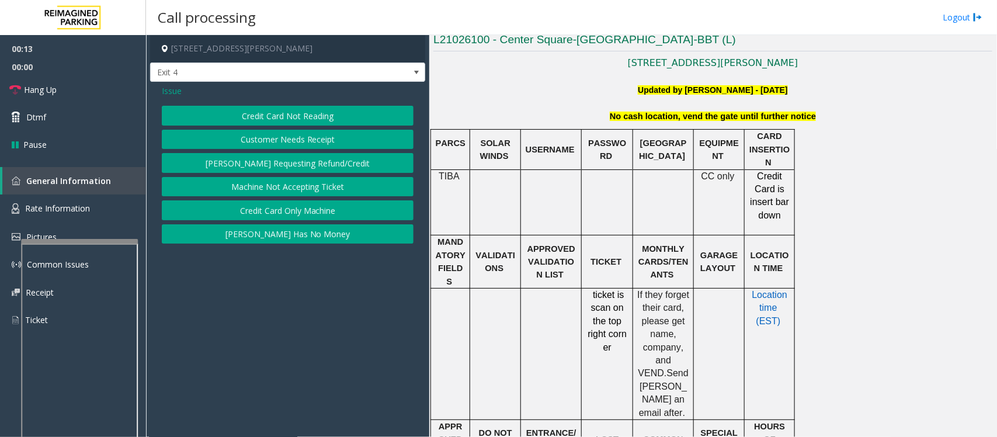
scroll to position [292, 0]
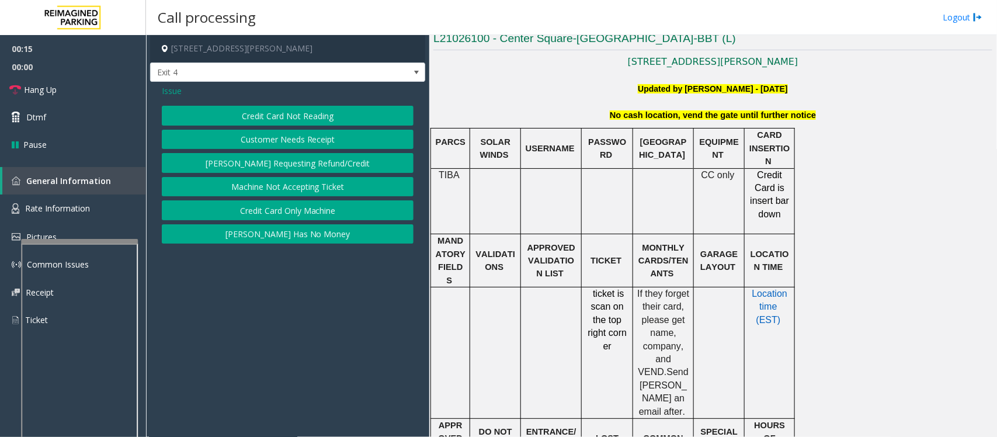
click at [174, 88] on span "Issue" at bounding box center [172, 91] width 20 height 12
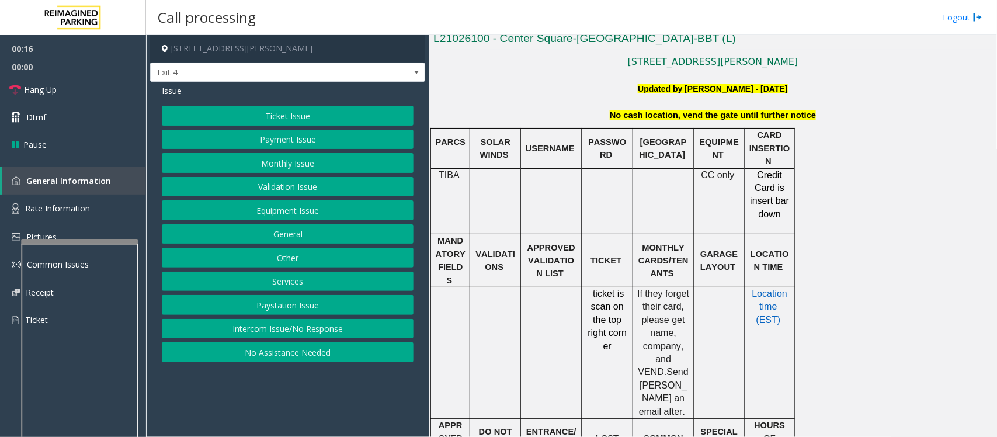
click at [285, 165] on button "Monthly Issue" at bounding box center [288, 163] width 252 height 20
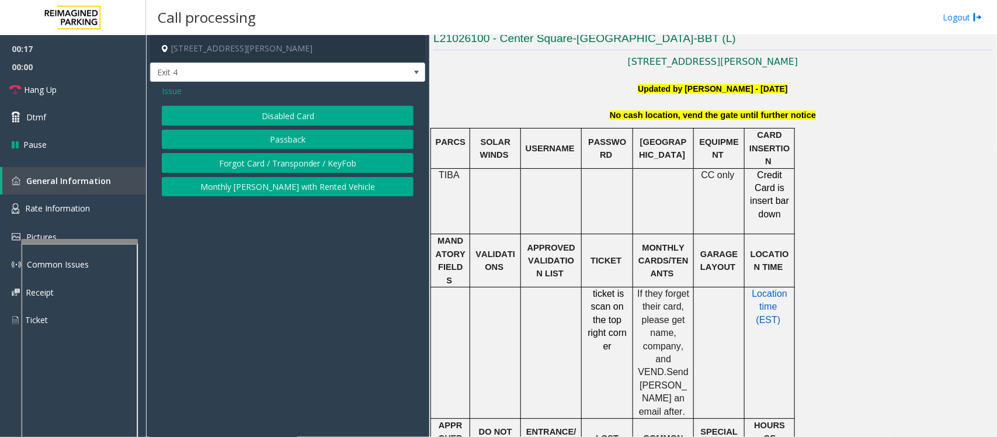
click at [247, 117] on button "Disabled Card" at bounding box center [288, 116] width 252 height 20
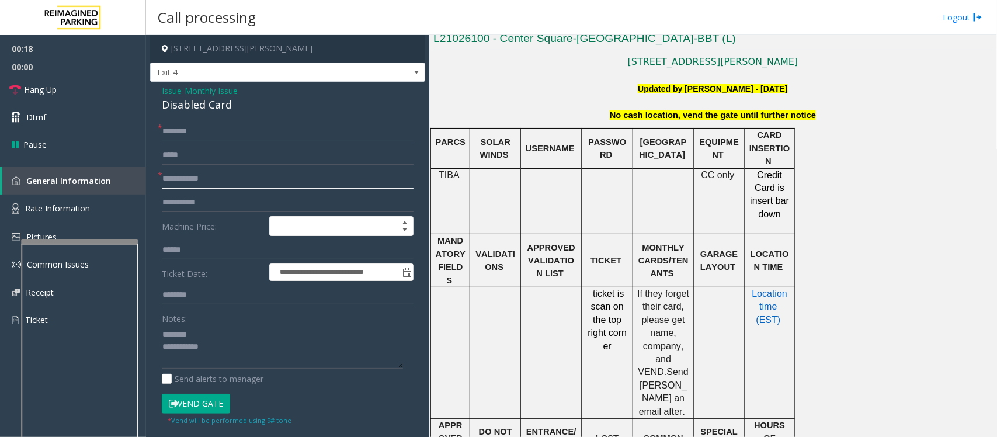
click at [203, 175] on input "text" at bounding box center [288, 179] width 252 height 20
click at [192, 106] on div "Disabled Card" at bounding box center [288, 105] width 252 height 16
click at [197, 162] on input "text" at bounding box center [288, 155] width 252 height 20
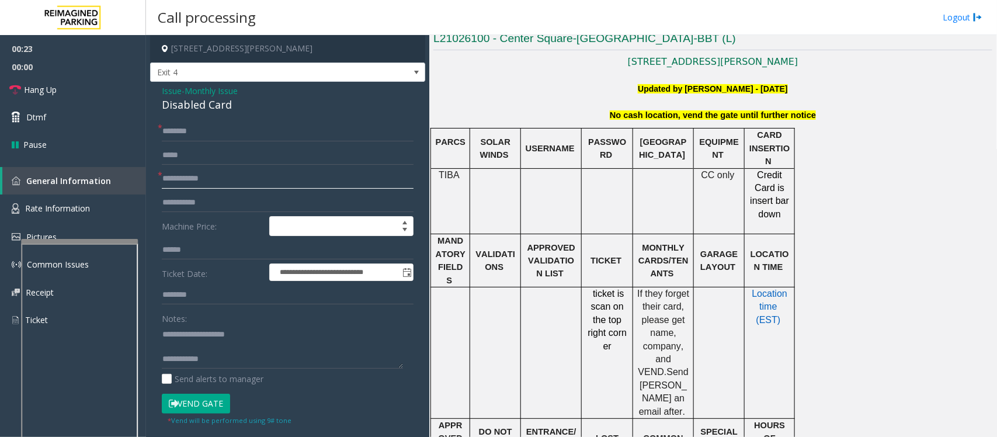
click at [196, 182] on input "text" at bounding box center [288, 179] width 252 height 20
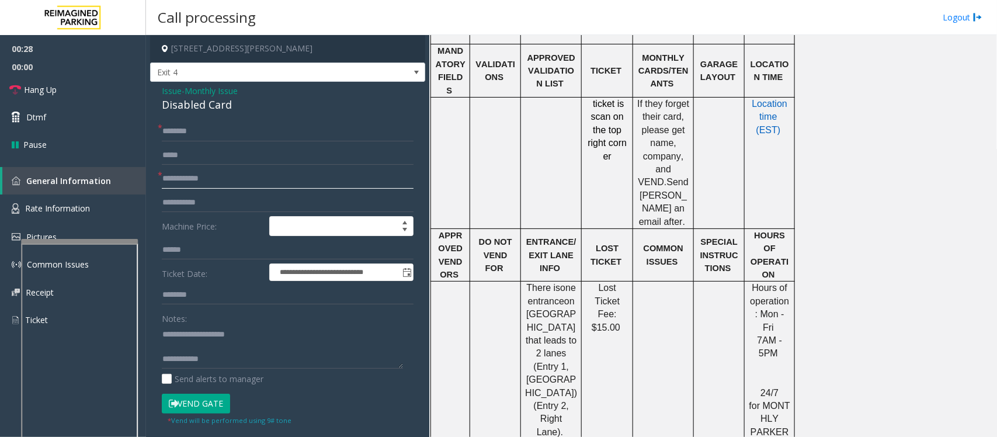
scroll to position [511, 0]
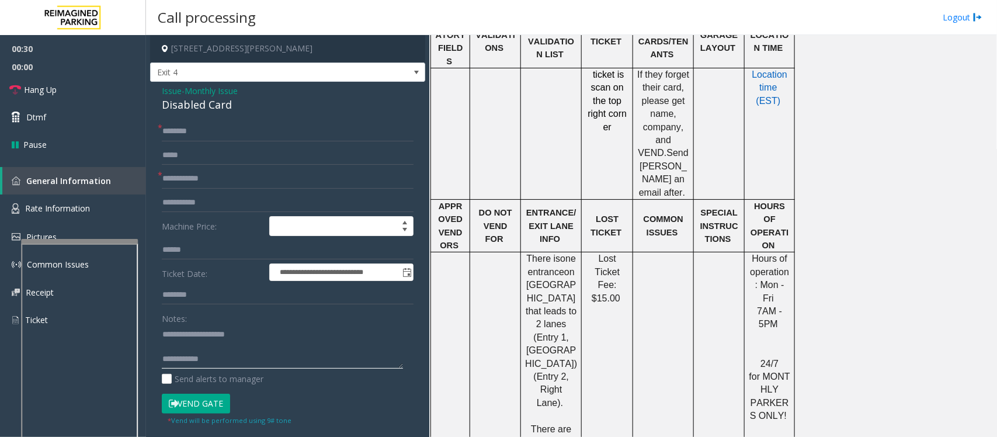
click at [202, 349] on textarea at bounding box center [282, 347] width 241 height 44
click at [221, 352] on textarea at bounding box center [282, 347] width 241 height 44
type textarea "**********"
click at [202, 186] on input "text" at bounding box center [288, 179] width 252 height 20
click at [204, 183] on input "text" at bounding box center [288, 179] width 252 height 20
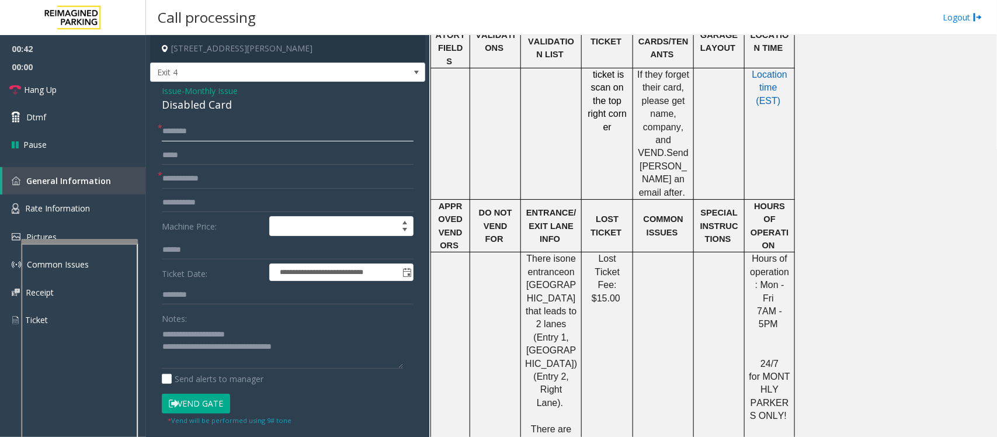
click at [200, 136] on input "text" at bounding box center [288, 132] width 252 height 20
click at [197, 181] on input "text" at bounding box center [288, 179] width 252 height 20
click at [200, 135] on input "text" at bounding box center [288, 132] width 252 height 20
click at [193, 183] on input "text" at bounding box center [288, 179] width 252 height 20
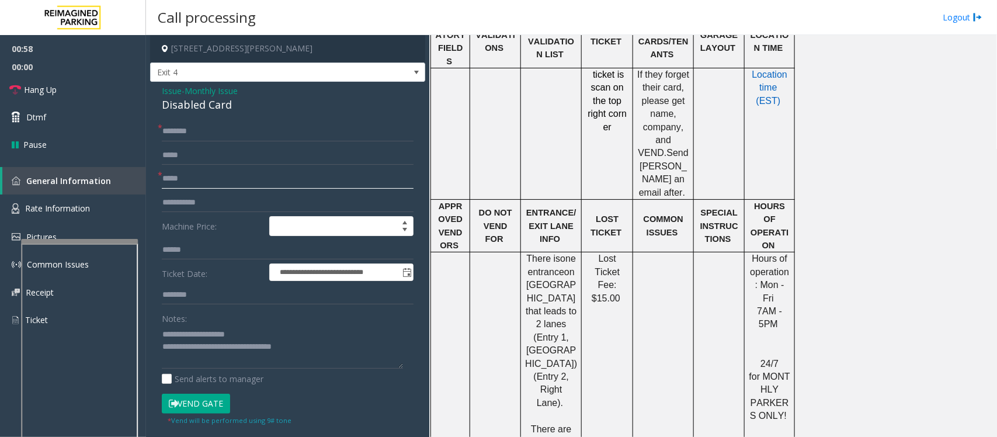
type input "*****"
click at [202, 133] on input "text" at bounding box center [288, 132] width 252 height 20
type input "*"
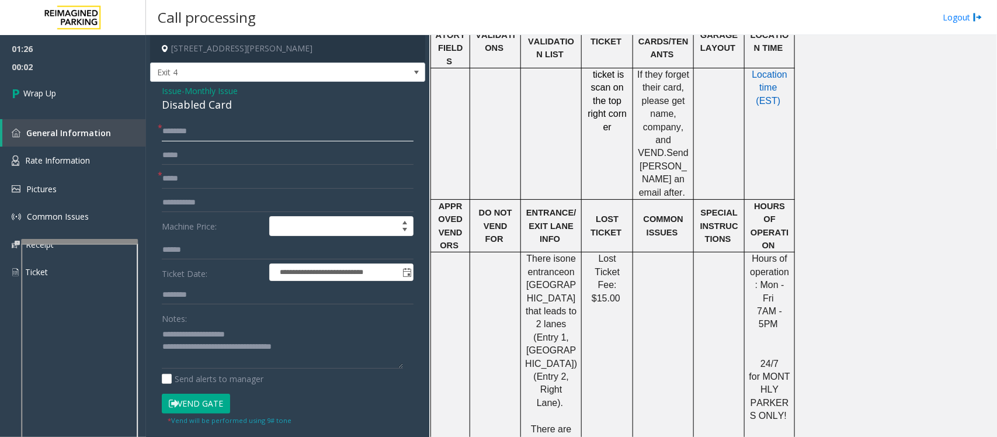
type input "*******"
click at [313, 352] on textarea at bounding box center [282, 347] width 241 height 44
drag, startPoint x: 209, startPoint y: 348, endPoint x: 374, endPoint y: 353, distance: 164.9
click at [374, 353] on textarea at bounding box center [282, 347] width 241 height 44
type textarea "**********"
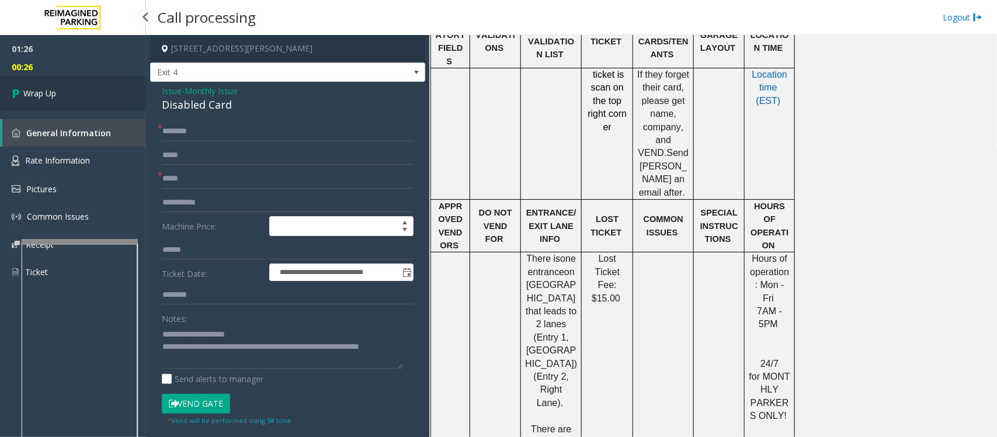
click at [122, 95] on link "Wrap Up" at bounding box center [73, 93] width 146 height 34
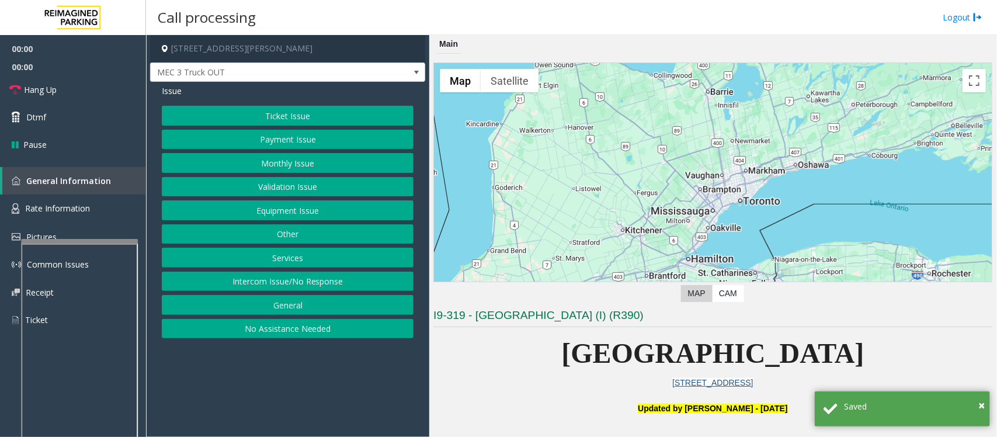
scroll to position [292, 0]
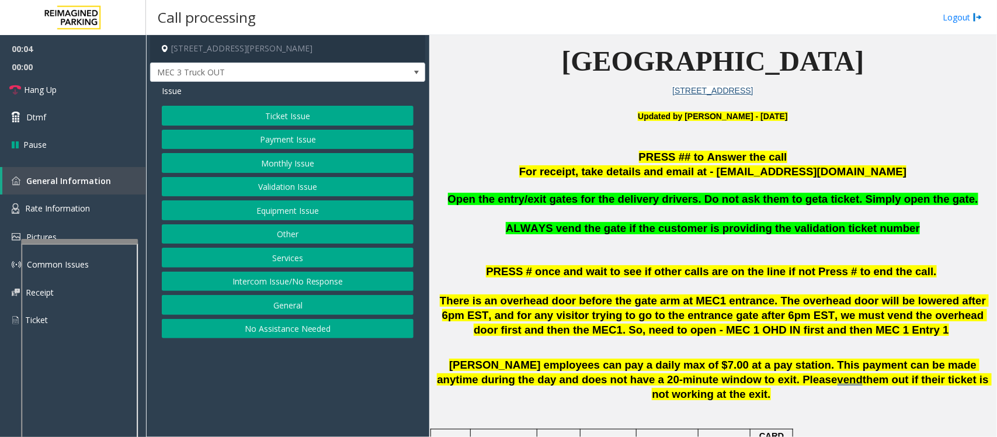
click at [296, 213] on button "Equipment Issue" at bounding box center [288, 210] width 252 height 20
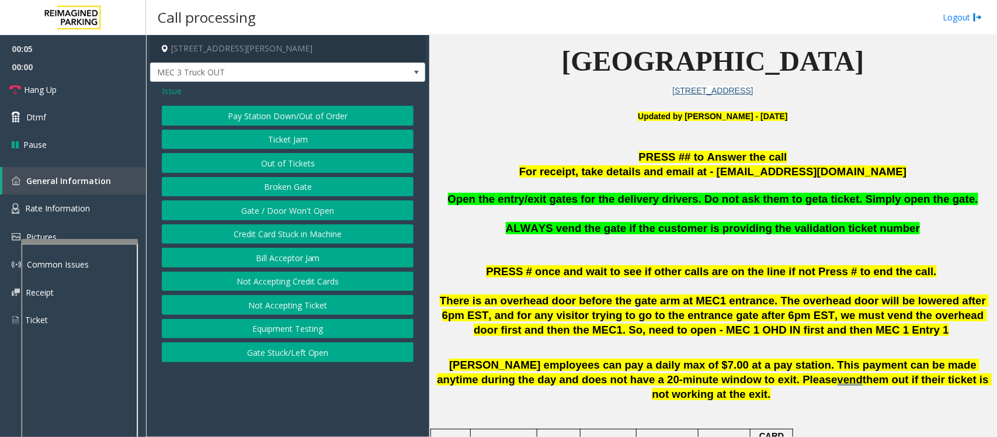
click at [294, 211] on button "Gate / Door Won't Open" at bounding box center [288, 210] width 252 height 20
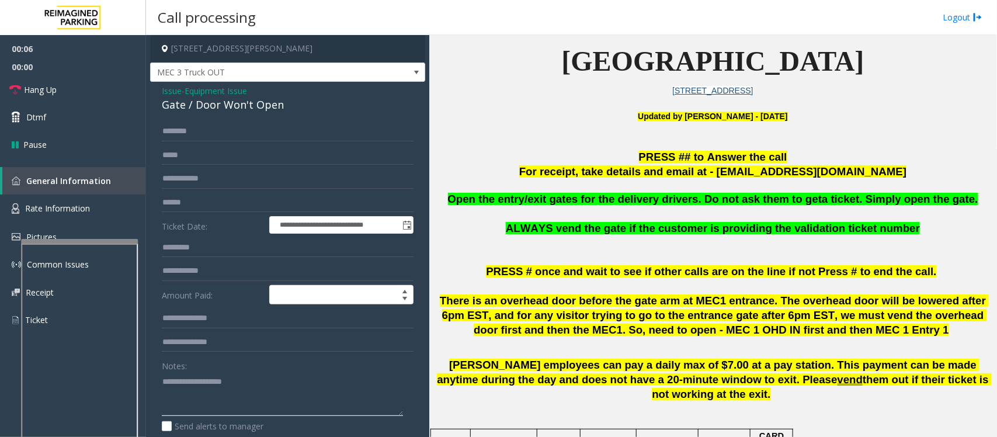
click at [228, 407] on textarea at bounding box center [282, 394] width 241 height 44
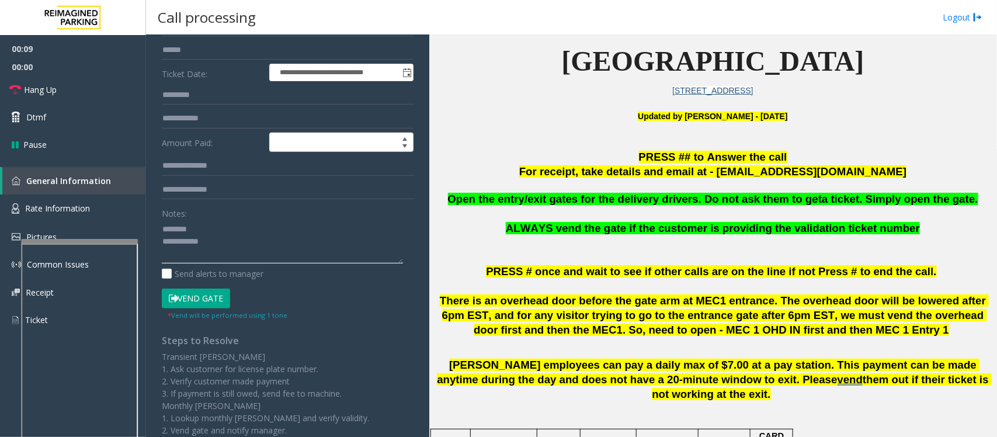
click at [228, 246] on textarea at bounding box center [282, 242] width 241 height 44
click at [224, 247] on textarea at bounding box center [282, 242] width 241 height 44
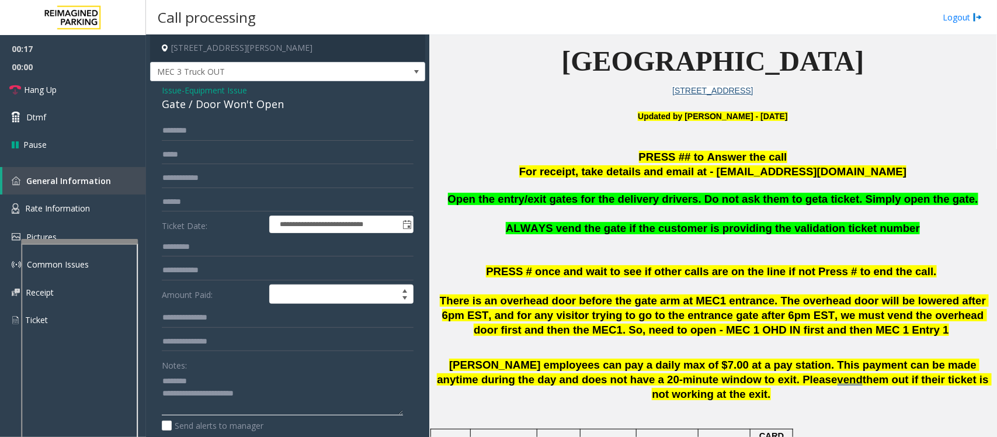
scroll to position [0, 0]
type textarea "**********"
click at [197, 124] on input "text" at bounding box center [288, 132] width 252 height 20
type input "*"
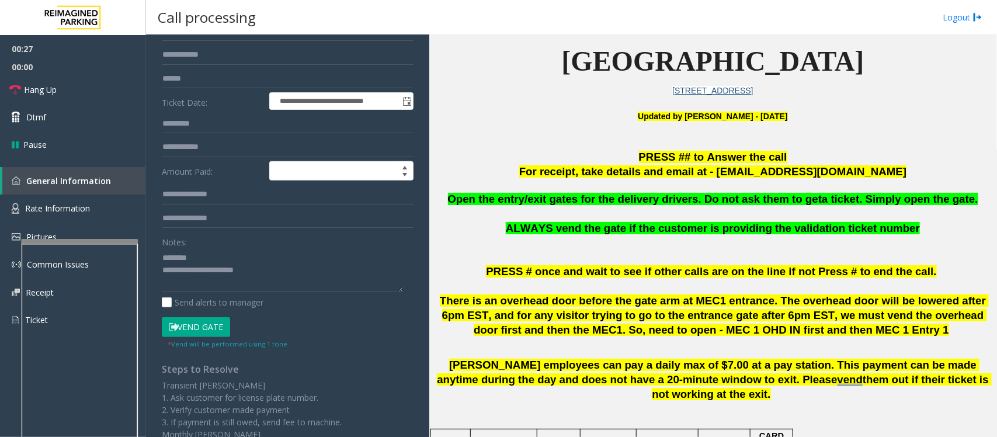
scroll to position [219, 0]
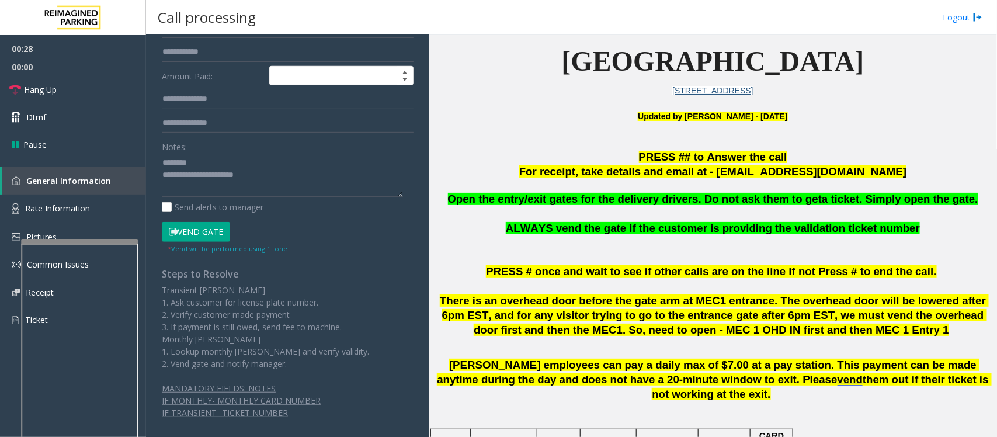
type input "******"
click at [184, 230] on button "Vend Gate" at bounding box center [196, 232] width 68 height 20
click at [273, 182] on textarea at bounding box center [282, 175] width 241 height 44
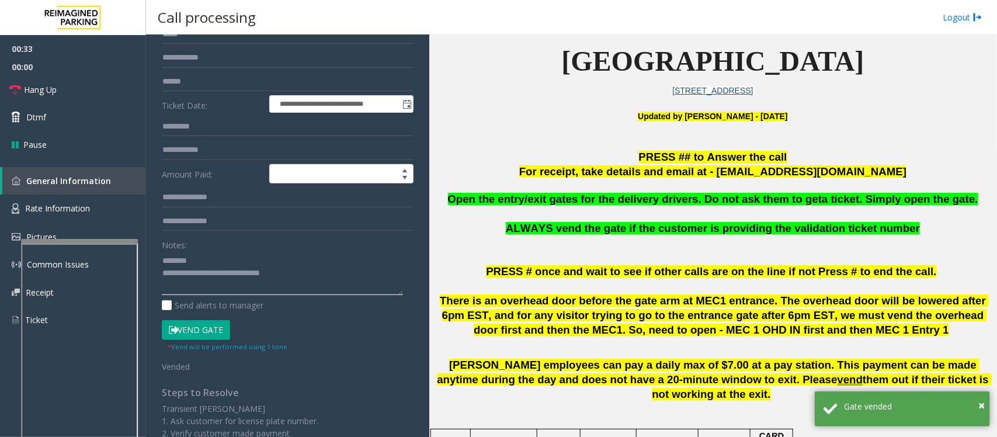
scroll to position [0, 0]
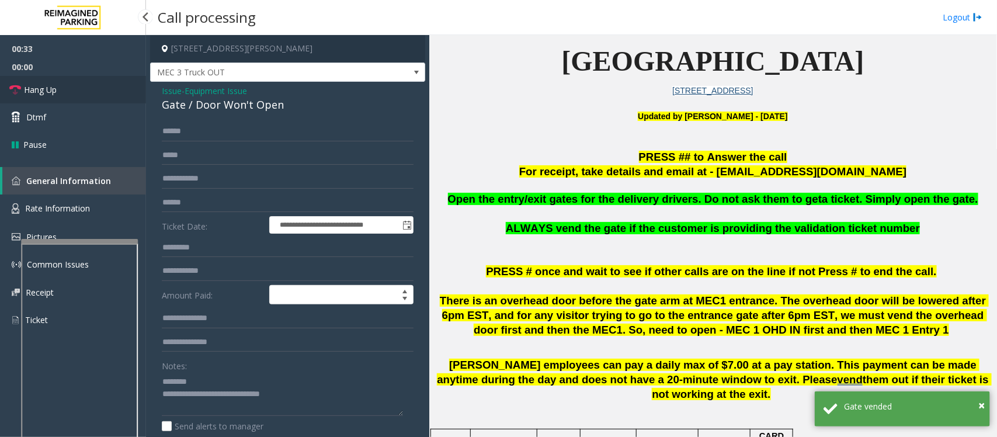
click at [106, 86] on link "Hang Up" at bounding box center [73, 89] width 146 height 27
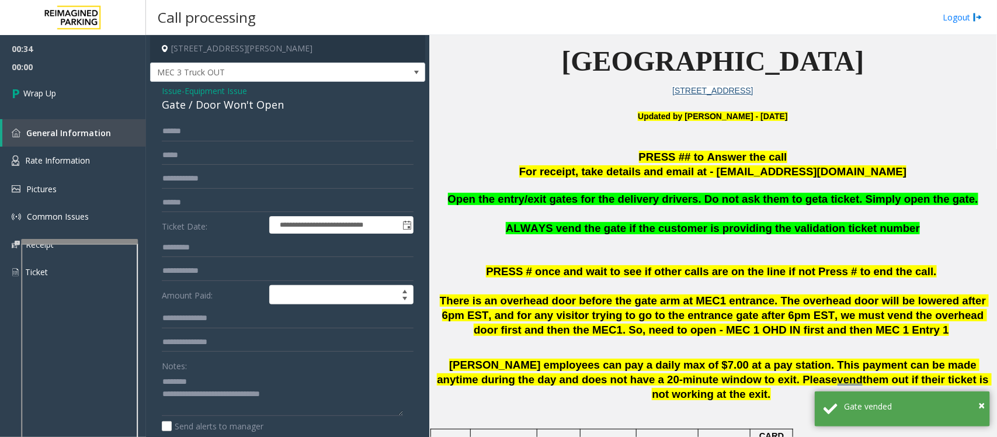
click at [200, 105] on div "Gate / Door Won't Open" at bounding box center [288, 105] width 252 height 16
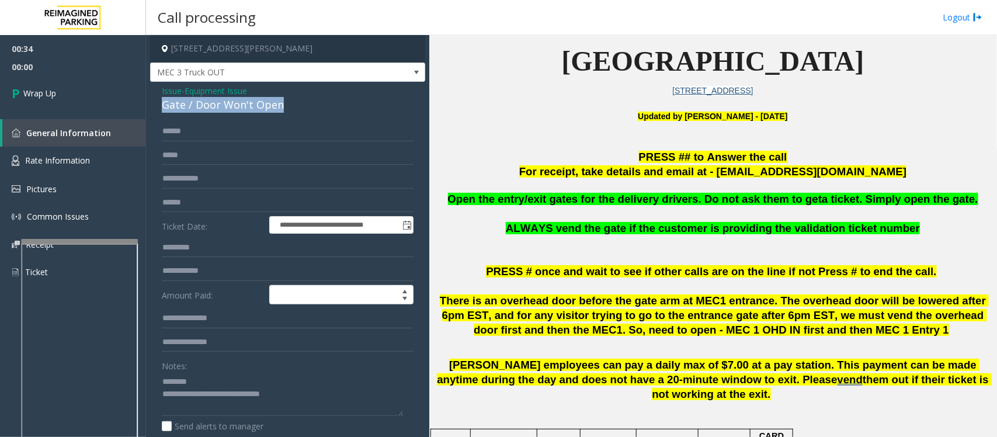
click at [200, 105] on div "Gate / Door Won't Open" at bounding box center [288, 105] width 252 height 16
copy div "Gate / Door Won't Open"
click at [202, 377] on textarea at bounding box center [282, 394] width 241 height 44
paste textarea "**********"
click at [258, 393] on textarea at bounding box center [282, 394] width 241 height 44
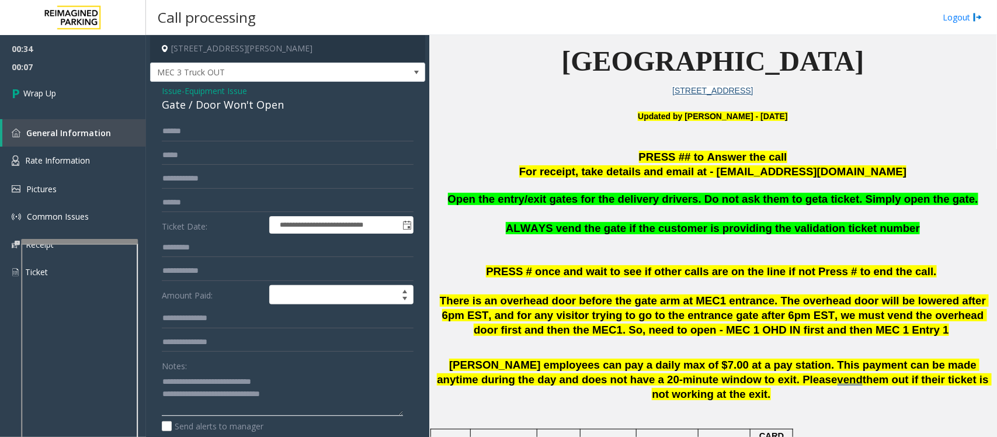
click at [256, 393] on textarea at bounding box center [282, 394] width 241 height 44
type textarea "**********"
click at [54, 100] on link "Wrap Up" at bounding box center [73, 93] width 146 height 34
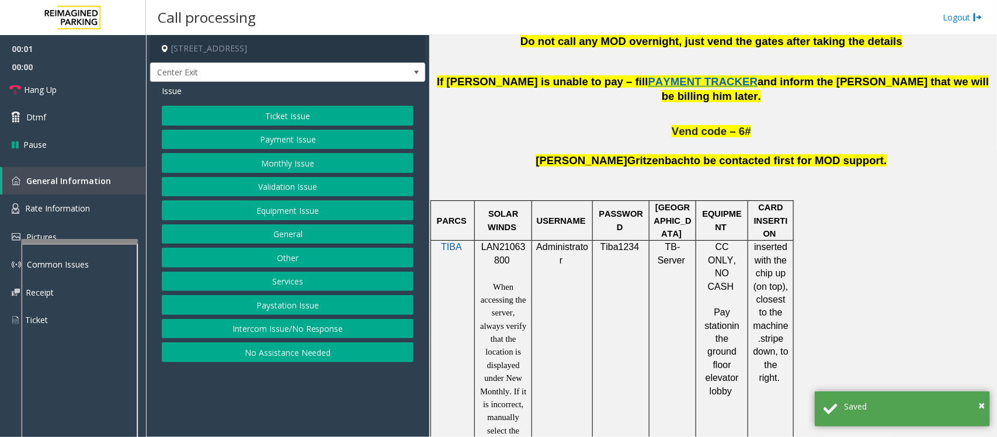
scroll to position [803, 0]
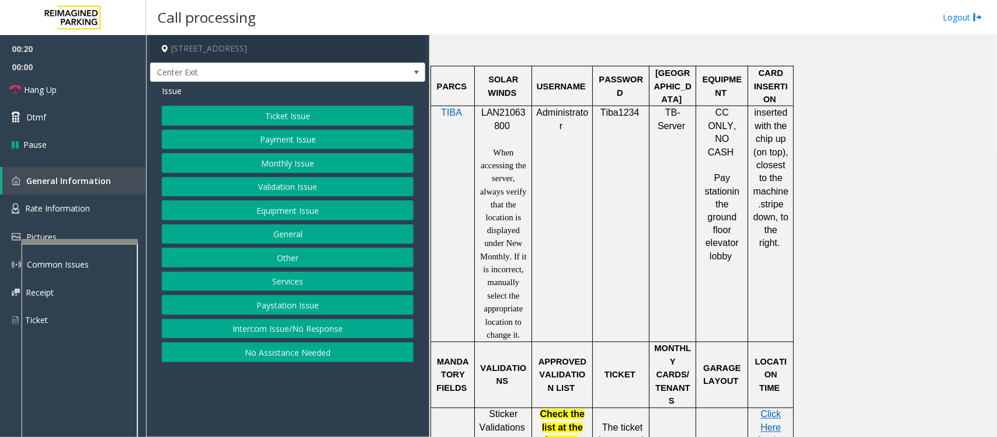
click at [278, 187] on button "Validation Issue" at bounding box center [288, 187] width 252 height 20
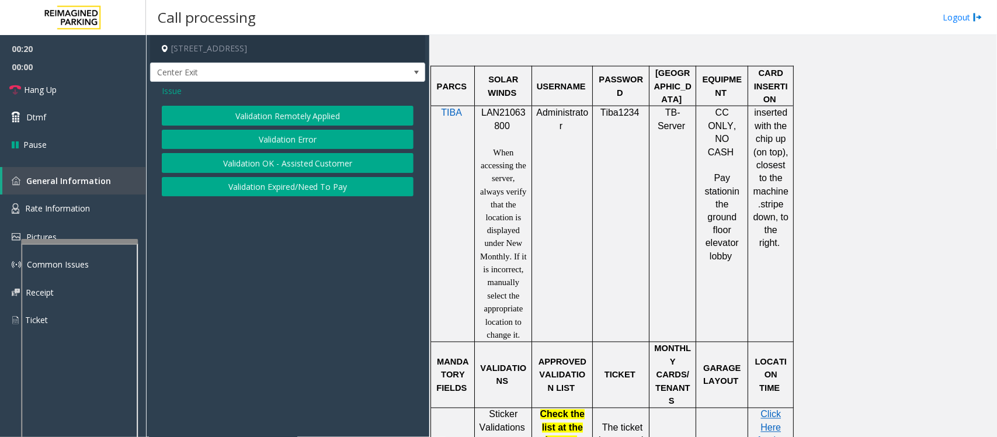
click at [292, 143] on button "Validation Error" at bounding box center [288, 140] width 252 height 20
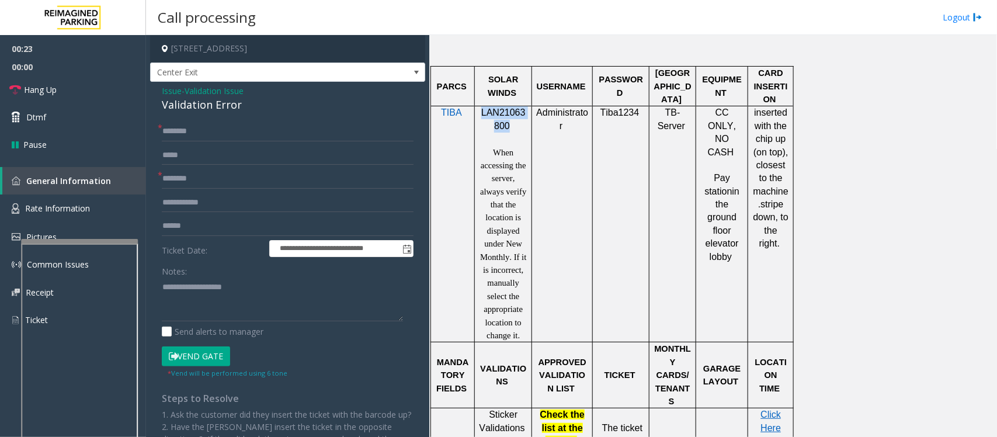
drag, startPoint x: 482, startPoint y: 97, endPoint x: 507, endPoint y: 112, distance: 28.6
click at [507, 112] on p "LAN21063800" at bounding box center [503, 119] width 48 height 26
copy span "LAN21063800"
click at [191, 123] on input "text" at bounding box center [288, 132] width 252 height 20
type input "****"
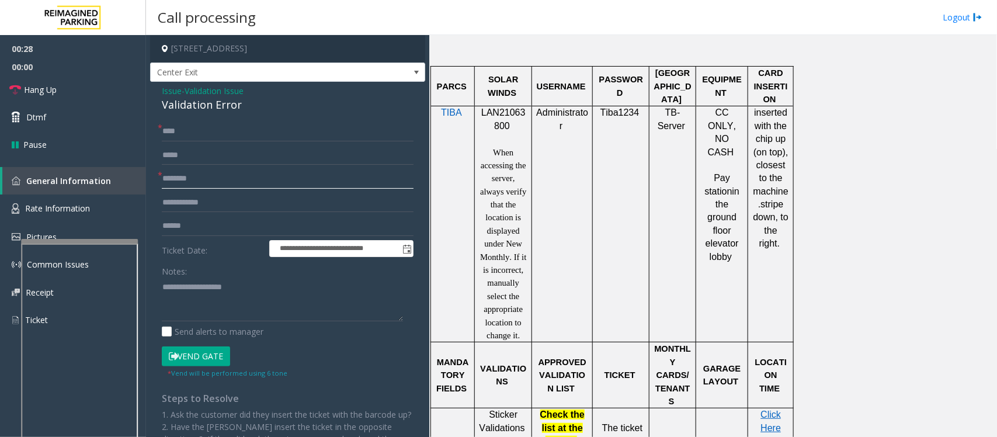
click at [196, 178] on input "text" at bounding box center [288, 179] width 252 height 20
click at [185, 290] on textarea at bounding box center [282, 300] width 241 height 44
click at [203, 291] on textarea at bounding box center [282, 300] width 241 height 44
type textarea "**********"
click at [195, 223] on input "text" at bounding box center [288, 226] width 252 height 20
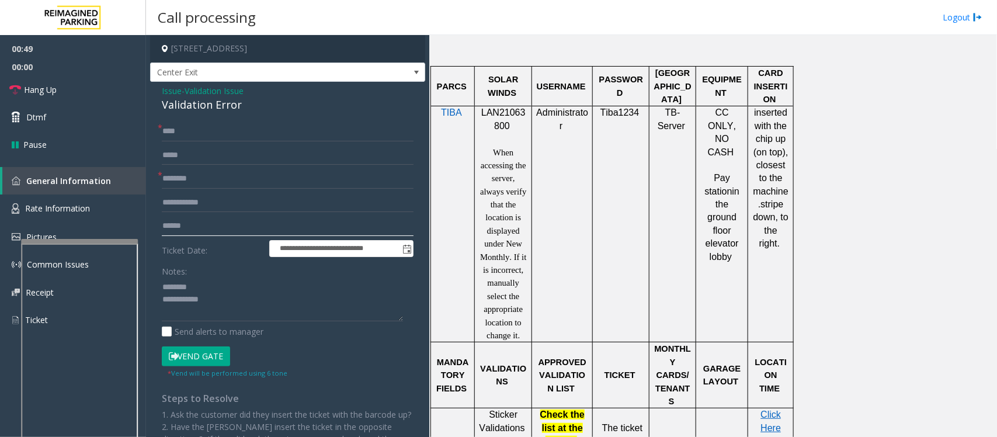
paste input "******"
type input "******"
click at [188, 108] on div "Validation Error" at bounding box center [288, 105] width 252 height 16
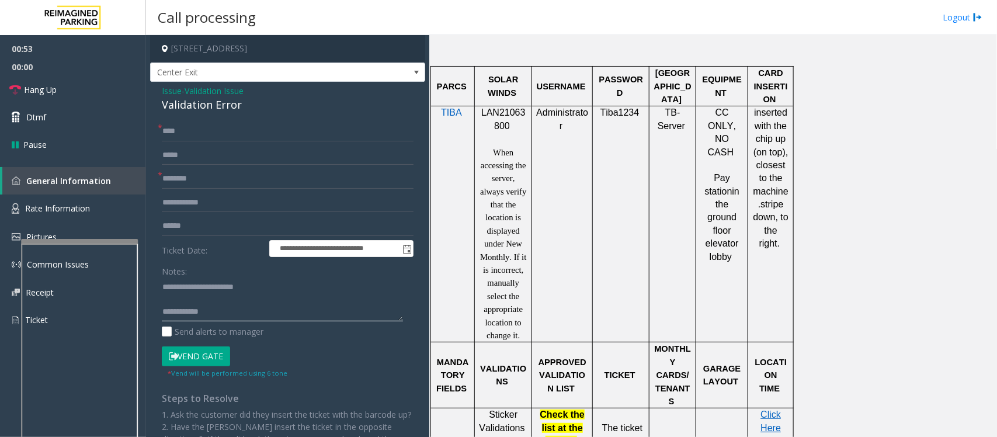
click at [199, 300] on textarea at bounding box center [282, 300] width 241 height 44
click at [248, 307] on textarea at bounding box center [282, 300] width 241 height 44
click at [187, 300] on textarea at bounding box center [282, 300] width 241 height 44
click at [188, 299] on textarea at bounding box center [282, 300] width 241 height 44
paste textarea "**********"
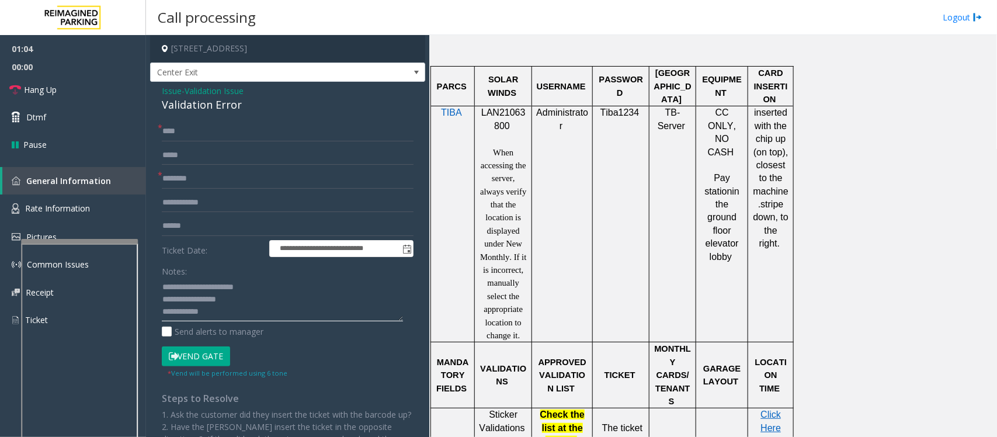
click at [234, 310] on textarea at bounding box center [282, 300] width 241 height 44
click at [188, 179] on input "text" at bounding box center [288, 179] width 252 height 20
click at [192, 179] on input "text" at bounding box center [288, 179] width 252 height 20
click at [223, 314] on textarea at bounding box center [282, 300] width 241 height 44
click at [358, 316] on textarea at bounding box center [282, 300] width 241 height 44
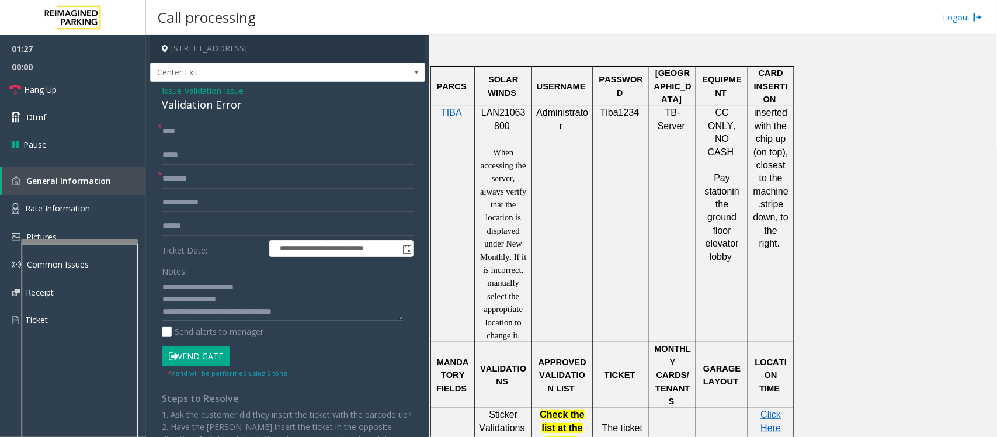
type textarea "**********"
click at [323, 311] on textarea at bounding box center [282, 300] width 241 height 44
click at [199, 358] on button "Vend Gate" at bounding box center [196, 356] width 68 height 20
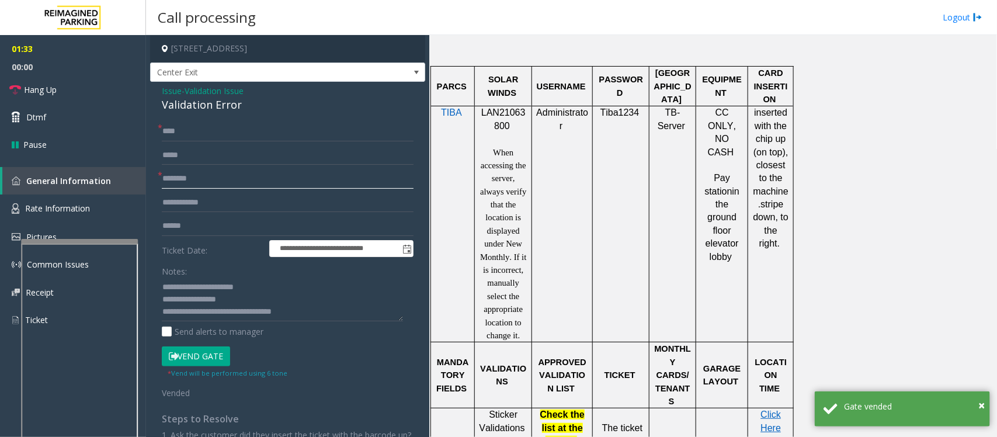
click at [197, 182] on input "text" at bounding box center [288, 179] width 252 height 20
type input "**"
click at [68, 93] on link "Hang Up" at bounding box center [73, 89] width 146 height 27
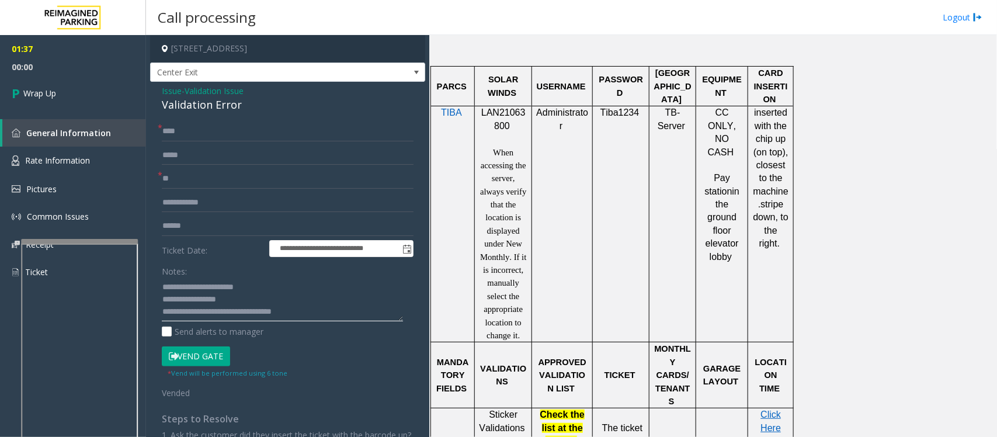
click at [322, 317] on textarea at bounding box center [282, 300] width 241 height 44
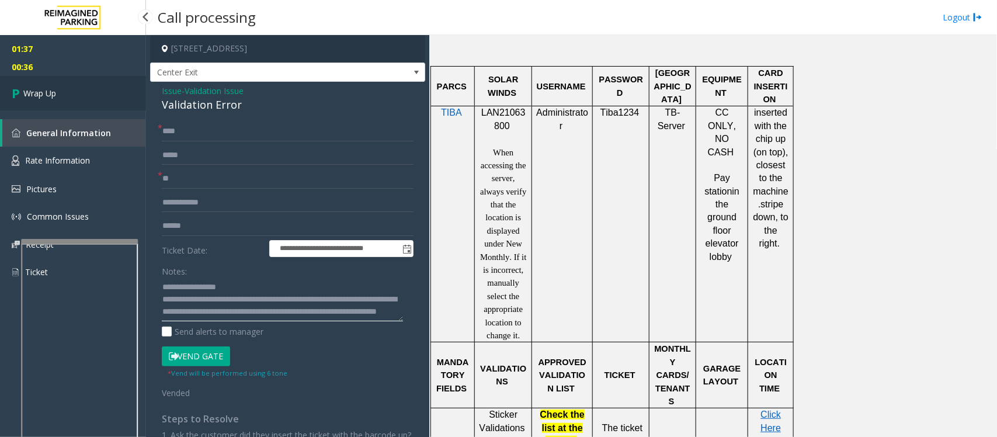
type textarea "**********"
click at [82, 88] on link "Wrap Up" at bounding box center [73, 93] width 146 height 34
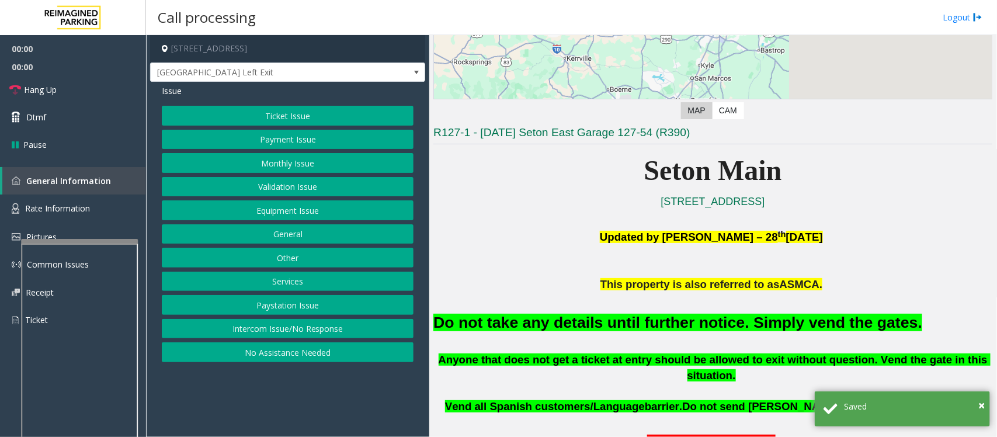
scroll to position [292, 0]
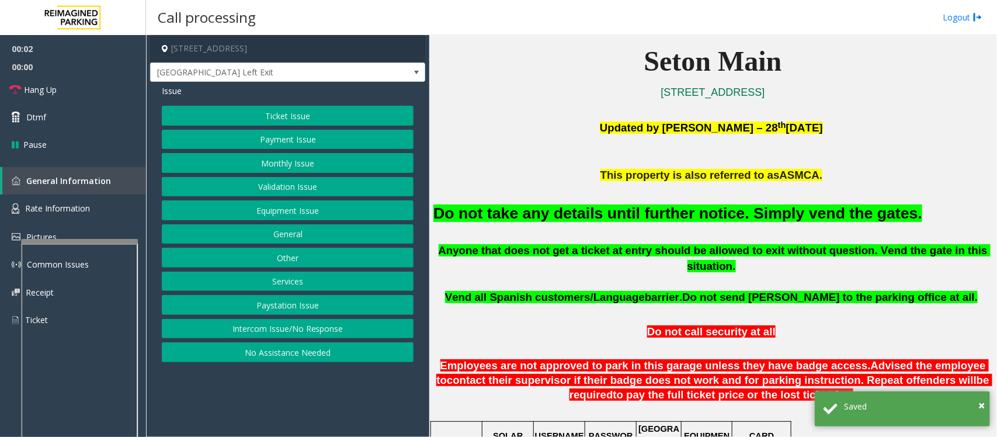
click at [235, 216] on button "Equipment Issue" at bounding box center [288, 210] width 252 height 20
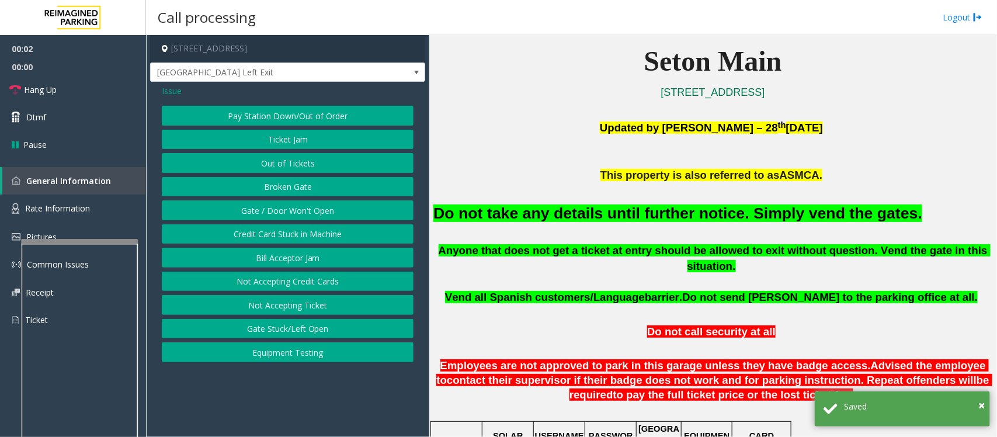
click at [237, 206] on button "Gate / Door Won't Open" at bounding box center [288, 210] width 252 height 20
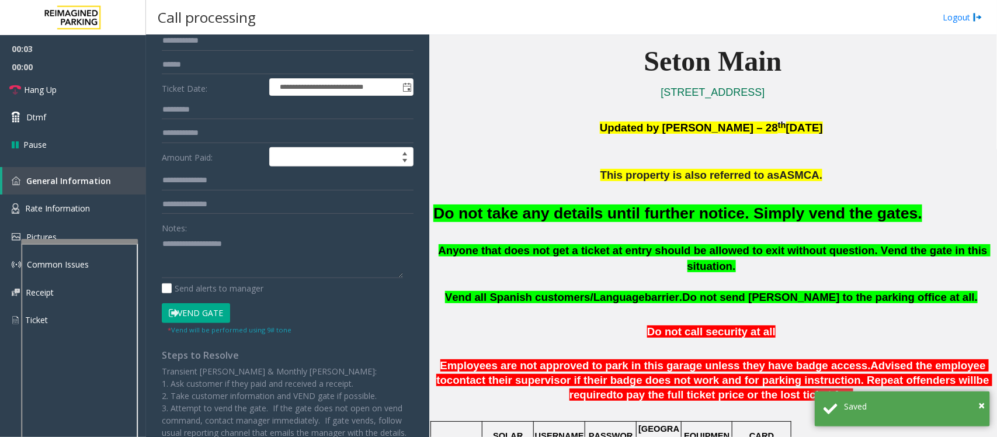
scroll to position [200, 0]
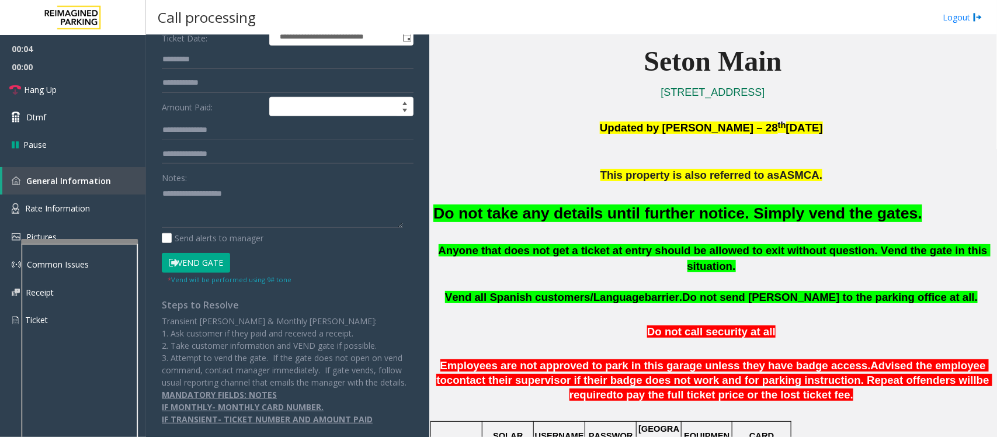
click at [212, 253] on button "Vend Gate" at bounding box center [196, 263] width 68 height 20
click at [555, 217] on font "Do not take any details until further notice. Simply vend the gates." at bounding box center [678, 213] width 489 height 18
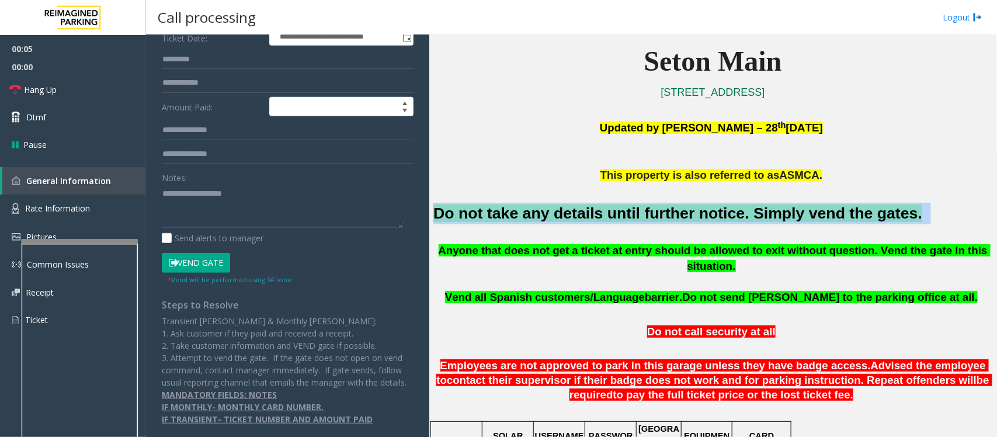
click at [555, 217] on font "Do not take any details until further notice. Simply vend the gates." at bounding box center [678, 213] width 489 height 18
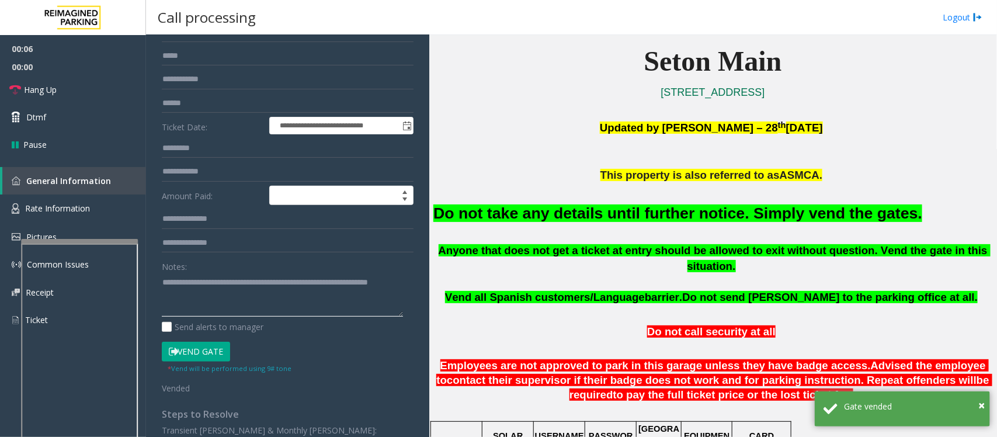
scroll to position [0, 0]
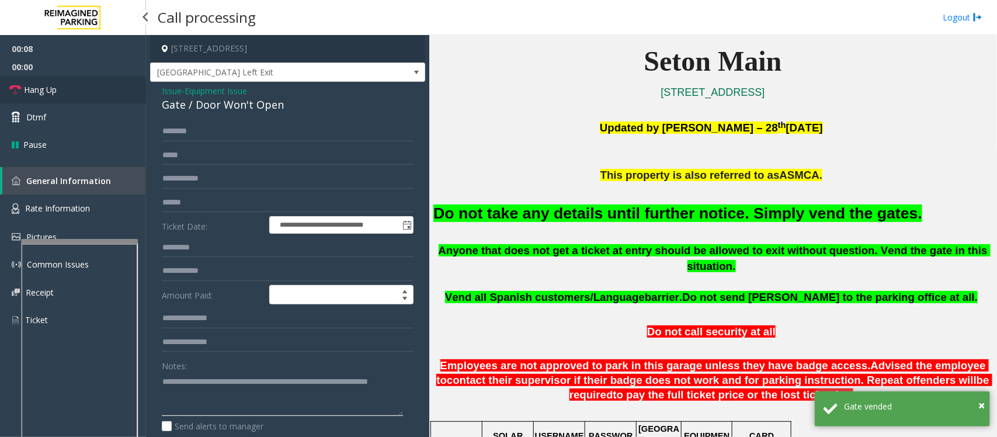
type textarea "**********"
click at [79, 89] on link "Hang Up" at bounding box center [73, 89] width 146 height 27
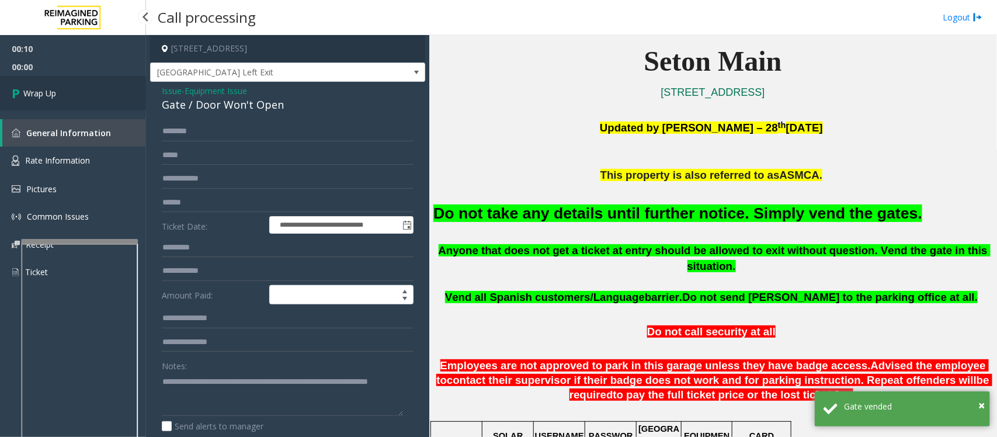
click at [79, 89] on link "Wrap Up" at bounding box center [73, 93] width 146 height 34
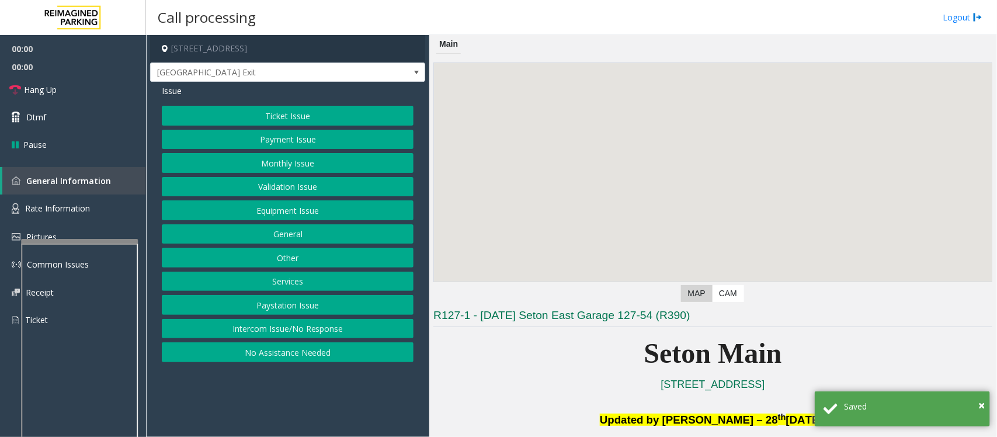
scroll to position [292, 0]
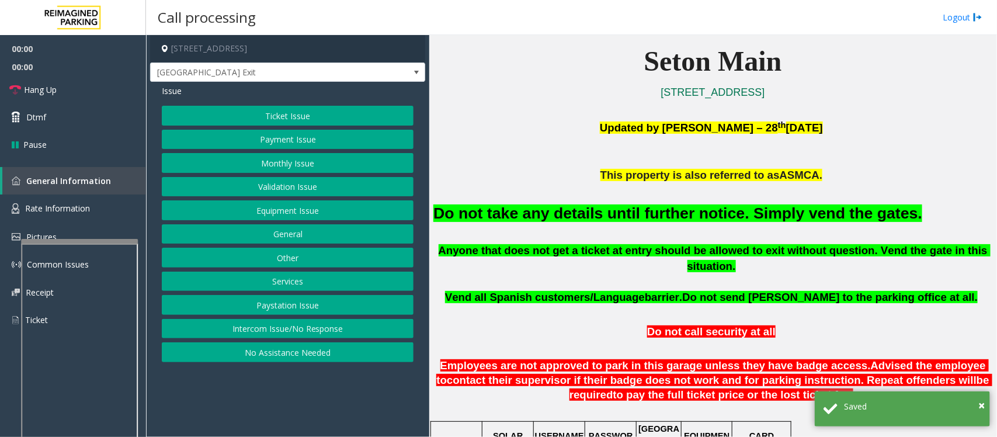
click at [275, 210] on button "Equipment Issue" at bounding box center [288, 210] width 252 height 20
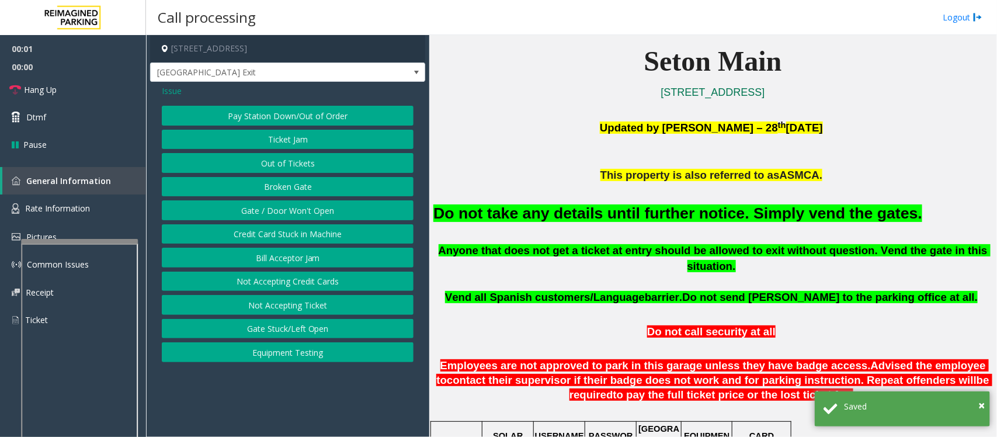
click at [276, 208] on button "Gate / Door Won't Open" at bounding box center [288, 210] width 252 height 20
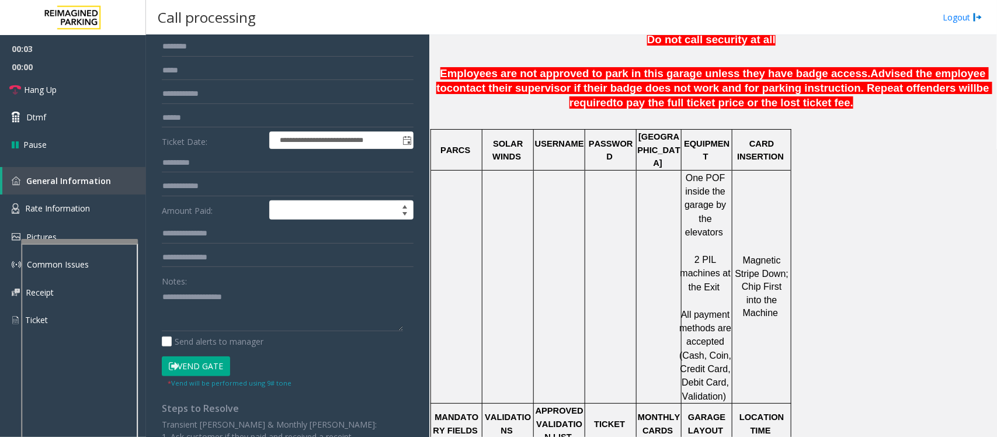
scroll to position [200, 0]
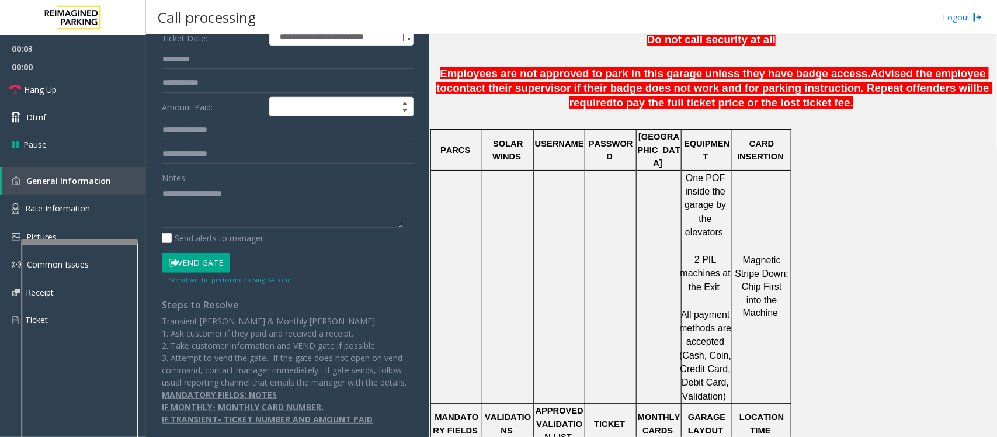
click at [215, 255] on button "Vend Gate" at bounding box center [196, 263] width 68 height 20
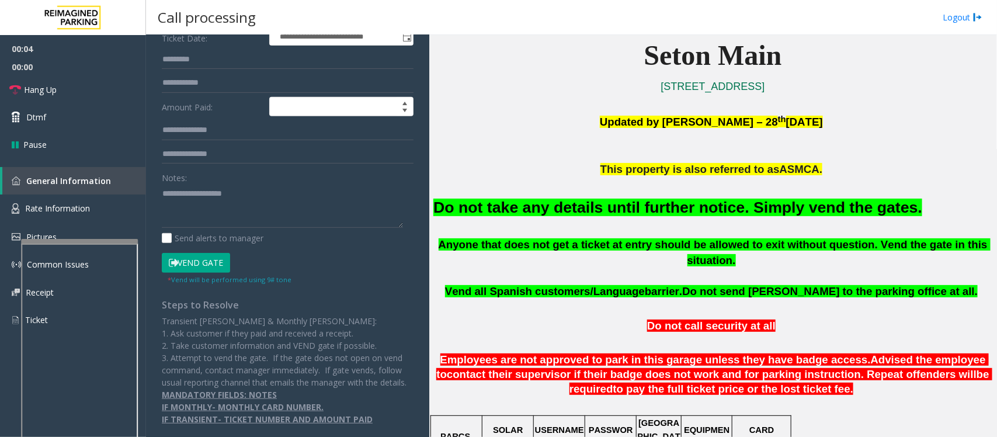
scroll to position [292, 0]
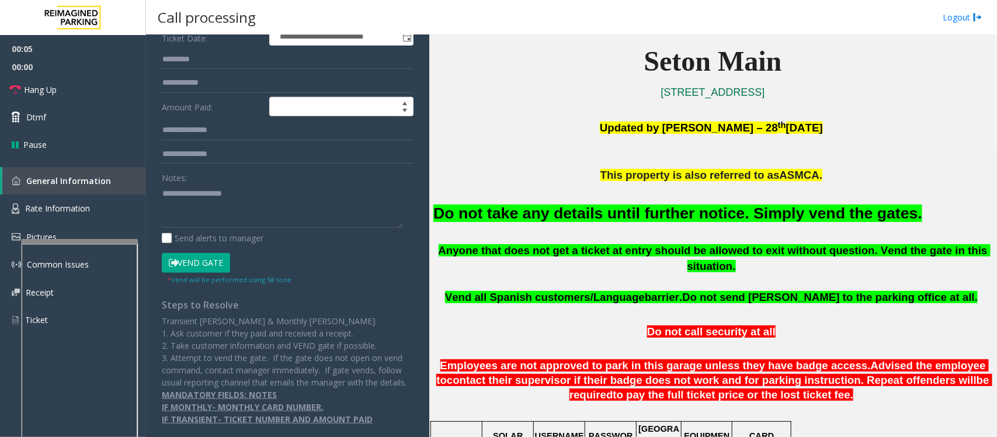
click at [575, 204] on font "Do not take any details until further notice. Simply vend the gates." at bounding box center [678, 213] width 489 height 18
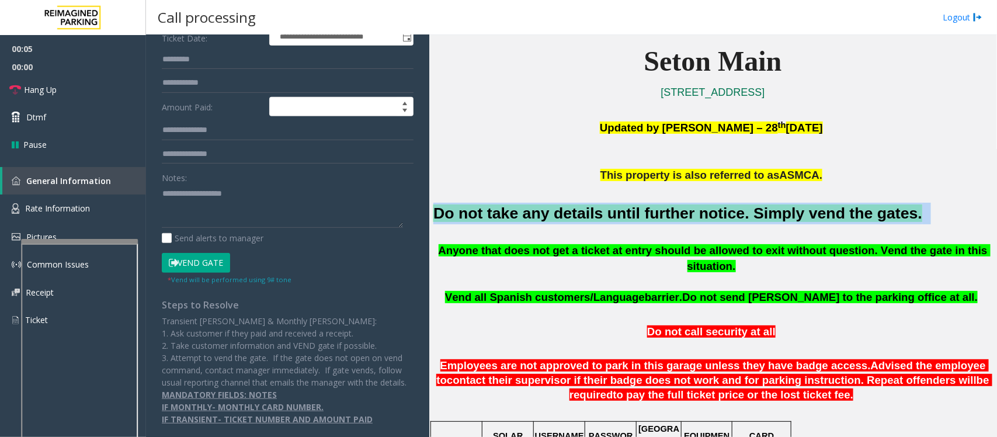
click at [575, 204] on font "Do not take any details until further notice. Simply vend the gates." at bounding box center [678, 213] width 489 height 18
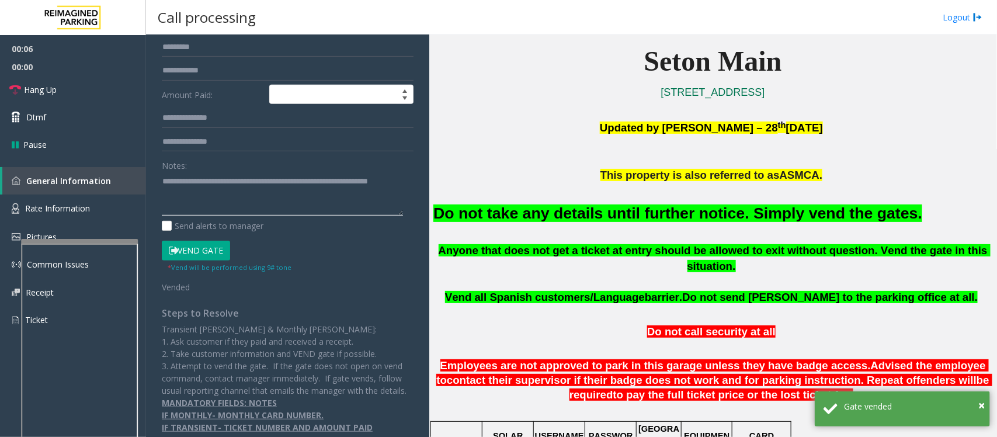
scroll to position [0, 0]
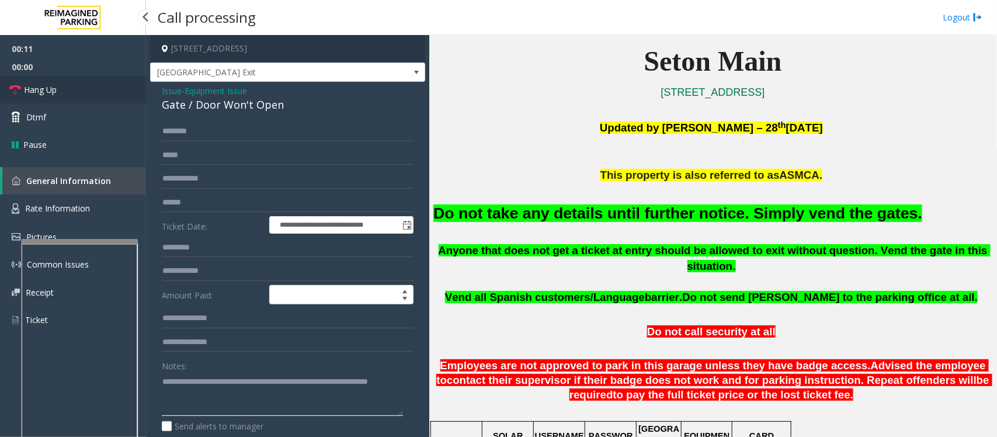
type textarea "**********"
click at [83, 92] on link "Hang Up" at bounding box center [73, 89] width 146 height 27
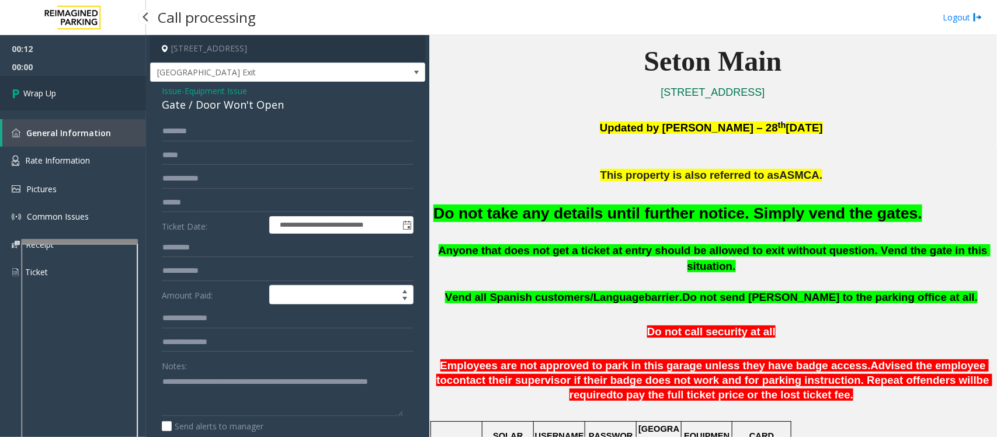
click at [83, 92] on link "Wrap Up" at bounding box center [73, 93] width 146 height 34
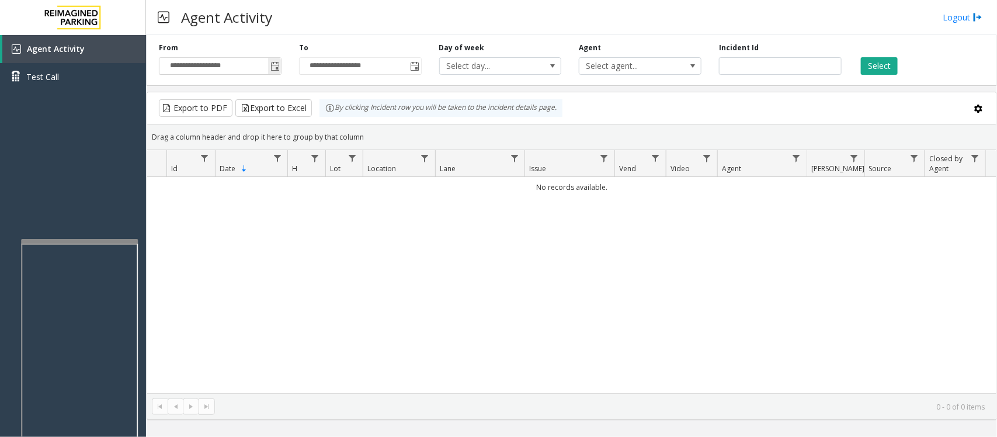
click at [278, 60] on span "Toggle popup" at bounding box center [274, 66] width 13 height 19
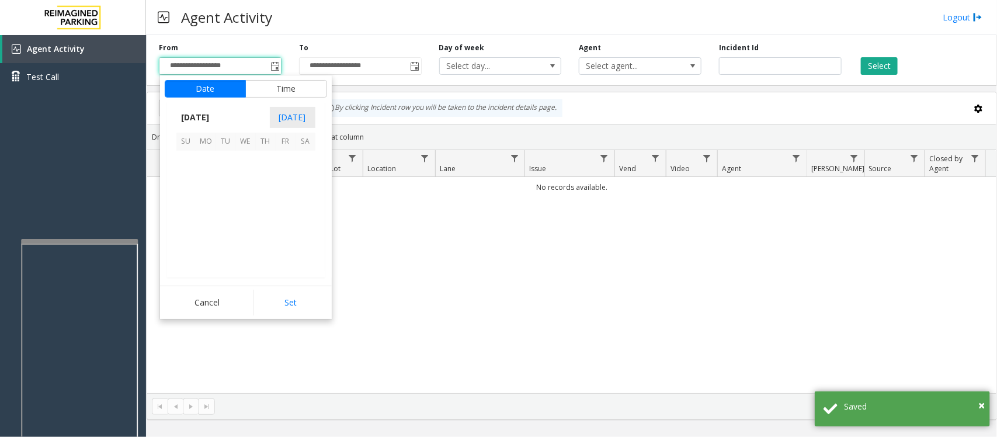
scroll to position [209455, 0]
click at [263, 222] on span "21" at bounding box center [266, 221] width 20 height 20
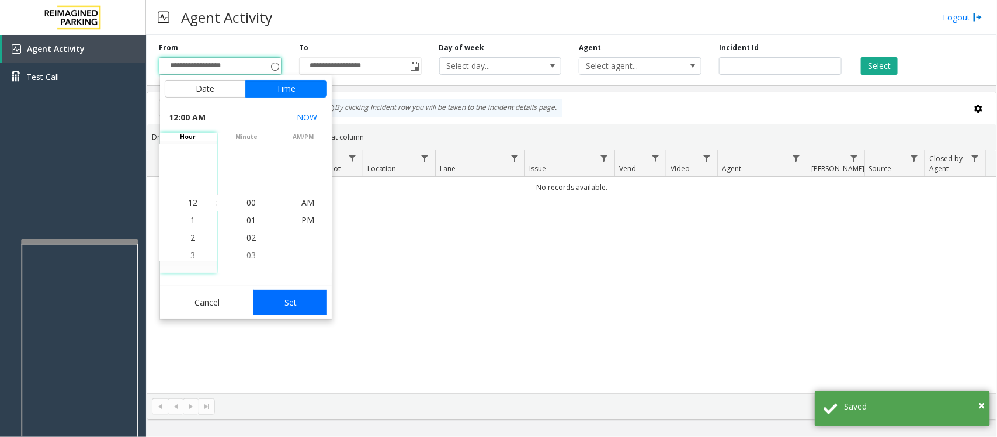
click at [310, 290] on button "Set" at bounding box center [291, 303] width 74 height 26
type input "**********"
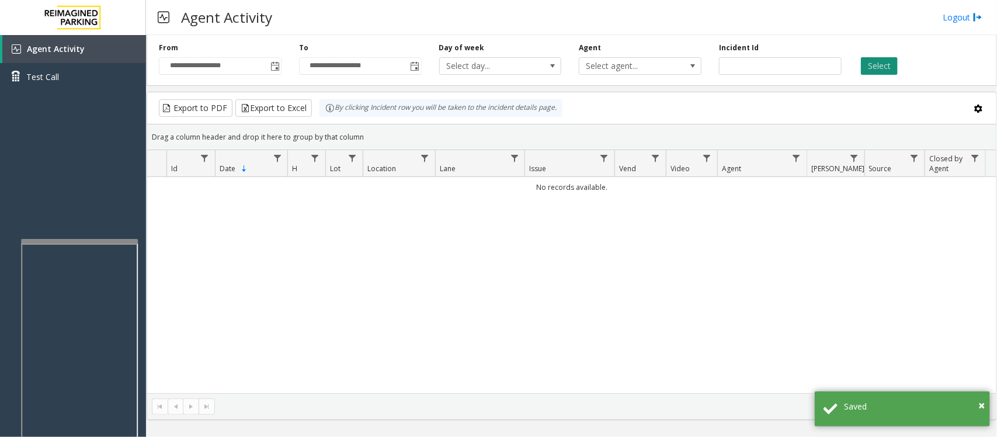
click at [872, 69] on button "Select" at bounding box center [879, 66] width 37 height 18
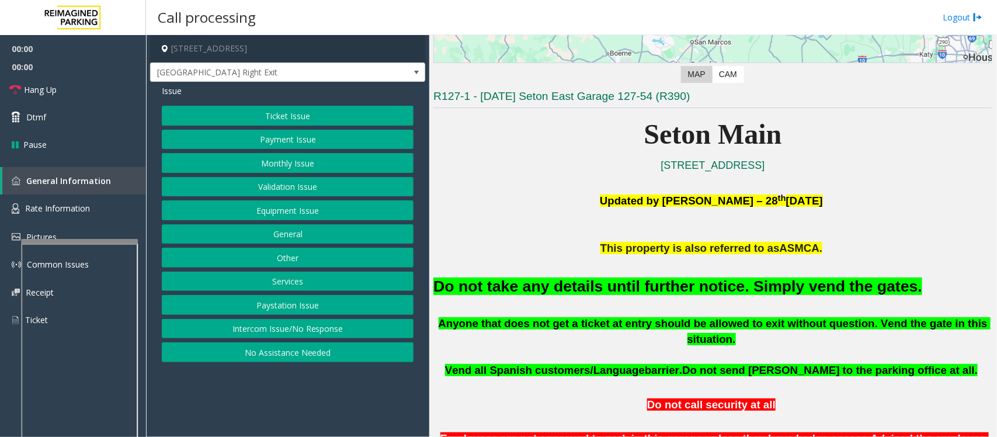
scroll to position [438, 0]
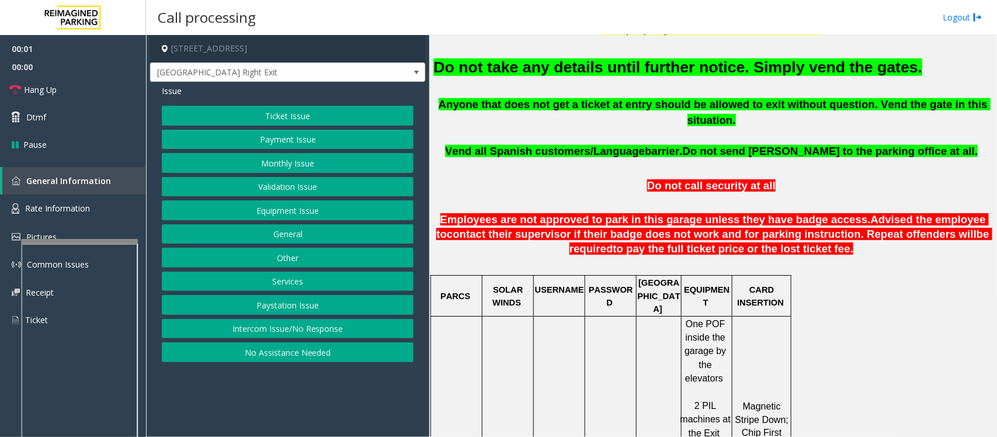
click at [246, 209] on button "Equipment Issue" at bounding box center [288, 210] width 252 height 20
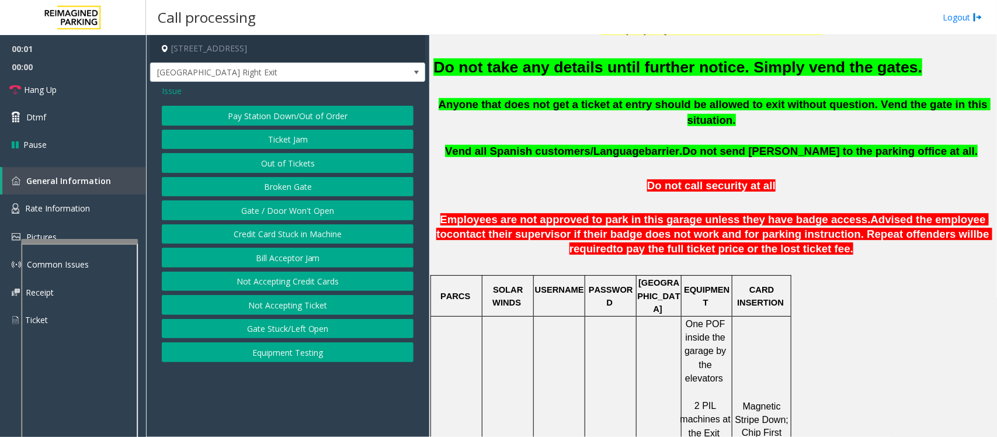
click at [248, 205] on button "Gate / Door Won't Open" at bounding box center [288, 210] width 252 height 20
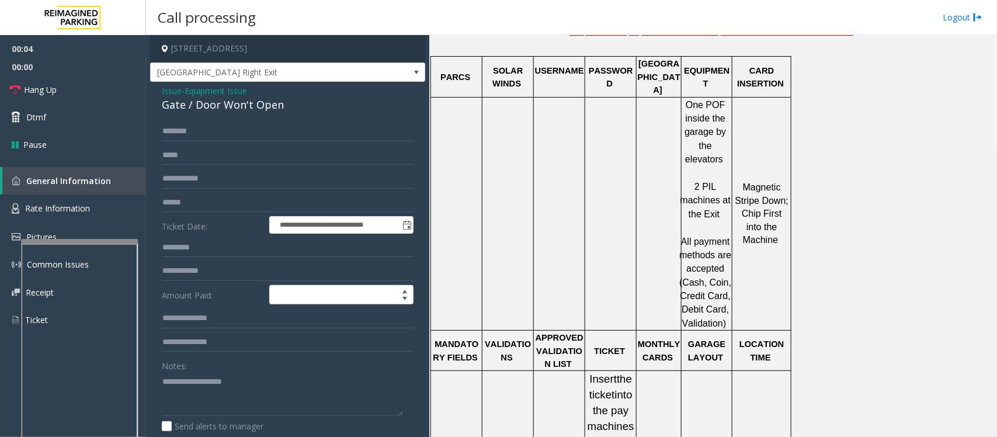
scroll to position [200, 0]
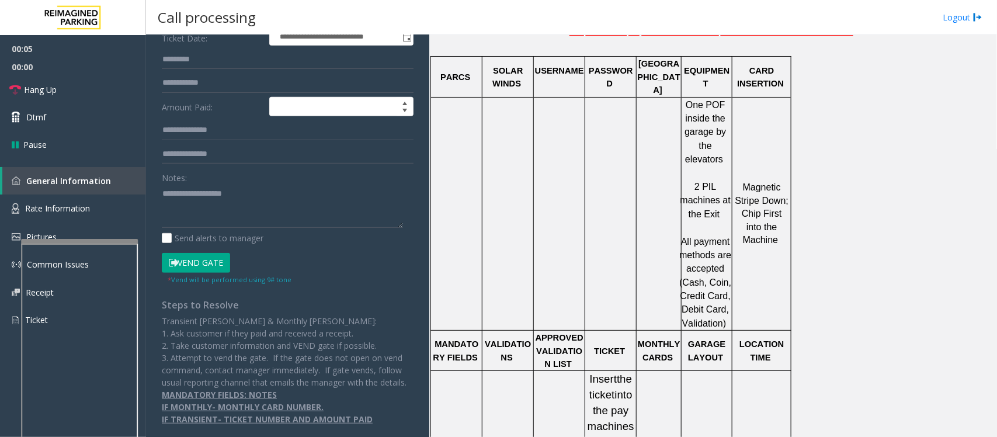
click at [210, 256] on button "Vend Gate" at bounding box center [196, 263] width 68 height 20
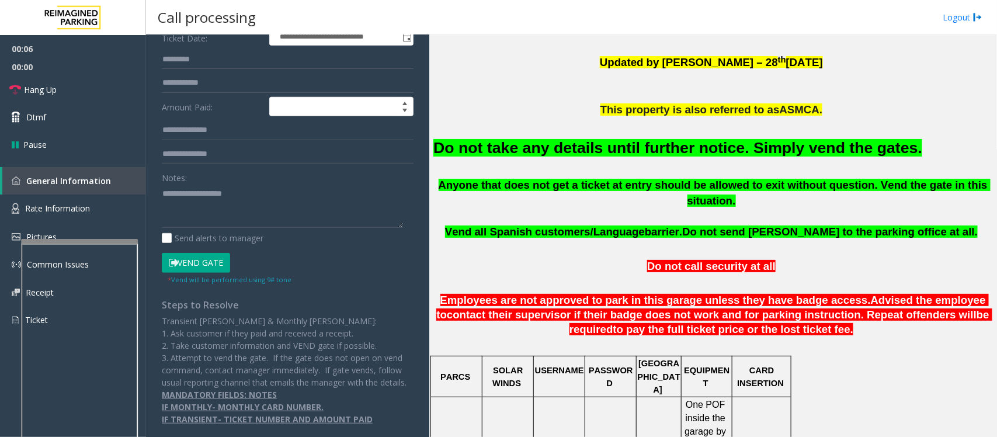
scroll to position [219, 0]
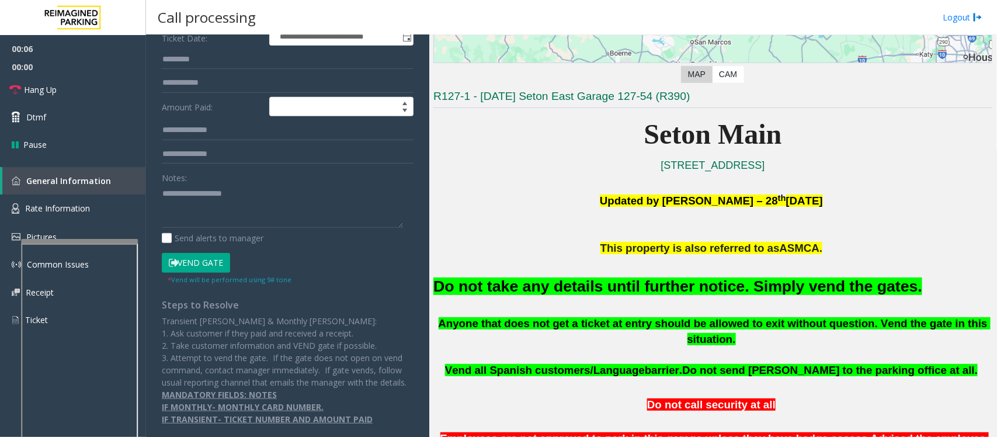
click at [570, 287] on font "Do not take any details until further notice. Simply vend the gates." at bounding box center [678, 287] width 489 height 18
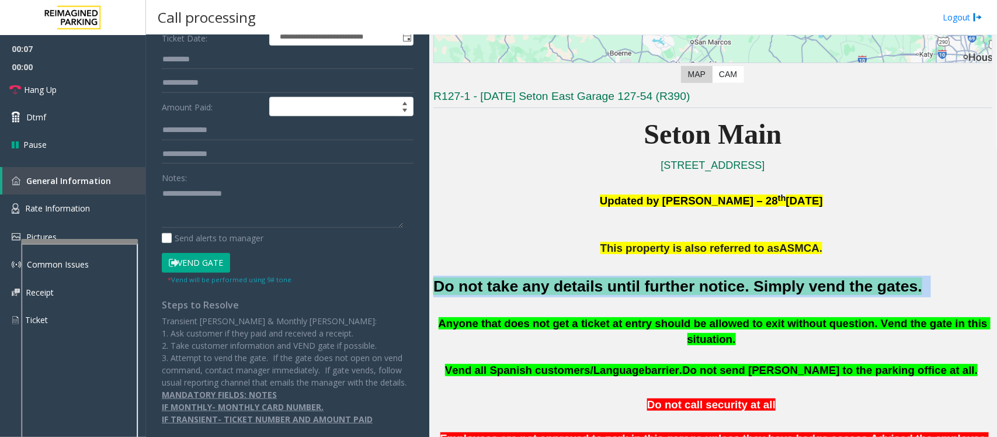
click at [570, 287] on font "Do not take any details until further notice. Simply vend the gates." at bounding box center [678, 287] width 489 height 18
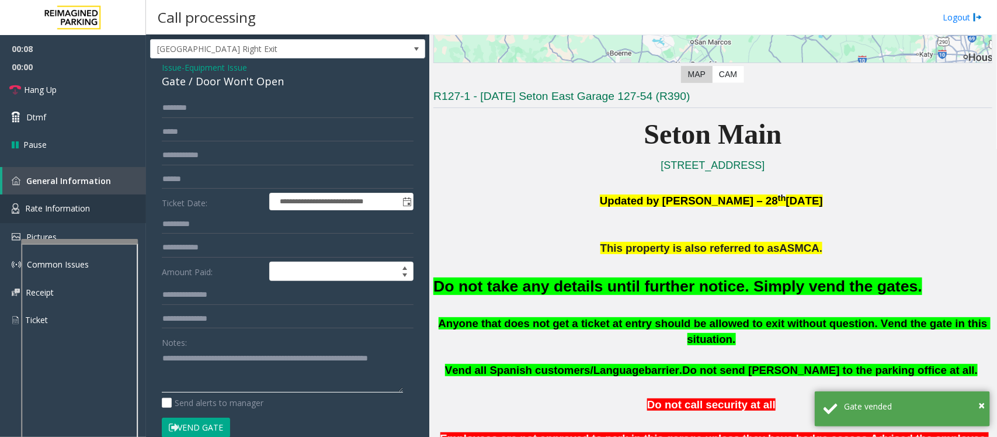
scroll to position [0, 0]
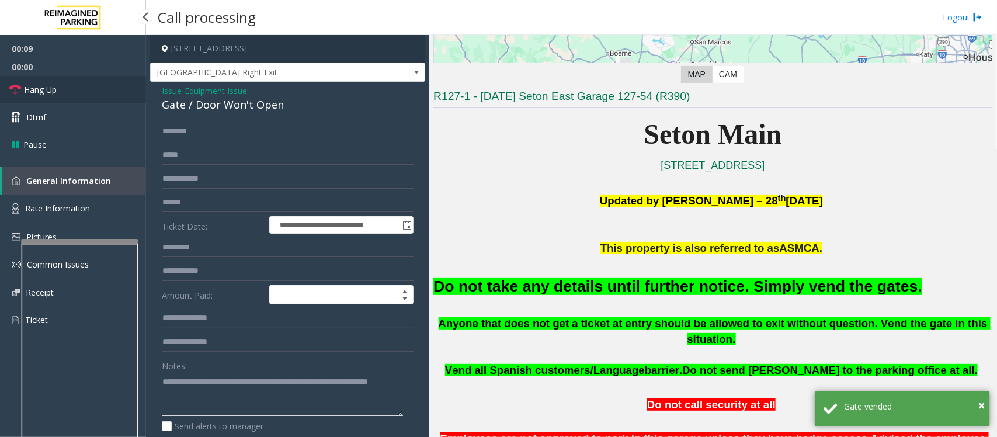
type textarea "**********"
click at [63, 89] on link "Hang Up" at bounding box center [73, 89] width 146 height 27
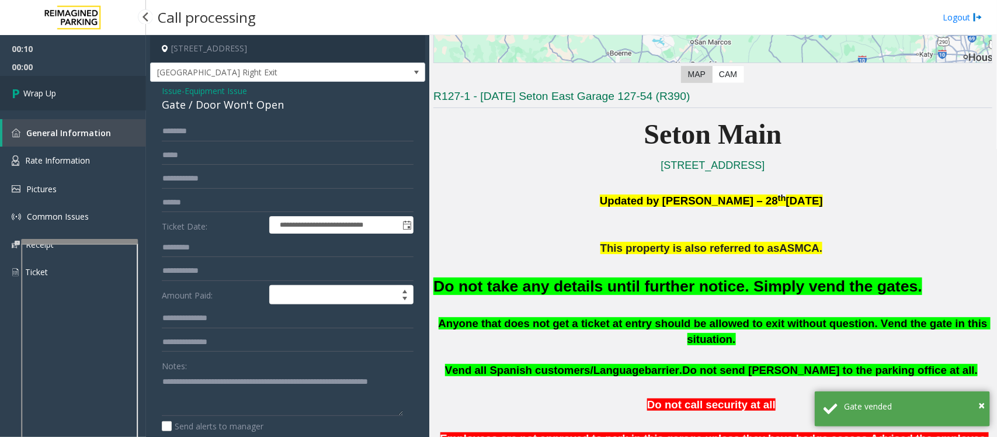
click at [63, 89] on link "Wrap Up" at bounding box center [73, 93] width 146 height 34
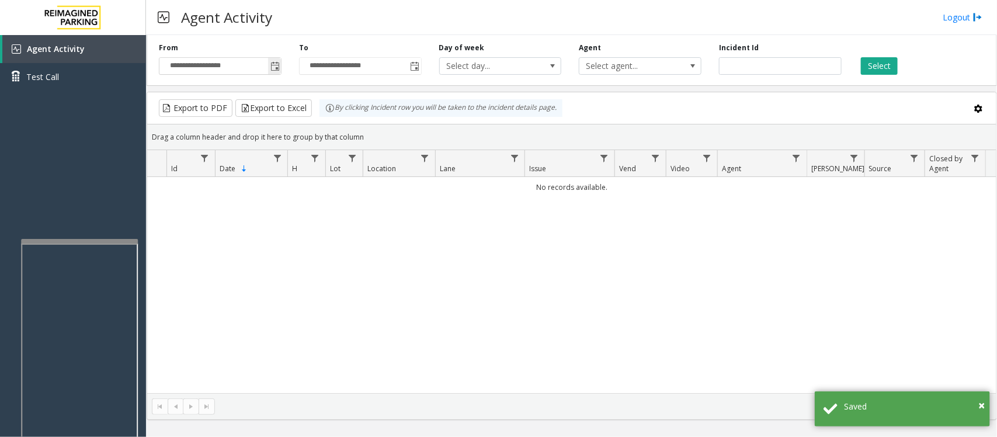
click at [278, 65] on span "Toggle popup" at bounding box center [275, 66] width 9 height 9
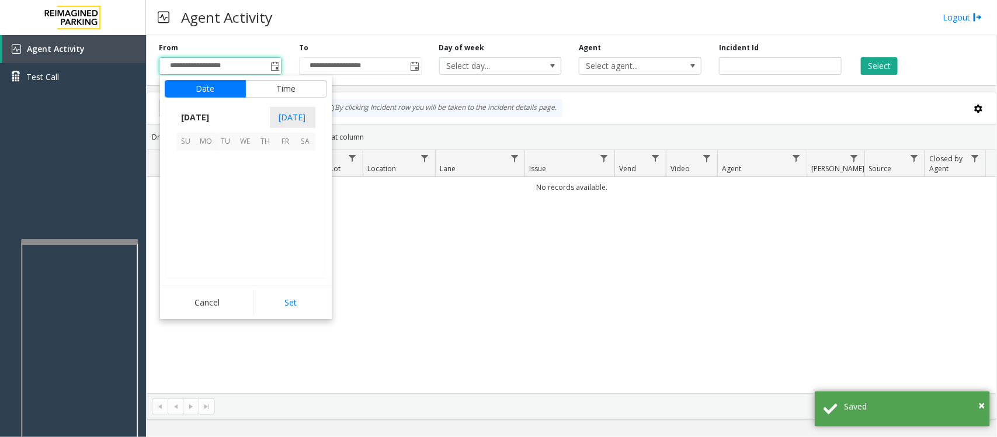
scroll to position [209455, 0]
click at [264, 219] on span "21" at bounding box center [266, 221] width 20 height 20
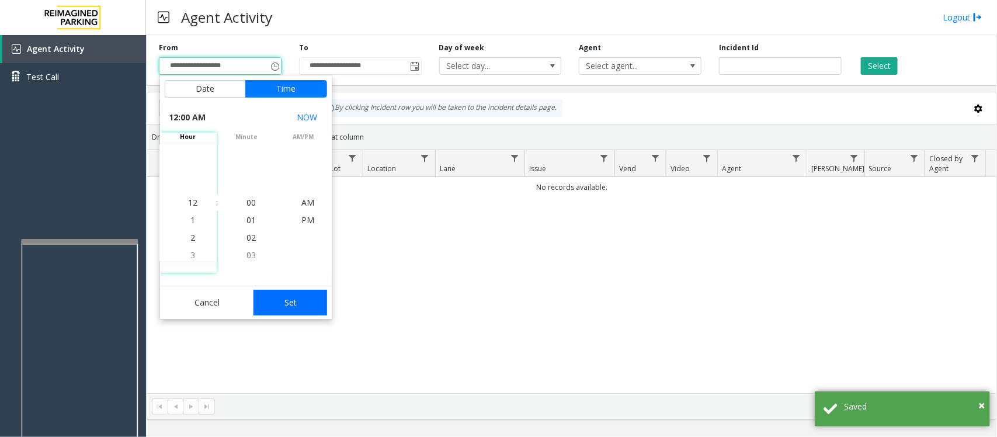
click at [300, 308] on button "Set" at bounding box center [291, 303] width 74 height 26
type input "**********"
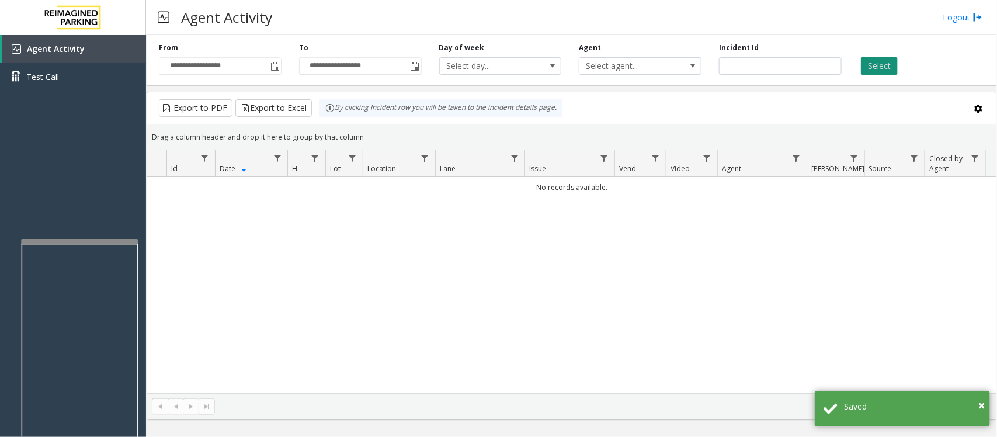
click at [883, 66] on button "Select" at bounding box center [879, 66] width 37 height 18
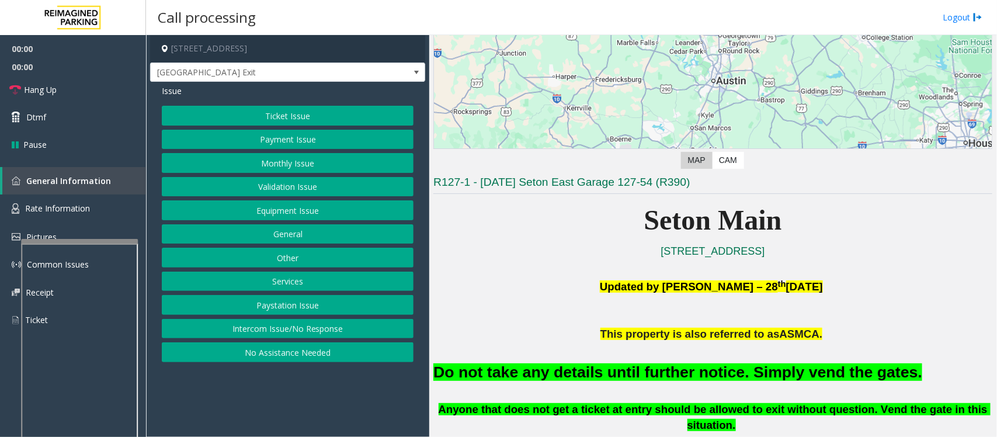
scroll to position [219, 0]
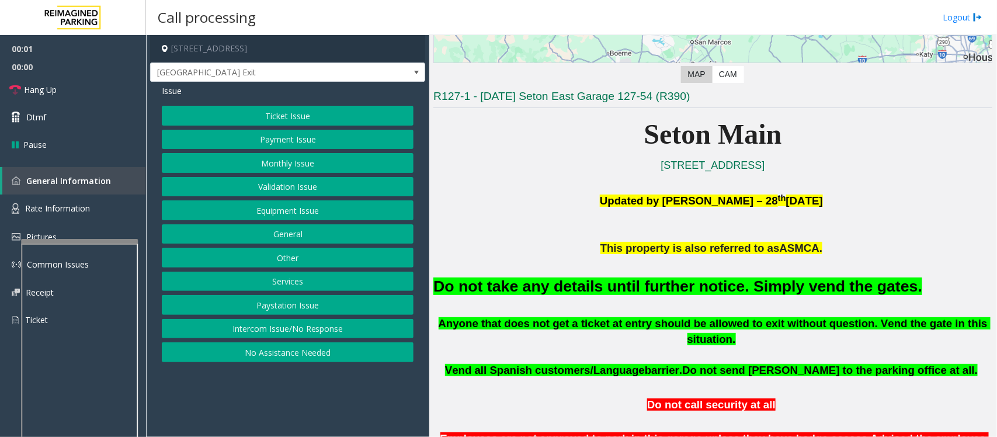
click at [276, 208] on button "Equipment Issue" at bounding box center [288, 210] width 252 height 20
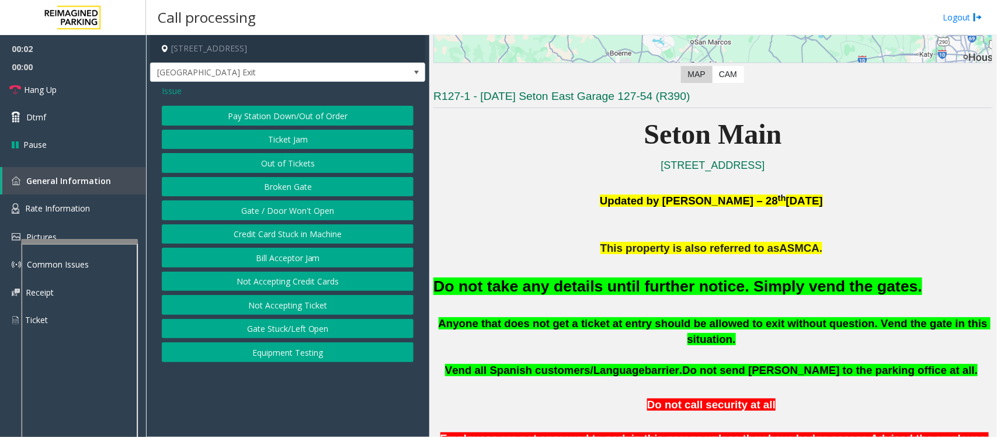
click at [278, 220] on button "Gate / Door Won't Open" at bounding box center [288, 210] width 252 height 20
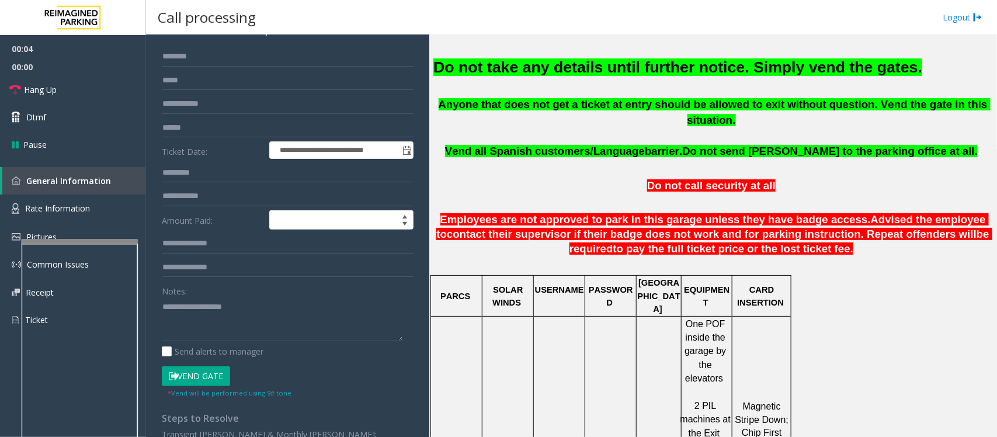
scroll to position [200, 0]
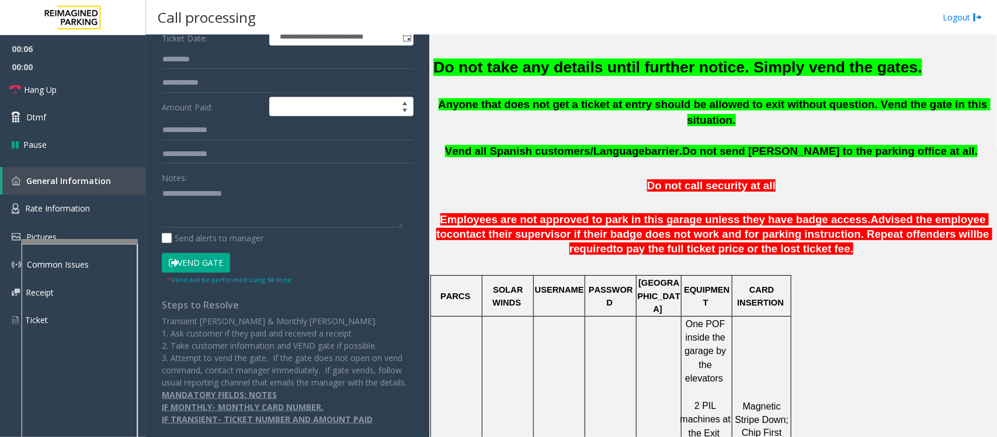
click at [583, 53] on div "Do not take any details until further notice. Simply vend the gates." at bounding box center [713, 67] width 559 height 60
click at [583, 66] on font "Do not take any details until further notice. Simply vend the gates." at bounding box center [678, 67] width 489 height 18
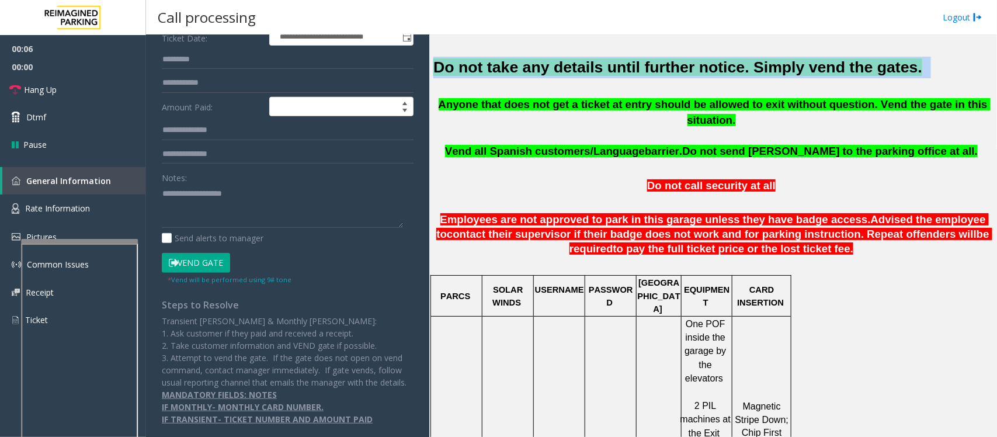
click at [583, 66] on font "Do not take any details until further notice. Simply vend the gates." at bounding box center [678, 67] width 489 height 18
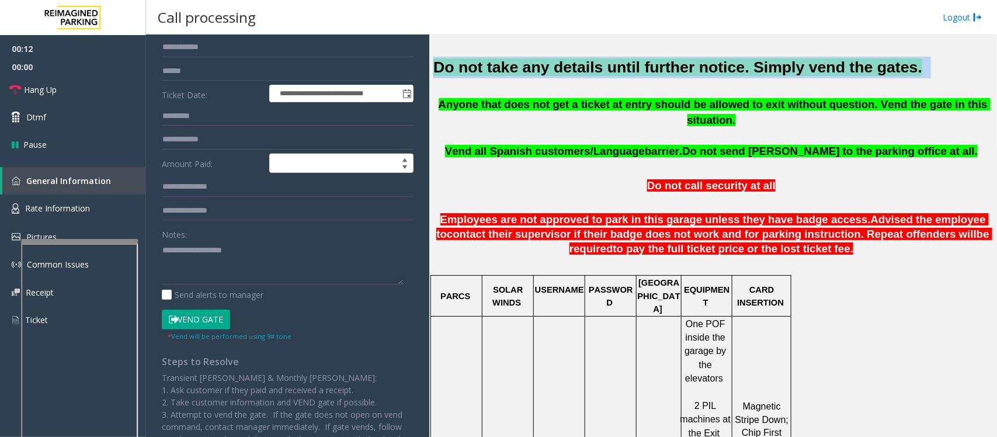
scroll to position [0, 0]
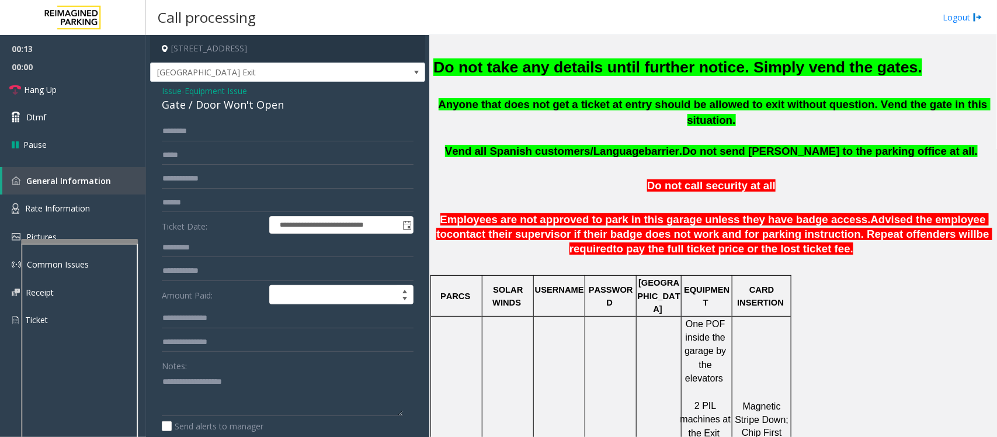
click at [222, 89] on span "Equipment Issue" at bounding box center [216, 91] width 63 height 12
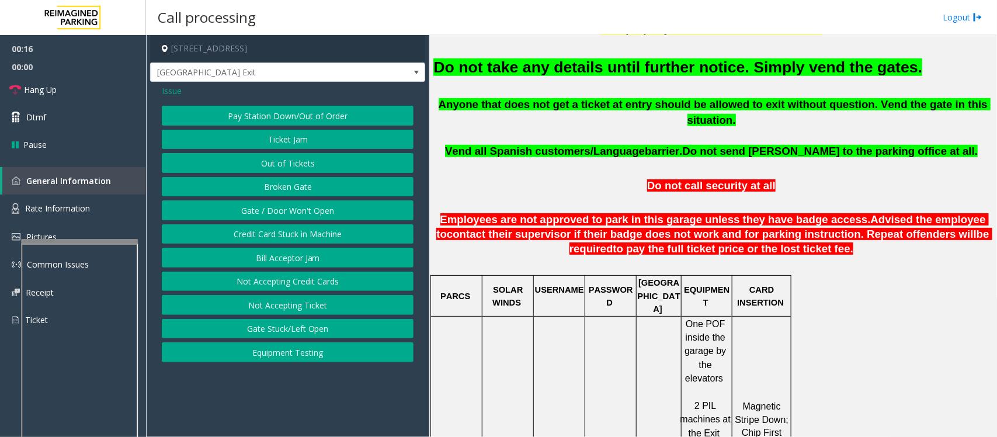
click at [174, 89] on span "Issue" at bounding box center [172, 91] width 20 height 12
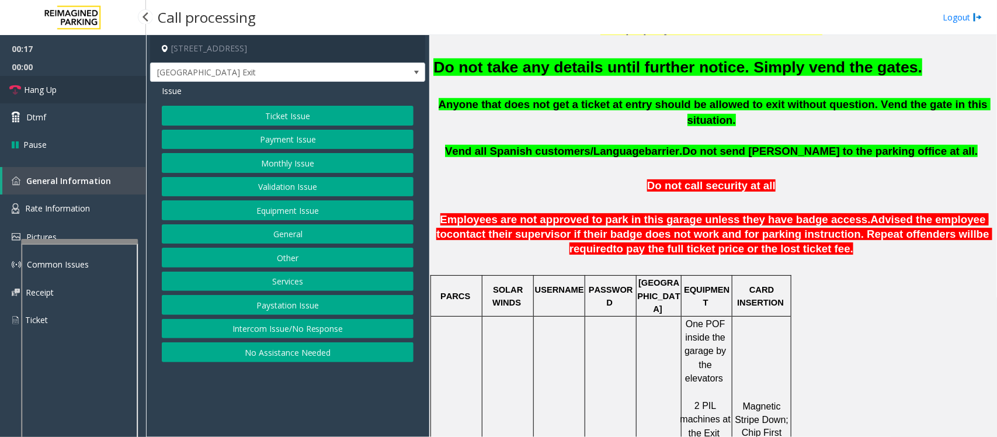
drag, startPoint x: 74, startPoint y: 92, endPoint x: 159, endPoint y: 193, distance: 132.3
click at [74, 92] on link "Hang Up" at bounding box center [73, 89] width 146 height 27
click at [273, 329] on button "Intercom Issue/No Response" at bounding box center [288, 329] width 252 height 20
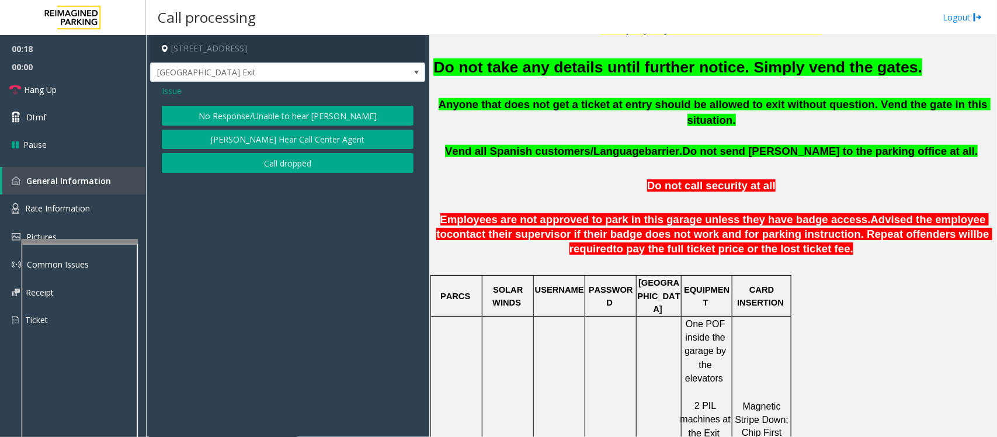
click at [275, 109] on button "No Response/Unable to hear [PERSON_NAME]" at bounding box center [288, 116] width 252 height 20
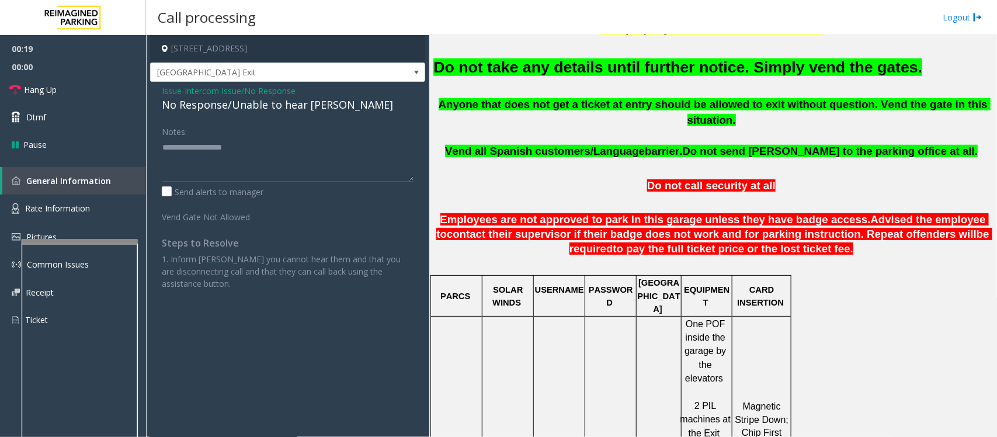
click at [273, 109] on div "No Response/Unable to hear [PERSON_NAME]" at bounding box center [288, 105] width 252 height 16
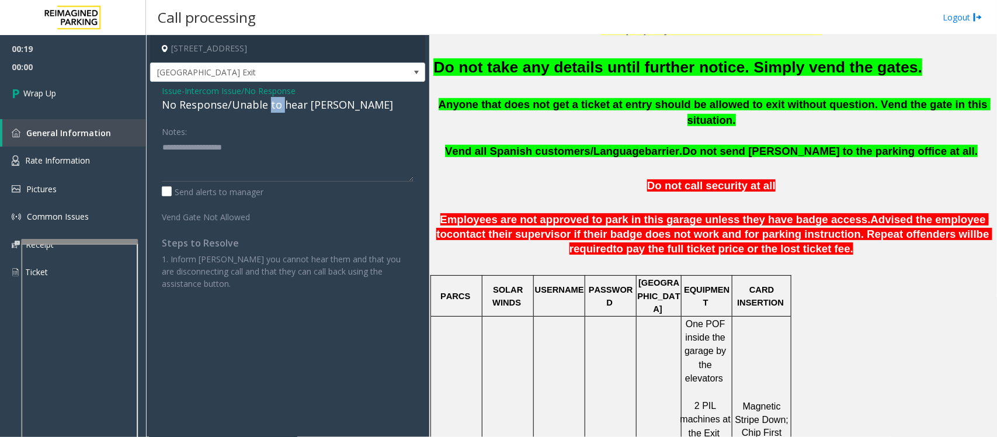
click at [273, 109] on div "No Response/Unable to hear [PERSON_NAME]" at bounding box center [288, 105] width 252 height 16
type textarea "**********"
click at [99, 95] on link "Wrap Up" at bounding box center [73, 93] width 146 height 34
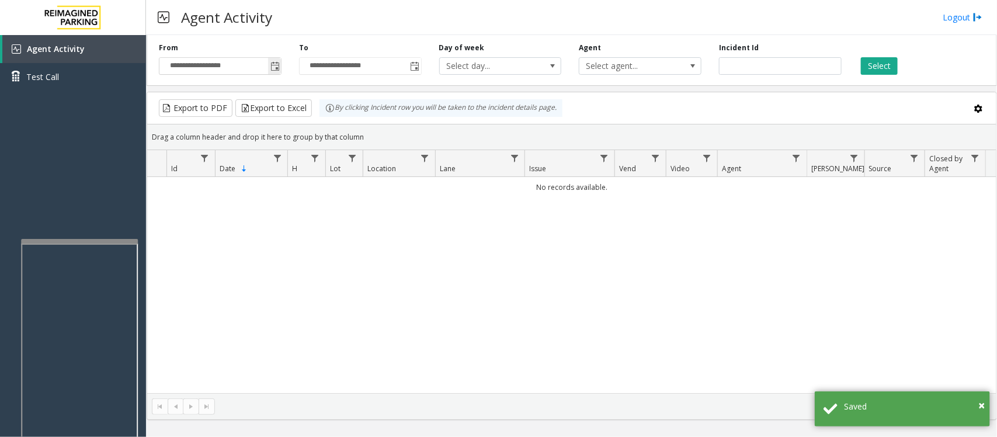
click at [273, 68] on span "Toggle popup" at bounding box center [275, 66] width 9 height 9
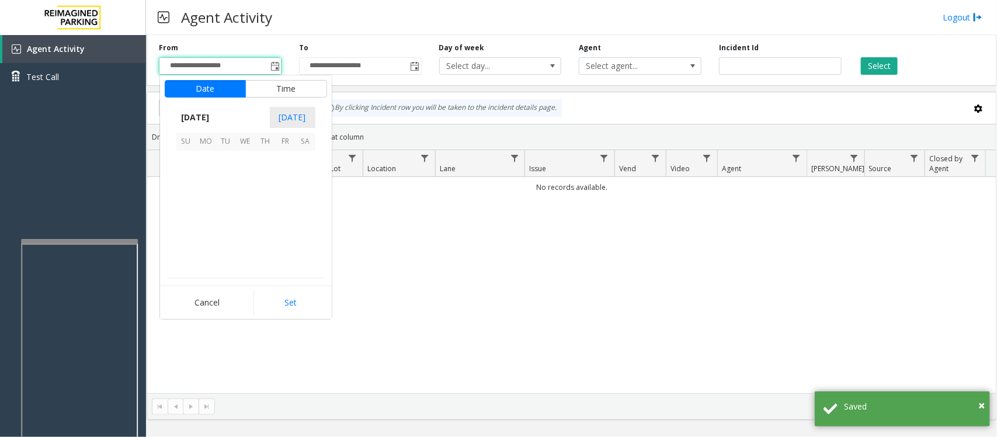
scroll to position [209455, 0]
click at [263, 219] on span "21" at bounding box center [266, 221] width 20 height 20
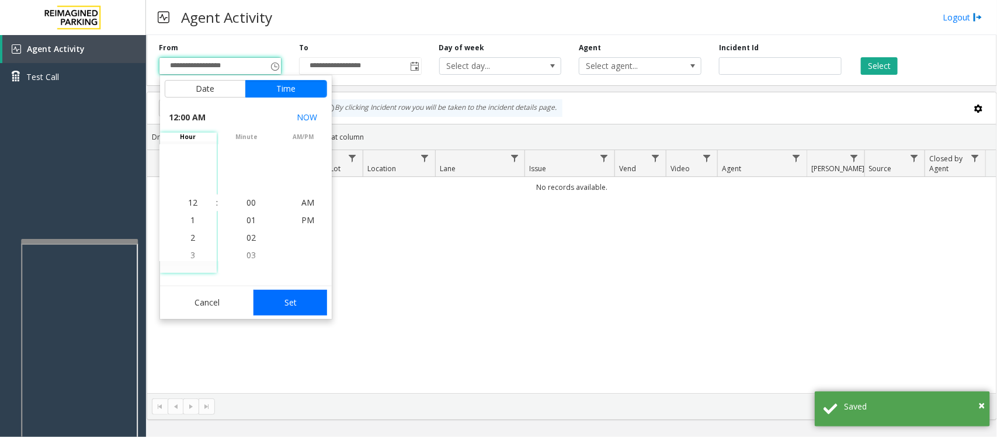
click at [293, 308] on button "Set" at bounding box center [291, 303] width 74 height 26
type input "**********"
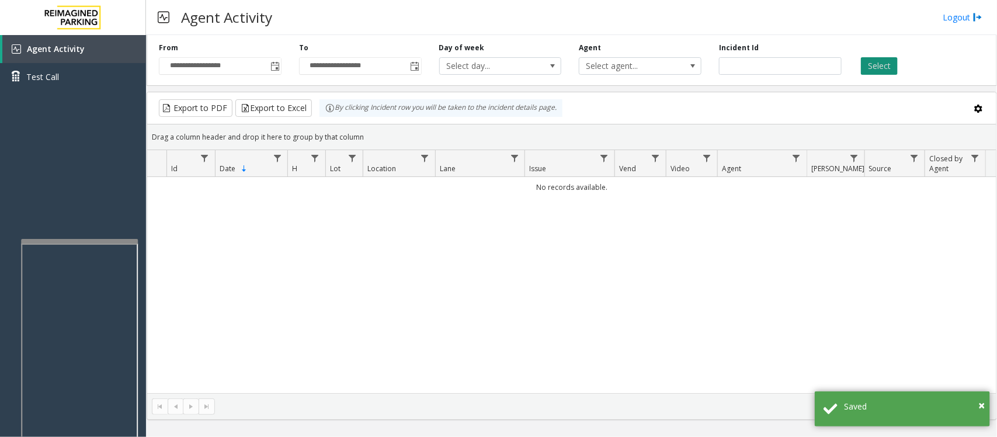
click at [891, 62] on button "Select" at bounding box center [879, 66] width 37 height 18
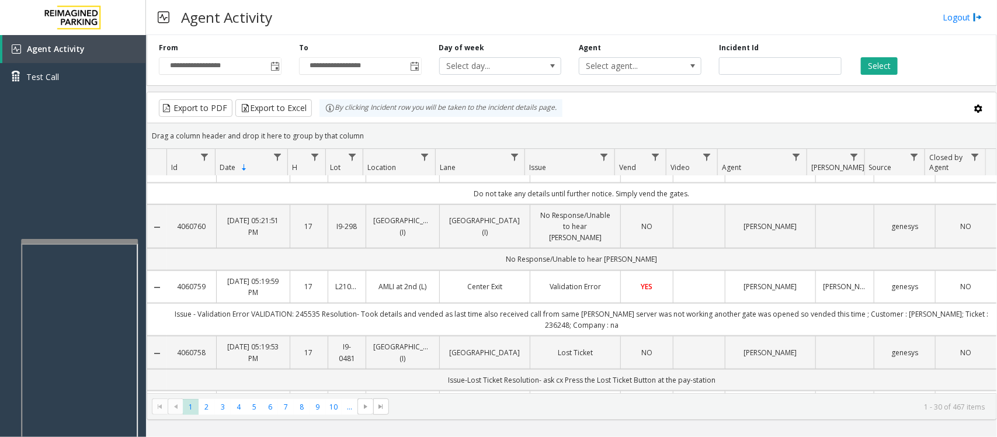
scroll to position [584, 0]
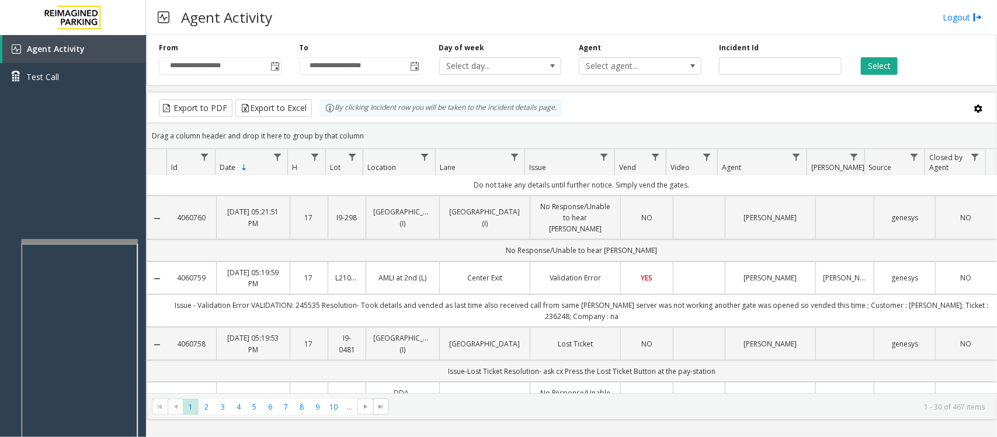
click at [673, 262] on td "Data table" at bounding box center [699, 278] width 52 height 33
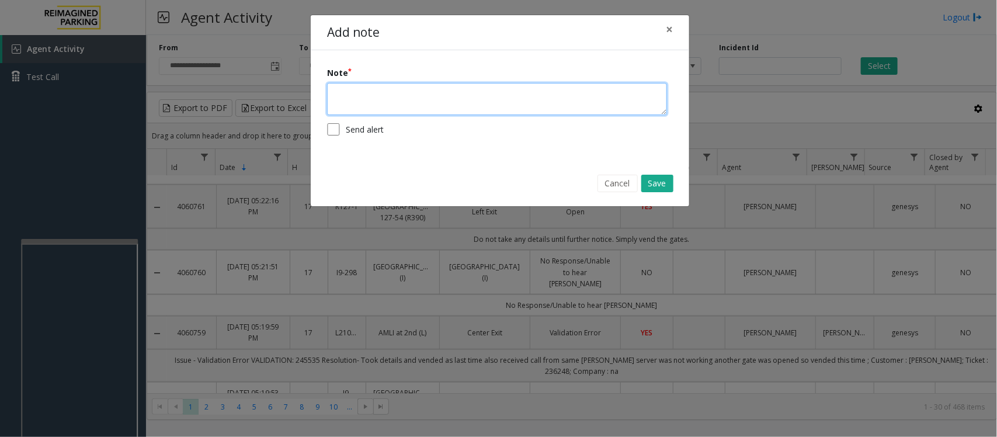
click at [410, 101] on textarea at bounding box center [497, 99] width 340 height 32
type textarea "**********"
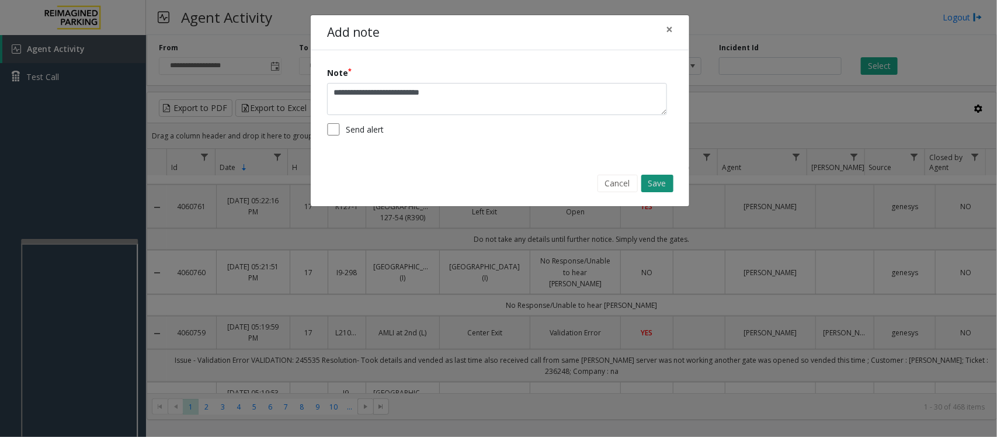
click at [649, 181] on button "Save" at bounding box center [658, 184] width 32 height 18
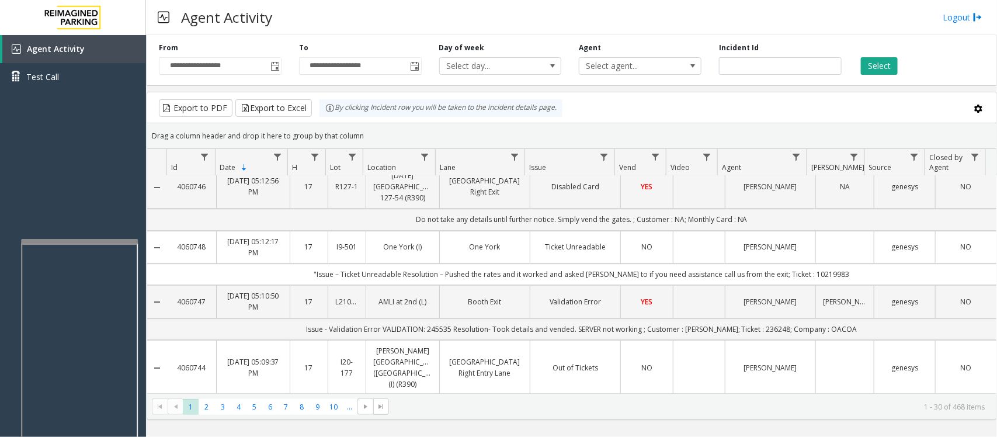
scroll to position [1461, 0]
click at [694, 285] on td "Data table" at bounding box center [699, 300] width 52 height 33
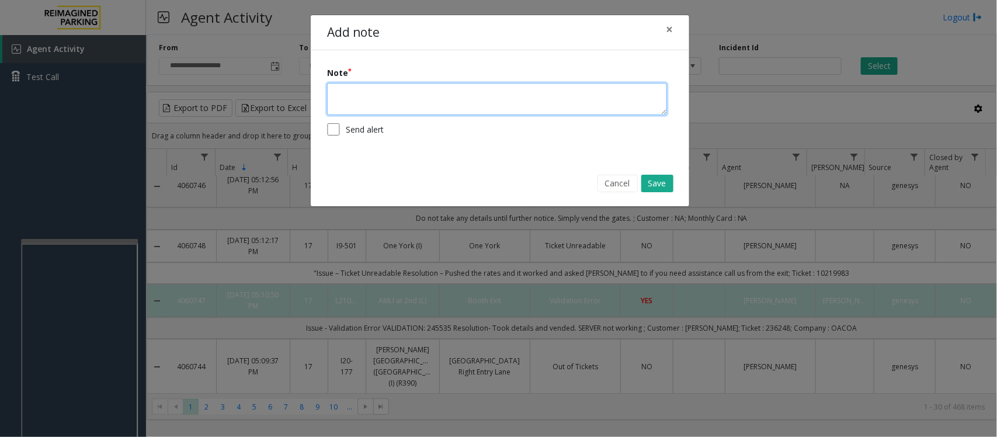
click at [520, 95] on textarea at bounding box center [497, 99] width 340 height 32
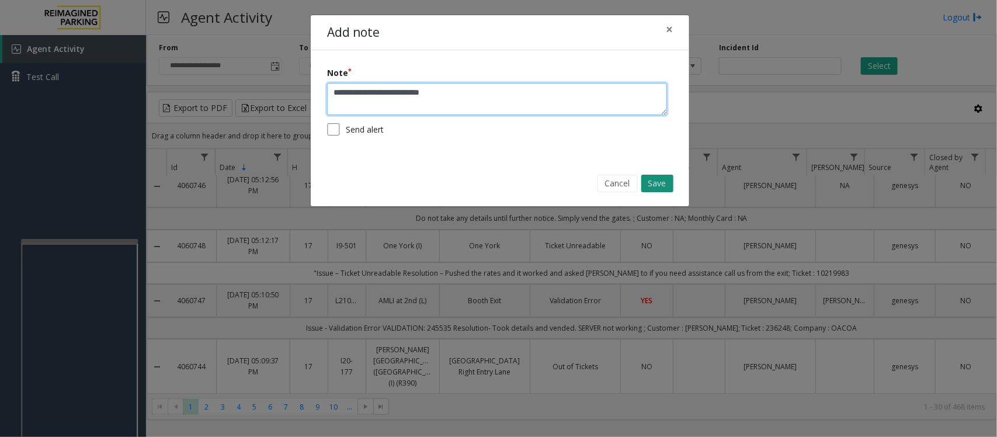
type textarea "**********"
click at [666, 188] on button "Save" at bounding box center [658, 184] width 32 height 18
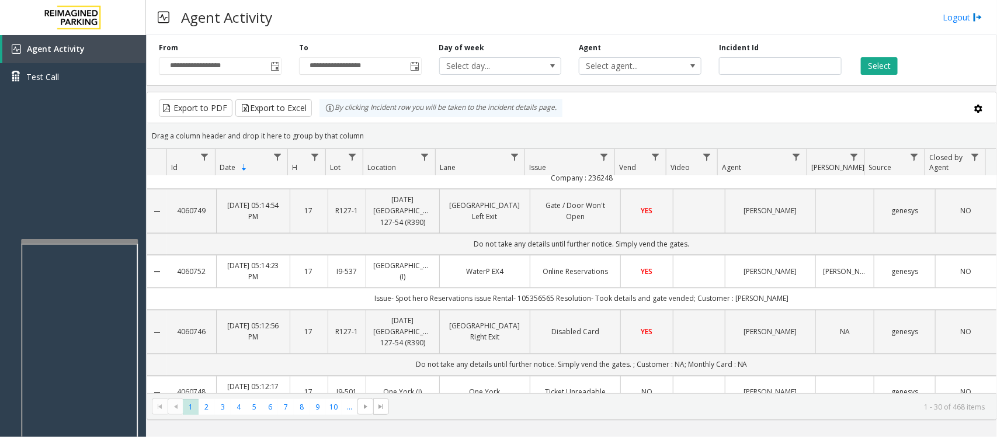
scroll to position [1242, 0]
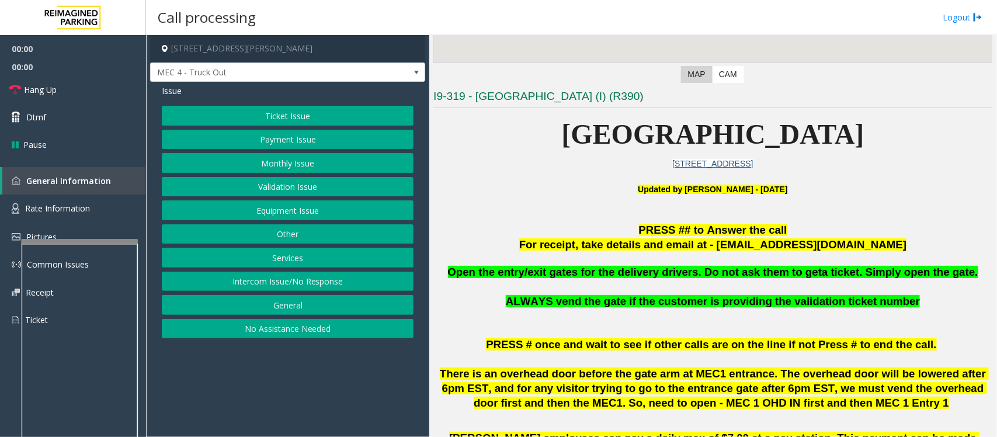
scroll to position [365, 0]
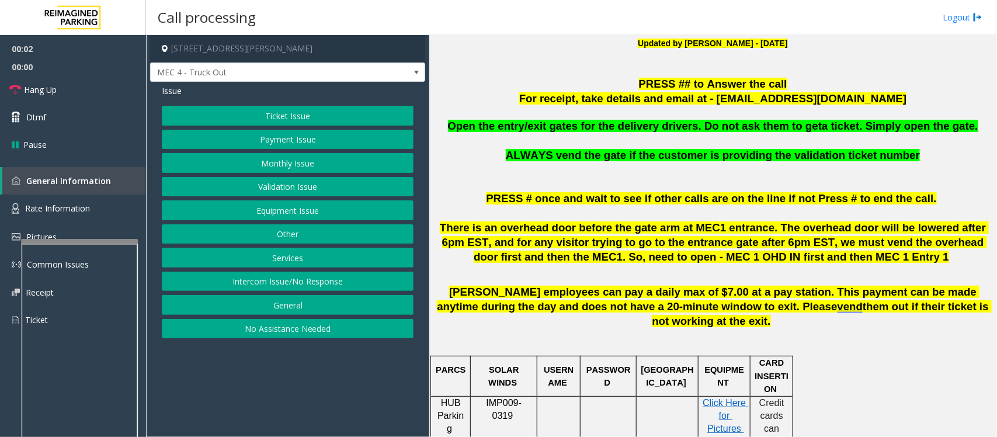
click at [273, 211] on button "Equipment Issue" at bounding box center [288, 210] width 252 height 20
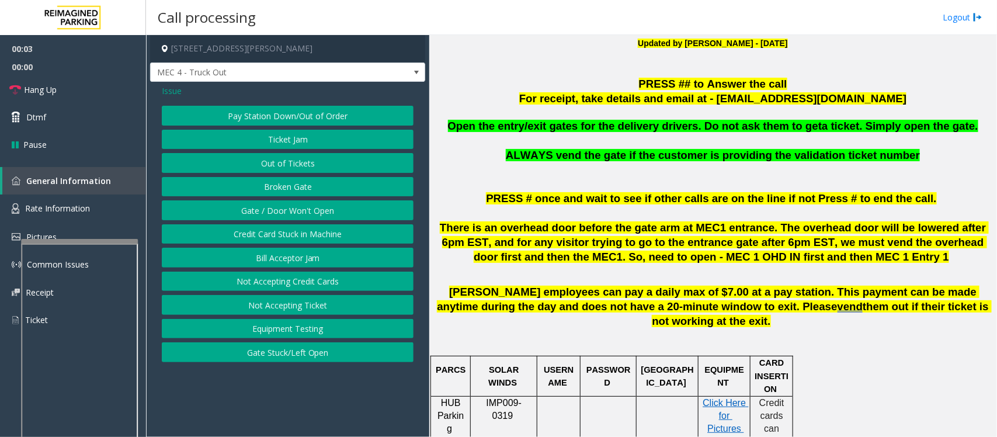
click at [273, 210] on button "Gate / Door Won't Open" at bounding box center [288, 210] width 252 height 20
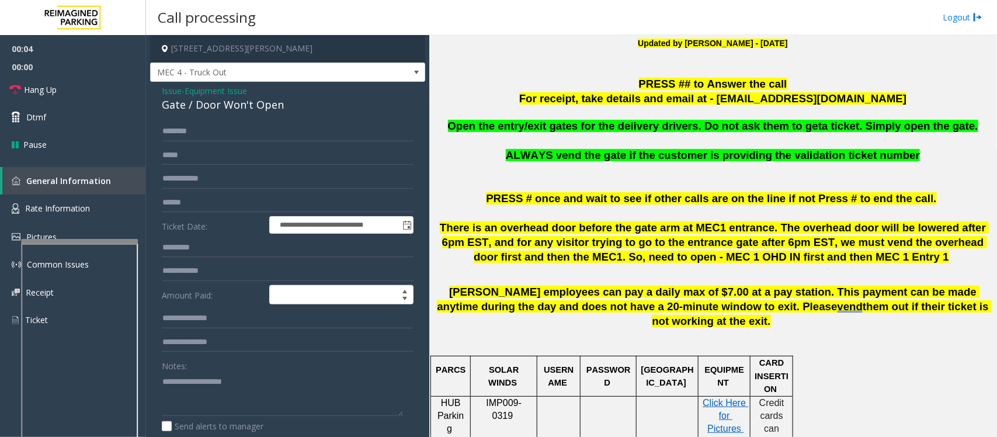
scroll to position [438, 0]
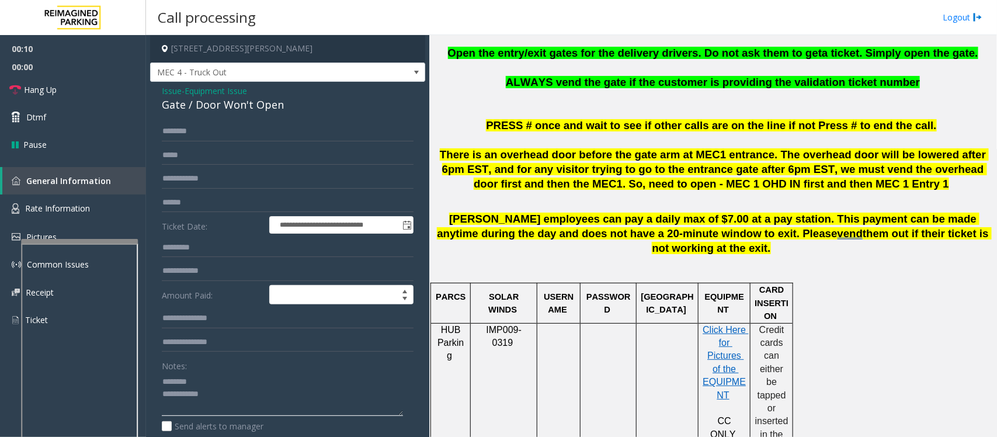
click at [182, 395] on textarea at bounding box center [282, 394] width 241 height 44
click at [184, 106] on div "Gate / Door Won't Open" at bounding box center [288, 105] width 252 height 16
type textarea "**********"
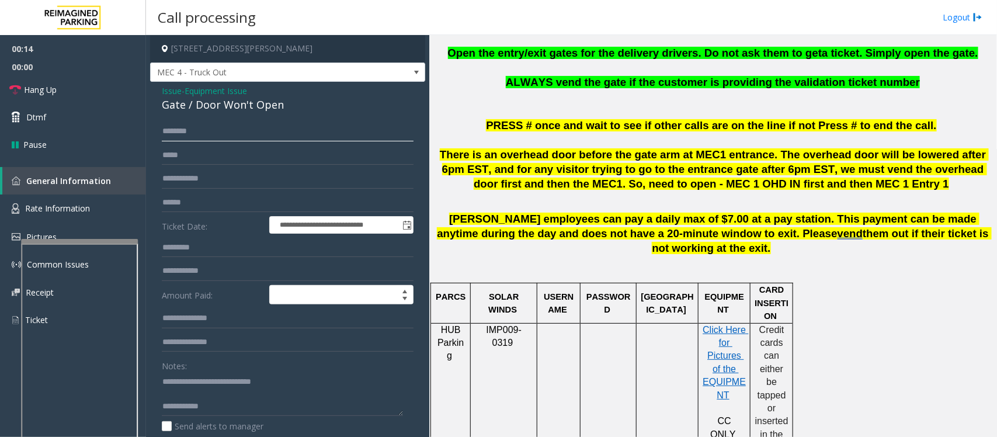
click at [203, 127] on input "text" at bounding box center [288, 132] width 252 height 20
type input "******"
click at [206, 399] on textarea at bounding box center [282, 394] width 241 height 44
click at [217, 394] on textarea at bounding box center [282, 394] width 241 height 44
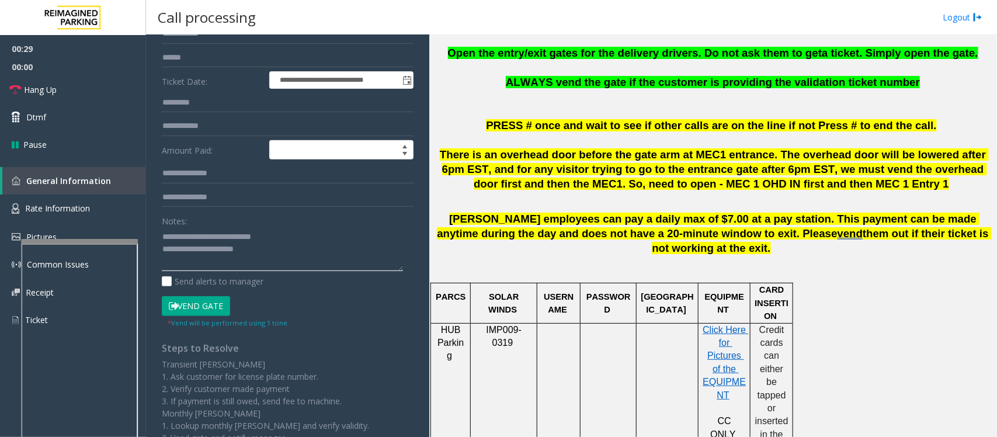
scroll to position [146, 0]
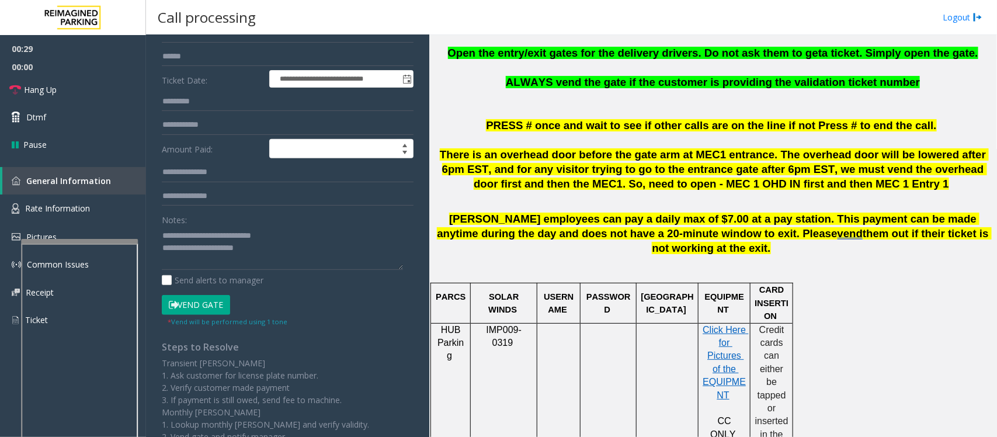
click at [203, 314] on button "Vend Gate" at bounding box center [196, 305] width 68 height 20
click at [287, 252] on textarea at bounding box center [282, 248] width 241 height 44
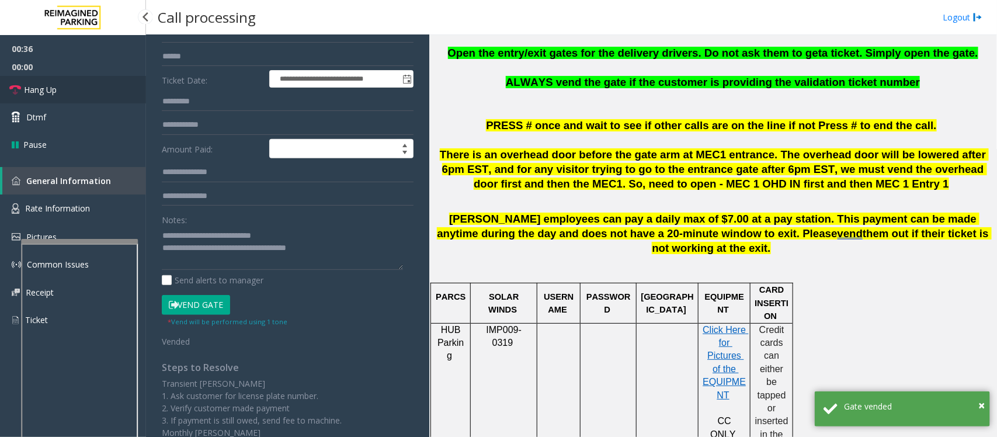
click at [63, 94] on link "Hang Up" at bounding box center [73, 89] width 146 height 27
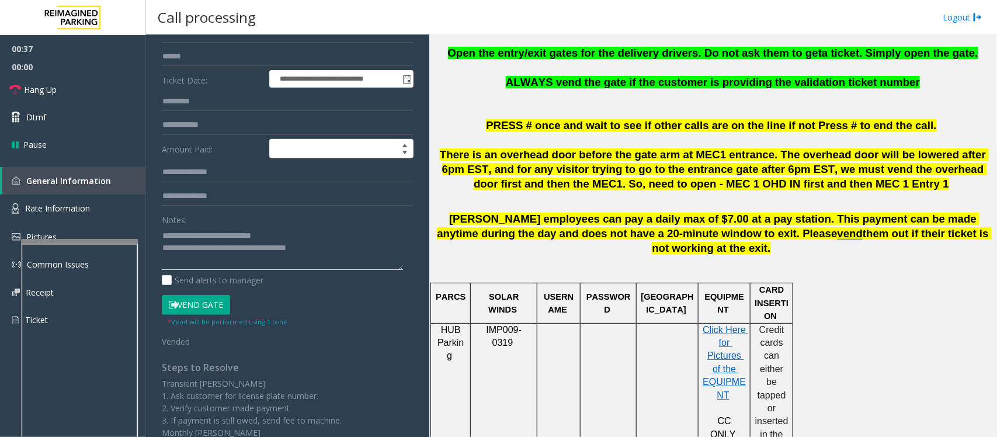
click at [360, 245] on textarea at bounding box center [282, 248] width 241 height 44
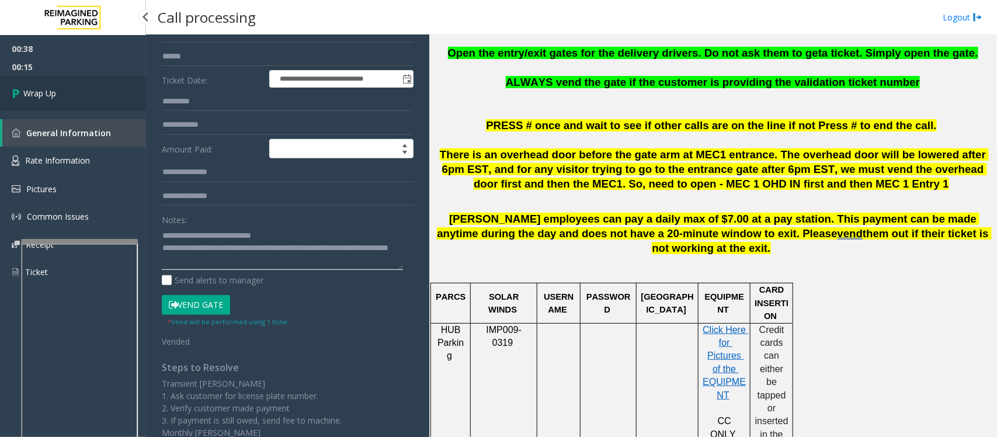
type textarea "**********"
click at [53, 98] on span "Wrap Up" at bounding box center [39, 93] width 33 height 12
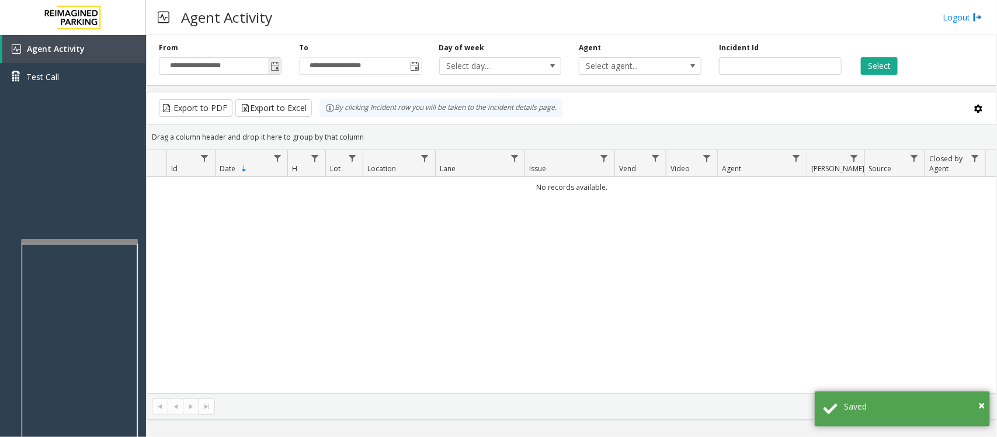
click at [275, 65] on span "Toggle popup" at bounding box center [275, 66] width 9 height 9
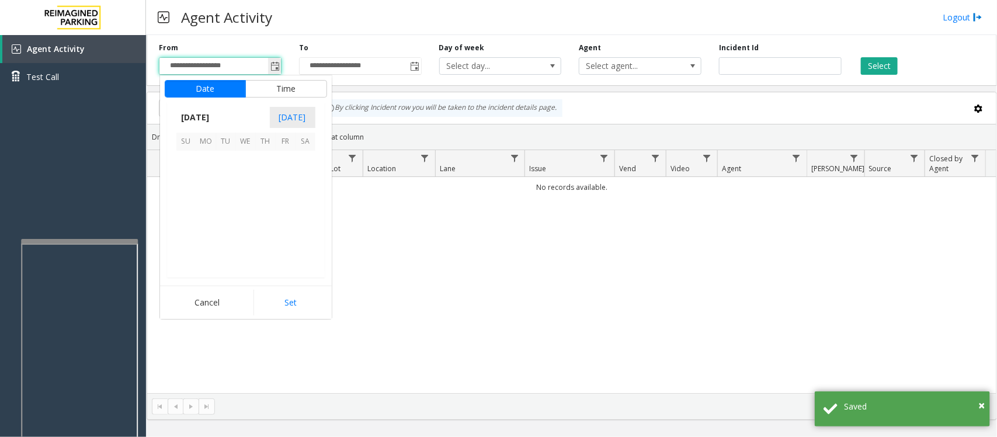
scroll to position [209455, 0]
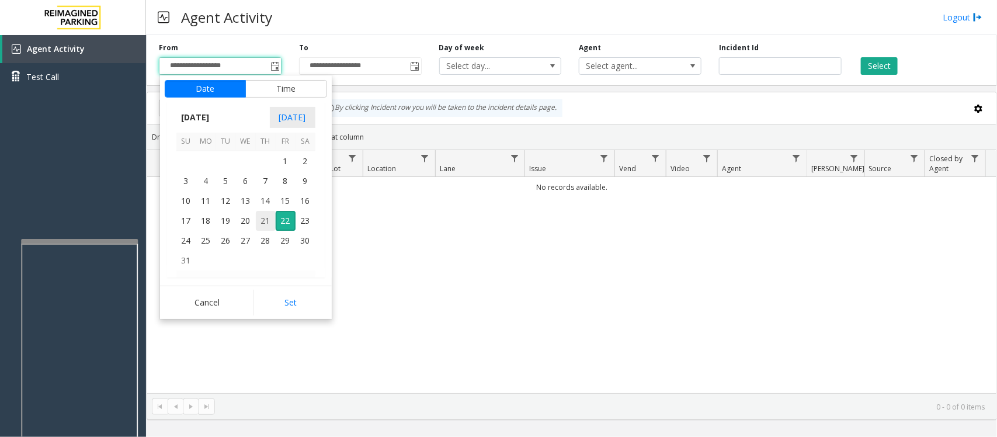
click at [264, 217] on span "21" at bounding box center [266, 221] width 20 height 20
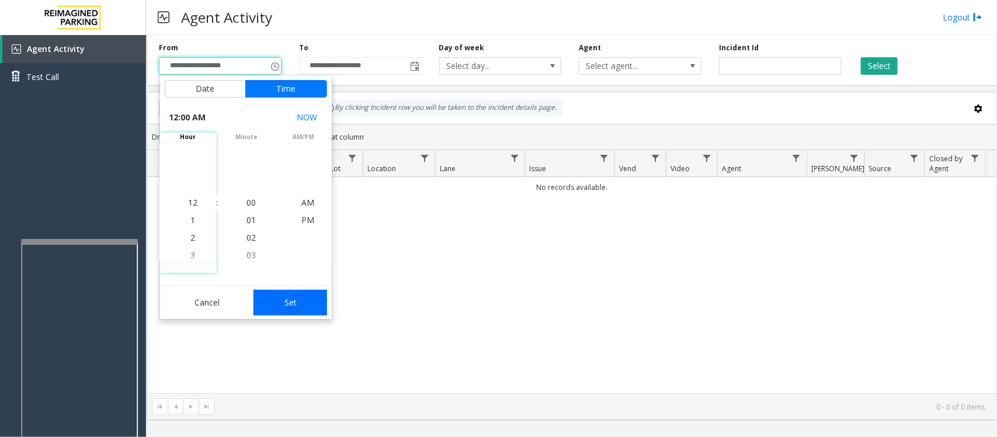
click at [282, 294] on button "Set" at bounding box center [291, 303] width 74 height 26
type input "**********"
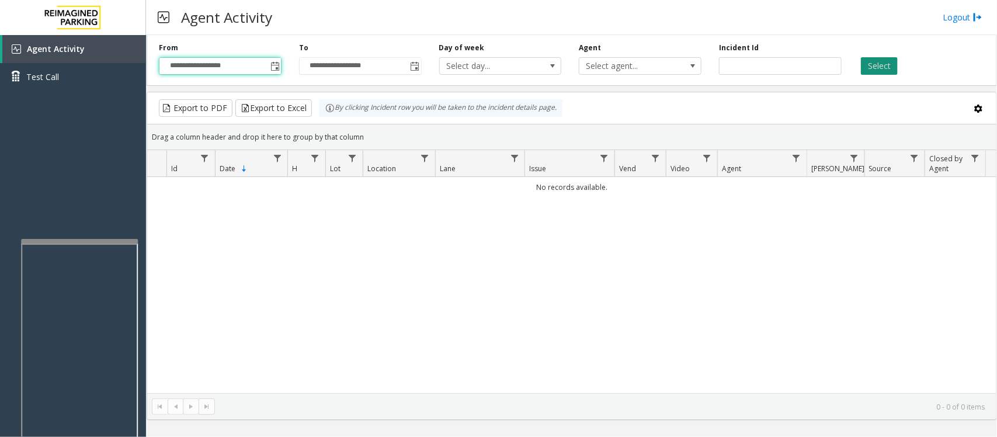
click at [884, 67] on button "Select" at bounding box center [879, 66] width 37 height 18
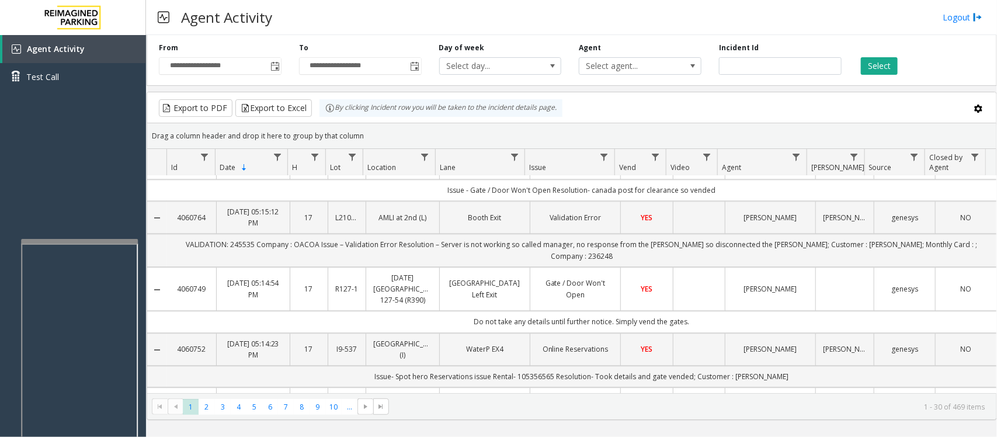
scroll to position [1315, 0]
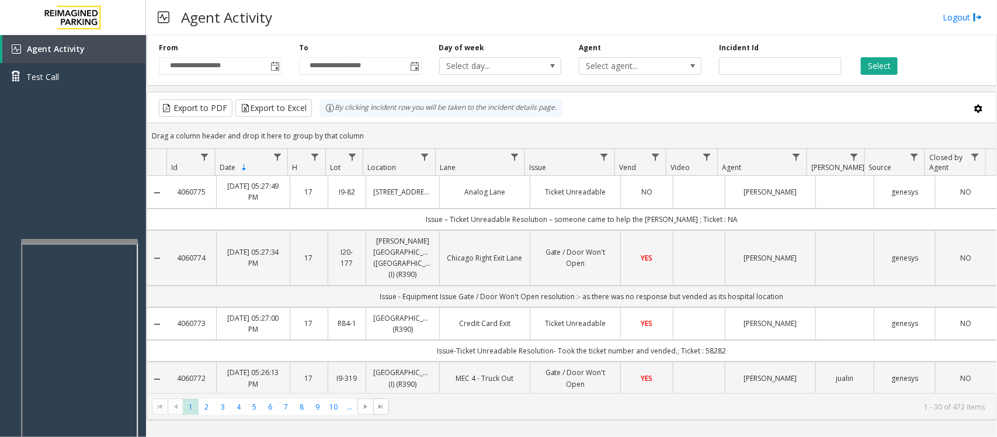
scroll to position [1315, 0]
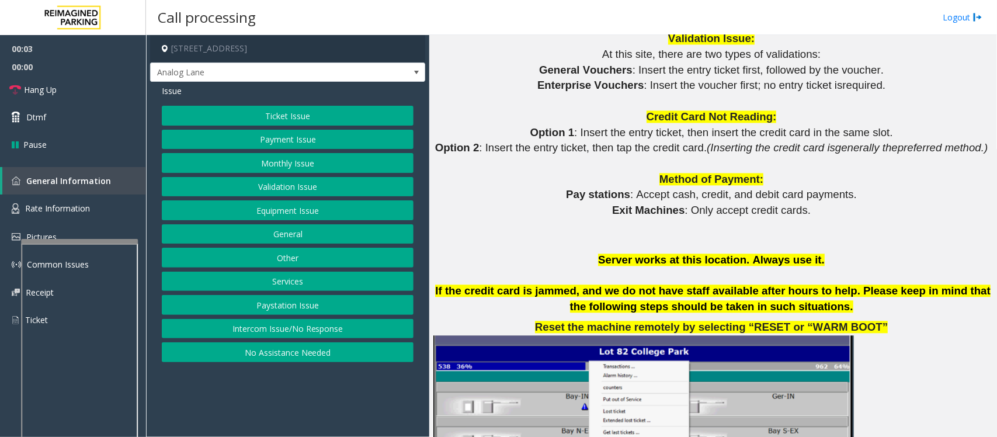
scroll to position [1388, 0]
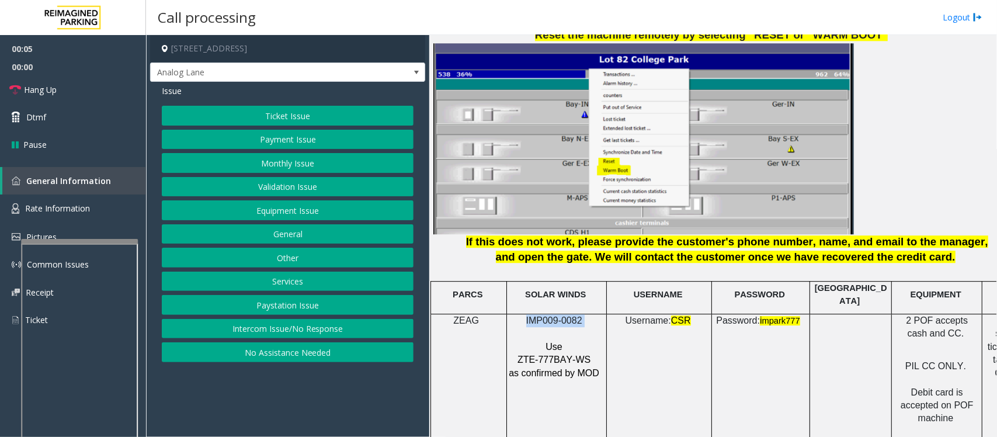
drag, startPoint x: 527, startPoint y: 311, endPoint x: 585, endPoint y: 311, distance: 58.4
click at [585, 314] on p "IMP009-0082" at bounding box center [555, 320] width 94 height 13
copy p "IMP009-0082"
click at [365, 331] on button "Intercom Issue/No Response" at bounding box center [288, 329] width 252 height 20
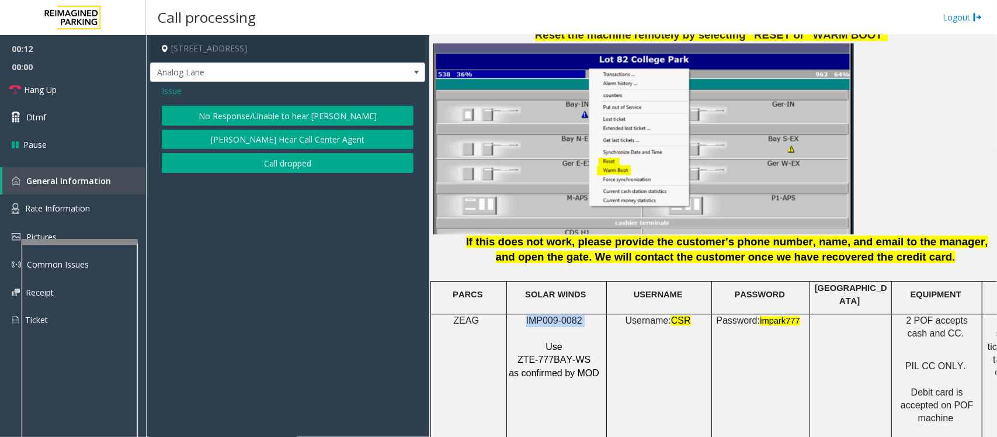
click at [325, 111] on button "No Response/Unable to hear [PERSON_NAME]" at bounding box center [288, 116] width 252 height 20
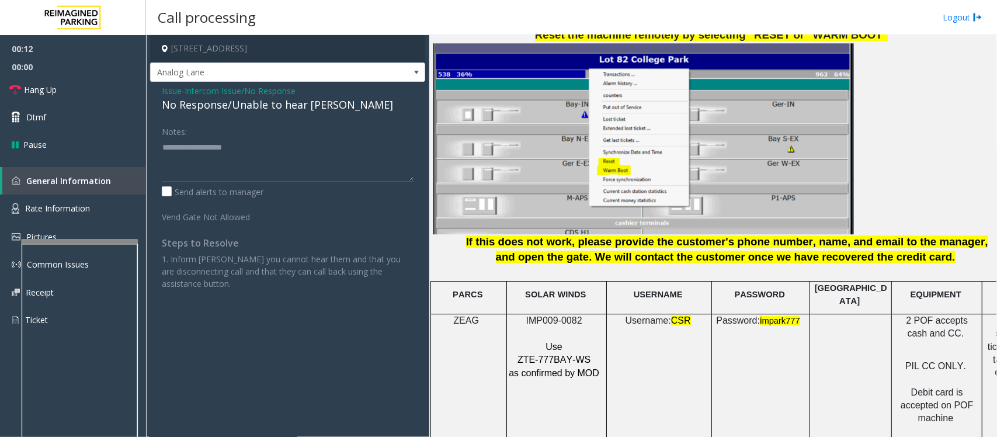
click at [317, 105] on div "No Response/Unable to hear [PERSON_NAME]" at bounding box center [288, 105] width 252 height 16
type textarea "**********"
click at [217, 91] on span "Intercom Issue/No Response" at bounding box center [240, 91] width 111 height 12
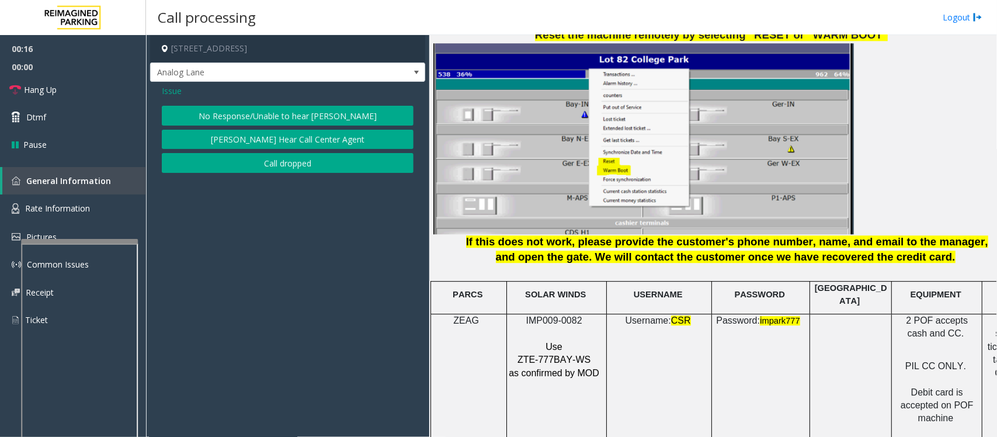
click at [176, 94] on span "Issue" at bounding box center [172, 91] width 20 height 12
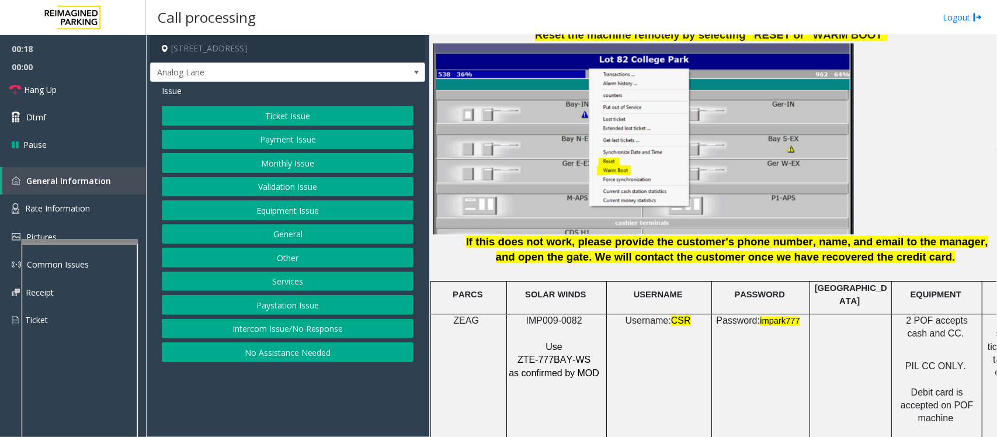
click at [171, 93] on span "Issue" at bounding box center [172, 91] width 20 height 12
drag, startPoint x: 583, startPoint y: 310, endPoint x: 517, endPoint y: 310, distance: 65.4
click at [517, 314] on p "IMP009-0082" at bounding box center [555, 320] width 94 height 13
copy p "IMP009-0082"
click at [363, 331] on button "Intercom Issue/No Response" at bounding box center [288, 329] width 252 height 20
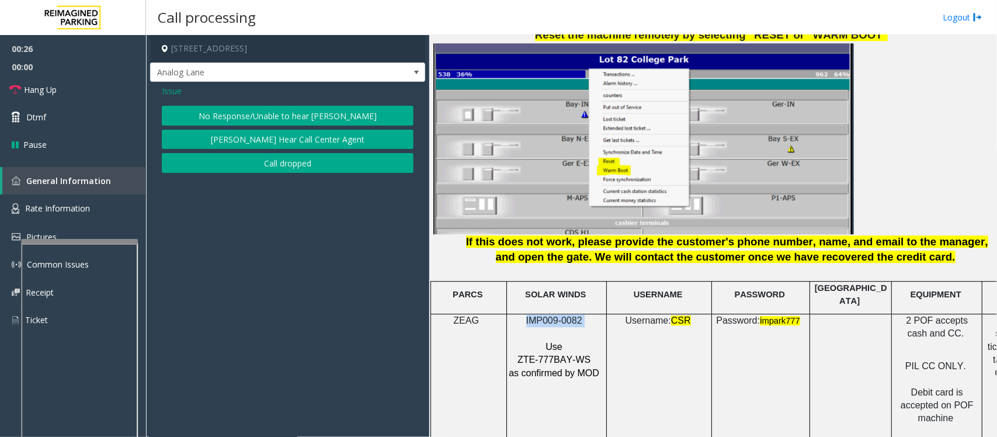
click at [314, 115] on button "No Response/Unable to hear [PERSON_NAME]" at bounding box center [288, 116] width 252 height 20
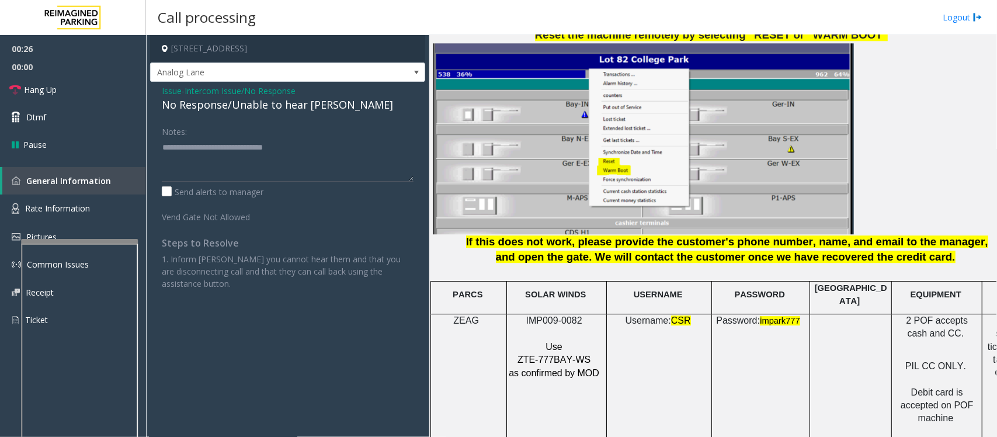
click at [305, 105] on div "No Response/Unable to hear [PERSON_NAME]" at bounding box center [288, 105] width 252 height 16
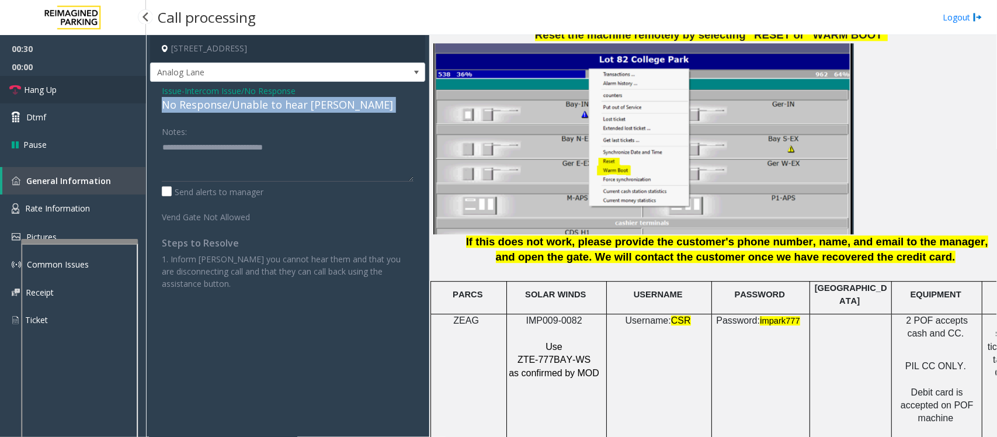
click at [88, 88] on link "Hang Up" at bounding box center [73, 89] width 146 height 27
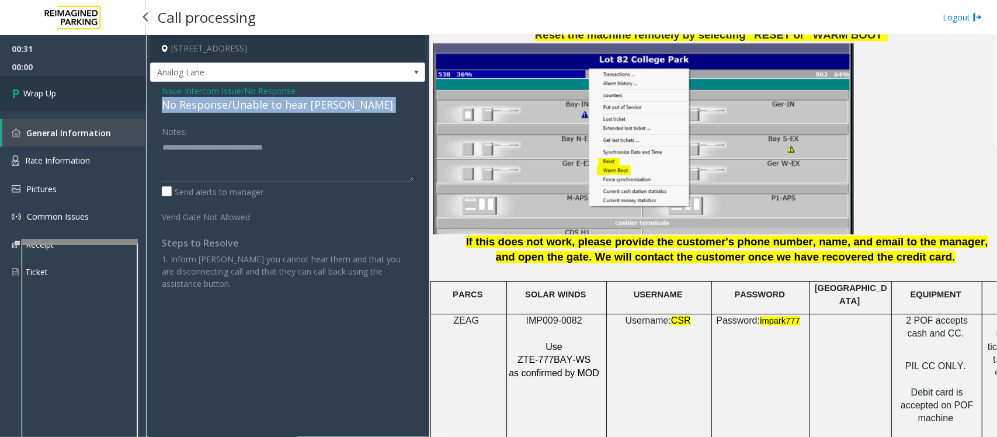
click at [88, 88] on link "Wrap Up" at bounding box center [73, 93] width 146 height 34
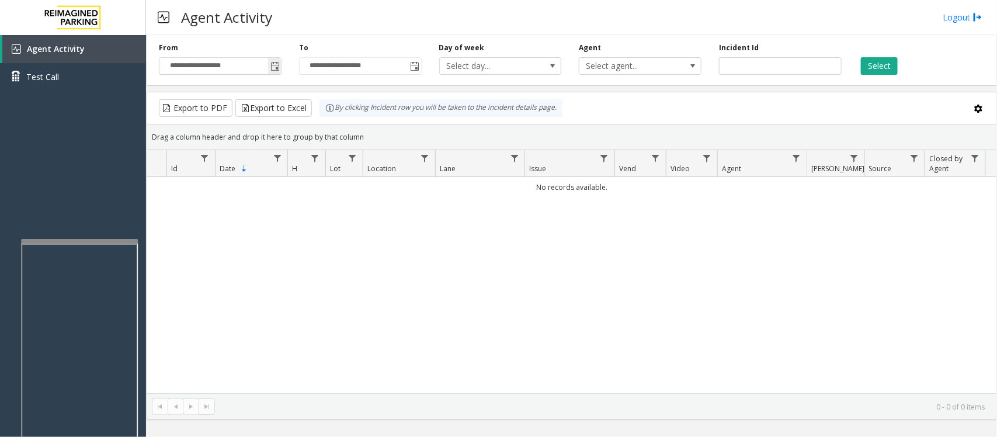
click at [275, 64] on span "Toggle popup" at bounding box center [275, 66] width 9 height 9
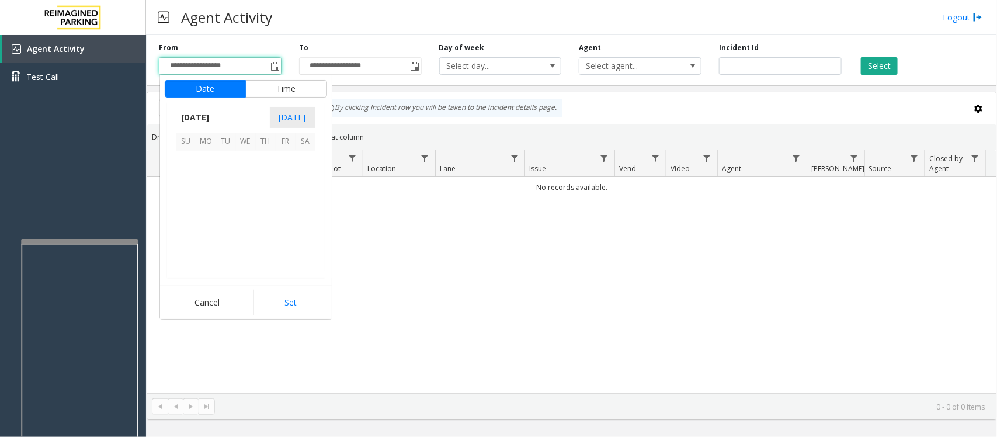
scroll to position [209455, 0]
click at [262, 222] on span "21" at bounding box center [266, 221] width 20 height 20
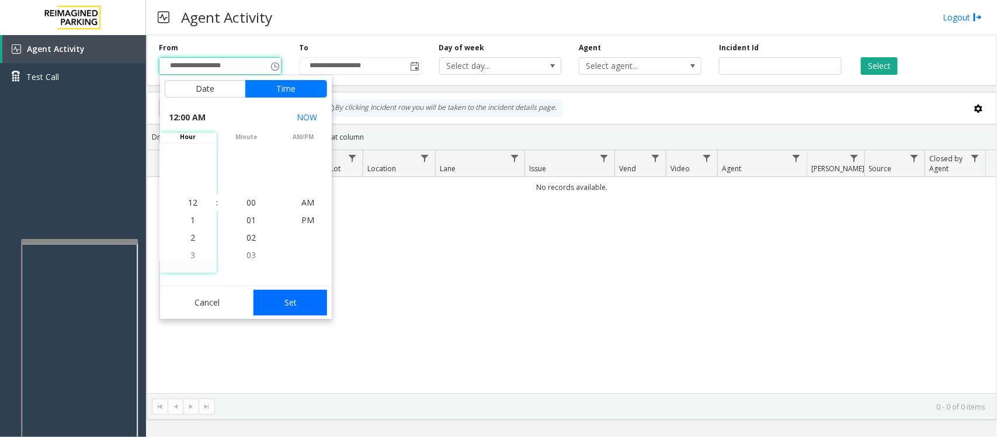
click at [286, 304] on button "Set" at bounding box center [291, 303] width 74 height 26
type input "**********"
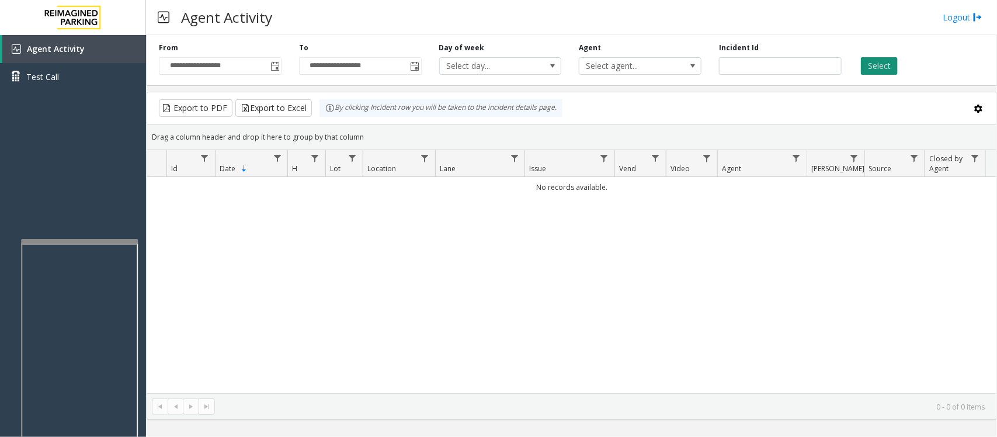
click at [874, 68] on button "Select" at bounding box center [879, 66] width 37 height 18
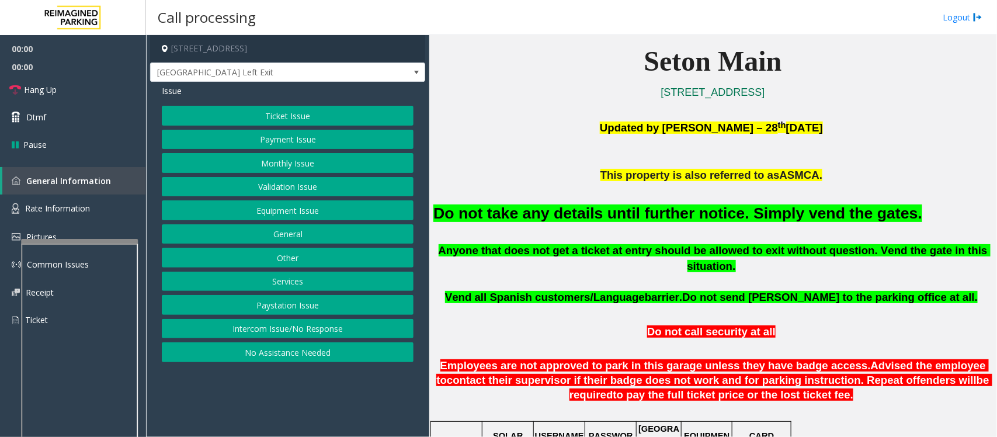
scroll to position [365, 0]
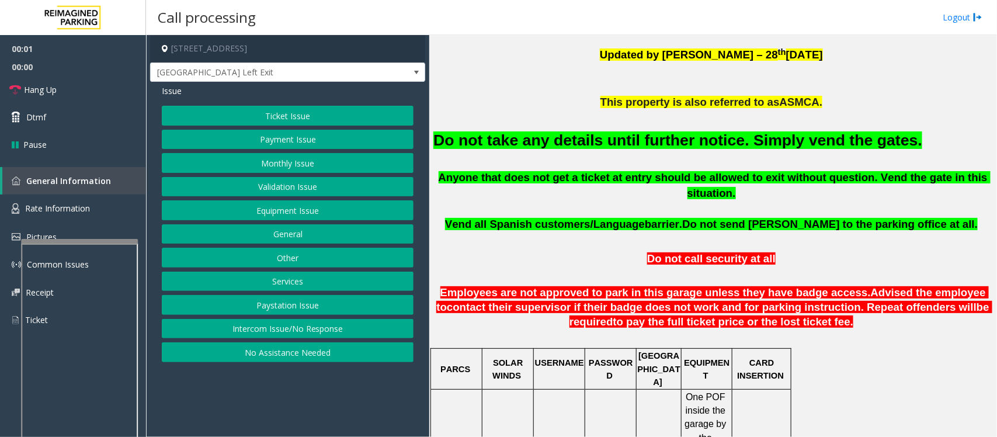
click at [304, 214] on button "Equipment Issue" at bounding box center [288, 210] width 252 height 20
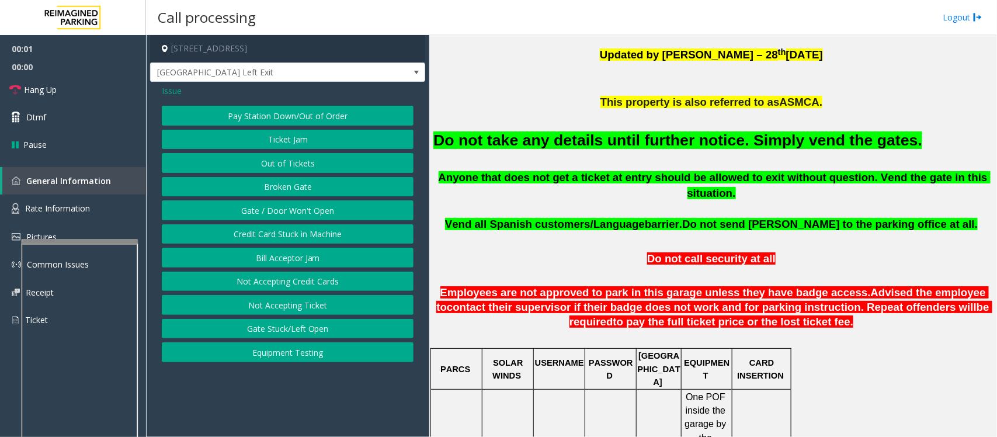
click at [304, 214] on button "Gate / Door Won't Open" at bounding box center [288, 210] width 252 height 20
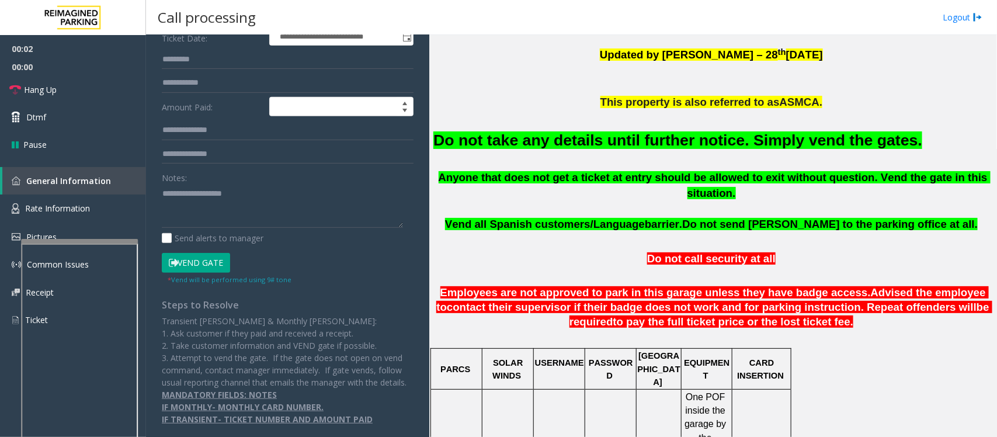
scroll to position [200, 0]
click at [509, 148] on font "Do not take any details until further notice. Simply vend the gates." at bounding box center [678, 140] width 489 height 18
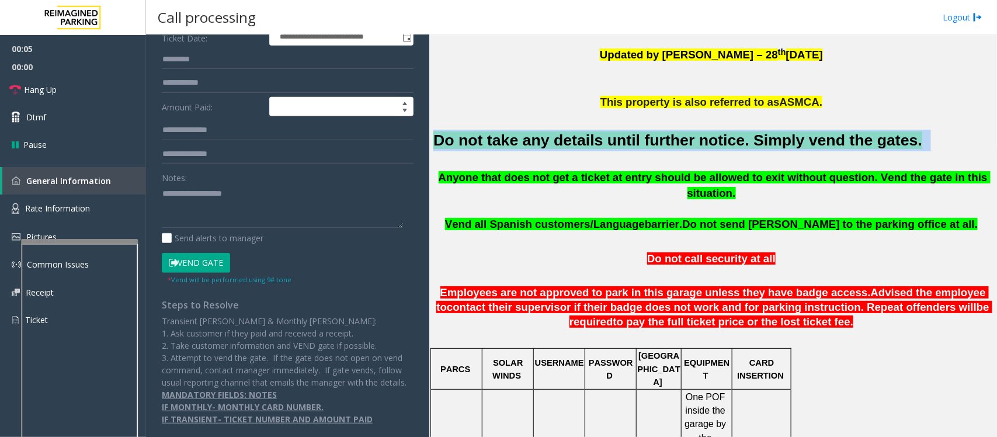
click at [509, 148] on font "Do not take any details until further notice. Simply vend the gates." at bounding box center [678, 140] width 489 height 18
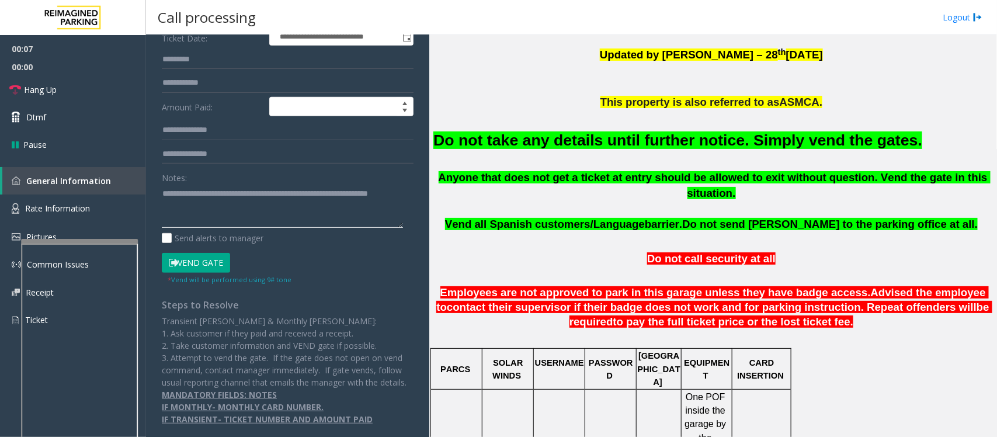
type textarea "**********"
click at [199, 253] on button "Vend Gate" at bounding box center [196, 263] width 68 height 20
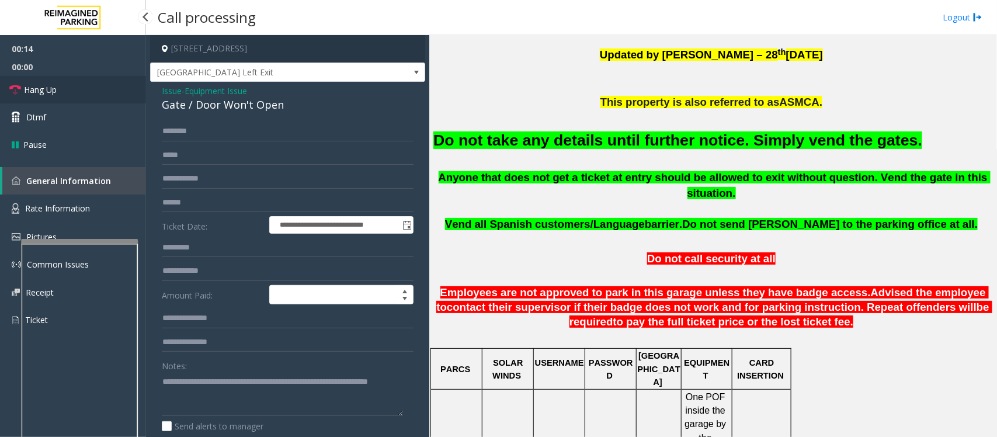
click at [88, 85] on link "Hang Up" at bounding box center [73, 89] width 146 height 27
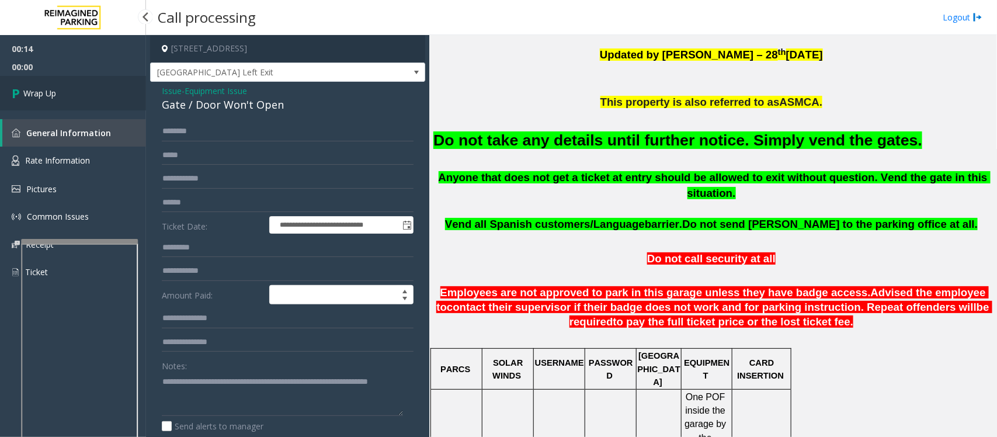
click at [88, 85] on link "Wrap Up" at bounding box center [73, 93] width 146 height 34
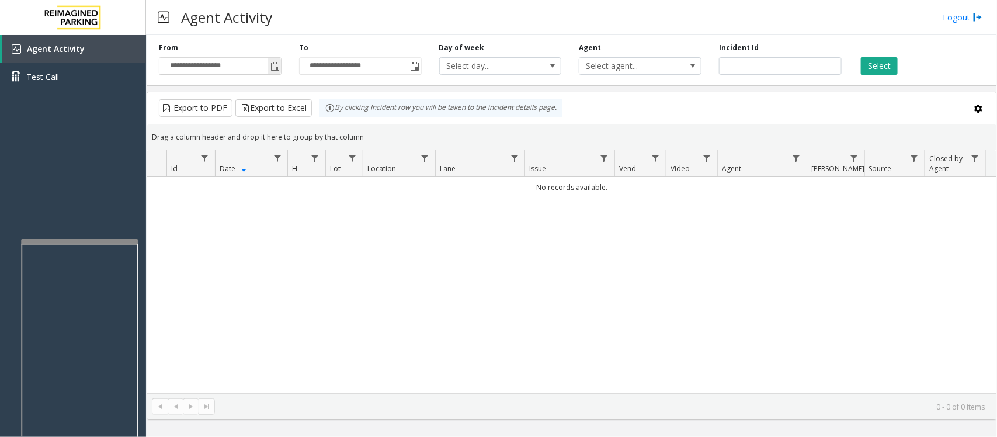
click at [273, 57] on span "Toggle popup" at bounding box center [274, 66] width 13 height 19
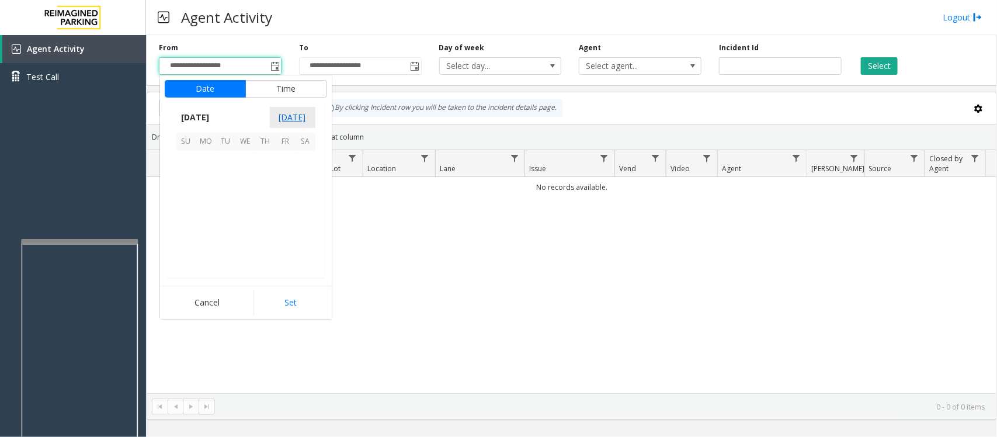
scroll to position [209455, 0]
click at [265, 218] on span "21" at bounding box center [266, 221] width 20 height 20
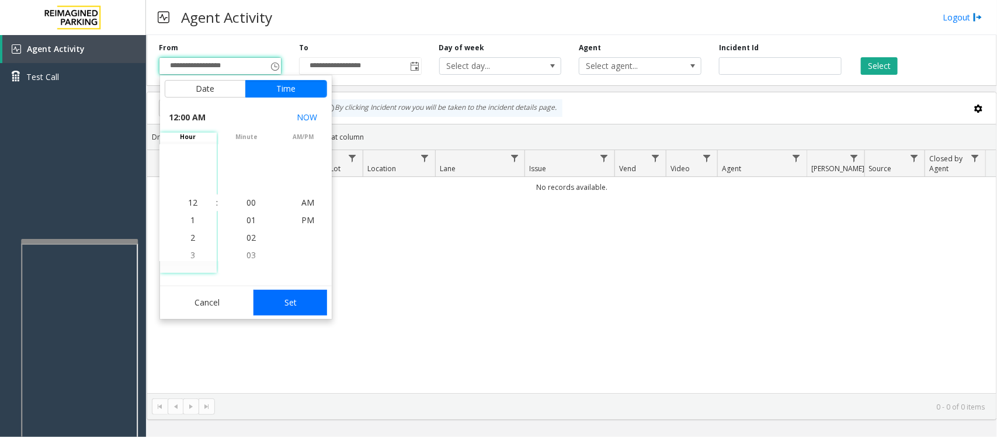
click at [297, 301] on button "Set" at bounding box center [291, 303] width 74 height 26
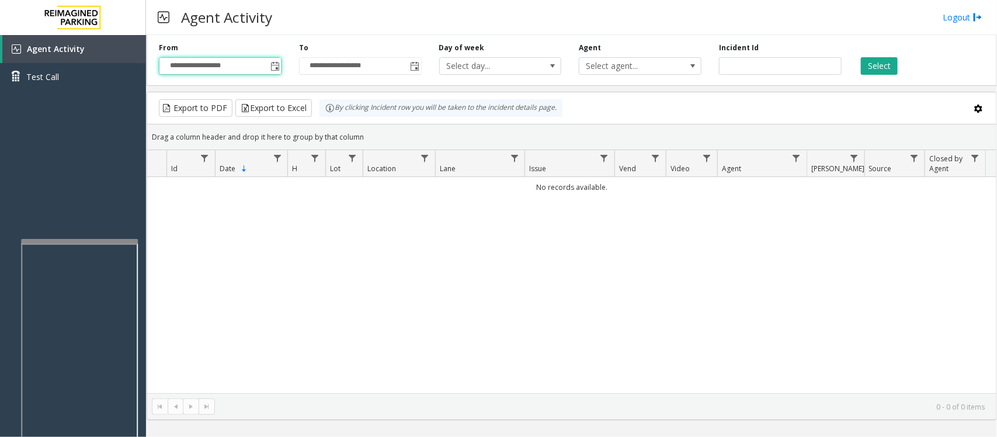
type input "**********"
click at [874, 62] on button "Select" at bounding box center [879, 66] width 37 height 18
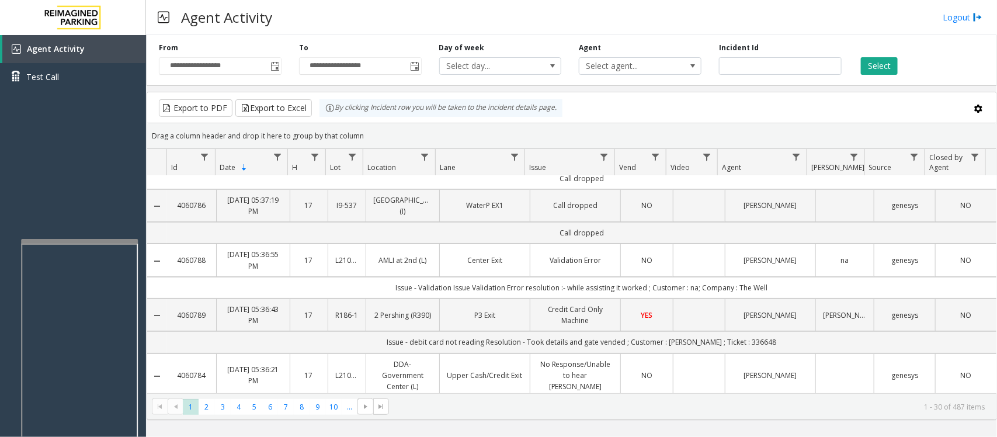
scroll to position [73, 0]
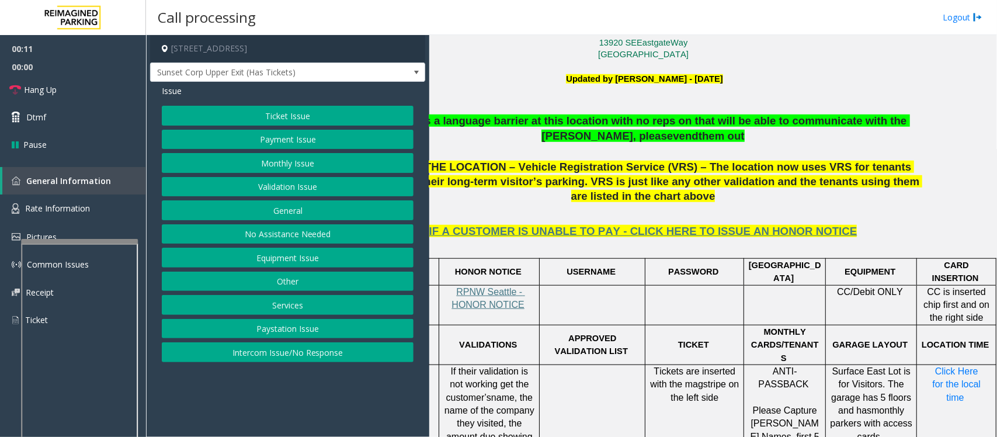
scroll to position [365, 0]
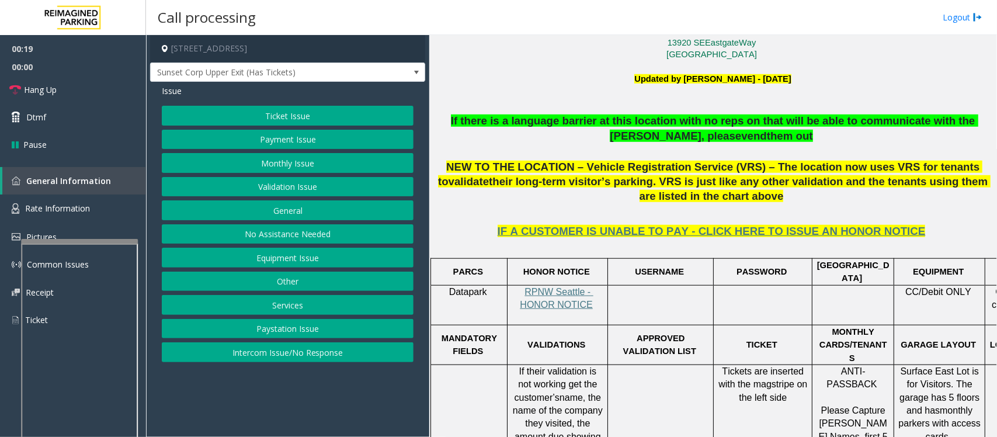
click at [290, 167] on button "Monthly Issue" at bounding box center [288, 163] width 252 height 20
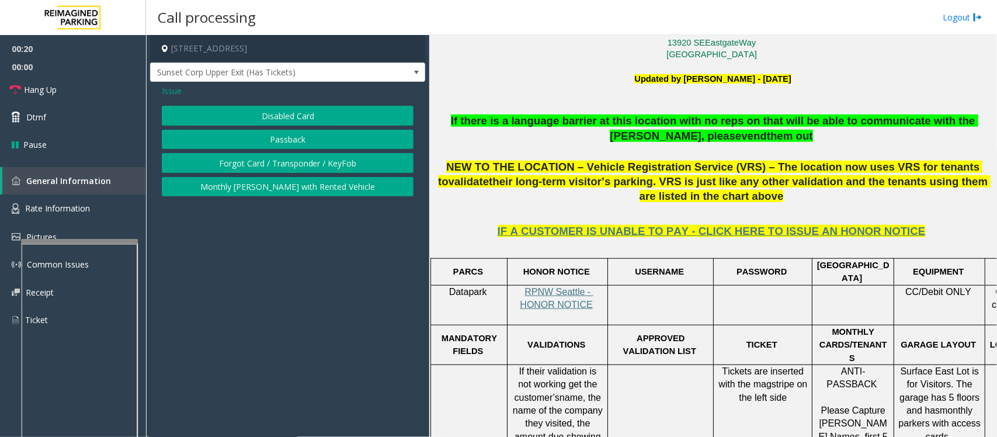
click at [301, 119] on button "Disabled Card" at bounding box center [288, 116] width 252 height 20
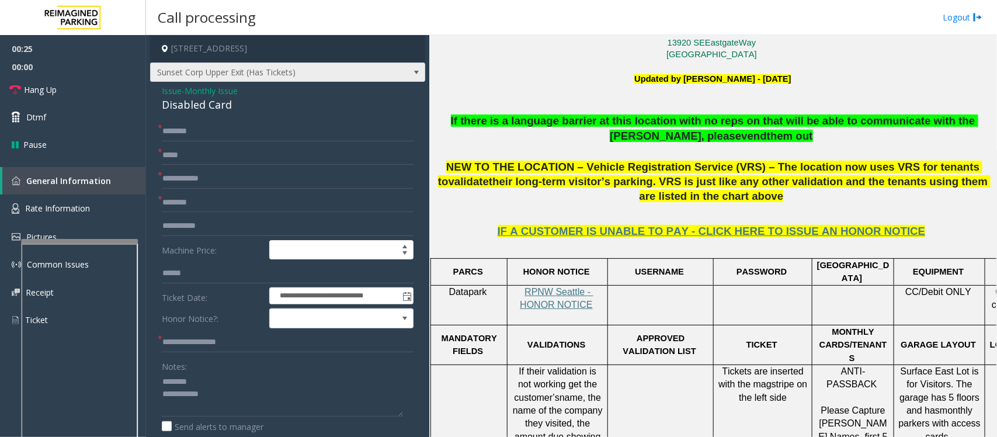
click at [358, 72] on span "Sunset Corp Upper Exit (Has Tickets)" at bounding box center [260, 72] width 219 height 19
click at [253, 416] on textarea at bounding box center [282, 395] width 241 height 44
click at [199, 112] on div "Disabled Card" at bounding box center [288, 105] width 252 height 16
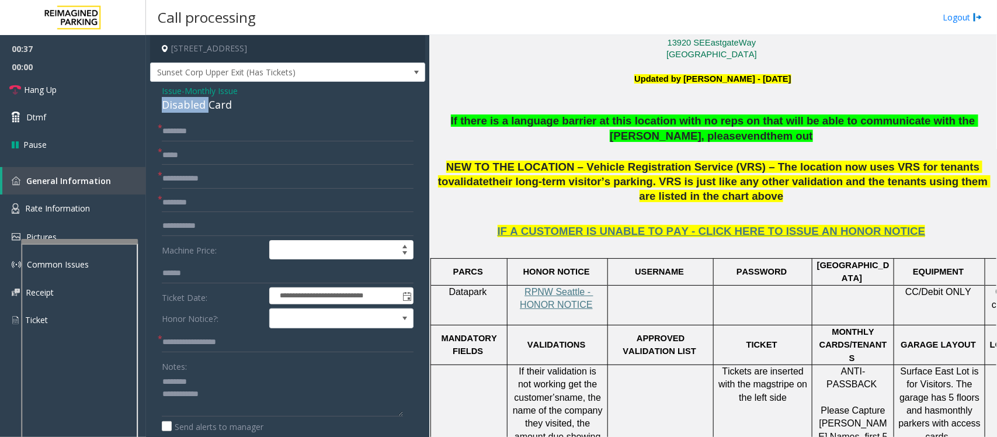
click at [199, 112] on div "Disabled Card" at bounding box center [288, 105] width 252 height 16
click at [206, 103] on div "Disabled Card" at bounding box center [288, 105] width 252 height 16
type textarea "**********"
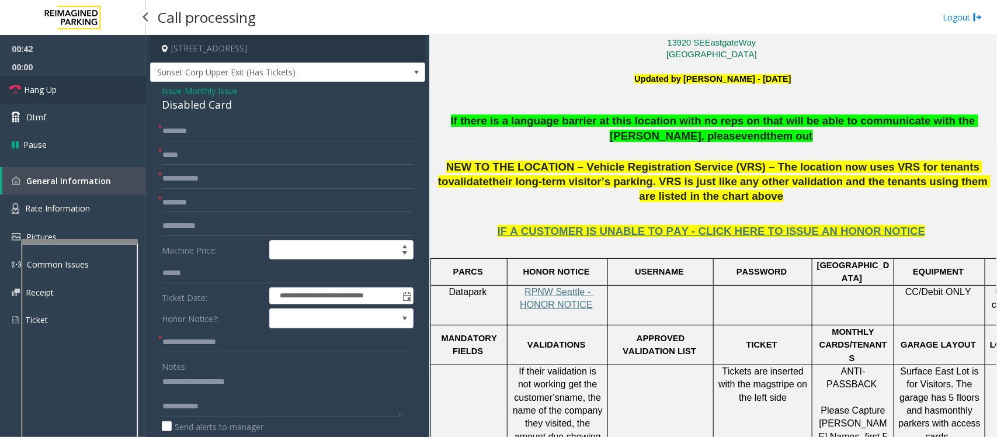
click at [79, 89] on link "Hang Up" at bounding box center [73, 89] width 146 height 27
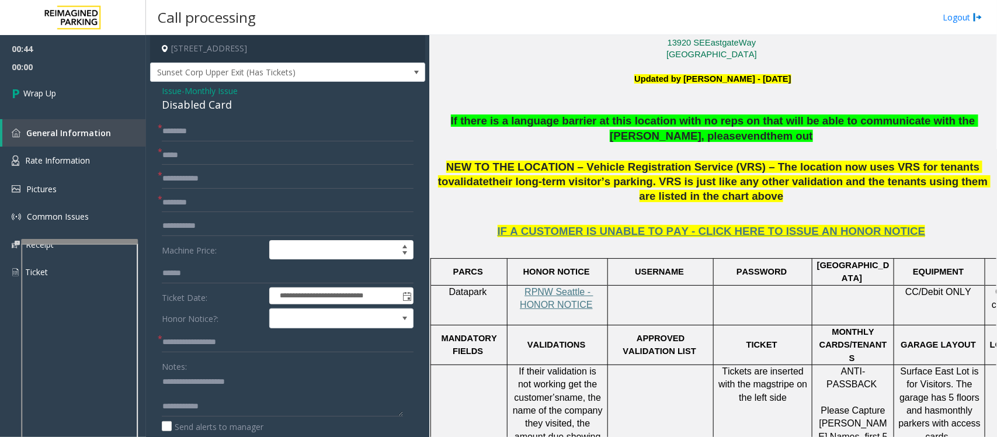
click at [227, 91] on span "Monthly Issue" at bounding box center [211, 91] width 53 height 12
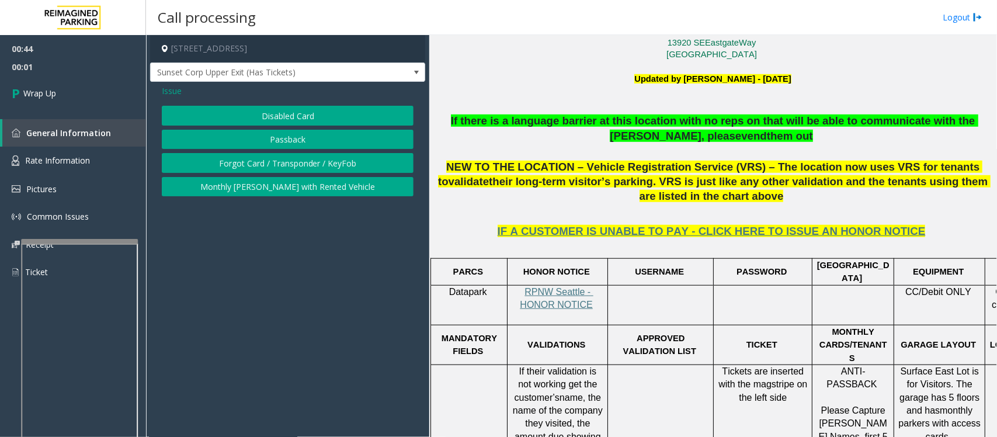
click at [164, 91] on span "Issue" at bounding box center [172, 91] width 20 height 12
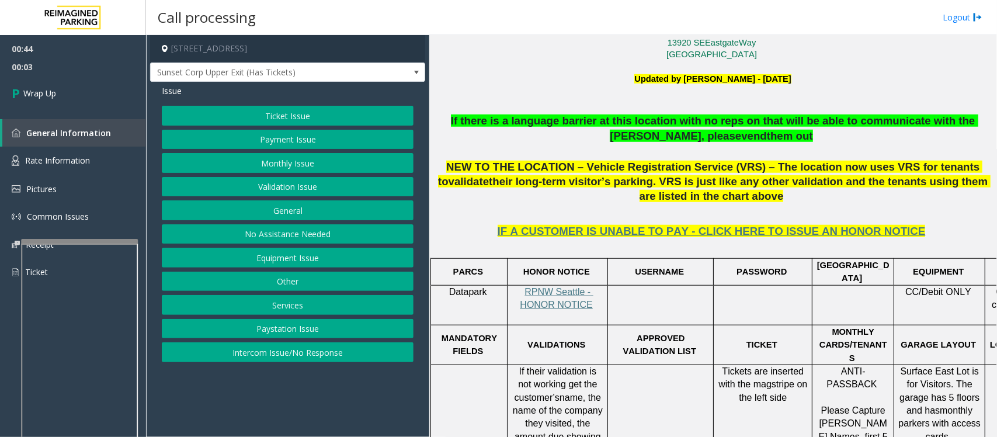
click at [289, 281] on button "Other" at bounding box center [288, 282] width 252 height 20
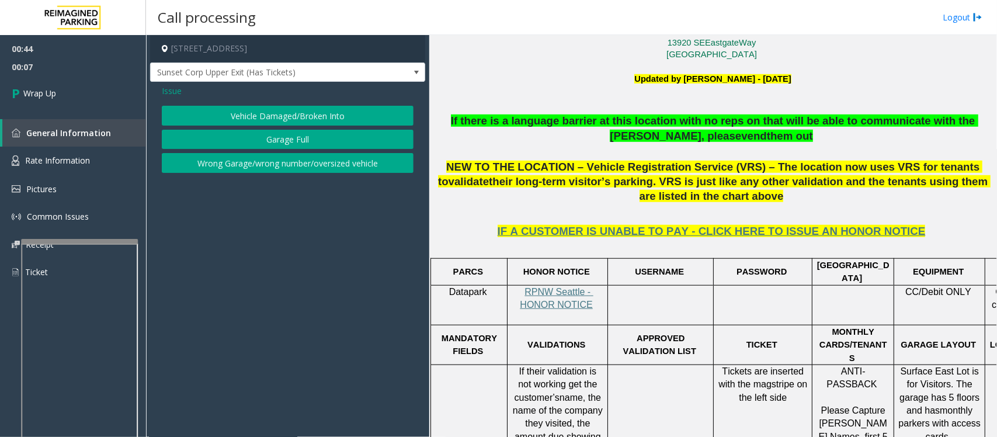
click at [169, 91] on span "Issue" at bounding box center [172, 91] width 20 height 12
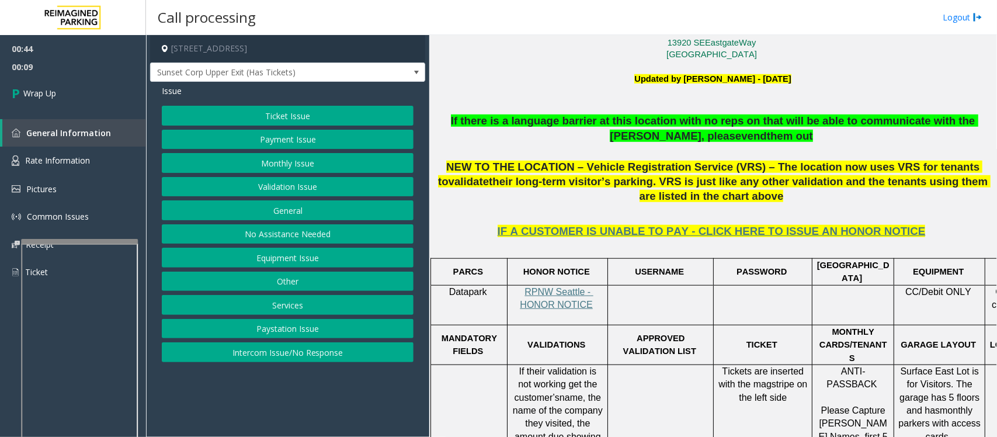
click at [266, 167] on button "Monthly Issue" at bounding box center [288, 163] width 252 height 20
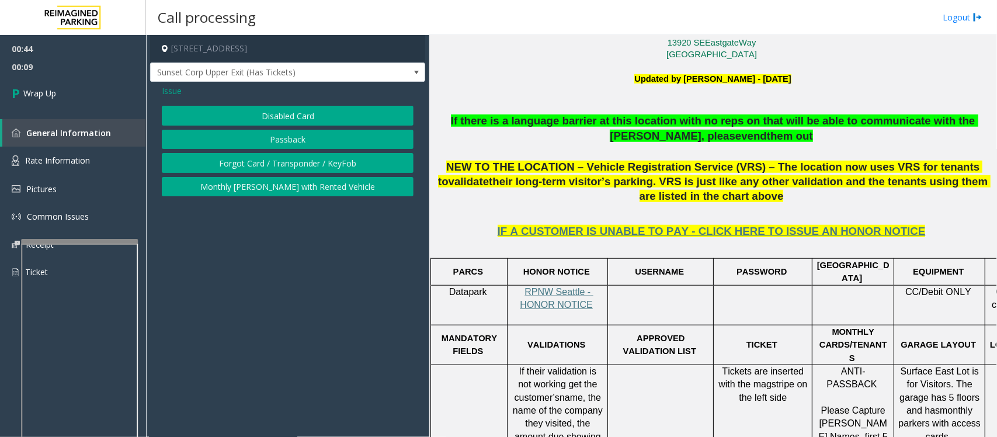
click at [287, 112] on button "Disabled Card" at bounding box center [288, 116] width 252 height 20
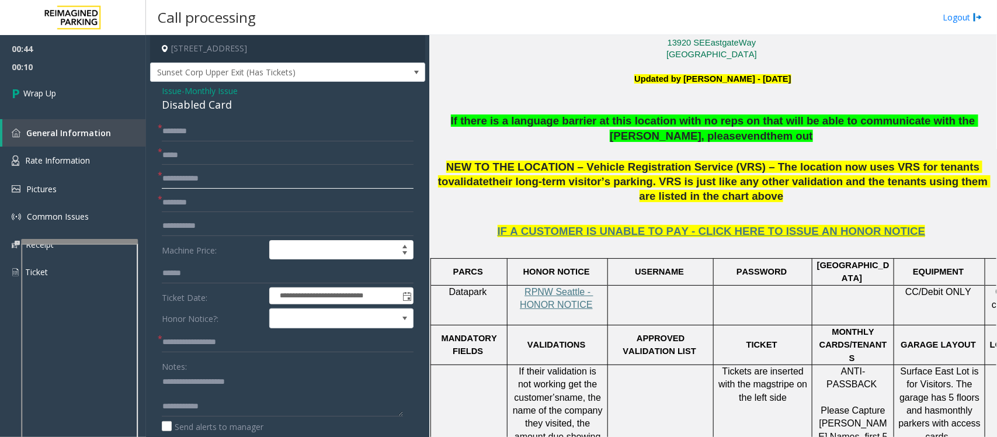
click at [196, 183] on input "text" at bounding box center [288, 179] width 252 height 20
type input "**"
click at [194, 153] on input "text" at bounding box center [288, 155] width 252 height 20
type input "**"
click at [199, 126] on input "text" at bounding box center [288, 132] width 252 height 20
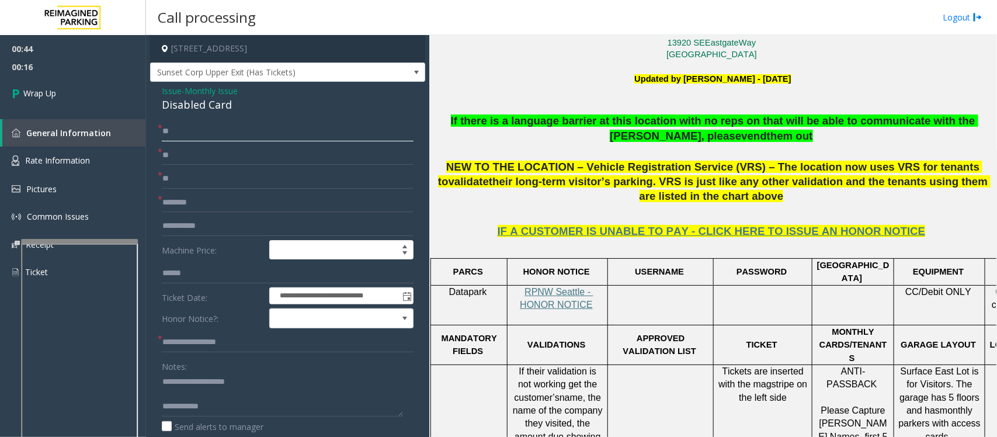
type input "**"
click at [185, 202] on input "text" at bounding box center [288, 203] width 252 height 20
type input "**"
click at [199, 339] on input "text" at bounding box center [288, 342] width 252 height 20
type input "**"
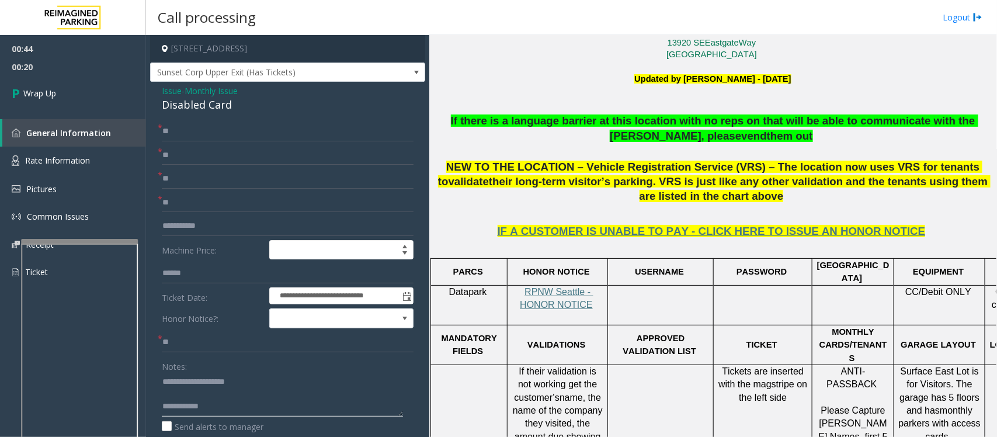
click at [228, 402] on textarea at bounding box center [282, 395] width 241 height 44
type textarea "**********"
click at [36, 92] on span "Wrap Up" at bounding box center [39, 93] width 33 height 12
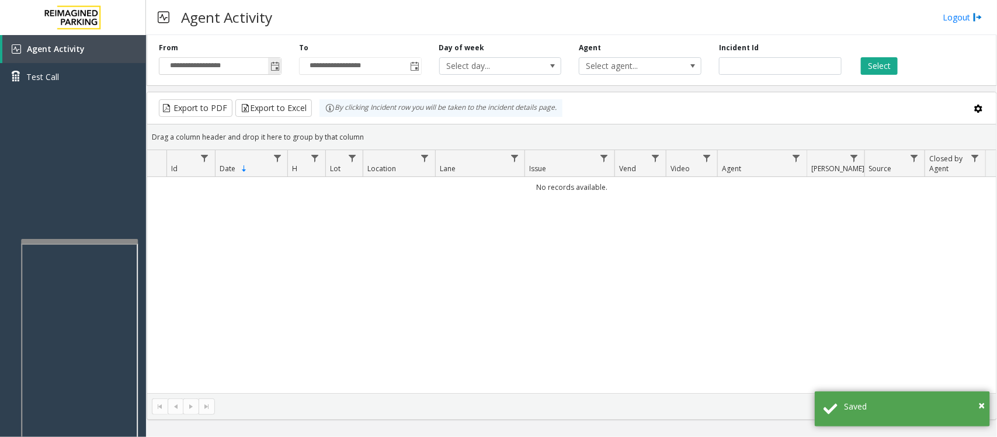
click at [278, 65] on span "Toggle popup" at bounding box center [275, 66] width 9 height 9
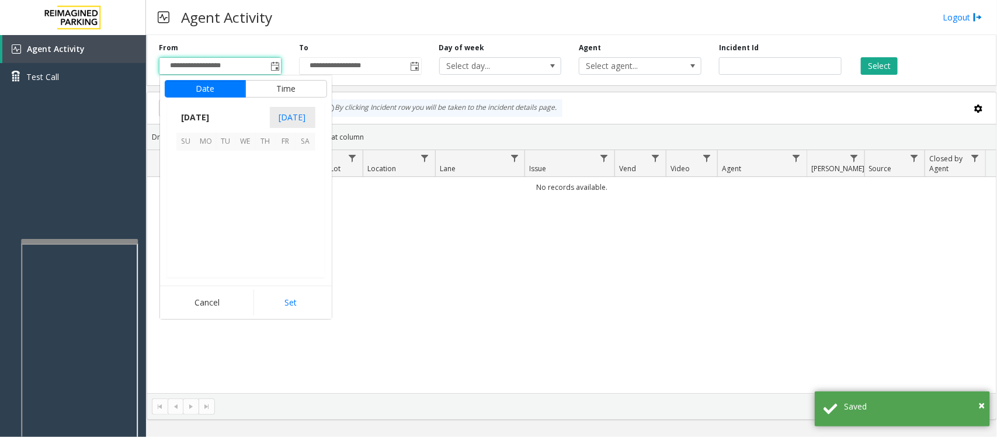
scroll to position [209455, 0]
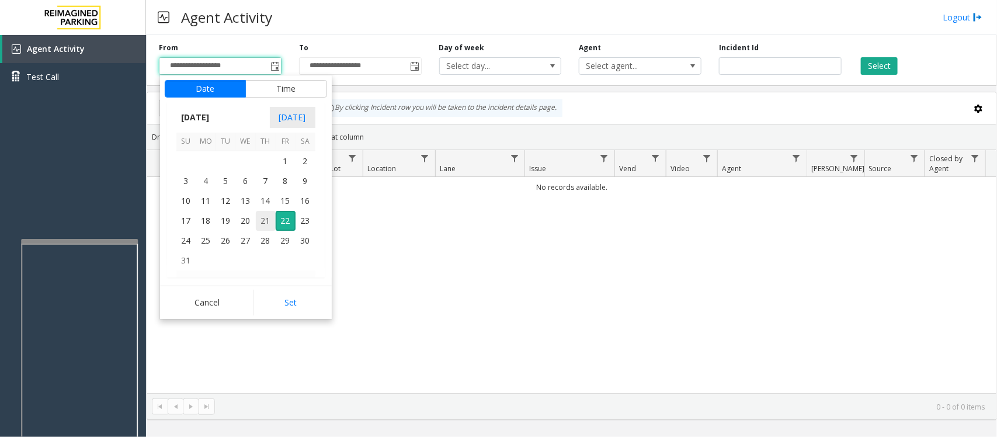
click at [264, 219] on span "21" at bounding box center [266, 221] width 20 height 20
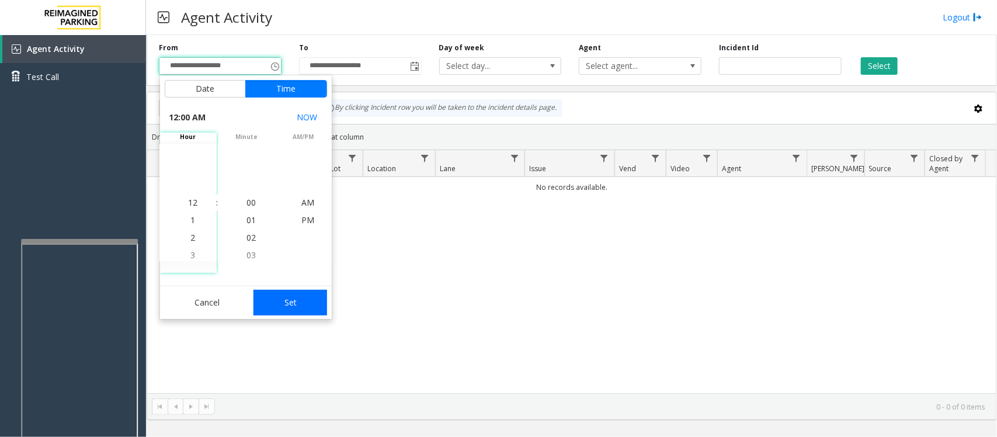
click at [279, 295] on button "Set" at bounding box center [291, 303] width 74 height 26
type input "**********"
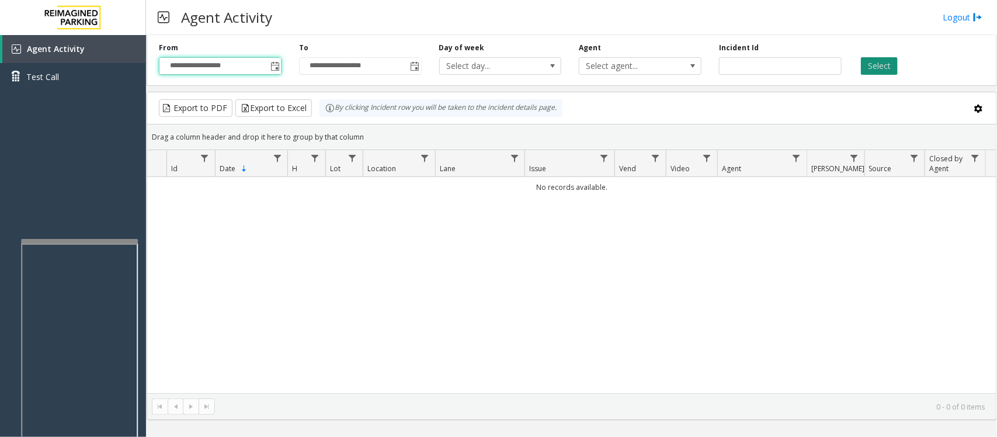
click at [878, 66] on button "Select" at bounding box center [879, 66] width 37 height 18
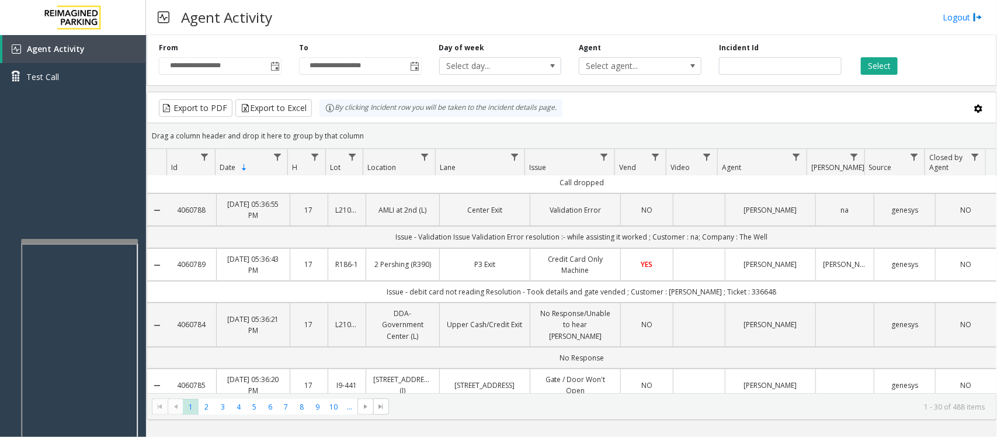
scroll to position [0, 0]
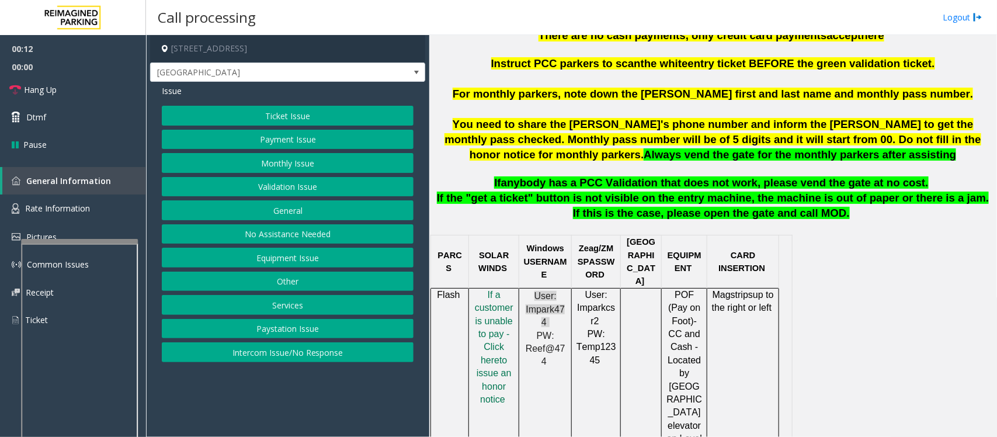
scroll to position [438, 0]
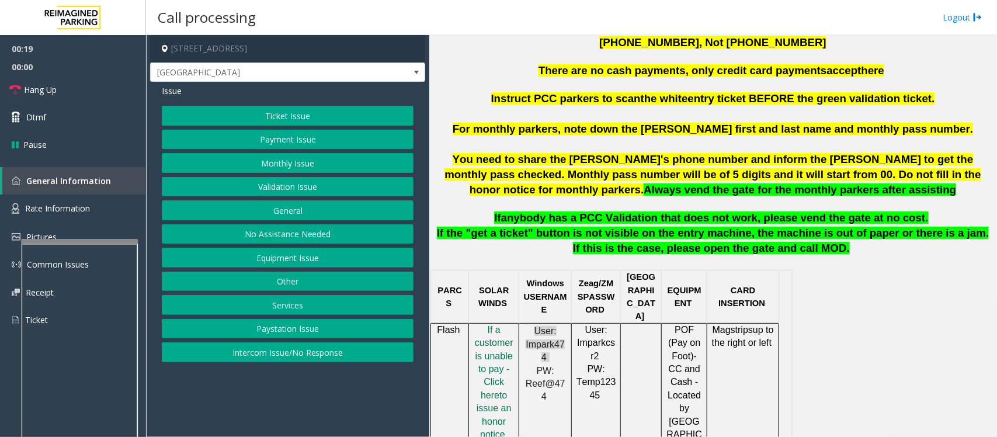
click at [266, 194] on button "Validation Issue" at bounding box center [288, 187] width 252 height 20
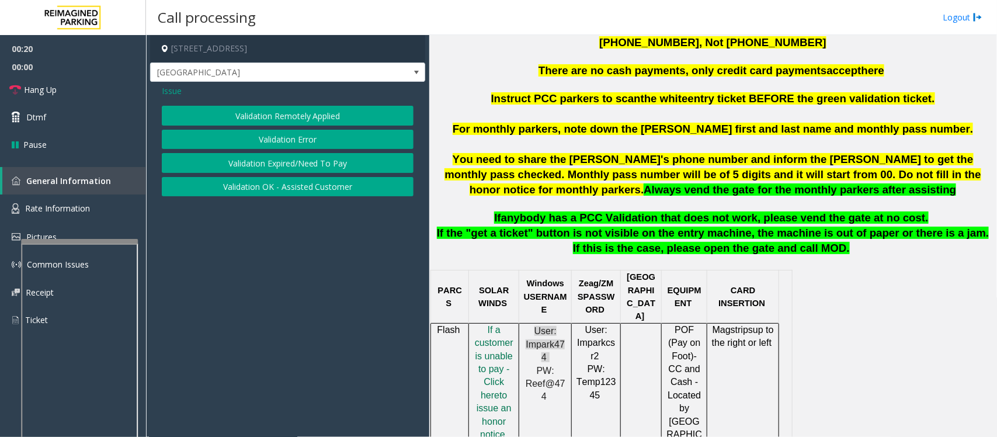
click at [292, 138] on button "Validation Error" at bounding box center [288, 140] width 252 height 20
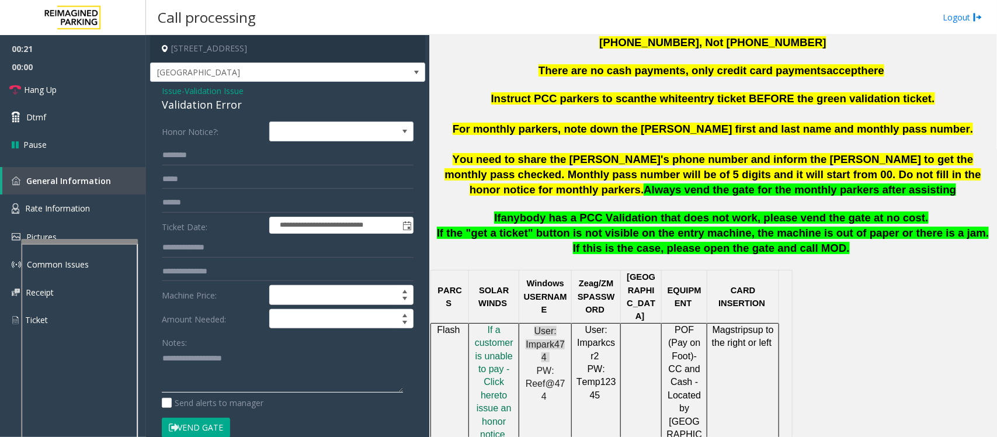
click at [190, 380] on textarea at bounding box center [282, 371] width 241 height 44
click at [183, 370] on textarea at bounding box center [282, 371] width 241 height 44
paste textarea "**********"
click at [210, 105] on div "Validation Error" at bounding box center [288, 105] width 252 height 16
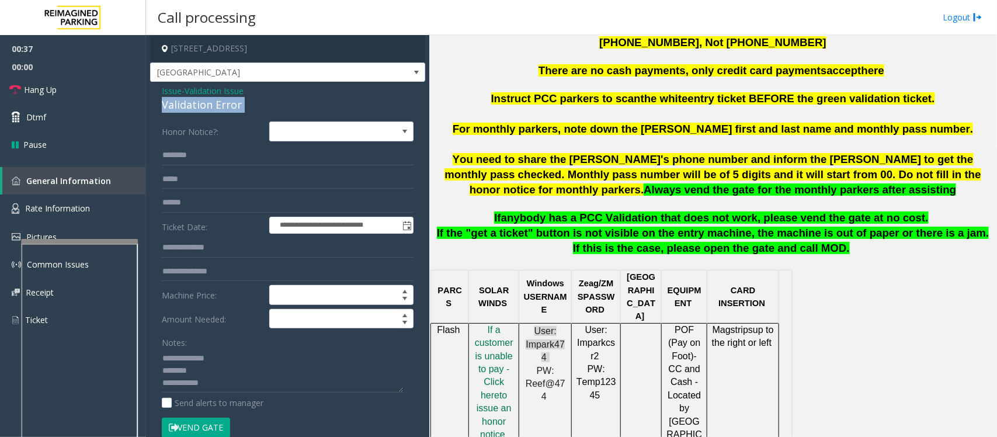
click at [210, 105] on div "Validation Error" at bounding box center [288, 105] width 252 height 16
click at [208, 384] on textarea at bounding box center [282, 371] width 241 height 44
click at [223, 379] on textarea at bounding box center [282, 371] width 241 height 44
click at [373, 383] on textarea at bounding box center [282, 371] width 241 height 44
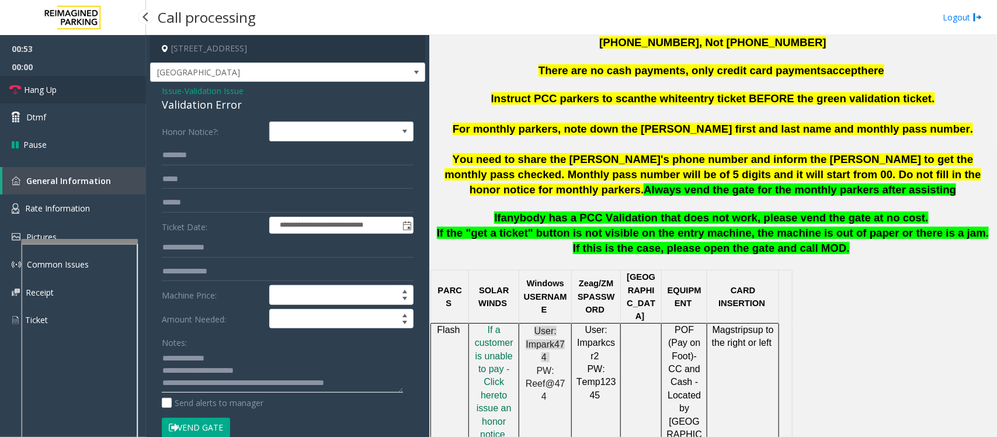
type textarea "**********"
click at [86, 92] on link "Hang Up" at bounding box center [73, 89] width 146 height 27
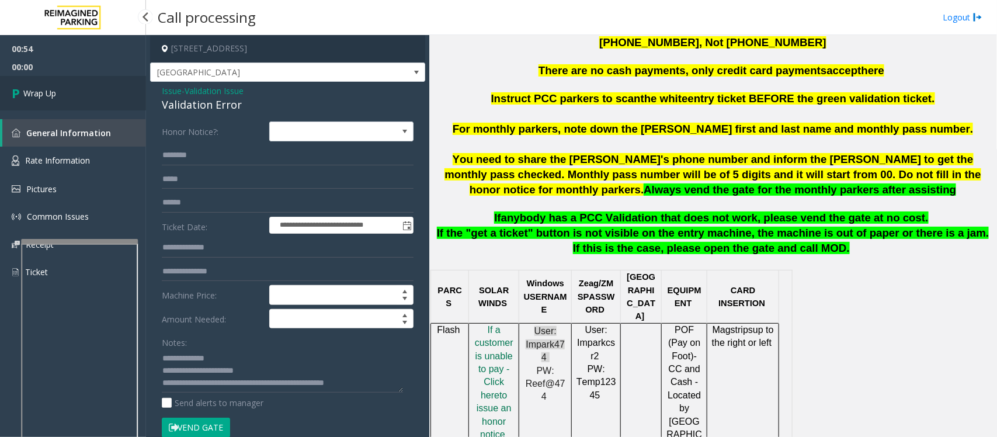
click at [86, 92] on link "Wrap Up" at bounding box center [73, 93] width 146 height 34
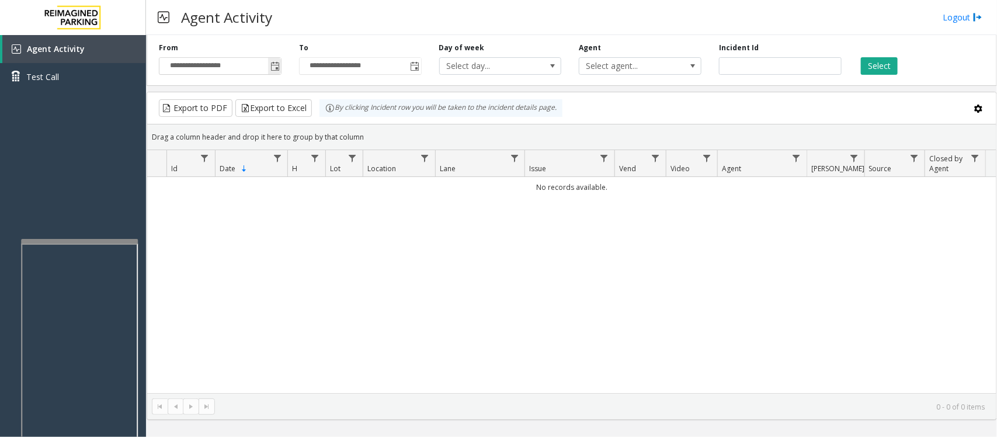
click at [273, 67] on span "Toggle popup" at bounding box center [275, 66] width 9 height 9
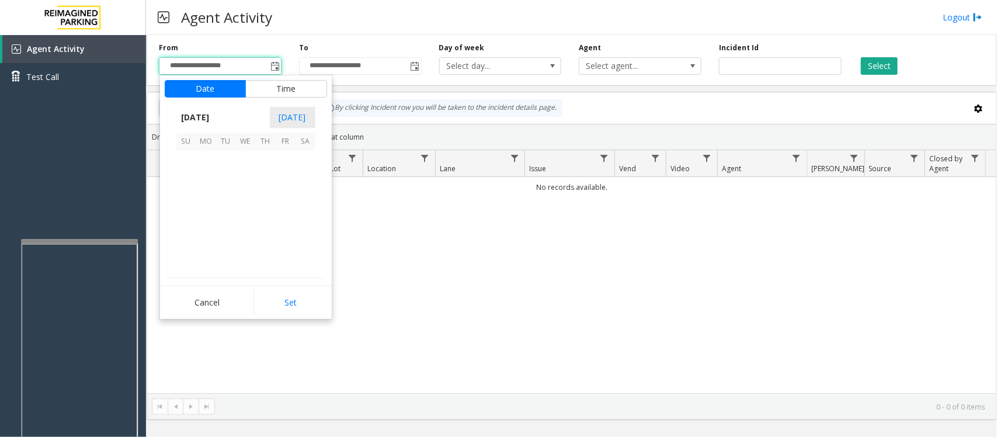
scroll to position [209455, 0]
click at [266, 220] on span "21" at bounding box center [266, 221] width 20 height 20
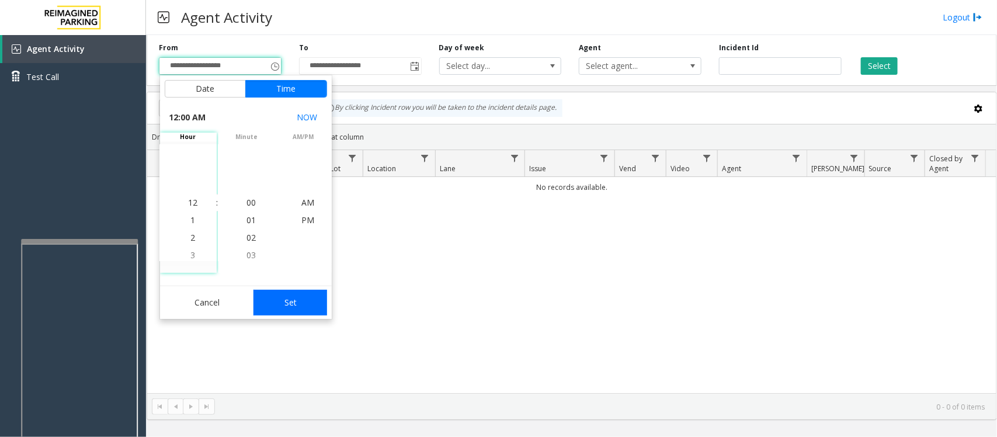
click at [271, 294] on button "Set" at bounding box center [291, 303] width 74 height 26
type input "**********"
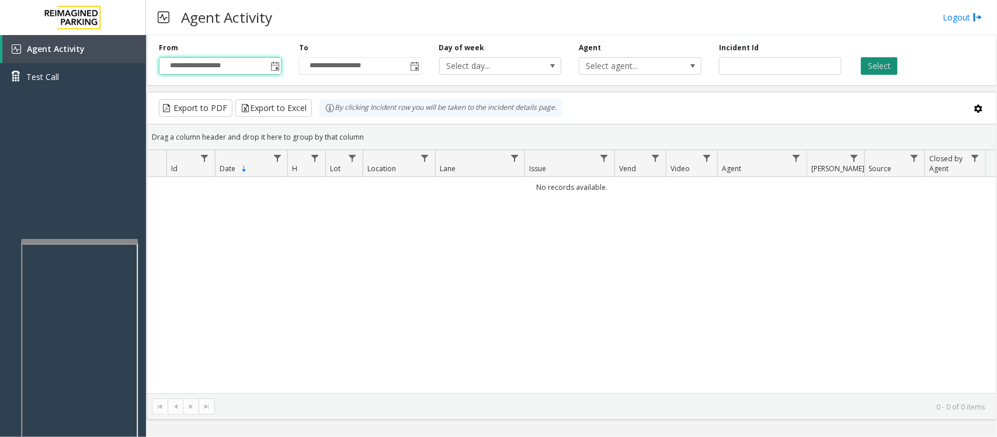
click at [877, 65] on button "Select" at bounding box center [879, 66] width 37 height 18
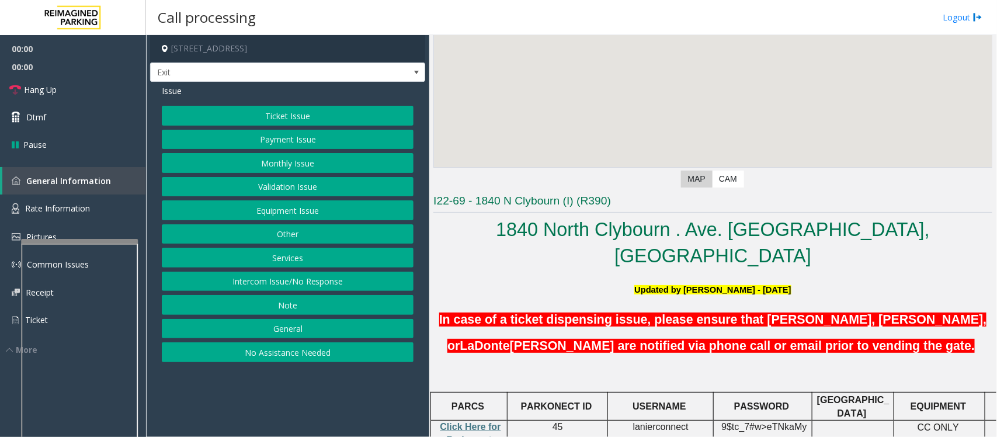
scroll to position [219, 0]
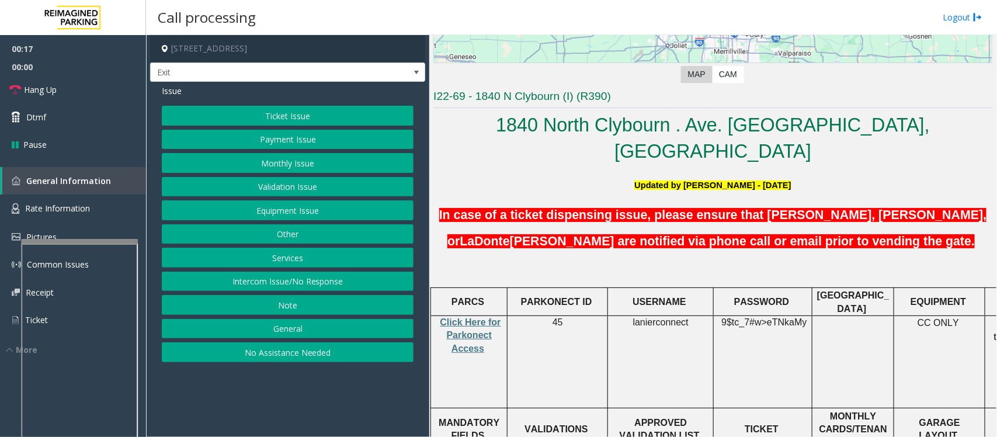
click at [275, 120] on button "Ticket Issue" at bounding box center [288, 116] width 252 height 20
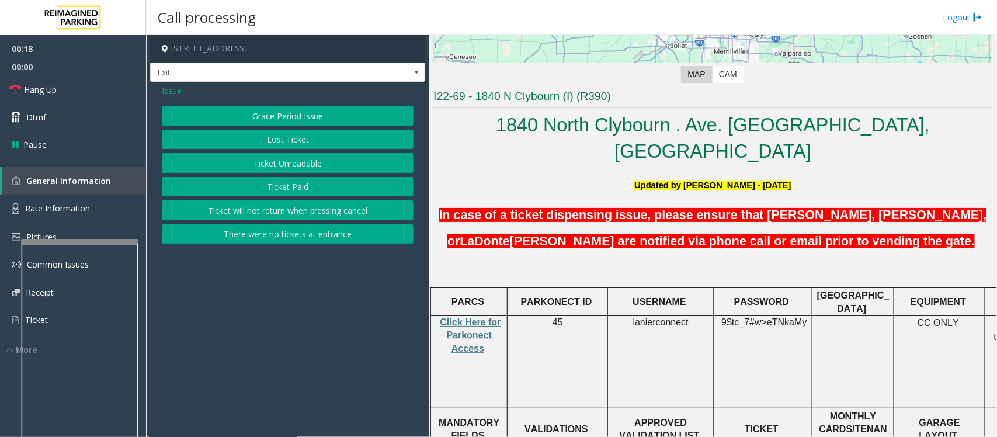
click at [278, 160] on button "Ticket Unreadable" at bounding box center [288, 163] width 252 height 20
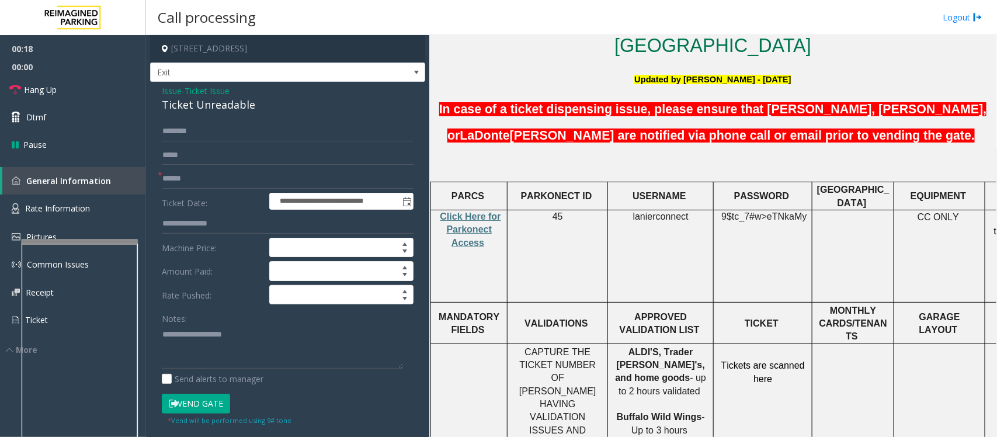
scroll to position [438, 0]
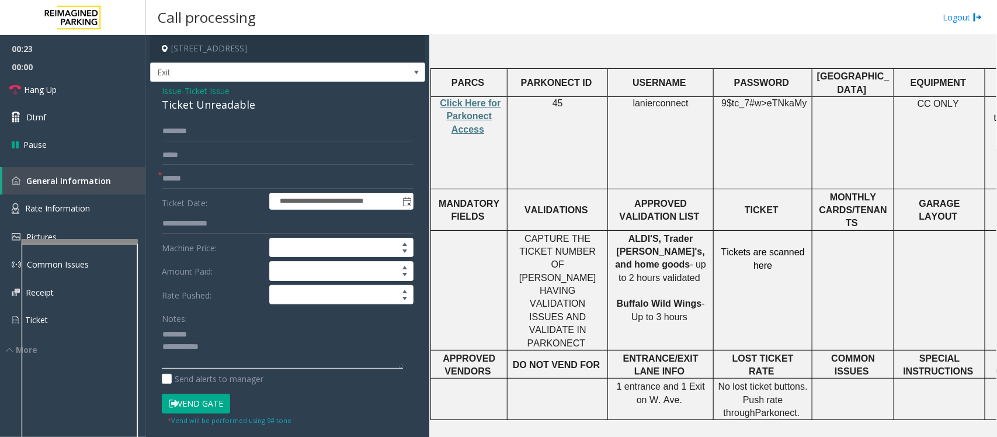
type textarea "**********"
click at [197, 92] on span "Ticket Issue" at bounding box center [207, 91] width 45 height 12
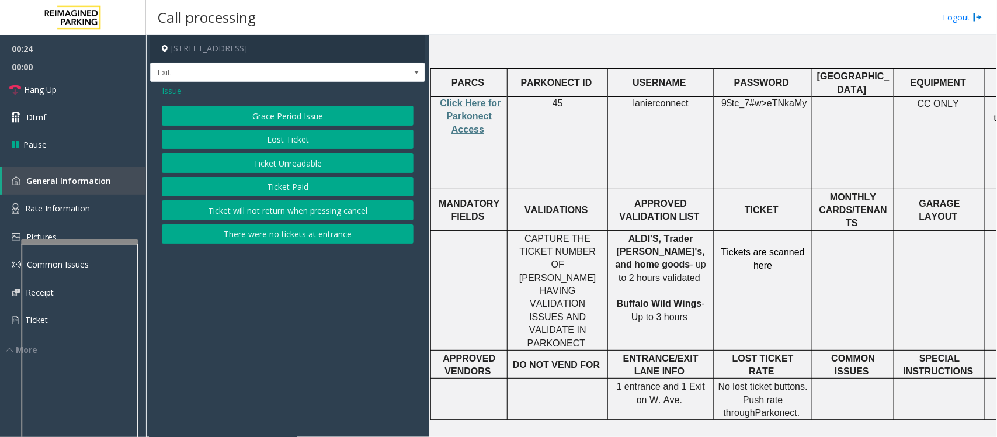
click at [171, 91] on span "Issue" at bounding box center [172, 91] width 20 height 12
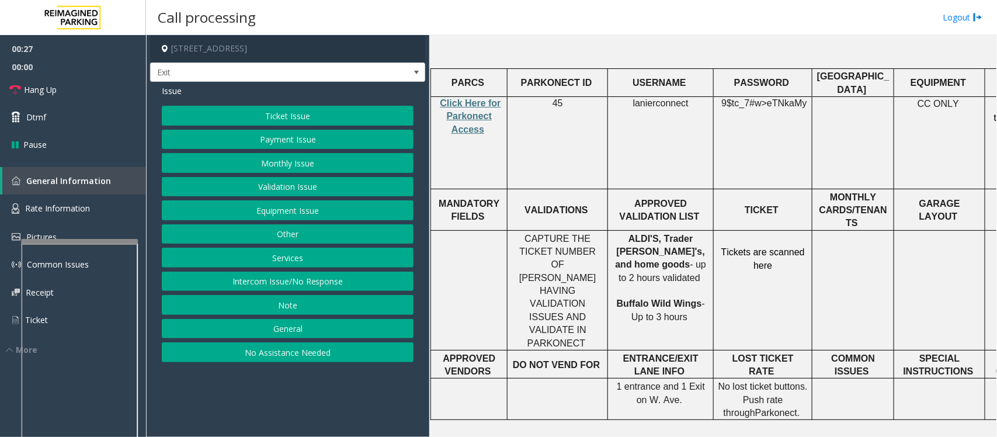
click at [294, 189] on button "Validation Issue" at bounding box center [288, 187] width 252 height 20
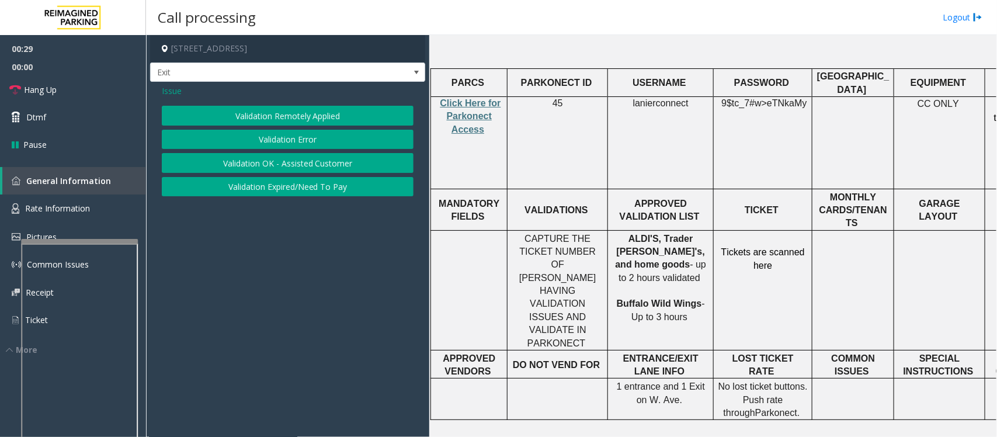
click at [296, 140] on button "Validation Error" at bounding box center [288, 140] width 252 height 20
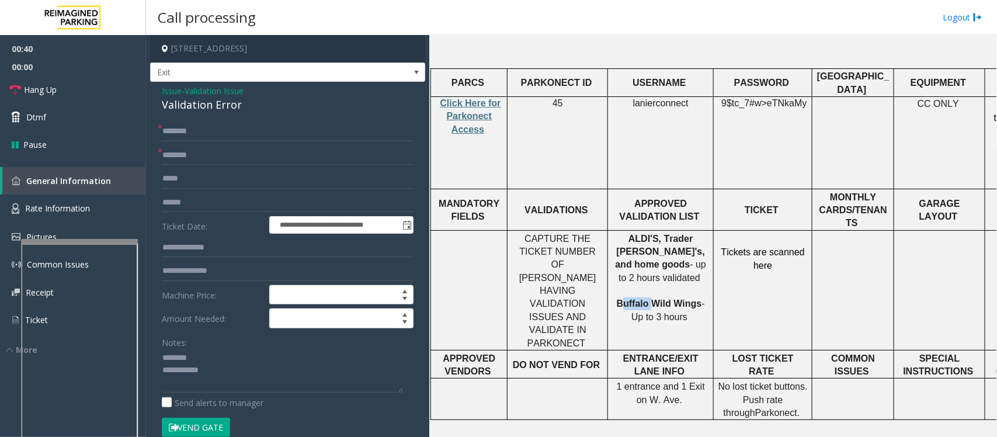
drag, startPoint x: 619, startPoint y: 249, endPoint x: 647, endPoint y: 247, distance: 28.1
click at [647, 299] on span "Buffalo Wild Wings" at bounding box center [659, 304] width 85 height 10
drag, startPoint x: 689, startPoint y: 247, endPoint x: 612, endPoint y: 253, distance: 77.4
click at [612, 253] on p "ALDI'S, Trader Joe's, and home goods - up to 2 hours validated Buffalo Wild Win…" at bounding box center [660, 279] width 97 height 92
copy span "Buffalo Wild Wings"
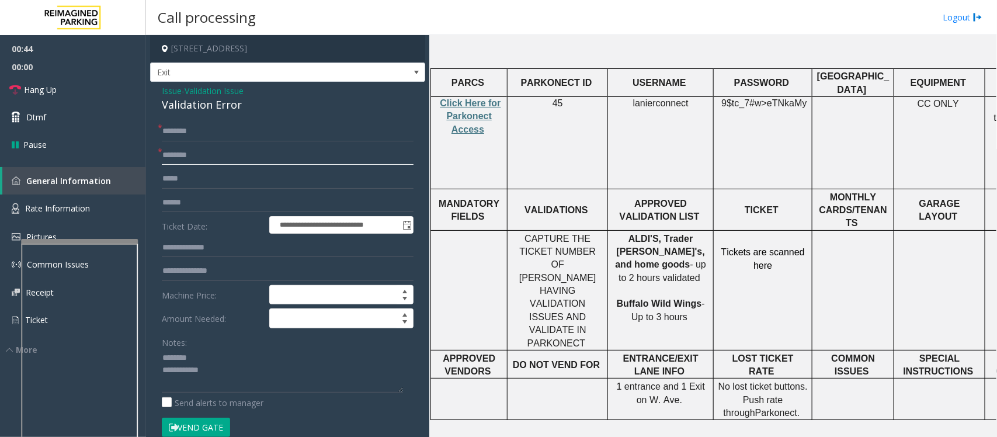
click at [218, 159] on input "text" at bounding box center [288, 155] width 252 height 20
paste input "**********"
type input "**********"
click at [196, 100] on div "Validation Error" at bounding box center [288, 105] width 252 height 16
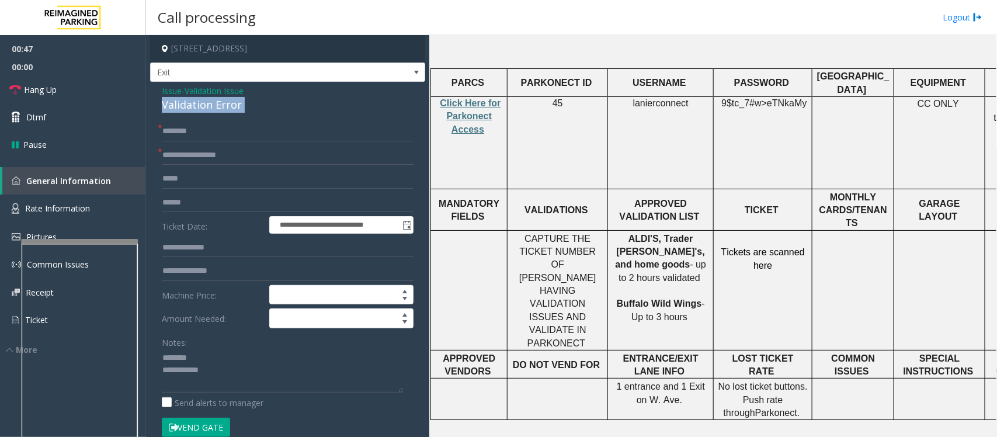
click at [196, 100] on div "Validation Error" at bounding box center [288, 105] width 252 height 16
type textarea "**********"
click at [214, 86] on span "Validation Issue" at bounding box center [214, 91] width 59 height 12
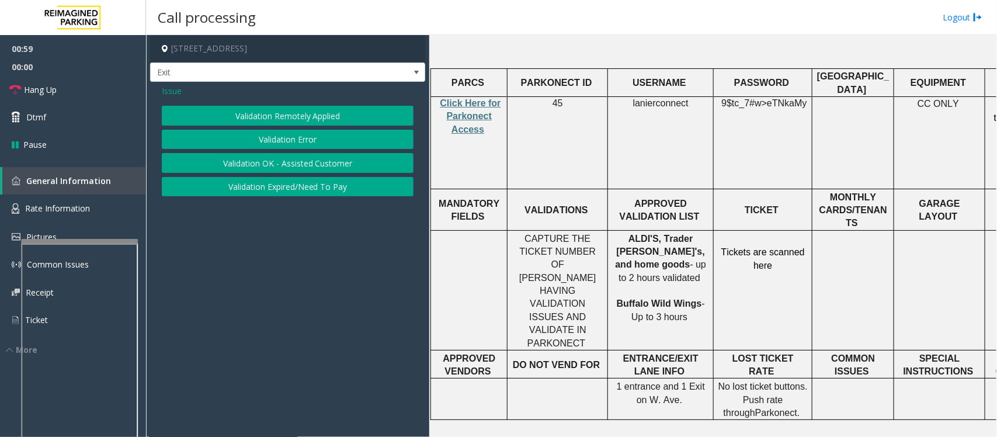
click at [168, 91] on span "Issue" at bounding box center [172, 91] width 20 height 12
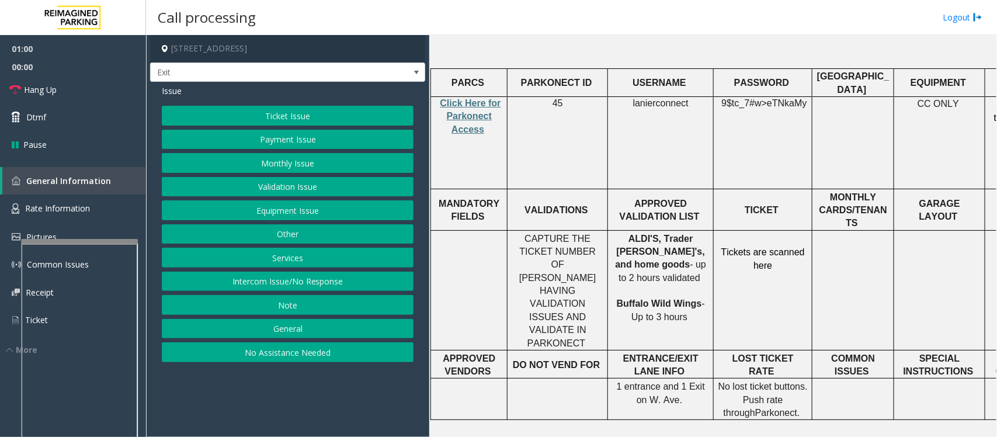
click at [289, 118] on button "Ticket Issue" at bounding box center [288, 116] width 252 height 20
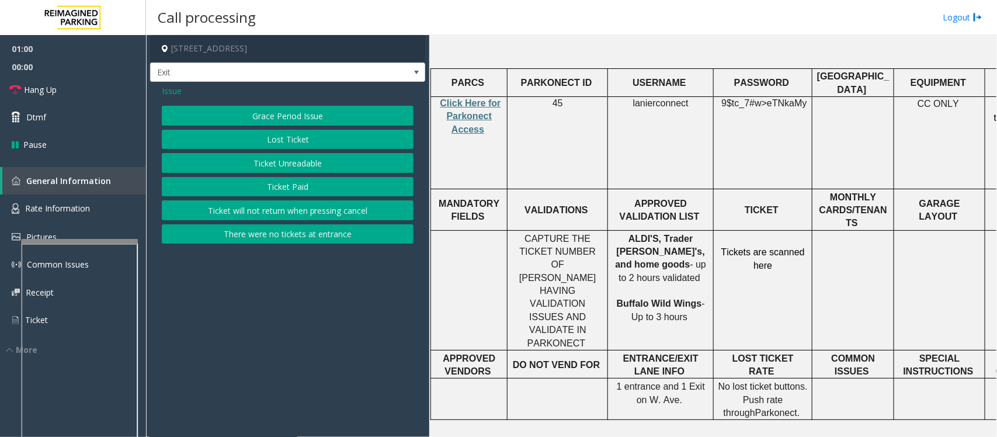
click at [281, 161] on button "Ticket Unreadable" at bounding box center [288, 163] width 252 height 20
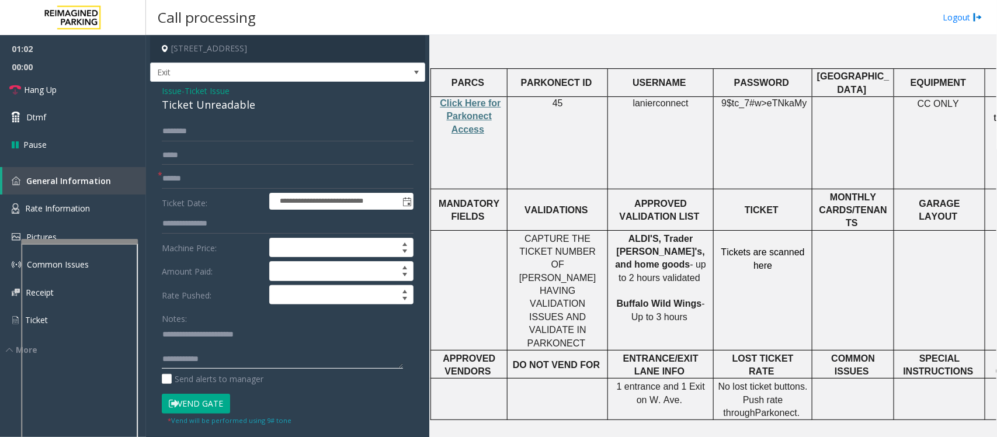
drag, startPoint x: 187, startPoint y: 334, endPoint x: 275, endPoint y: 333, distance: 87.6
click at [273, 334] on textarea at bounding box center [282, 347] width 241 height 44
type textarea "**********"
click at [176, 179] on input "text" at bounding box center [288, 179] width 252 height 20
drag, startPoint x: 259, startPoint y: 176, endPoint x: 155, endPoint y: 179, distance: 104.0
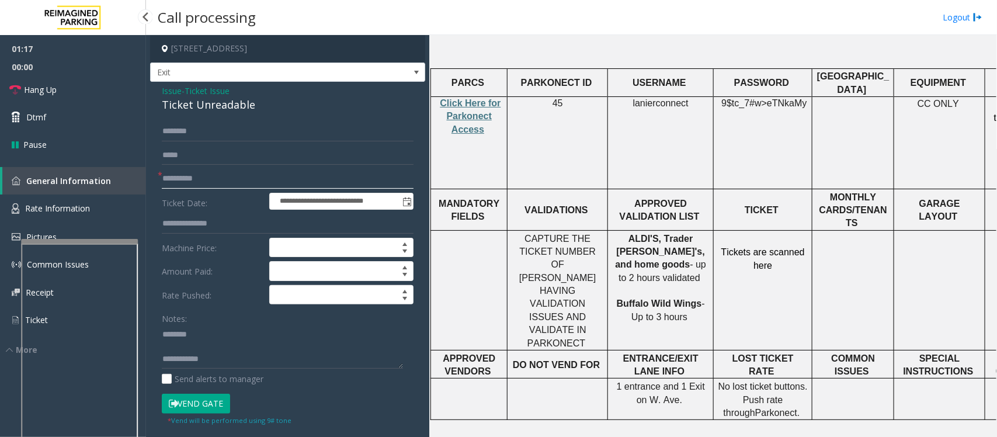
click at [139, 174] on app-root "**********" at bounding box center [498, 218] width 997 height 437
click at [191, 176] on input "**********" at bounding box center [288, 179] width 252 height 20
type input "**********"
click at [200, 107] on div "Ticket Unreadable" at bounding box center [288, 105] width 252 height 16
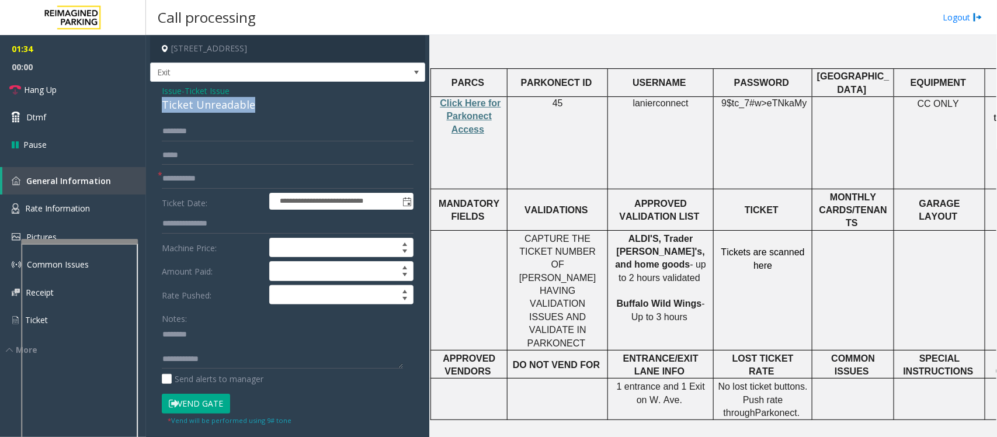
click at [200, 107] on div "Ticket Unreadable" at bounding box center [288, 105] width 252 height 16
click at [223, 356] on textarea at bounding box center [282, 347] width 241 height 44
type textarea "**********"
click at [220, 137] on input "text" at bounding box center [288, 132] width 252 height 20
type input "****"
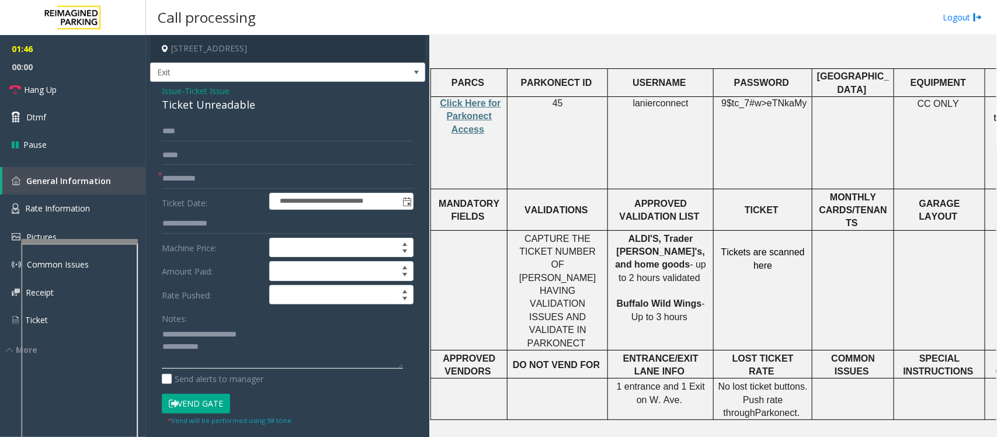
click at [223, 361] on textarea at bounding box center [282, 347] width 241 height 44
click at [247, 351] on textarea at bounding box center [282, 347] width 241 height 44
type textarea "**********"
click at [217, 135] on input "****" at bounding box center [288, 132] width 252 height 20
type input "******"
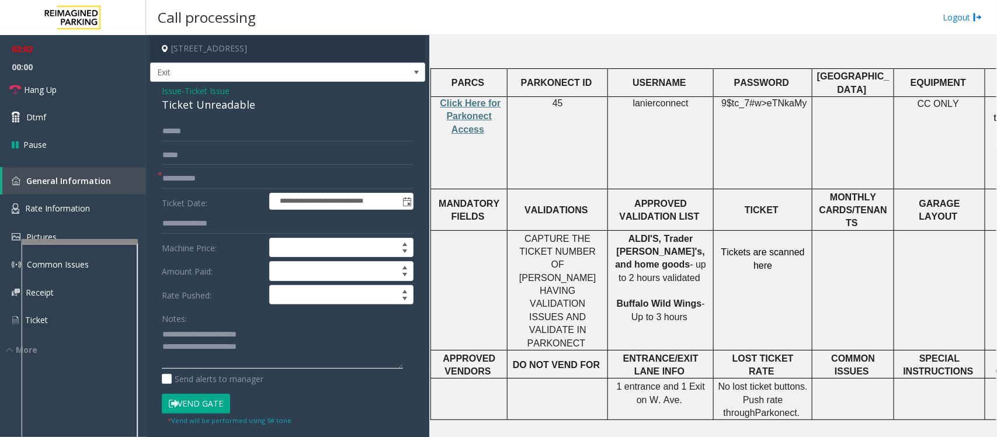
click at [276, 354] on textarea at bounding box center [282, 347] width 241 height 44
click at [68, 211] on span "Rate Information" at bounding box center [57, 208] width 65 height 11
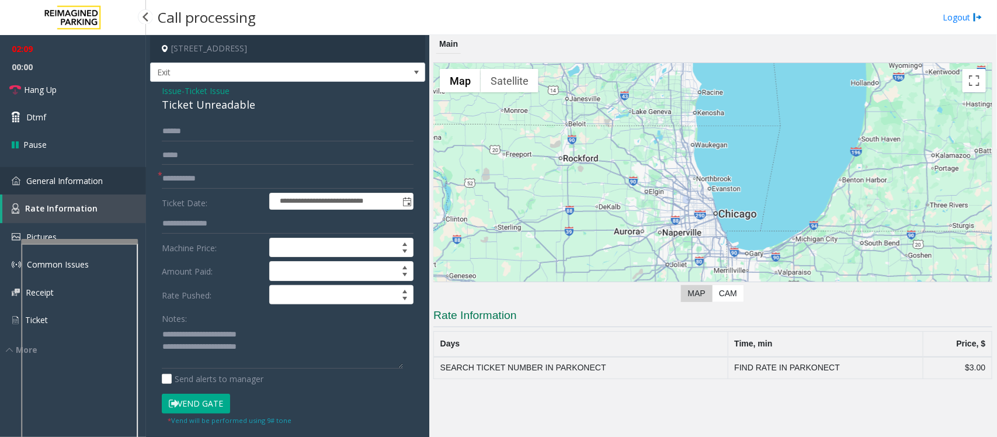
click at [77, 178] on span "General Information" at bounding box center [64, 180] width 77 height 11
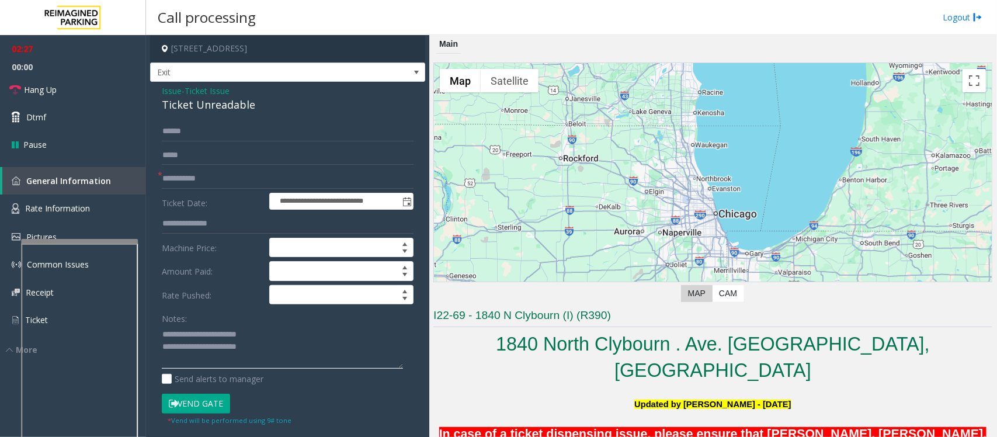
click at [284, 349] on textarea at bounding box center [282, 347] width 241 height 44
click at [288, 356] on textarea at bounding box center [282, 347] width 241 height 44
click at [613, 306] on div "← Move left → Move right ↑ Move up ↓ Move down + Zoom in - Zoom out Home Jump l…" at bounding box center [713, 185] width 559 height 244
click at [293, 362] on textarea at bounding box center [282, 347] width 241 height 44
click at [53, 95] on span "Hang Up" at bounding box center [40, 90] width 33 height 12
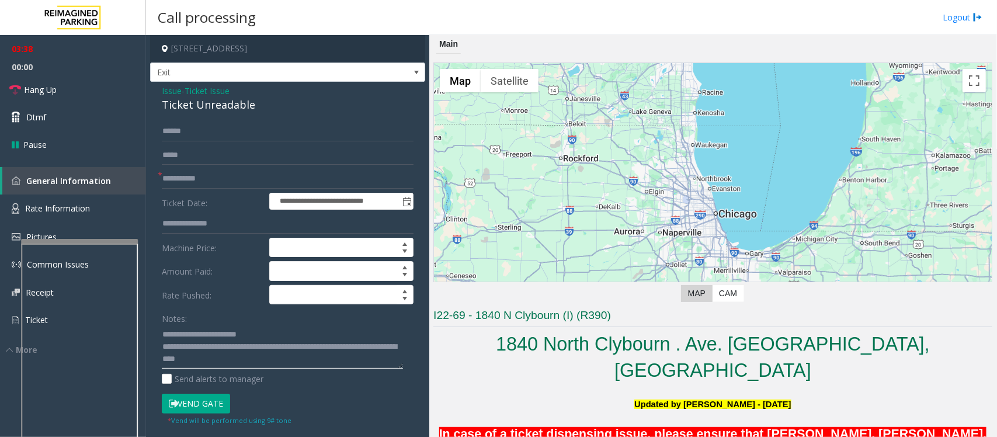
click at [355, 363] on textarea at bounding box center [282, 347] width 241 height 44
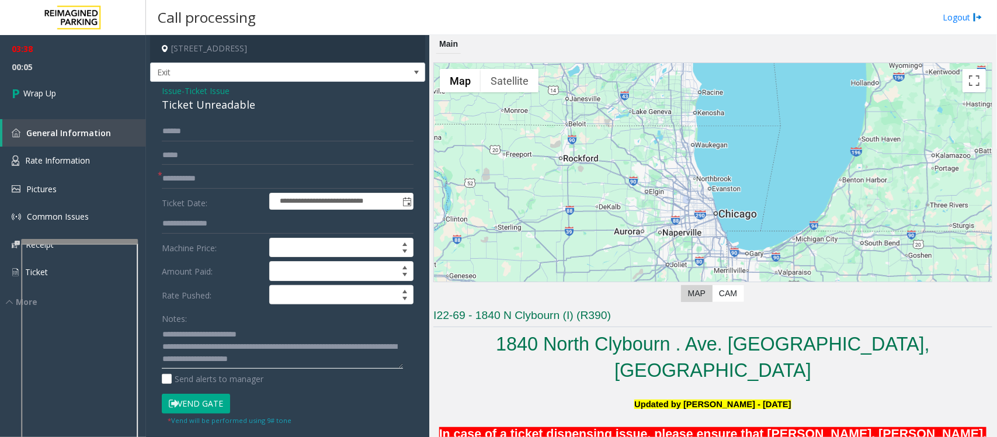
scroll to position [8, 0]
type textarea "**********"
click at [68, 91] on link "Wrap Up" at bounding box center [73, 93] width 146 height 34
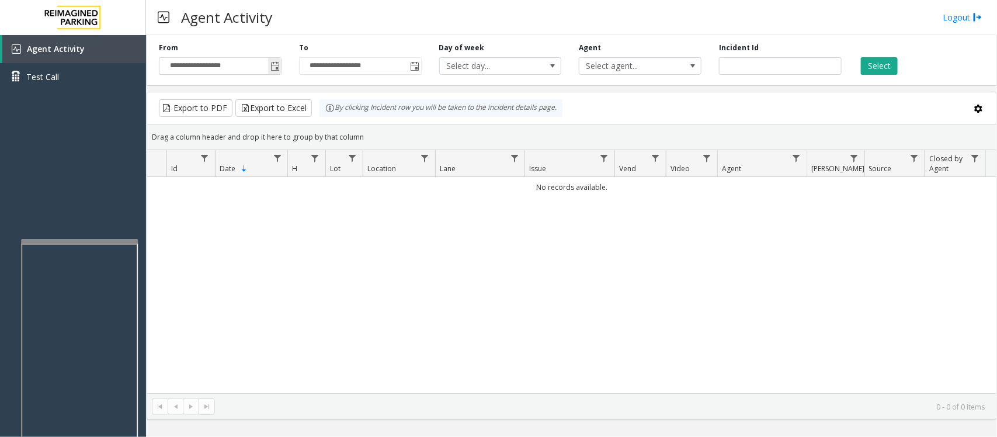
click at [276, 70] on span "Toggle popup" at bounding box center [275, 66] width 9 height 9
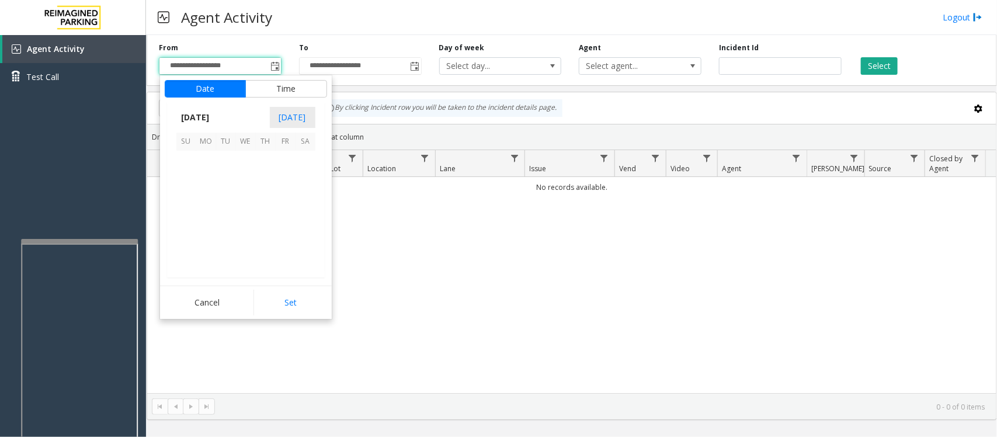
scroll to position [209455, 0]
click at [263, 220] on span "21" at bounding box center [266, 221] width 20 height 20
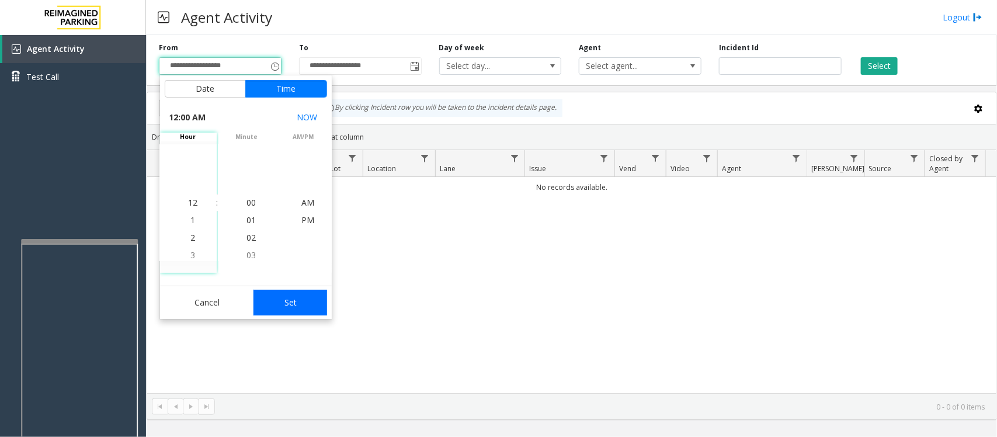
click at [286, 298] on button "Set" at bounding box center [291, 303] width 74 height 26
type input "**********"
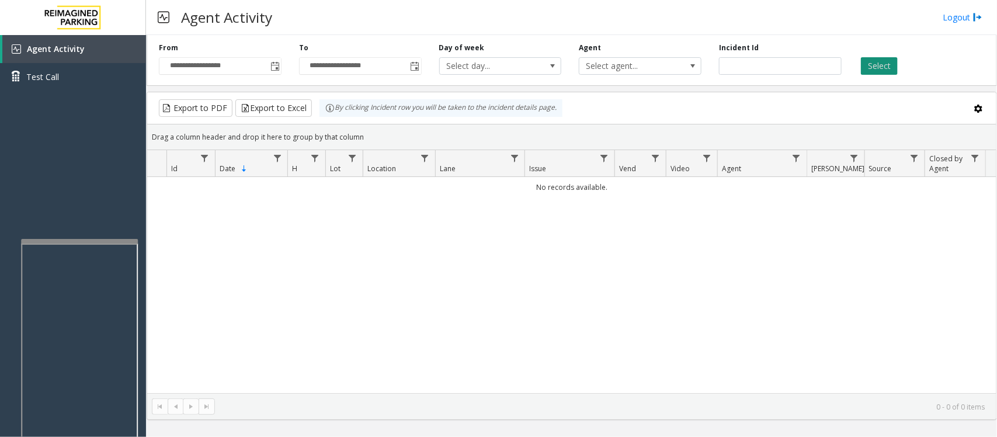
click at [882, 65] on button "Select" at bounding box center [879, 66] width 37 height 18
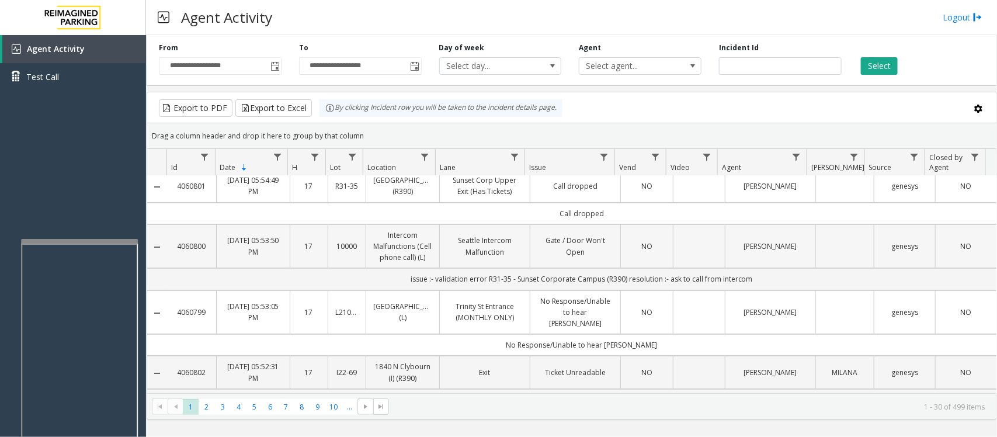
scroll to position [0, 0]
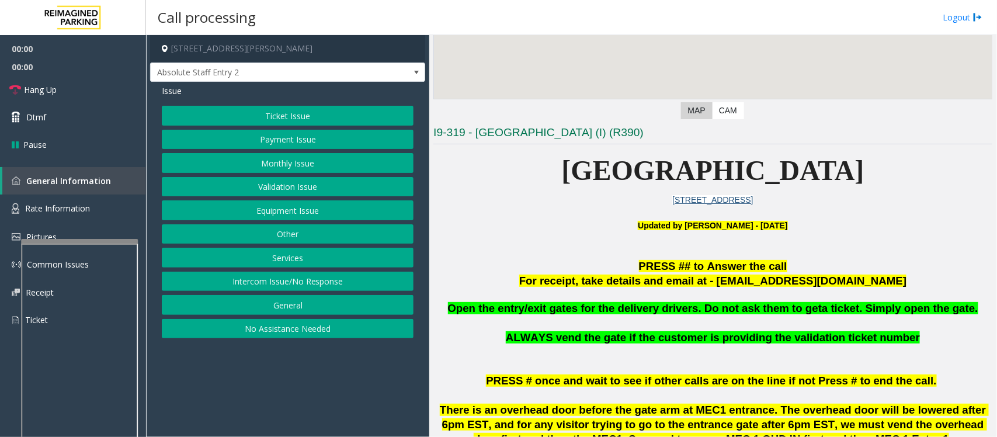
scroll to position [292, 0]
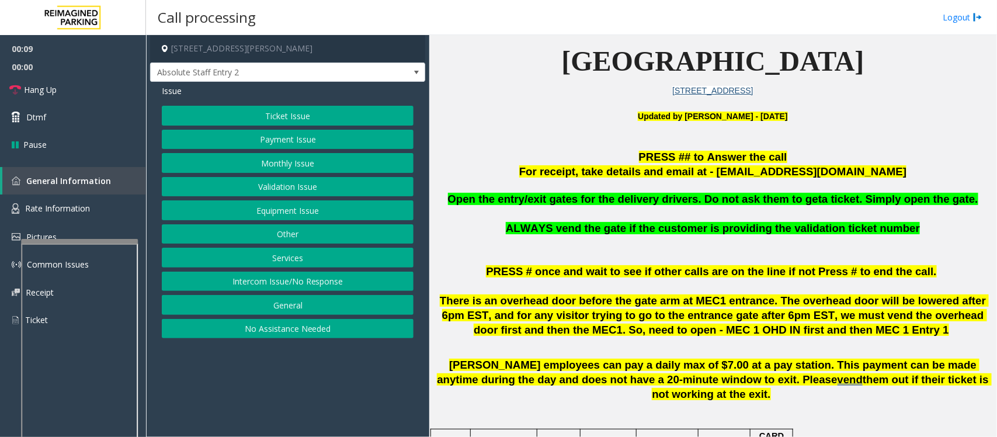
click at [302, 282] on button "Intercom Issue/No Response" at bounding box center [288, 282] width 252 height 20
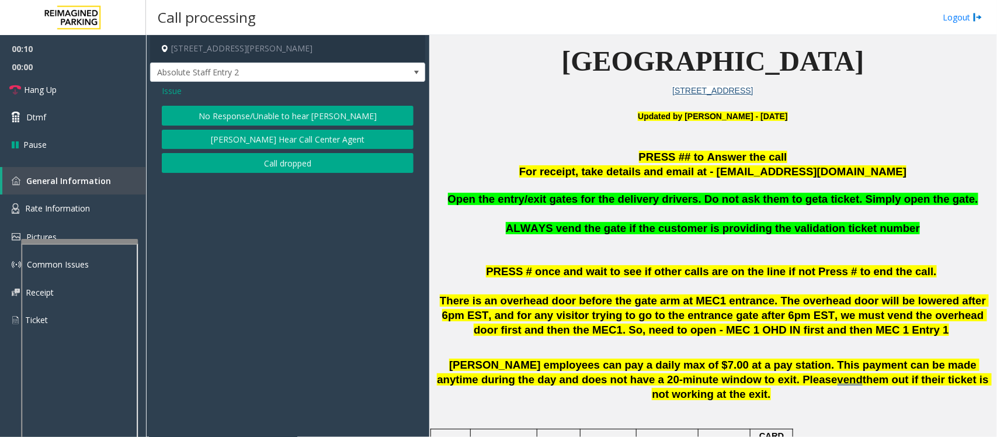
click at [253, 109] on button "No Response/Unable to hear [PERSON_NAME]" at bounding box center [288, 116] width 252 height 20
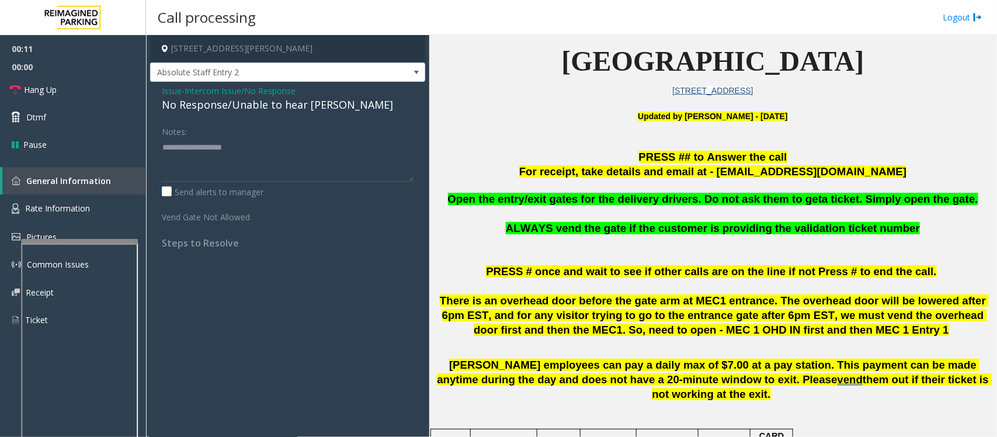
click at [263, 109] on div "No Response/Unable to hear [PERSON_NAME]" at bounding box center [288, 105] width 252 height 16
type textarea "**********"
click at [83, 88] on link "Hang Up" at bounding box center [73, 89] width 146 height 27
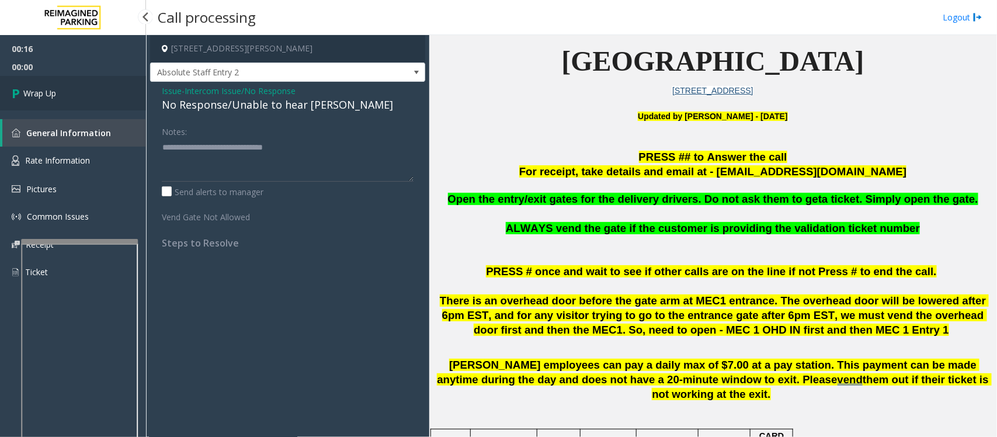
click at [83, 88] on link "Wrap Up" at bounding box center [73, 93] width 146 height 34
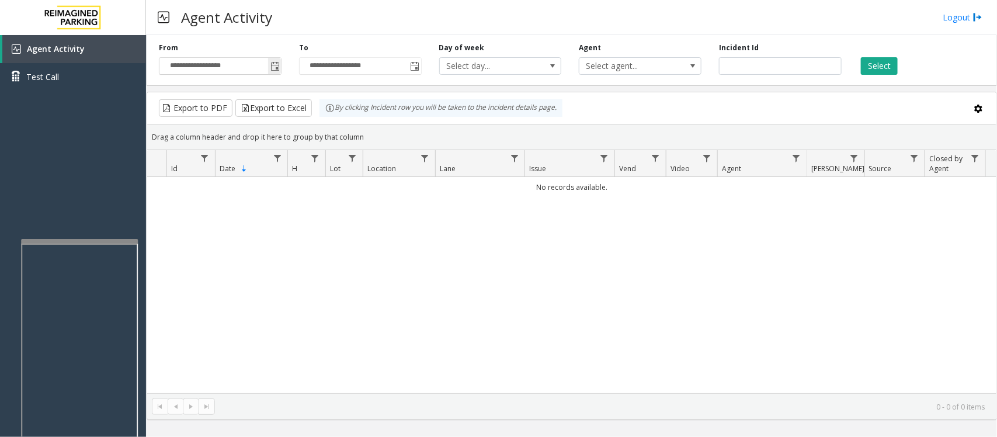
click at [272, 67] on span "Toggle popup" at bounding box center [275, 66] width 9 height 9
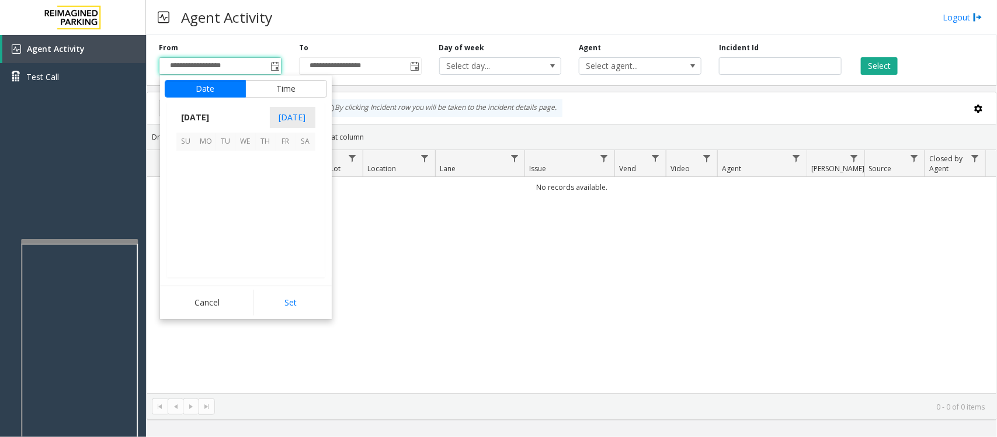
scroll to position [209455, 0]
click at [264, 220] on span "21" at bounding box center [266, 221] width 20 height 20
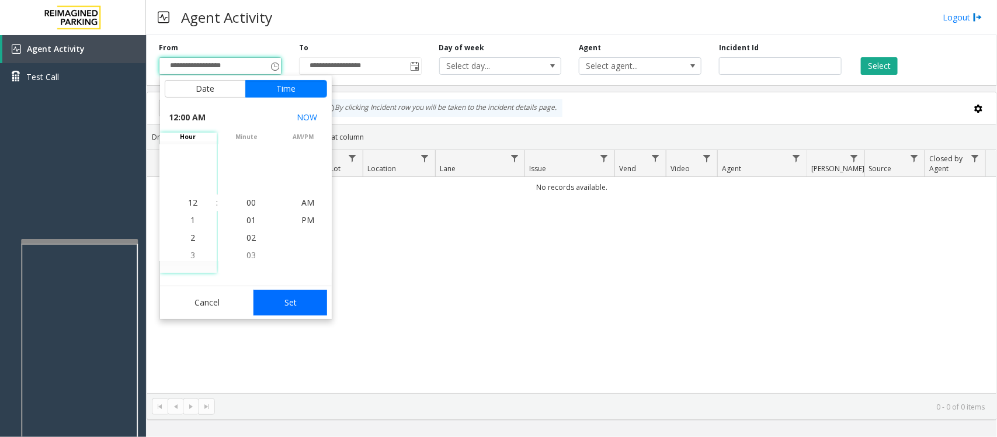
click at [273, 297] on button "Set" at bounding box center [291, 303] width 74 height 26
type input "**********"
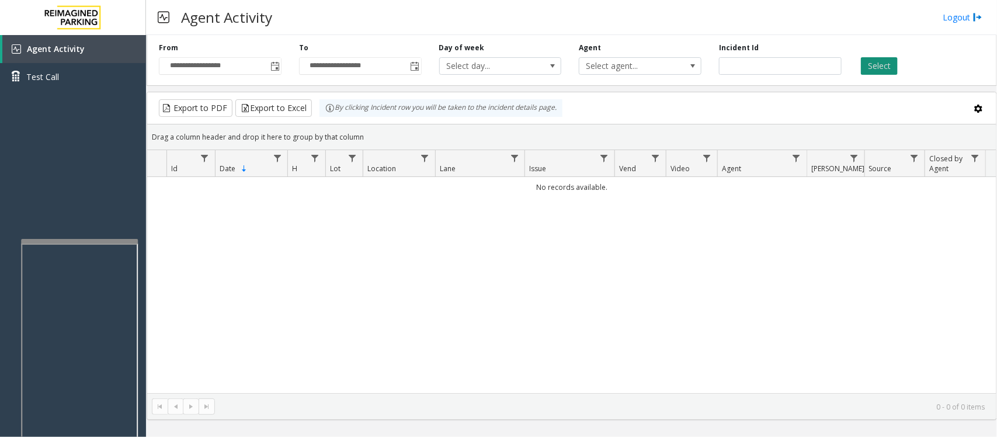
click at [879, 59] on button "Select" at bounding box center [879, 66] width 37 height 18
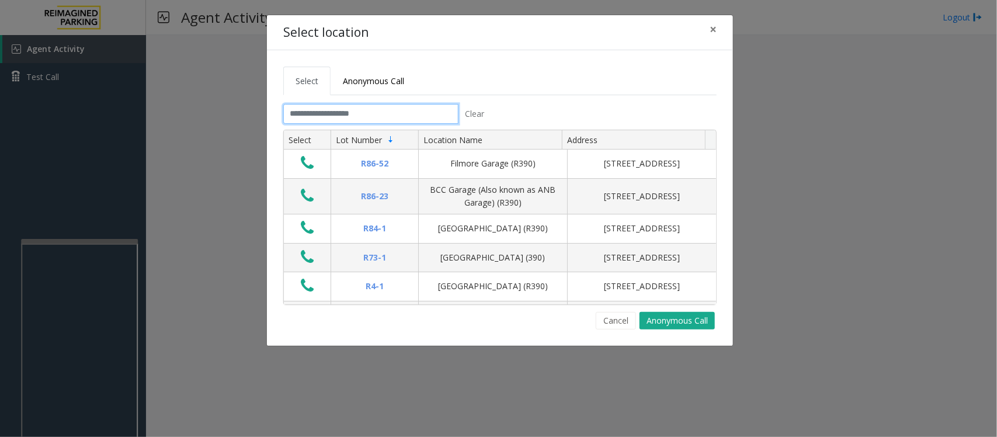
click at [357, 109] on input "text" at bounding box center [370, 114] width 175 height 20
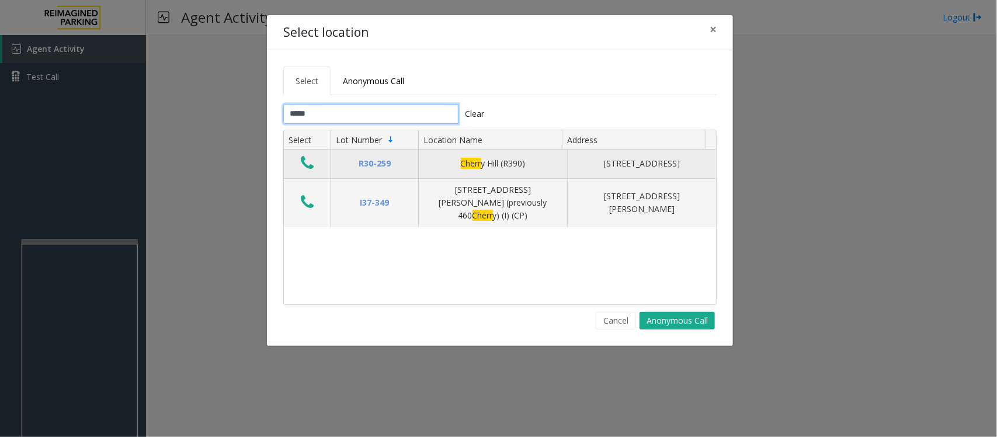
type input "*****"
click at [320, 168] on td "Data table" at bounding box center [307, 164] width 47 height 29
click at [307, 165] on icon "Data table" at bounding box center [307, 163] width 13 height 16
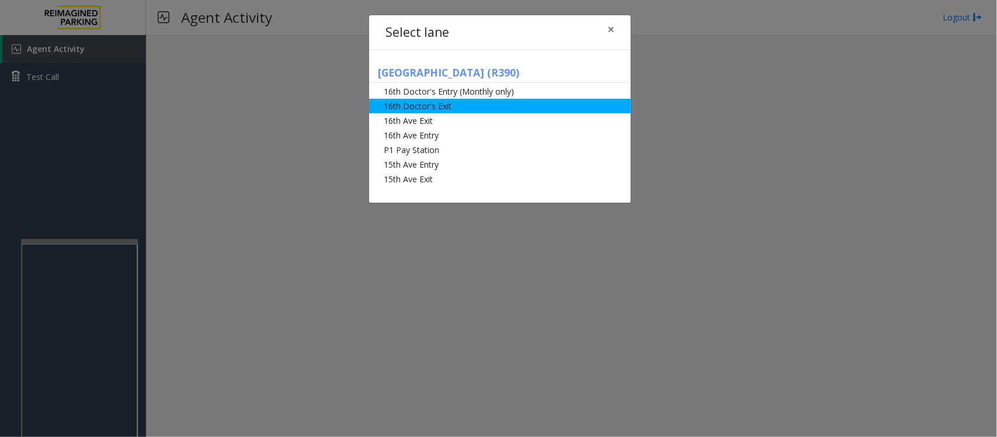
click at [418, 103] on li "16th Doctor's Exit" at bounding box center [500, 106] width 262 height 15
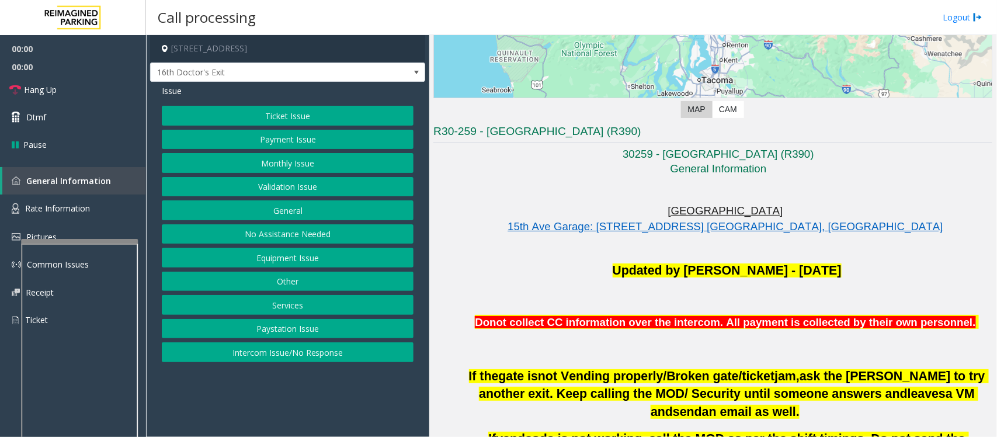
scroll to position [219, 0]
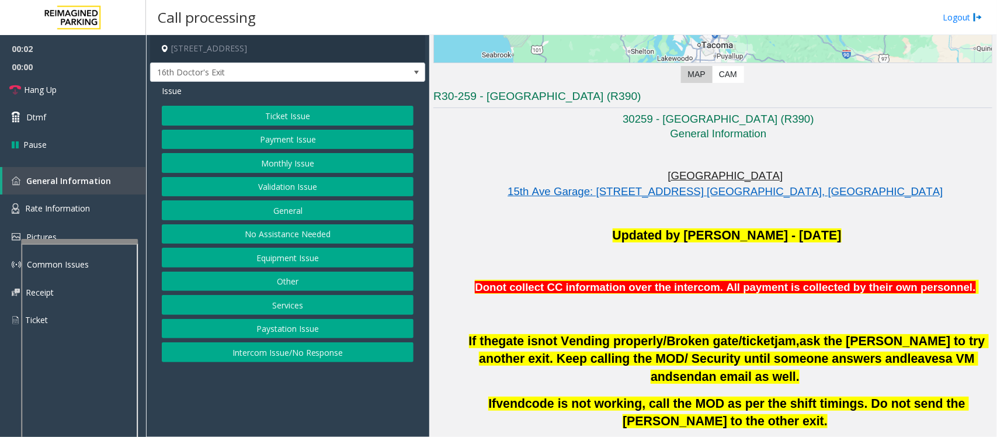
click at [251, 164] on button "Monthly Issue" at bounding box center [288, 163] width 252 height 20
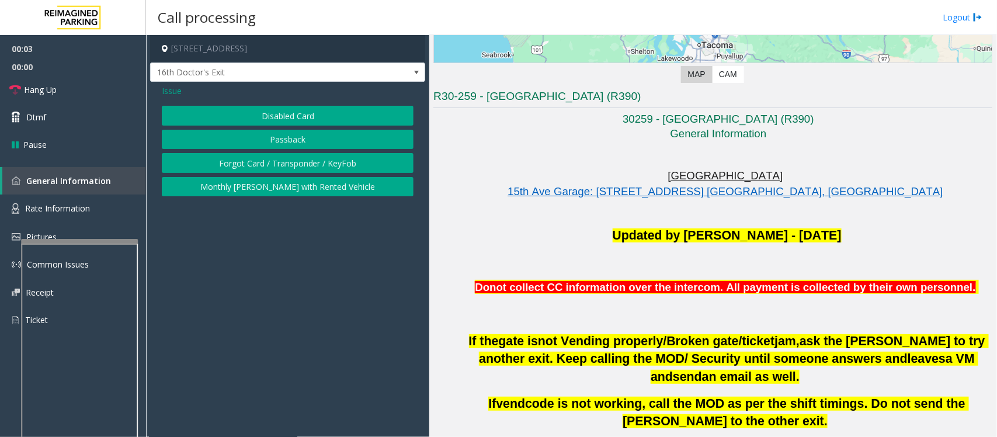
click at [272, 123] on button "Disabled Card" at bounding box center [288, 116] width 252 height 20
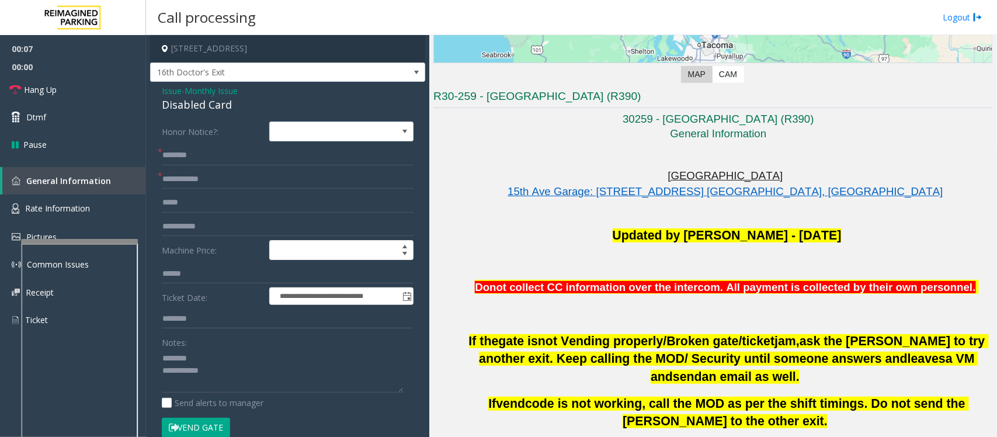
click at [191, 101] on div "Disabled Card" at bounding box center [288, 105] width 252 height 16
type textarea "**********"
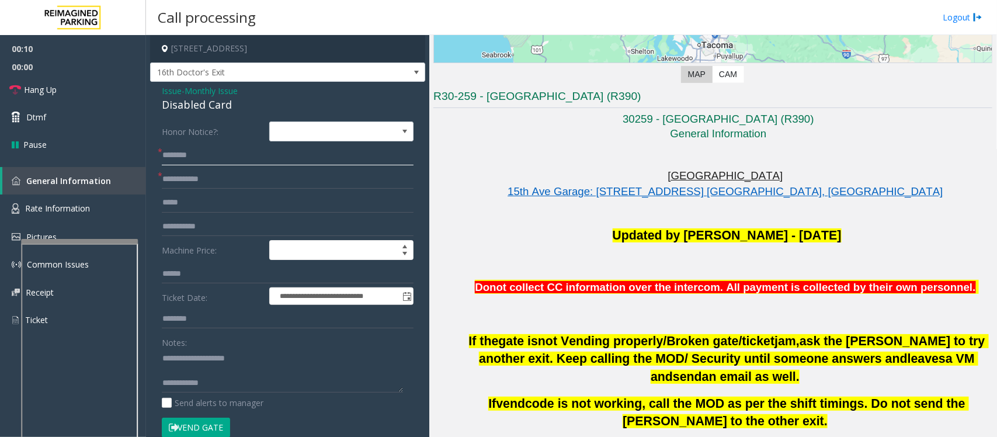
click at [202, 160] on input "text" at bounding box center [288, 155] width 252 height 20
type input "**********"
type textarea "**********"
click at [199, 168] on form "**********" at bounding box center [288, 286] width 252 height 328
click at [199, 174] on input "text" at bounding box center [288, 179] width 252 height 20
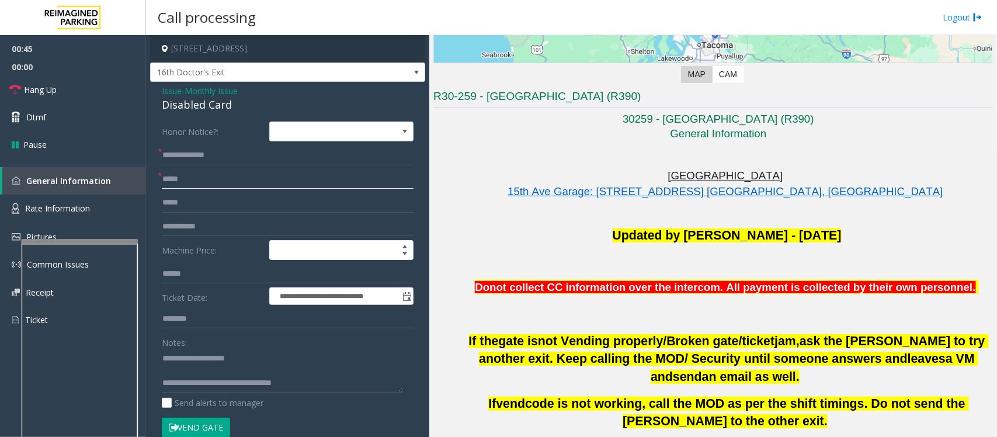
drag, startPoint x: 202, startPoint y: 182, endPoint x: 160, endPoint y: 188, distance: 42.6
click at [160, 188] on div "**********" at bounding box center [287, 423] width 269 height 603
type input "******"
click at [214, 372] on textarea at bounding box center [282, 371] width 241 height 44
type textarea "**********"
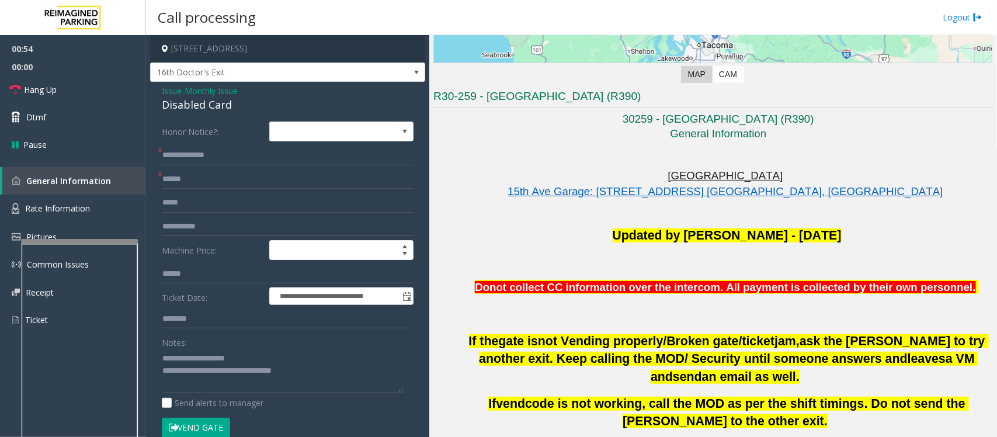
click at [214, 428] on button "Vend Gate" at bounding box center [196, 428] width 68 height 20
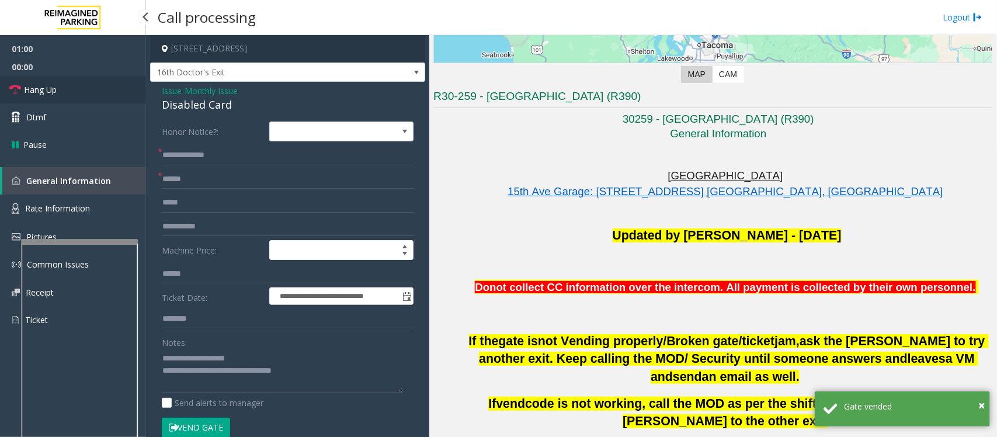
click at [73, 86] on link "Hang Up" at bounding box center [73, 89] width 146 height 27
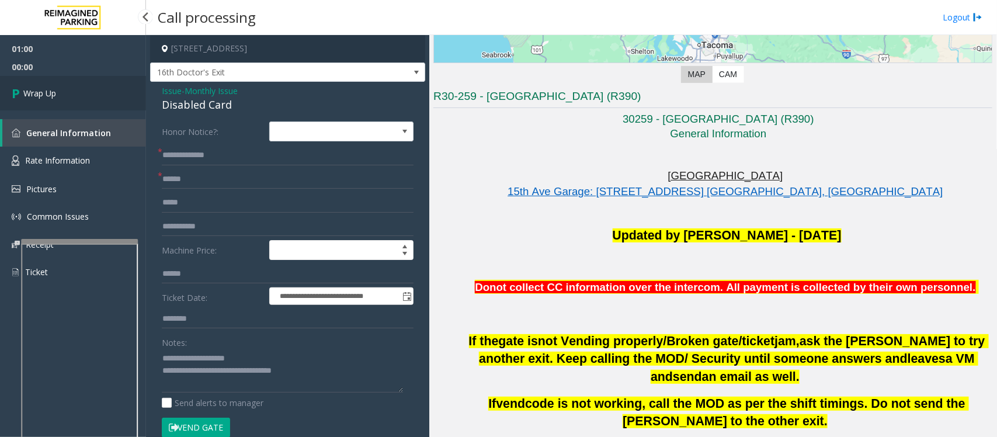
click at [73, 86] on link "Wrap Up" at bounding box center [73, 93] width 146 height 34
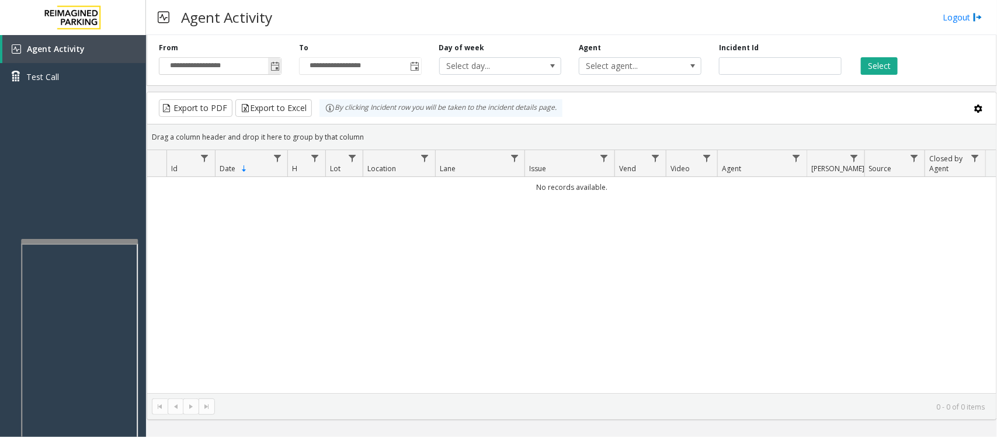
click at [278, 63] on span "Toggle popup" at bounding box center [275, 66] width 9 height 9
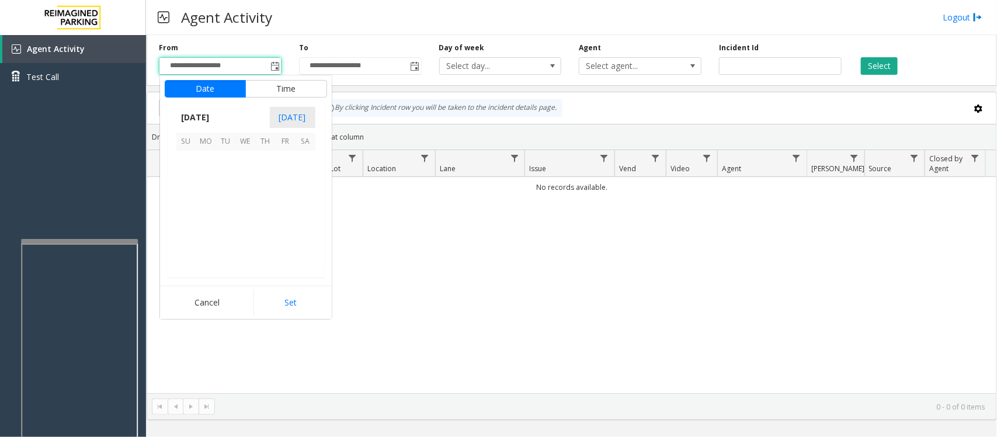
scroll to position [209455, 0]
click at [265, 223] on span "21" at bounding box center [266, 221] width 20 height 20
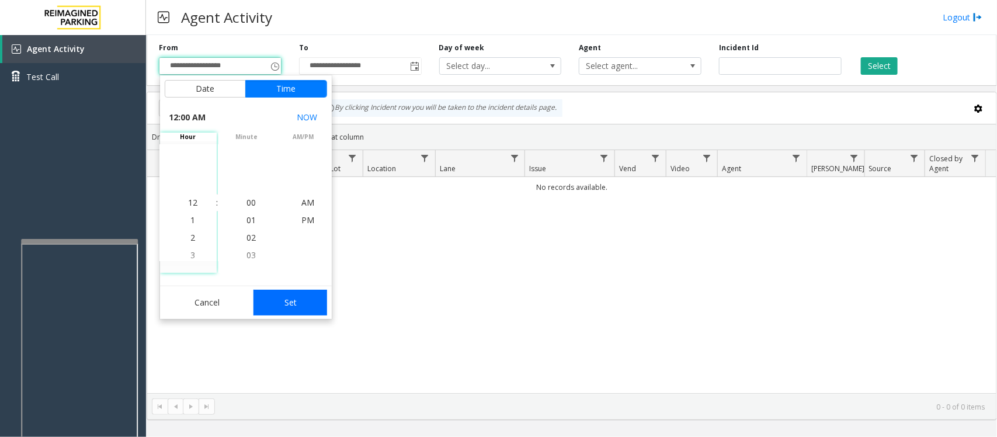
click at [306, 300] on button "Set" at bounding box center [291, 303] width 74 height 26
type input "**********"
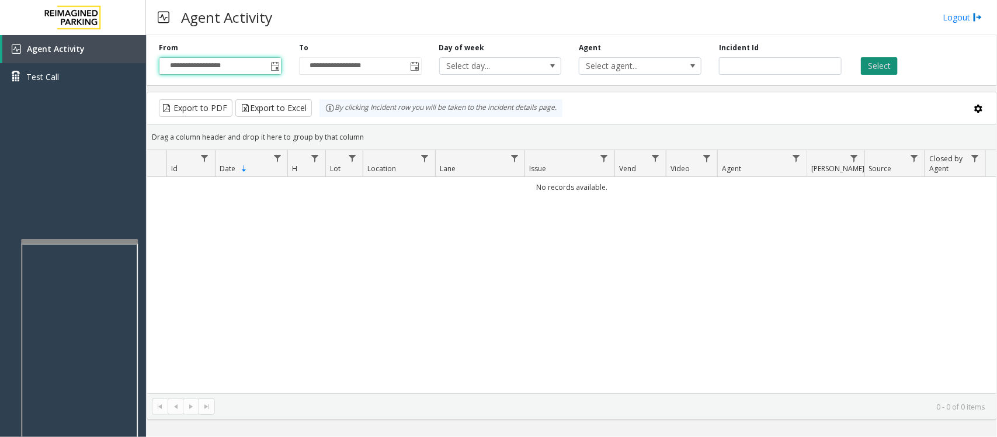
click at [880, 72] on button "Select" at bounding box center [879, 66] width 37 height 18
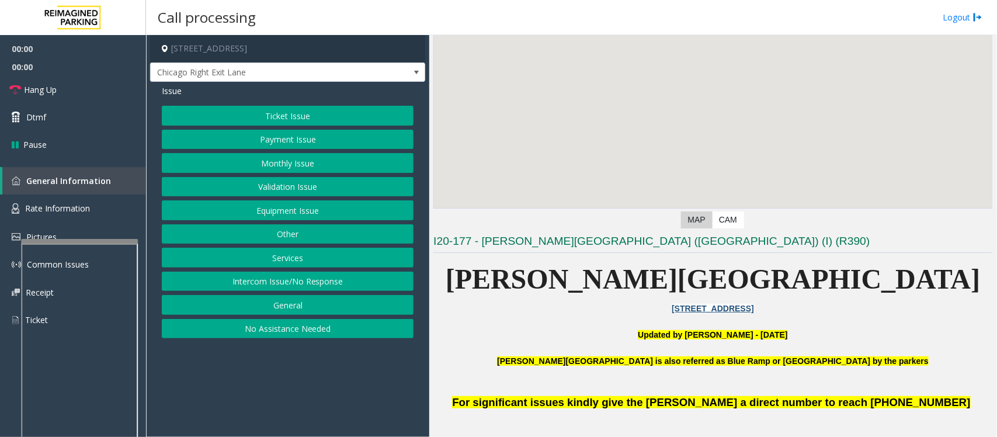
scroll to position [219, 0]
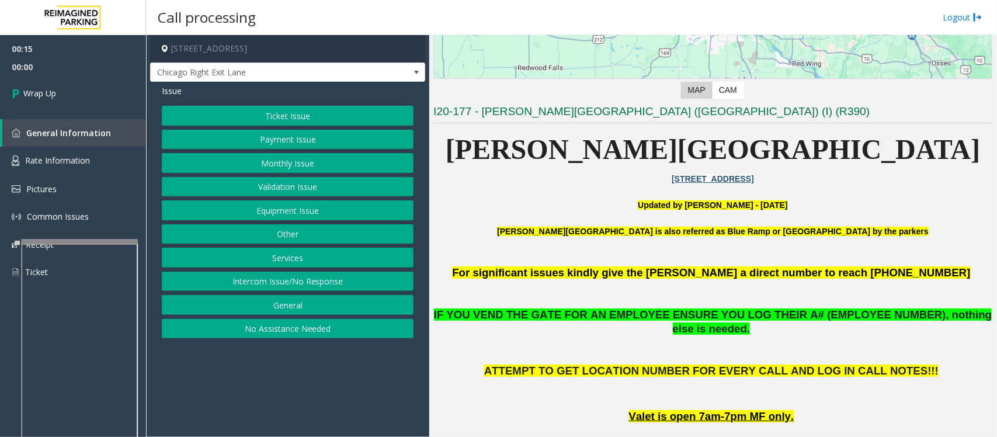
click at [366, 215] on button "Equipment Issue" at bounding box center [288, 210] width 252 height 20
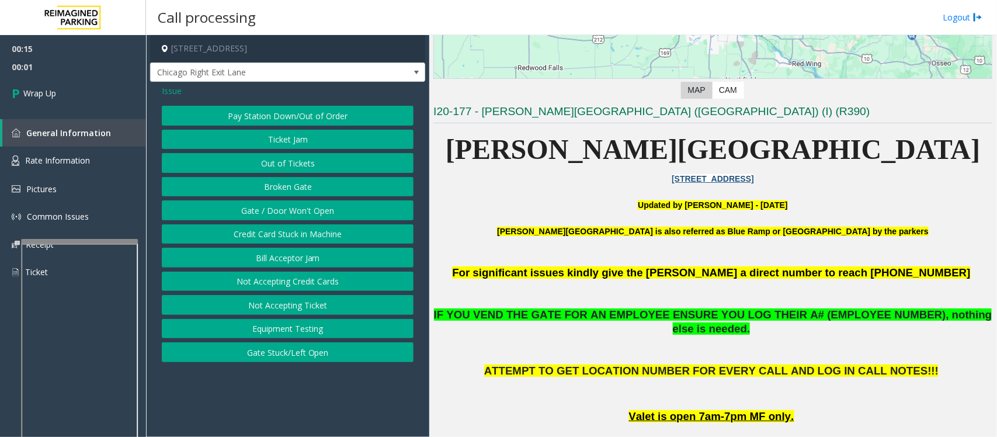
drag, startPoint x: 170, startPoint y: 91, endPoint x: 174, endPoint y: 97, distance: 6.8
click at [170, 91] on span "Issue" at bounding box center [172, 91] width 20 height 12
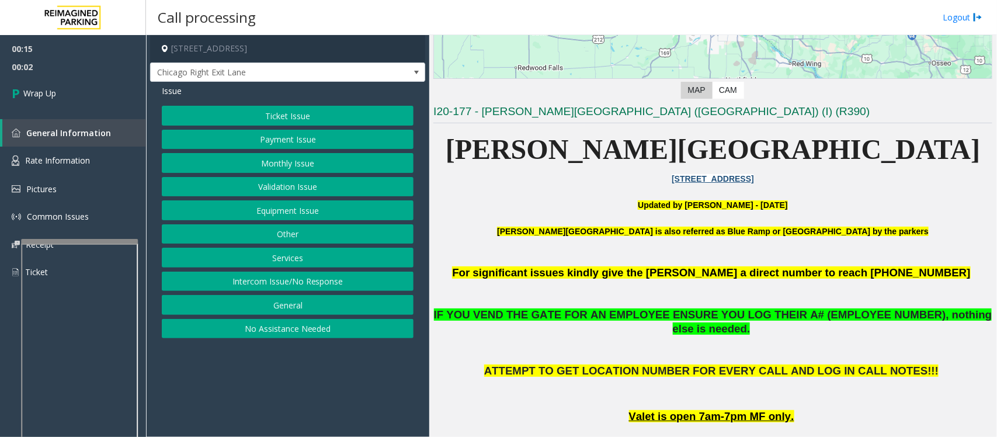
click at [284, 282] on button "Intercom Issue/No Response" at bounding box center [288, 282] width 252 height 20
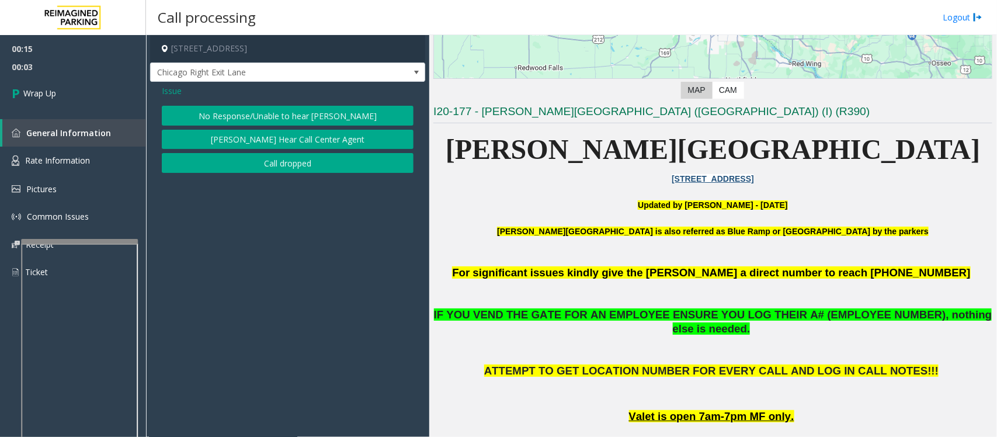
click at [283, 165] on button "Call dropped" at bounding box center [288, 163] width 252 height 20
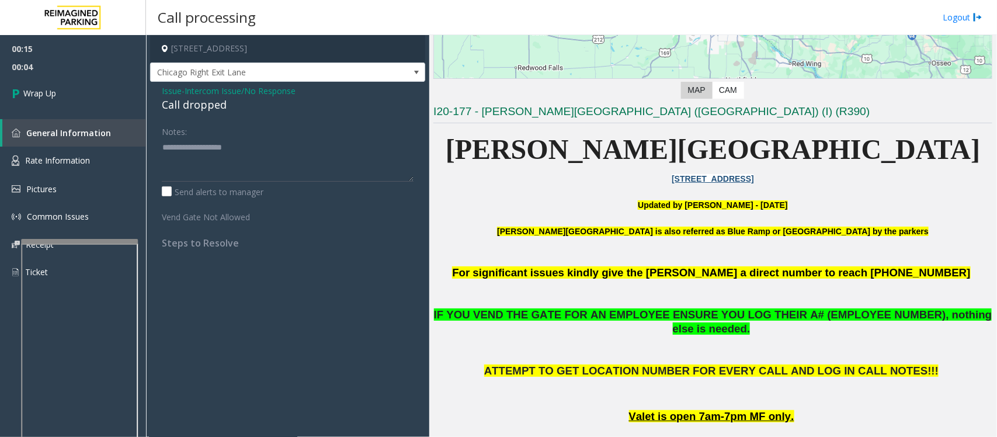
click at [212, 103] on div "Call dropped" at bounding box center [288, 105] width 252 height 16
type textarea "**********"
click at [67, 89] on link "Wrap Up" at bounding box center [73, 93] width 146 height 34
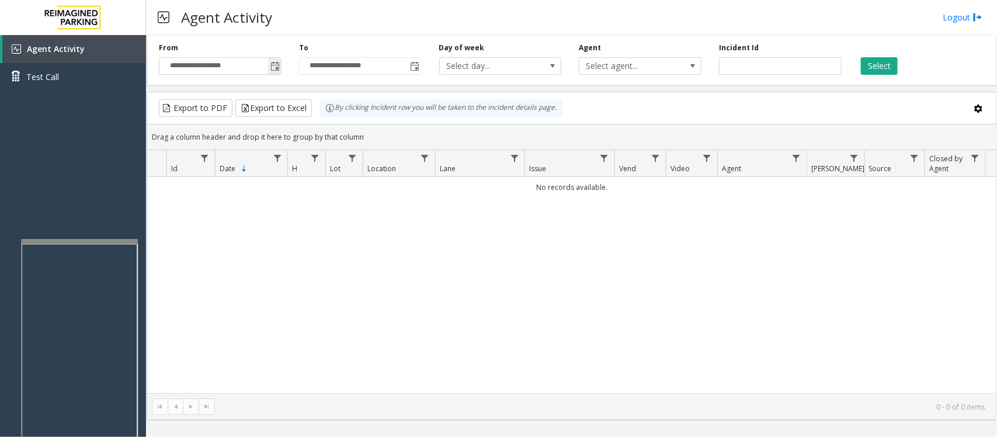
click at [276, 65] on span "Toggle popup" at bounding box center [275, 66] width 9 height 9
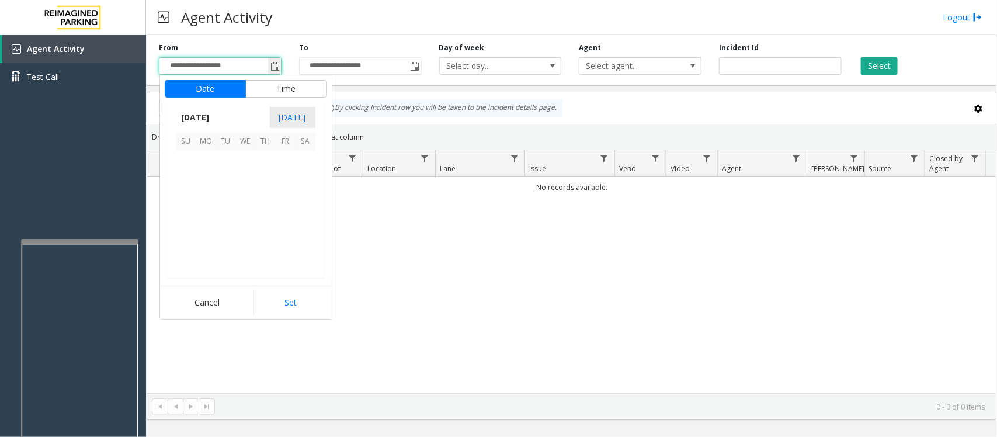
scroll to position [209455, 0]
click at [263, 218] on span "21" at bounding box center [266, 221] width 20 height 20
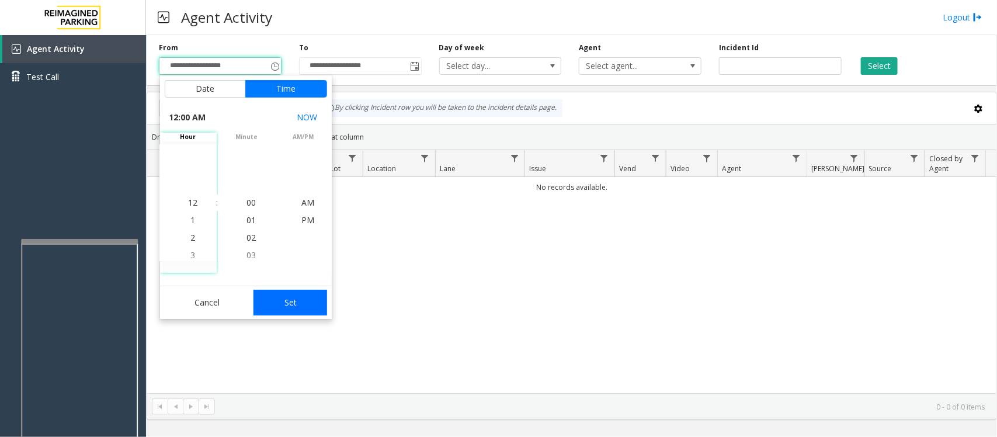
click at [294, 304] on button "Set" at bounding box center [291, 303] width 74 height 26
type input "**********"
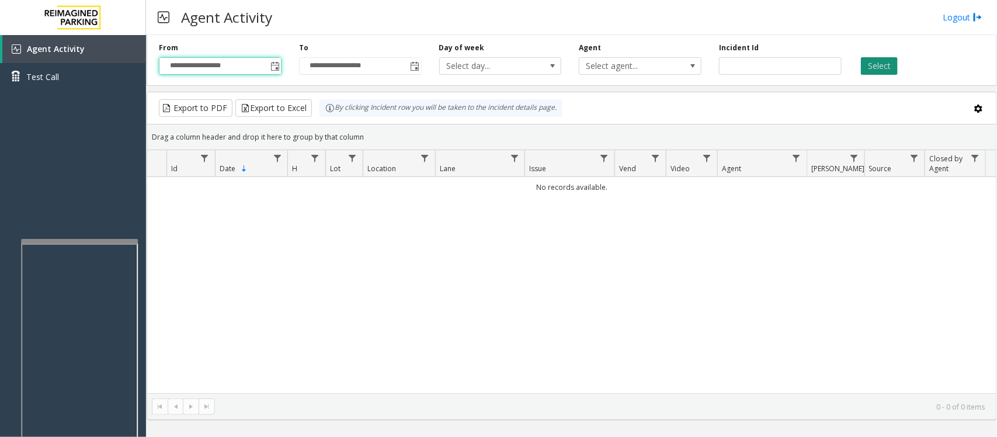
click at [889, 63] on button "Select" at bounding box center [879, 66] width 37 height 18
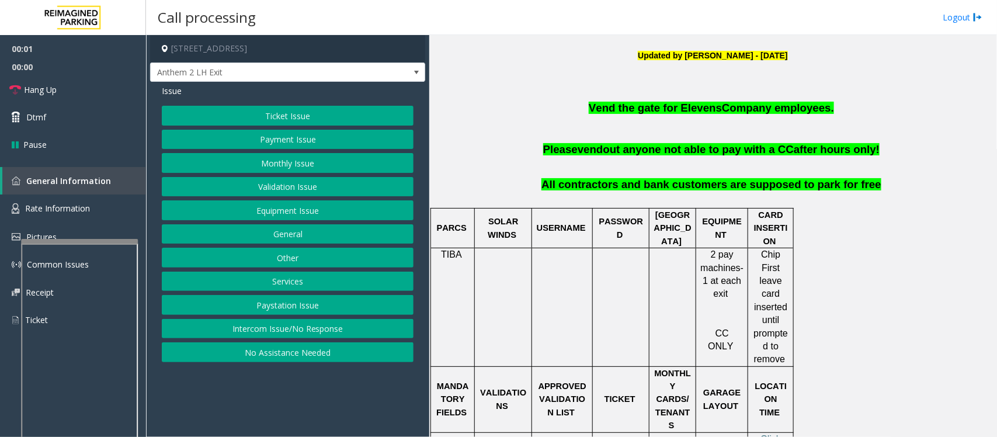
scroll to position [365, 0]
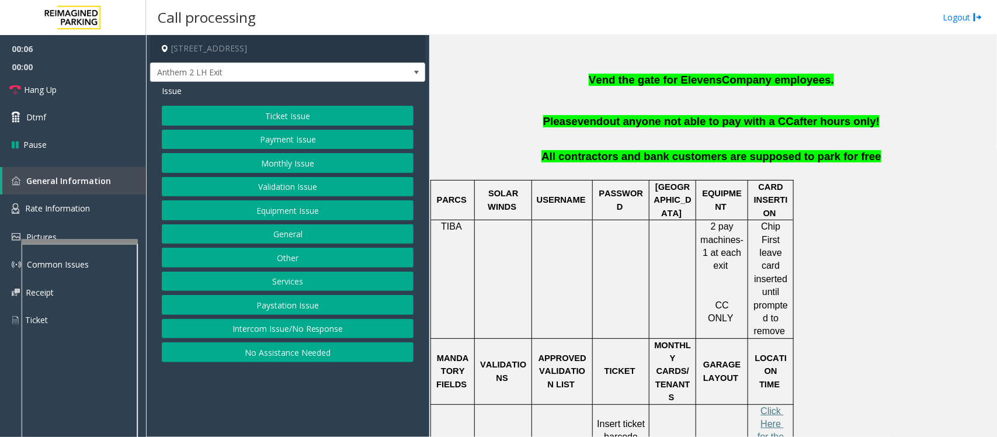
click at [456, 231] on span "TIBA" at bounding box center [451, 226] width 21 height 10
click at [454, 227] on span "TIBA" at bounding box center [451, 226] width 21 height 10
click at [286, 334] on button "Intercom Issue/No Response" at bounding box center [288, 329] width 252 height 20
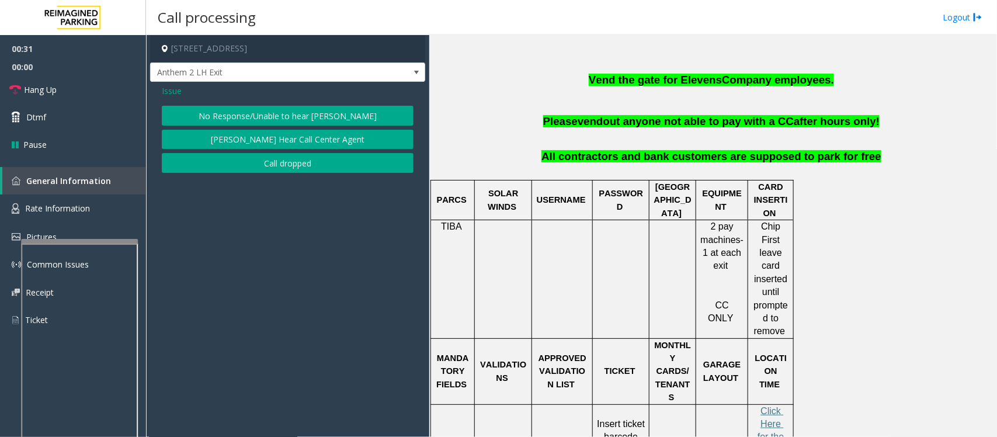
click at [368, 137] on button "[PERSON_NAME] Hear Call Center Agent" at bounding box center [288, 140] width 252 height 20
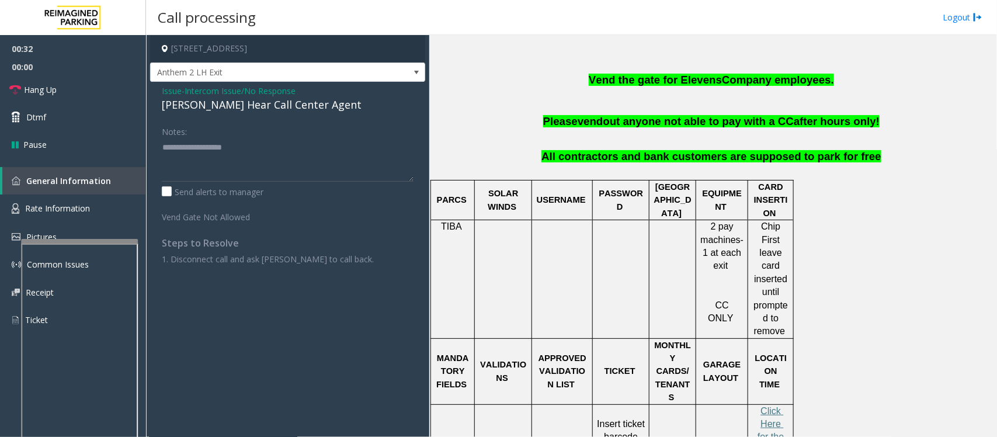
click at [273, 108] on div "[PERSON_NAME] Hear Call Center Agent" at bounding box center [288, 105] width 252 height 16
type textarea "**********"
click at [78, 95] on link "Hang Up" at bounding box center [73, 89] width 146 height 27
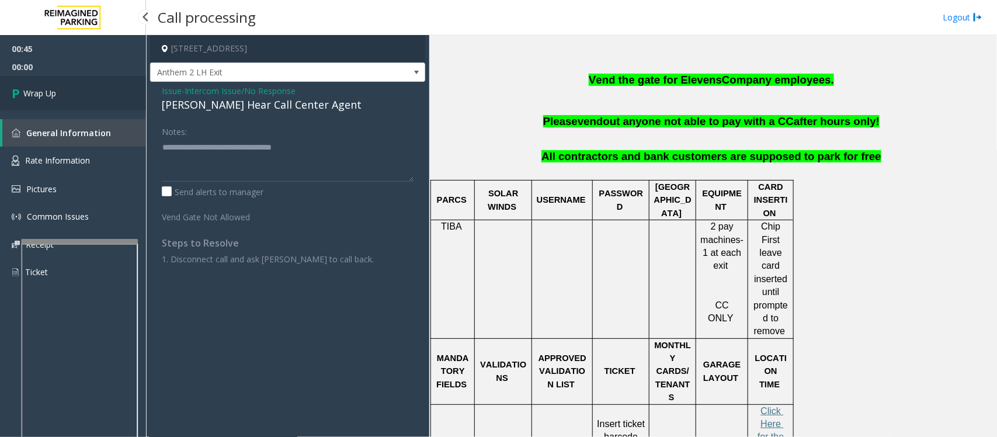
click at [78, 95] on link "Wrap Up" at bounding box center [73, 93] width 146 height 34
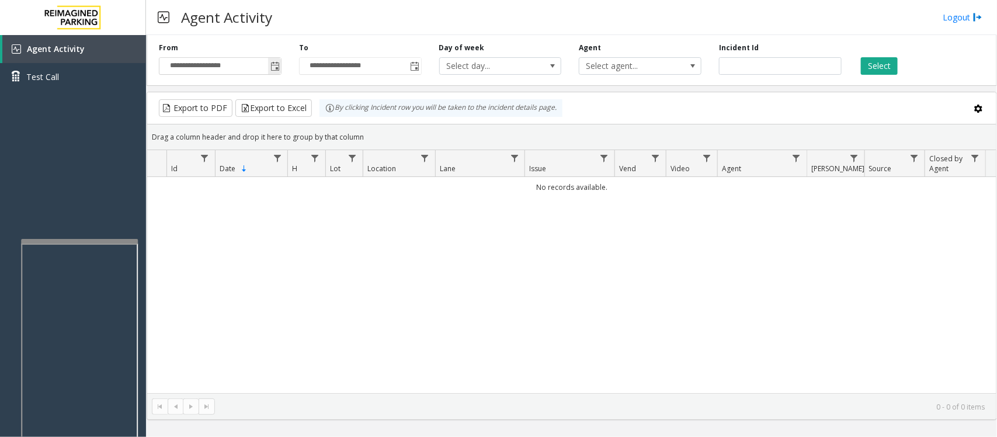
click at [278, 65] on span "Toggle popup" at bounding box center [275, 66] width 9 height 9
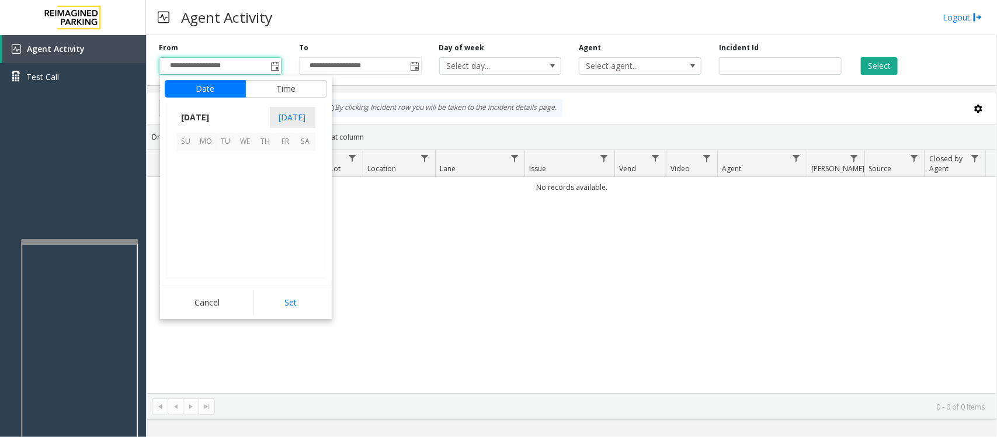
scroll to position [209455, 0]
click at [263, 216] on span "21" at bounding box center [266, 221] width 20 height 20
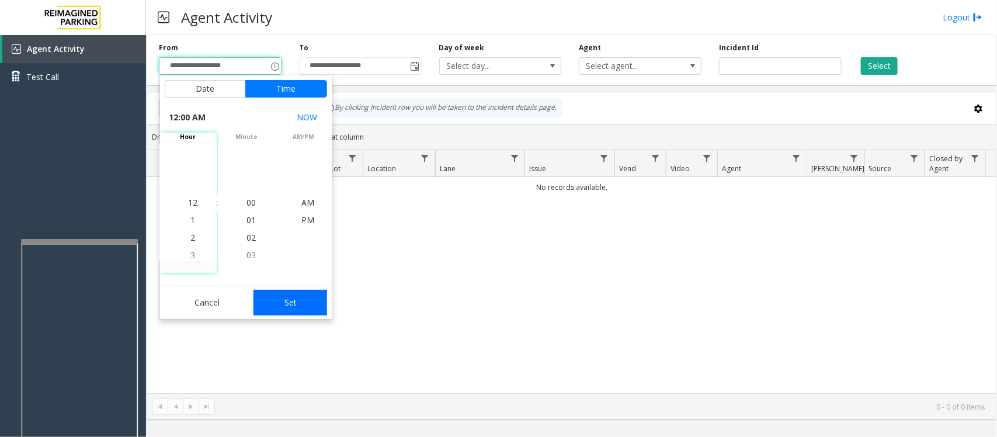
click at [293, 299] on button "Set" at bounding box center [291, 303] width 74 height 26
type input "**********"
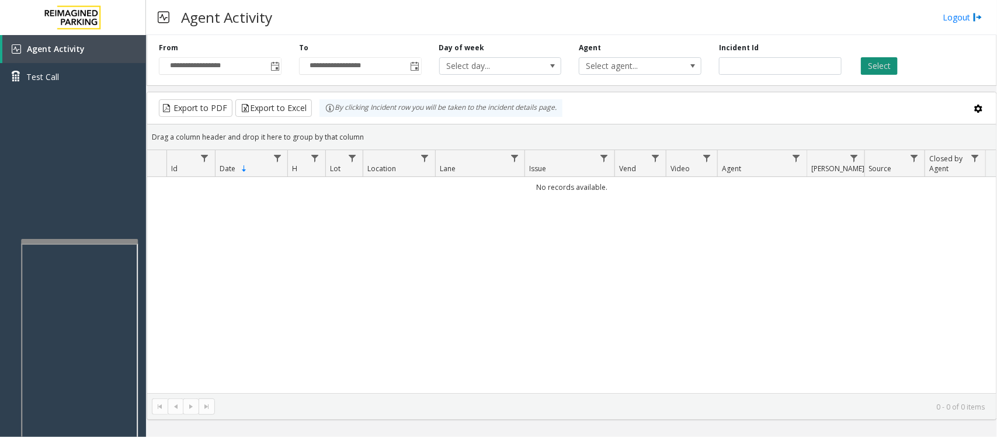
click at [874, 60] on button "Select" at bounding box center [879, 66] width 37 height 18
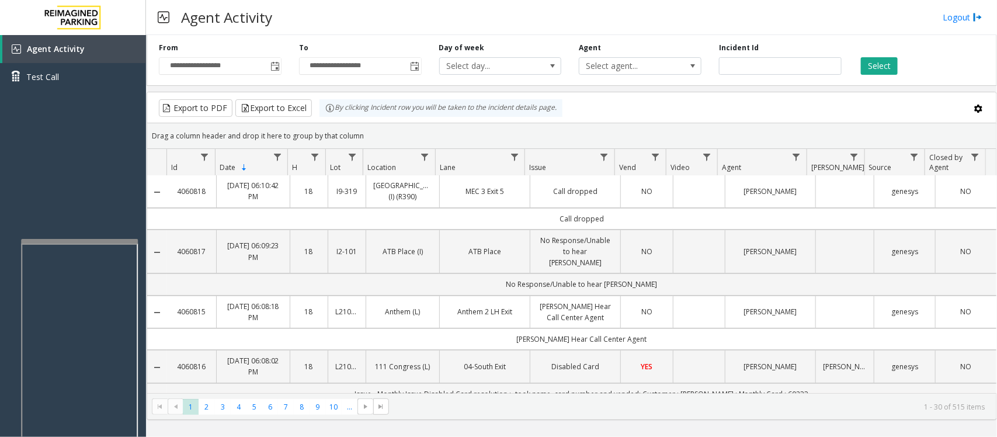
scroll to position [0, 0]
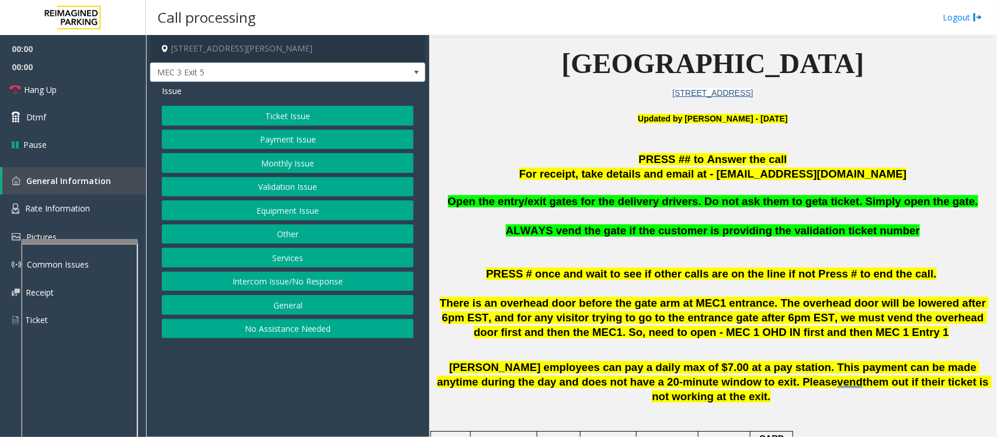
scroll to position [292, 0]
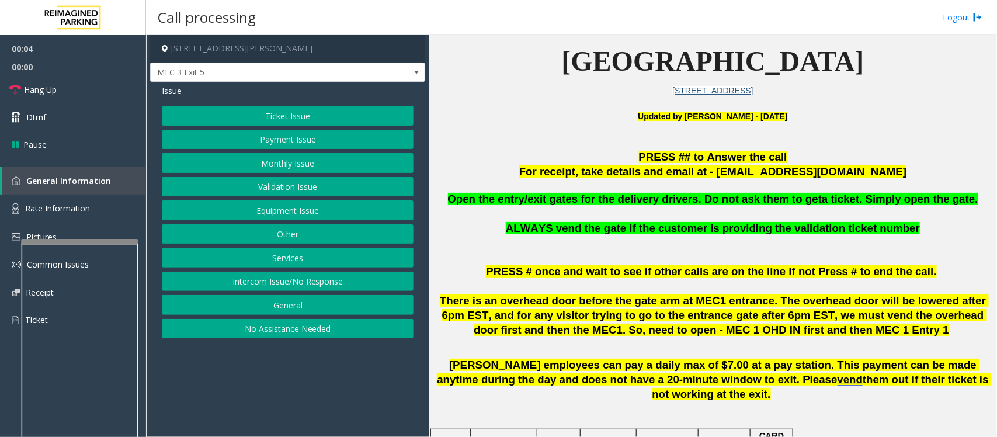
click at [314, 115] on button "Ticket Issue" at bounding box center [288, 116] width 252 height 20
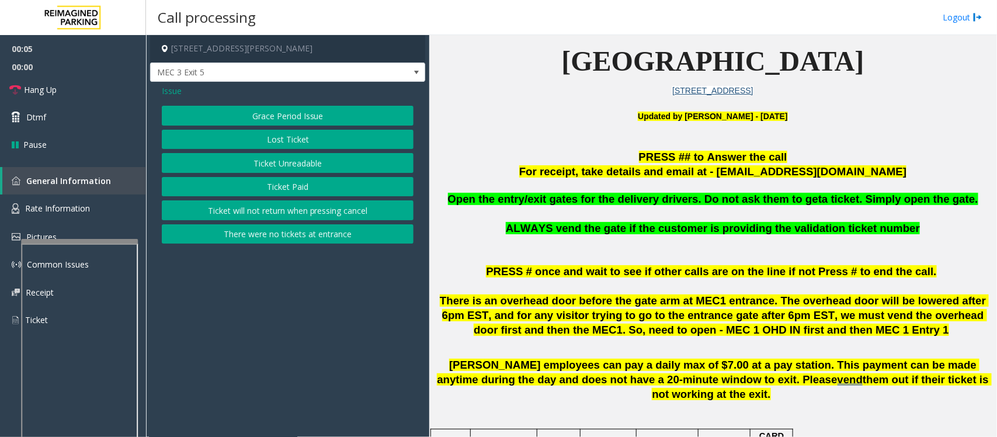
click at [299, 240] on button "There were no tickets at entrance" at bounding box center [288, 234] width 252 height 20
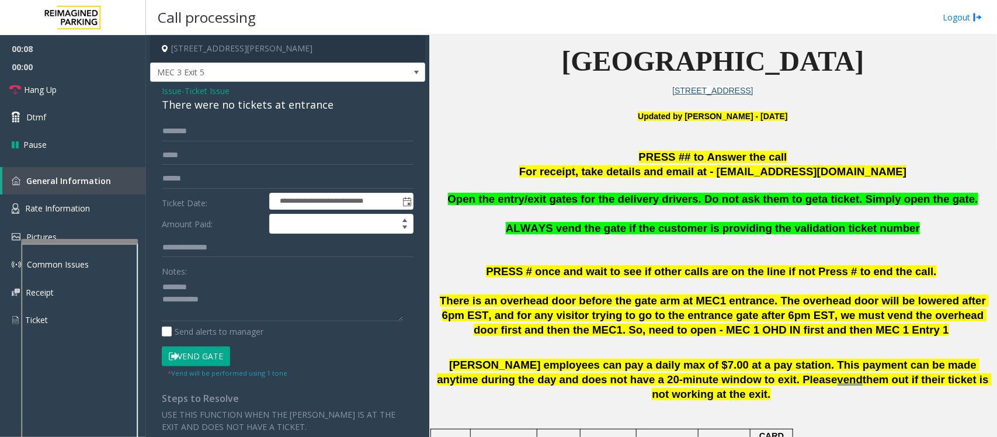
click at [242, 106] on div "There were no tickets at entrance" at bounding box center [288, 105] width 252 height 16
click at [243, 302] on textarea at bounding box center [282, 300] width 241 height 44
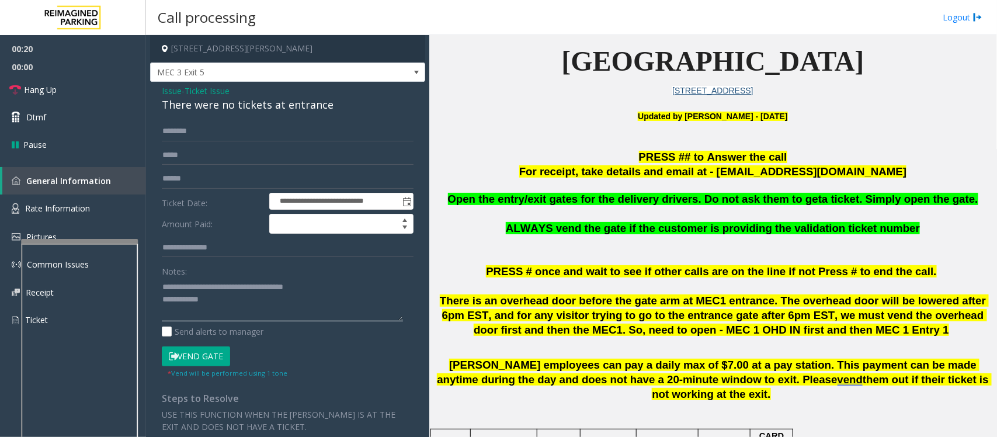
click at [219, 306] on textarea at bounding box center [282, 300] width 241 height 44
click at [215, 138] on input "text" at bounding box center [288, 132] width 252 height 20
type textarea "**********"
click at [180, 124] on input "text" at bounding box center [288, 132] width 252 height 20
type input "*"
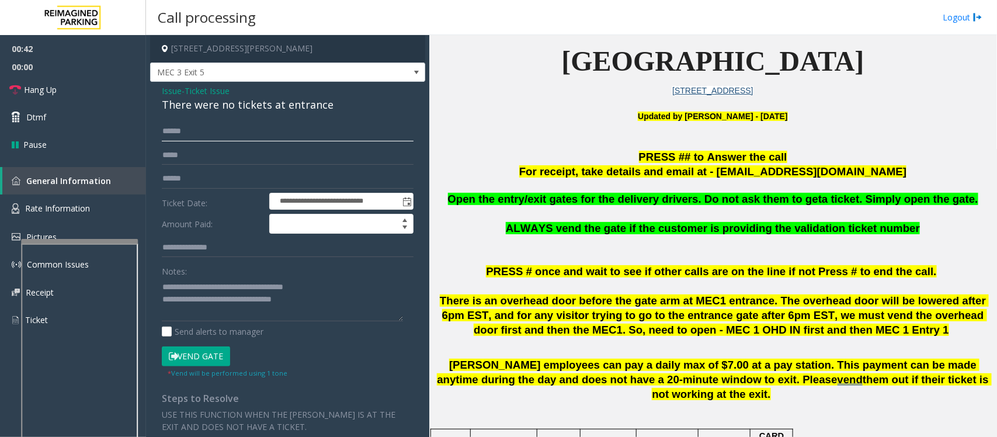
type input "******"
click at [196, 355] on button "Vend Gate" at bounding box center [196, 356] width 68 height 20
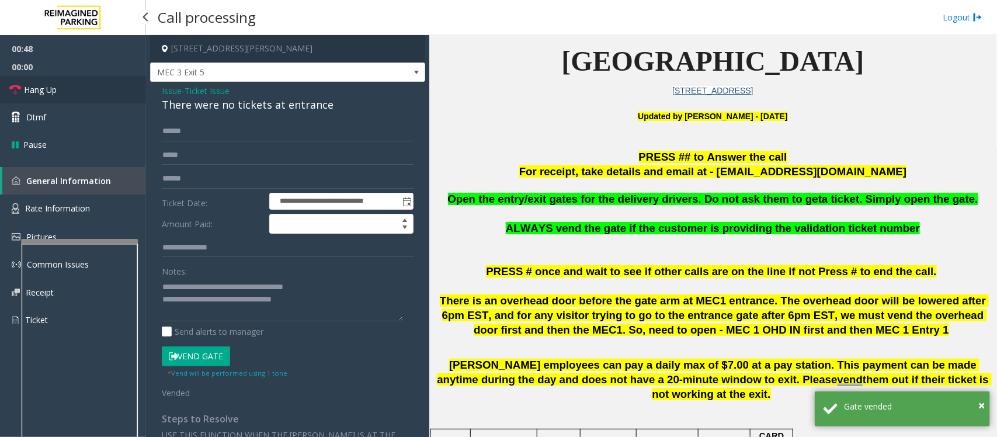
click at [105, 86] on link "Hang Up" at bounding box center [73, 89] width 146 height 27
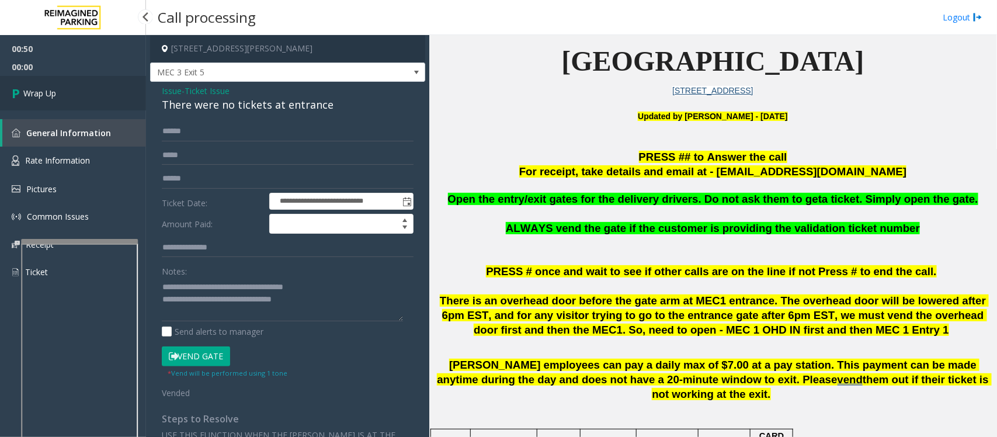
click at [105, 86] on link "Wrap Up" at bounding box center [73, 93] width 146 height 34
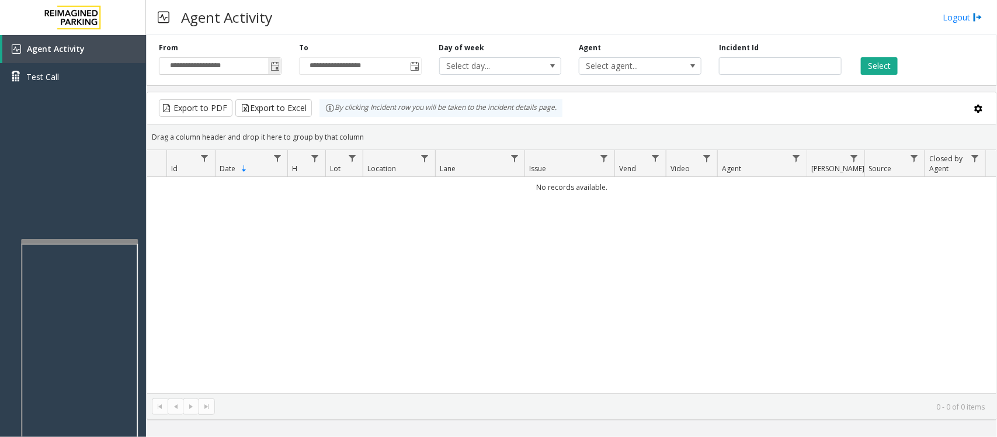
click at [273, 60] on span "Toggle popup" at bounding box center [274, 66] width 13 height 19
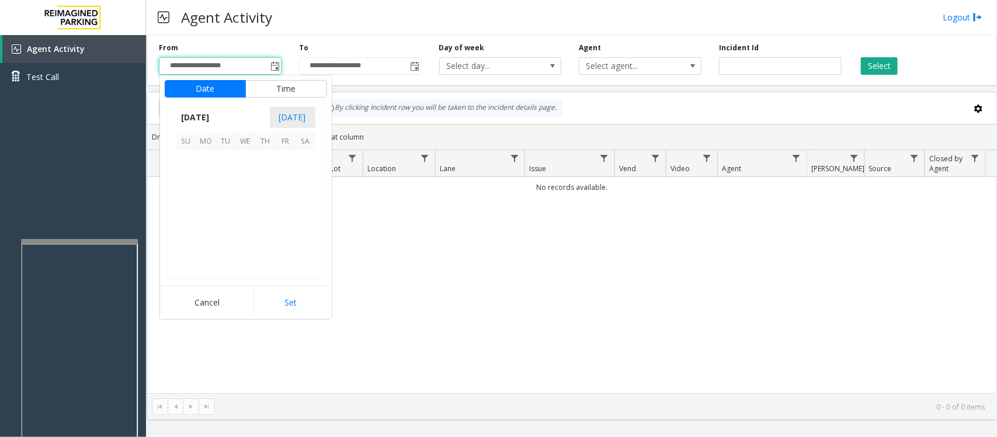
scroll to position [209455, 0]
click at [259, 223] on span "21" at bounding box center [266, 221] width 20 height 20
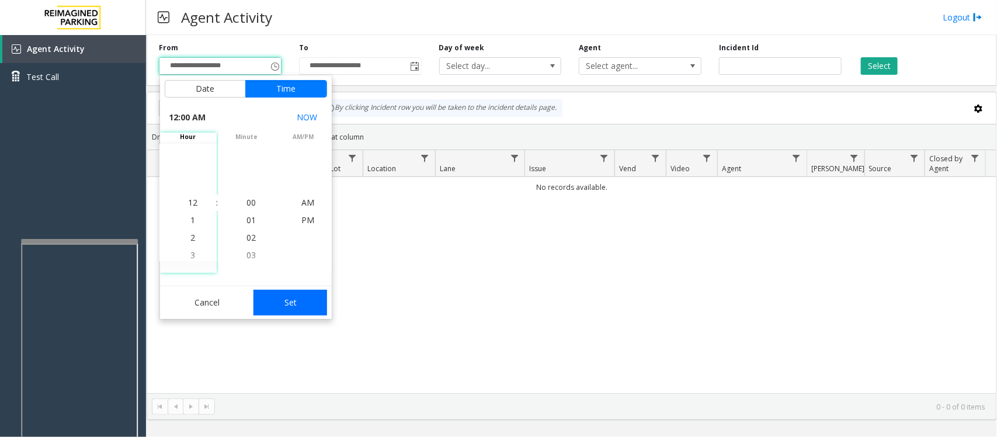
click at [315, 304] on button "Set" at bounding box center [291, 303] width 74 height 26
type input "**********"
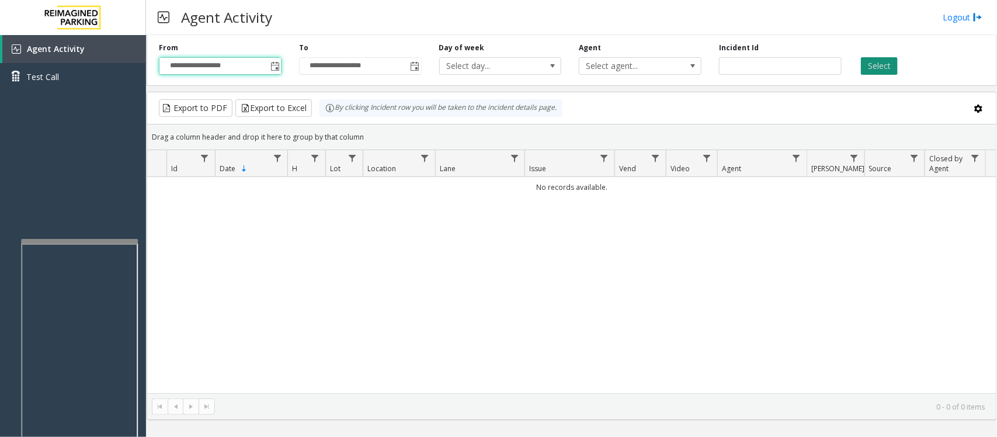
click at [883, 70] on button "Select" at bounding box center [879, 66] width 37 height 18
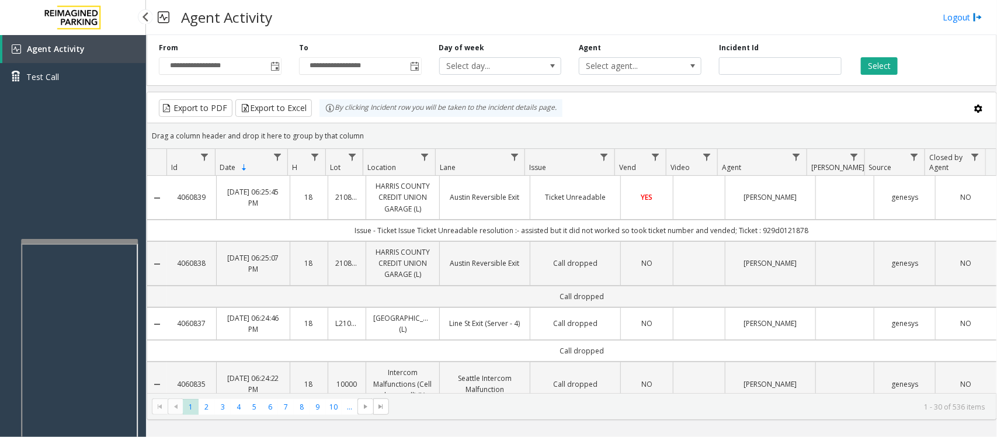
click at [82, 100] on div "Agent Activity Test Call" at bounding box center [73, 253] width 146 height 437
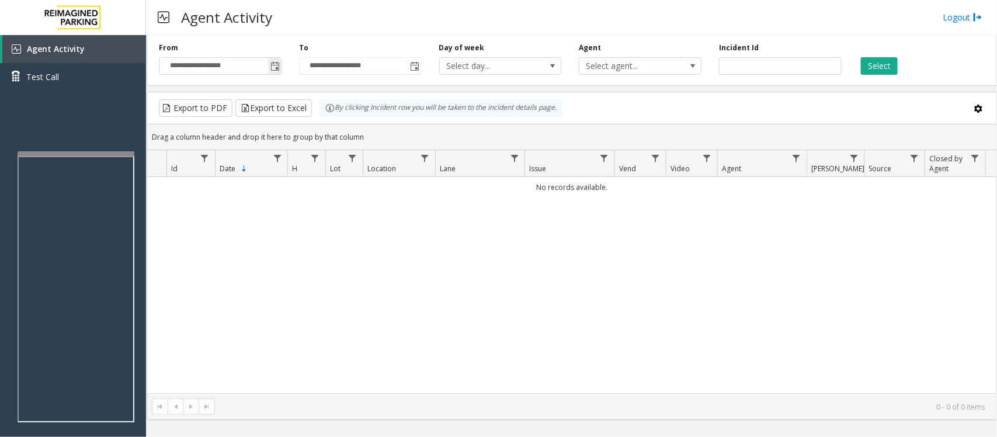
click at [272, 62] on span "Toggle popup" at bounding box center [275, 66] width 9 height 9
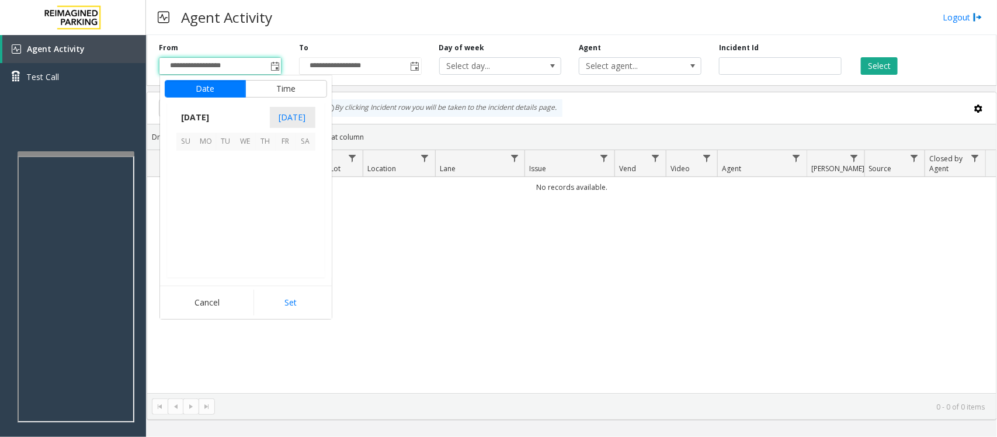
scroll to position [209455, 0]
click at [263, 219] on span "21" at bounding box center [266, 221] width 20 height 20
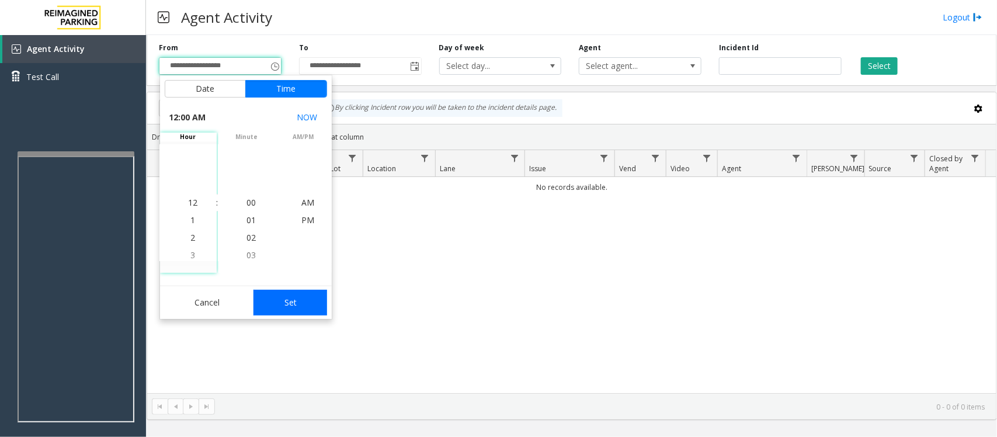
click at [288, 304] on button "Set" at bounding box center [291, 303] width 74 height 26
type input "**********"
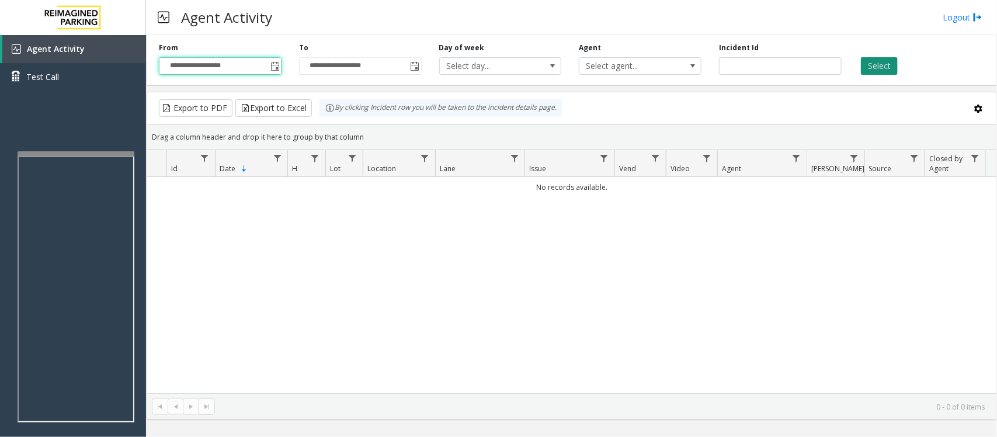
click at [871, 66] on button "Select" at bounding box center [879, 66] width 37 height 18
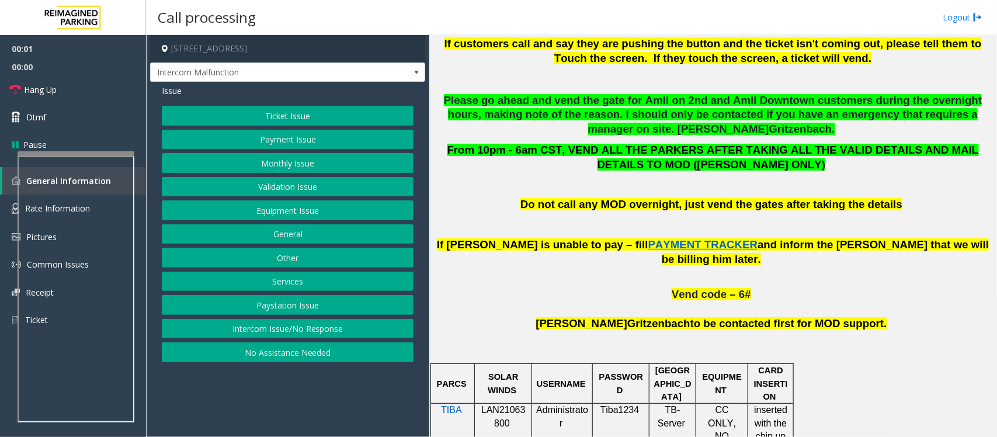
scroll to position [511, 0]
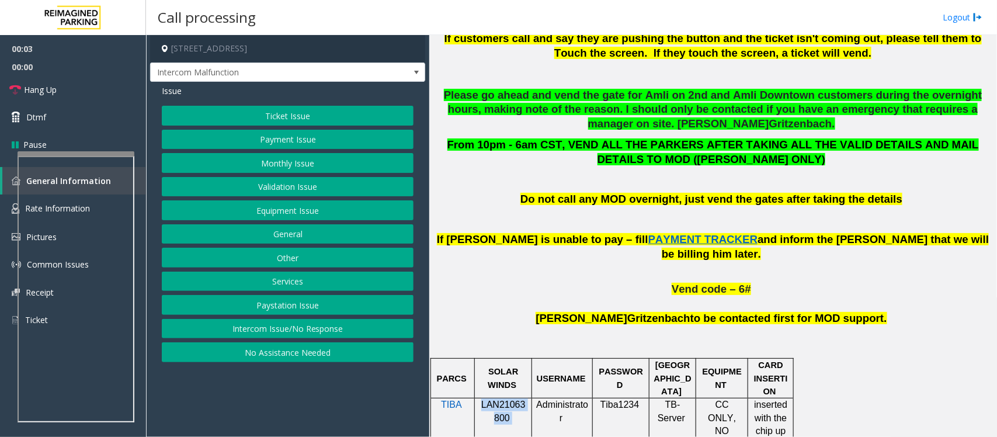
drag, startPoint x: 481, startPoint y: 393, endPoint x: 517, endPoint y: 410, distance: 40.0
click at [517, 410] on p "LAN21063800" at bounding box center [503, 411] width 48 height 26
copy p "LAN21063800"
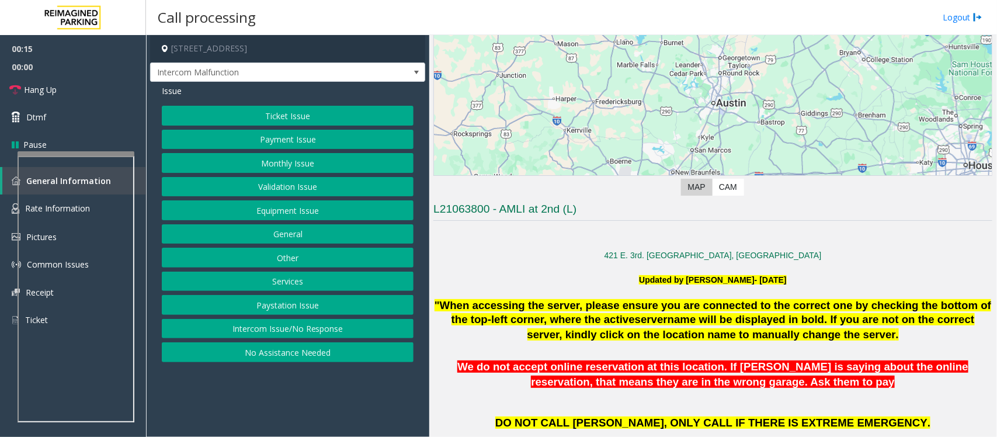
scroll to position [0, 0]
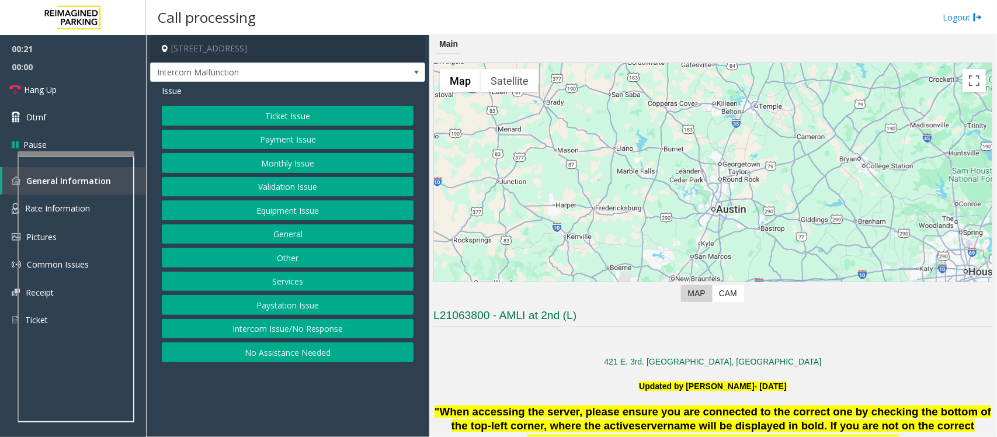
click at [288, 188] on button "Validation Issue" at bounding box center [288, 187] width 252 height 20
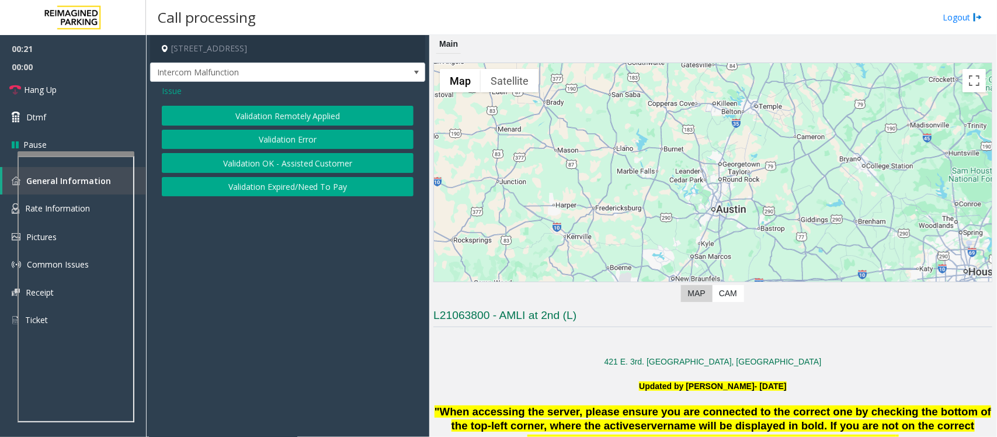
click at [306, 133] on button "Validation Error" at bounding box center [288, 140] width 252 height 20
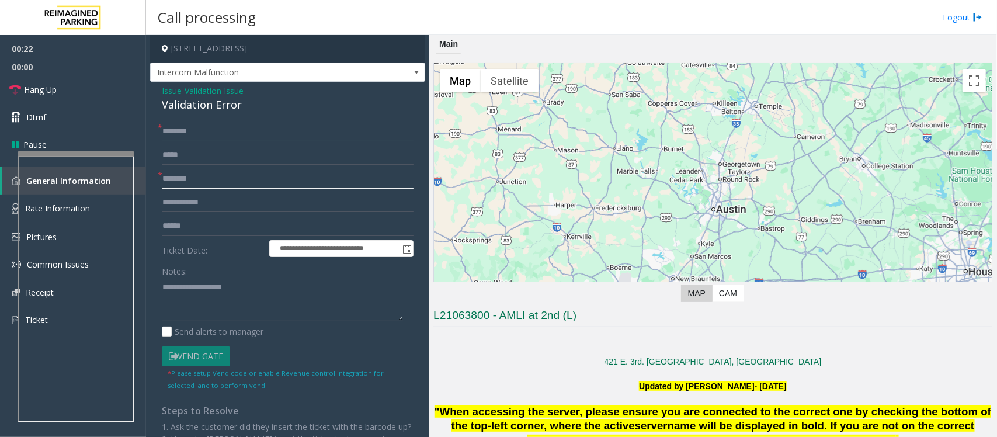
click at [208, 177] on input "text" at bounding box center [288, 179] width 252 height 20
type input "*"
click at [208, 177] on input "text" at bounding box center [288, 179] width 252 height 20
type input "**********"
click at [194, 103] on div "Validation Error" at bounding box center [288, 105] width 252 height 16
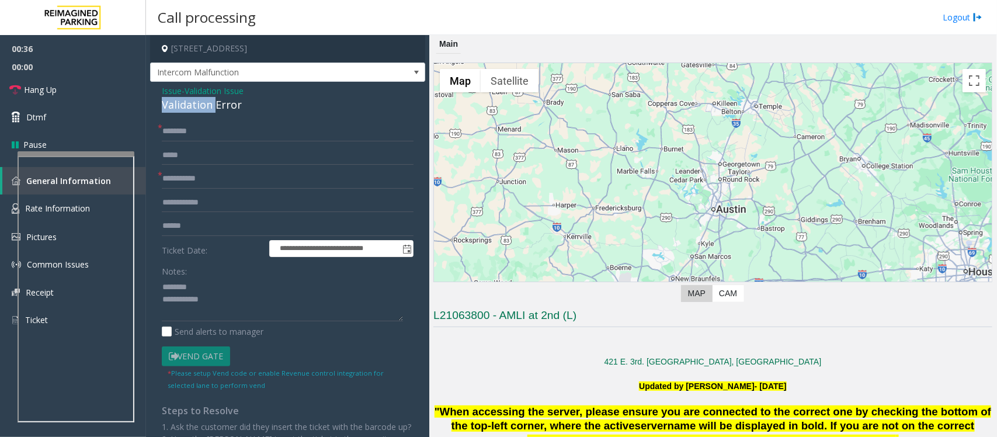
click at [194, 103] on div "Validation Error" at bounding box center [288, 105] width 252 height 16
click at [203, 132] on input "text" at bounding box center [288, 132] width 252 height 20
click at [196, 300] on textarea at bounding box center [282, 300] width 241 height 44
click at [215, 308] on textarea at bounding box center [282, 300] width 241 height 44
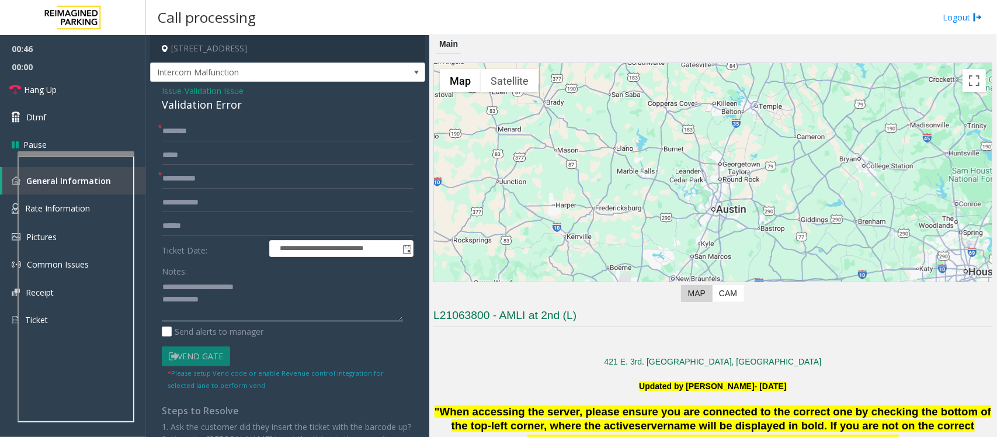
click at [217, 305] on textarea at bounding box center [282, 300] width 241 height 44
type textarea "**********"
click at [234, 310] on textarea at bounding box center [282, 300] width 241 height 44
drag, startPoint x: 94, startPoint y: 88, endPoint x: 123, endPoint y: 109, distance: 35.5
click at [94, 88] on link "Hang Up" at bounding box center [73, 89] width 146 height 27
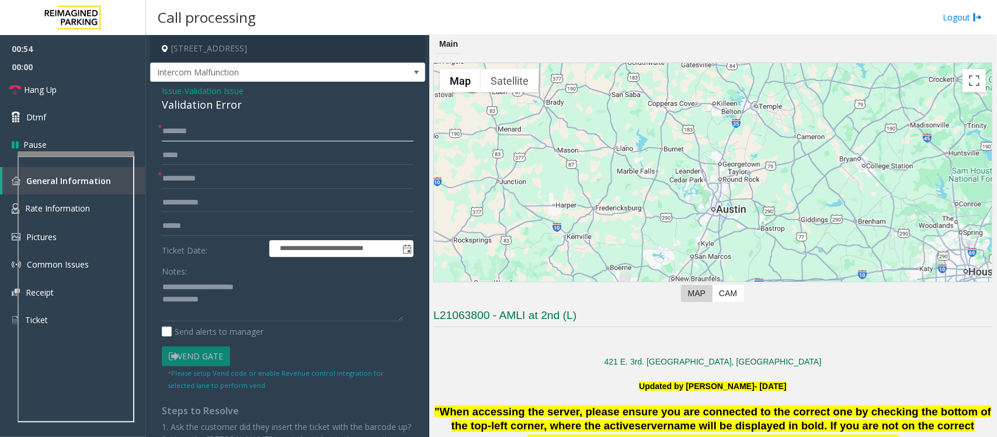
click at [191, 129] on input "text" at bounding box center [288, 132] width 252 height 20
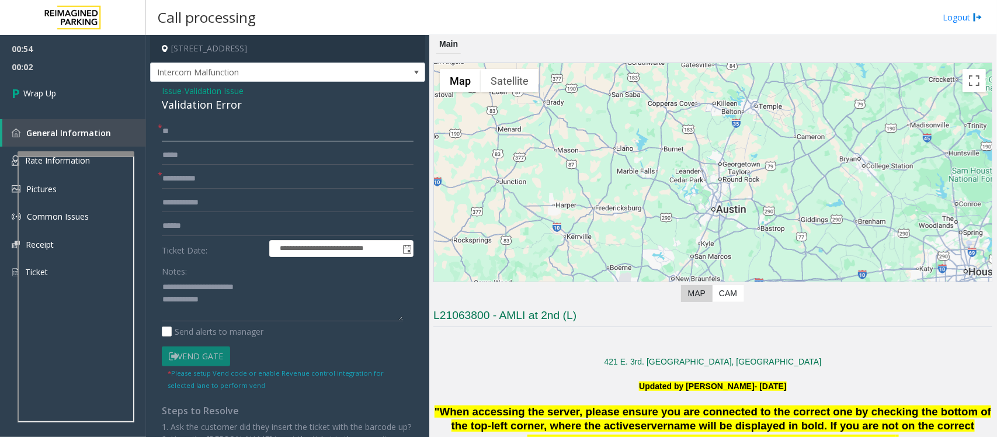
type input "**"
click at [231, 304] on textarea at bounding box center [282, 300] width 241 height 44
type textarea "**********"
click at [78, 95] on link "Wrap Up" at bounding box center [73, 93] width 146 height 34
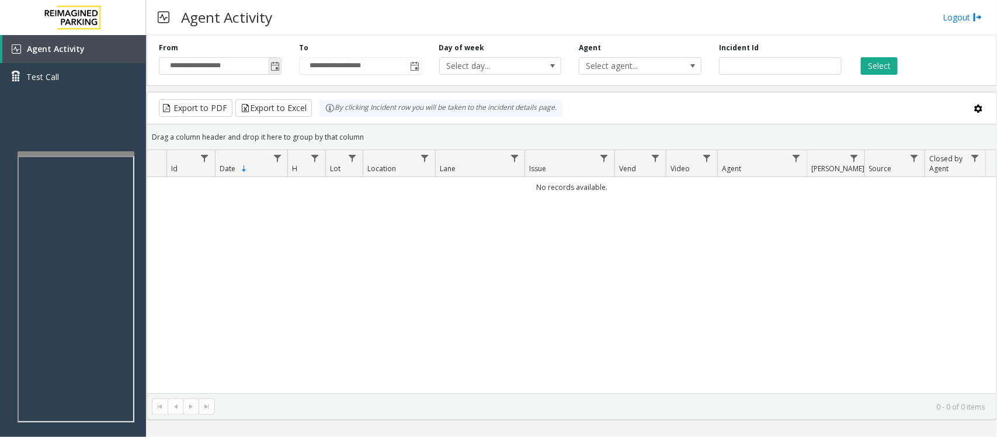
click at [275, 64] on span "Toggle popup" at bounding box center [275, 66] width 9 height 9
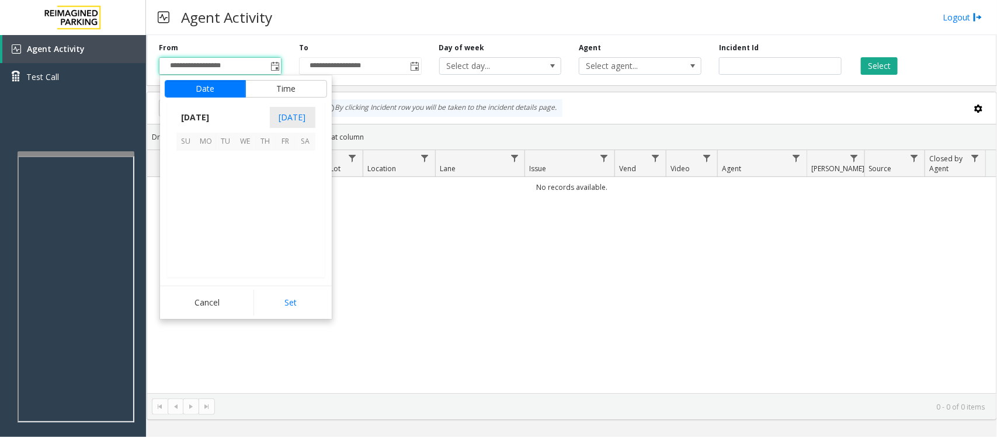
scroll to position [209455, 0]
click at [264, 222] on span "21" at bounding box center [266, 221] width 20 height 20
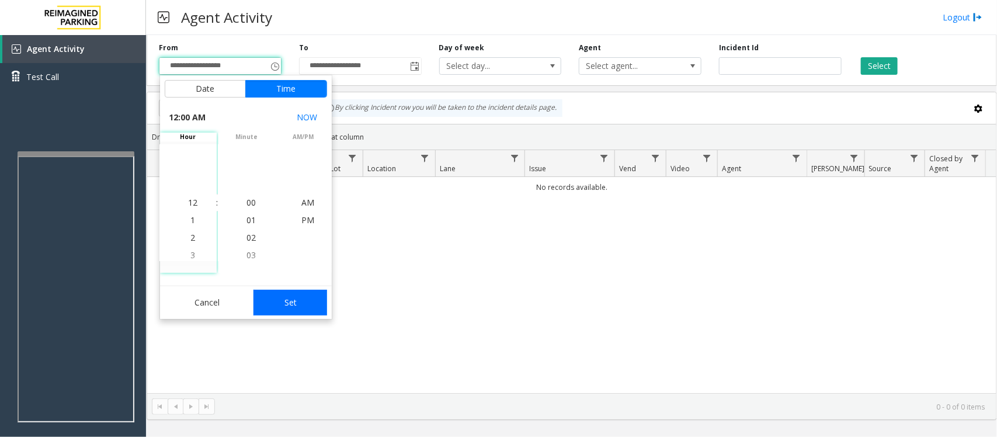
click at [301, 307] on button "Set" at bounding box center [291, 303] width 74 height 26
type input "**********"
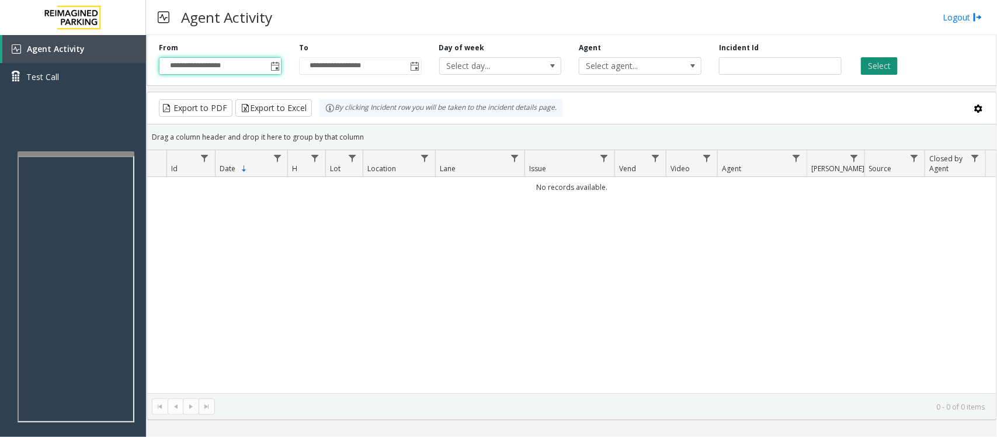
click at [868, 69] on button "Select" at bounding box center [879, 66] width 37 height 18
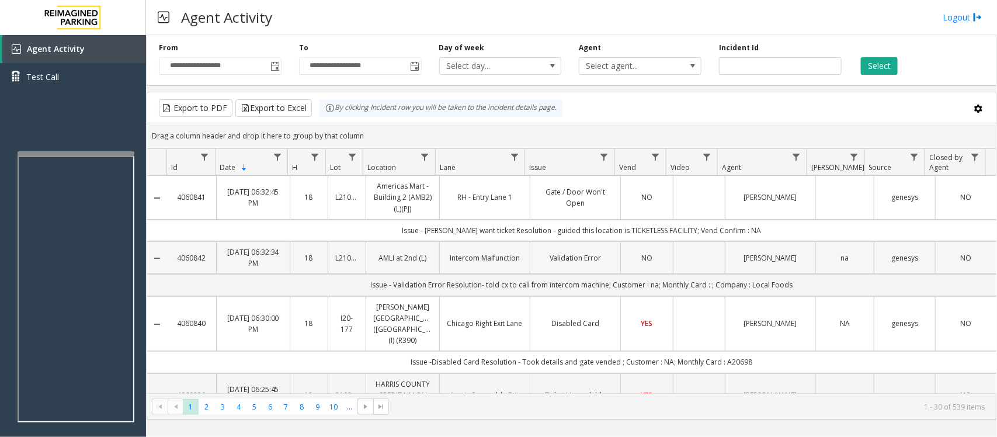
click at [692, 268] on td "Data table" at bounding box center [699, 257] width 52 height 33
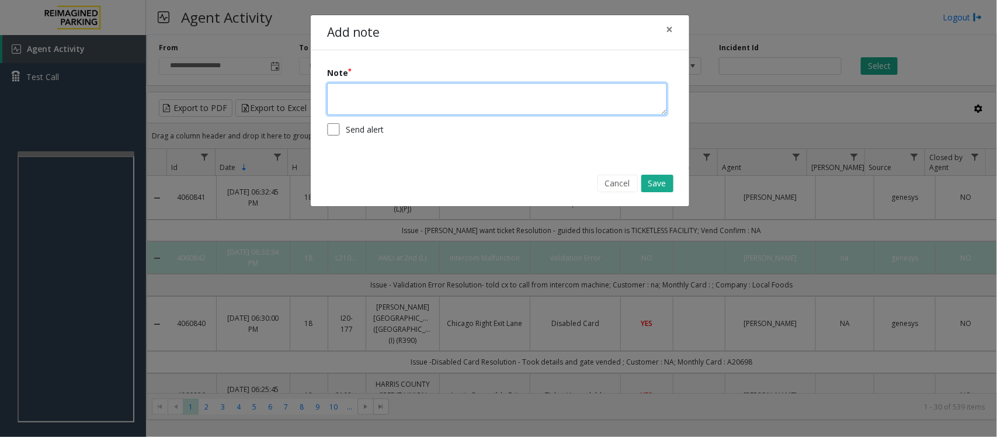
click at [386, 106] on textarea at bounding box center [497, 99] width 340 height 32
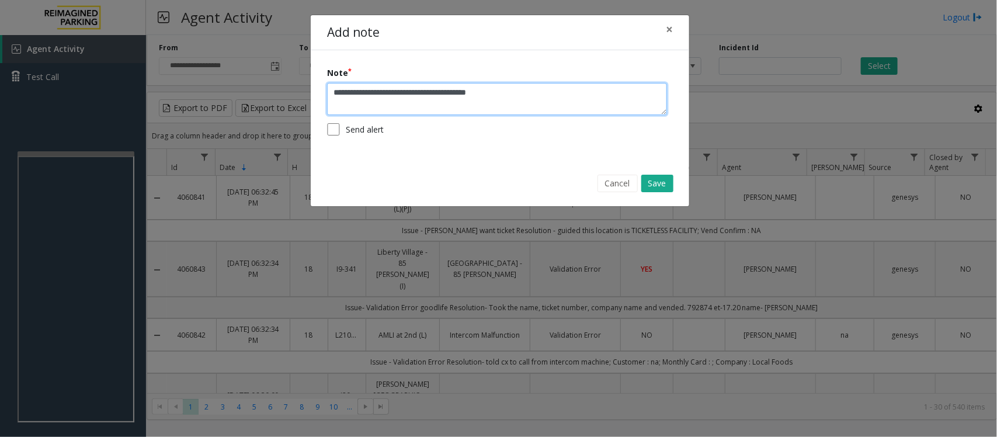
drag, startPoint x: 424, startPoint y: 95, endPoint x: 462, endPoint y: 95, distance: 38.6
click at [462, 95] on textarea "**********" at bounding box center [497, 99] width 340 height 32
click at [577, 95] on textarea "**********" at bounding box center [497, 99] width 340 height 32
type textarea "**********"
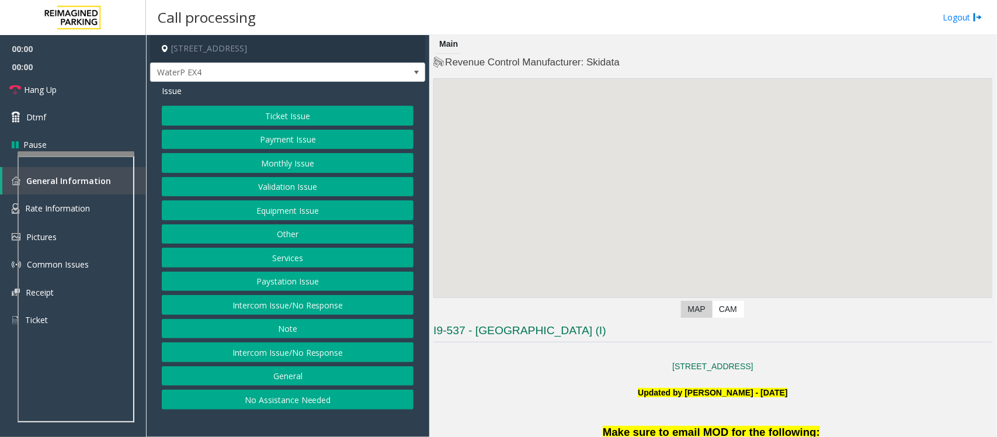
scroll to position [292, 0]
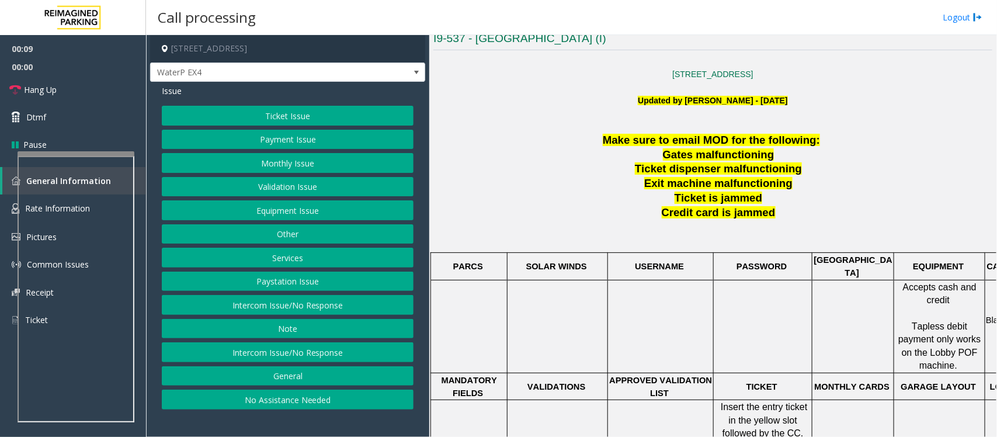
click at [362, 355] on button "Intercom Issue/No Response" at bounding box center [288, 352] width 252 height 20
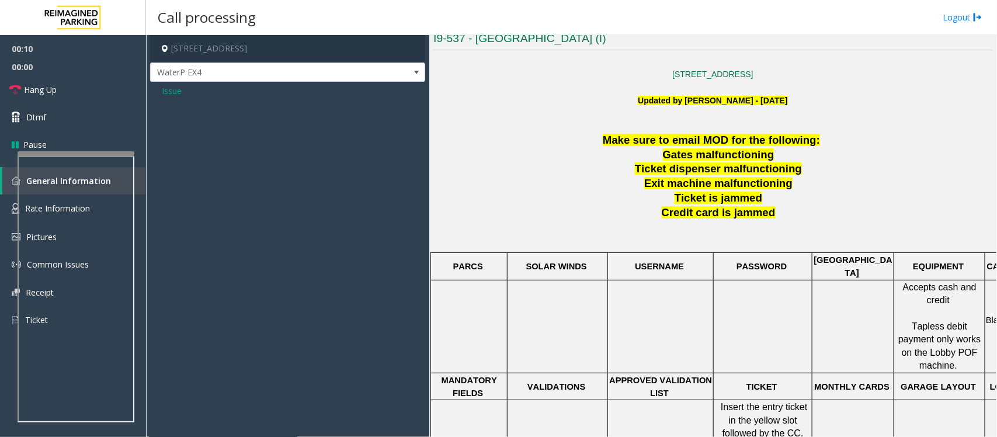
click at [176, 93] on span "Issue" at bounding box center [172, 91] width 20 height 12
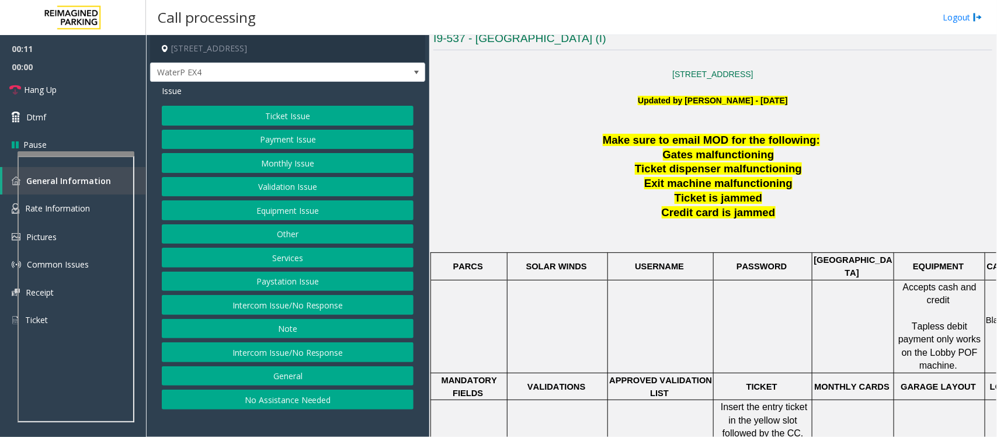
click at [299, 308] on button "Intercom Issue/No Response" at bounding box center [288, 305] width 252 height 20
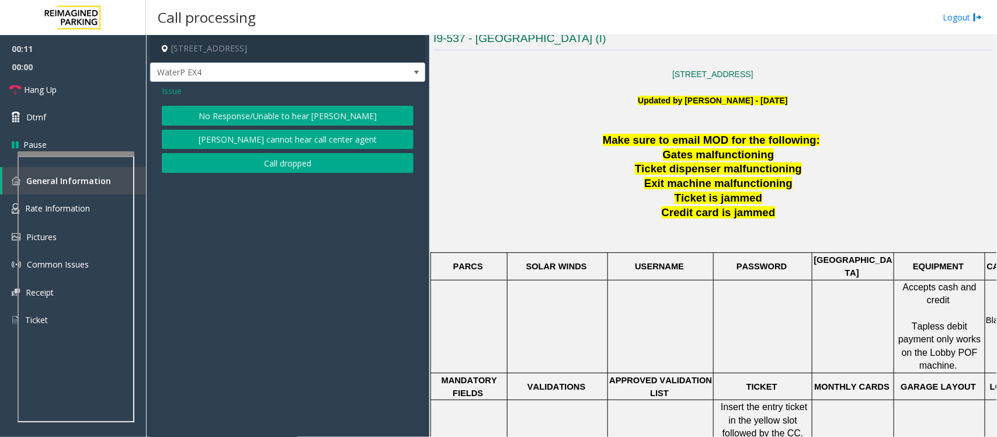
click at [278, 115] on button "No Response/Unable to hear [PERSON_NAME]" at bounding box center [288, 116] width 252 height 20
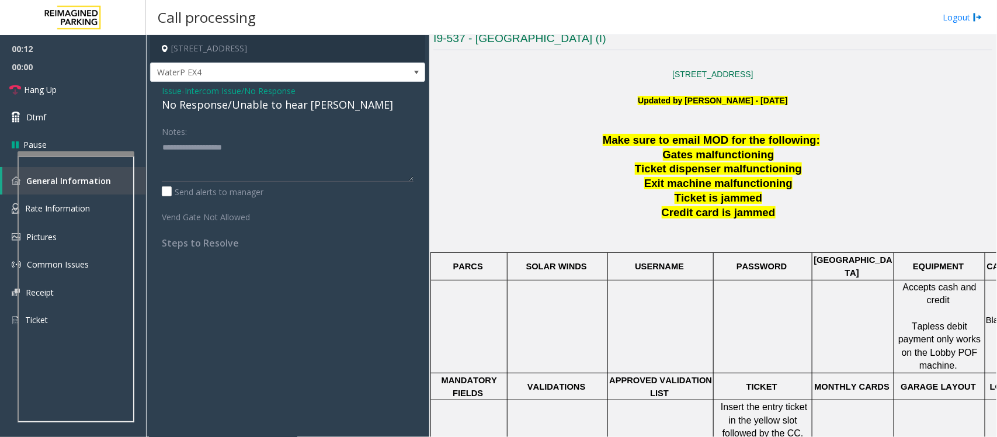
click at [278, 107] on div "No Response/Unable to hear [PERSON_NAME]" at bounding box center [288, 105] width 252 height 16
type textarea "**********"
click at [115, 92] on link "Hang Up" at bounding box center [73, 89] width 146 height 27
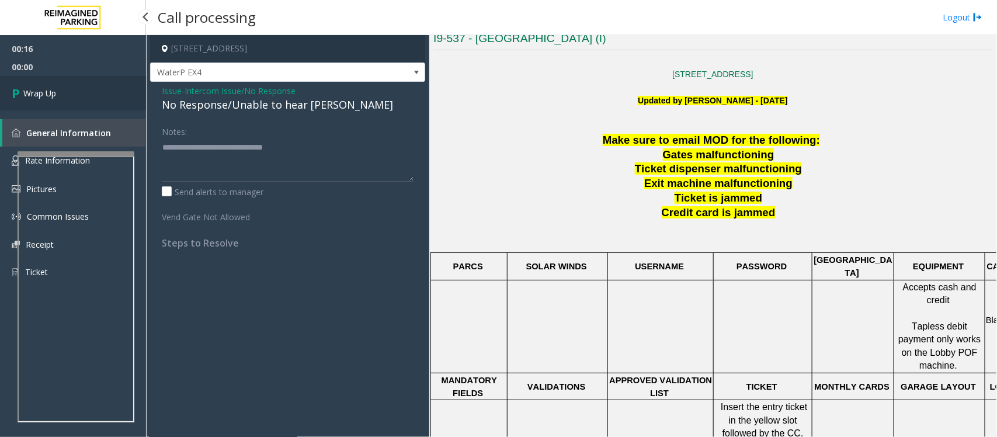
click at [115, 92] on link "Wrap Up" at bounding box center [73, 93] width 146 height 34
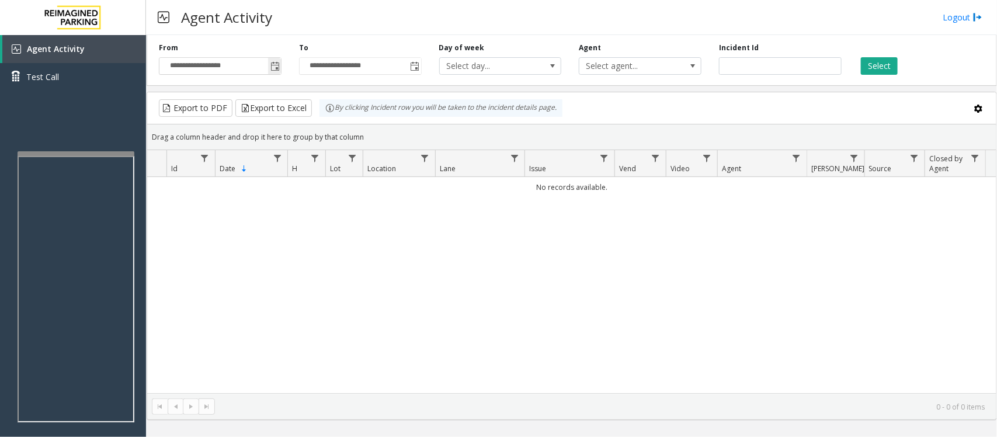
click at [272, 65] on span "Toggle popup" at bounding box center [275, 66] width 9 height 9
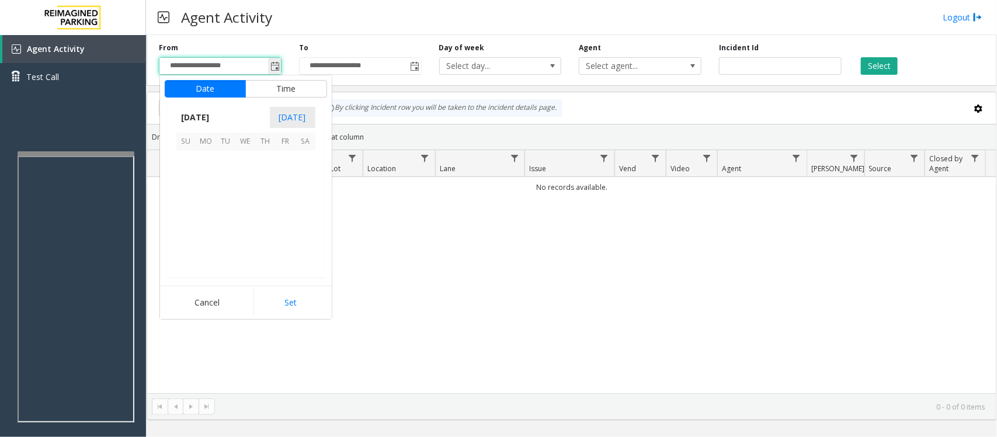
scroll to position [209455, 0]
click at [264, 218] on span "21" at bounding box center [266, 221] width 20 height 20
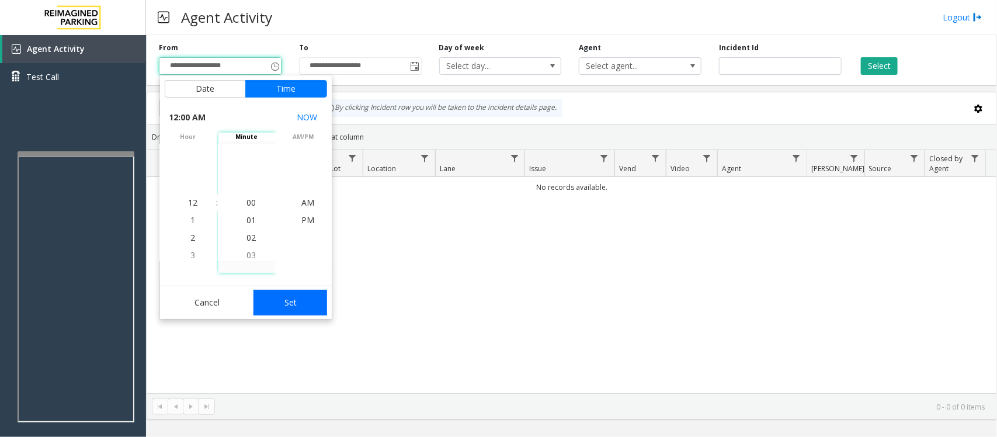
drag, startPoint x: 299, startPoint y: 289, endPoint x: 299, endPoint y: 304, distance: 15.2
click at [299, 297] on div "Cancel Set" at bounding box center [246, 302] width 172 height 33
click at [299, 305] on button "Set" at bounding box center [291, 303] width 74 height 26
type input "**********"
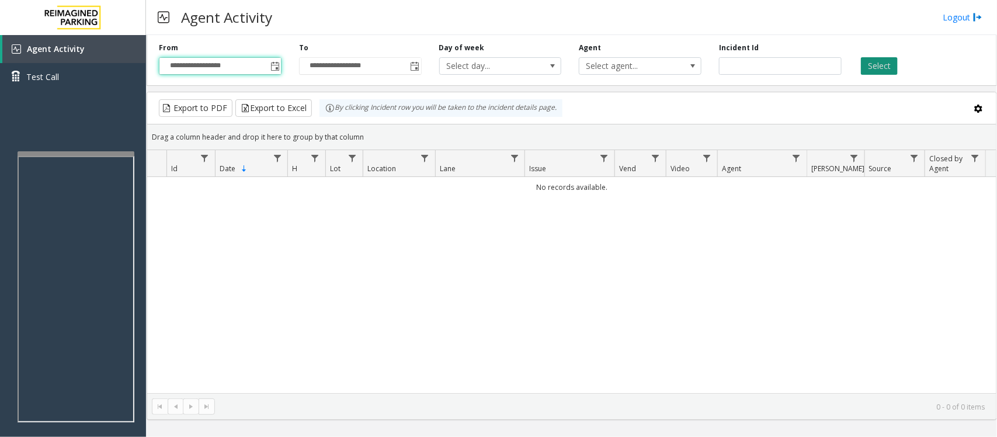
click at [894, 64] on button "Select" at bounding box center [879, 66] width 37 height 18
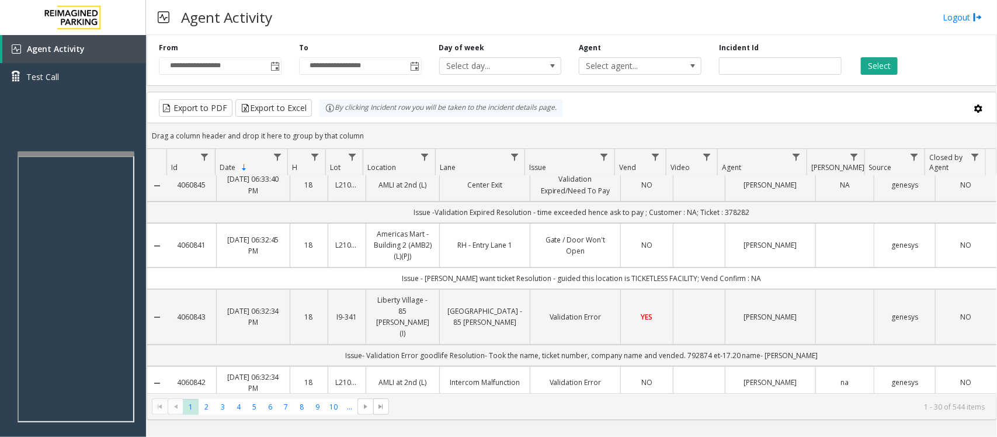
scroll to position [219, 0]
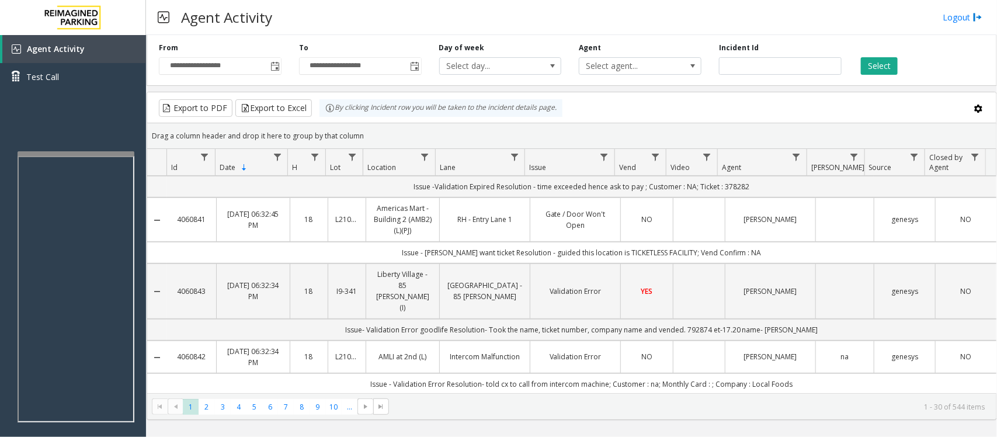
click at [538, 351] on link "Validation Error" at bounding box center [576, 356] width 76 height 11
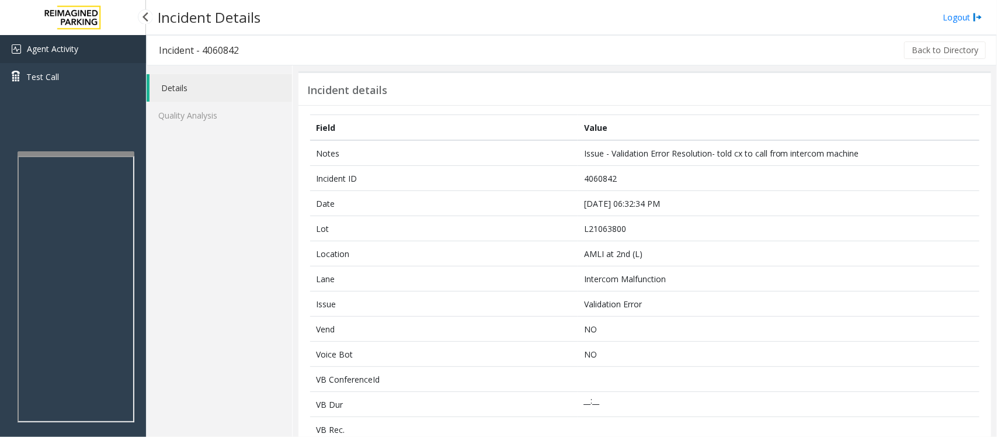
click at [75, 57] on link "Agent Activity" at bounding box center [73, 49] width 146 height 28
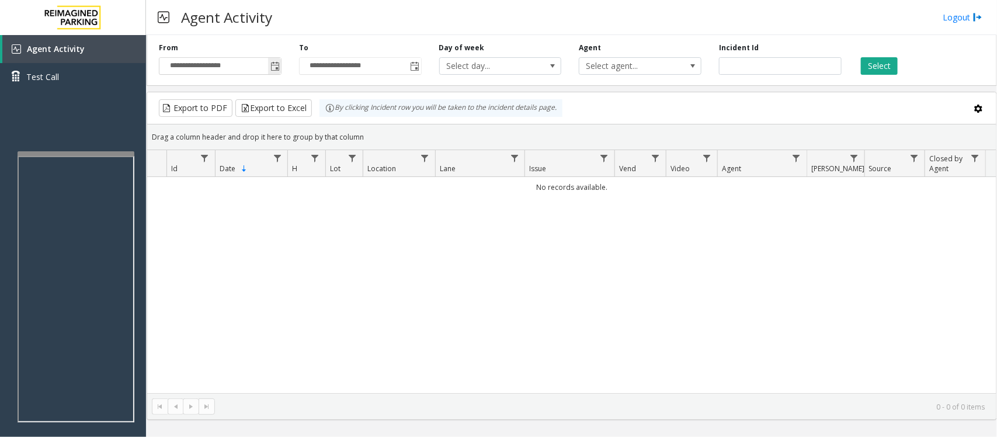
click at [273, 62] on span "Toggle popup" at bounding box center [275, 66] width 9 height 9
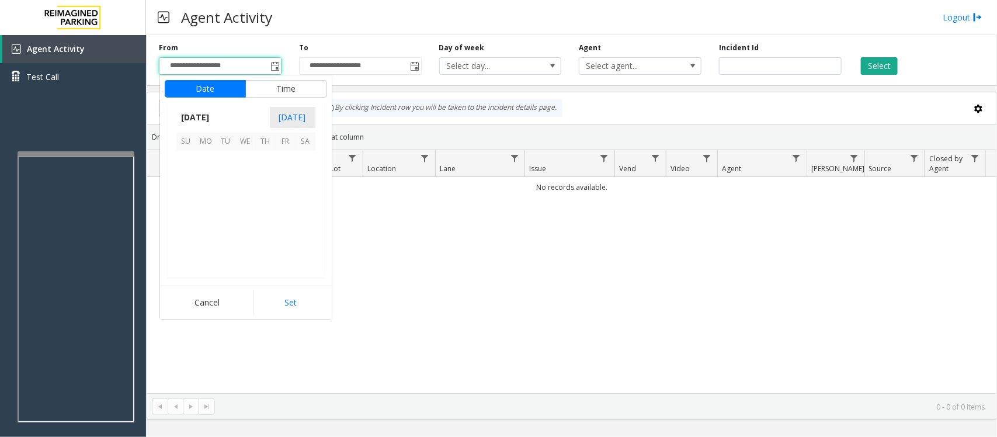
scroll to position [209455, 0]
click at [261, 222] on span "21" at bounding box center [266, 221] width 20 height 20
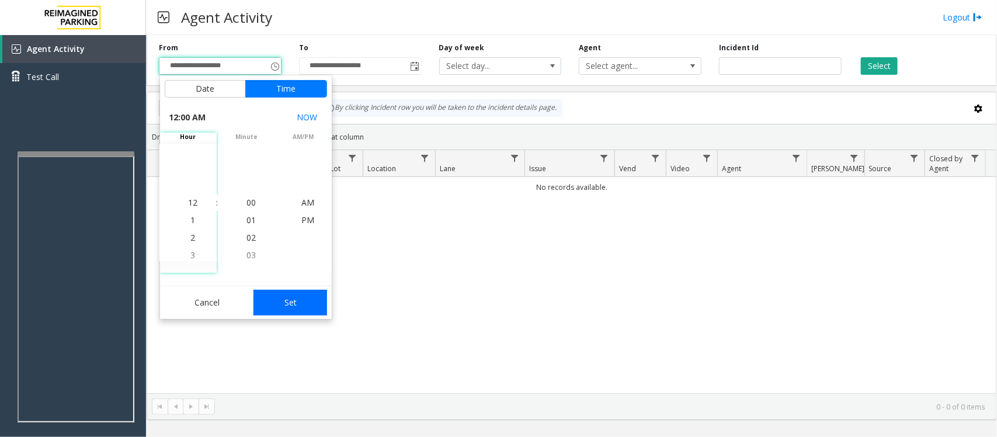
click at [301, 307] on button "Set" at bounding box center [291, 303] width 74 height 26
type input "**********"
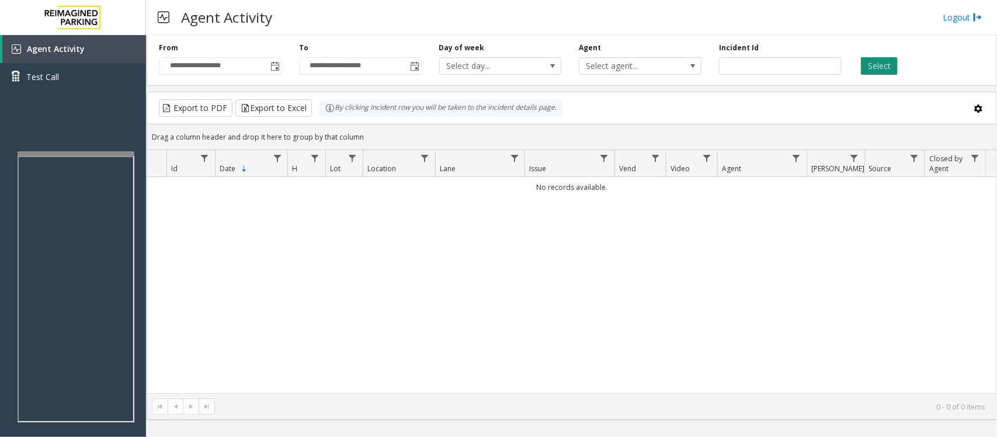
click at [885, 73] on button "Select" at bounding box center [879, 66] width 37 height 18
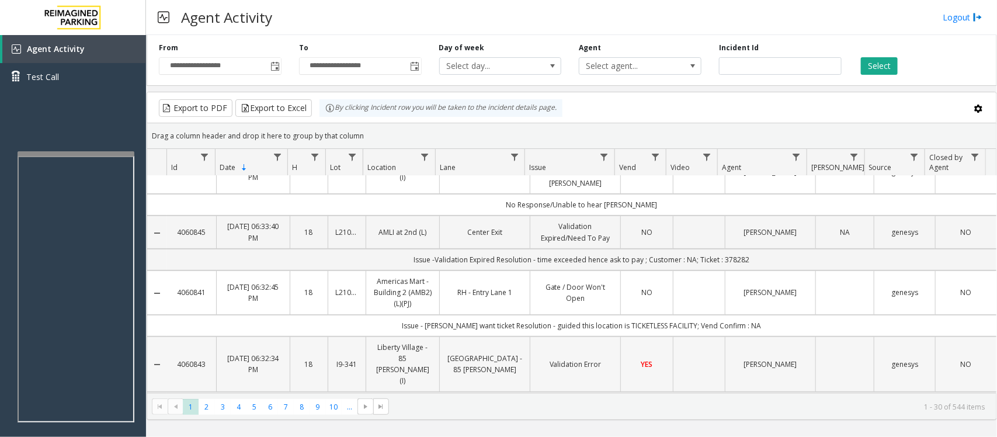
scroll to position [219, 0]
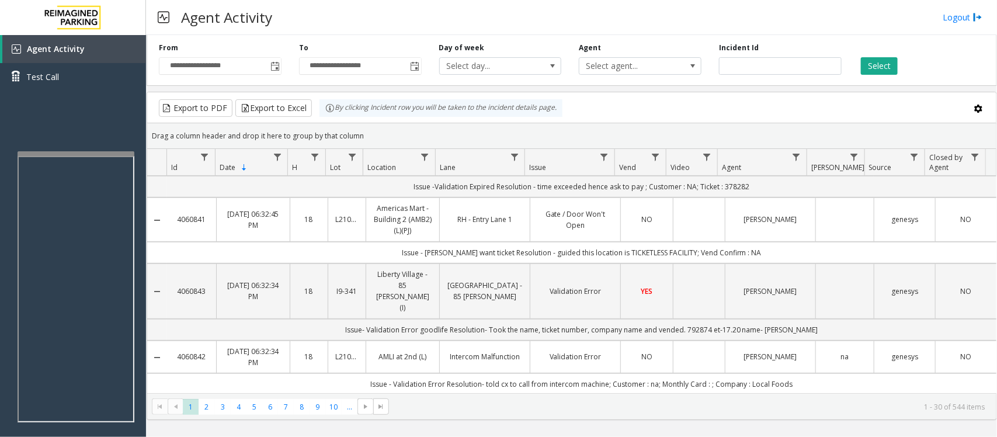
click at [599, 341] on td "Validation Error" at bounding box center [575, 357] width 91 height 33
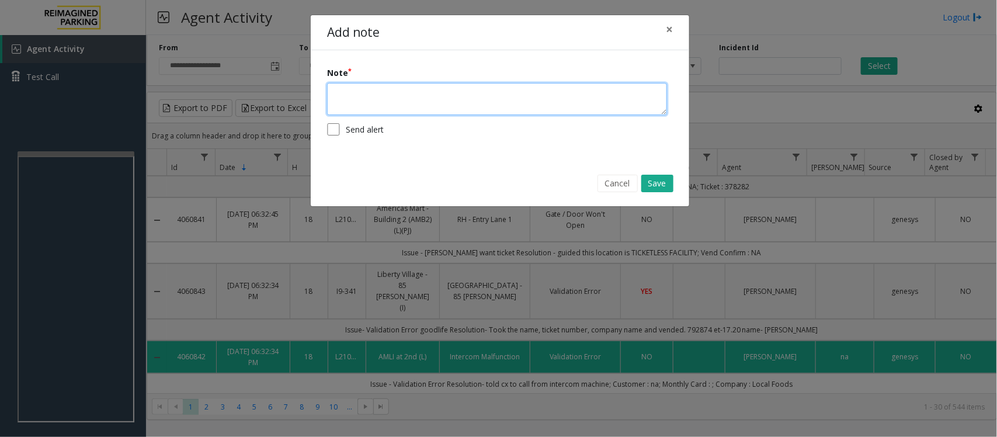
click at [456, 101] on textarea at bounding box center [497, 99] width 340 height 32
paste textarea "**********"
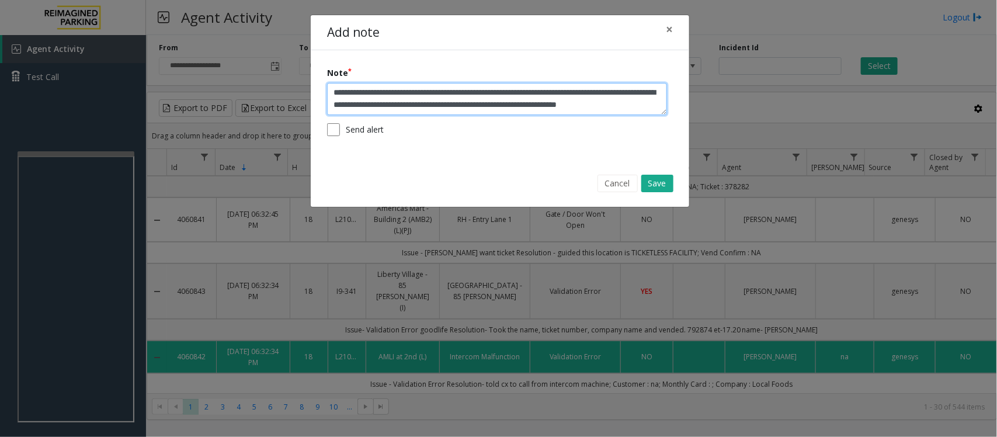
scroll to position [0, 0]
type textarea "**********"
click at [654, 181] on button "Save" at bounding box center [658, 184] width 32 height 18
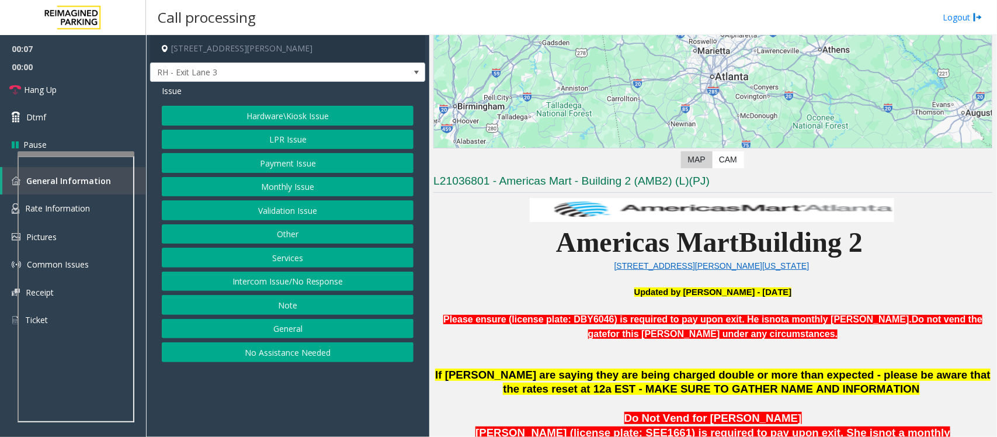
scroll to position [146, 0]
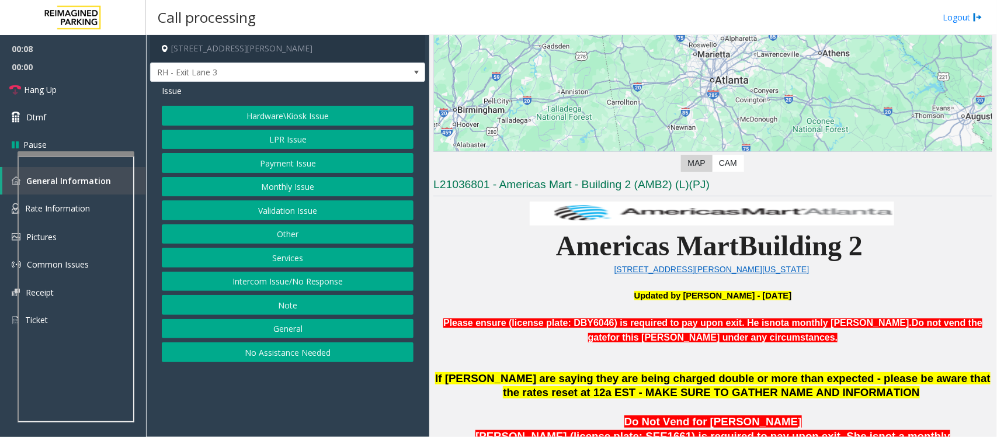
click at [301, 283] on button "Intercom Issue/No Response" at bounding box center [288, 282] width 252 height 20
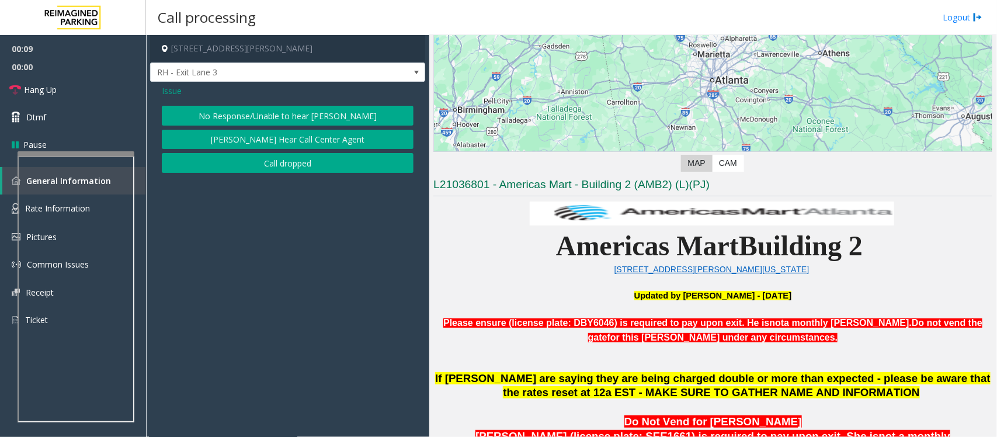
click at [260, 112] on button "No Response/Unable to hear [PERSON_NAME]" at bounding box center [288, 116] width 252 height 20
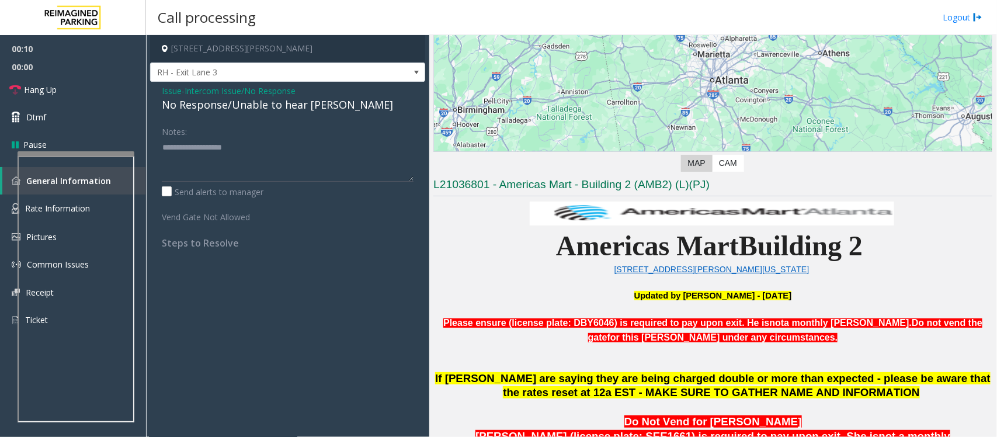
click at [254, 89] on span "Intercom Issue/No Response" at bounding box center [240, 91] width 111 height 12
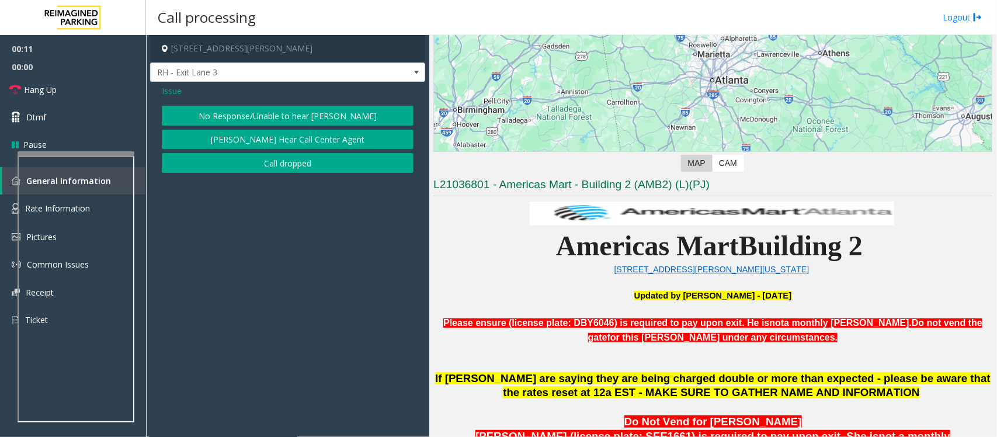
click at [171, 89] on span "Issue" at bounding box center [172, 91] width 20 height 12
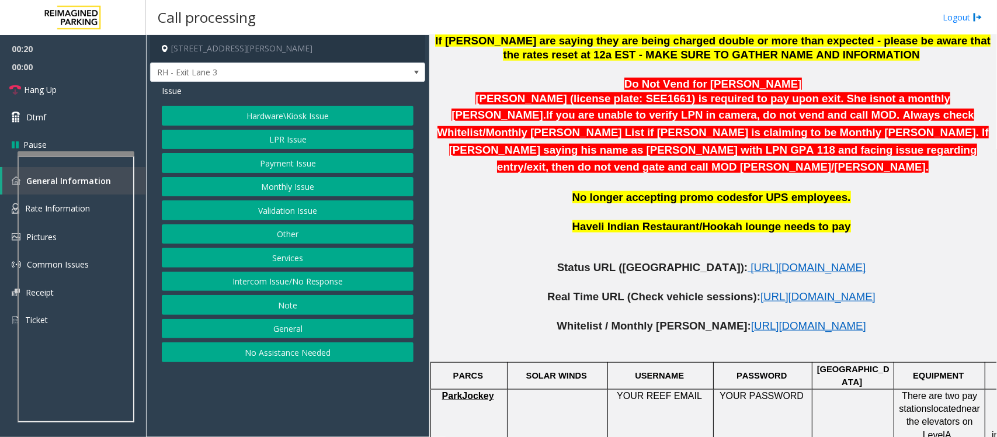
scroll to position [511, 0]
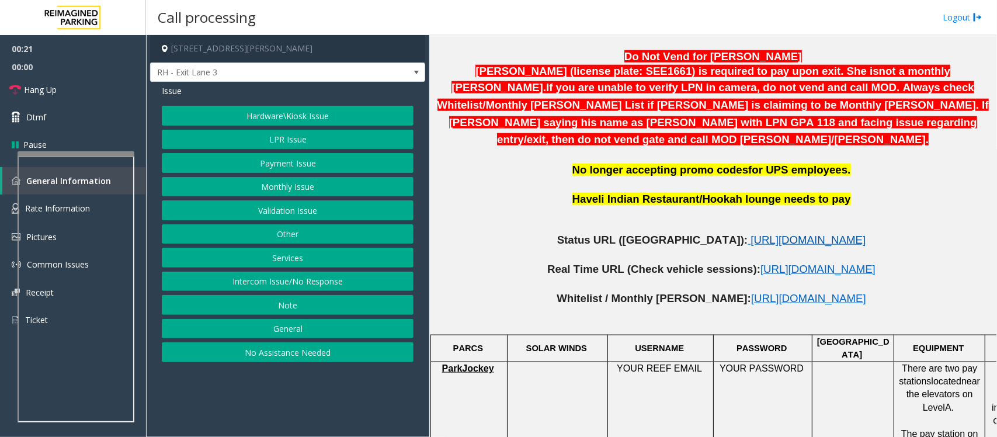
click at [751, 234] on span "[URL][DOMAIN_NAME]" at bounding box center [808, 240] width 115 height 12
click at [291, 193] on button "Monthly Issue" at bounding box center [288, 187] width 252 height 20
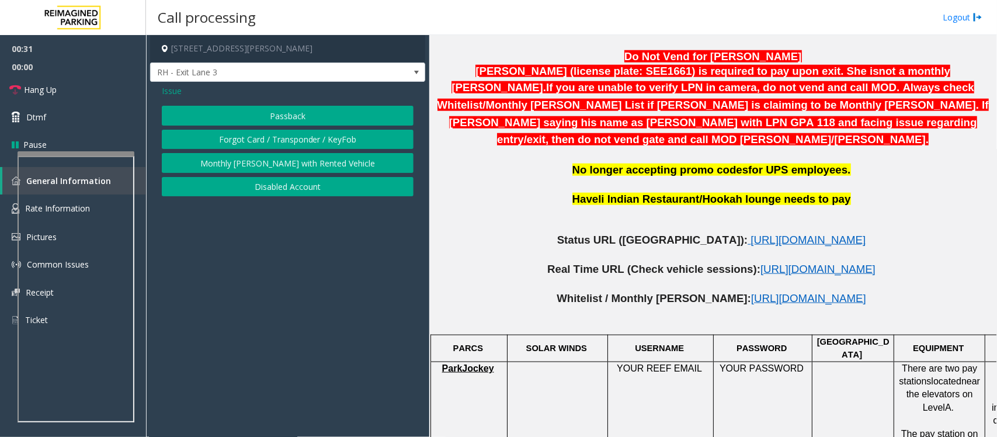
click at [292, 188] on button "Disabled Account" at bounding box center [288, 187] width 252 height 20
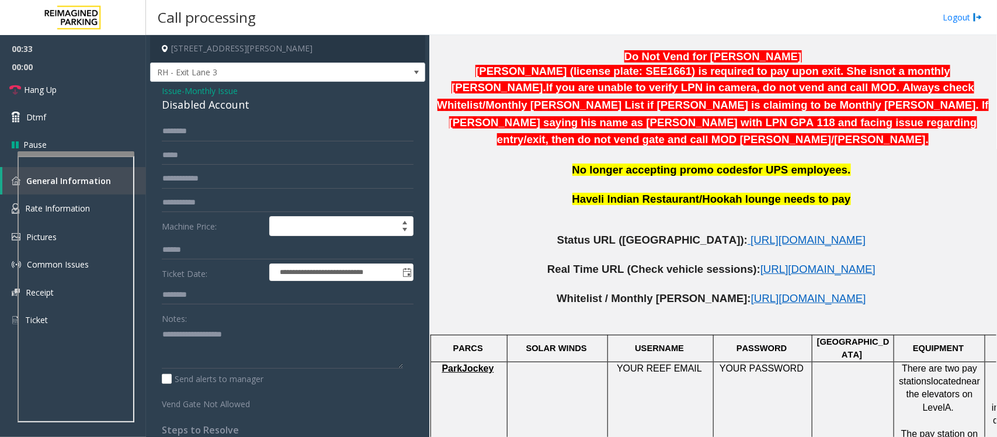
click at [210, 324] on div "Notes:" at bounding box center [288, 338] width 252 height 60
click at [194, 345] on textarea at bounding box center [282, 347] width 241 height 44
click at [186, 352] on textarea at bounding box center [282, 347] width 241 height 44
click at [188, 337] on textarea at bounding box center [282, 347] width 241 height 44
click at [181, 101] on div "Disabled Account" at bounding box center [288, 105] width 252 height 16
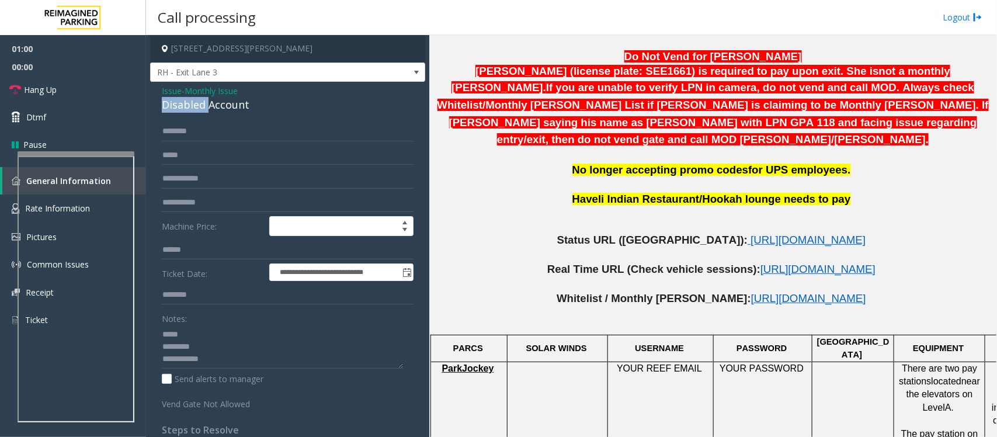
click at [181, 101] on div "Disabled Account" at bounding box center [288, 105] width 252 height 16
click at [203, 334] on textarea at bounding box center [282, 347] width 241 height 44
click at [217, 364] on textarea at bounding box center [282, 347] width 241 height 44
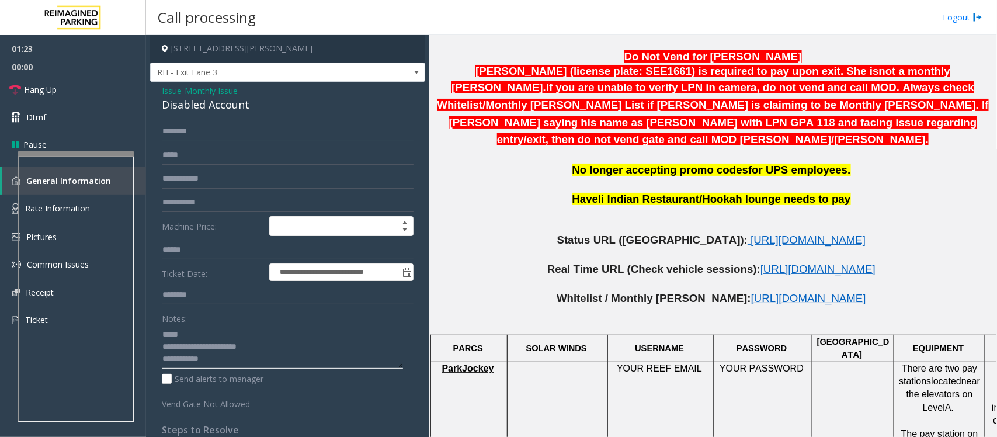
click at [196, 335] on textarea at bounding box center [282, 347] width 241 height 44
drag, startPoint x: 181, startPoint y: 333, endPoint x: 231, endPoint y: 351, distance: 52.9
click at [181, 333] on textarea at bounding box center [282, 347] width 241 height 44
type textarea "**********"
click at [189, 124] on input "text" at bounding box center [288, 132] width 252 height 20
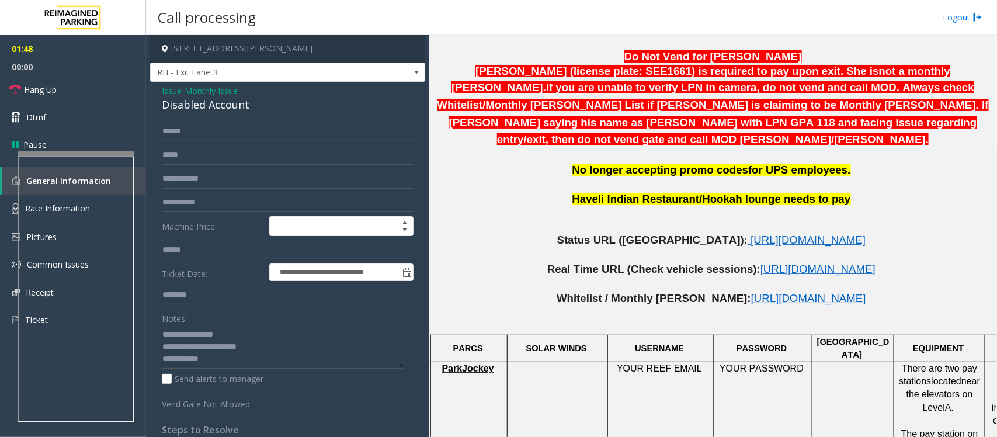
type input "*****"
click at [226, 363] on textarea at bounding box center [282, 347] width 241 height 44
click at [244, 336] on textarea at bounding box center [282, 347] width 241 height 44
click at [209, 297] on input "text" at bounding box center [288, 295] width 252 height 20
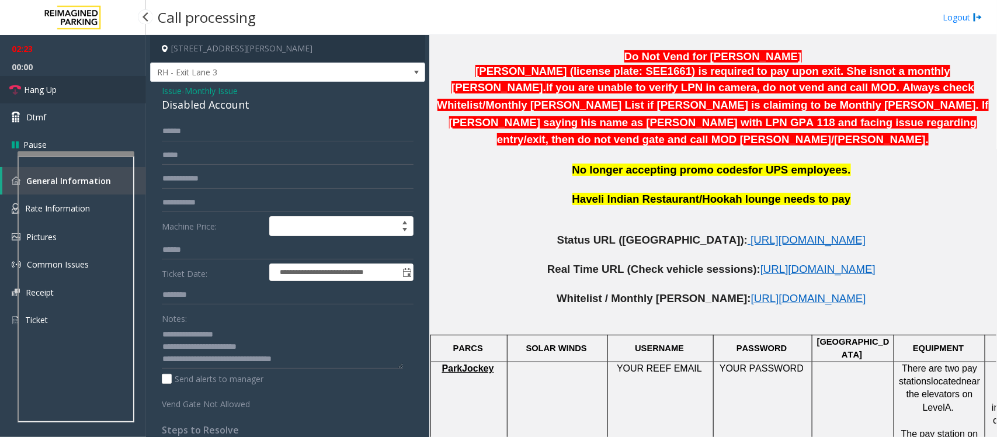
click at [85, 82] on link "Hang Up" at bounding box center [73, 89] width 146 height 27
click at [322, 359] on textarea at bounding box center [282, 347] width 241 height 44
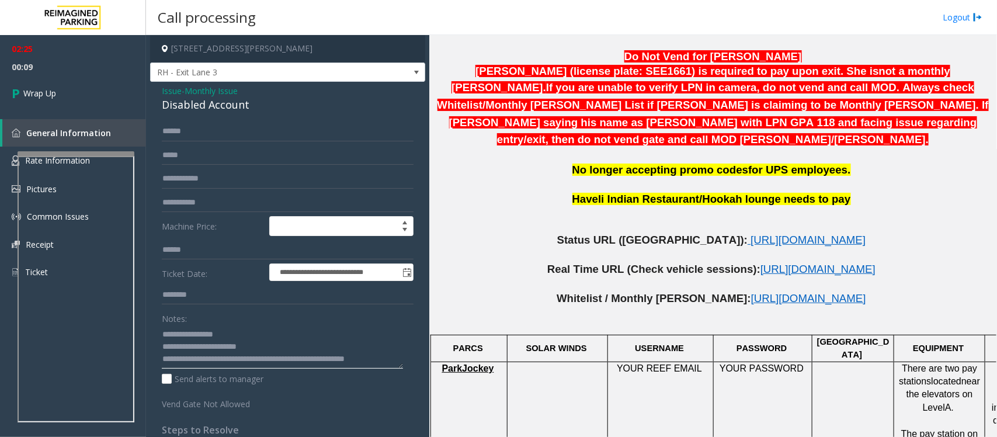
scroll to position [8, 0]
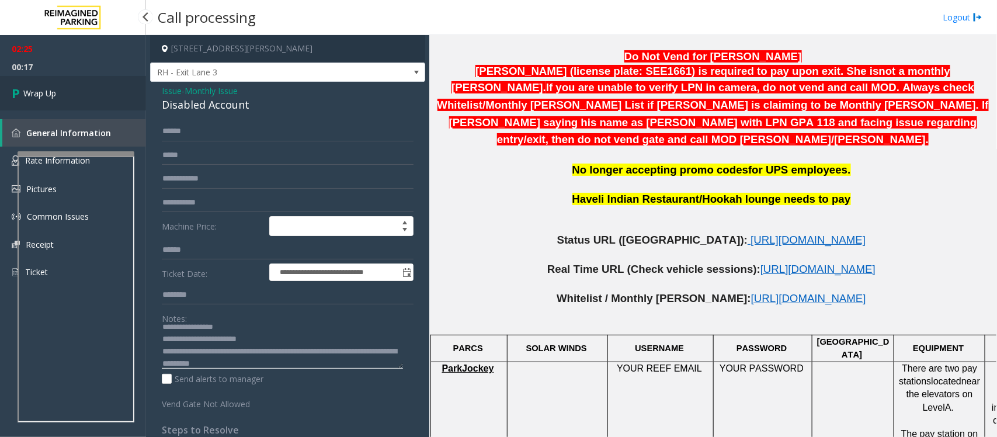
type textarea "**********"
click at [74, 95] on link "Wrap Up" at bounding box center [73, 93] width 146 height 34
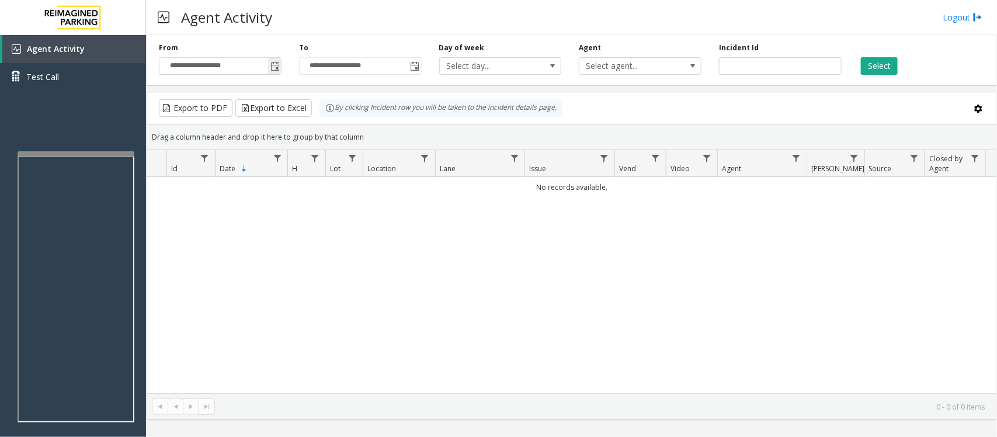
click at [276, 65] on span "Toggle popup" at bounding box center [275, 66] width 9 height 9
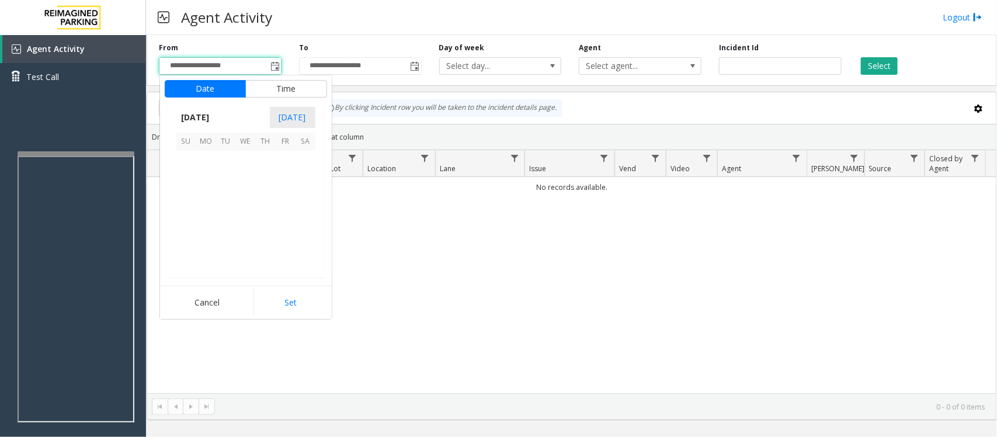
scroll to position [209455, 0]
click at [264, 222] on span "21" at bounding box center [266, 221] width 20 height 20
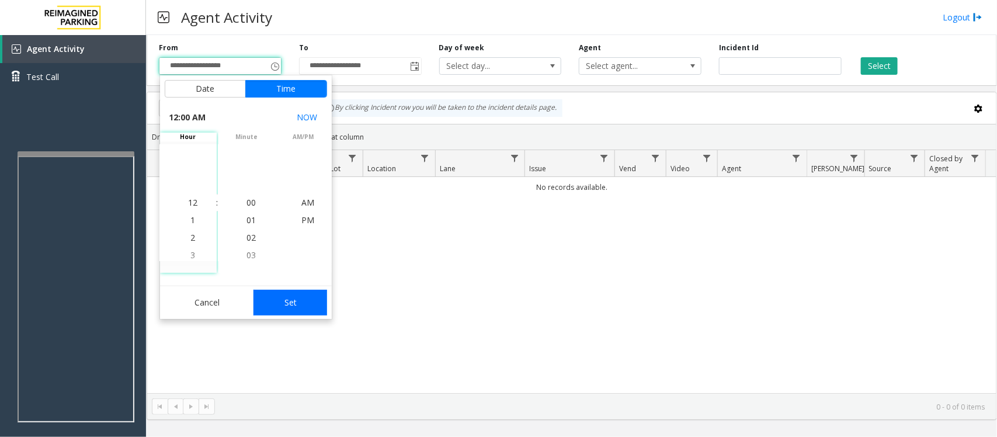
click at [296, 305] on button "Set" at bounding box center [291, 303] width 74 height 26
type input "**********"
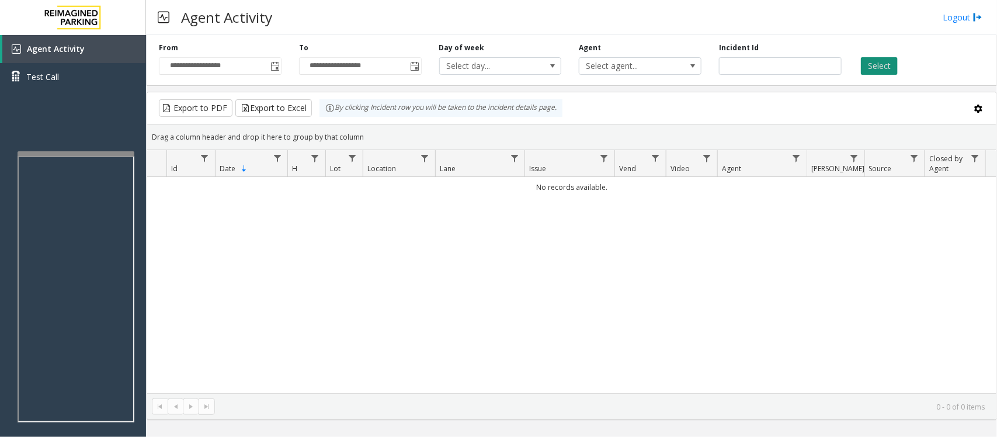
click at [883, 63] on button "Select" at bounding box center [879, 66] width 37 height 18
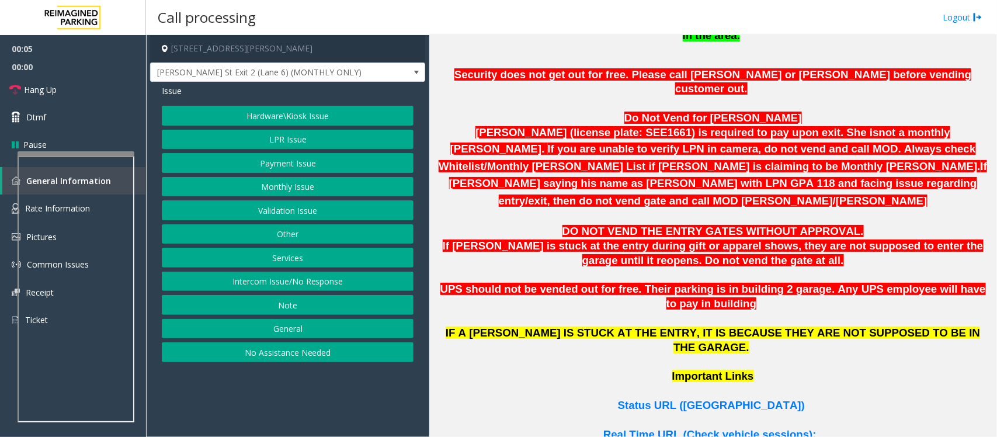
scroll to position [657, 0]
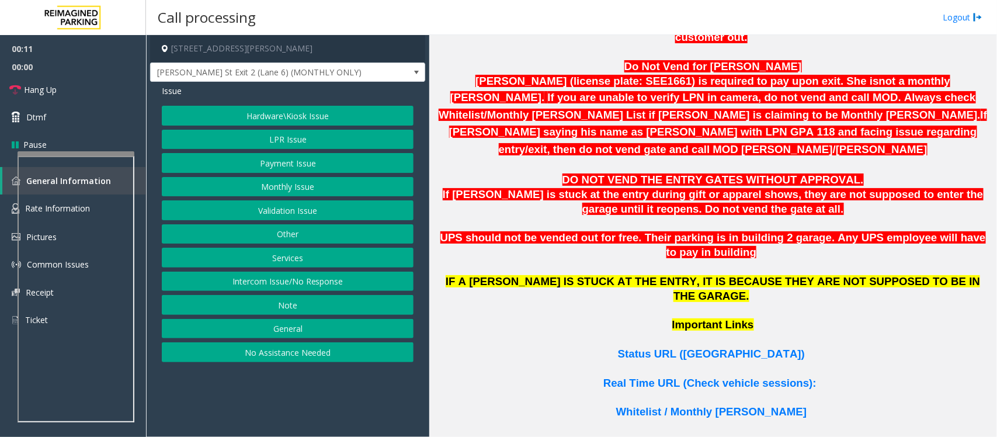
drag, startPoint x: 337, startPoint y: 284, endPoint x: 325, endPoint y: 266, distance: 21.2
click at [337, 284] on button "Intercom Issue/No Response" at bounding box center [288, 282] width 252 height 20
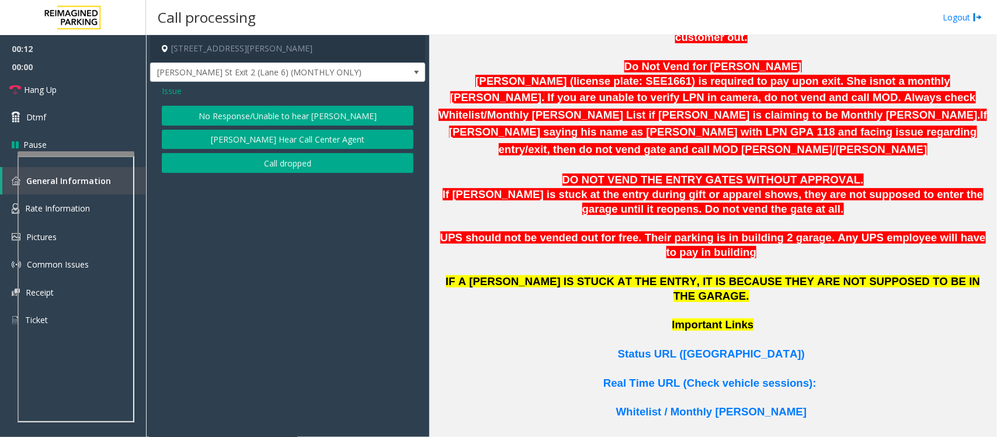
click at [248, 106] on button "No Response/Unable to hear [PERSON_NAME]" at bounding box center [288, 116] width 252 height 20
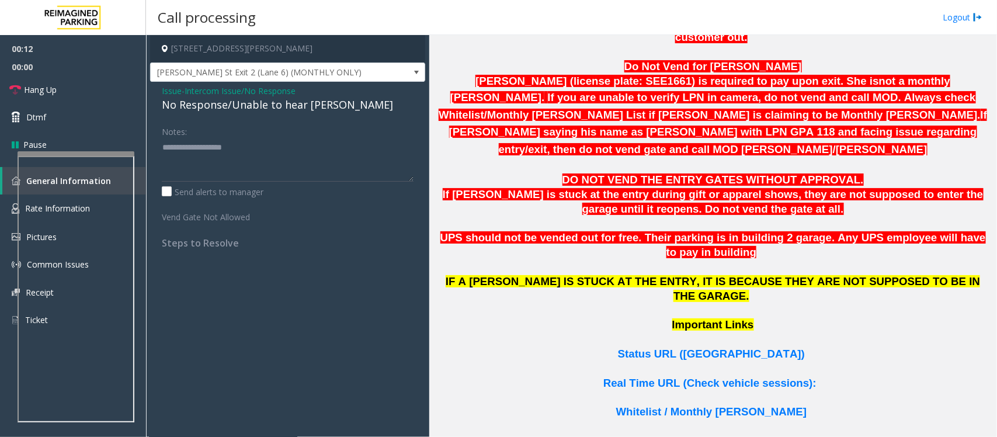
click at [258, 111] on div "No Response/Unable to hear [PERSON_NAME]" at bounding box center [288, 105] width 252 height 16
type textarea "**********"
click at [206, 92] on span "Intercom Issue/No Response" at bounding box center [240, 91] width 111 height 12
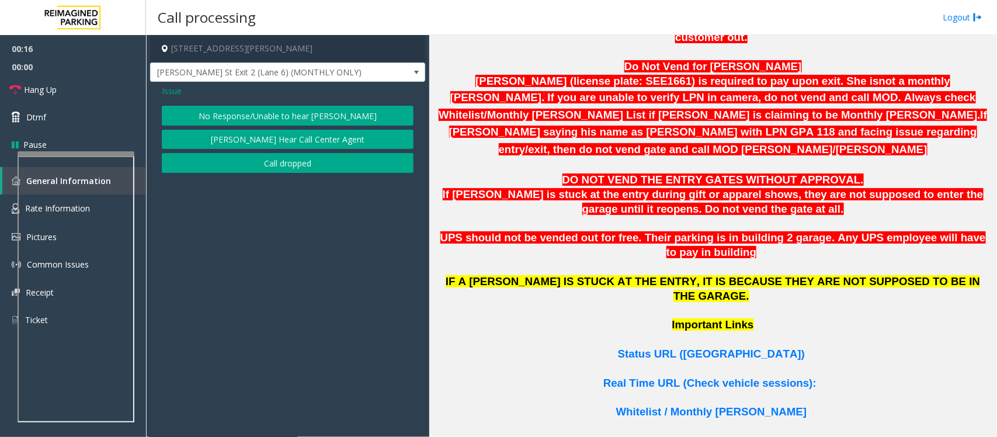
click at [174, 94] on span "Issue" at bounding box center [172, 91] width 20 height 12
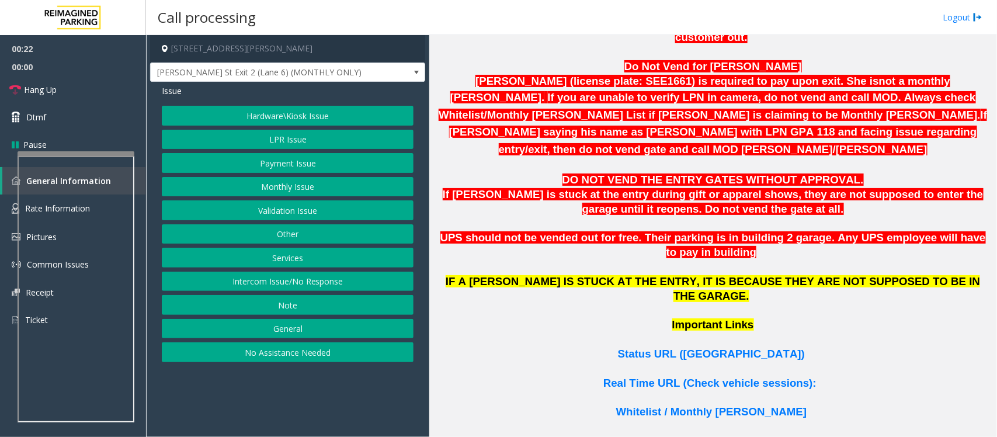
click at [337, 282] on button "Intercom Issue/No Response" at bounding box center [288, 282] width 252 height 20
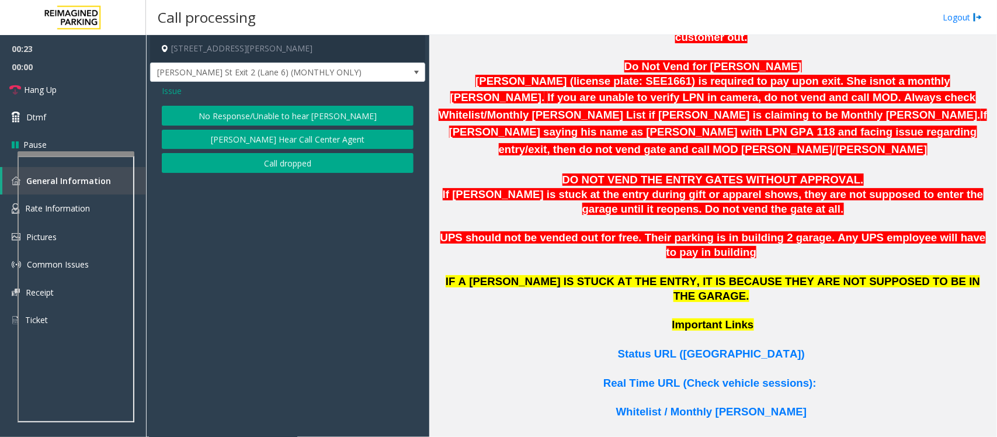
click at [258, 119] on button "No Response/Unable to hear [PERSON_NAME]" at bounding box center [288, 116] width 252 height 20
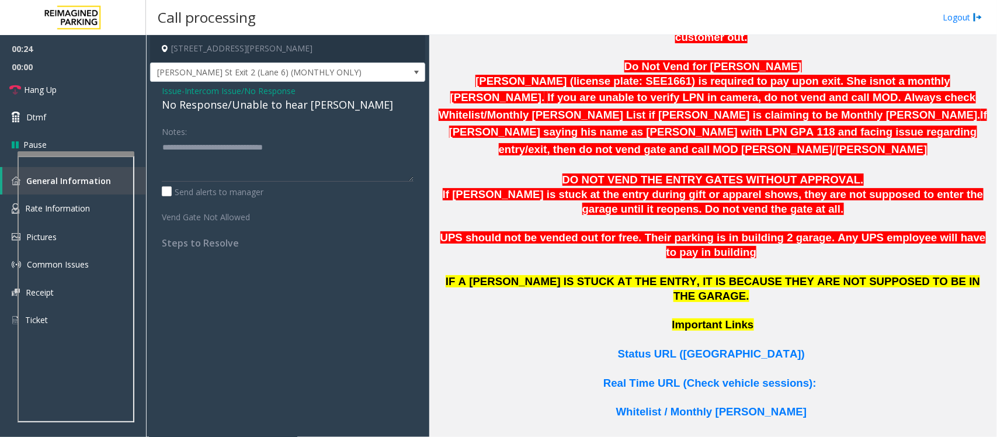
click at [210, 89] on span "Intercom Issue/No Response" at bounding box center [240, 91] width 111 height 12
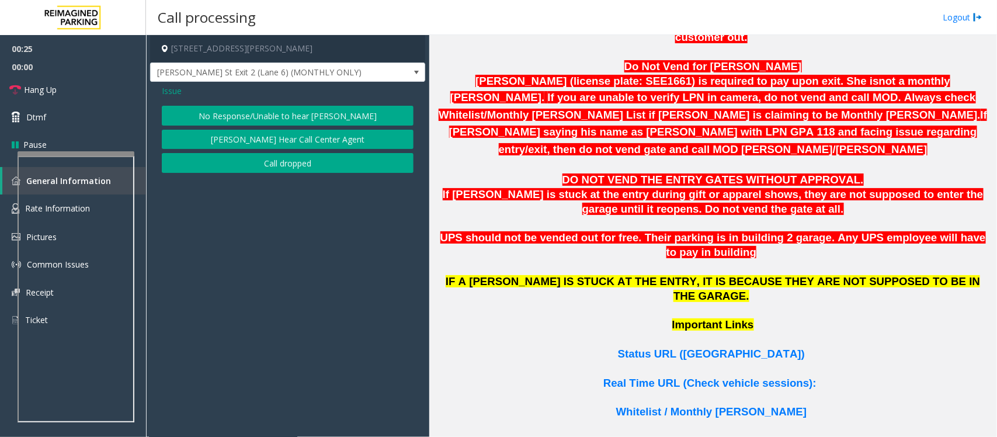
click at [171, 92] on span "Issue" at bounding box center [172, 91] width 20 height 12
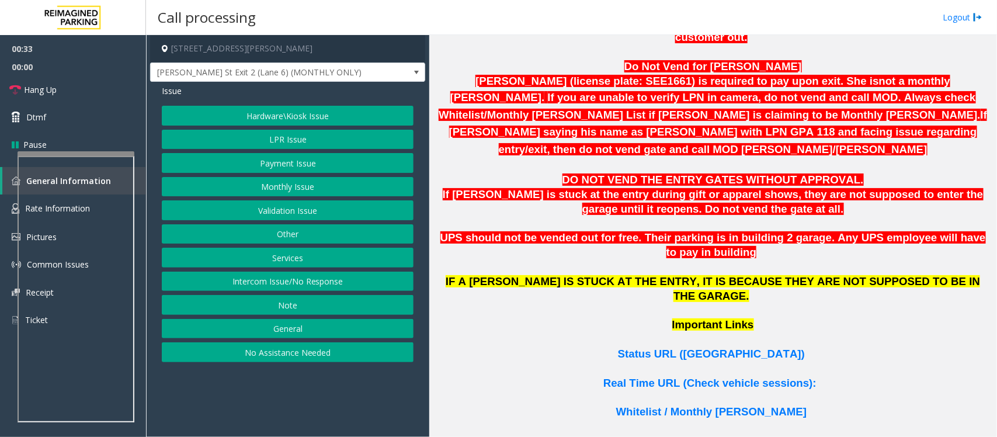
click at [269, 282] on button "Intercom Issue/No Response" at bounding box center [288, 282] width 252 height 20
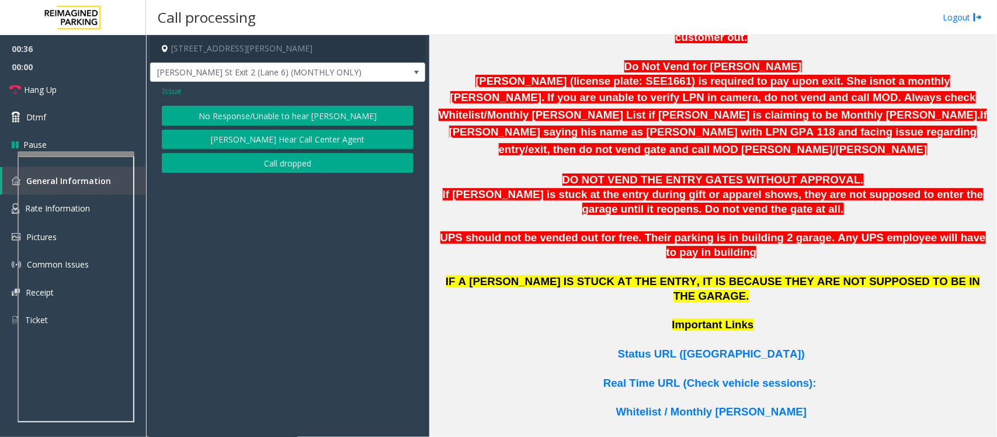
click at [173, 92] on span "Issue" at bounding box center [172, 91] width 20 height 12
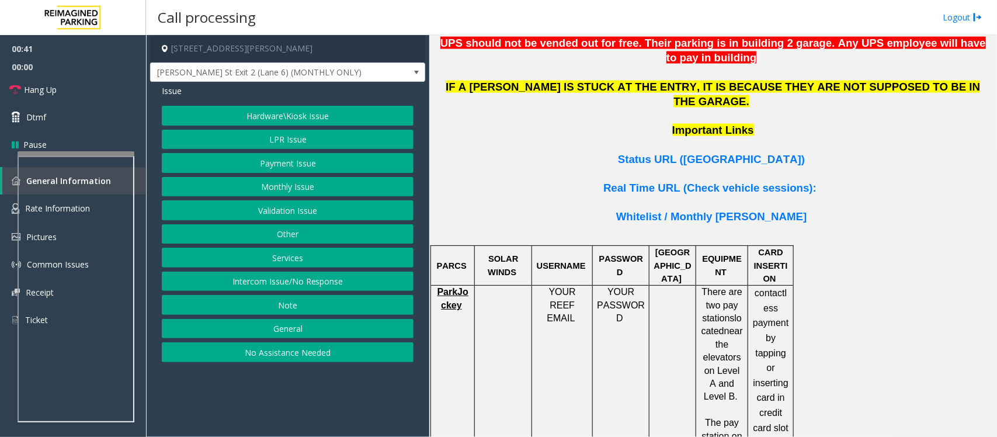
scroll to position [876, 0]
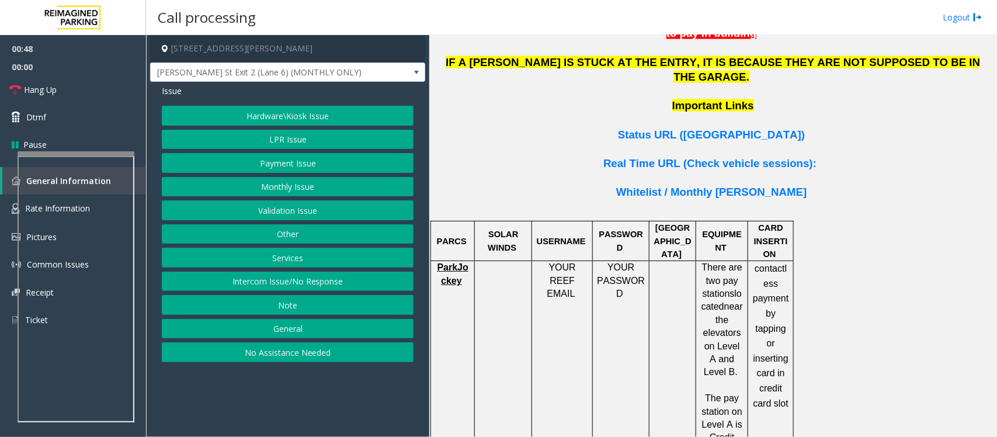
click at [246, 120] on button "Hardware\Kiosk Issue" at bounding box center [288, 116] width 252 height 20
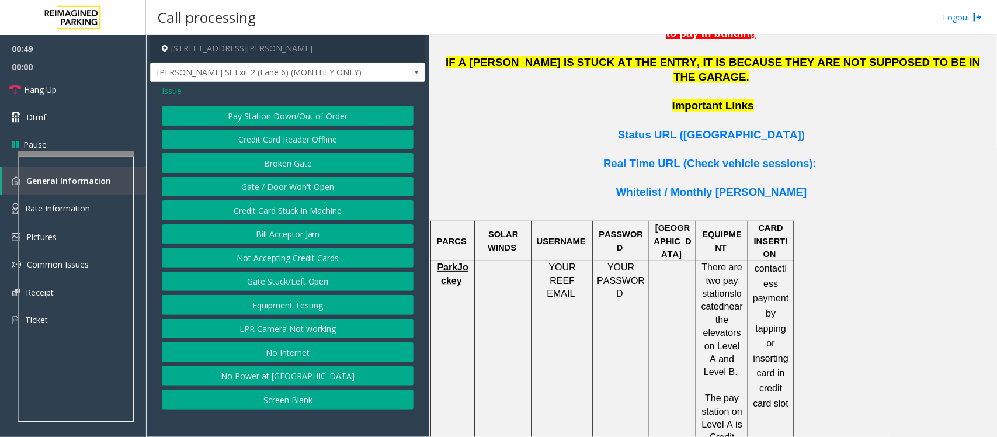
click at [294, 185] on button "Gate / Door Won't Open" at bounding box center [288, 187] width 252 height 20
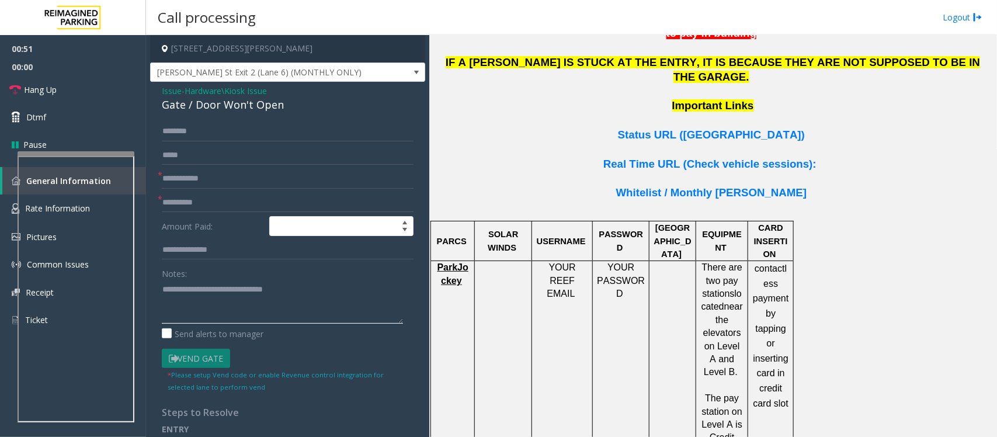
drag, startPoint x: 249, startPoint y: 288, endPoint x: 126, endPoint y: 284, distance: 123.3
click at [74, 127] on app-root "00:51 00:00 Hang Up Dtmf Pause General Information Rate Information Pictures Co…" at bounding box center [498, 218] width 997 height 437
click at [220, 106] on div "Gate / Door Won't Open" at bounding box center [288, 105] width 252 height 16
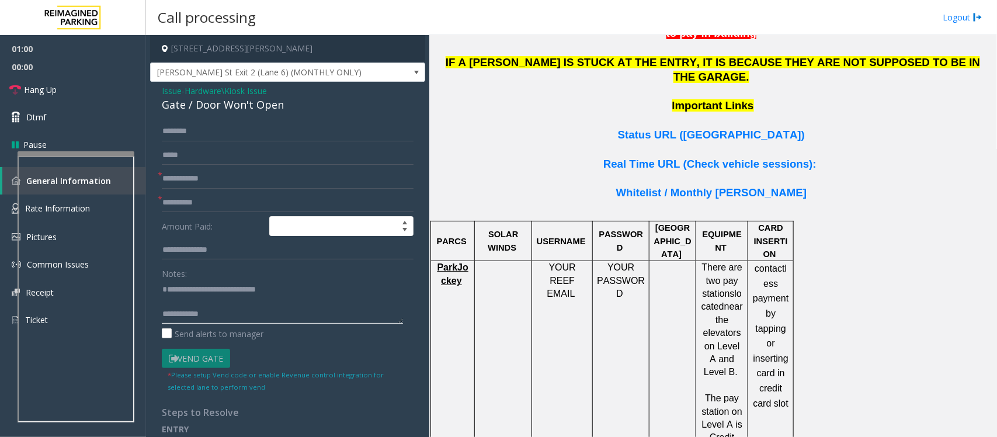
click at [188, 308] on textarea at bounding box center [282, 302] width 241 height 44
click at [242, 314] on textarea at bounding box center [282, 302] width 241 height 44
type textarea "**********"
click at [199, 246] on input "text" at bounding box center [288, 250] width 252 height 20
type input "*******"
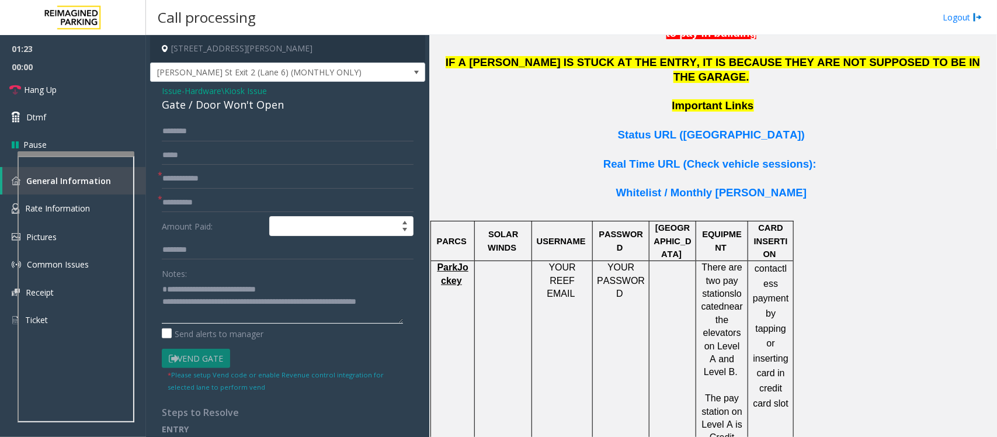
type textarea "**********"
click at [199, 176] on input "text" at bounding box center [288, 179] width 252 height 20
type input "**"
drag, startPoint x: 75, startPoint y: 92, endPoint x: 95, endPoint y: 130, distance: 43.6
click at [75, 92] on link "Hang Up" at bounding box center [73, 89] width 146 height 27
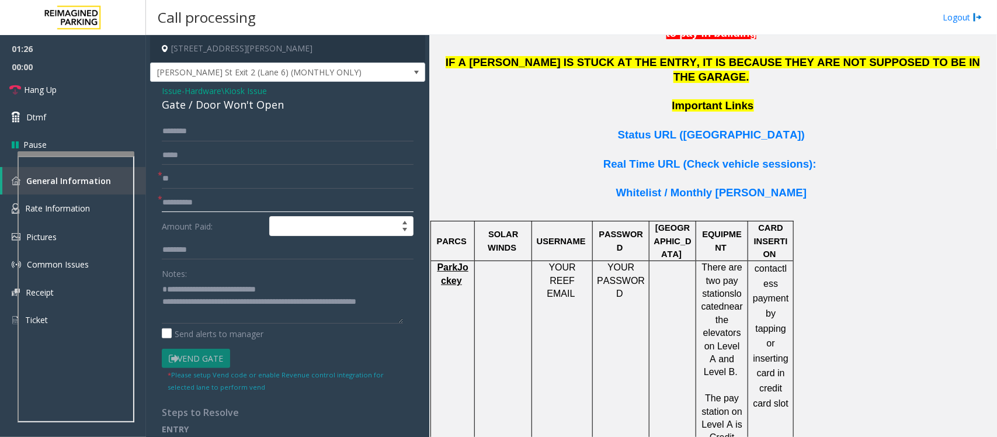
click at [226, 207] on input "text" at bounding box center [288, 203] width 252 height 20
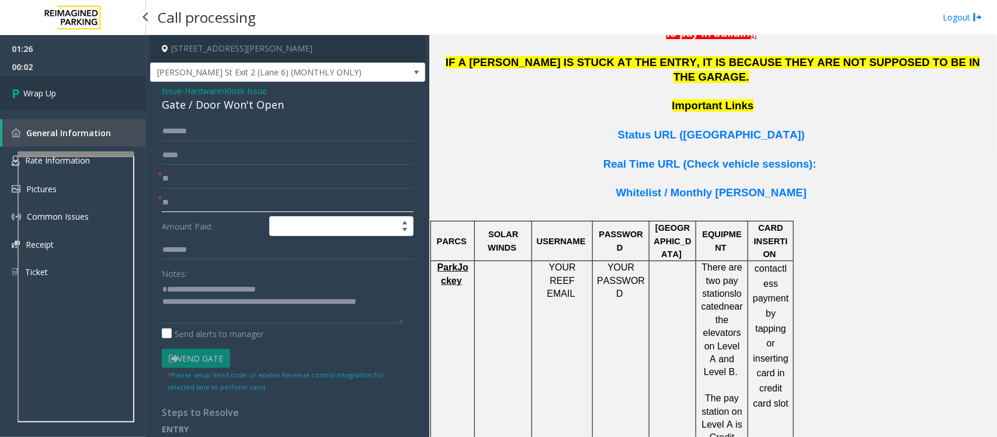
type input "**"
click at [81, 89] on link "Wrap Up" at bounding box center [73, 93] width 146 height 34
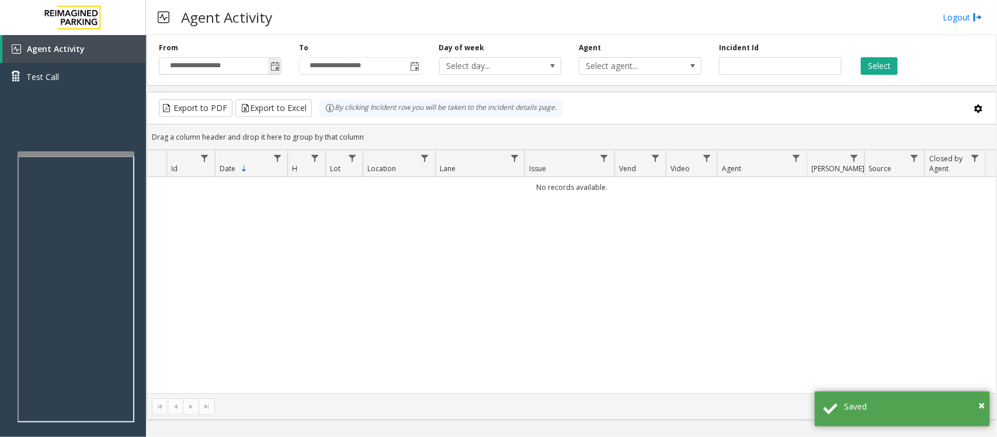
click at [278, 68] on span "Toggle popup" at bounding box center [275, 66] width 9 height 9
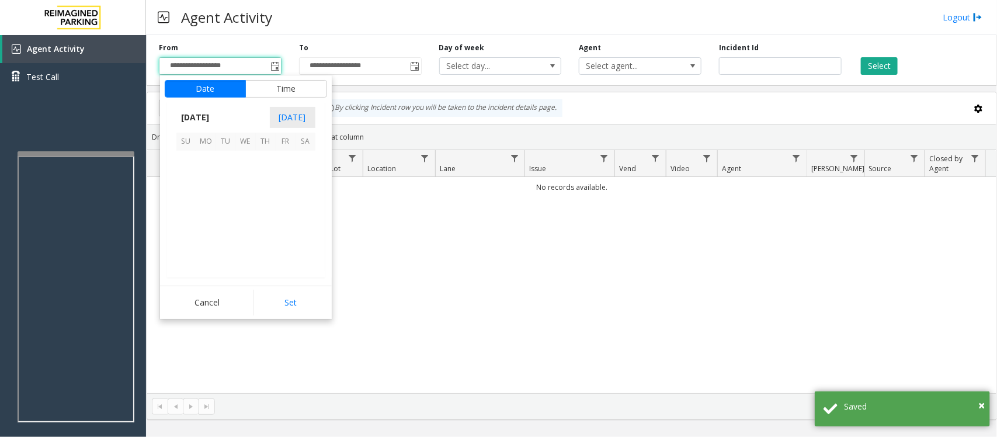
scroll to position [209455, 0]
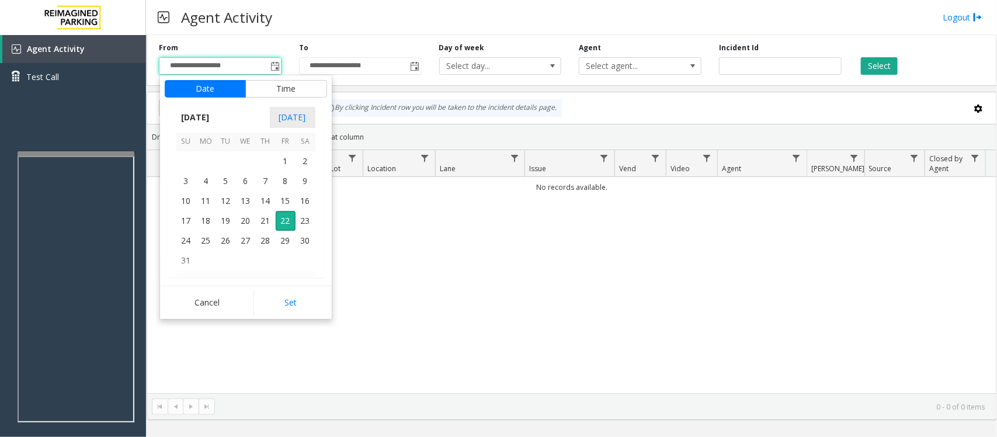
click at [326, 15] on div "Agent Activity Logout" at bounding box center [571, 17] width 851 height 35
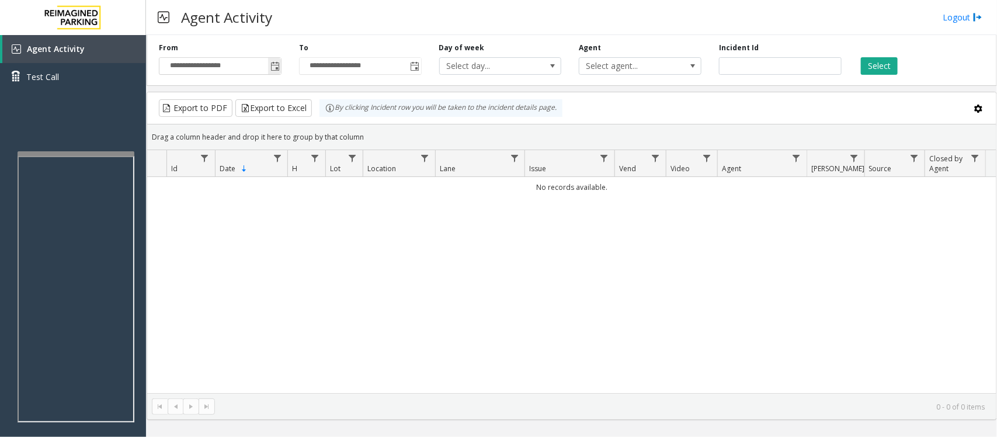
click at [275, 64] on span "Toggle popup" at bounding box center [275, 66] width 9 height 9
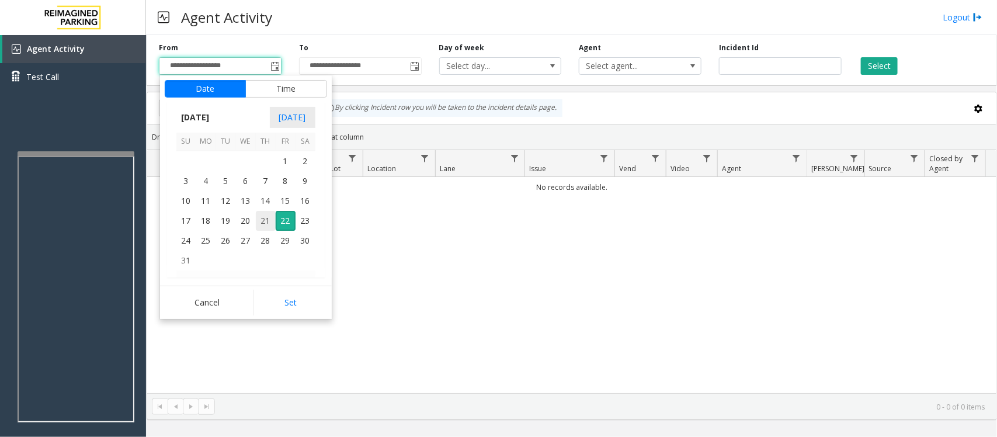
click at [262, 226] on span "21" at bounding box center [266, 221] width 20 height 20
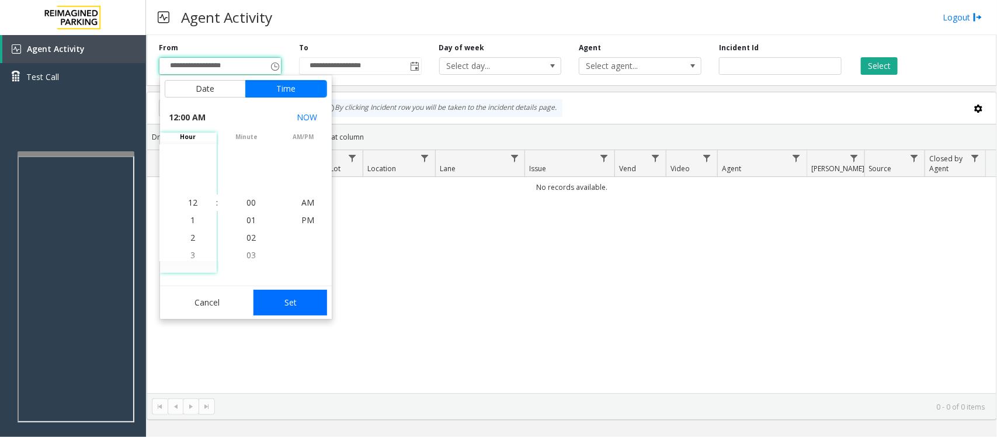
click at [313, 303] on button "Set" at bounding box center [291, 303] width 74 height 26
type input "**********"
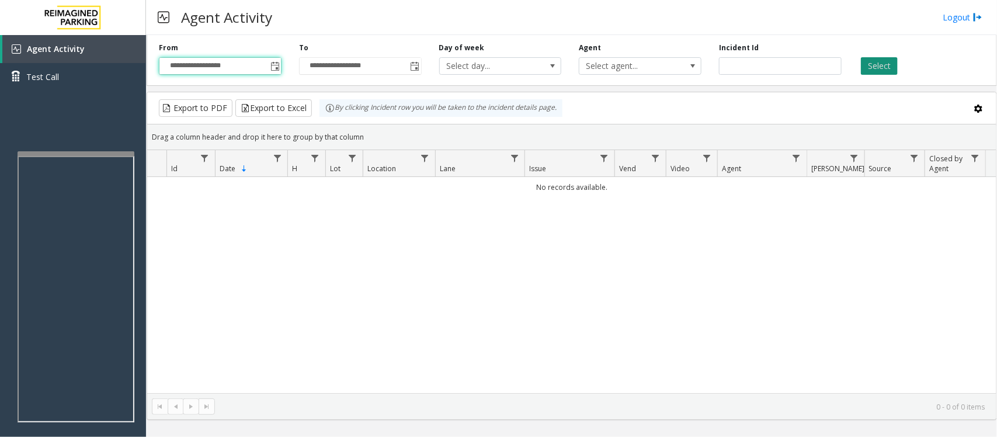
click at [878, 72] on button "Select" at bounding box center [879, 66] width 37 height 18
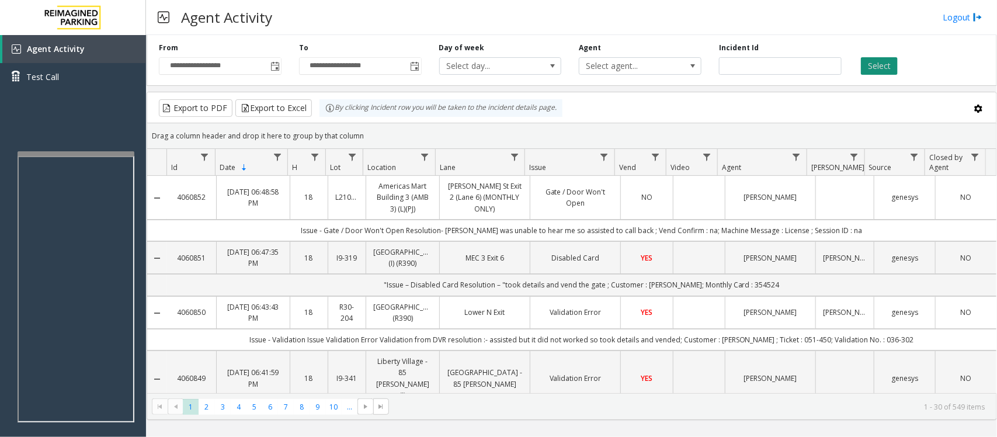
click at [879, 61] on button "Select" at bounding box center [879, 66] width 37 height 18
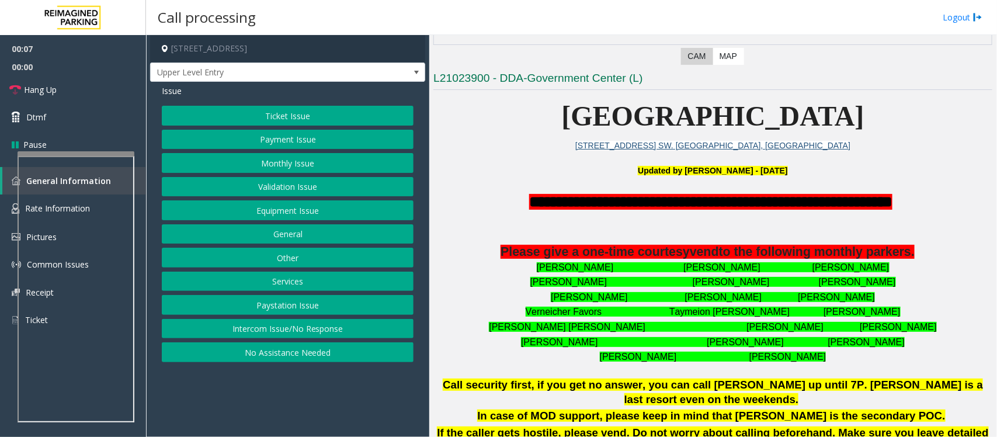
scroll to position [365, 0]
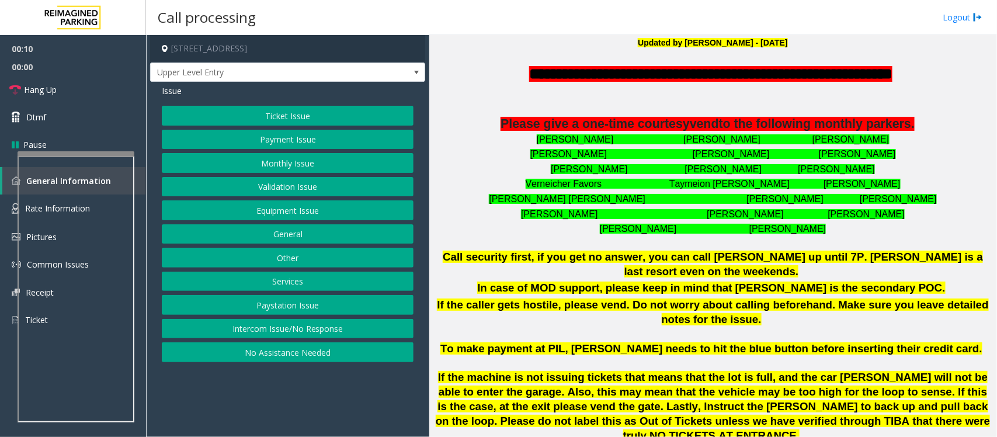
click at [355, 334] on button "Intercom Issue/No Response" at bounding box center [288, 329] width 252 height 20
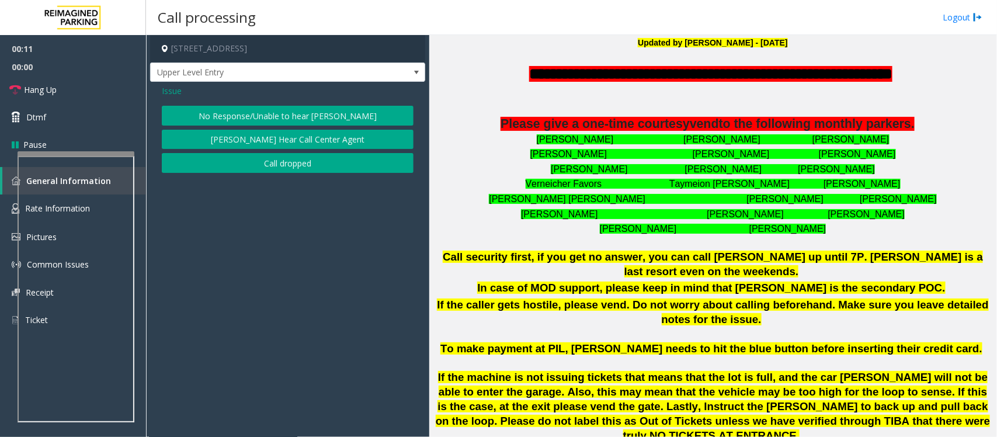
click at [261, 103] on div "Issue No Response/Unable to hear [PERSON_NAME] Cannot Hear Call Center Agent Ca…" at bounding box center [287, 130] width 275 height 97
click at [262, 115] on button "No Response/Unable to hear [PERSON_NAME]" at bounding box center [288, 116] width 252 height 20
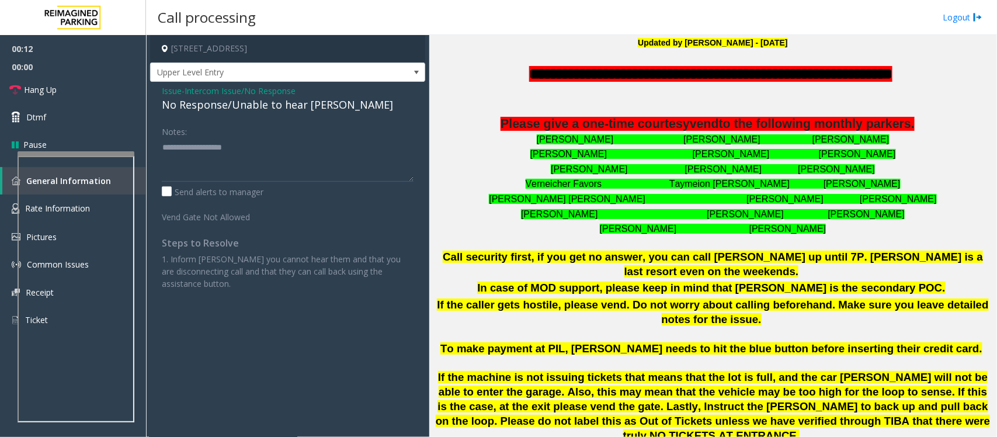
click at [273, 106] on div "No Response/Unable to hear [PERSON_NAME]" at bounding box center [288, 105] width 252 height 16
type textarea "**********"
click at [92, 88] on link "Hang Up" at bounding box center [73, 89] width 146 height 27
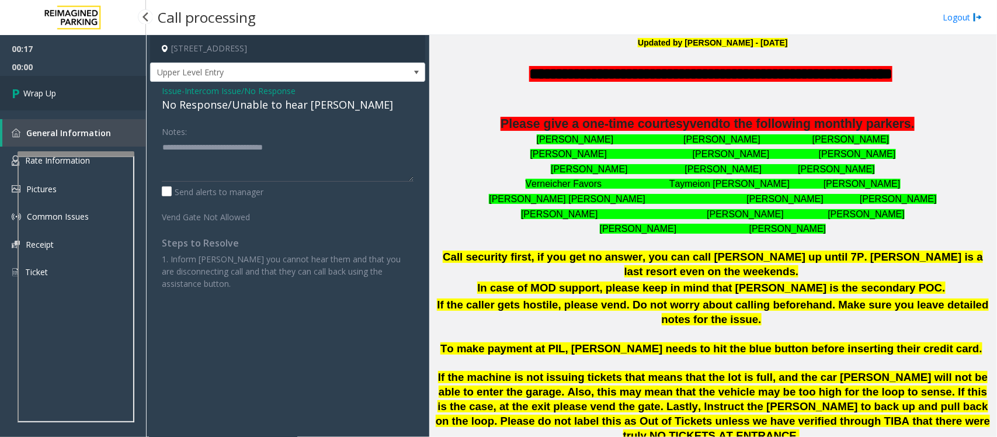
click at [92, 88] on link "Wrap Up" at bounding box center [73, 93] width 146 height 34
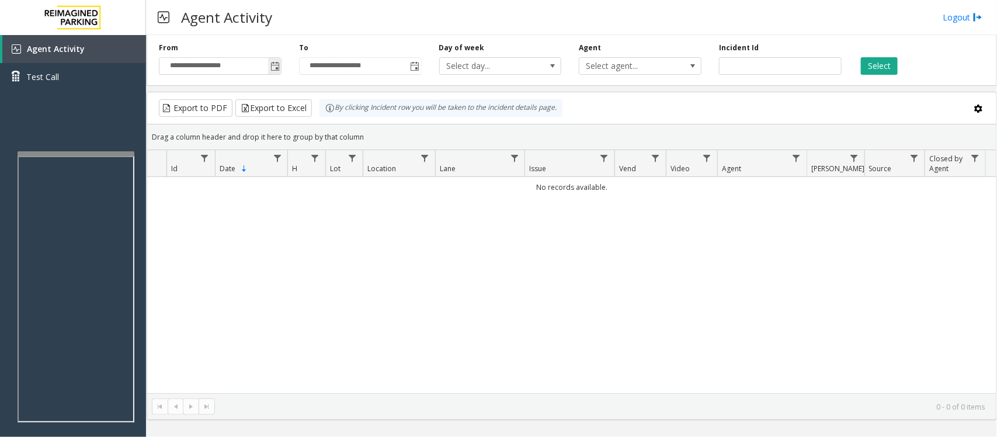
click at [273, 64] on span "Toggle popup" at bounding box center [275, 66] width 9 height 9
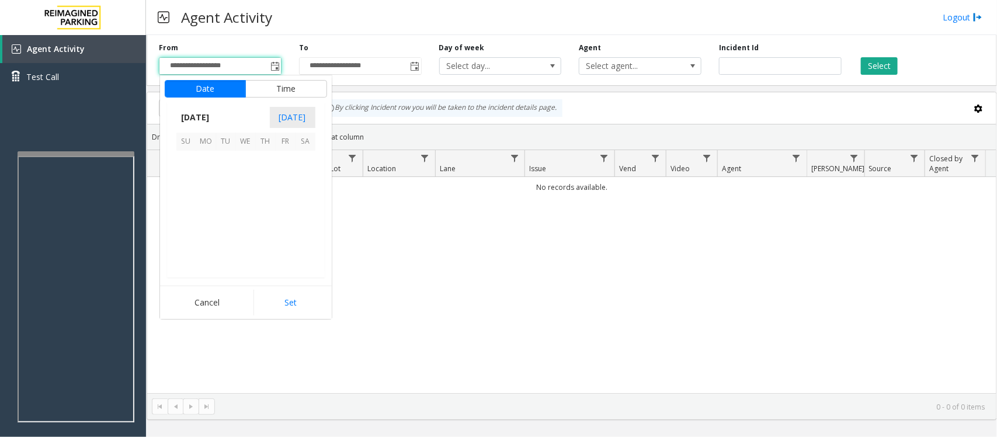
scroll to position [209455, 0]
click at [264, 221] on span "21" at bounding box center [266, 221] width 20 height 20
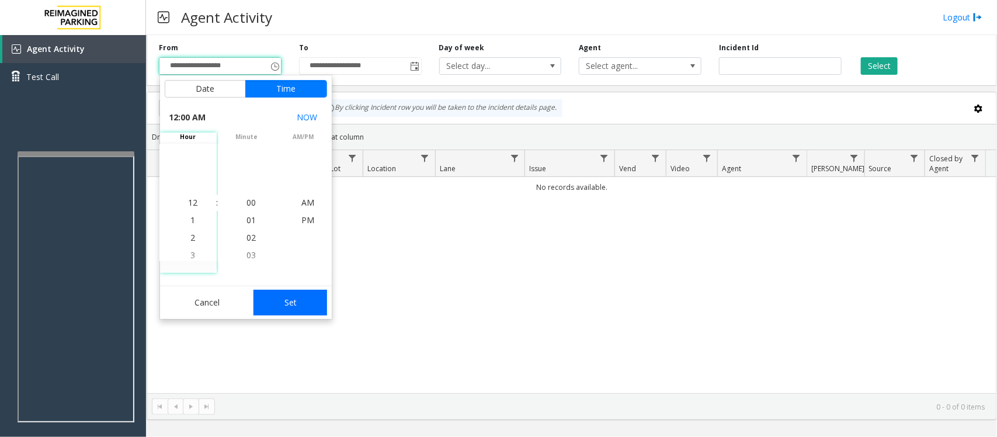
click at [290, 313] on button "Set" at bounding box center [291, 303] width 74 height 26
type input "**********"
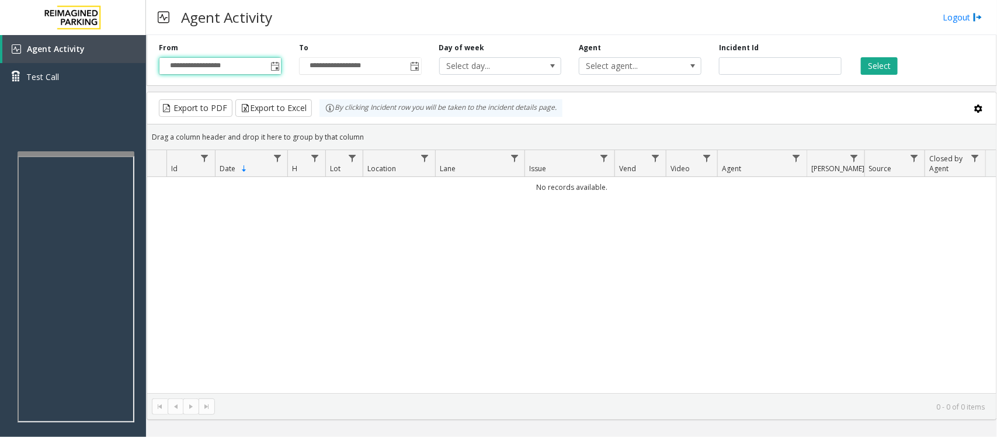
click at [306, 302] on div "No records available." at bounding box center [572, 285] width 850 height 216
click at [272, 69] on span "Toggle popup" at bounding box center [275, 66] width 9 height 9
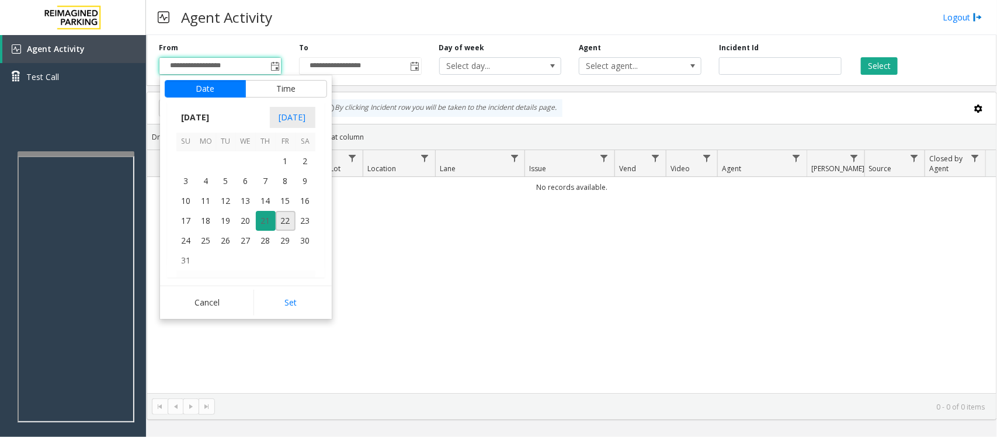
click at [266, 220] on span "21" at bounding box center [266, 221] width 20 height 20
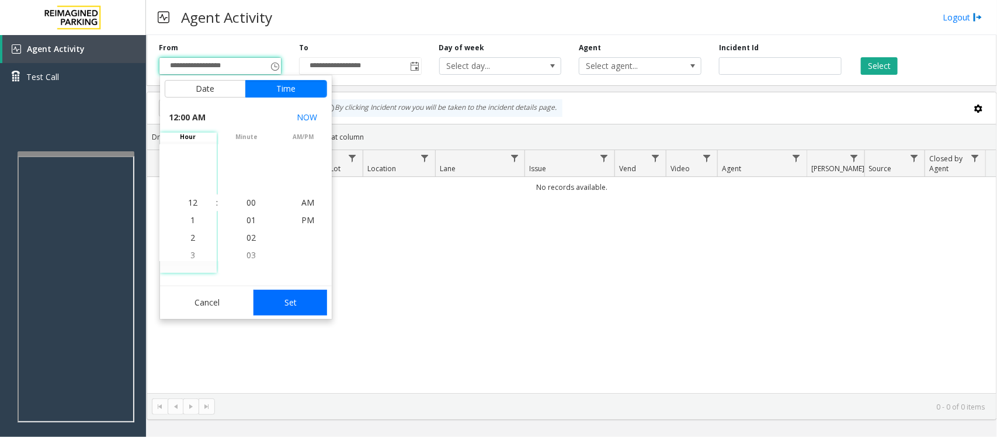
click at [282, 292] on button "Set" at bounding box center [291, 303] width 74 height 26
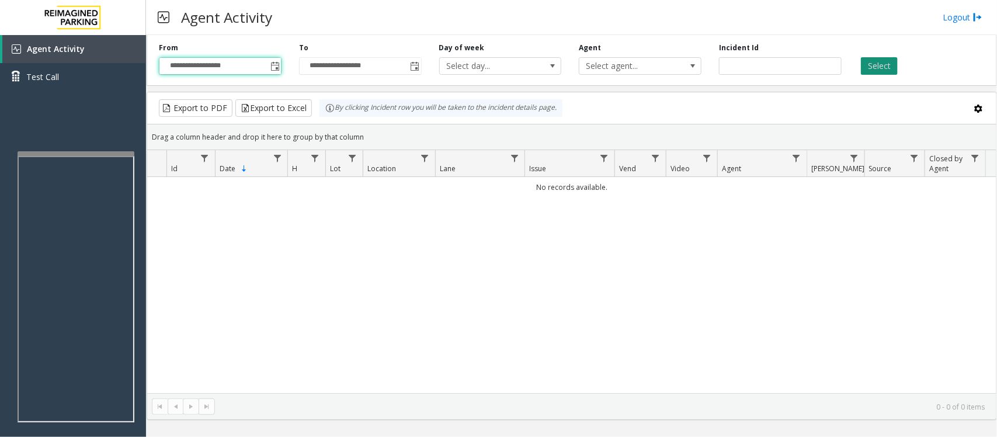
click at [880, 62] on button "Select" at bounding box center [879, 66] width 37 height 18
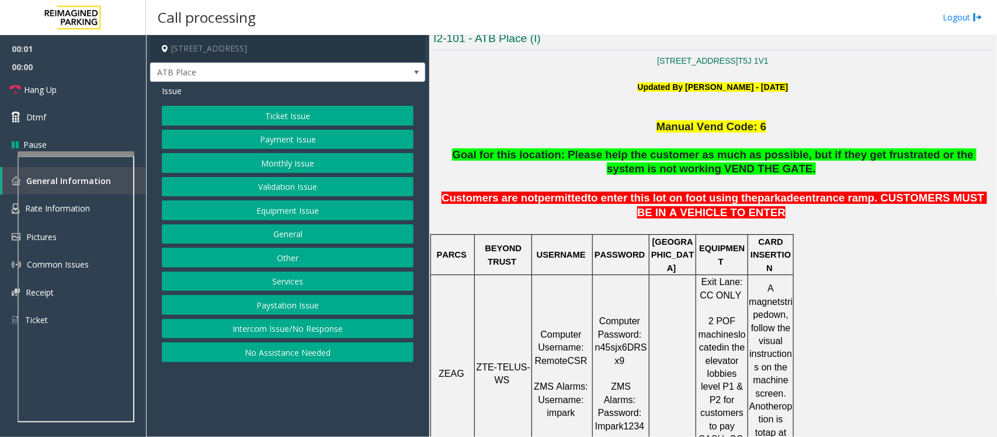
scroll to position [365, 0]
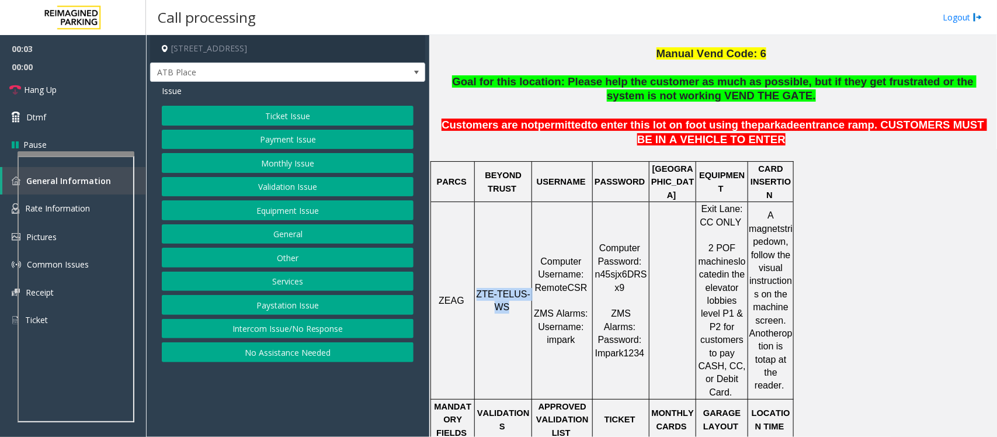
drag, startPoint x: 483, startPoint y: 268, endPoint x: 507, endPoint y: 282, distance: 27.8
click at [507, 289] on span "ZTE-TELUS-WS" at bounding box center [504, 300] width 54 height 23
copy span "ZTE-TELUS-WS"
drag, startPoint x: 95, startPoint y: 89, endPoint x: 97, endPoint y: 100, distance: 10.8
click at [95, 89] on link "Hang Up" at bounding box center [73, 89] width 146 height 27
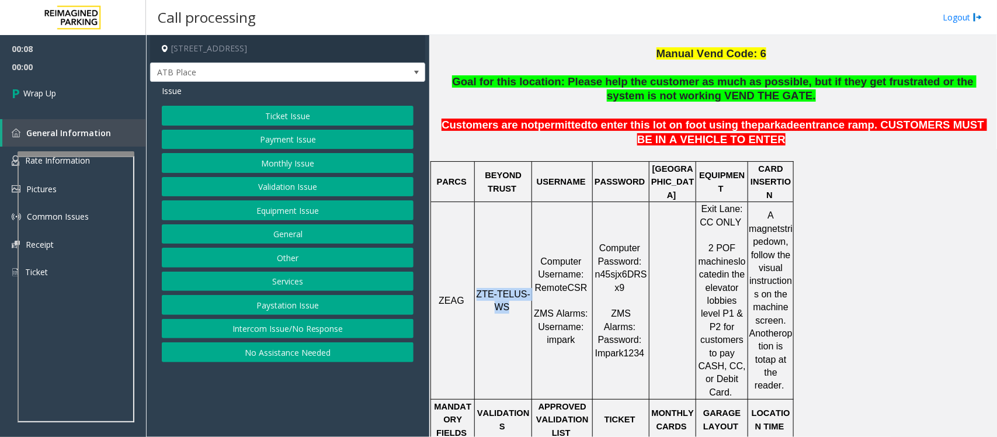
click at [294, 209] on button "Equipment Issue" at bounding box center [288, 210] width 252 height 20
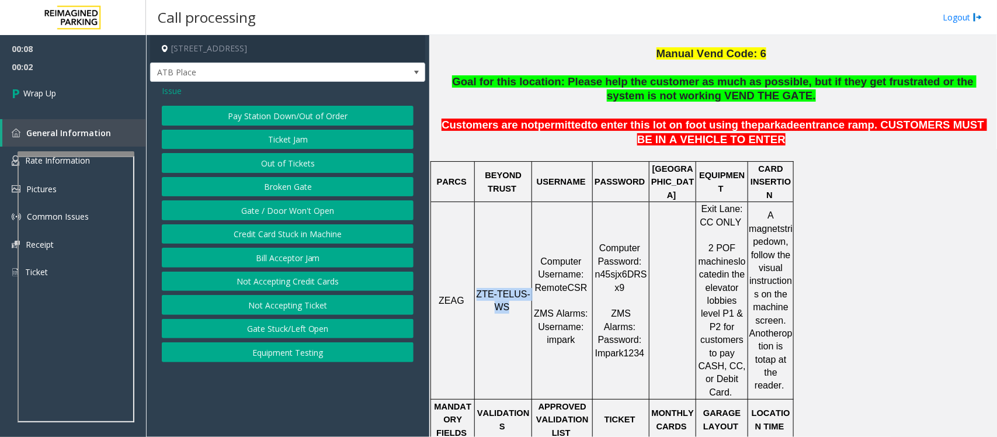
click at [303, 362] on button "Equipment Testing" at bounding box center [288, 352] width 252 height 20
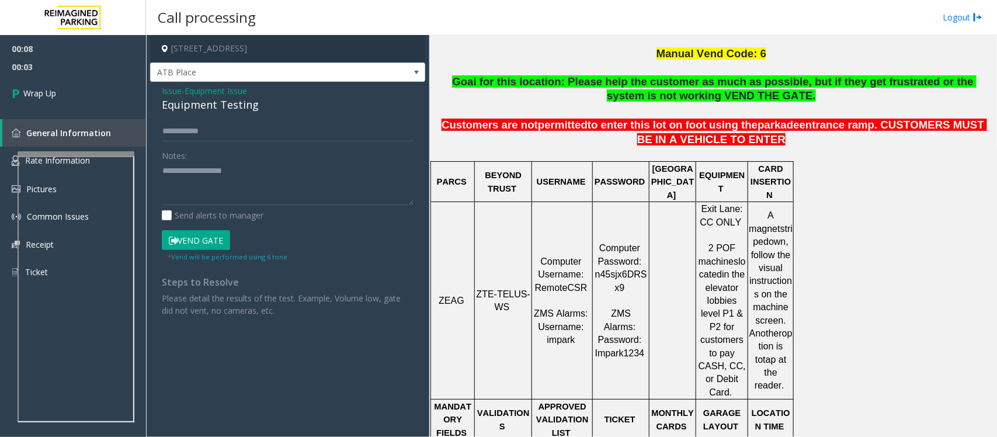
click at [221, 108] on div "Equipment Testing" at bounding box center [288, 105] width 252 height 16
type textarea "**********"
click at [60, 98] on link "Wrap Up" at bounding box center [73, 93] width 146 height 34
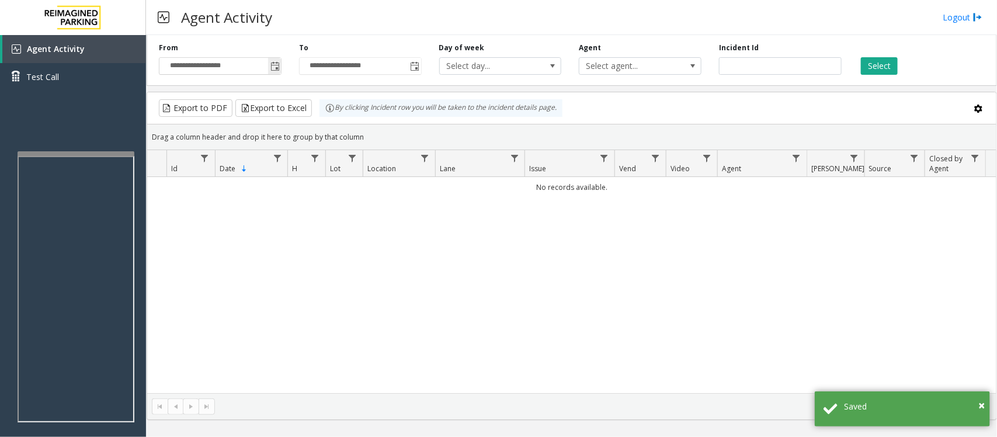
click at [278, 65] on span "Toggle popup" at bounding box center [275, 66] width 9 height 9
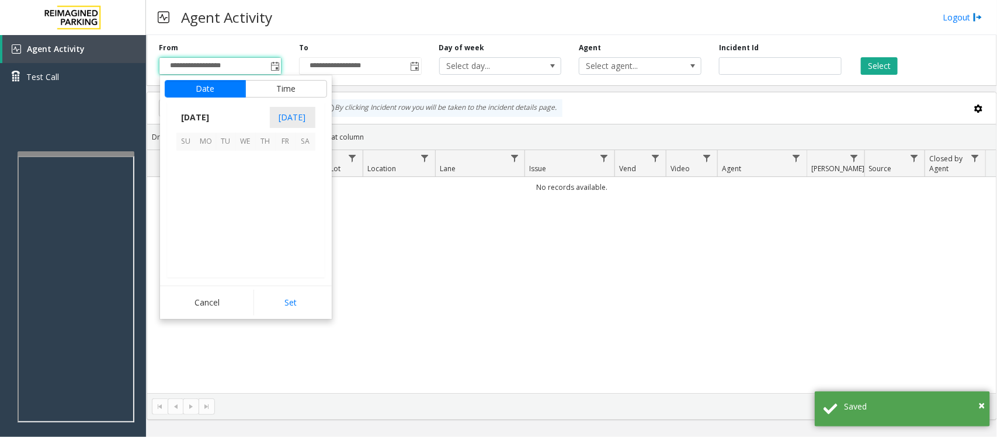
scroll to position [209455, 0]
click at [266, 223] on span "21" at bounding box center [266, 221] width 20 height 20
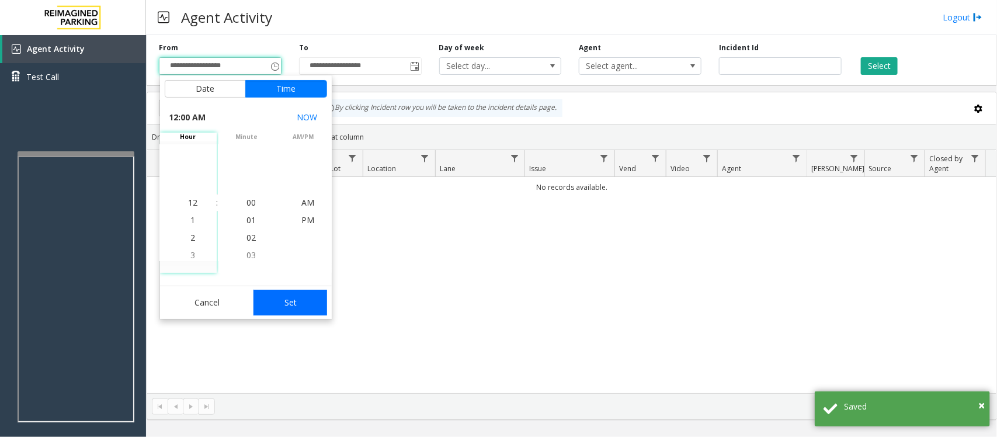
click at [306, 305] on button "Set" at bounding box center [291, 303] width 74 height 26
type input "**********"
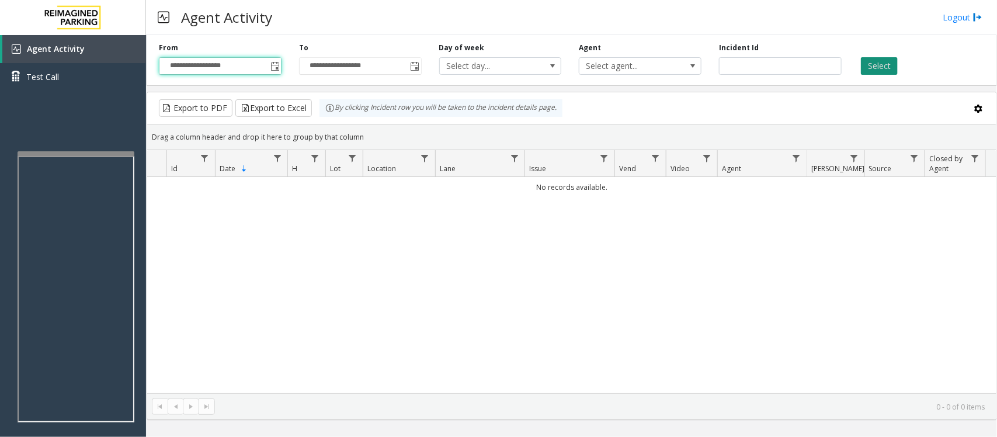
click at [889, 65] on button "Select" at bounding box center [879, 66] width 37 height 18
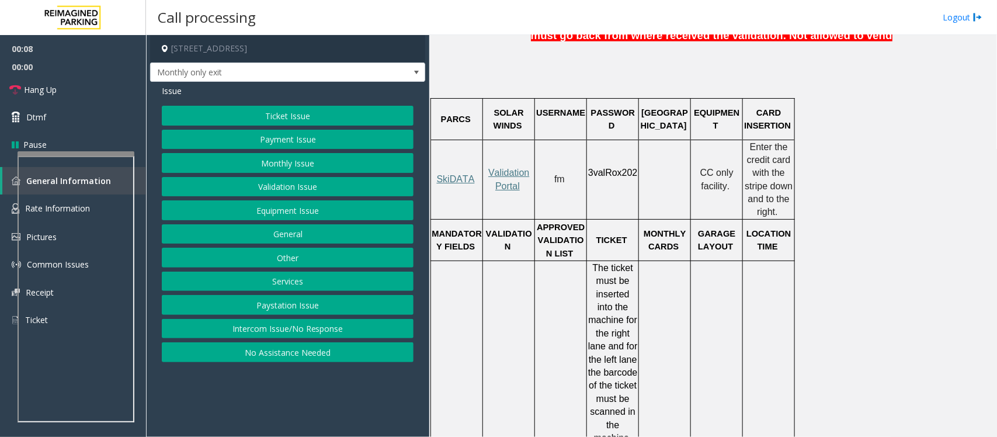
scroll to position [803, 0]
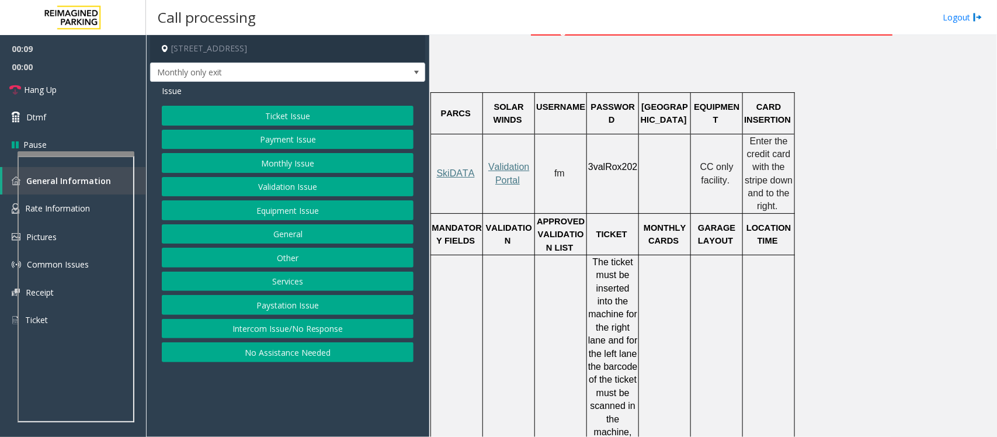
click at [287, 157] on button "Monthly Issue" at bounding box center [288, 163] width 252 height 20
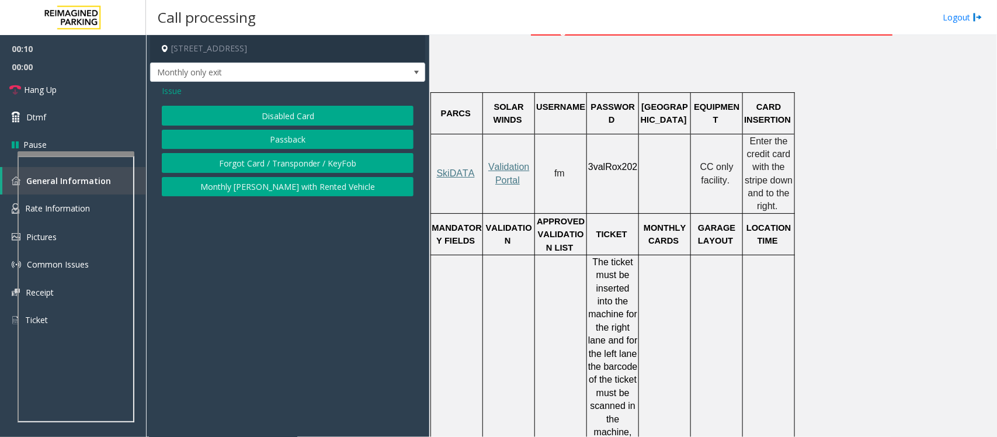
click at [302, 112] on button "Disabled Card" at bounding box center [288, 116] width 252 height 20
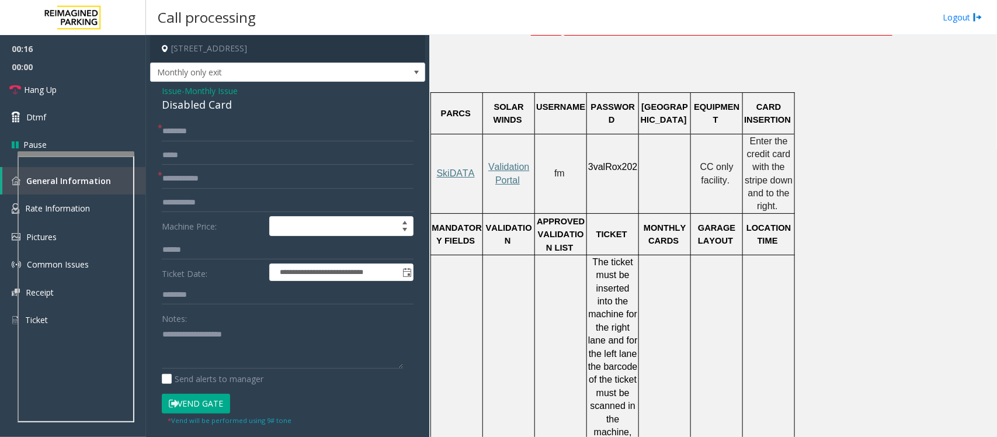
scroll to position [37, 0]
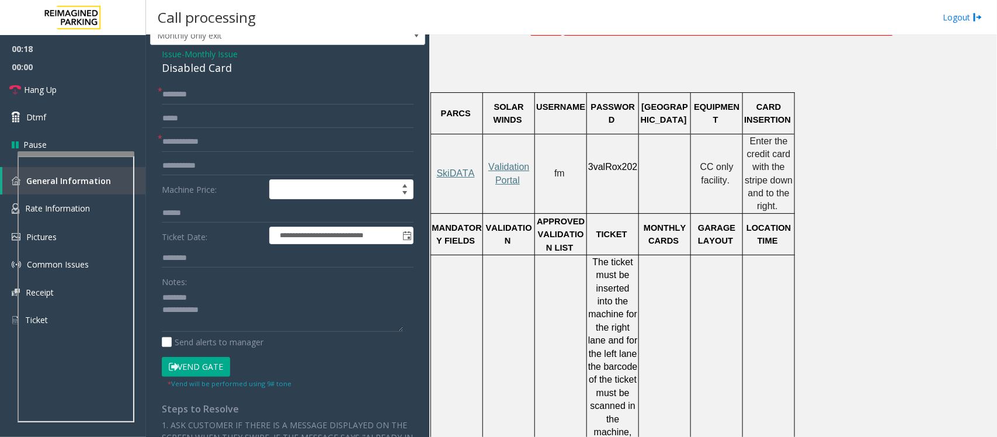
click at [183, 70] on div "Disabled Card" at bounding box center [288, 68] width 252 height 16
click at [204, 139] on input "text" at bounding box center [288, 142] width 252 height 20
click at [197, 305] on textarea at bounding box center [282, 310] width 241 height 44
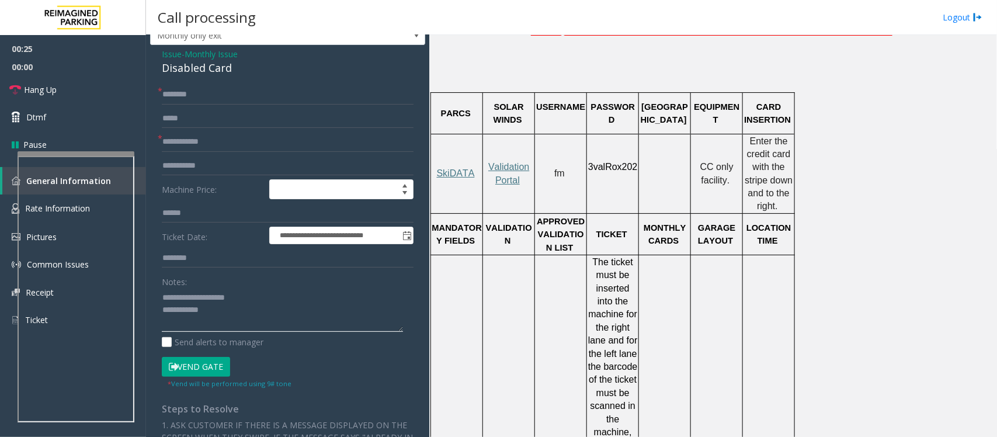
type textarea "**********"
click at [185, 143] on input "text" at bounding box center [288, 142] width 252 height 20
type input "*********"
click at [228, 310] on textarea at bounding box center [282, 310] width 241 height 44
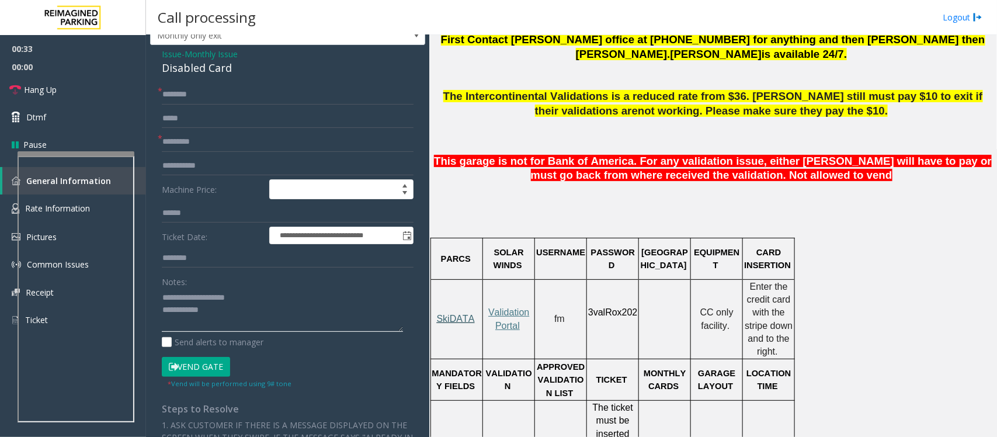
scroll to position [657, 0]
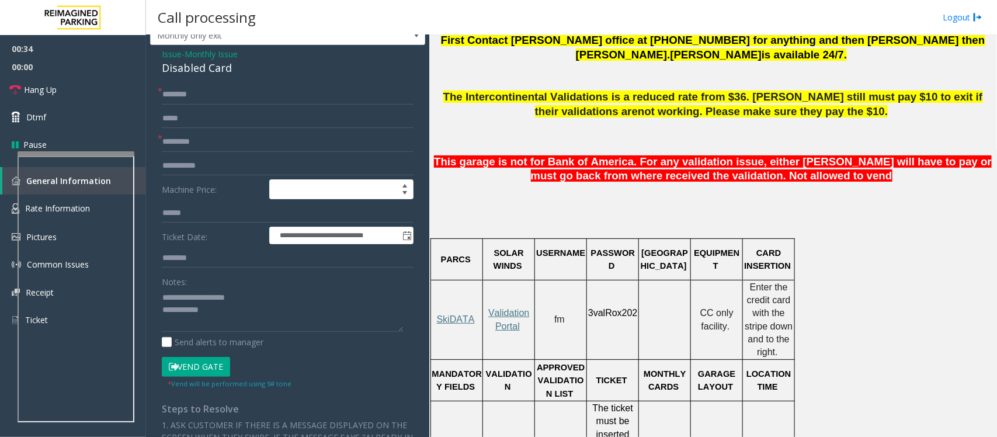
click at [460, 313] on p "SkiDATA" at bounding box center [457, 319] width 50 height 13
click at [220, 98] on input "text" at bounding box center [288, 95] width 252 height 20
type input "******"
type textarea "**********"
click at [224, 92] on input "******" at bounding box center [288, 95] width 252 height 20
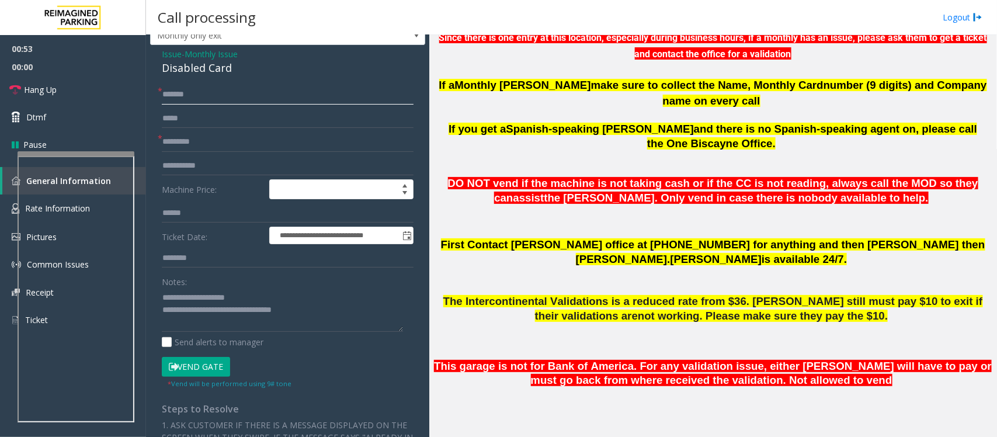
scroll to position [438, 0]
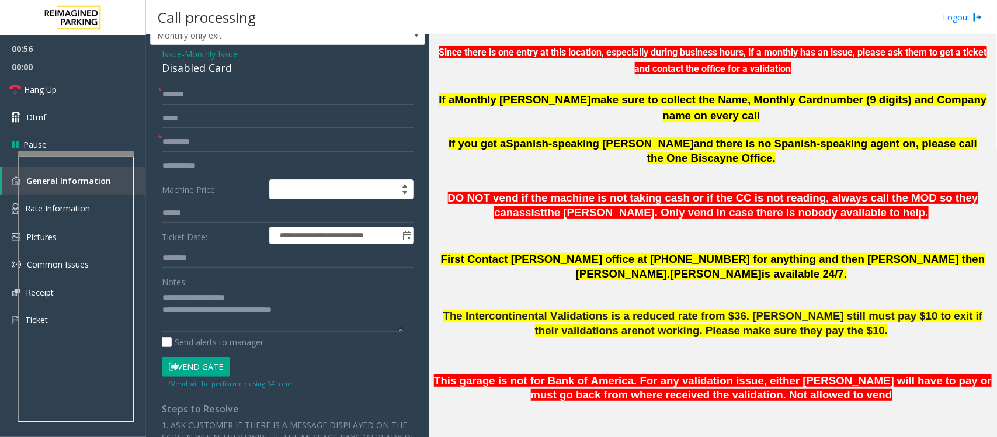
click at [602, 227] on p at bounding box center [713, 240] width 559 height 26
click at [258, 100] on input "******" at bounding box center [288, 95] width 252 height 20
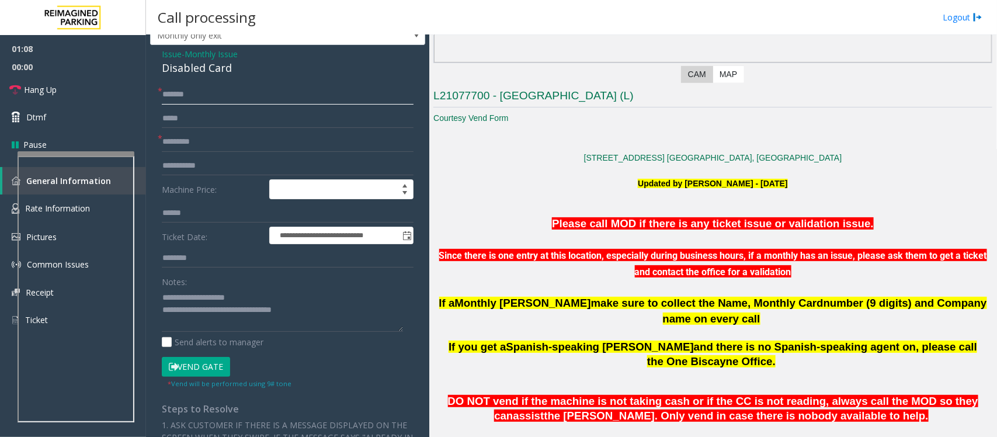
scroll to position [365, 0]
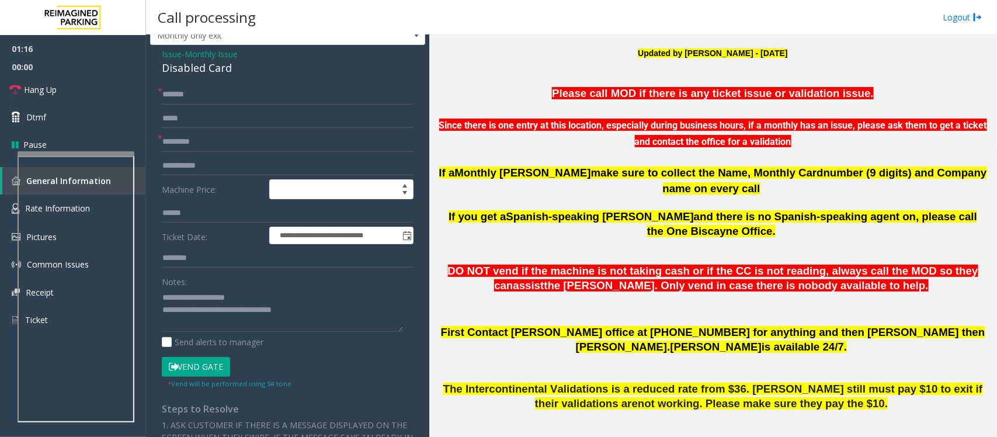
click at [209, 365] on button "Vend Gate" at bounding box center [196, 367] width 68 height 20
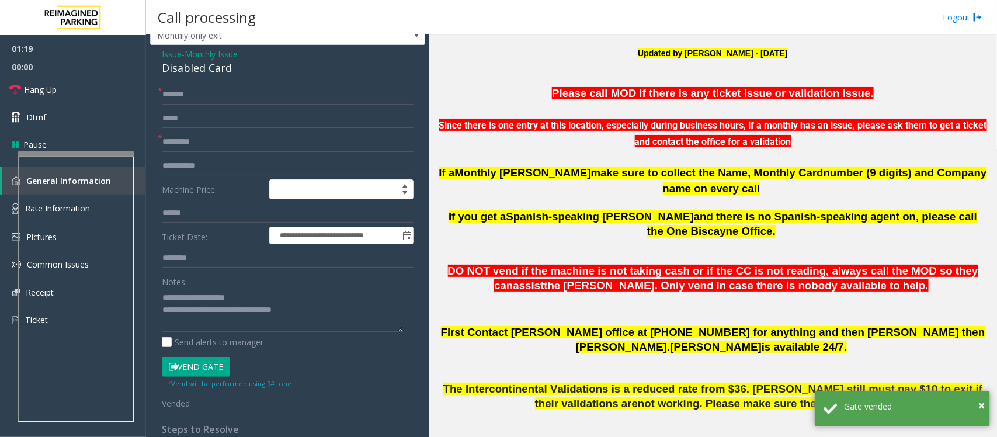
scroll to position [438, 0]
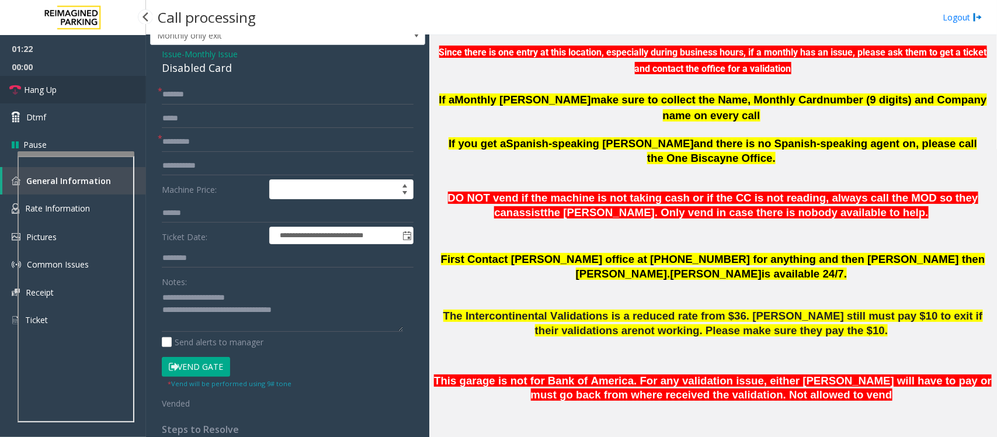
click at [51, 91] on span "Hang Up" at bounding box center [40, 90] width 33 height 12
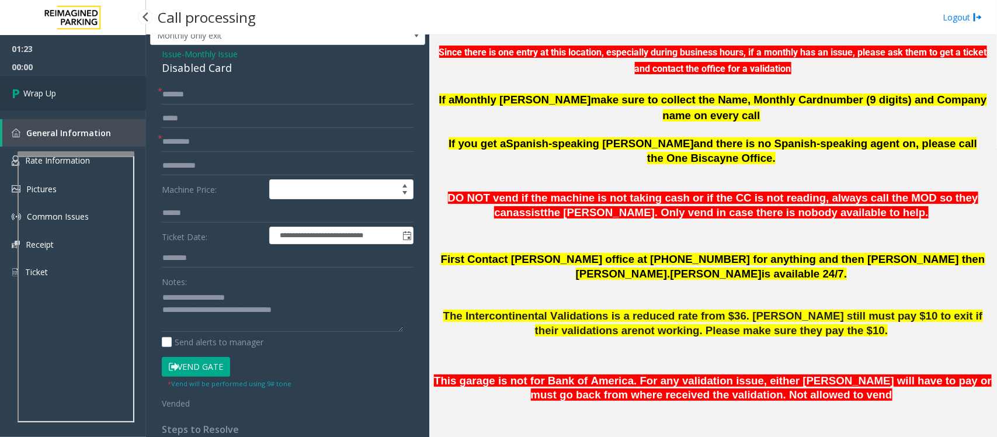
click at [51, 91] on span "Wrap Up" at bounding box center [39, 93] width 33 height 12
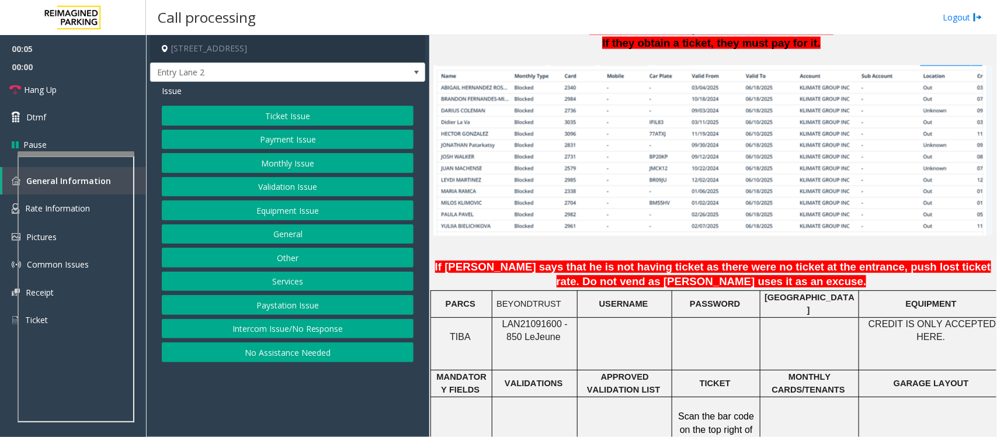
scroll to position [803, 0]
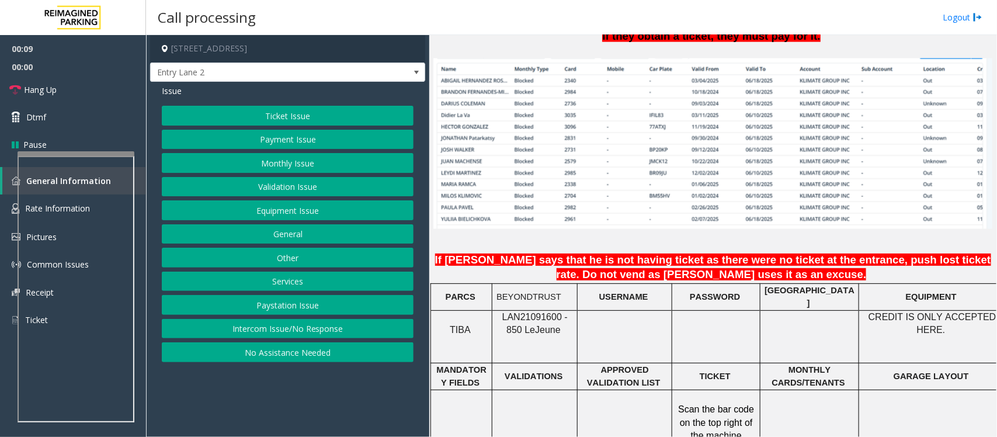
click at [366, 331] on button "Intercom Issue/No Response" at bounding box center [288, 329] width 252 height 20
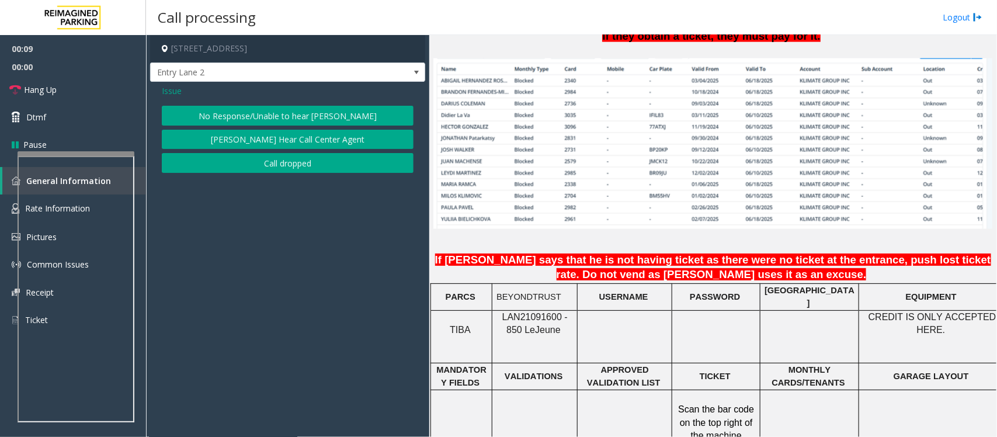
click at [323, 113] on button "No Response/Unable to hear [PERSON_NAME]" at bounding box center [288, 116] width 252 height 20
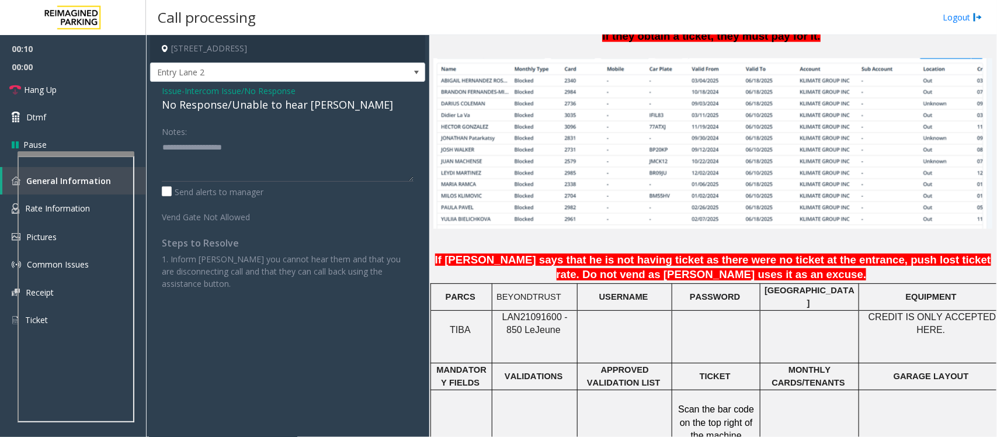
click at [302, 104] on div "No Response/Unable to hear [PERSON_NAME]" at bounding box center [288, 105] width 252 height 16
type textarea "**********"
click at [91, 93] on link "Hang Up" at bounding box center [73, 89] width 146 height 27
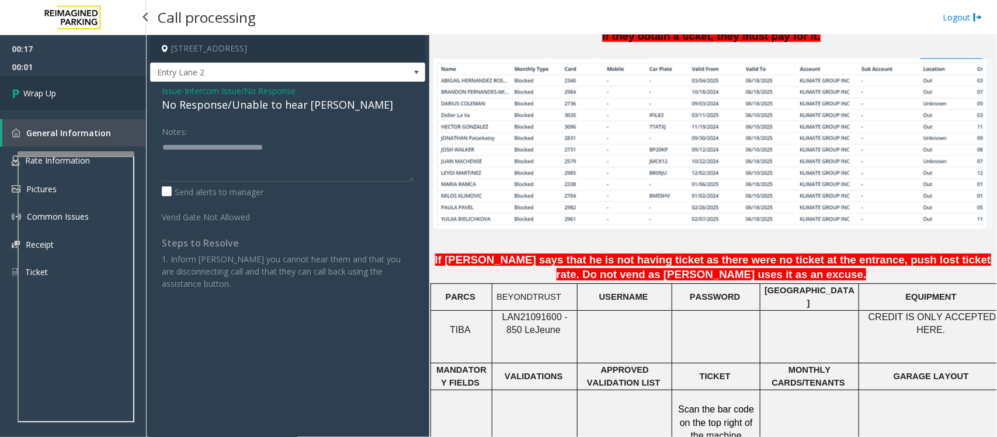
click at [91, 93] on link "Wrap Up" at bounding box center [73, 93] width 146 height 34
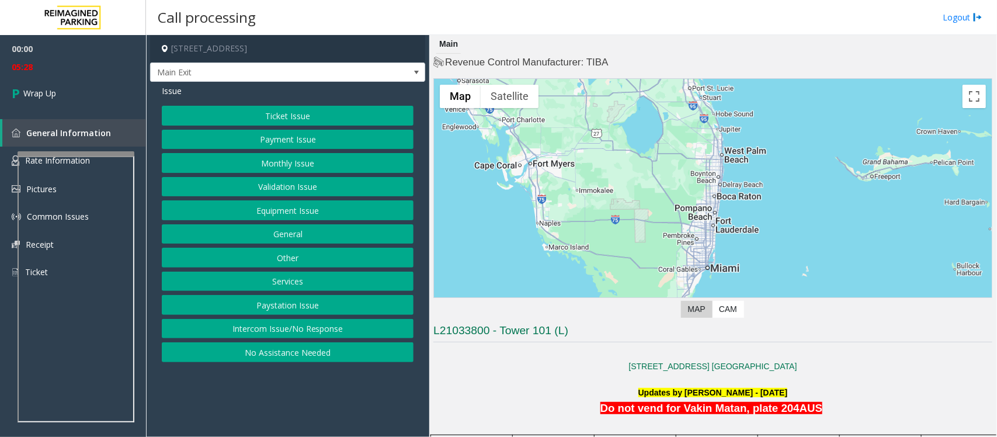
click at [308, 331] on button "Intercom Issue/No Response" at bounding box center [288, 329] width 252 height 20
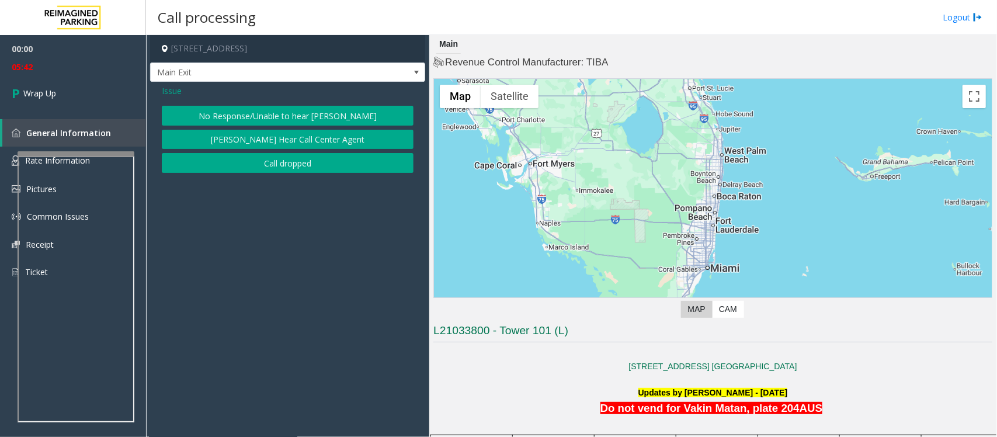
click at [325, 165] on button "Call dropped" at bounding box center [288, 163] width 252 height 20
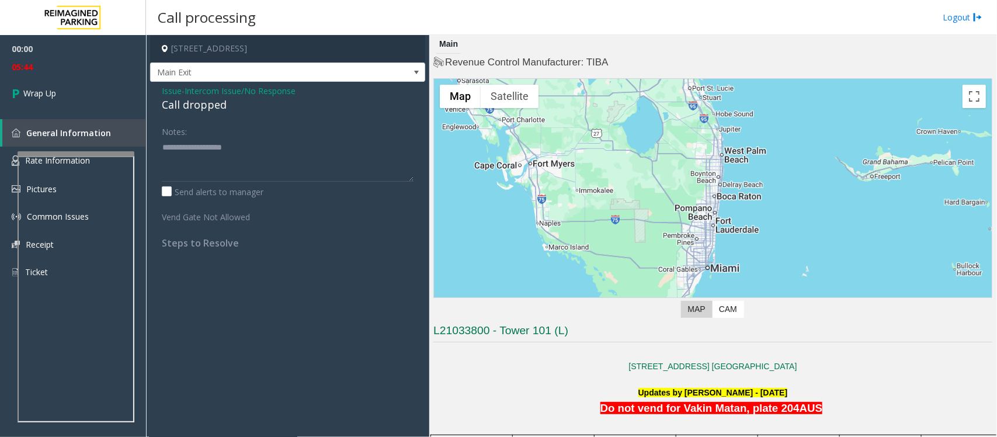
click at [220, 92] on span "Intercom Issue/No Response" at bounding box center [240, 91] width 111 height 12
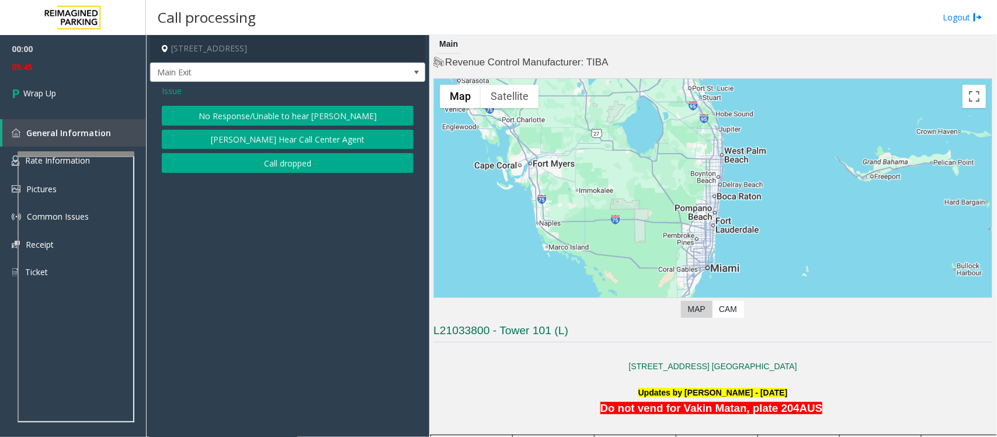
click at [181, 89] on span "Issue" at bounding box center [172, 91] width 20 height 12
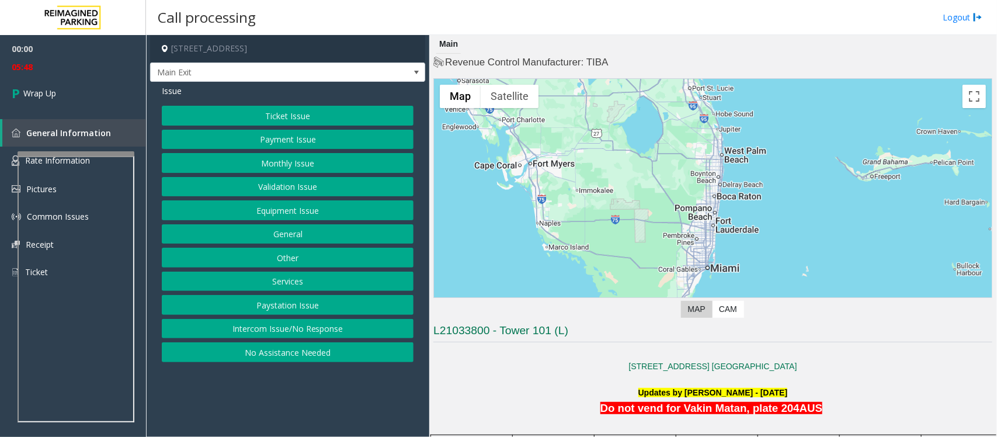
click at [165, 91] on span "Issue" at bounding box center [172, 91] width 20 height 12
click at [284, 211] on button "Equipment Issue" at bounding box center [288, 210] width 252 height 20
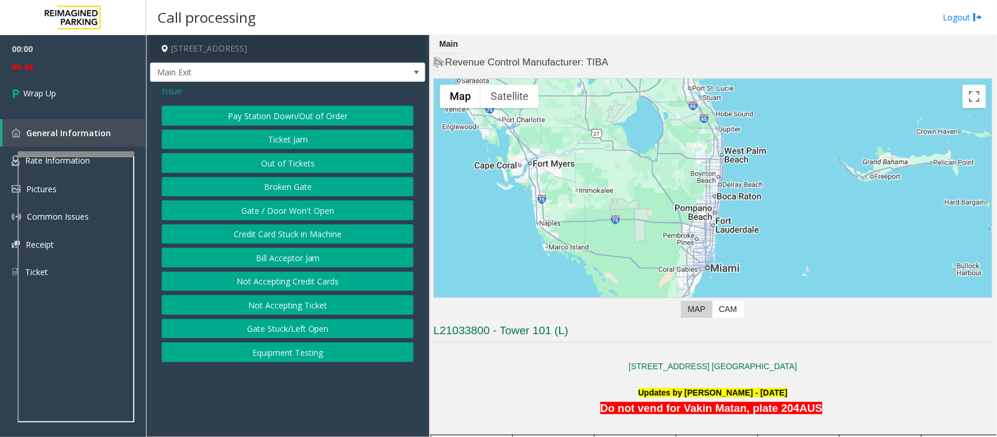
click at [284, 211] on button "Gate / Door Won't Open" at bounding box center [288, 210] width 252 height 20
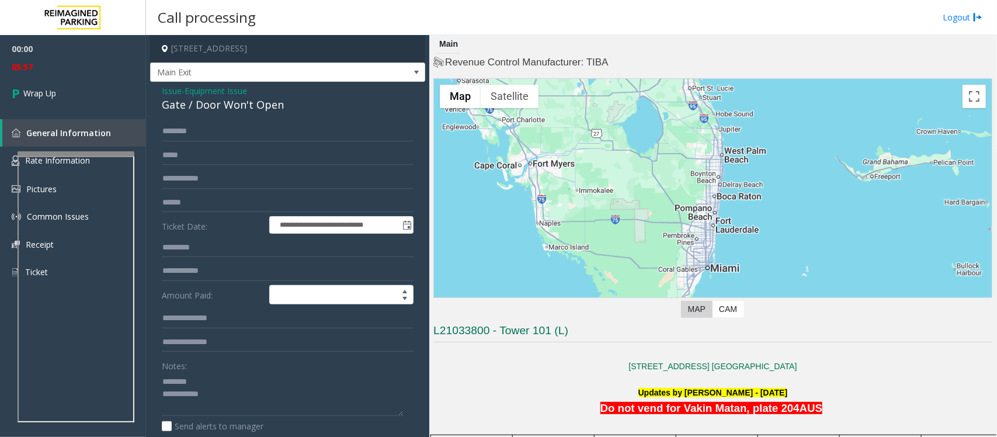
click at [203, 101] on div "Gate / Door Won't Open" at bounding box center [288, 105] width 252 height 16
click at [279, 399] on textarea at bounding box center [282, 394] width 241 height 44
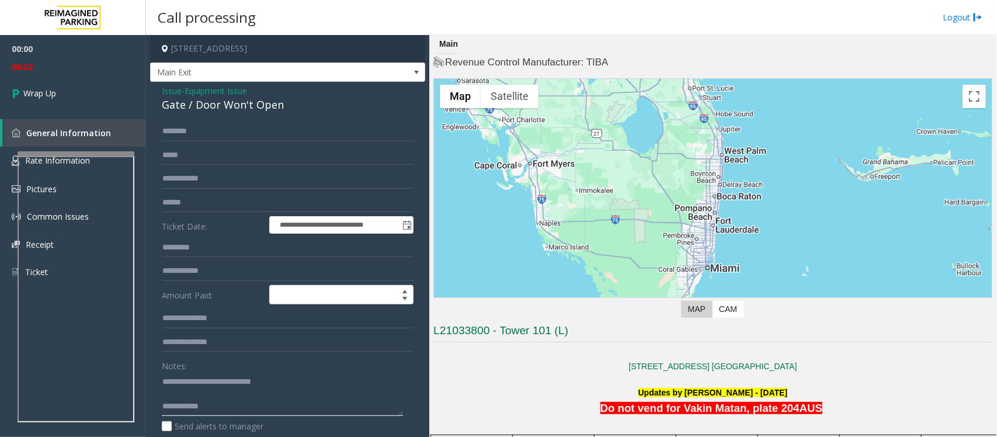
click at [266, 411] on textarea at bounding box center [282, 394] width 241 height 44
type textarea "**********"
click at [46, 85] on link "Wrap Up" at bounding box center [73, 93] width 146 height 34
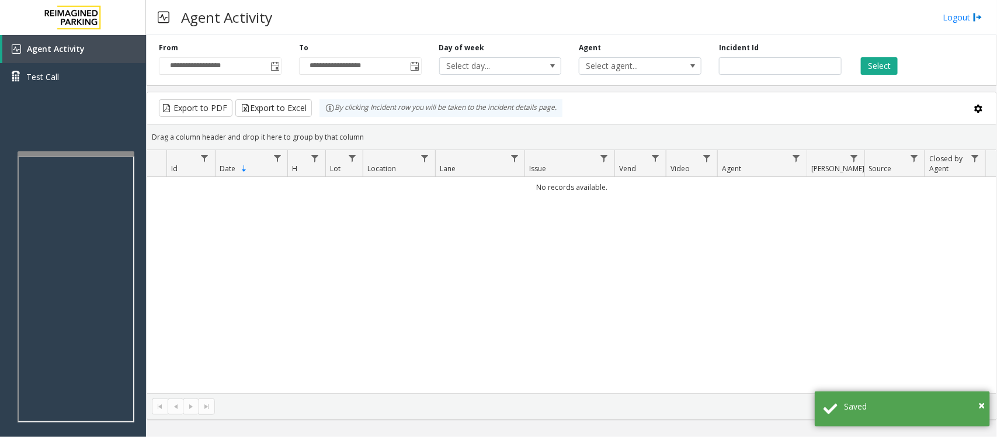
click at [389, 244] on div "No records available." at bounding box center [572, 285] width 850 height 216
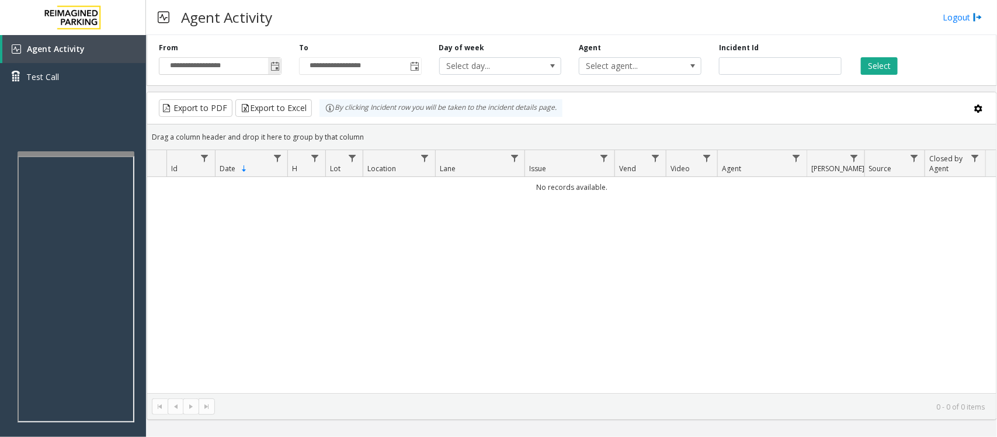
click at [275, 65] on span "Toggle popup" at bounding box center [275, 66] width 9 height 9
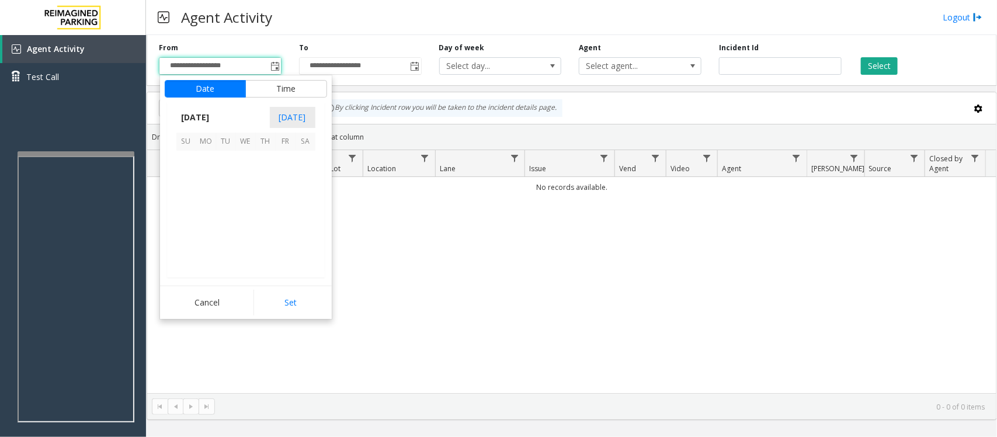
scroll to position [209455, 0]
click at [265, 220] on span "21" at bounding box center [266, 221] width 20 height 20
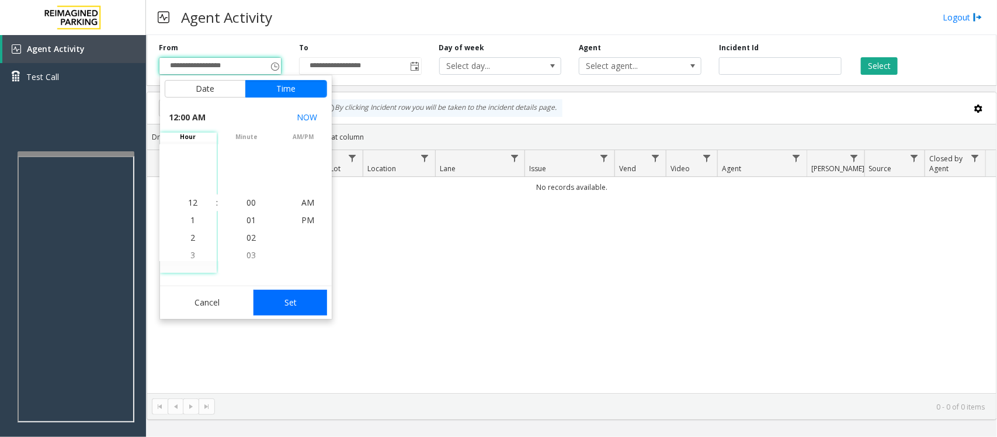
click at [292, 300] on button "Set" at bounding box center [291, 303] width 74 height 26
type input "**********"
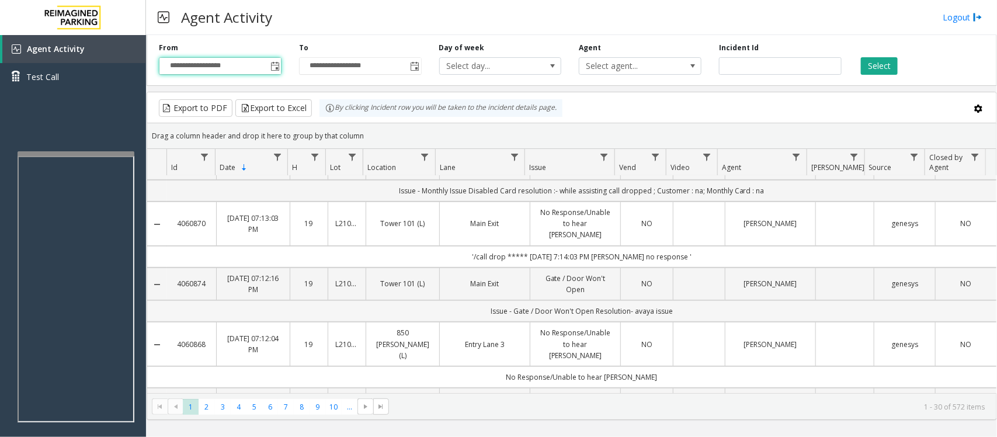
scroll to position [219, 0]
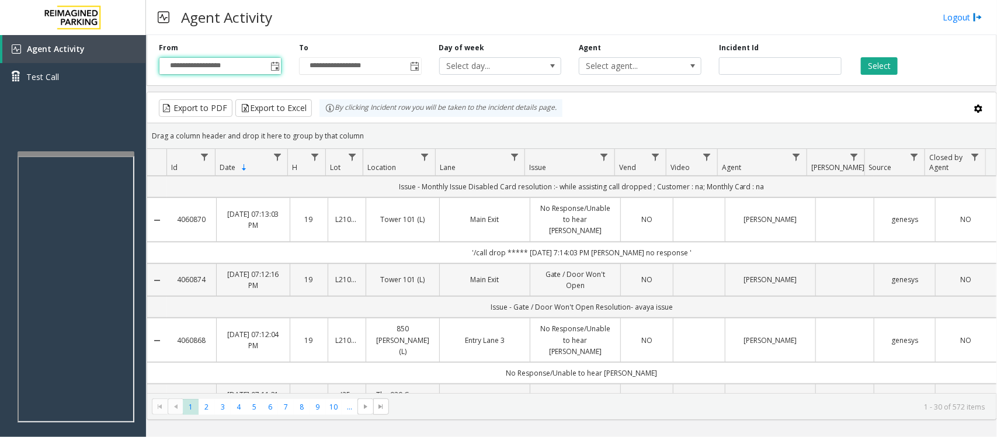
click at [684, 275] on td "Data table" at bounding box center [699, 279] width 52 height 33
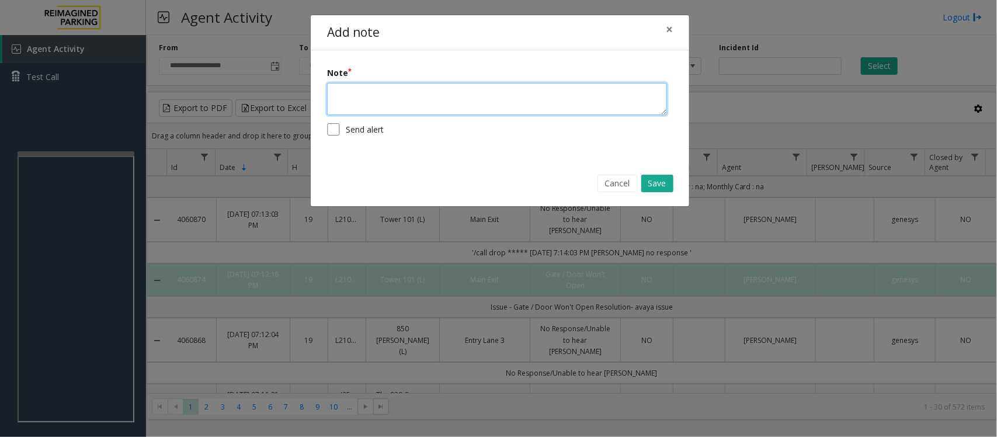
click at [427, 101] on textarea at bounding box center [497, 99] width 340 height 32
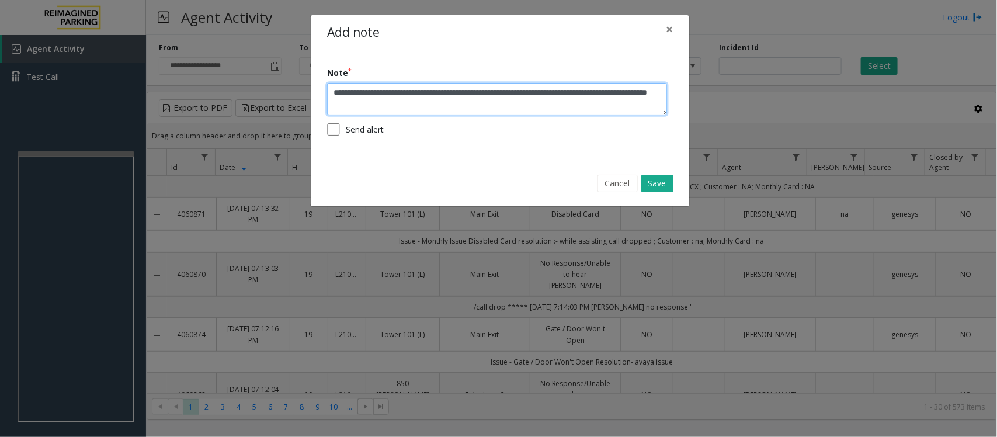
drag, startPoint x: 509, startPoint y: 105, endPoint x: 338, endPoint y: 105, distance: 171.8
click at [323, 92] on div "**********" at bounding box center [500, 105] width 379 height 110
type textarea "**********"
click at [618, 179] on button "Cancel" at bounding box center [618, 184] width 40 height 18
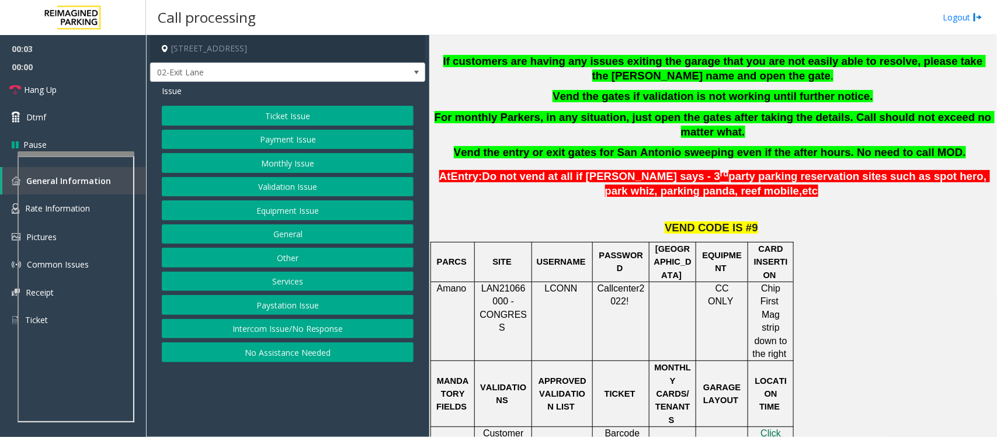
scroll to position [219, 0]
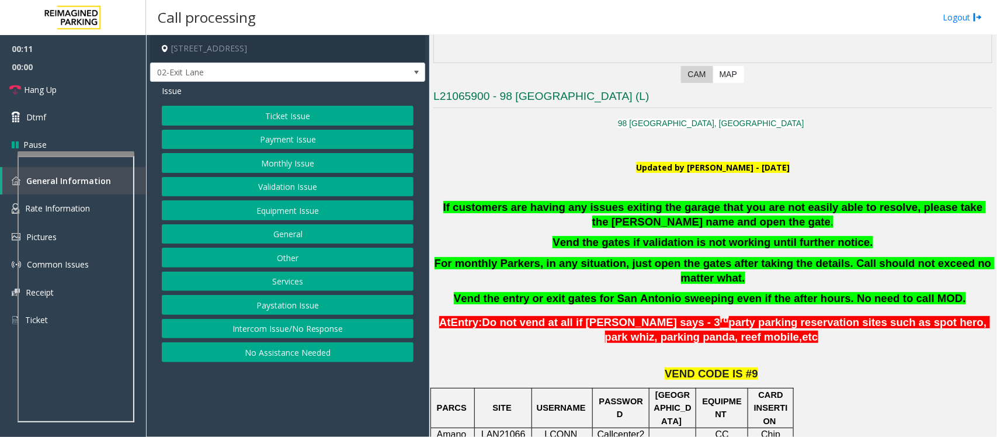
click at [337, 331] on button "Intercom Issue/No Response" at bounding box center [288, 329] width 252 height 20
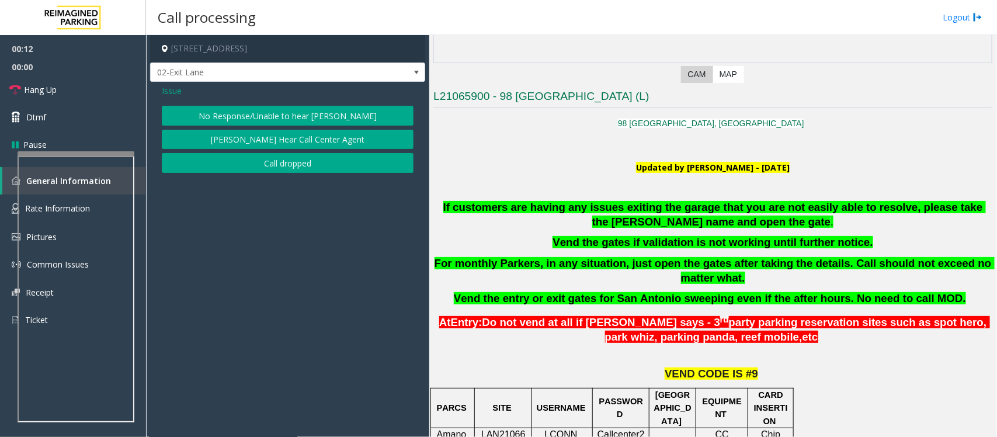
click at [273, 117] on button "No Response/Unable to hear [PERSON_NAME]" at bounding box center [288, 116] width 252 height 20
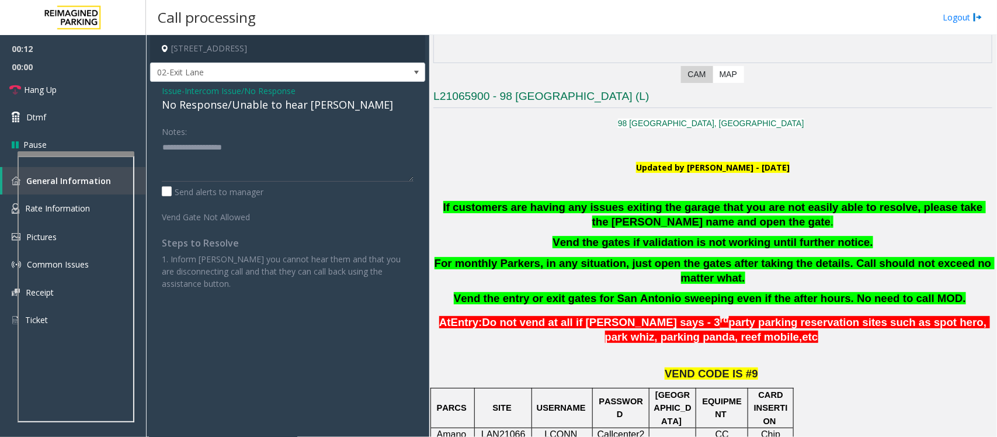
click at [263, 106] on div "No Response/Unable to hear [PERSON_NAME]" at bounding box center [288, 105] width 252 height 16
type textarea "**********"
click at [110, 83] on link "Hang Up" at bounding box center [73, 89] width 146 height 27
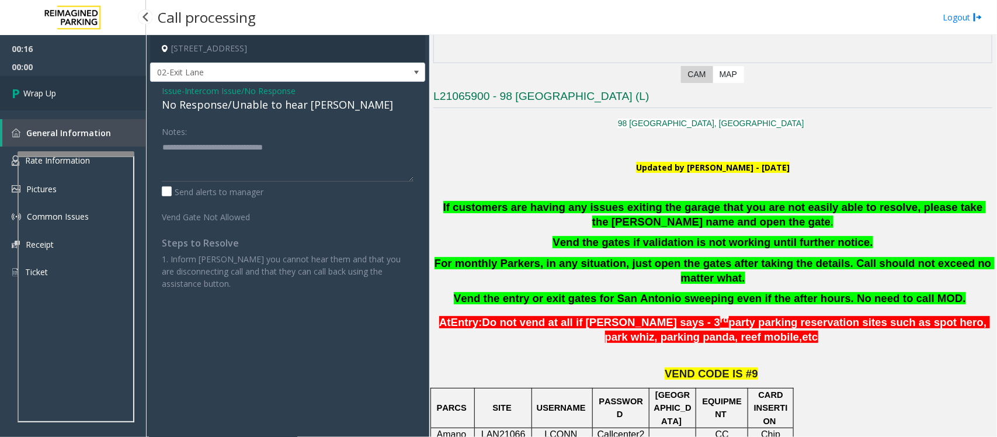
click at [110, 83] on link "Wrap Up" at bounding box center [73, 93] width 146 height 34
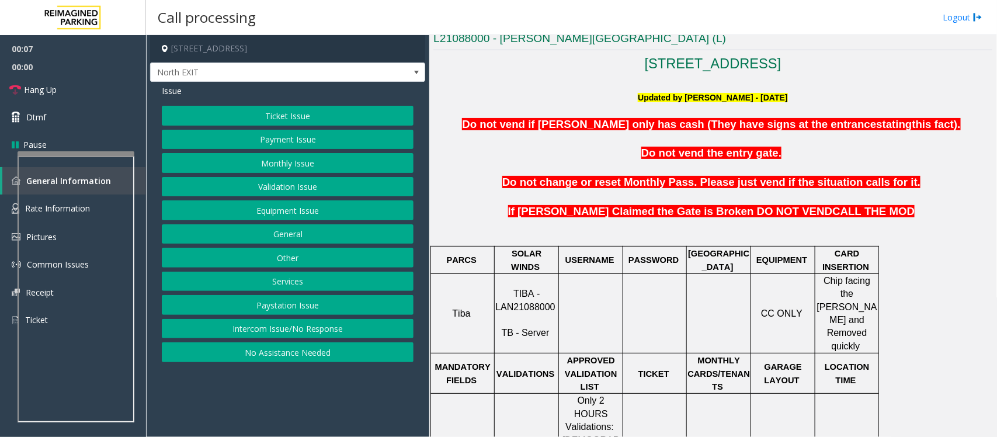
scroll to position [365, 0]
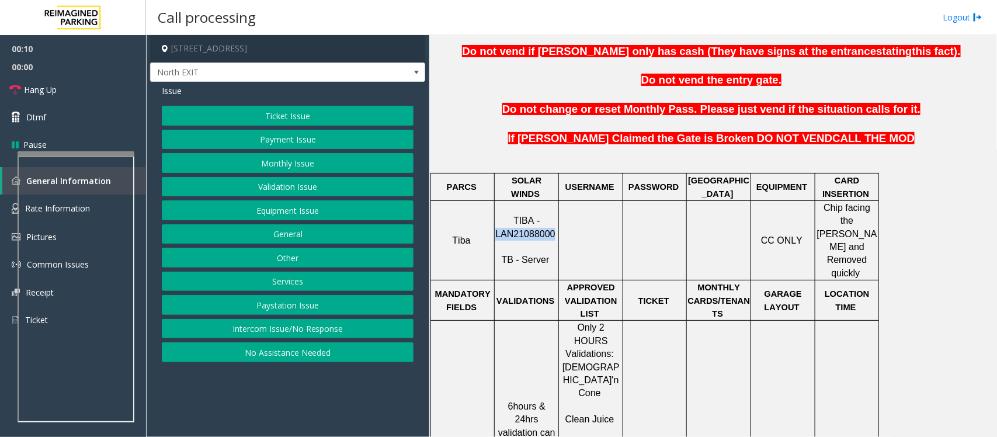
drag, startPoint x: 498, startPoint y: 223, endPoint x: 553, endPoint y: 220, distance: 55.0
click at [553, 220] on p "TIBA - LAN21088000 TB - Server" at bounding box center [526, 240] width 63 height 53
copy span "LAN21088000"
click at [301, 187] on button "Validation Issue" at bounding box center [288, 187] width 252 height 20
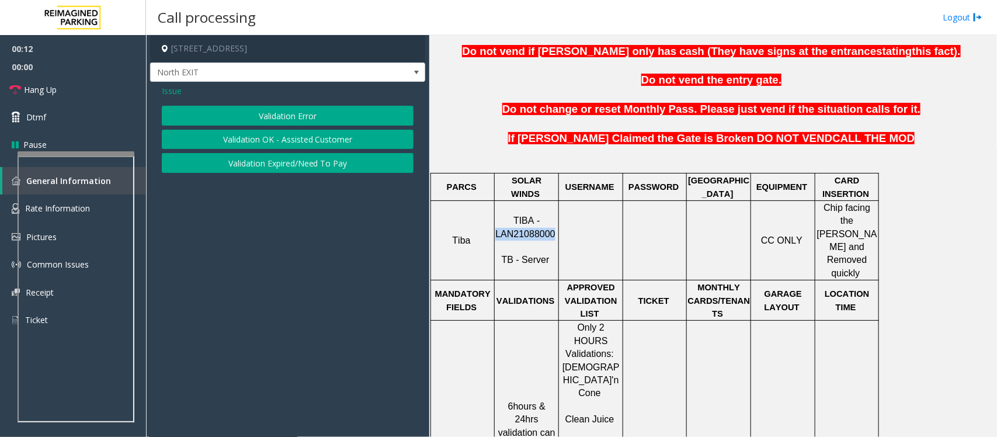
click at [308, 111] on button "Validation Error" at bounding box center [288, 116] width 252 height 20
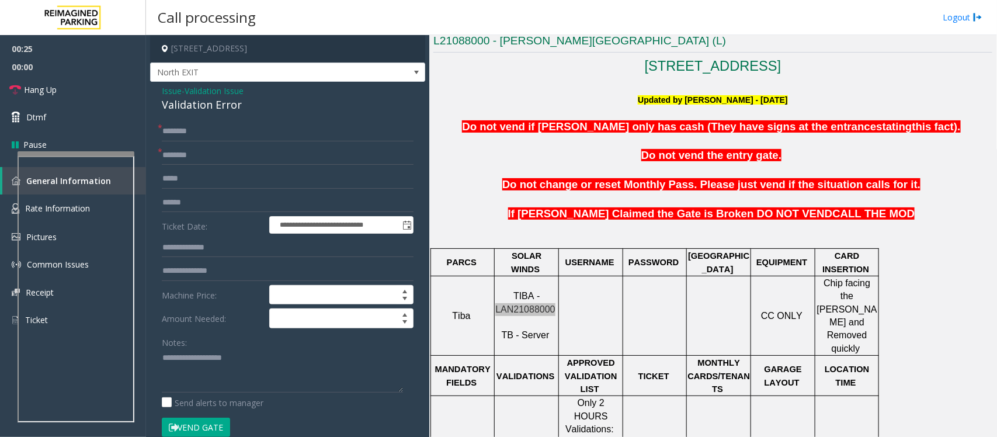
scroll to position [146, 0]
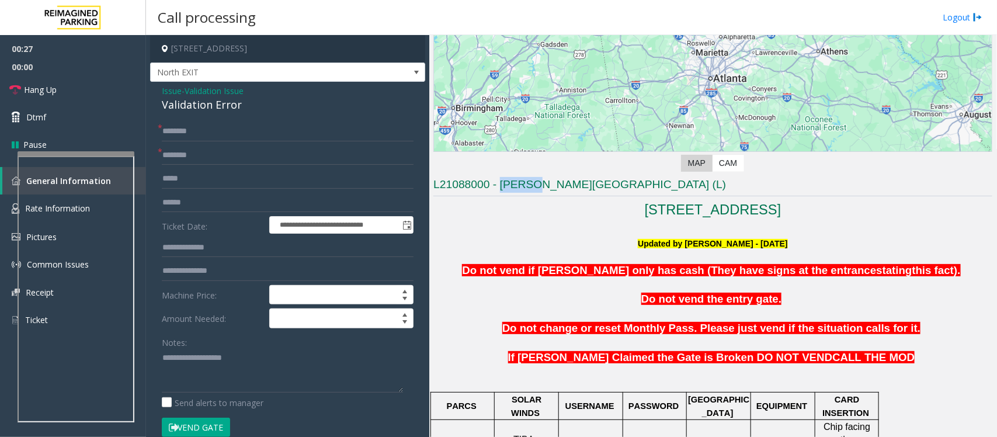
drag, startPoint x: 500, startPoint y: 182, endPoint x: 536, endPoint y: 188, distance: 36.7
click at [536, 188] on h3 "L21088000 - [PERSON_NAME][GEOGRAPHIC_DATA] (L)" at bounding box center [713, 186] width 559 height 19
copy h3 "Modera"
click at [215, 153] on input "text" at bounding box center [288, 155] width 252 height 20
paste input "******"
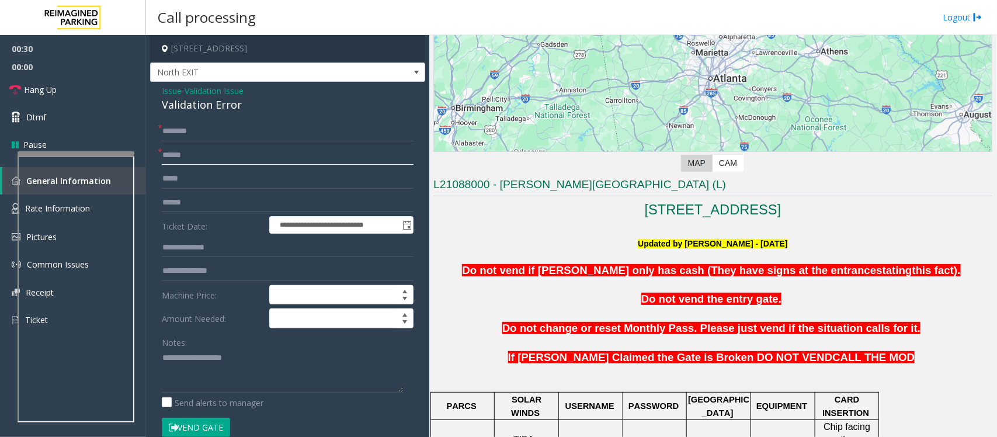
type input "******"
click at [200, 365] on textarea at bounding box center [282, 371] width 241 height 44
click at [196, 104] on div "Validation Error" at bounding box center [288, 105] width 252 height 16
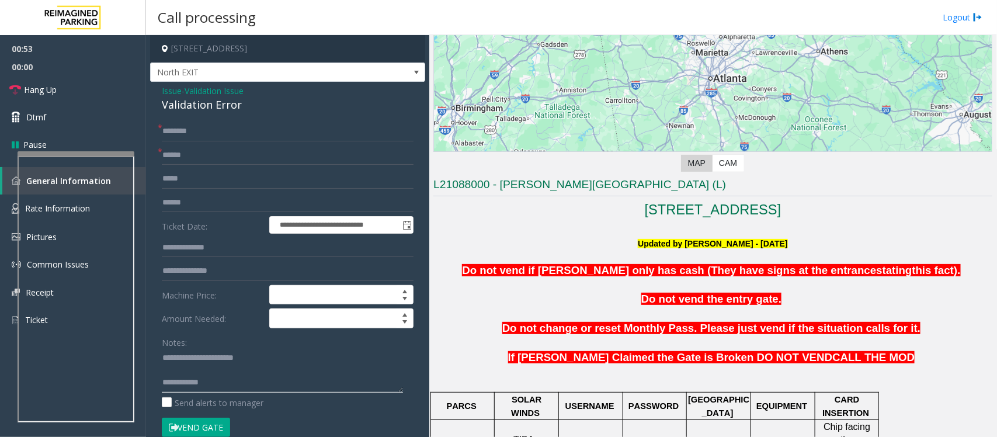
click at [180, 372] on textarea at bounding box center [282, 371] width 241 height 44
click at [214, 374] on textarea at bounding box center [282, 371] width 241 height 44
type textarea "**********"
click at [190, 204] on input "text" at bounding box center [288, 203] width 252 height 20
click at [223, 203] on input "text" at bounding box center [288, 203] width 252 height 20
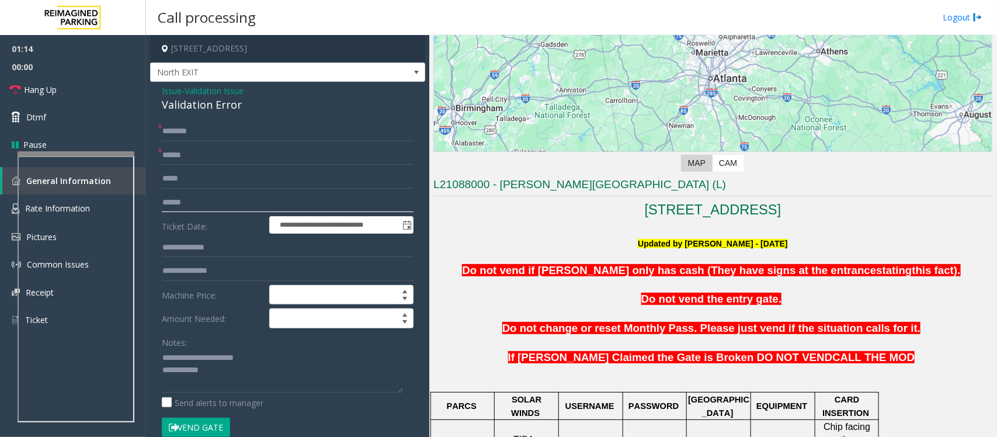
click at [221, 202] on input "text" at bounding box center [288, 203] width 252 height 20
click at [205, 199] on input "*******" at bounding box center [288, 203] width 252 height 20
drag, startPoint x: 202, startPoint y: 202, endPoint x: 188, endPoint y: 200, distance: 14.7
click at [188, 200] on input "*******" at bounding box center [288, 203] width 252 height 20
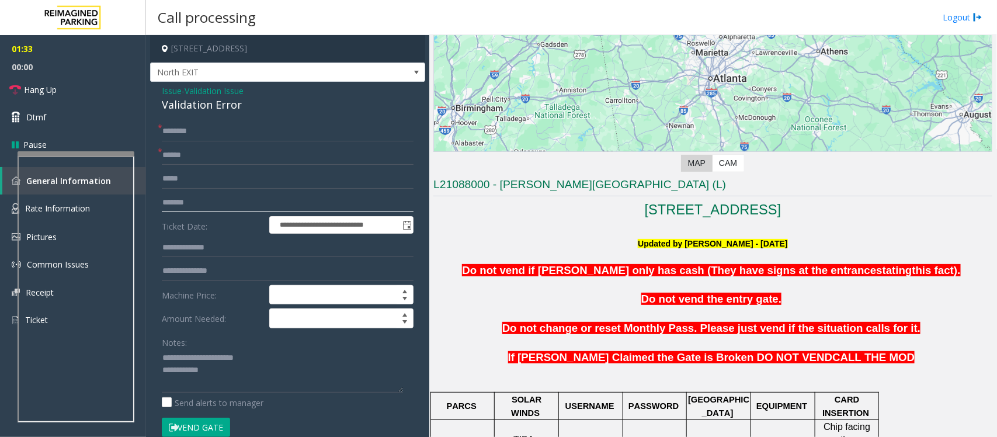
type input "*******"
click at [161, 353] on div "**********" at bounding box center [287, 435] width 269 height 627
click at [164, 355] on textarea at bounding box center [282, 371] width 241 height 44
click at [254, 389] on textarea at bounding box center [282, 371] width 241 height 44
click at [162, 355] on textarea at bounding box center [282, 371] width 241 height 44
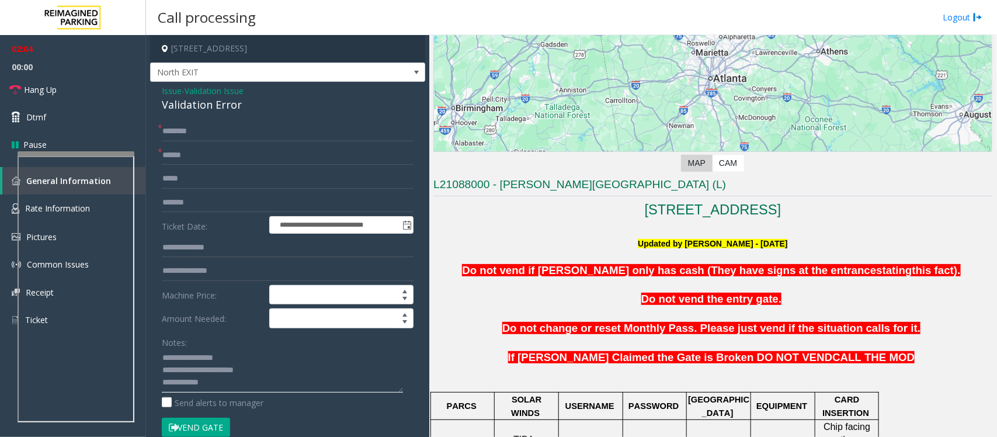
type textarea "**********"
click at [214, 126] on input "text" at bounding box center [288, 132] width 252 height 20
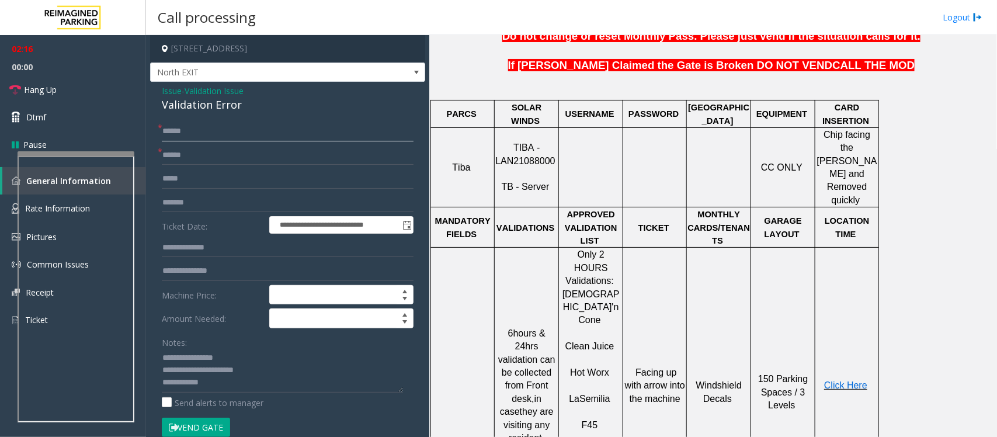
type input "******"
click at [849, 380] on span "Click Here" at bounding box center [845, 385] width 43 height 10
click at [226, 386] on textarea at bounding box center [282, 371] width 241 height 44
click at [200, 244] on input "text" at bounding box center [288, 248] width 252 height 20
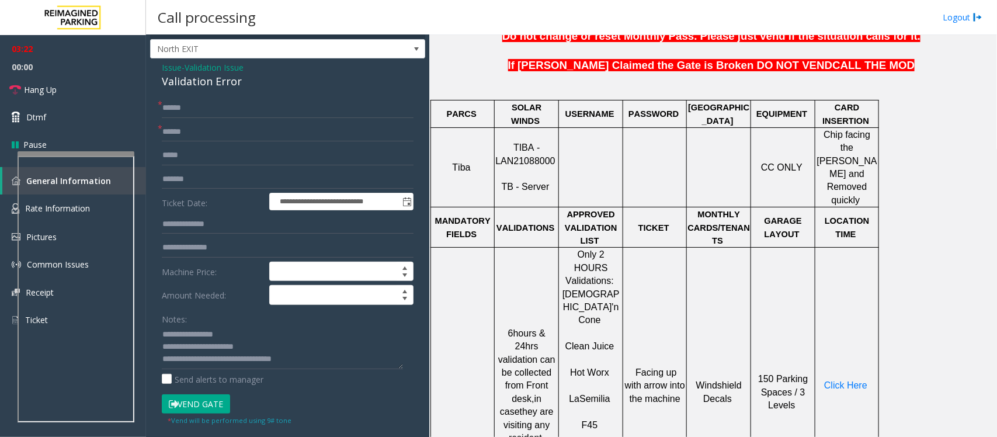
scroll to position [0, 0]
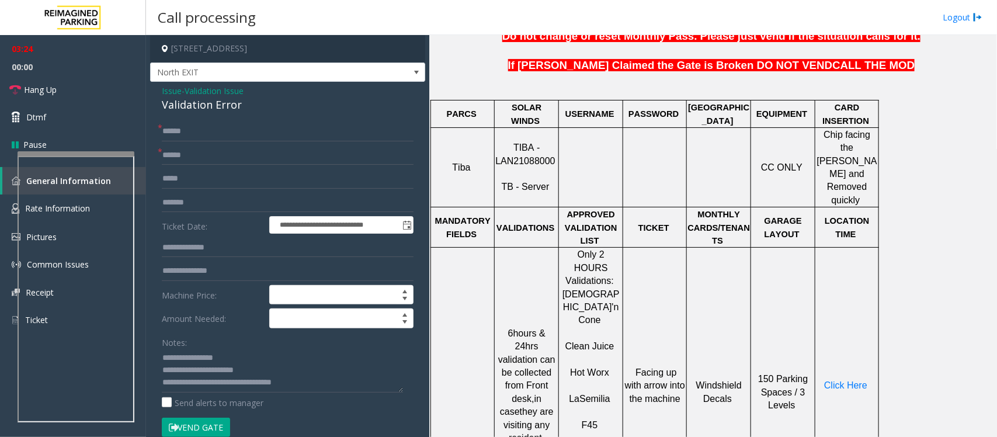
click at [216, 422] on button "Vend Gate" at bounding box center [196, 428] width 68 height 20
click at [310, 384] on textarea at bounding box center [282, 371] width 241 height 44
click at [110, 84] on link "Hang Up" at bounding box center [73, 89] width 146 height 27
click at [378, 383] on textarea at bounding box center [282, 371] width 241 height 44
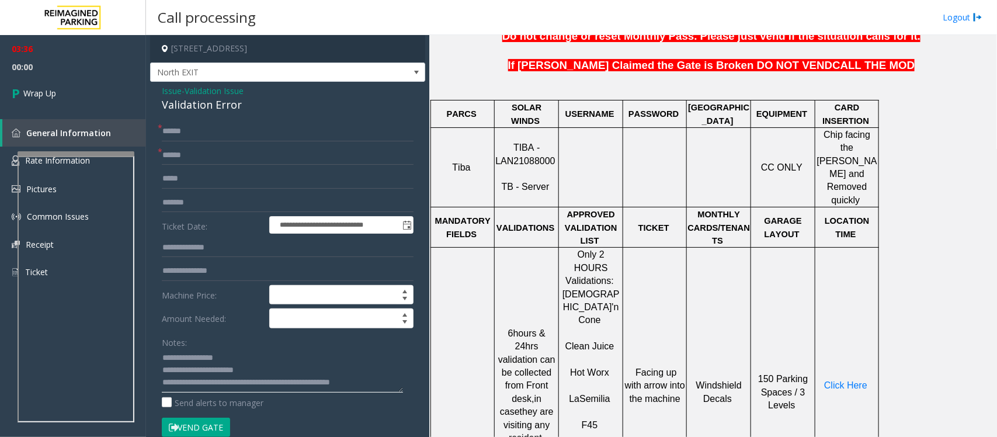
scroll to position [8, 0]
type textarea "**********"
click at [44, 95] on span "Wrap Up" at bounding box center [39, 93] width 33 height 12
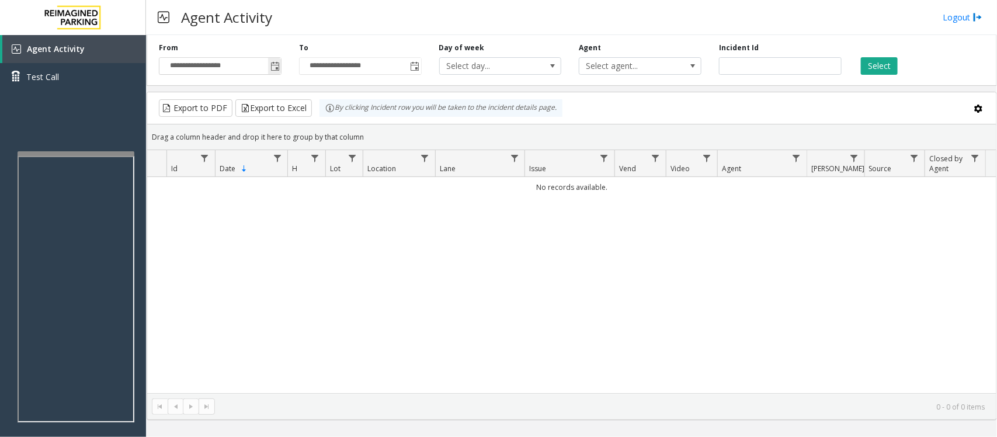
click at [282, 68] on div "**********" at bounding box center [220, 59] width 140 height 32
click at [272, 67] on span "Toggle popup" at bounding box center [275, 66] width 9 height 9
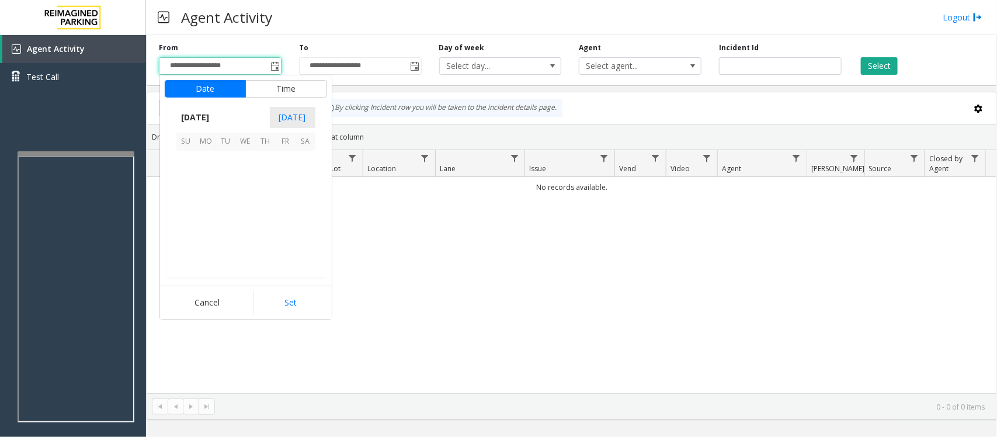
scroll to position [209455, 0]
click at [265, 219] on span "21" at bounding box center [266, 221] width 20 height 20
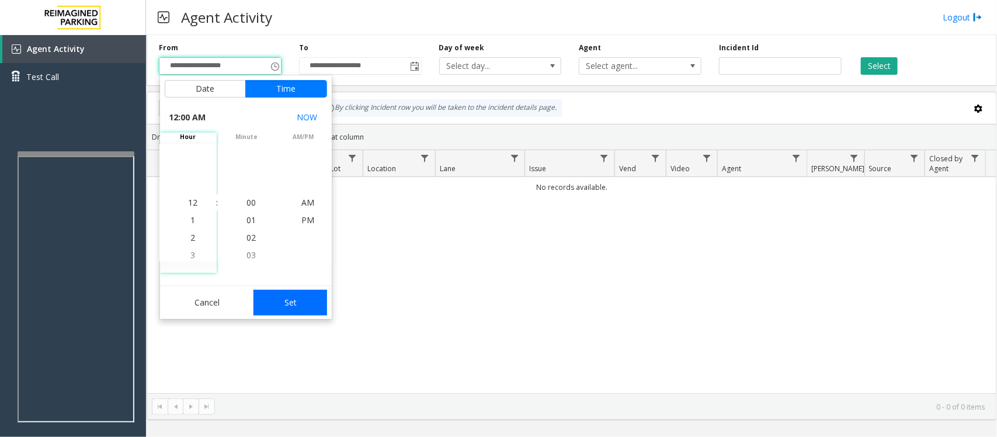
click at [296, 299] on button "Set" at bounding box center [291, 303] width 74 height 26
type input "**********"
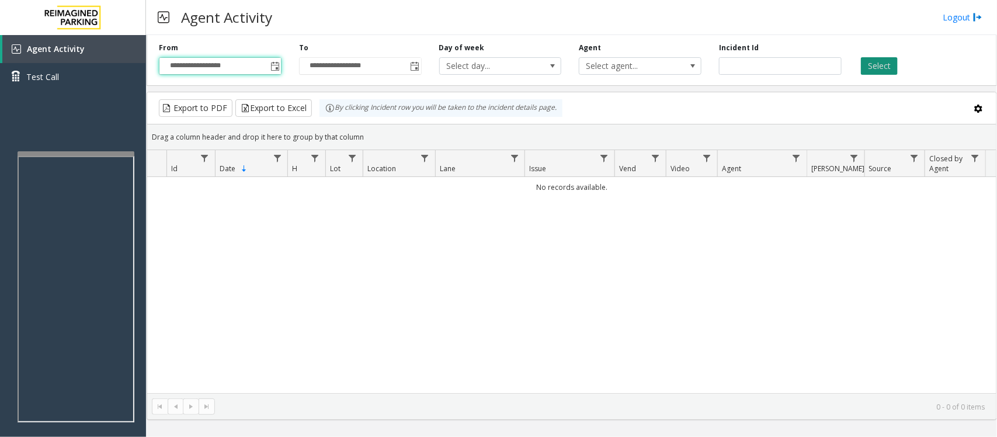
click at [865, 65] on button "Select" at bounding box center [879, 66] width 37 height 18
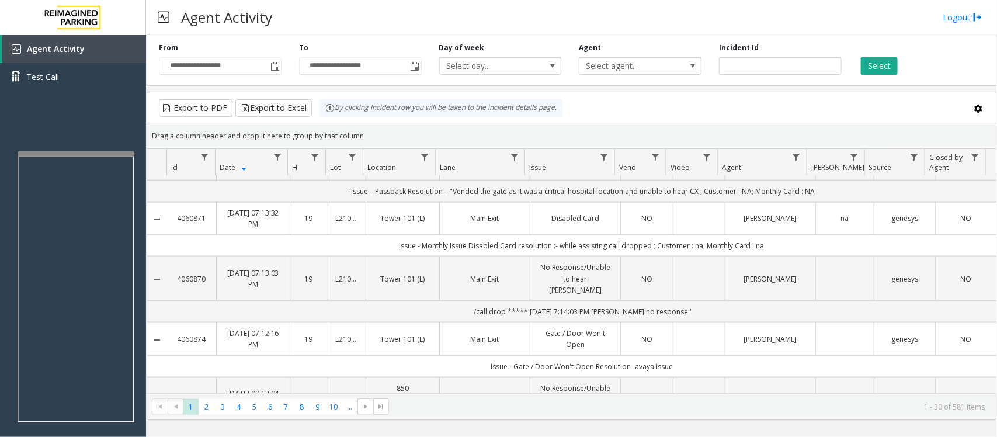
scroll to position [730, 0]
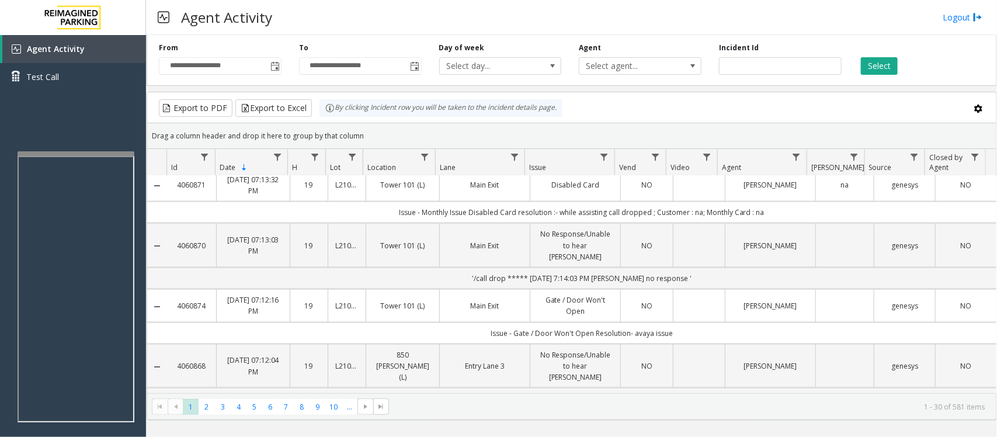
click at [697, 293] on td "Data table" at bounding box center [699, 305] width 52 height 33
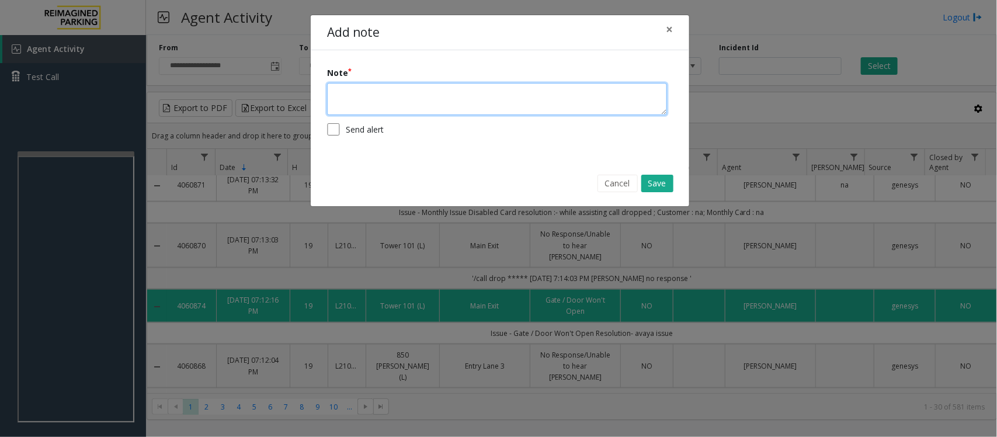
click at [447, 98] on textarea at bounding box center [497, 99] width 340 height 32
paste textarea "**********"
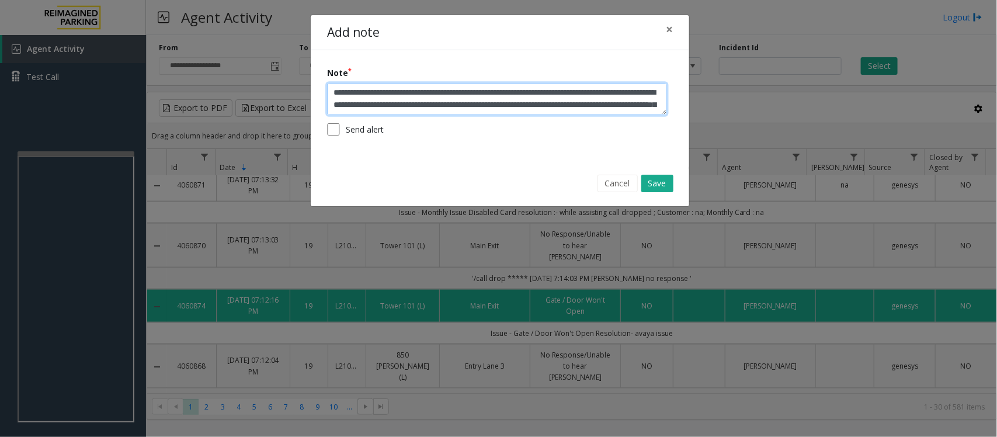
scroll to position [33, 0]
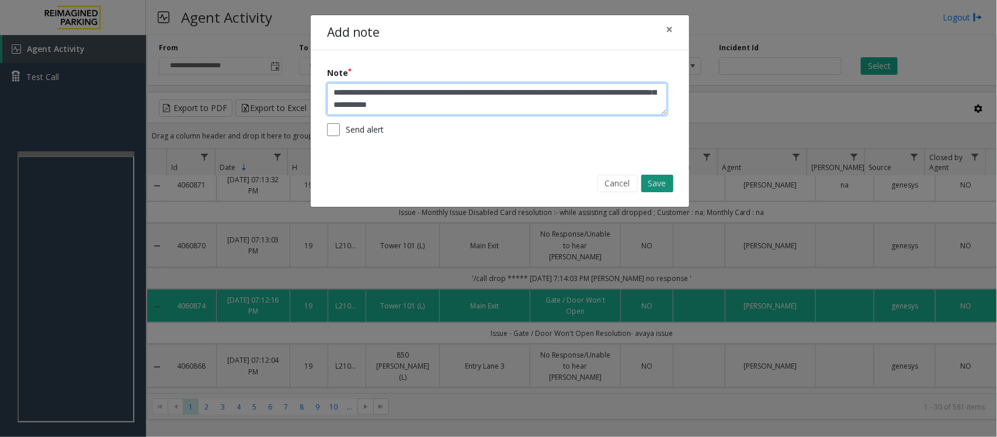
type textarea "**********"
click at [654, 184] on button "Save" at bounding box center [658, 184] width 32 height 18
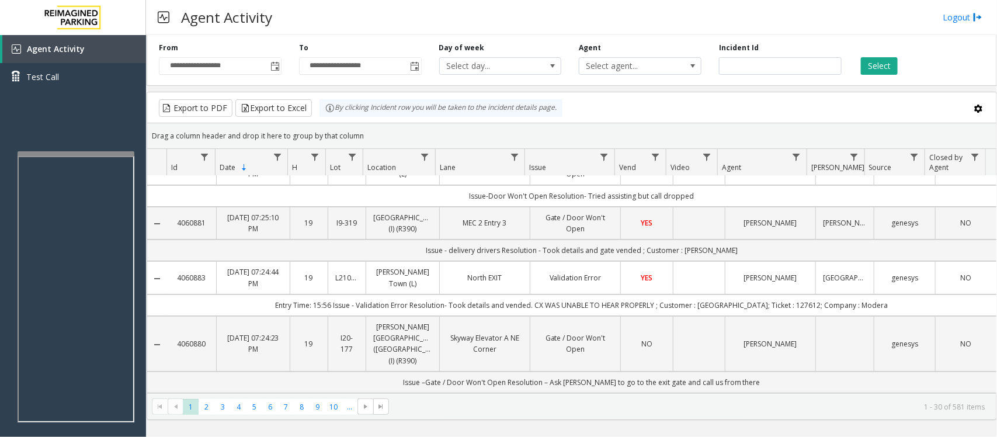
scroll to position [0, 0]
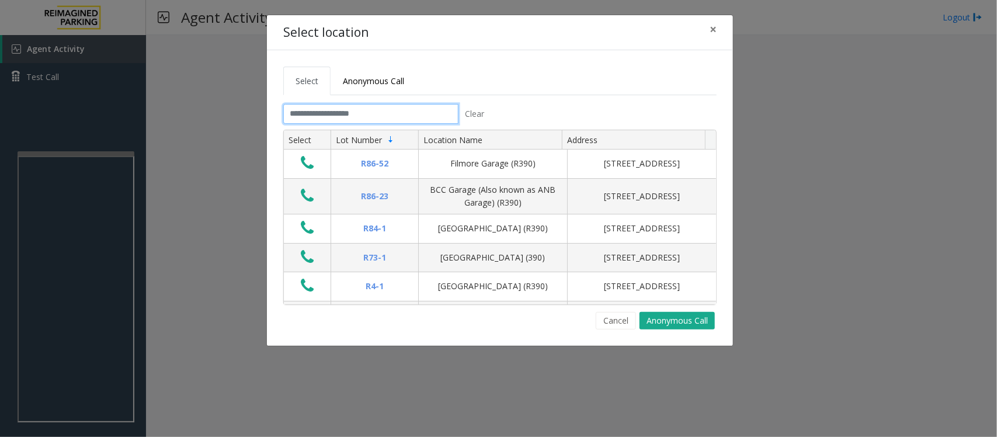
click at [345, 109] on input "text" at bounding box center [370, 114] width 175 height 20
click at [415, 112] on input "text" at bounding box center [370, 114] width 175 height 20
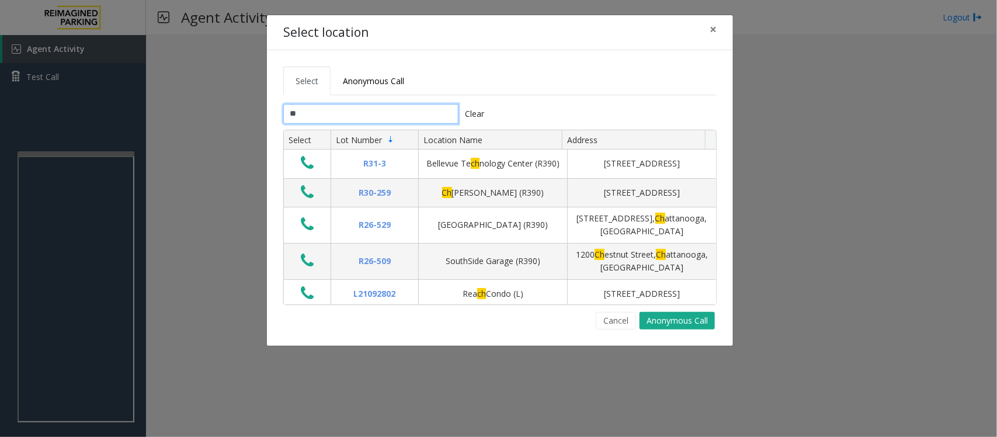
type input "*"
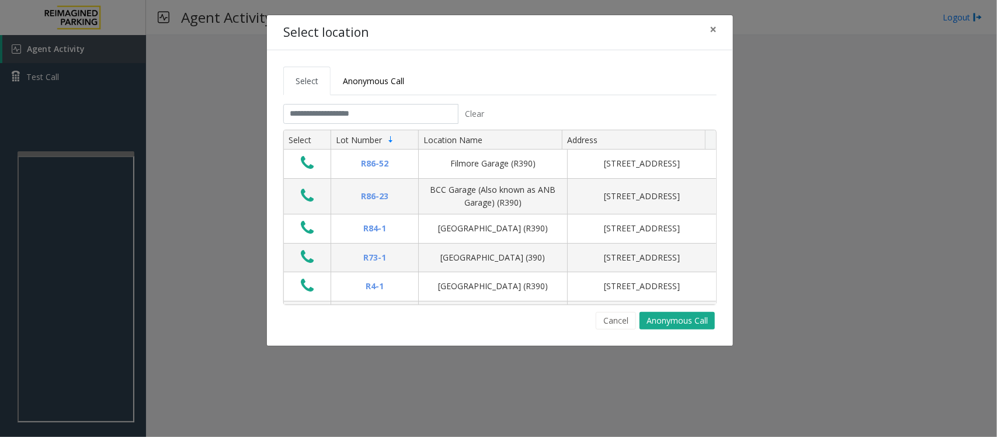
click at [223, 223] on div "Select location × Select Anonymous Call Clear Select Lot Number Location Name A…" at bounding box center [498, 218] width 997 height 437
click at [335, 112] on input "text" at bounding box center [370, 114] width 175 height 20
click at [713, 28] on span "×" at bounding box center [713, 29] width 7 height 16
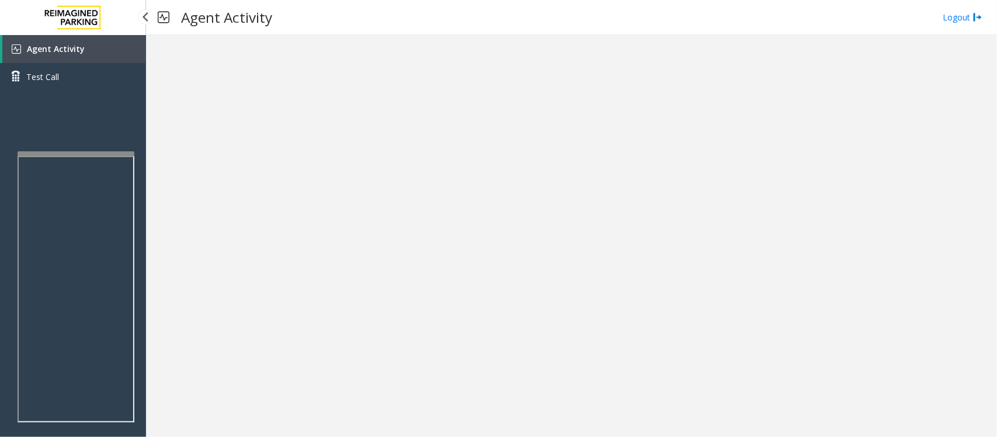
click at [110, 51] on link "Agent Activity" at bounding box center [74, 49] width 144 height 28
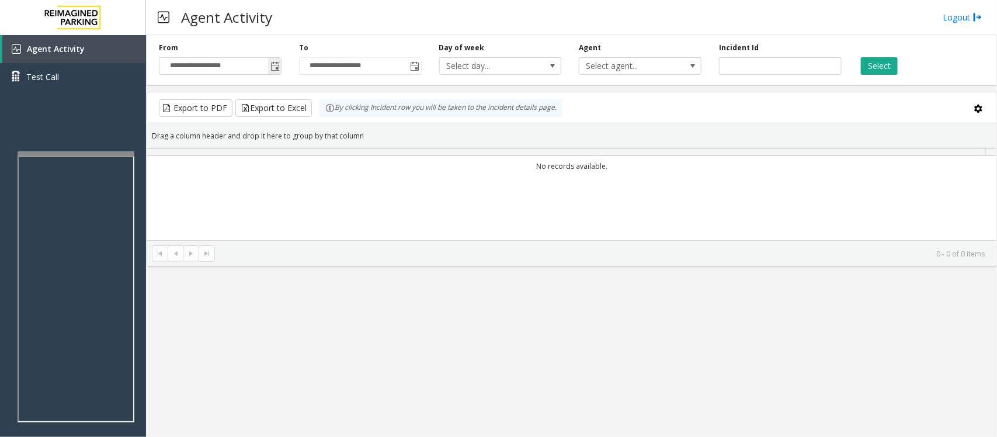
click at [269, 63] on span "Toggle popup" at bounding box center [274, 66] width 13 height 19
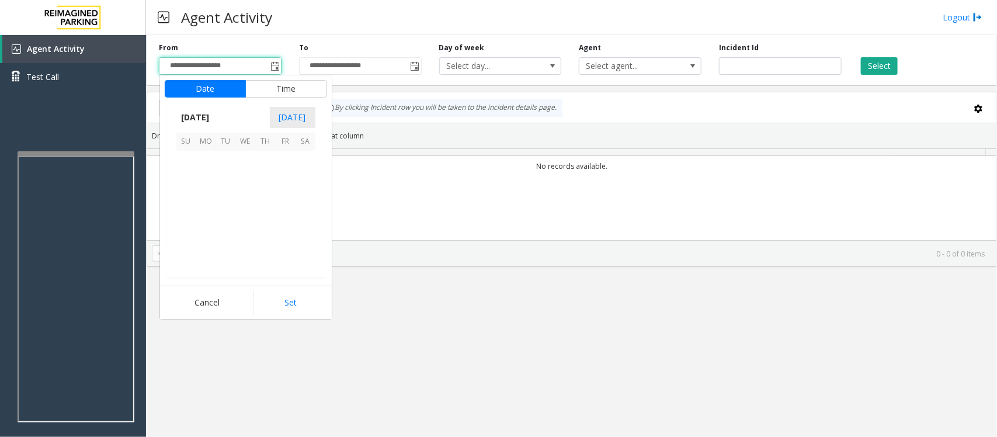
scroll to position [209455, 0]
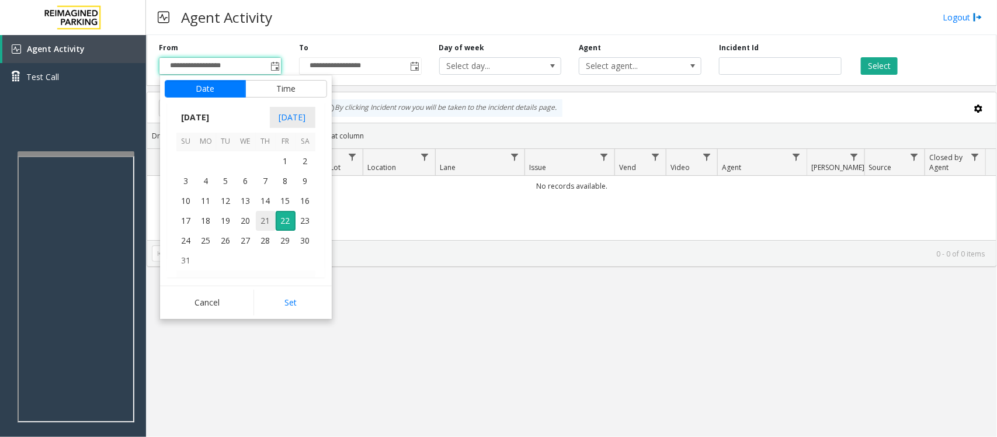
click at [266, 222] on span "21" at bounding box center [266, 221] width 20 height 20
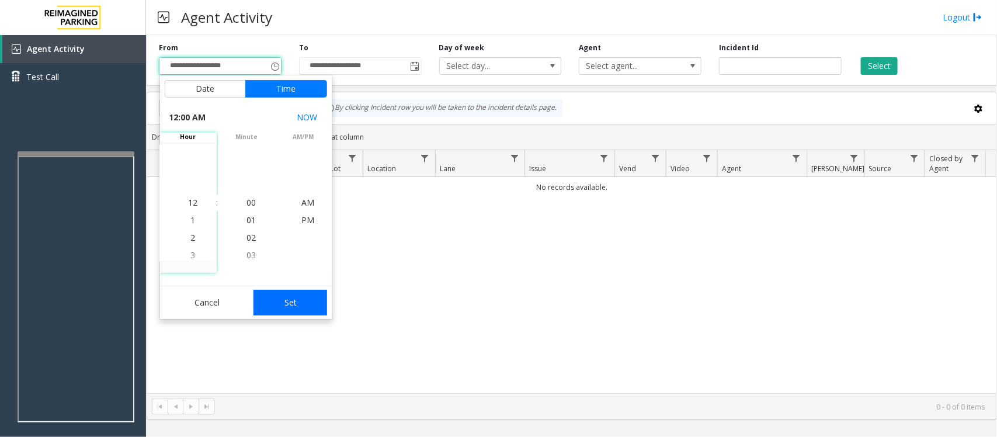
click at [314, 296] on button "Set" at bounding box center [291, 303] width 74 height 26
type input "**********"
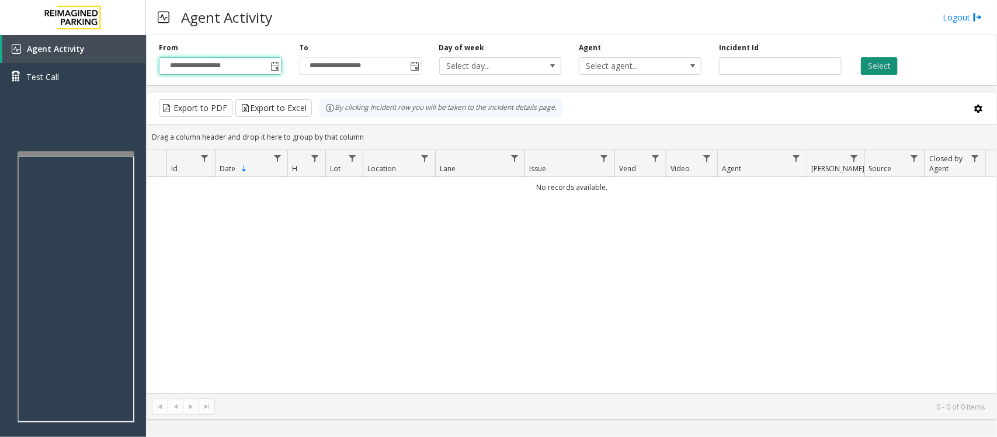
click at [880, 67] on button "Select" at bounding box center [879, 66] width 37 height 18
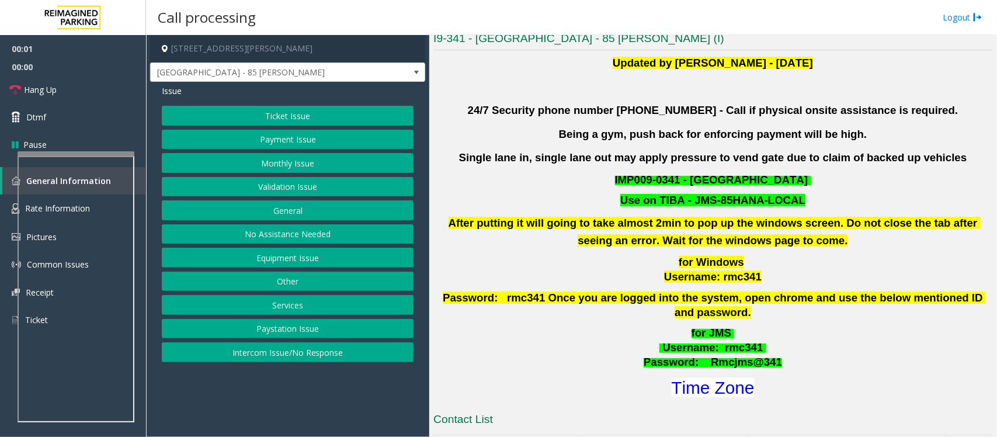
scroll to position [511, 0]
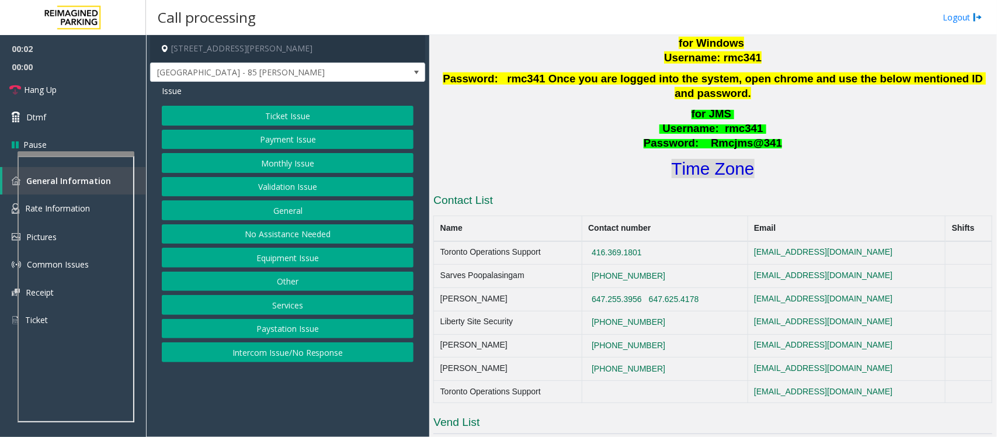
click at [720, 160] on font "Time Zone" at bounding box center [713, 168] width 83 height 19
click at [286, 189] on button "Validation Issue" at bounding box center [288, 187] width 252 height 20
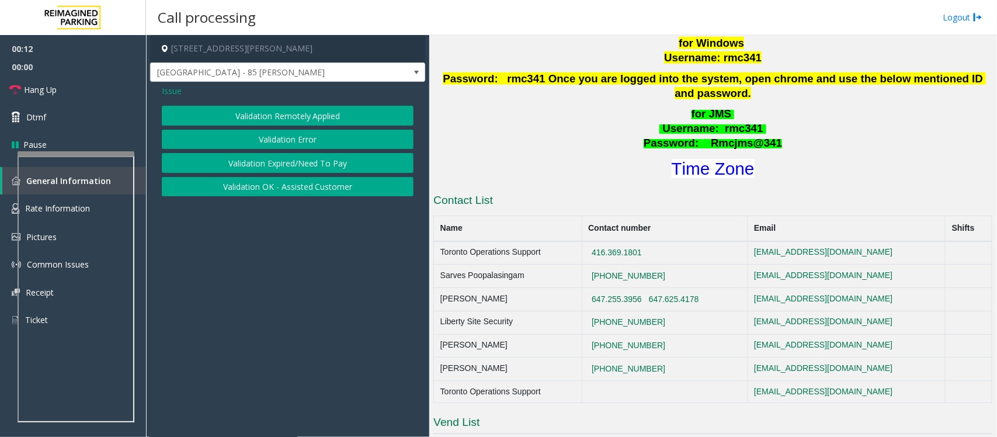
click at [298, 140] on button "Validation Error" at bounding box center [288, 140] width 252 height 20
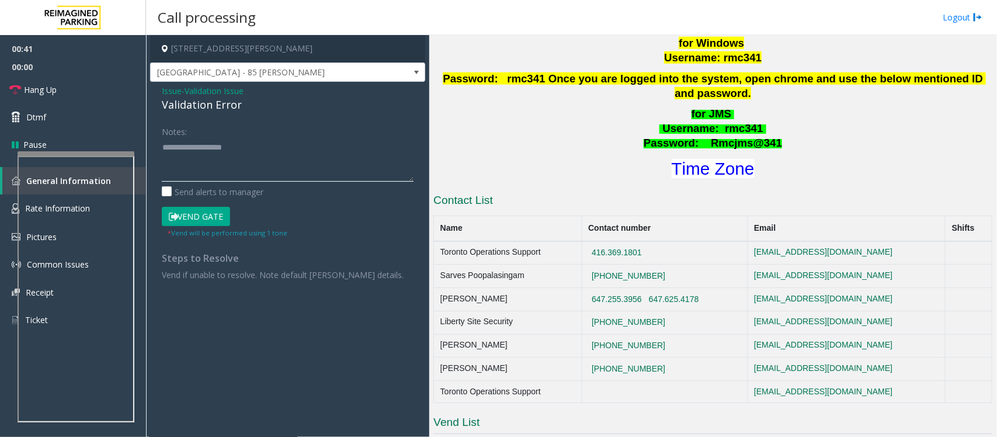
click at [225, 149] on textarea at bounding box center [288, 160] width 252 height 44
paste textarea "**********"
click at [207, 138] on textarea at bounding box center [288, 160] width 252 height 44
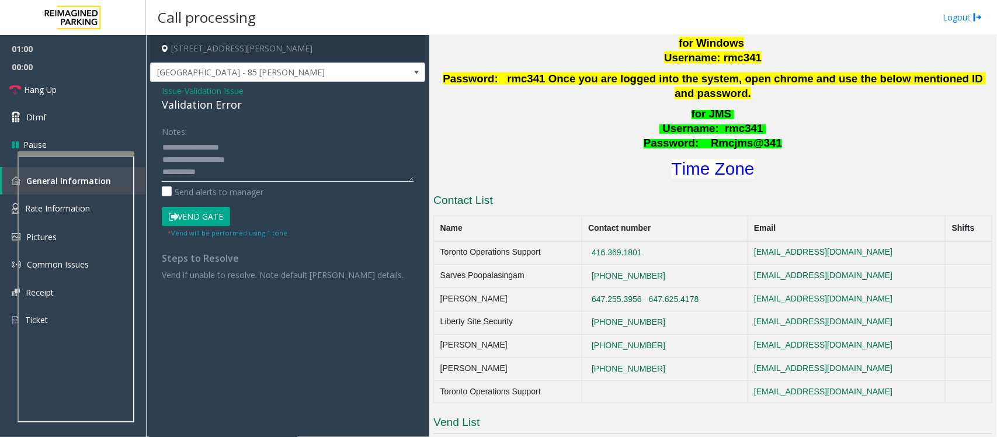
type textarea "**********"
click at [216, 218] on button "Vend Gate" at bounding box center [196, 217] width 68 height 20
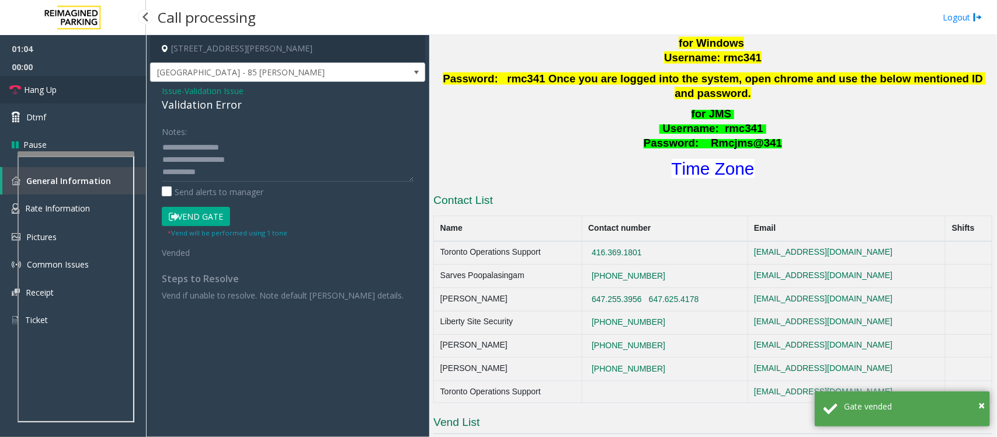
click at [78, 89] on link "Hang Up" at bounding box center [73, 89] width 146 height 27
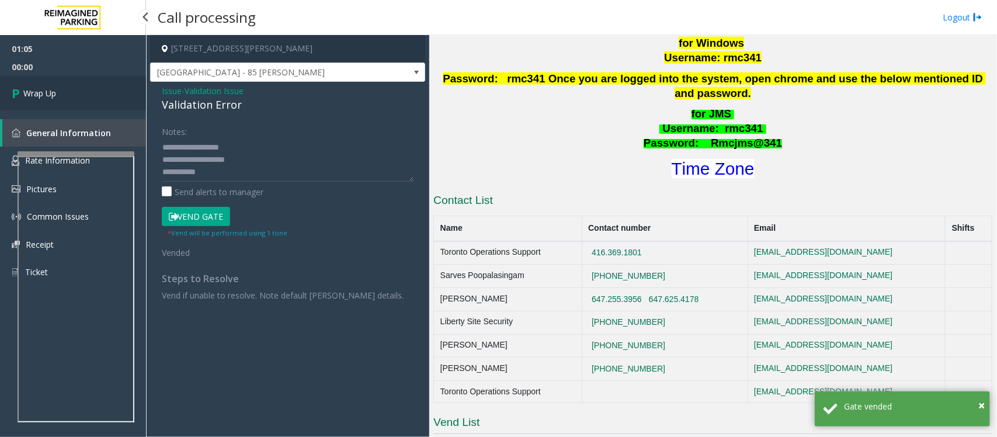
click at [78, 89] on link "Wrap Up" at bounding box center [73, 93] width 146 height 34
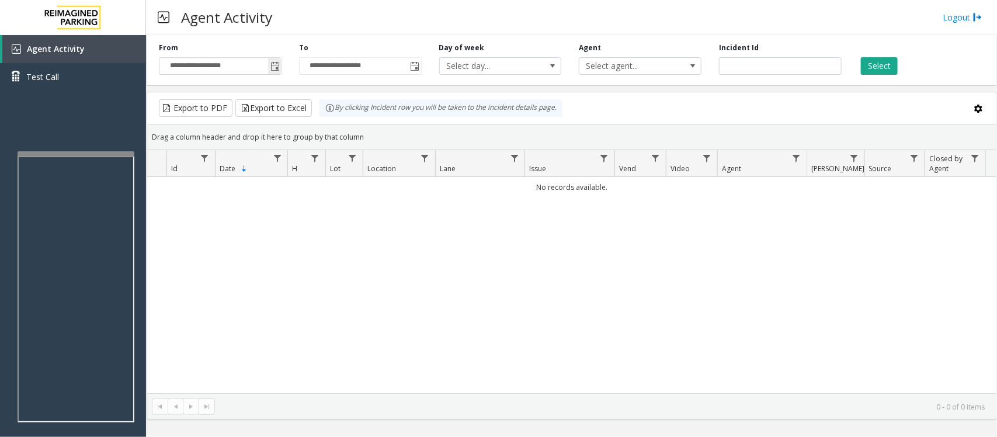
click at [278, 67] on span "Toggle popup" at bounding box center [275, 66] width 9 height 9
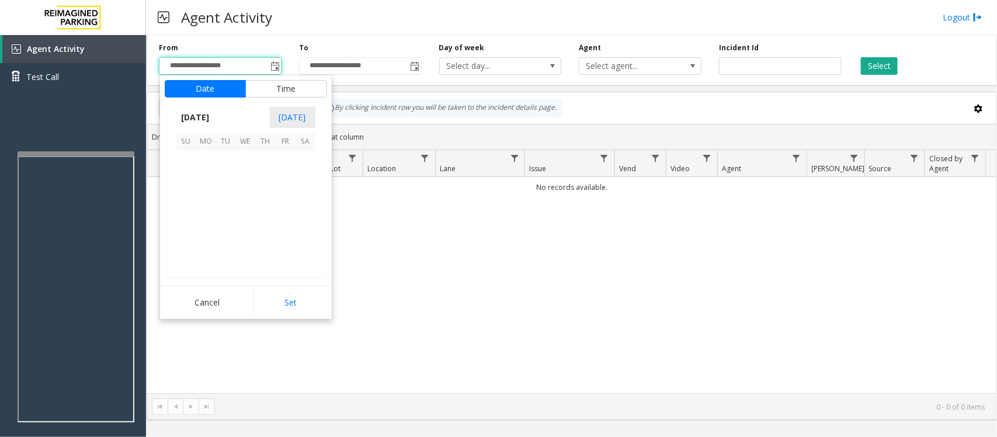
scroll to position [209455, 0]
click at [266, 220] on span "21" at bounding box center [266, 221] width 20 height 20
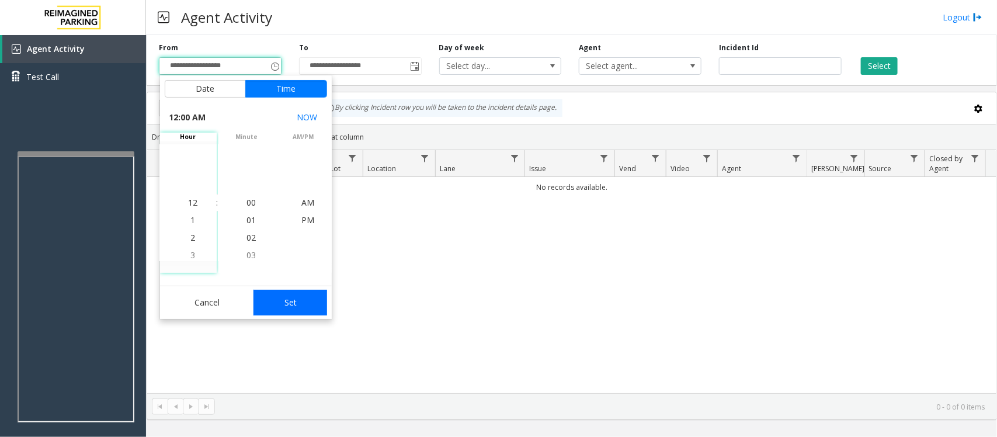
click at [303, 311] on button "Set" at bounding box center [291, 303] width 74 height 26
type input "**********"
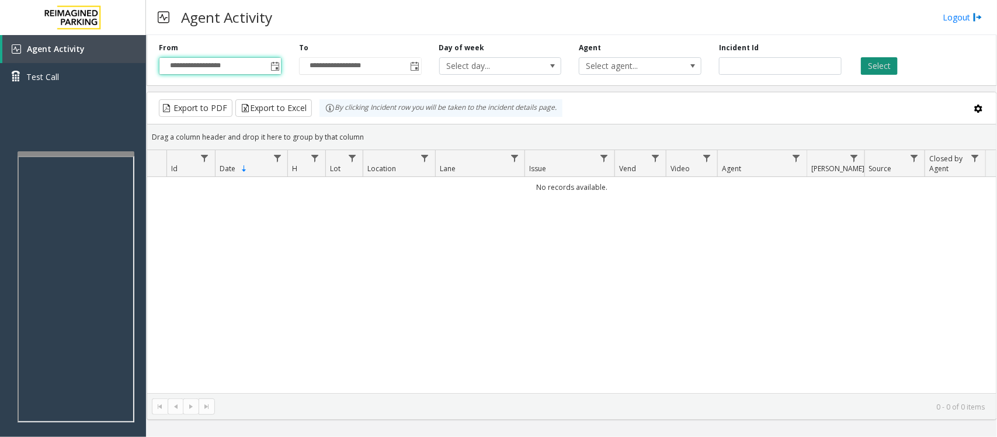
click at [878, 70] on button "Select" at bounding box center [879, 66] width 37 height 18
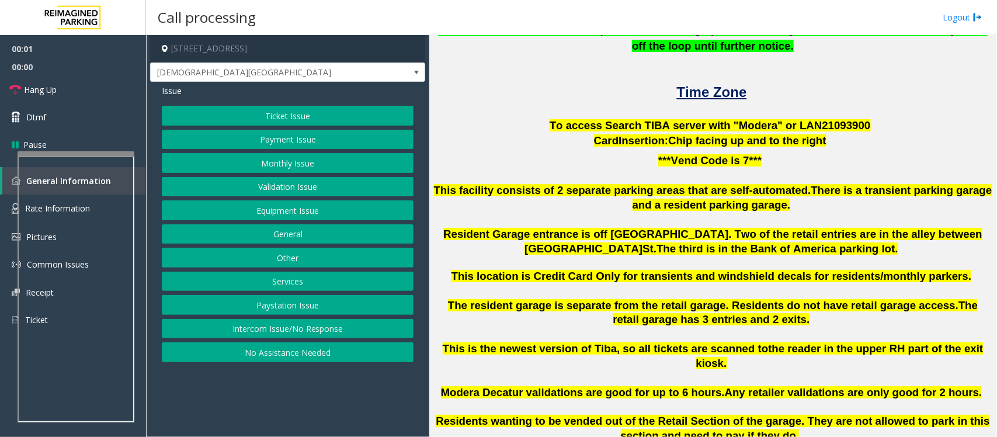
scroll to position [365, 0]
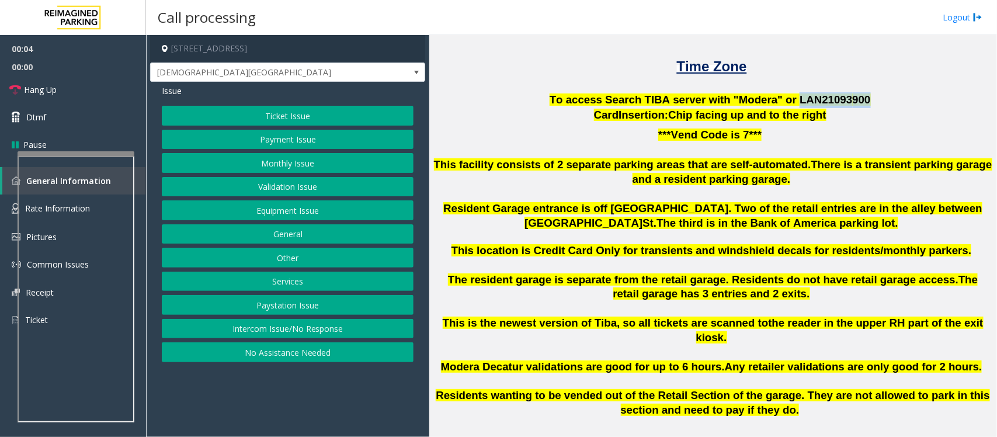
drag, startPoint x: 781, startPoint y: 95, endPoint x: 842, endPoint y: 96, distance: 60.8
click at [842, 96] on span "To access Search TIBA server with "Modera" or LAN21093 900" at bounding box center [710, 99] width 321 height 12
copy span "LAN21093 900"
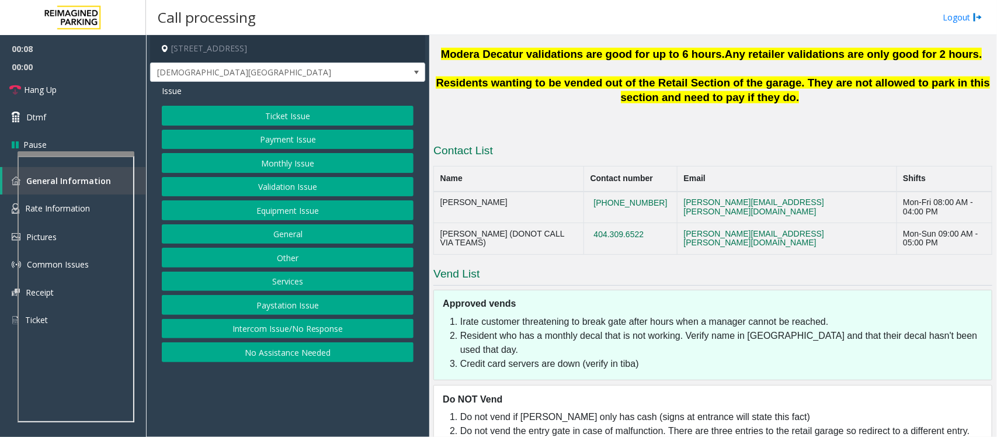
scroll to position [684, 0]
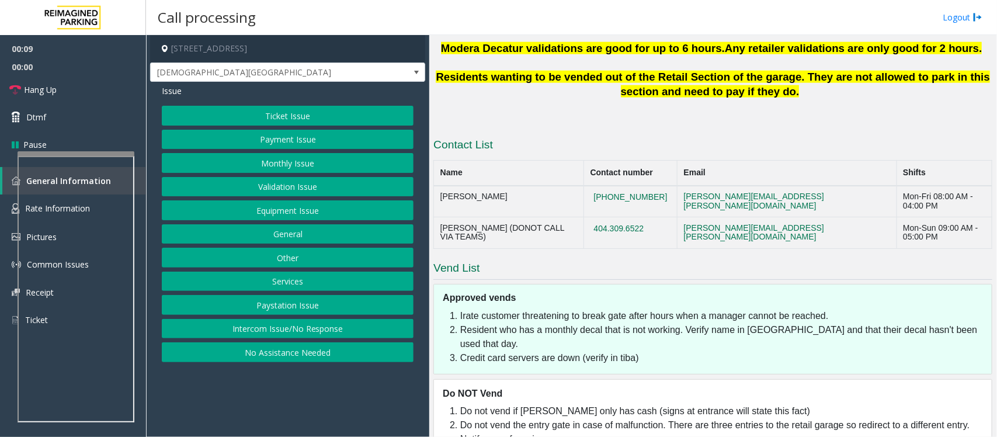
click at [609, 111] on p at bounding box center [713, 112] width 559 height 26
click at [285, 285] on button "Services" at bounding box center [288, 282] width 252 height 20
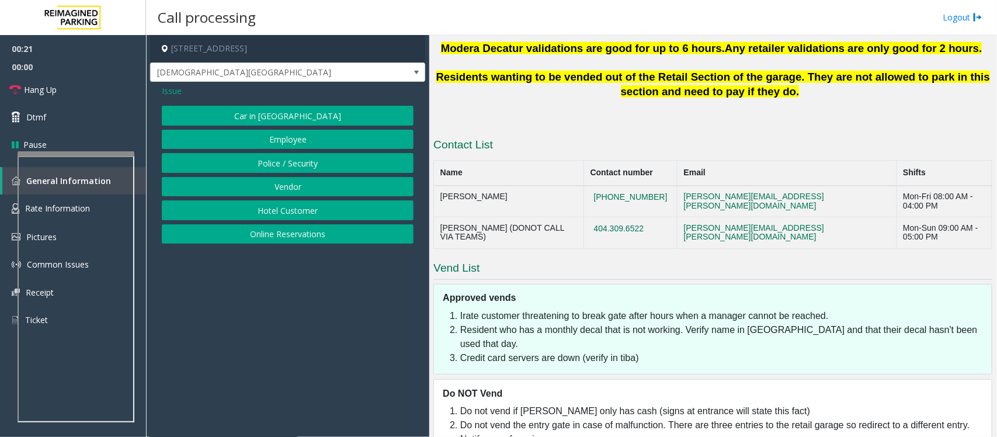
click at [288, 189] on button "Vendor" at bounding box center [288, 187] width 252 height 20
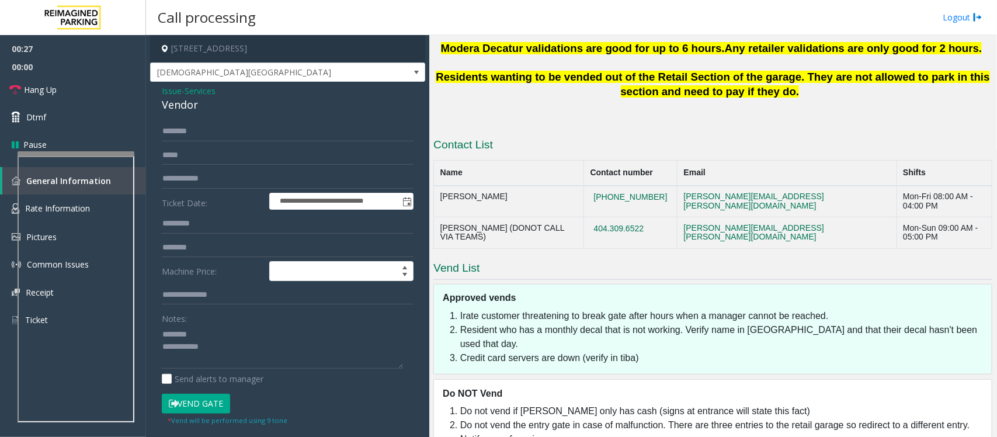
click at [185, 107] on div "Vendor" at bounding box center [288, 105] width 252 height 16
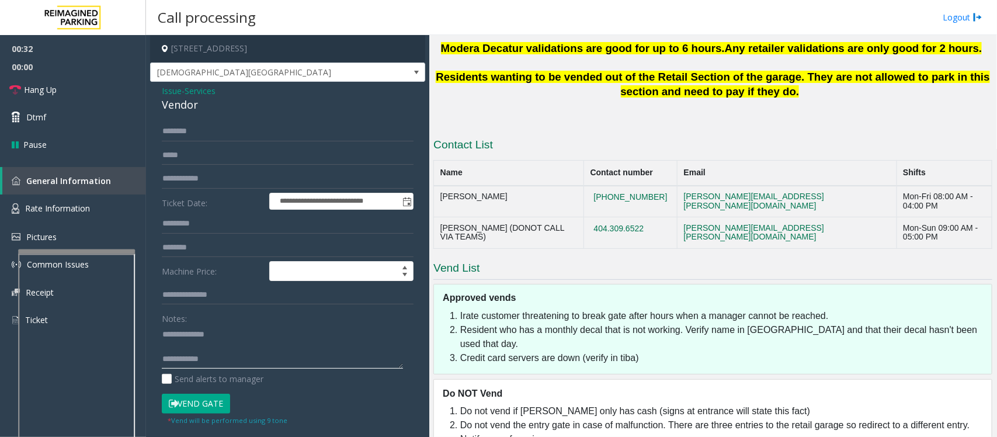
click at [76, 252] on div at bounding box center [76, 251] width 117 height 5
click at [69, 208] on span "Rate Information" at bounding box center [57, 208] width 65 height 11
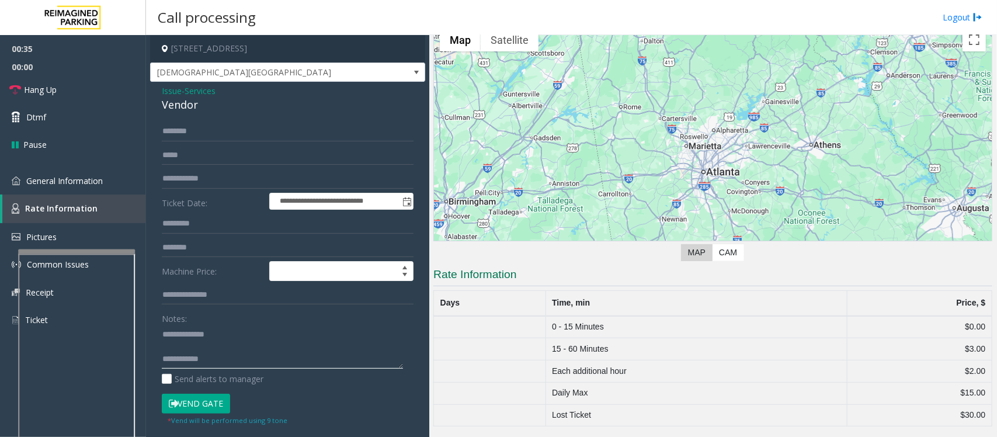
click at [180, 346] on textarea at bounding box center [282, 347] width 241 height 44
click at [226, 352] on textarea at bounding box center [282, 347] width 241 height 44
type textarea "**********"
click at [205, 88] on span "Services" at bounding box center [200, 91] width 31 height 12
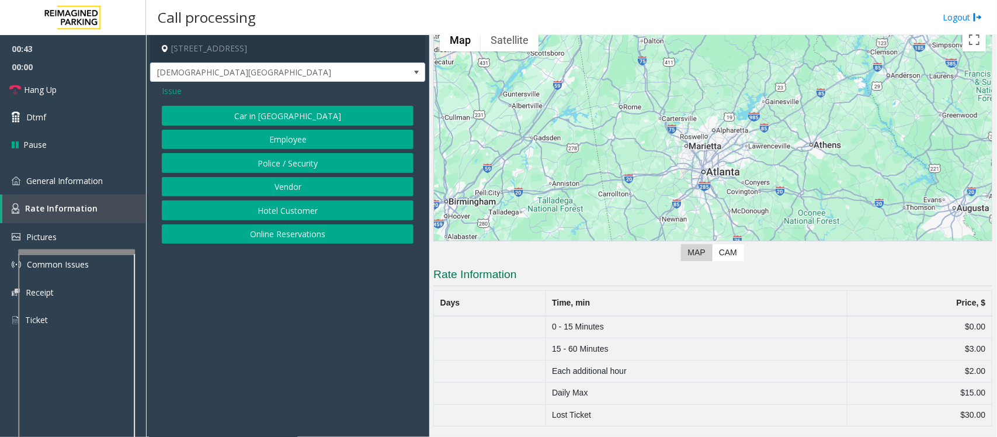
click at [168, 85] on span "Issue" at bounding box center [172, 91] width 20 height 12
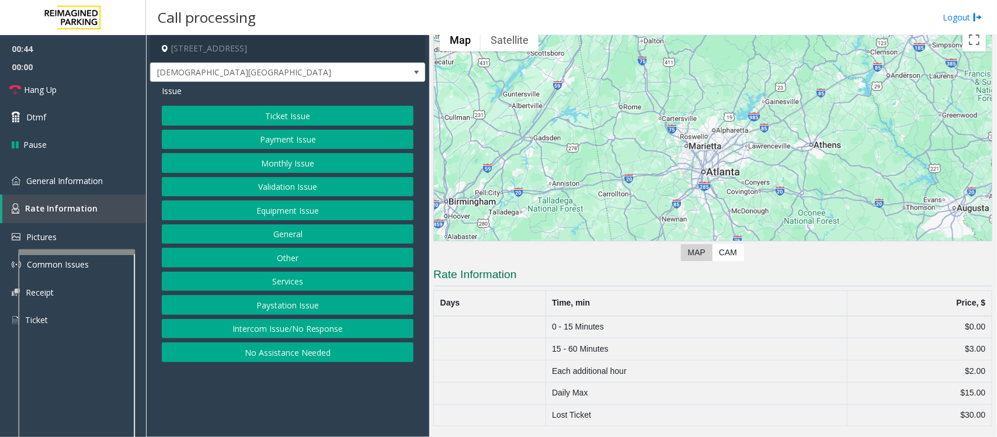
click at [282, 215] on button "Equipment Issue" at bounding box center [288, 210] width 252 height 20
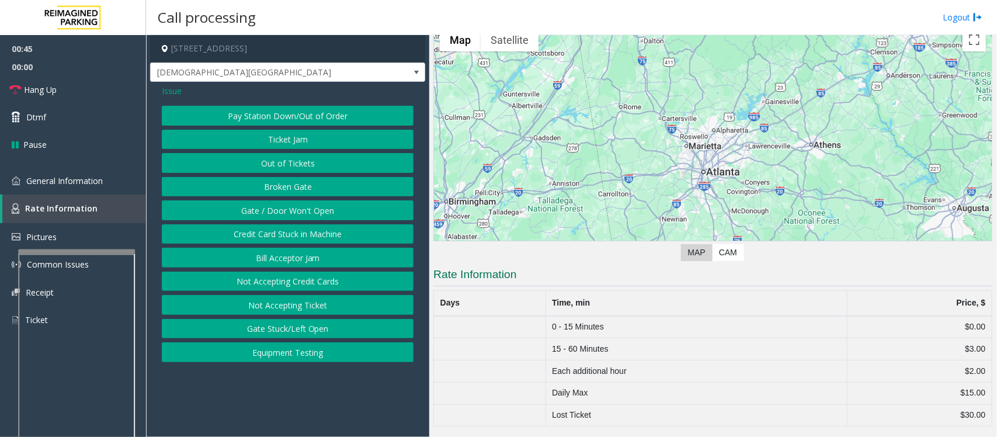
click at [281, 211] on button "Gate / Door Won't Open" at bounding box center [288, 210] width 252 height 20
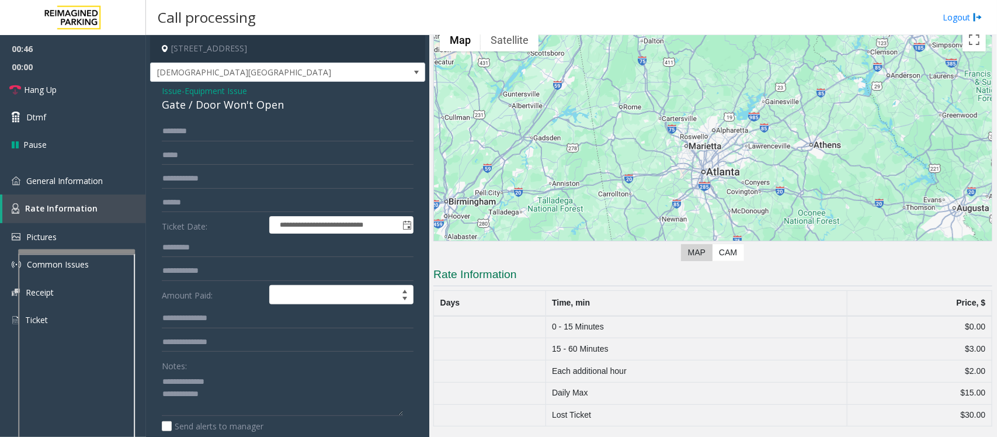
click at [207, 100] on div "Gate / Door Won't Open" at bounding box center [288, 105] width 252 height 16
copy div "Gate / Door Won't Open"
drag, startPoint x: 190, startPoint y: 381, endPoint x: 221, endPoint y: 382, distance: 31.0
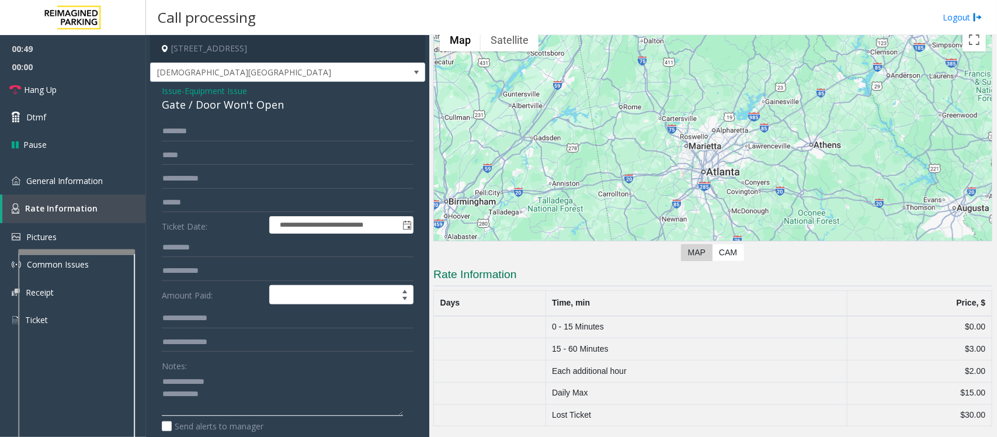
click at [221, 382] on textarea at bounding box center [282, 394] width 241 height 44
paste textarea "**********"
click at [219, 394] on textarea at bounding box center [282, 394] width 241 height 44
click at [89, 176] on span "General Information" at bounding box center [64, 180] width 77 height 11
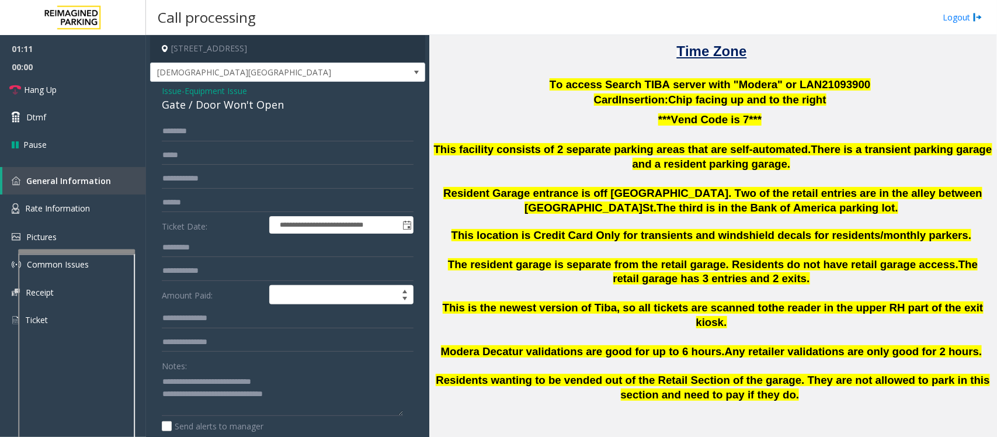
scroll to position [358, 0]
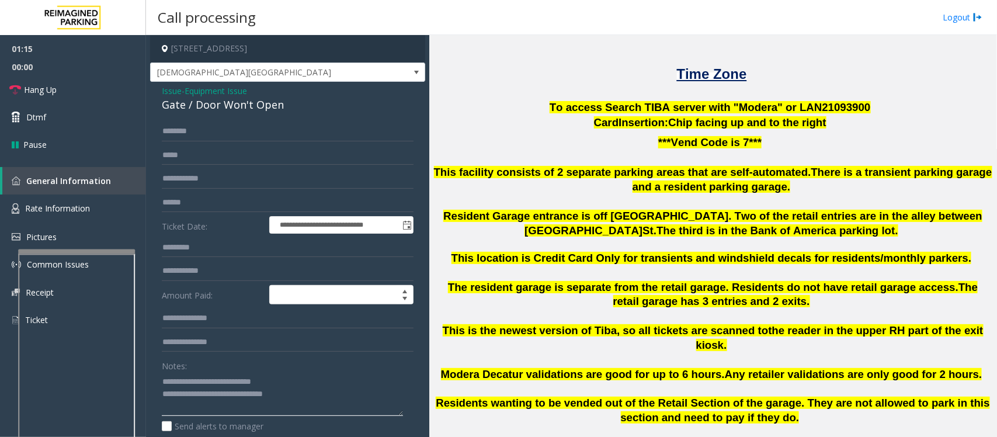
click at [320, 392] on textarea at bounding box center [282, 394] width 241 height 44
type textarea "**********"
click at [167, 196] on input "text" at bounding box center [288, 203] width 252 height 20
type input "*******"
click at [208, 126] on input "text" at bounding box center [288, 132] width 252 height 20
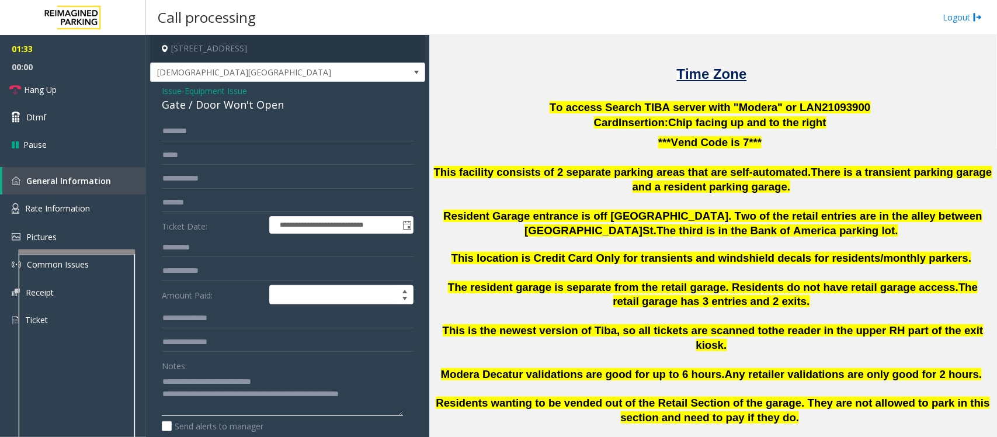
click at [391, 398] on textarea at bounding box center [282, 394] width 241 height 44
click at [224, 131] on input "text" at bounding box center [288, 132] width 252 height 20
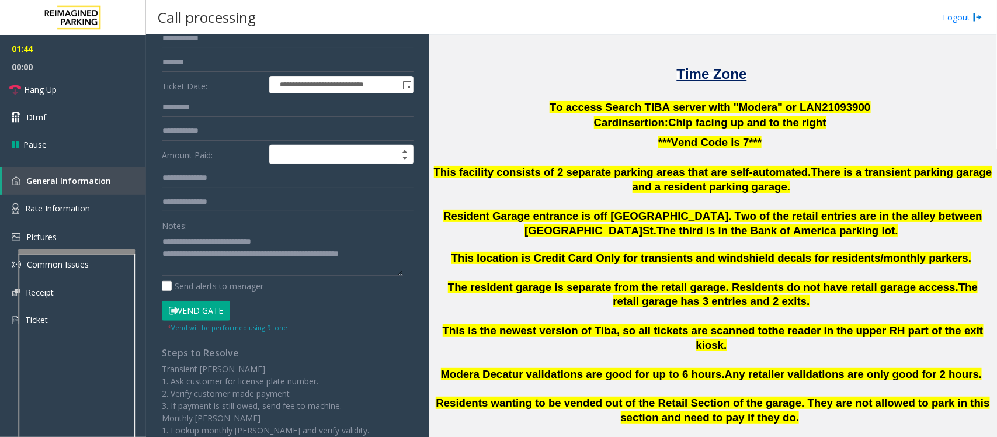
scroll to position [146, 0]
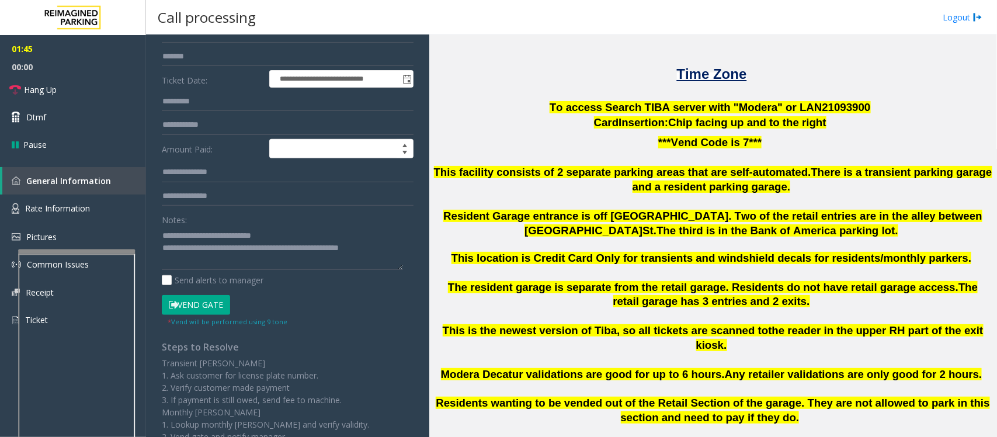
type input "*******"
click at [209, 304] on button "Vend Gate" at bounding box center [196, 305] width 68 height 20
click at [390, 249] on textarea at bounding box center [282, 248] width 241 height 44
paste textarea "**********"
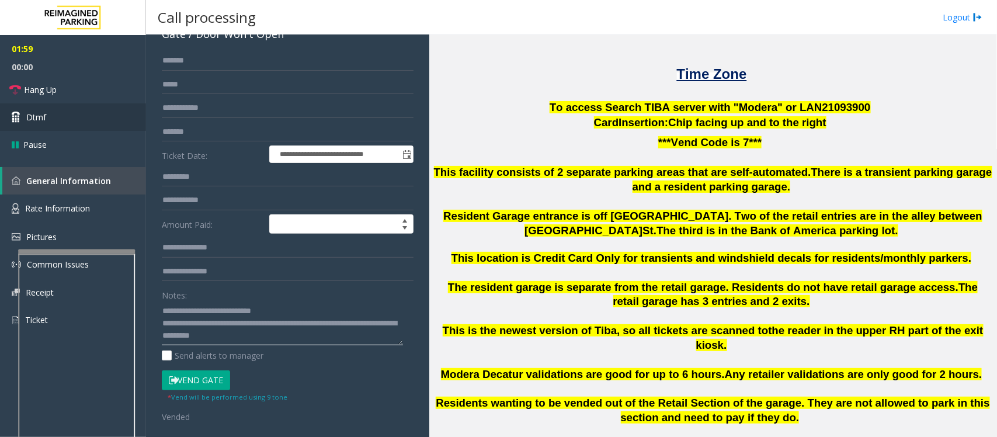
scroll to position [0, 0]
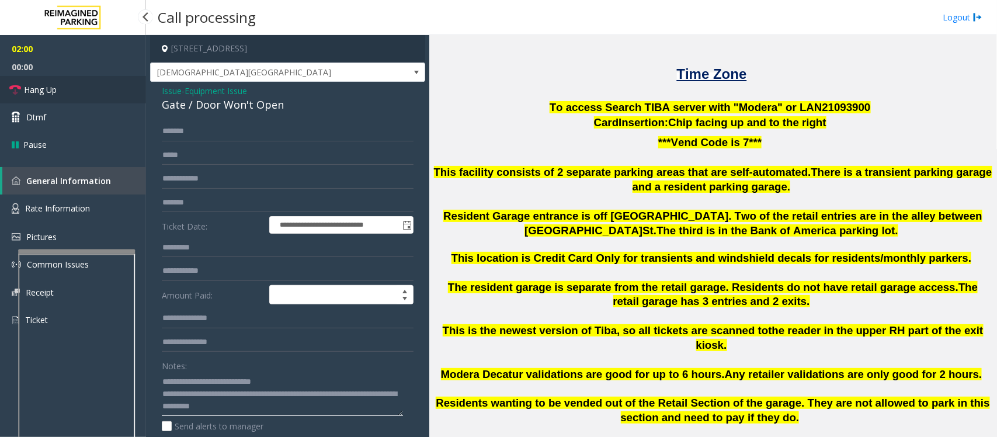
type textarea "**********"
click at [63, 93] on link "Hang Up" at bounding box center [73, 89] width 146 height 27
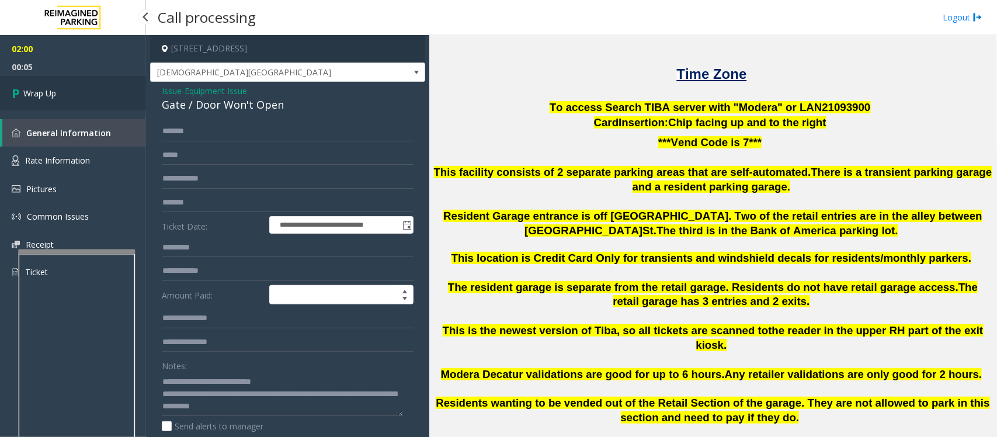
click at [68, 97] on link "Wrap Up" at bounding box center [73, 93] width 146 height 34
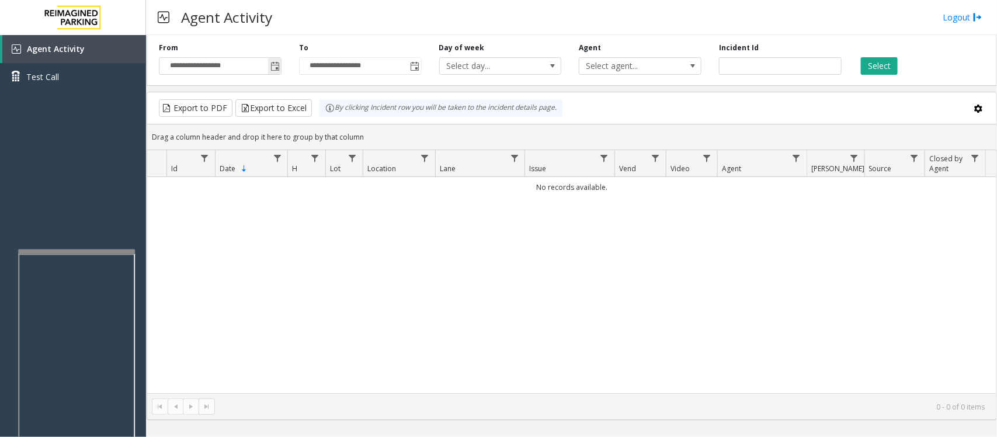
click at [276, 66] on span "Toggle popup" at bounding box center [275, 66] width 9 height 9
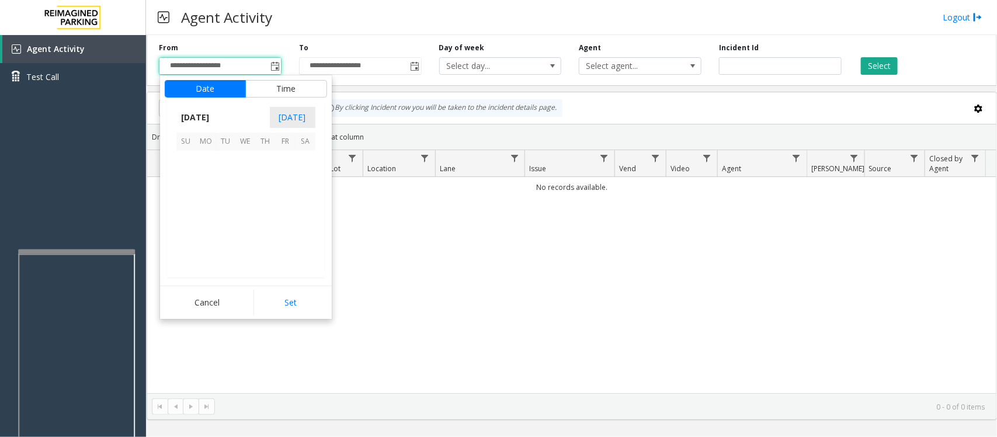
scroll to position [209455, 0]
click at [263, 220] on span "21" at bounding box center [266, 221] width 20 height 20
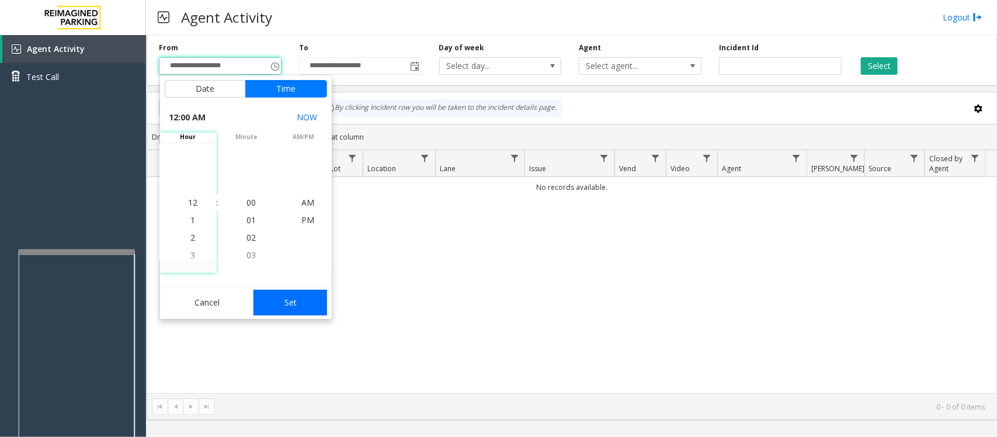
click at [294, 301] on button "Set" at bounding box center [291, 303] width 74 height 26
type input "**********"
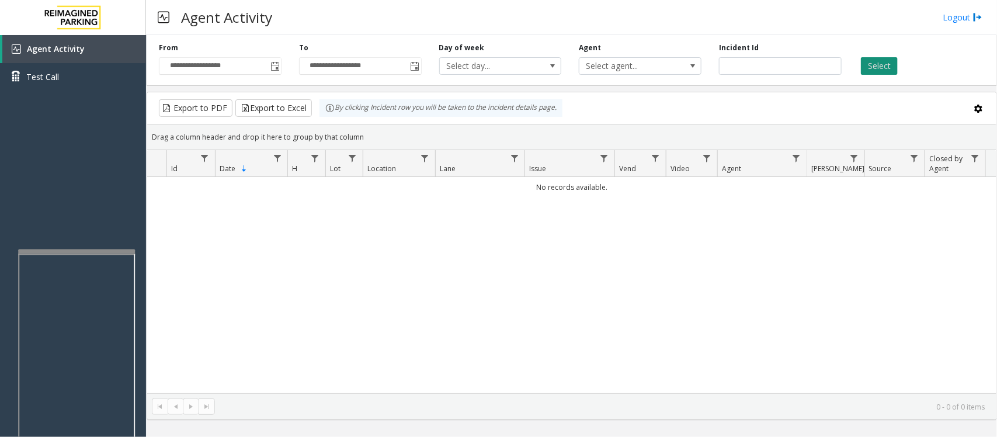
click at [868, 65] on button "Select" at bounding box center [879, 66] width 37 height 18
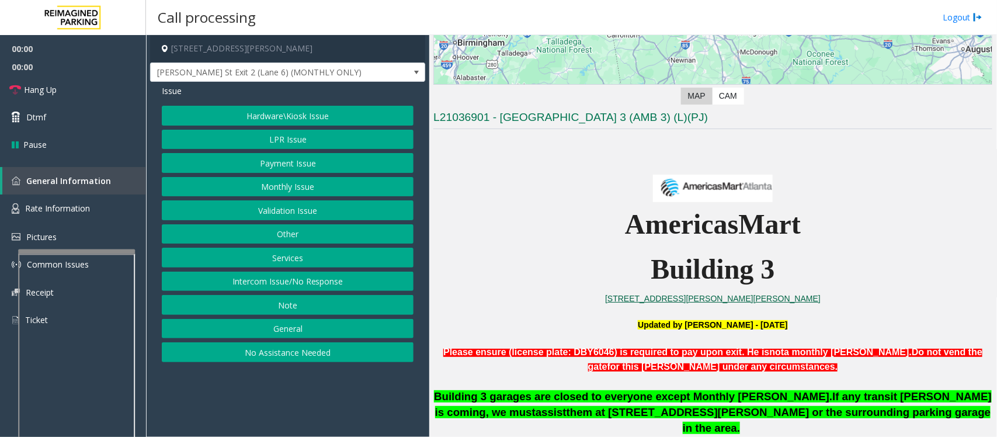
scroll to position [292, 0]
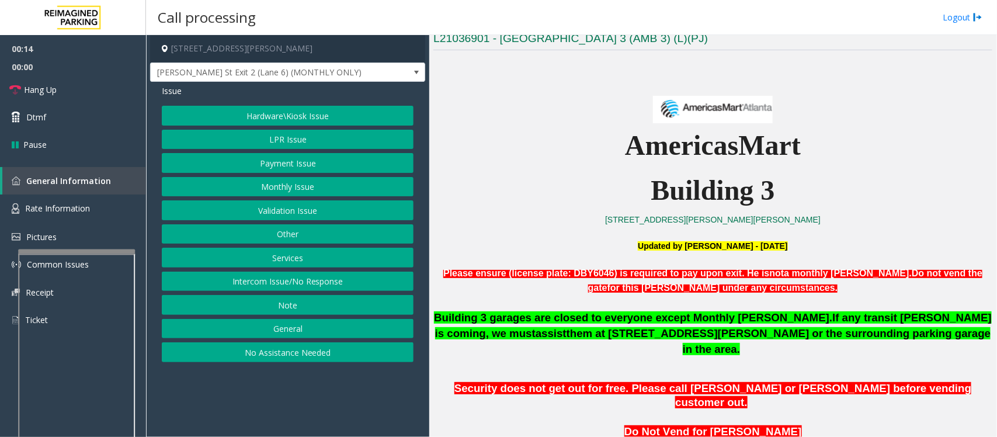
click at [268, 187] on button "Monthly Issue" at bounding box center [288, 187] width 252 height 20
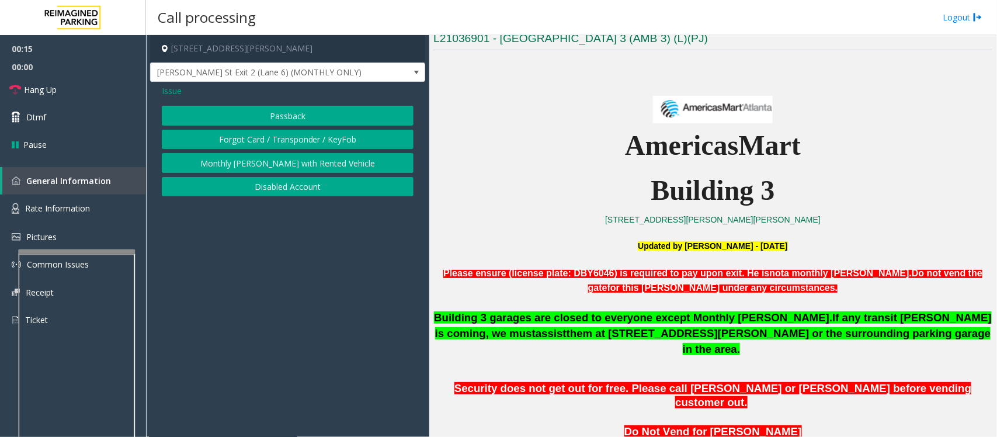
click at [268, 187] on button "Disabled Account" at bounding box center [288, 187] width 252 height 20
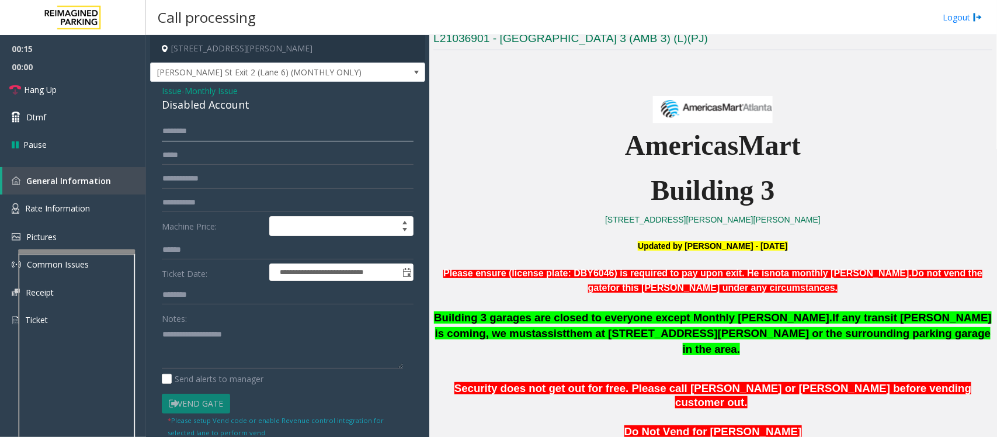
click at [213, 127] on input "text" at bounding box center [288, 132] width 252 height 20
drag, startPoint x: 240, startPoint y: 124, endPoint x: 190, endPoint y: 137, distance: 51.3
click at [190, 137] on input "**********" at bounding box center [288, 132] width 252 height 20
type input "**********"
click at [210, 348] on textarea at bounding box center [282, 347] width 241 height 44
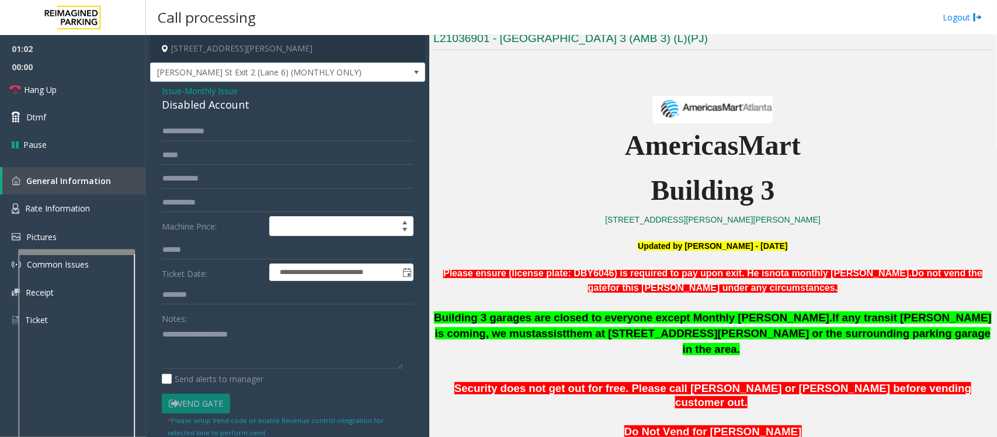
scroll to position [73, 0]
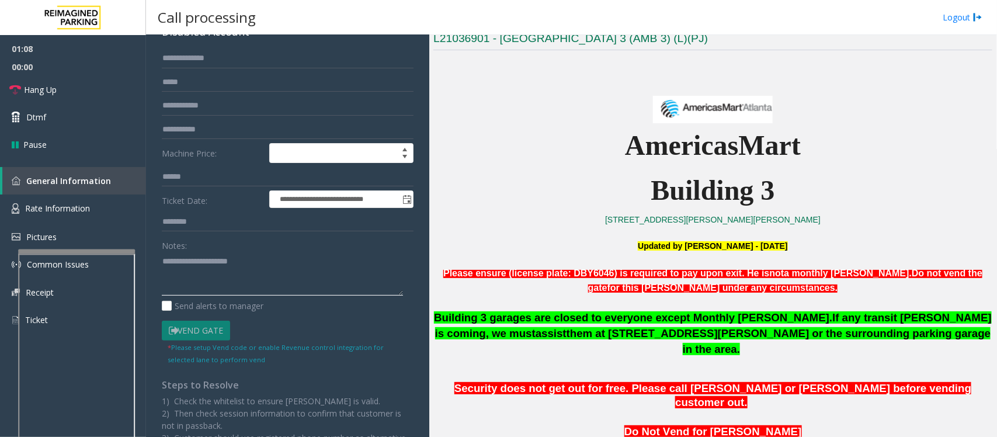
click at [168, 287] on textarea at bounding box center [282, 274] width 241 height 44
click at [252, 260] on textarea at bounding box center [282, 274] width 241 height 44
click at [50, 91] on span "Hang Up" at bounding box center [40, 90] width 33 height 12
click at [176, 287] on textarea at bounding box center [282, 274] width 241 height 44
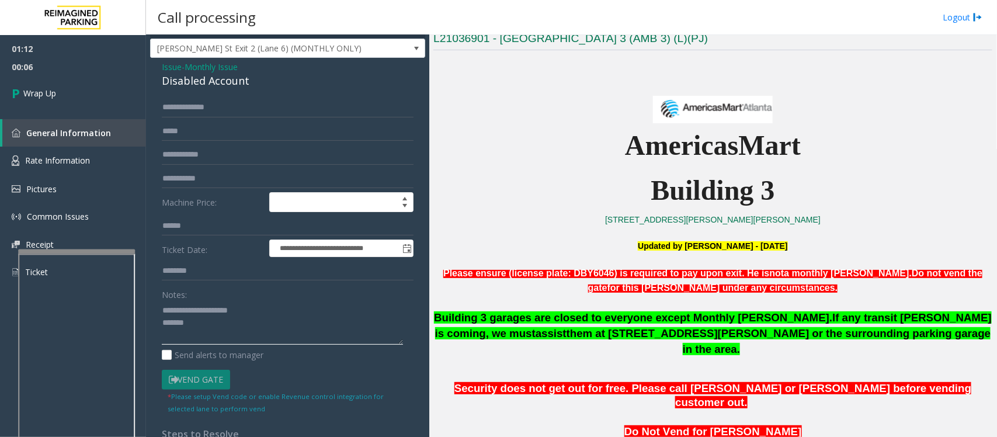
scroll to position [0, 0]
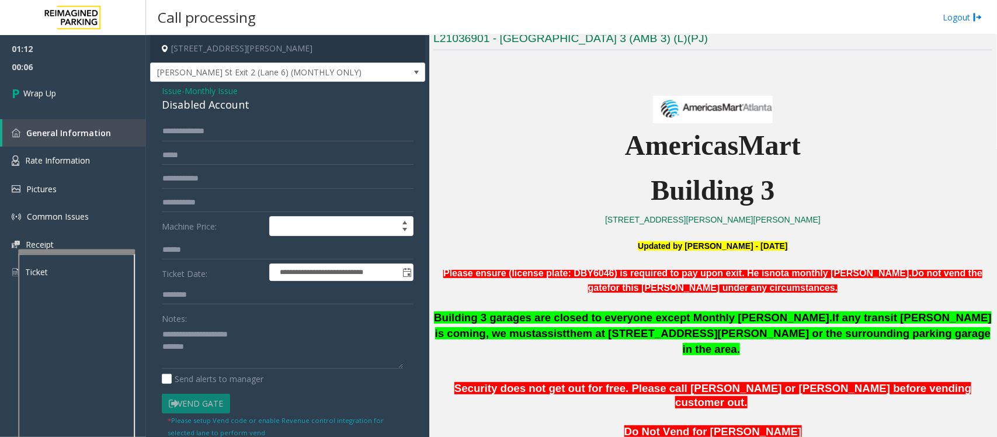
click at [203, 106] on div "Disabled Account" at bounding box center [288, 105] width 252 height 16
click at [167, 358] on textarea at bounding box center [282, 347] width 241 height 44
type textarea "**********"
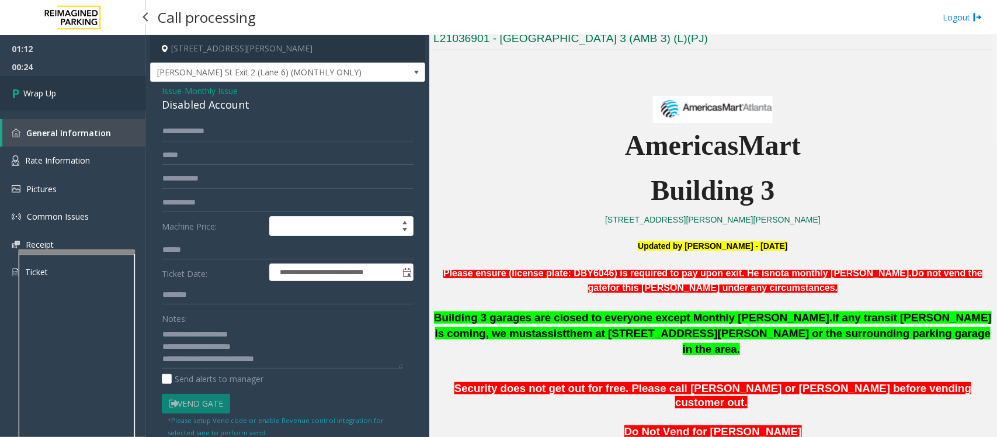
click at [41, 95] on span "Wrap Up" at bounding box center [39, 93] width 33 height 12
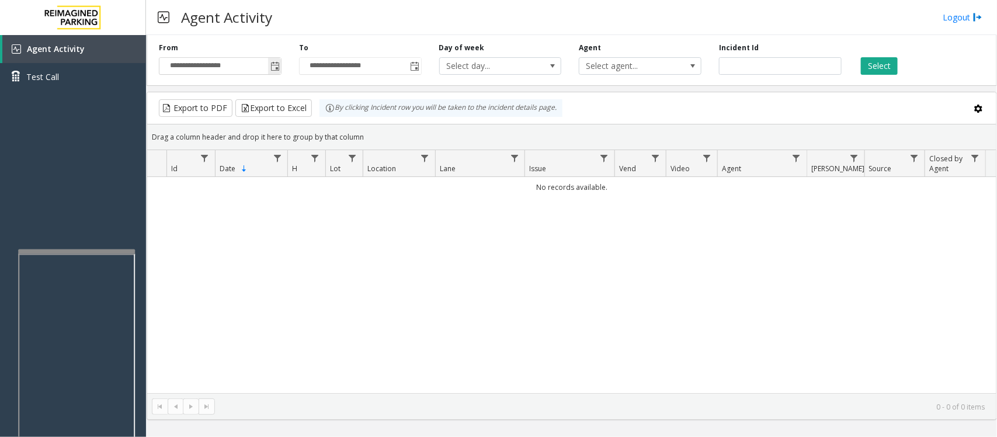
click at [275, 67] on span "Toggle popup" at bounding box center [275, 66] width 9 height 9
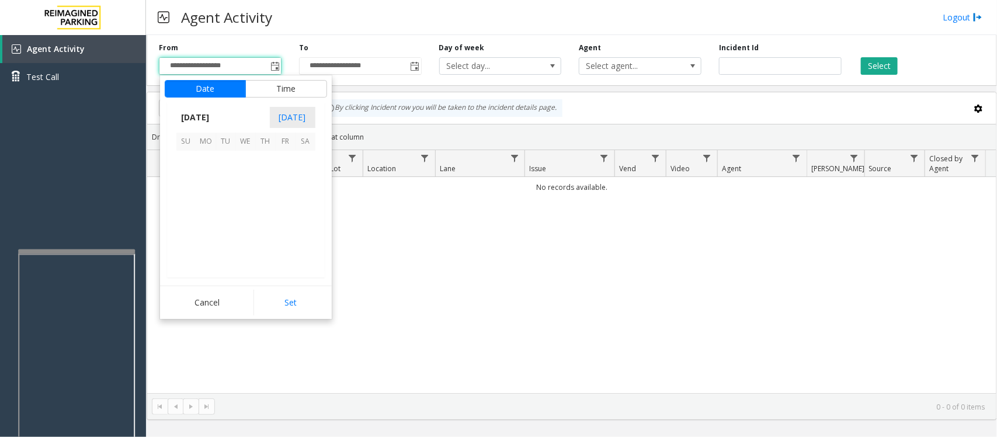
scroll to position [209455, 0]
click at [265, 217] on span "21" at bounding box center [266, 221] width 20 height 20
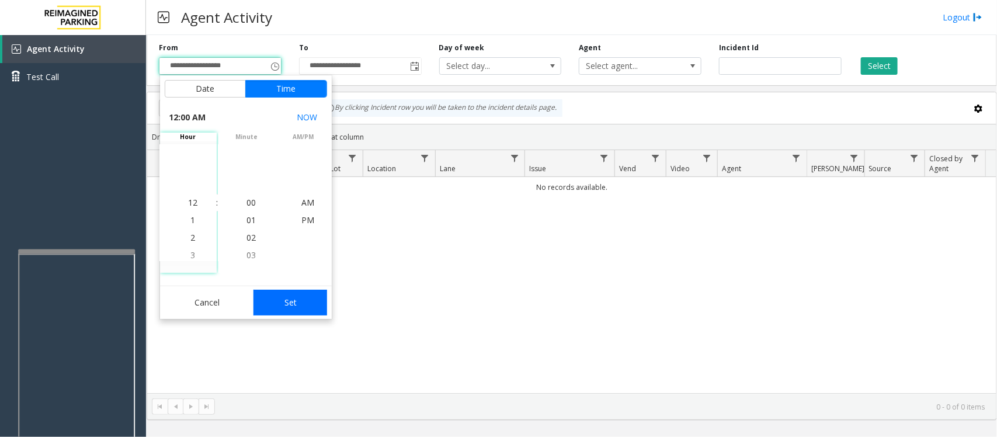
click at [286, 304] on button "Set" at bounding box center [291, 303] width 74 height 26
type input "**********"
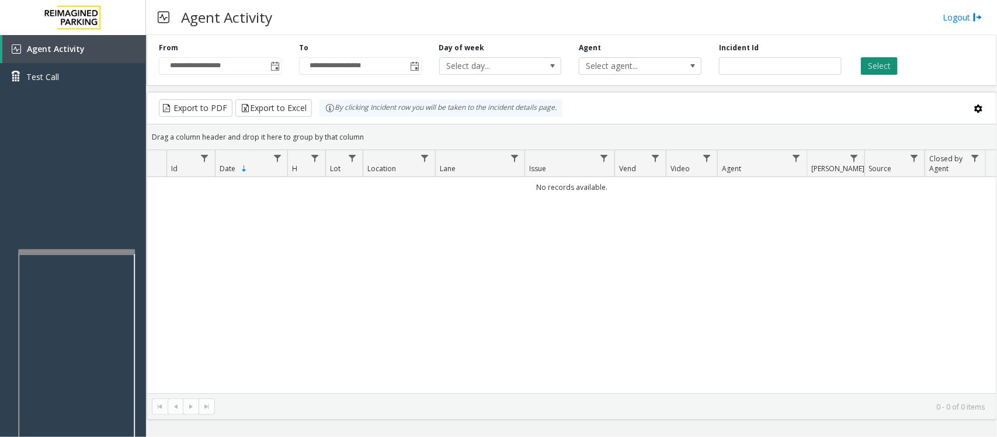
click at [875, 70] on button "Select" at bounding box center [879, 66] width 37 height 18
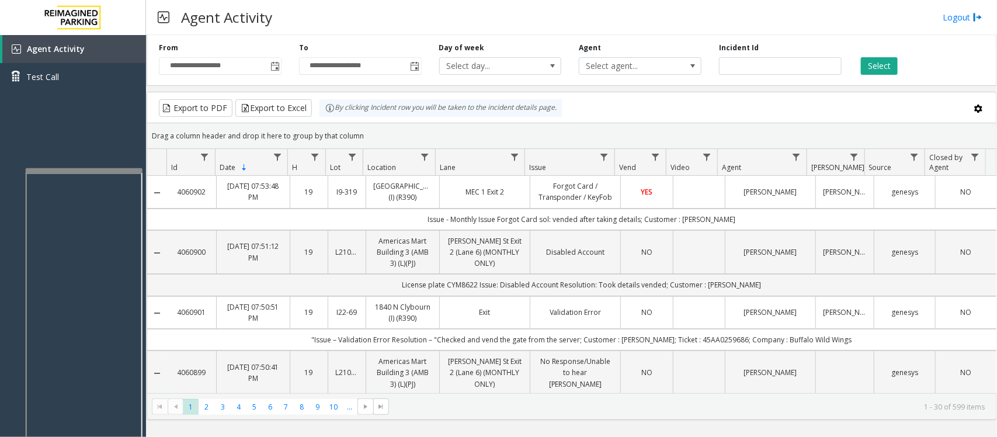
click at [81, 170] on div at bounding box center [84, 170] width 117 height 5
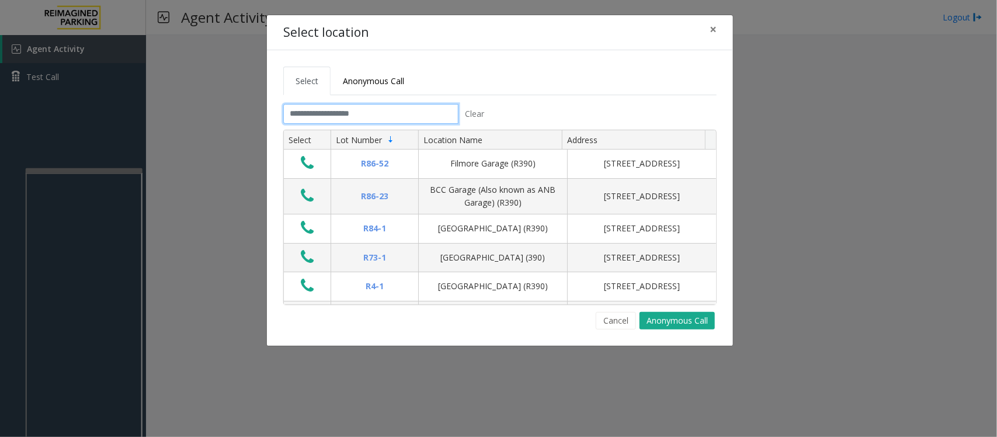
click at [395, 117] on input "text" at bounding box center [370, 114] width 175 height 20
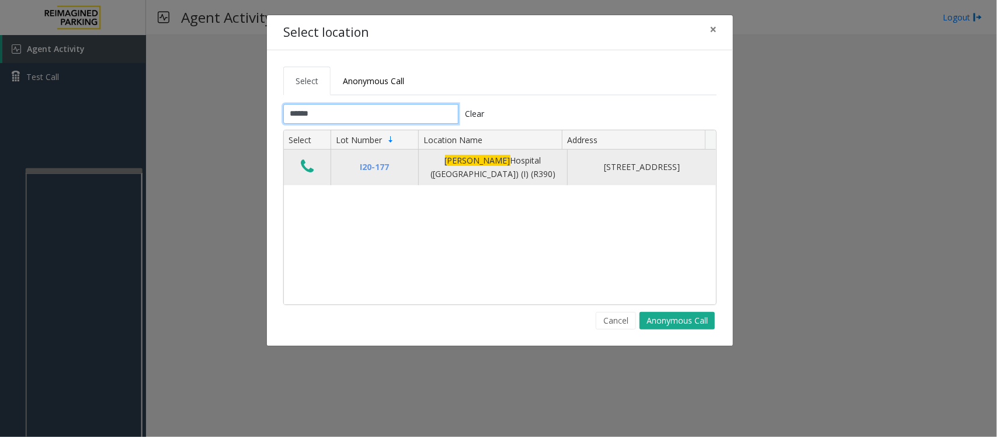
type input "******"
click at [304, 161] on icon "Data table" at bounding box center [307, 166] width 13 height 16
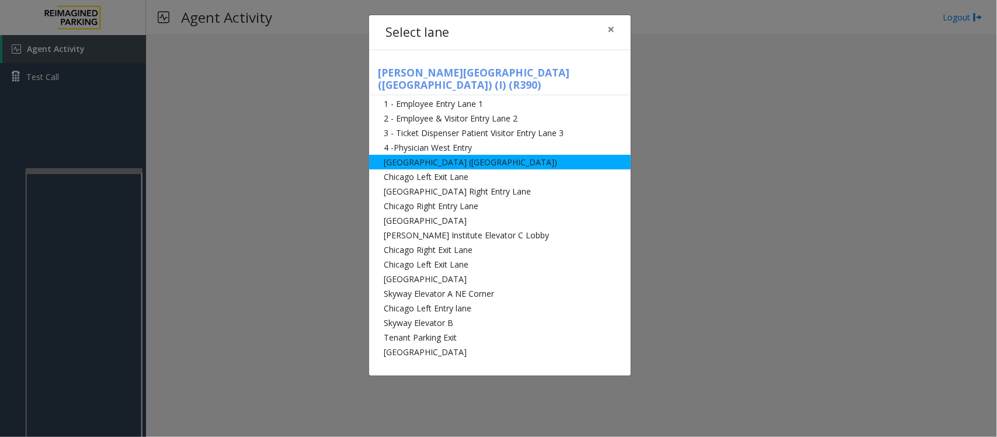
click at [427, 155] on li "[GEOGRAPHIC_DATA] ([GEOGRAPHIC_DATA])" at bounding box center [500, 162] width 262 height 15
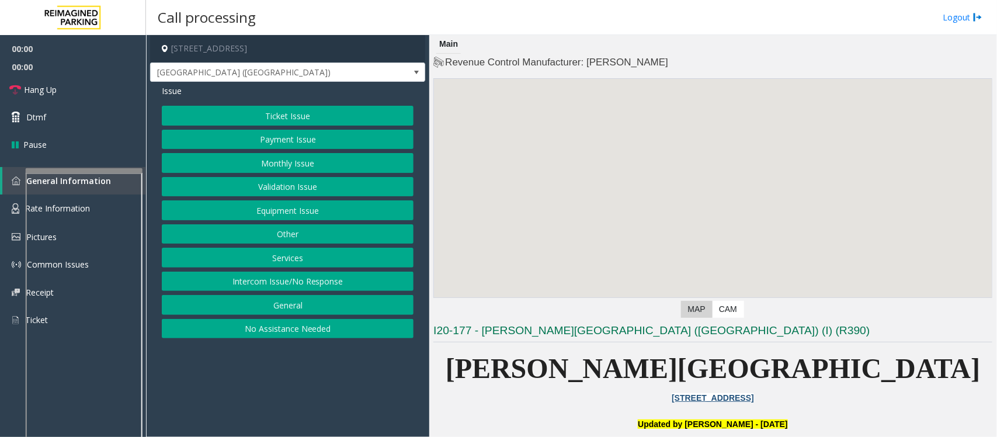
click at [342, 113] on button "Ticket Issue" at bounding box center [288, 116] width 252 height 20
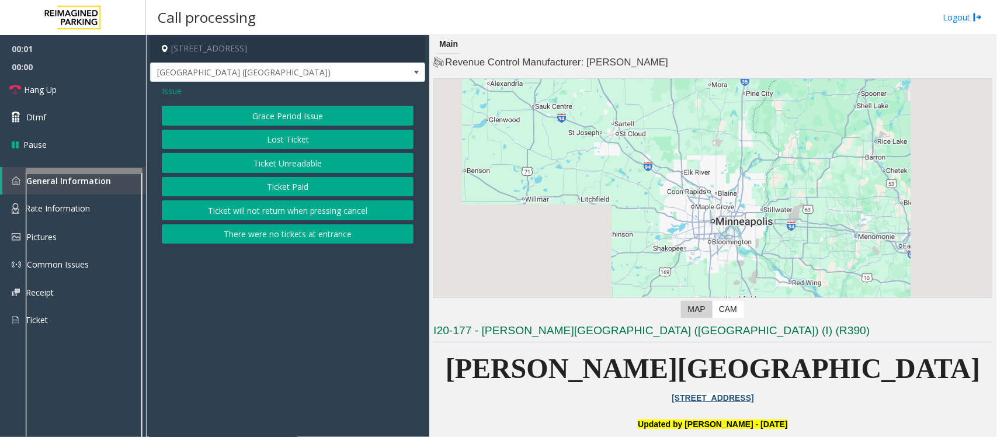
click at [276, 186] on button "Ticket Paid" at bounding box center [288, 187] width 252 height 20
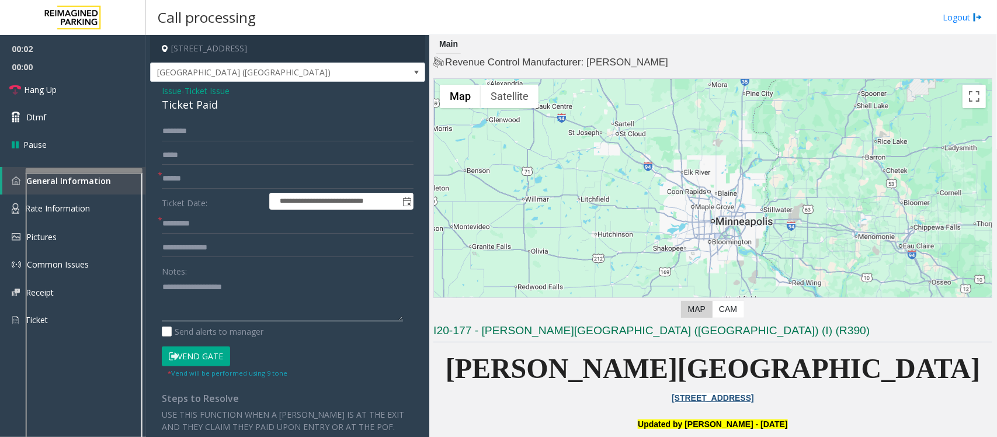
click at [245, 302] on textarea at bounding box center [282, 300] width 241 height 44
click at [186, 106] on div "Ticket Paid" at bounding box center [288, 105] width 252 height 16
click at [197, 297] on textarea at bounding box center [282, 300] width 241 height 44
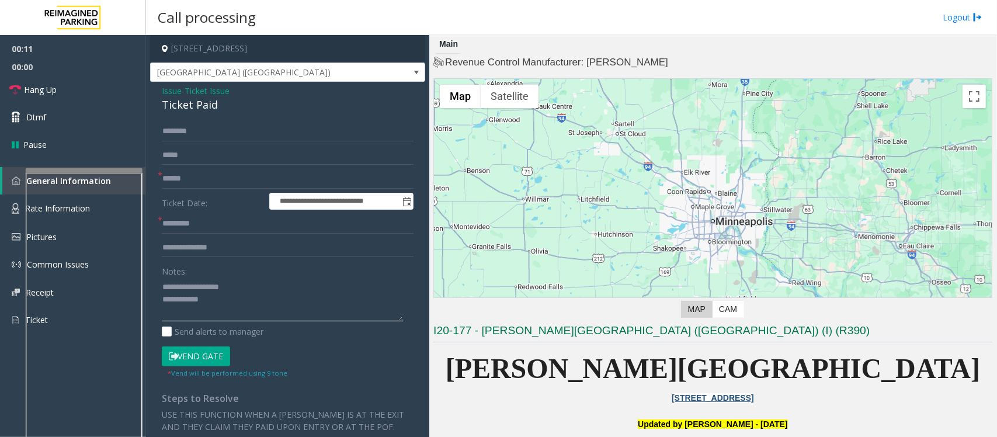
click at [214, 297] on textarea at bounding box center [282, 300] width 241 height 44
click at [209, 183] on input "text" at bounding box center [288, 179] width 252 height 20
click at [211, 355] on button "Vend Gate" at bounding box center [196, 356] width 68 height 20
click at [255, 311] on textarea at bounding box center [282, 300] width 241 height 44
paste textarea "**********"
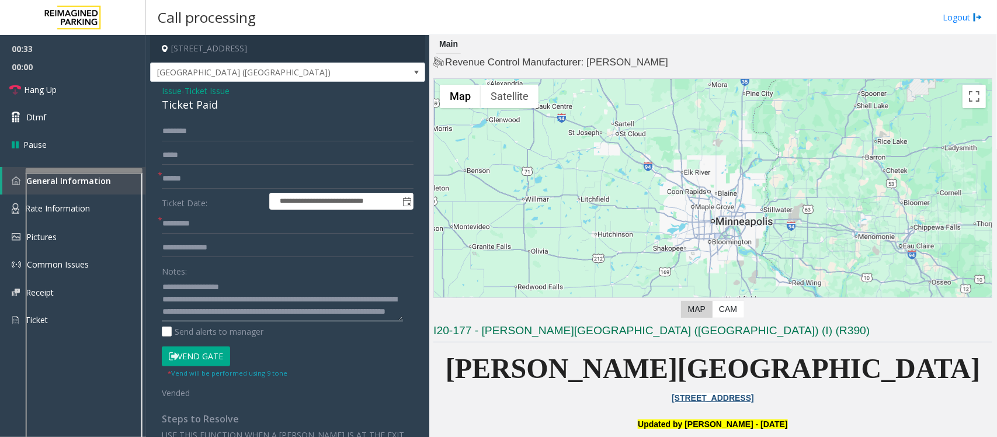
scroll to position [8, 0]
type textarea "**********"
click at [217, 223] on input "text" at bounding box center [288, 224] width 252 height 20
type input "**"
click at [88, 81] on link "Hang Up" at bounding box center [73, 89] width 146 height 27
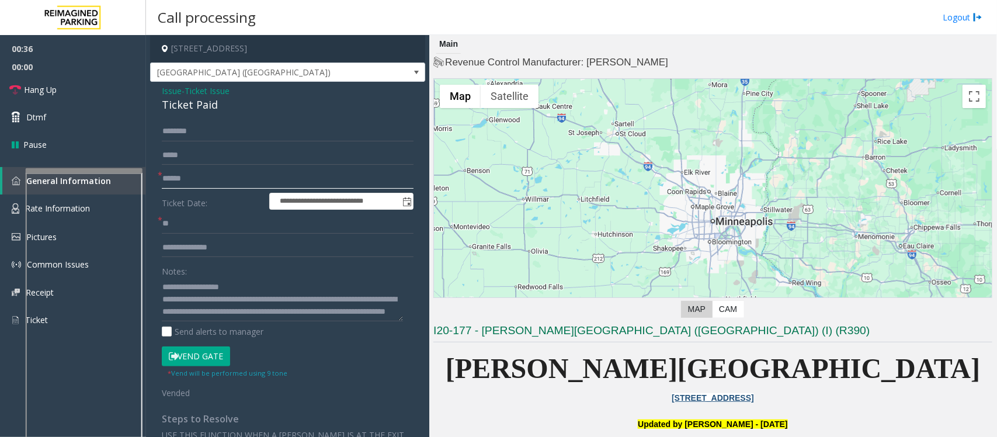
click at [173, 171] on input "text" at bounding box center [288, 179] width 252 height 20
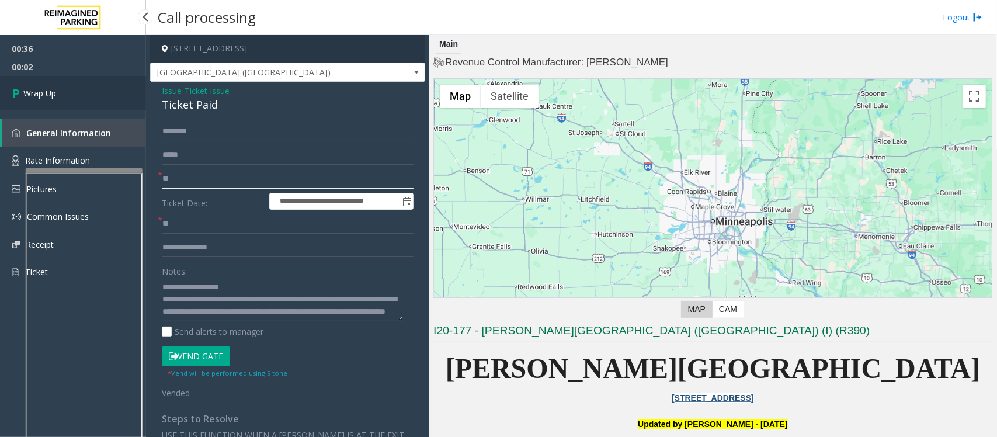
type input "**"
click at [82, 88] on link "Wrap Up" at bounding box center [73, 93] width 146 height 34
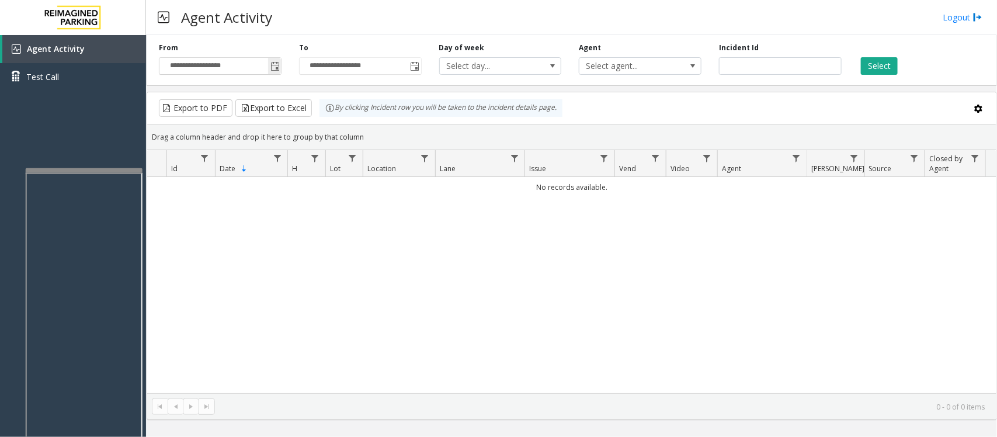
click at [275, 64] on span "Toggle popup" at bounding box center [275, 66] width 9 height 9
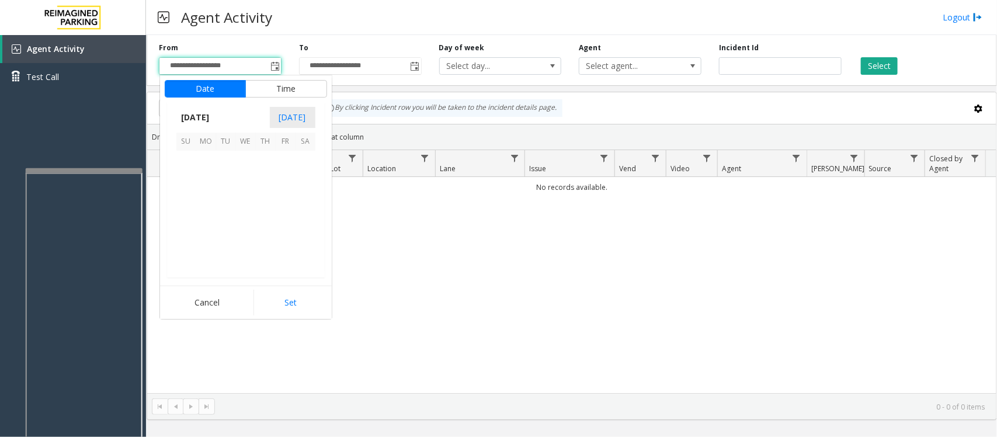
scroll to position [209455, 0]
click at [261, 219] on span "21" at bounding box center [266, 221] width 20 height 20
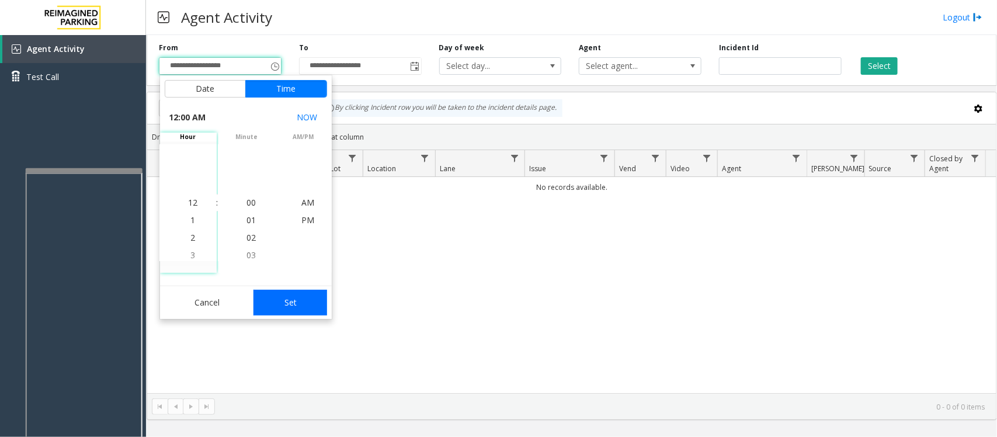
click at [289, 303] on button "Set" at bounding box center [291, 303] width 74 height 26
type input "**********"
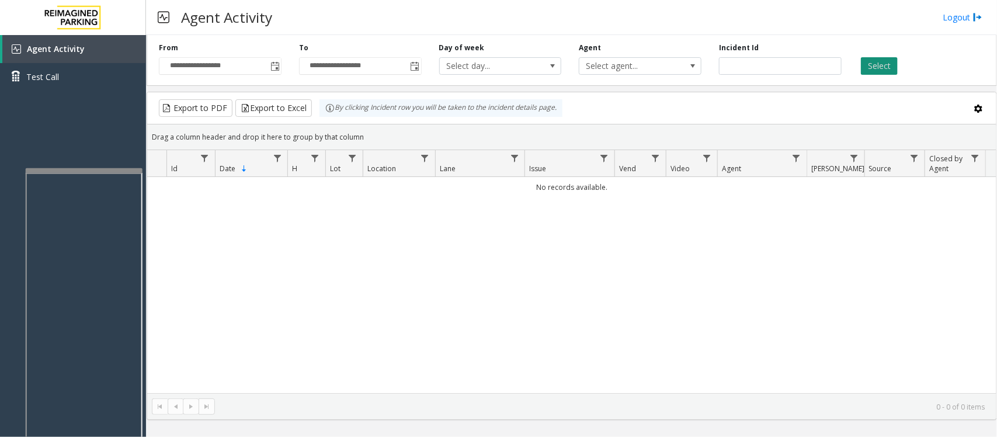
click at [885, 62] on button "Select" at bounding box center [879, 66] width 37 height 18
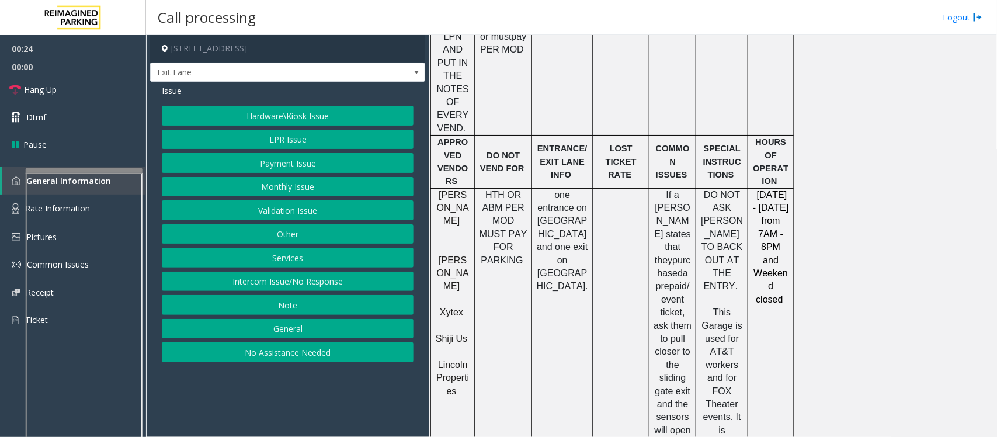
scroll to position [730, 0]
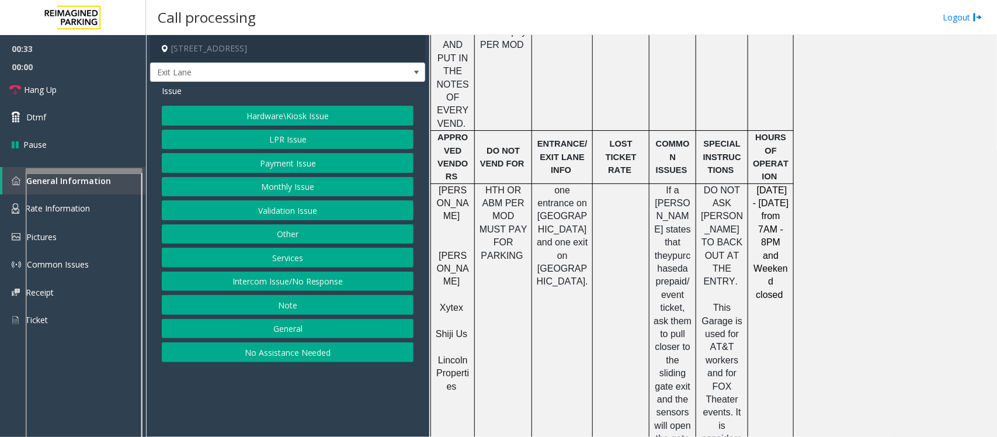
click at [262, 283] on button "Intercom Issue/No Response" at bounding box center [288, 282] width 252 height 20
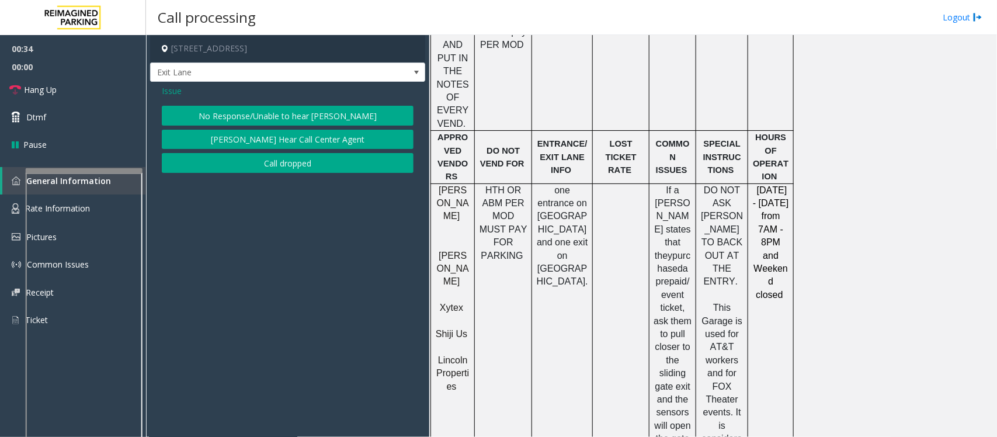
click at [172, 92] on span "Issue" at bounding box center [172, 91] width 20 height 12
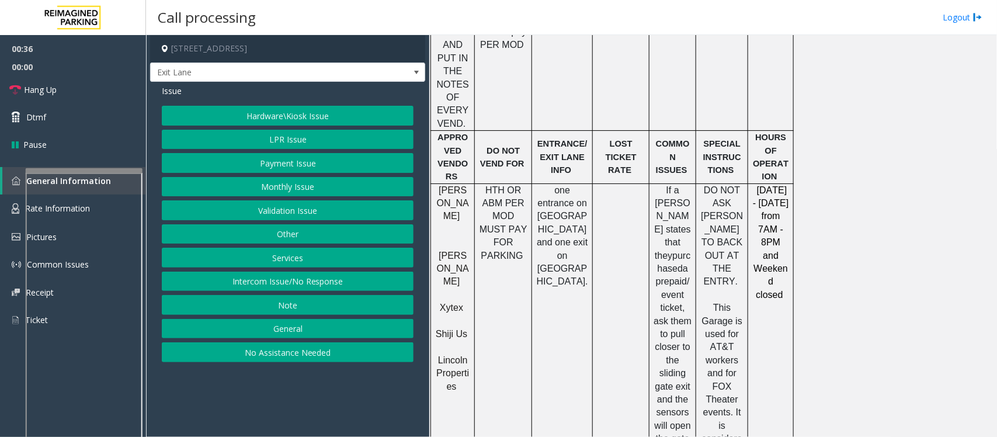
click at [283, 116] on button "Hardware\Kiosk Issue" at bounding box center [288, 116] width 252 height 20
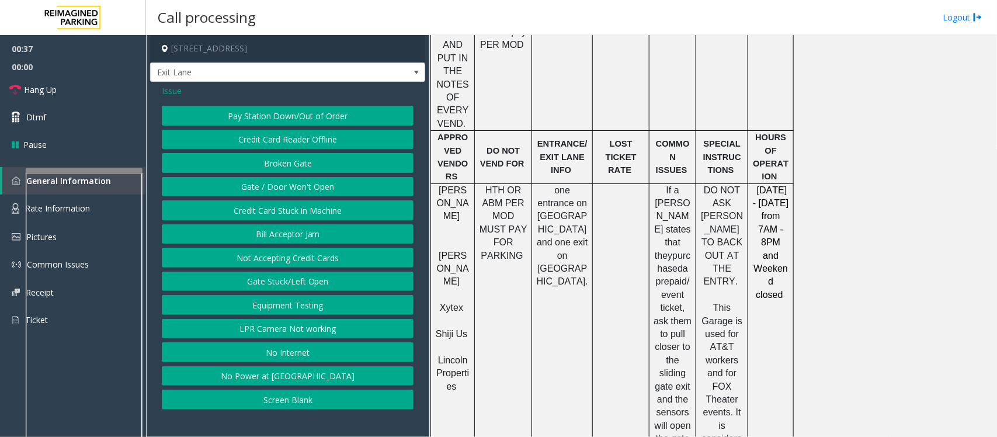
click at [265, 189] on button "Gate / Door Won't Open" at bounding box center [288, 187] width 252 height 20
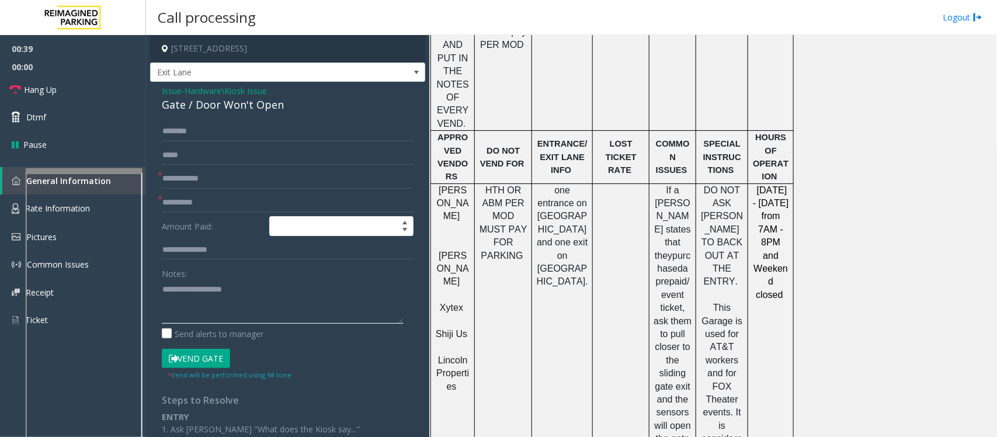
click at [237, 315] on textarea at bounding box center [282, 302] width 241 height 44
click at [218, 108] on div "Gate / Door Won't Open" at bounding box center [288, 105] width 252 height 16
type textarea "**********"
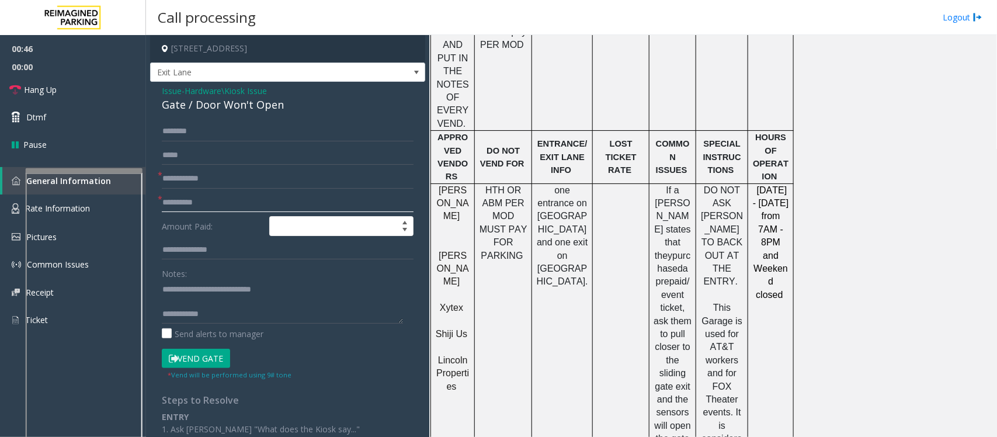
click at [197, 200] on input "text" at bounding box center [288, 203] width 252 height 20
type input "**"
click at [183, 179] on input "text" at bounding box center [288, 179] width 252 height 20
type input "**"
click at [187, 304] on textarea at bounding box center [282, 302] width 241 height 44
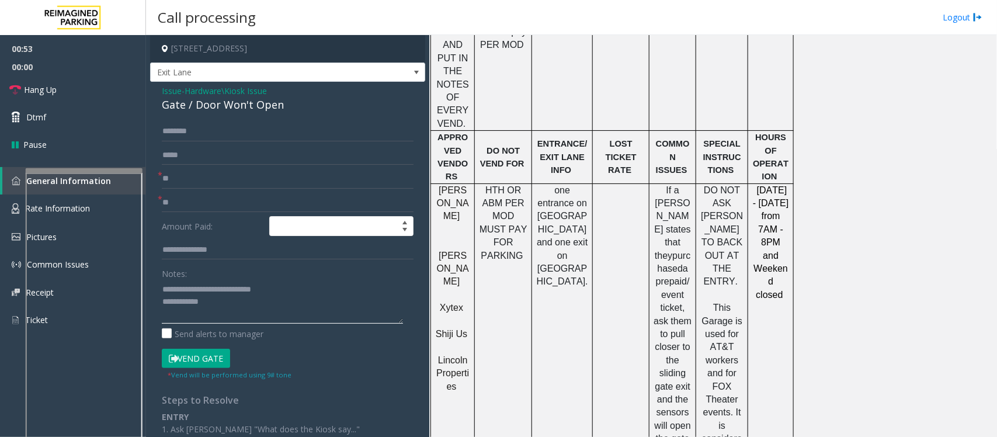
click at [249, 306] on textarea at bounding box center [282, 302] width 241 height 44
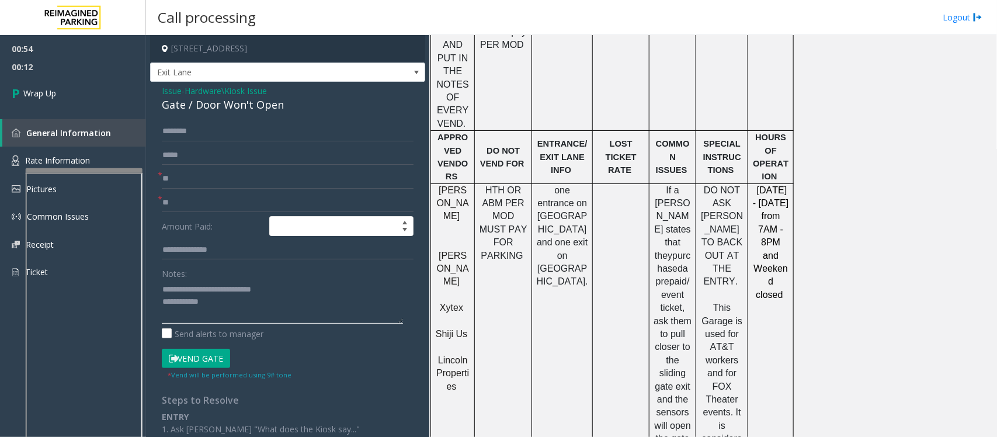
click at [217, 304] on textarea at bounding box center [282, 302] width 241 height 44
paste textarea "**********"
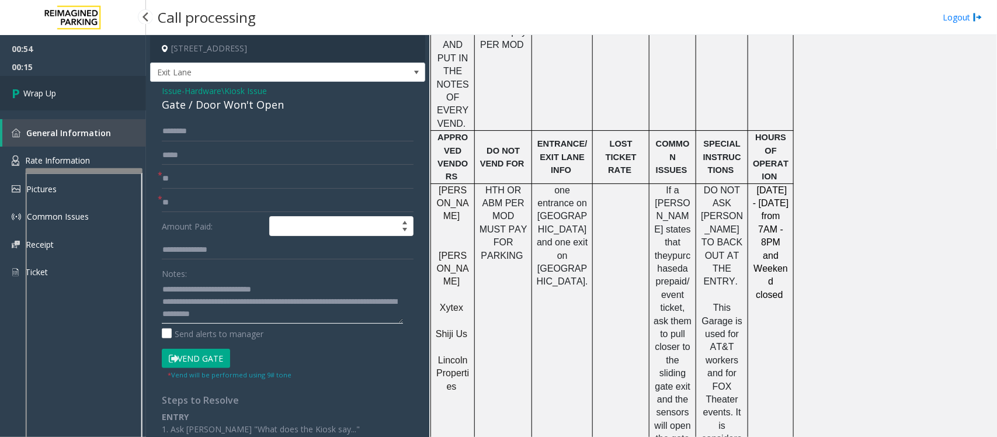
type textarea "**********"
click at [84, 95] on link "Wrap Up" at bounding box center [73, 93] width 146 height 34
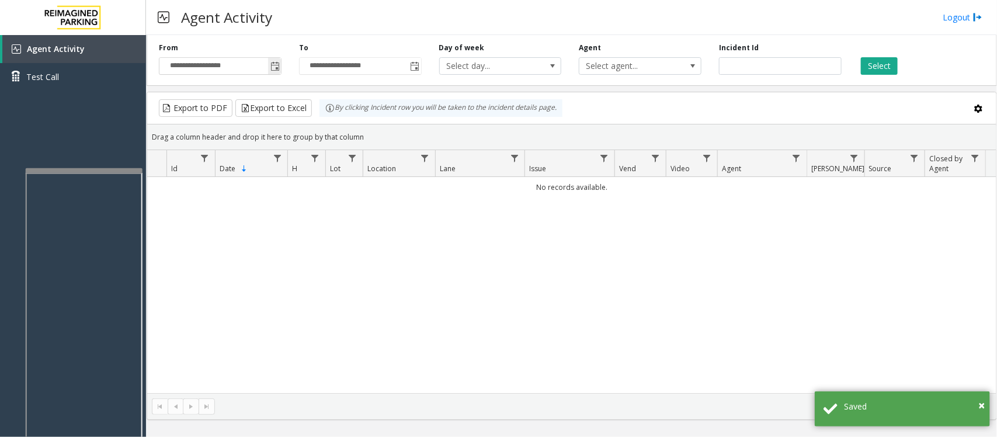
click at [273, 66] on span "Toggle popup" at bounding box center [275, 66] width 9 height 9
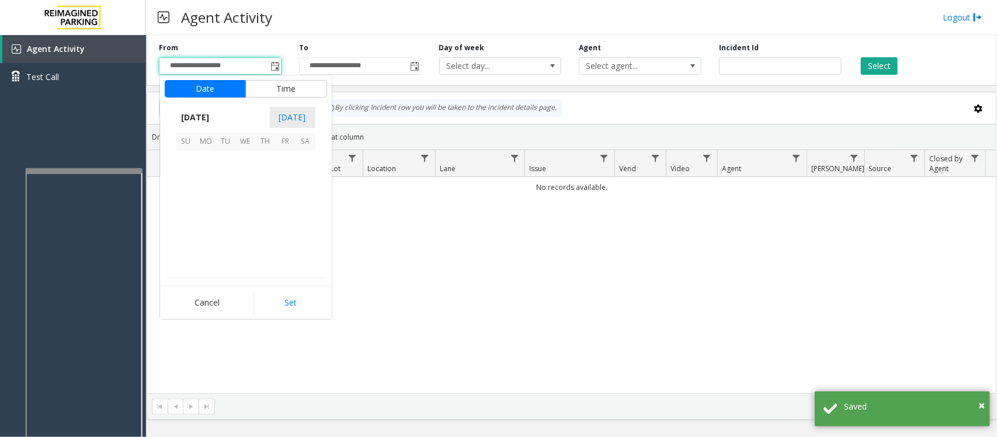
scroll to position [209455, 0]
click at [262, 220] on span "21" at bounding box center [266, 221] width 20 height 20
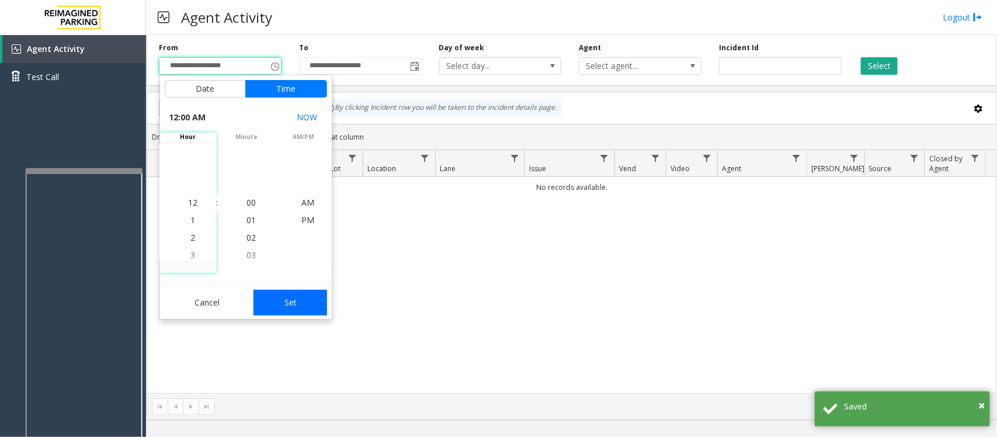
click at [290, 308] on button "Set" at bounding box center [291, 303] width 74 height 26
type input "**********"
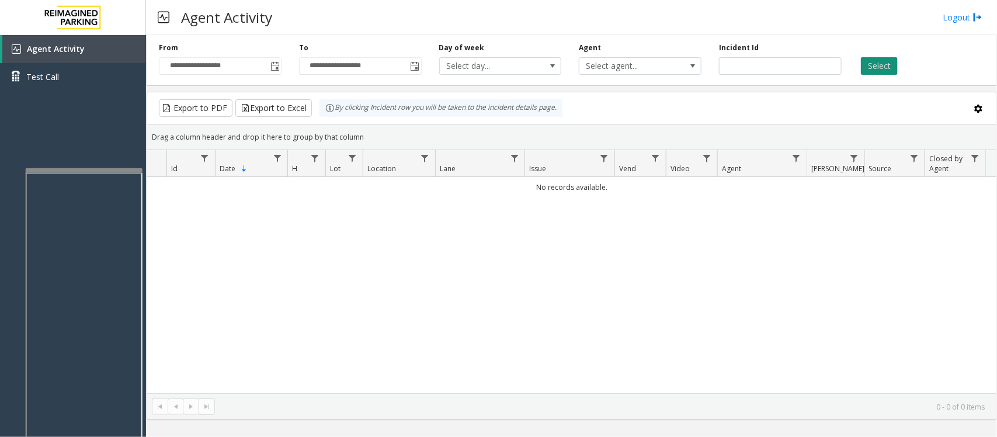
click at [887, 68] on button "Select" at bounding box center [879, 66] width 37 height 18
